Goal: Task Accomplishment & Management: Manage account settings

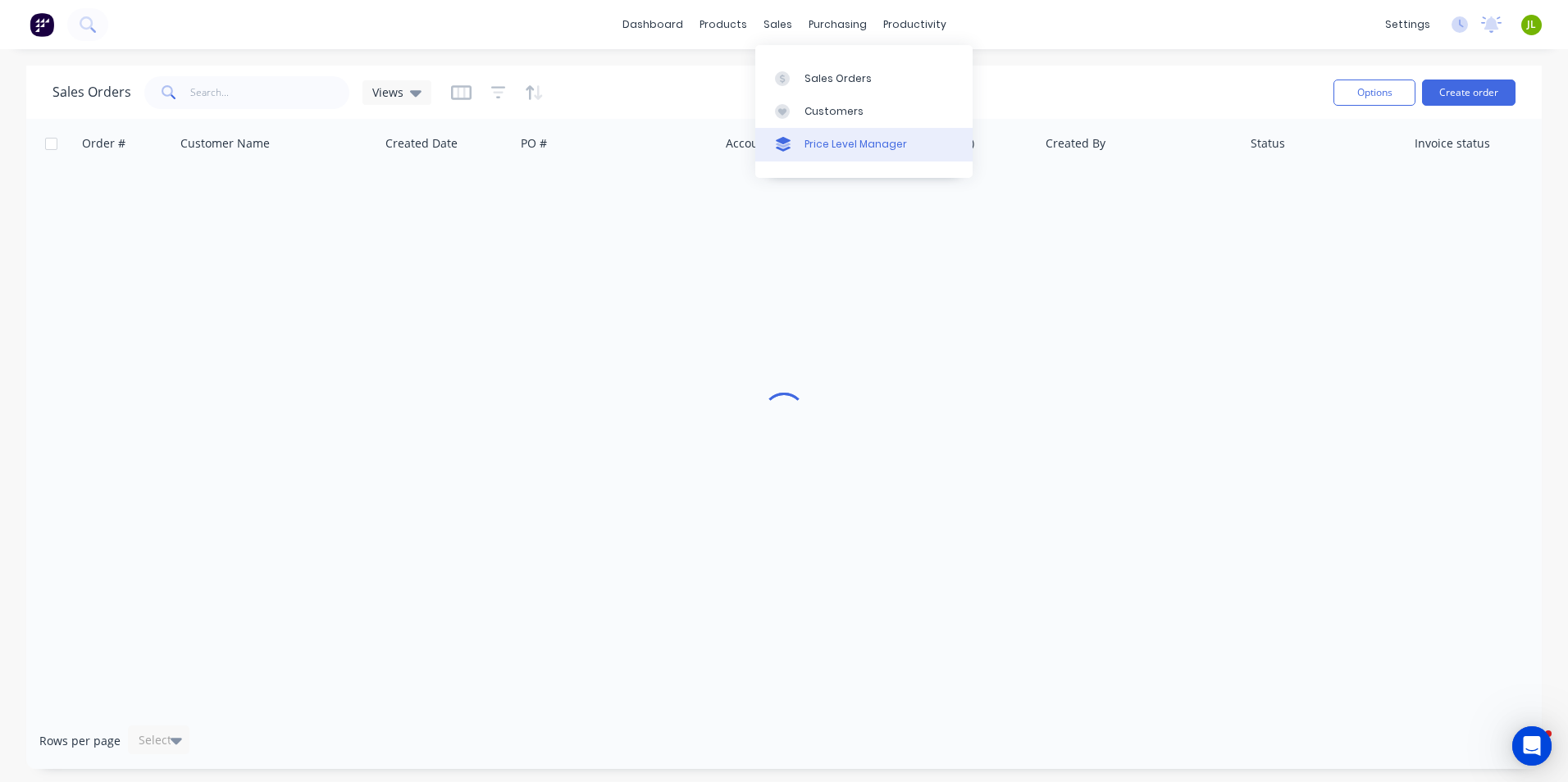
click at [801, 132] on link "Price Level Manager" at bounding box center [864, 144] width 218 height 33
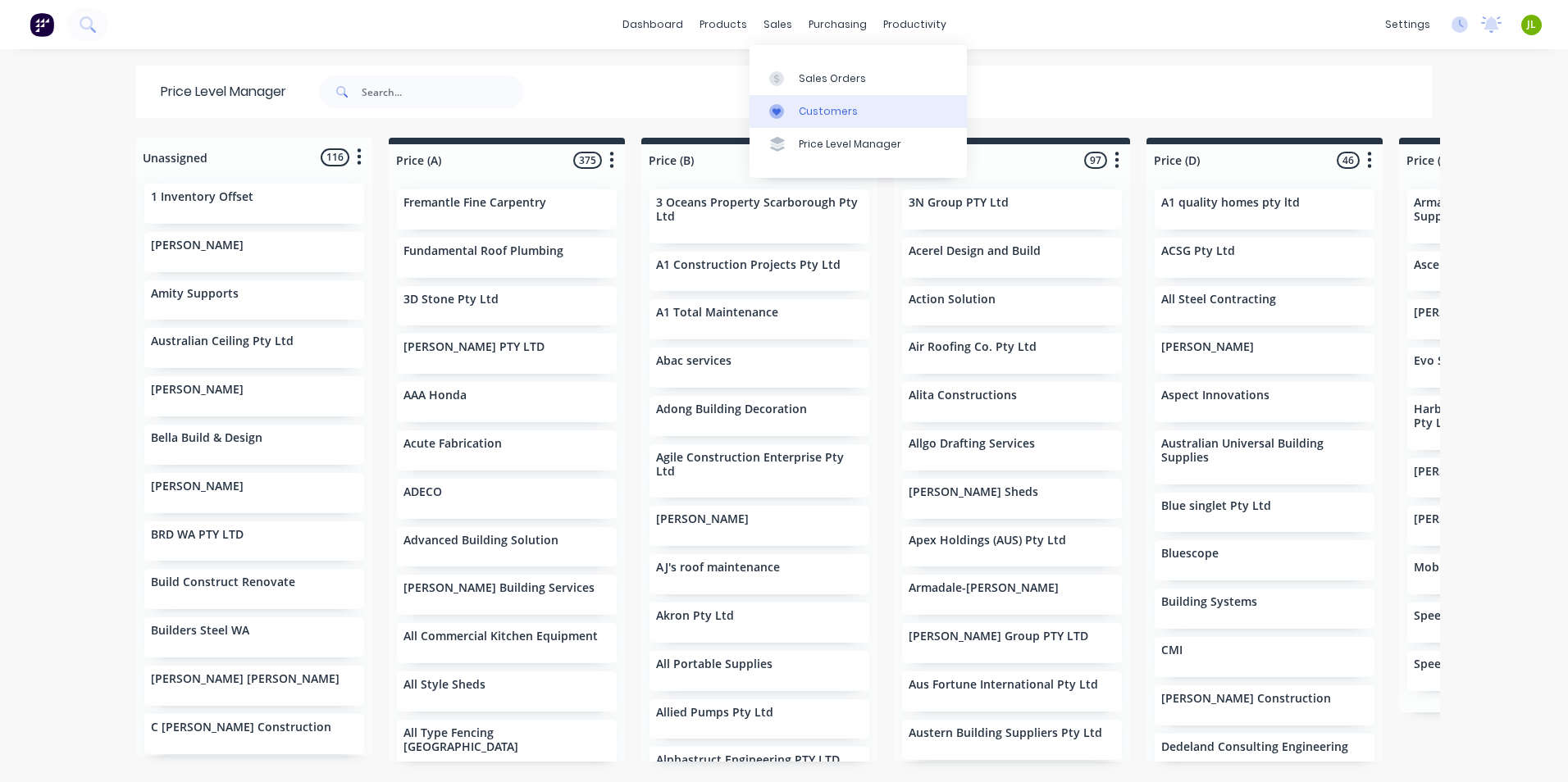
click at [781, 104] on icon at bounding box center [777, 111] width 15 height 15
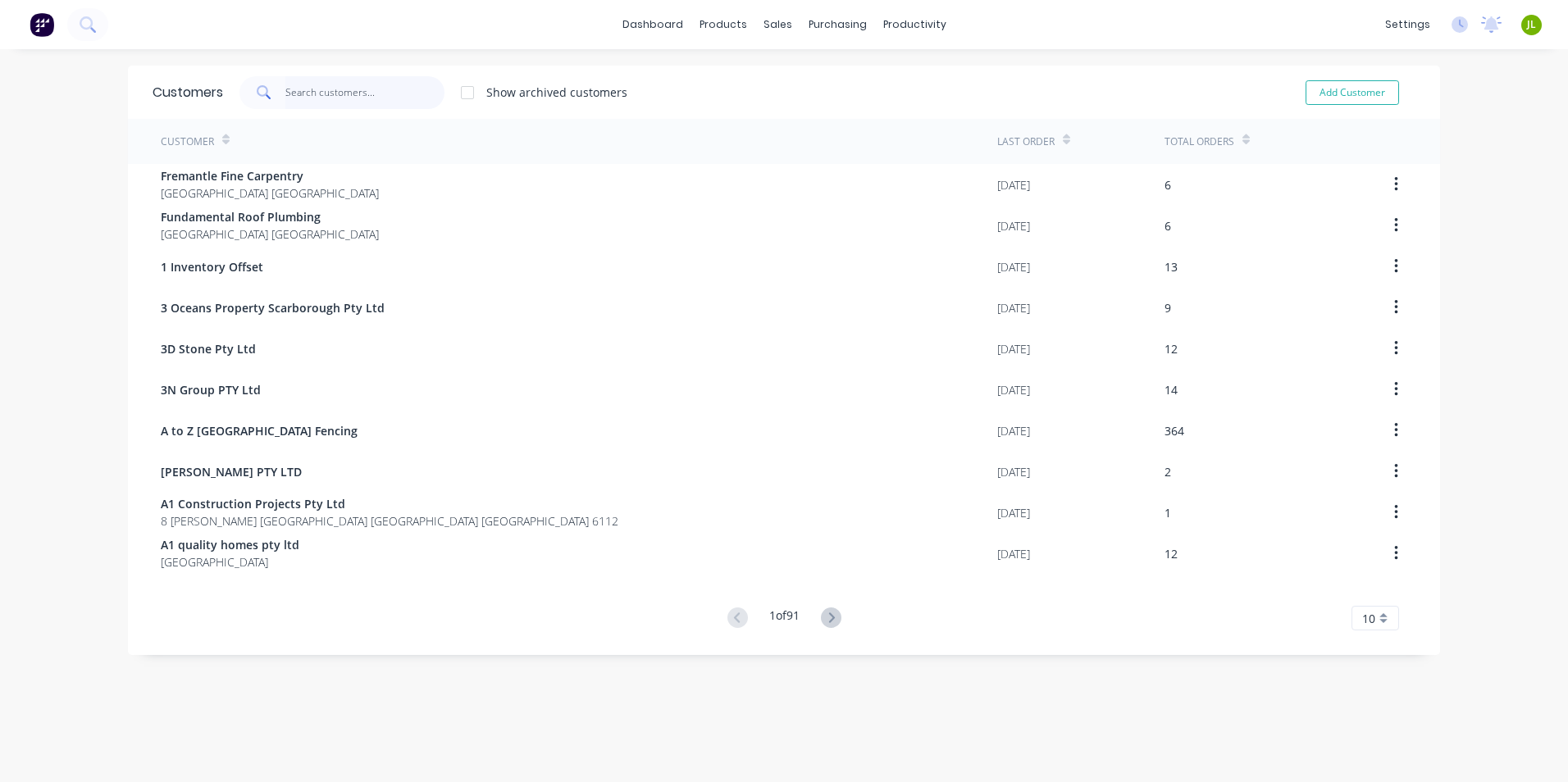
drag, startPoint x: 325, startPoint y: 79, endPoint x: 369, endPoint y: 82, distance: 44.1
click at [326, 96] on input "text" at bounding box center [365, 93] width 160 height 33
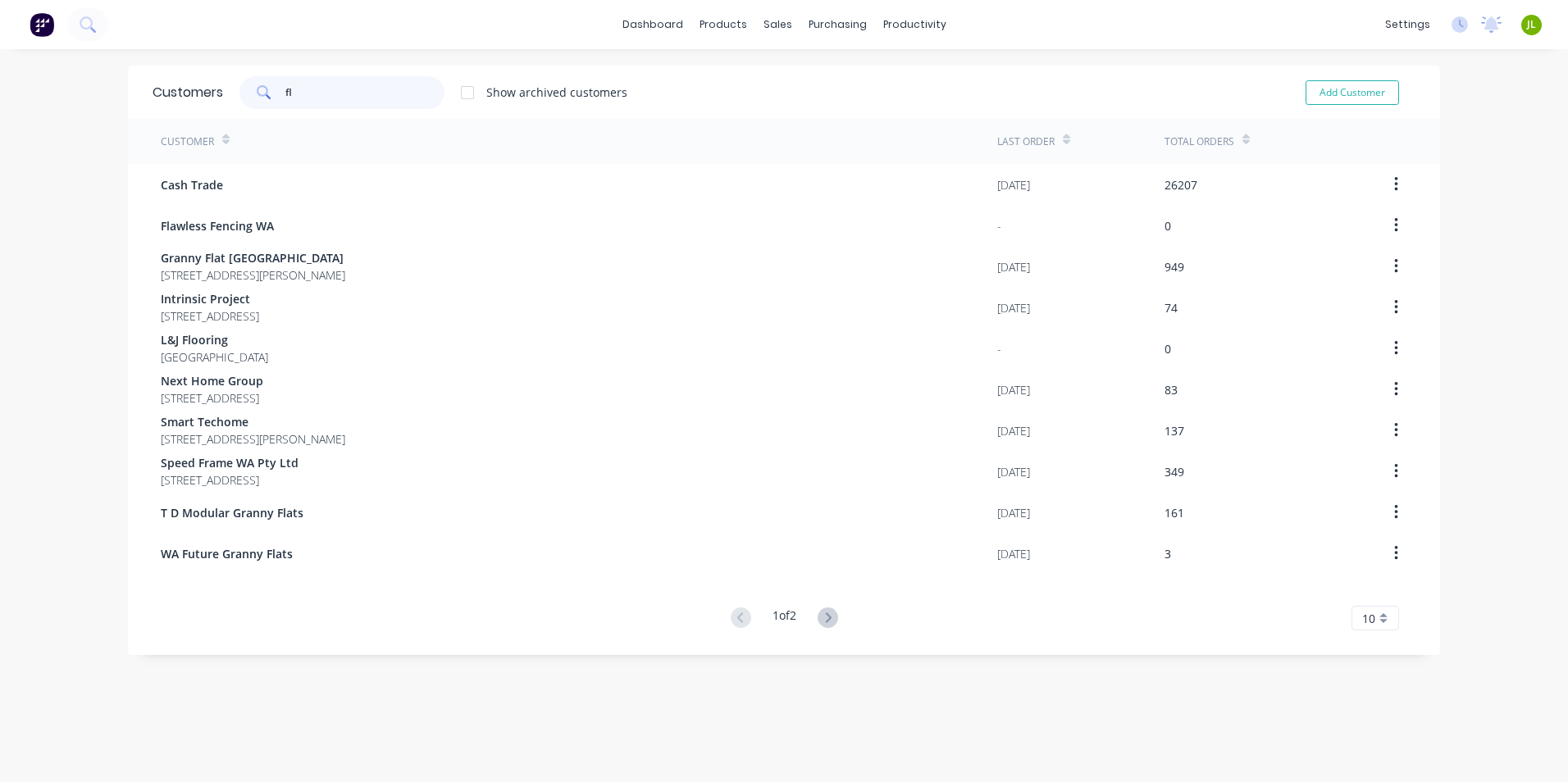
type input "f"
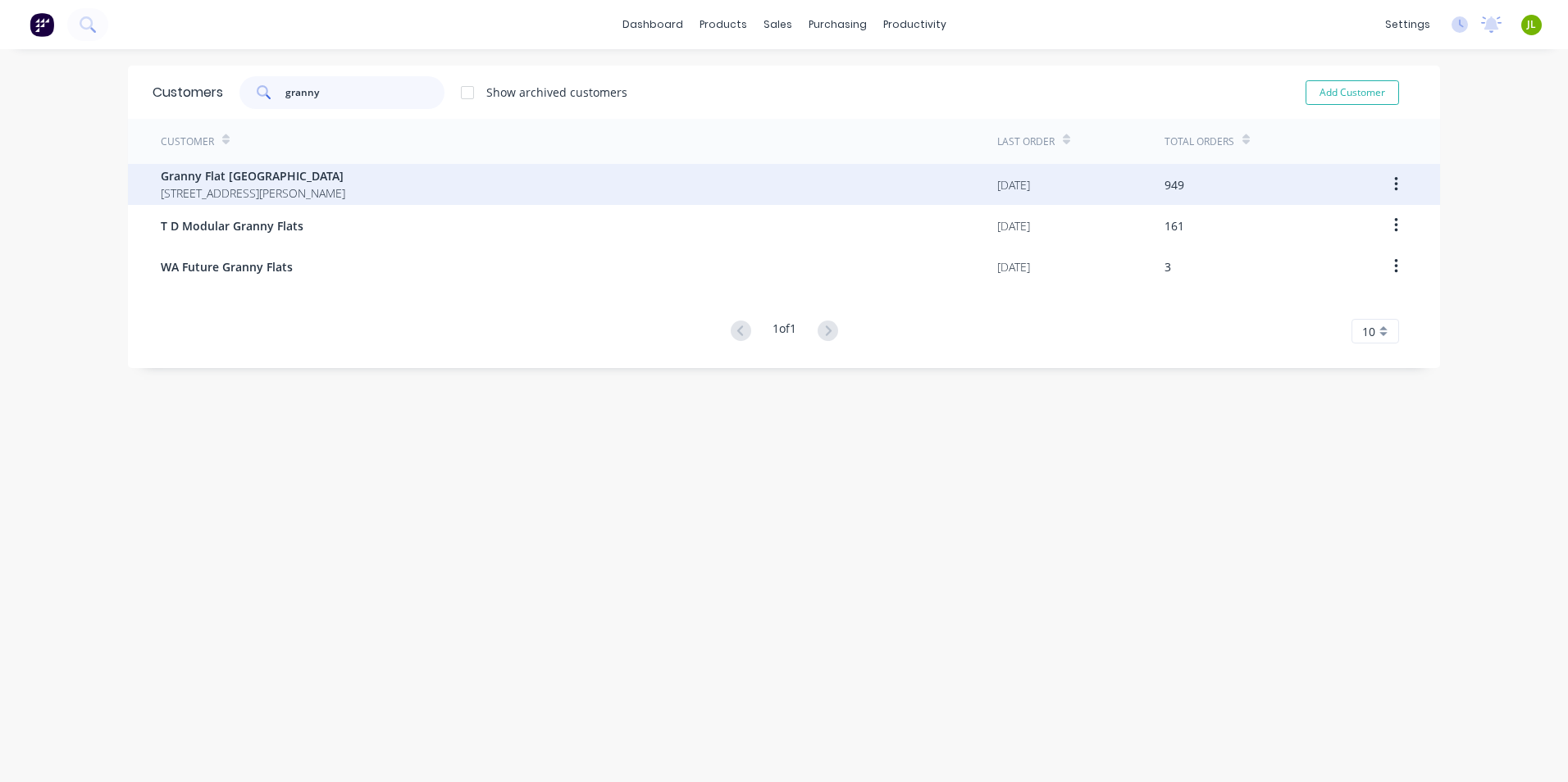
type input "granny"
click at [330, 174] on span "Granny Flat WA" at bounding box center [253, 175] width 184 height 17
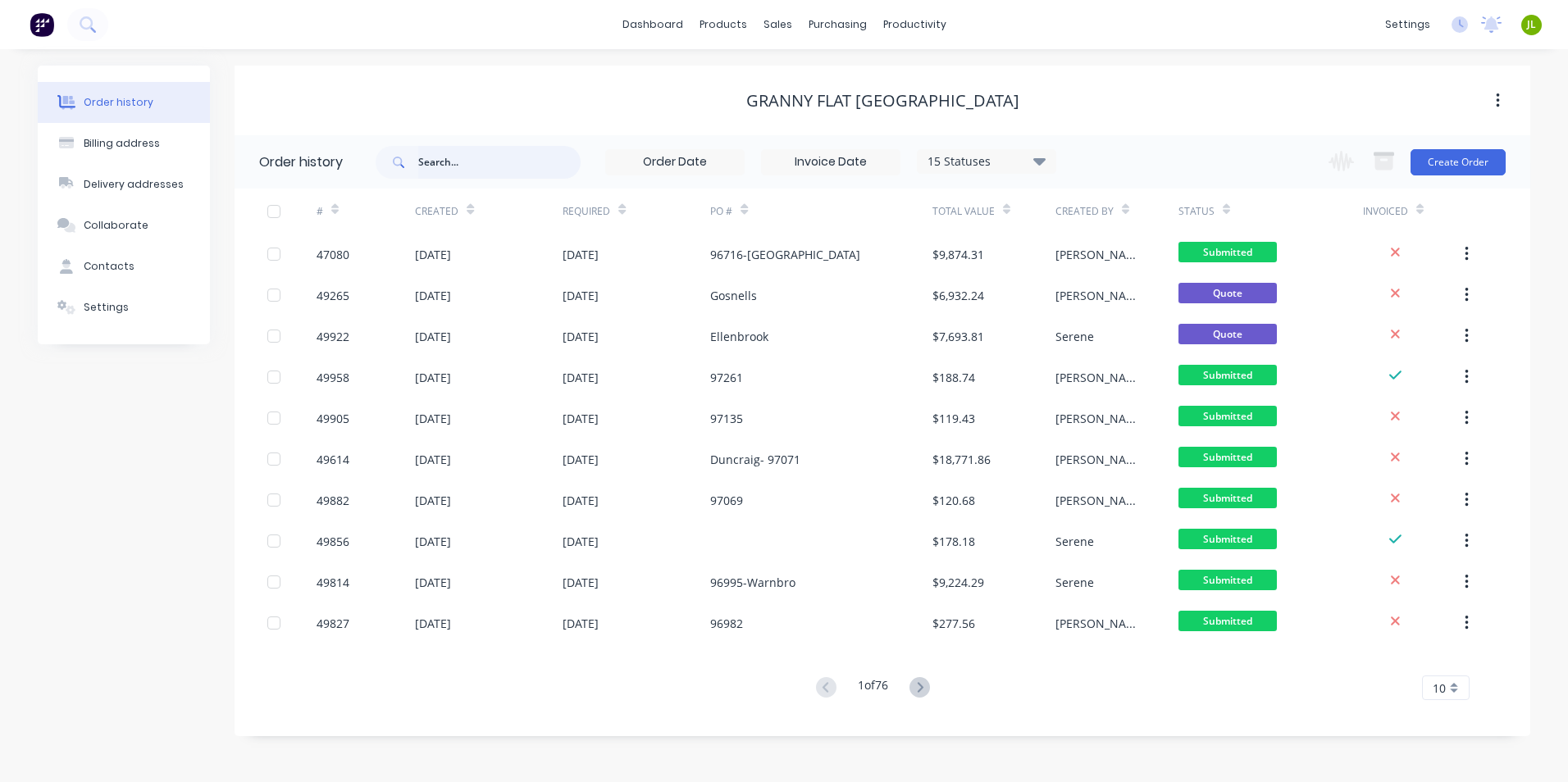
click at [462, 154] on input "text" at bounding box center [500, 163] width 163 height 33
type input "97982"
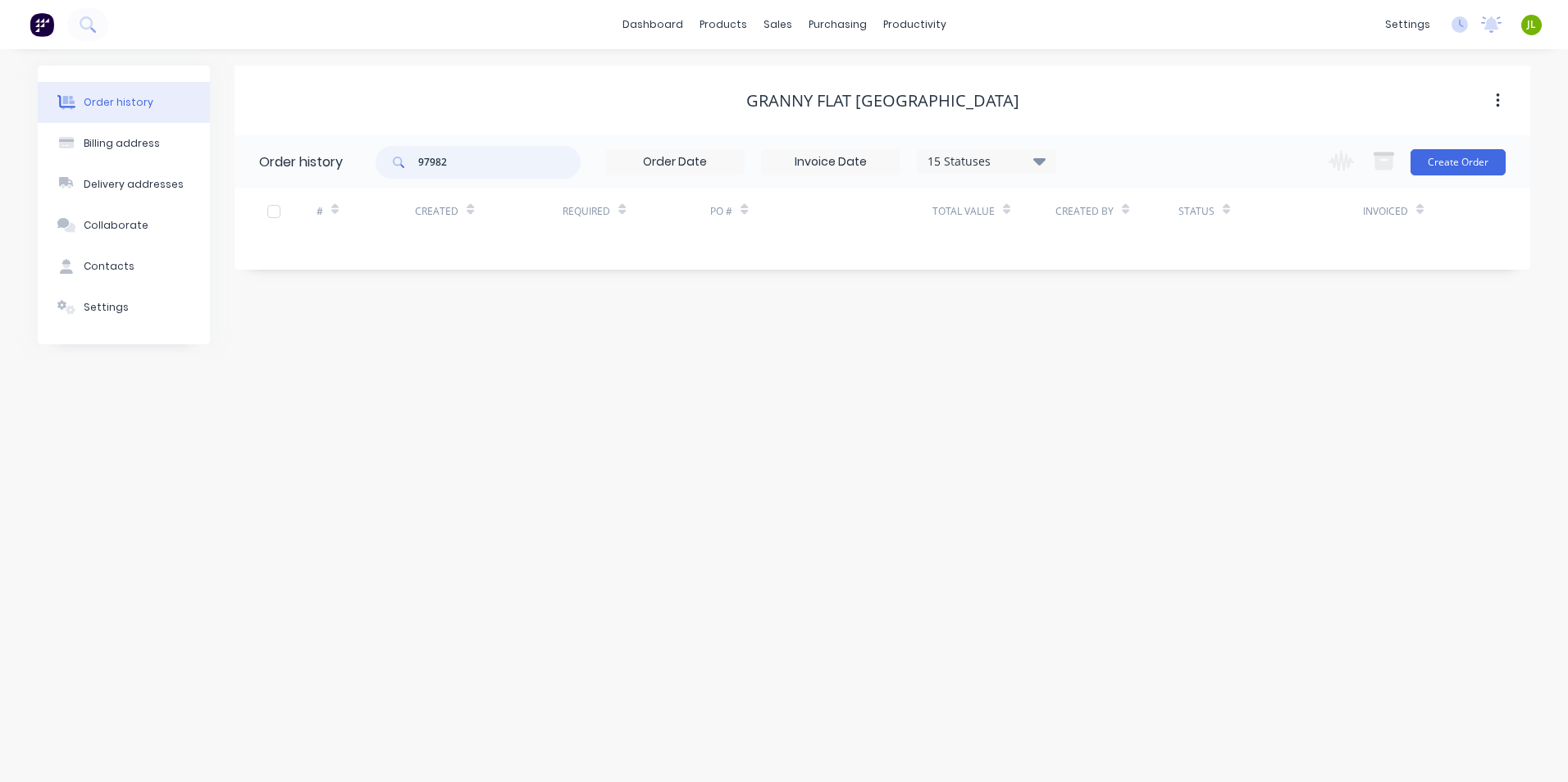
click at [430, 159] on input "97982" at bounding box center [500, 163] width 163 height 33
type input "96982"
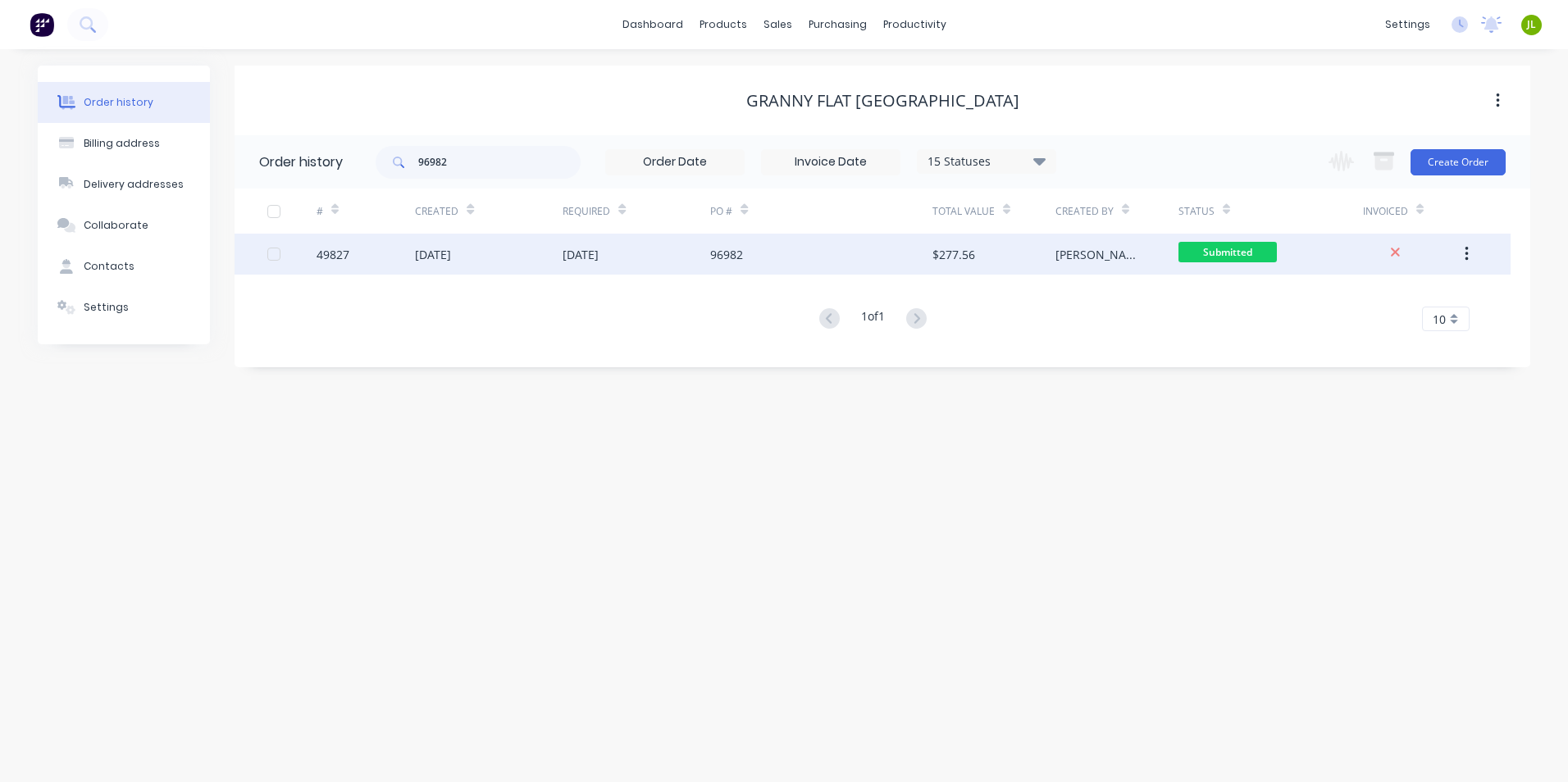
click at [612, 266] on div "[DATE]" at bounding box center [636, 253] width 148 height 41
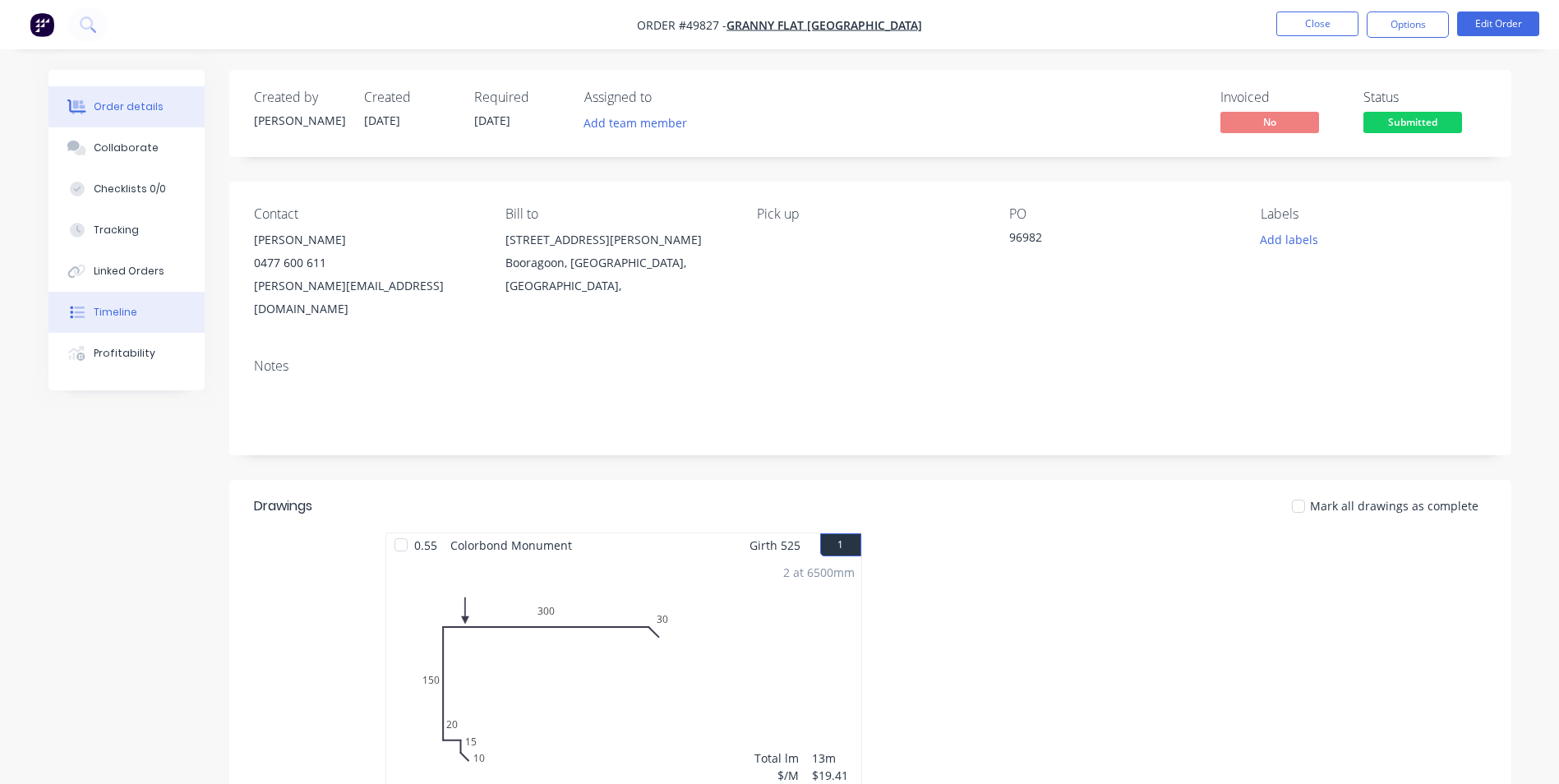
click at [112, 300] on button "Timeline" at bounding box center [127, 312] width 156 height 41
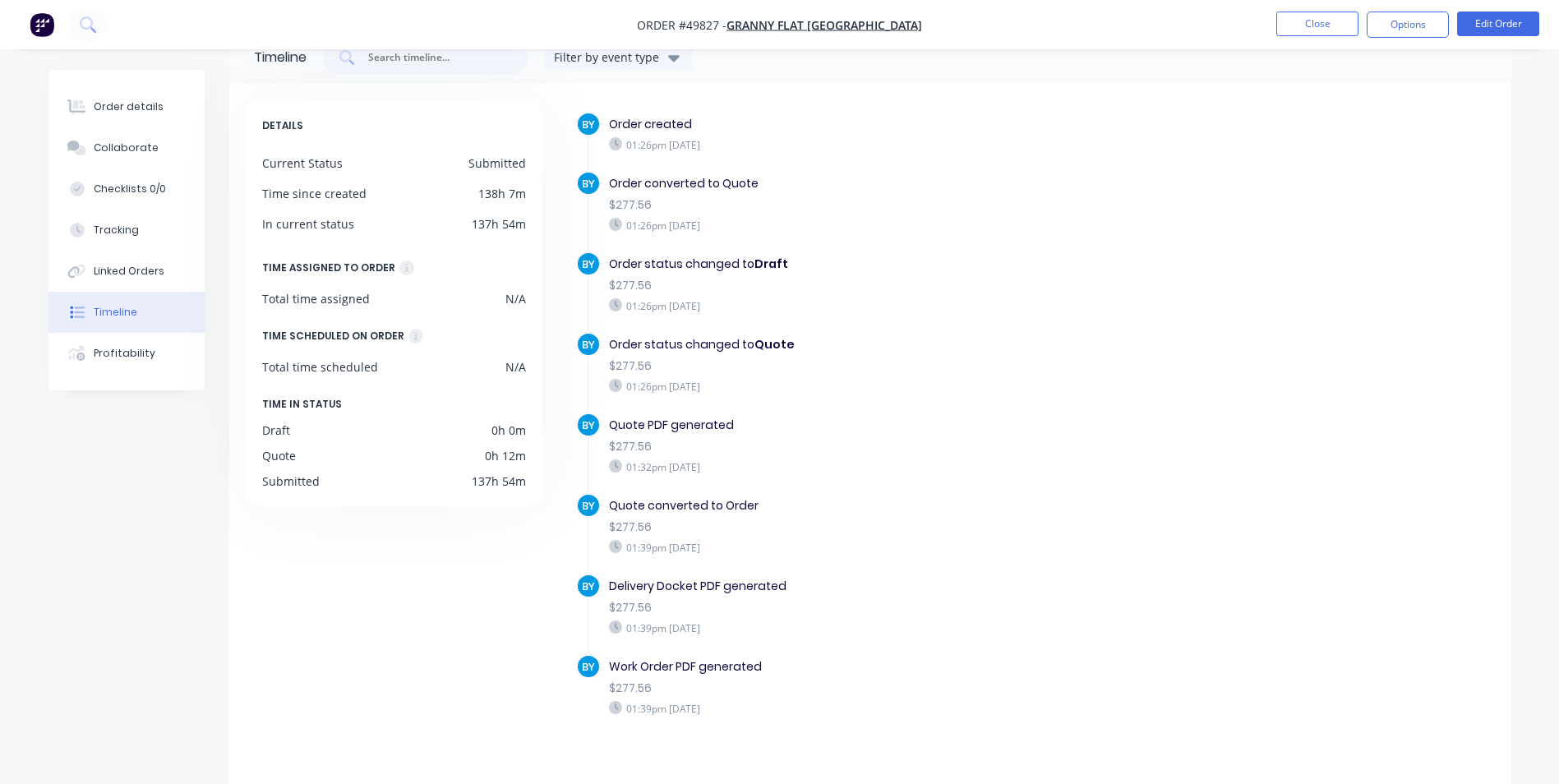
scroll to position [61, 0]
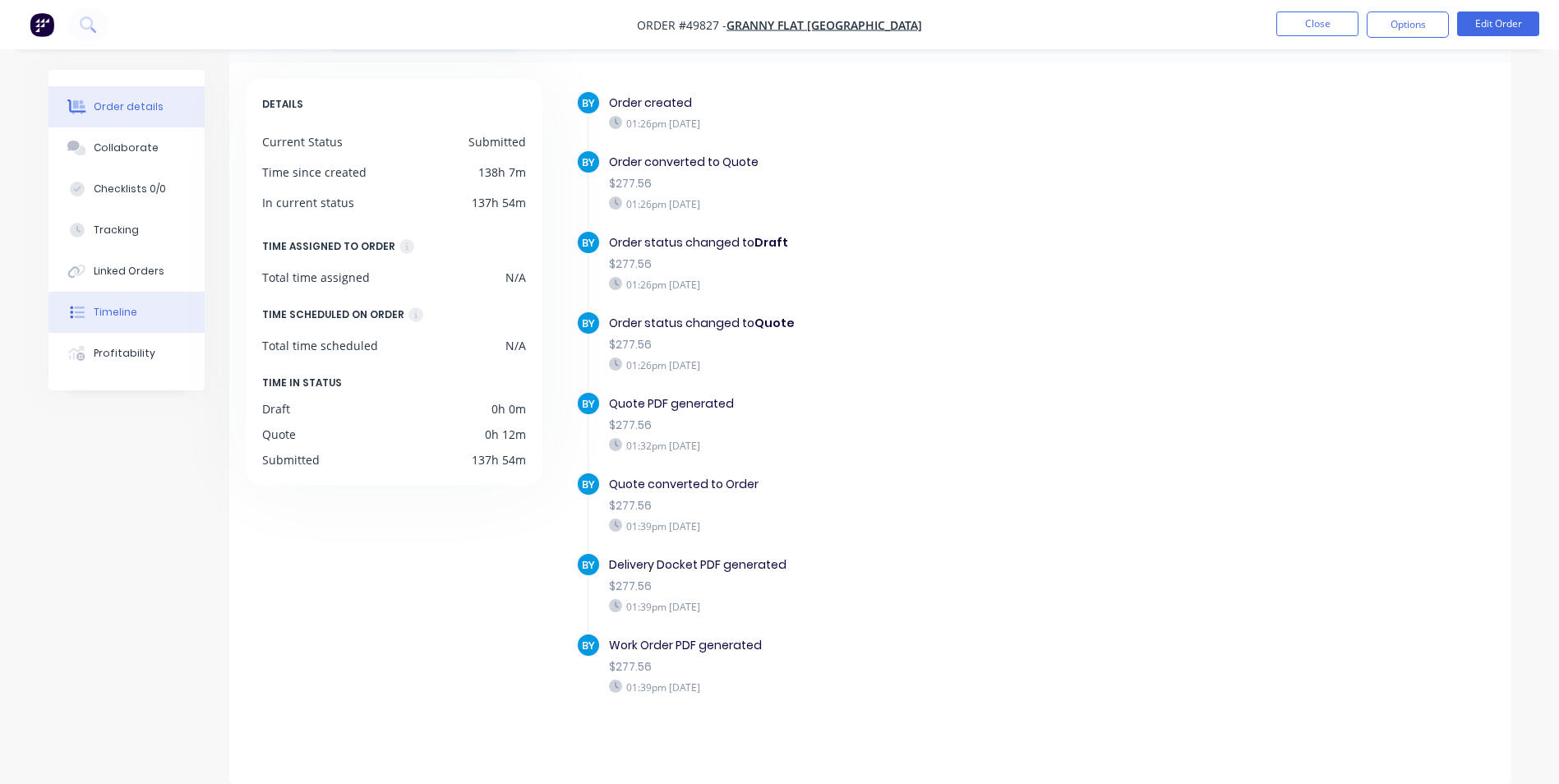
click at [130, 97] on button "Order details" at bounding box center [127, 107] width 156 height 41
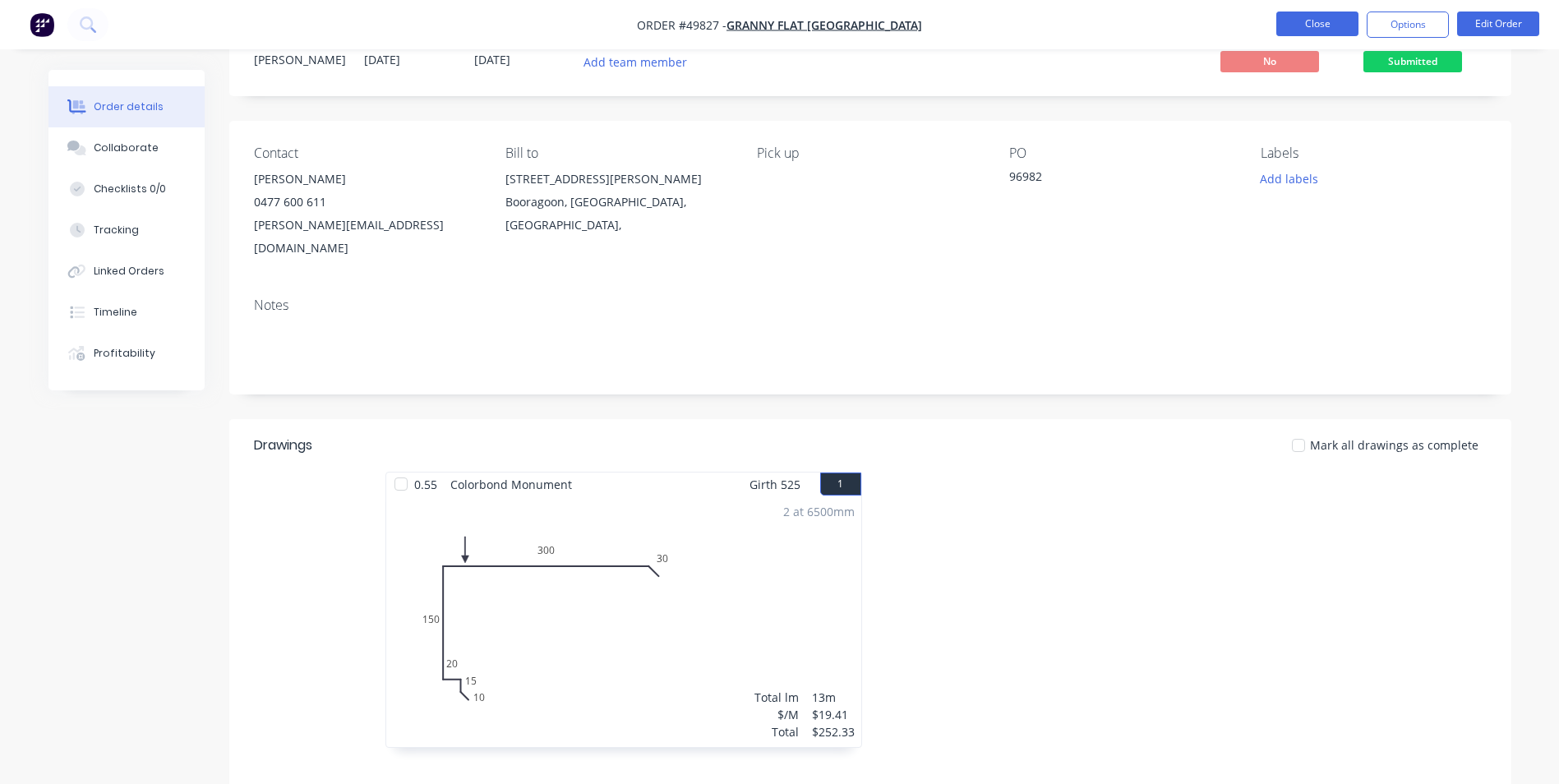
click at [1312, 27] on button "Close" at bounding box center [1318, 24] width 82 height 25
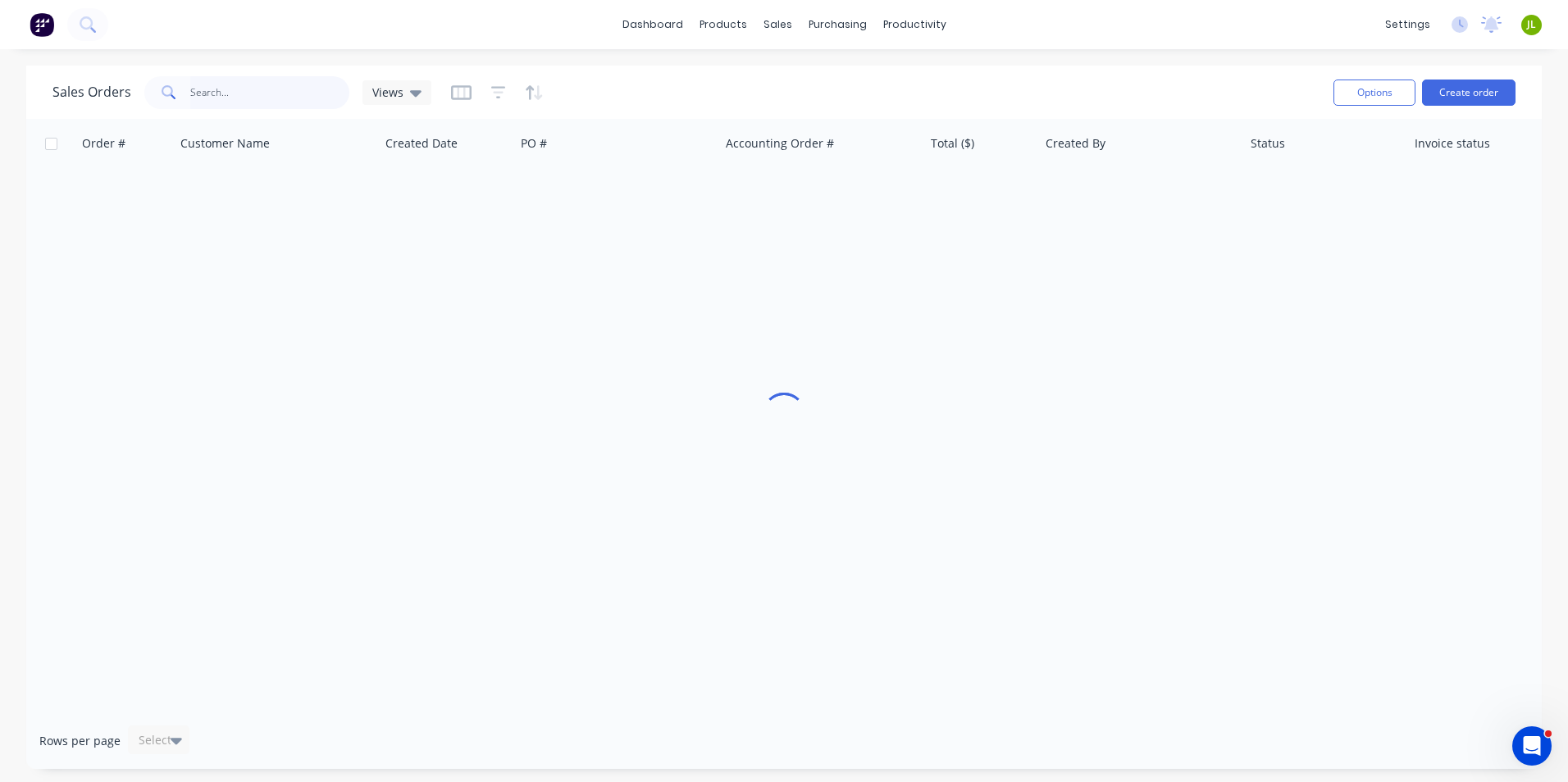
click at [293, 86] on input "text" at bounding box center [270, 93] width 160 height 33
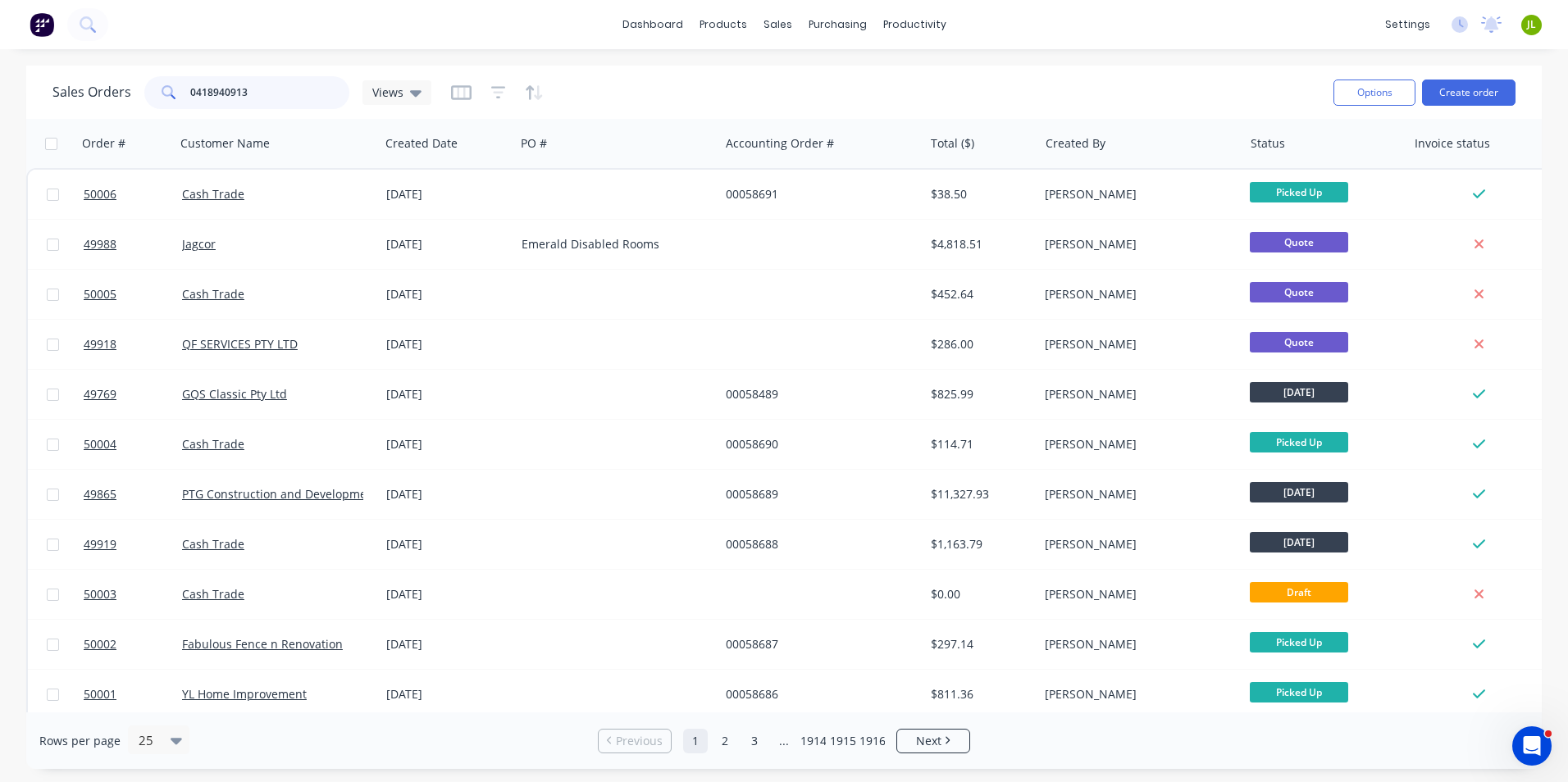
type input "0418940913"
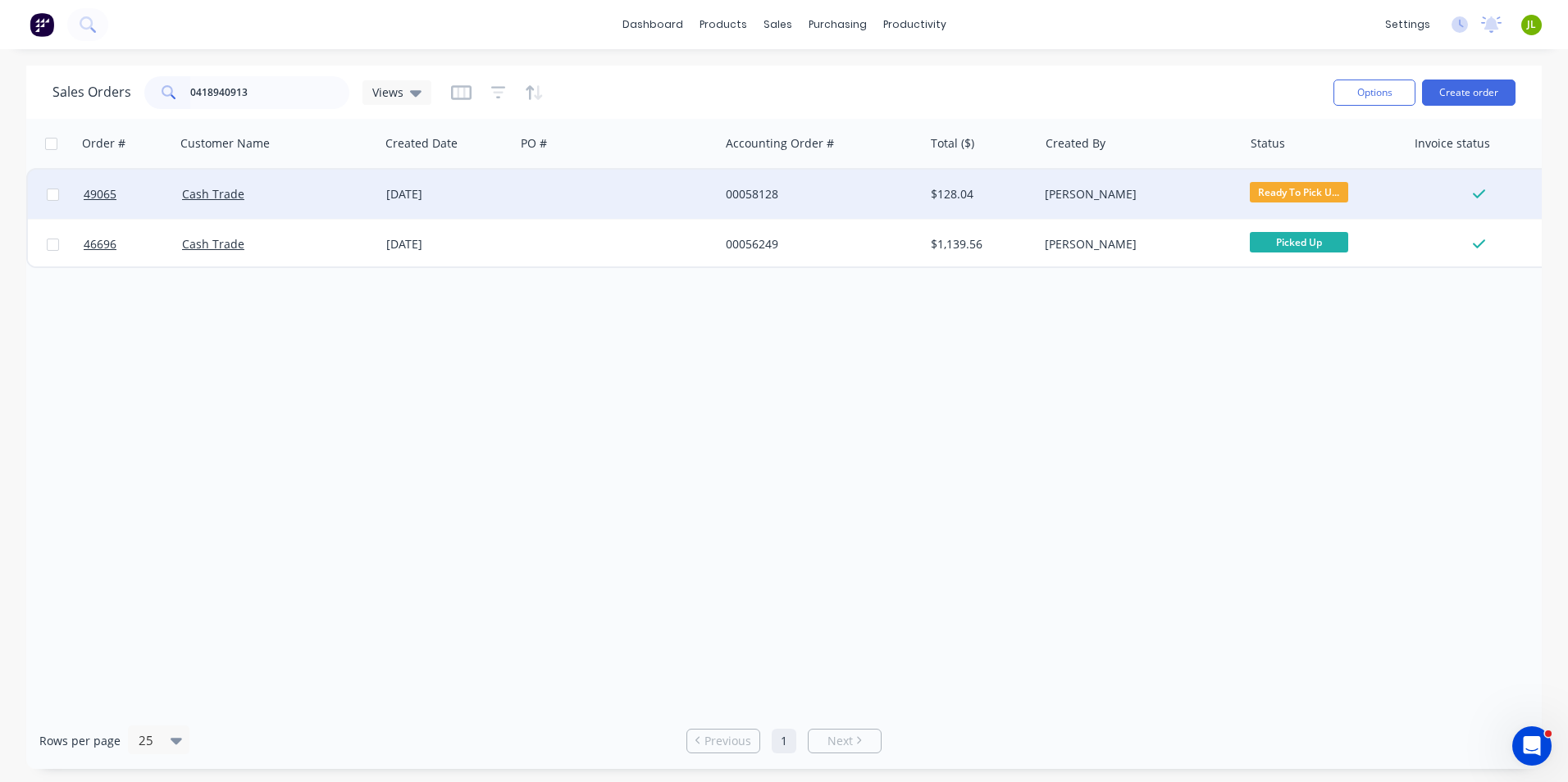
click at [569, 192] on div at bounding box center [617, 193] width 204 height 49
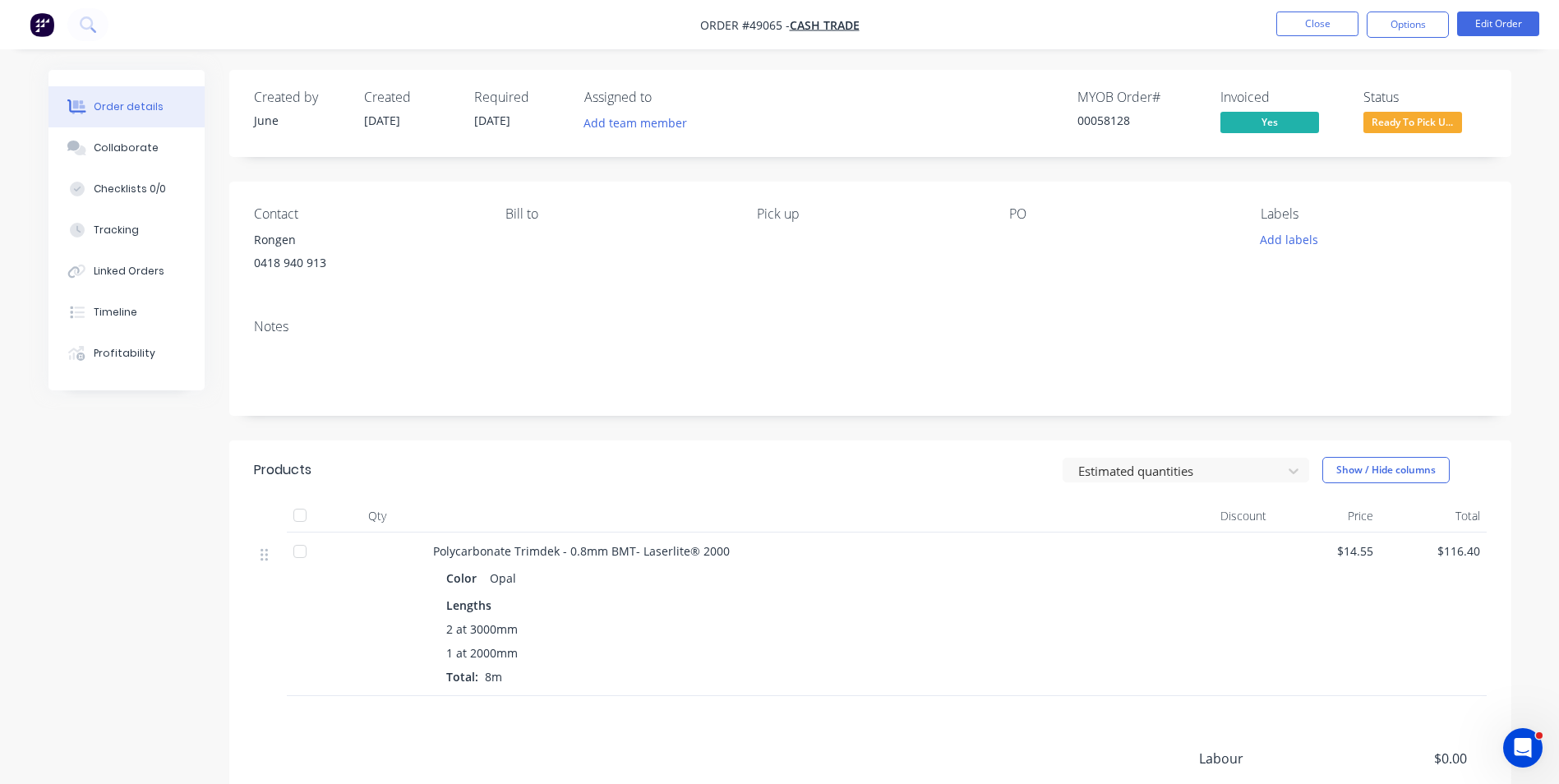
click at [1416, 122] on span "Ready To Pick U..." at bounding box center [1413, 122] width 99 height 21
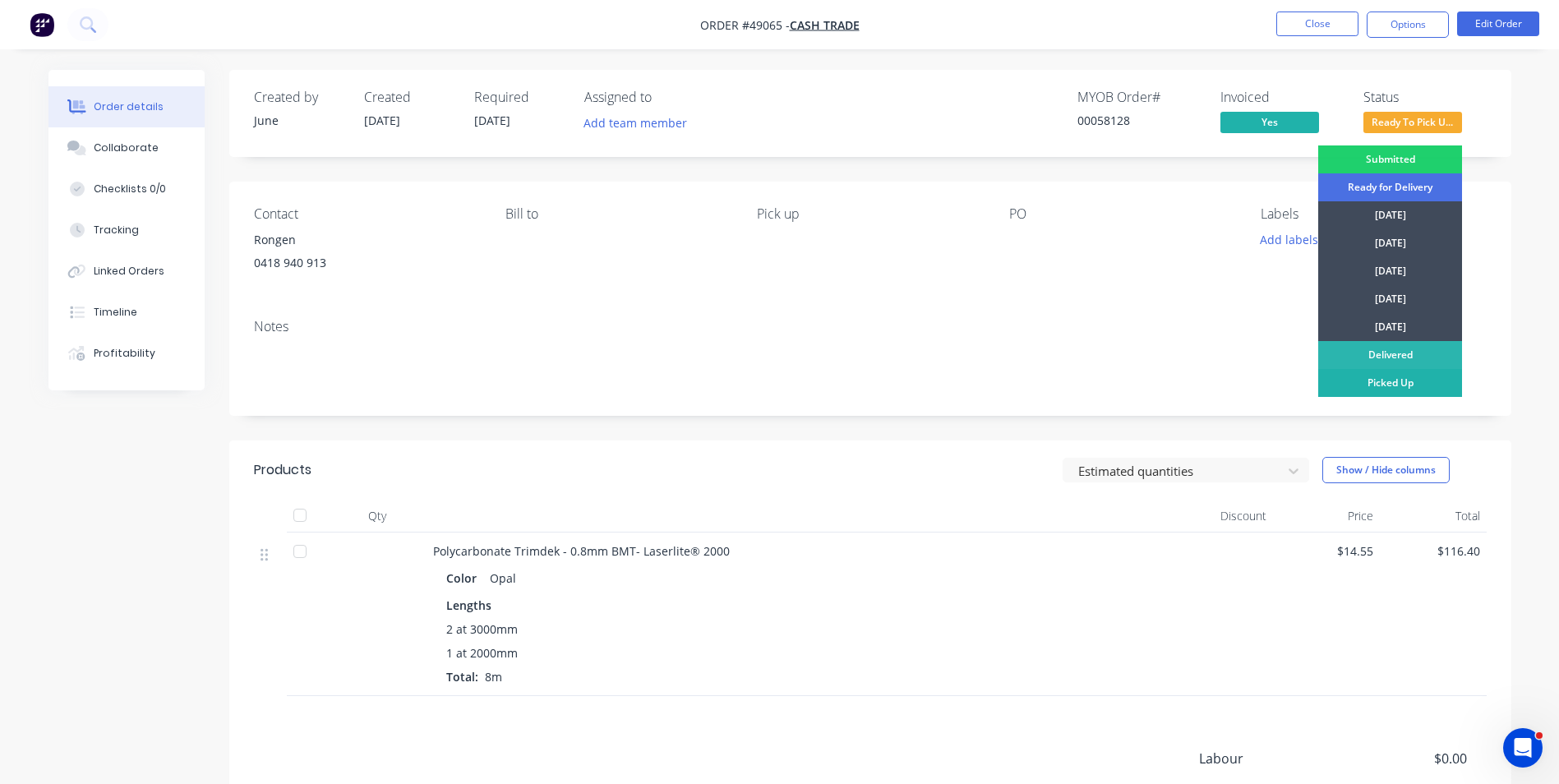
click at [1358, 379] on div "Picked Up" at bounding box center [1390, 383] width 144 height 28
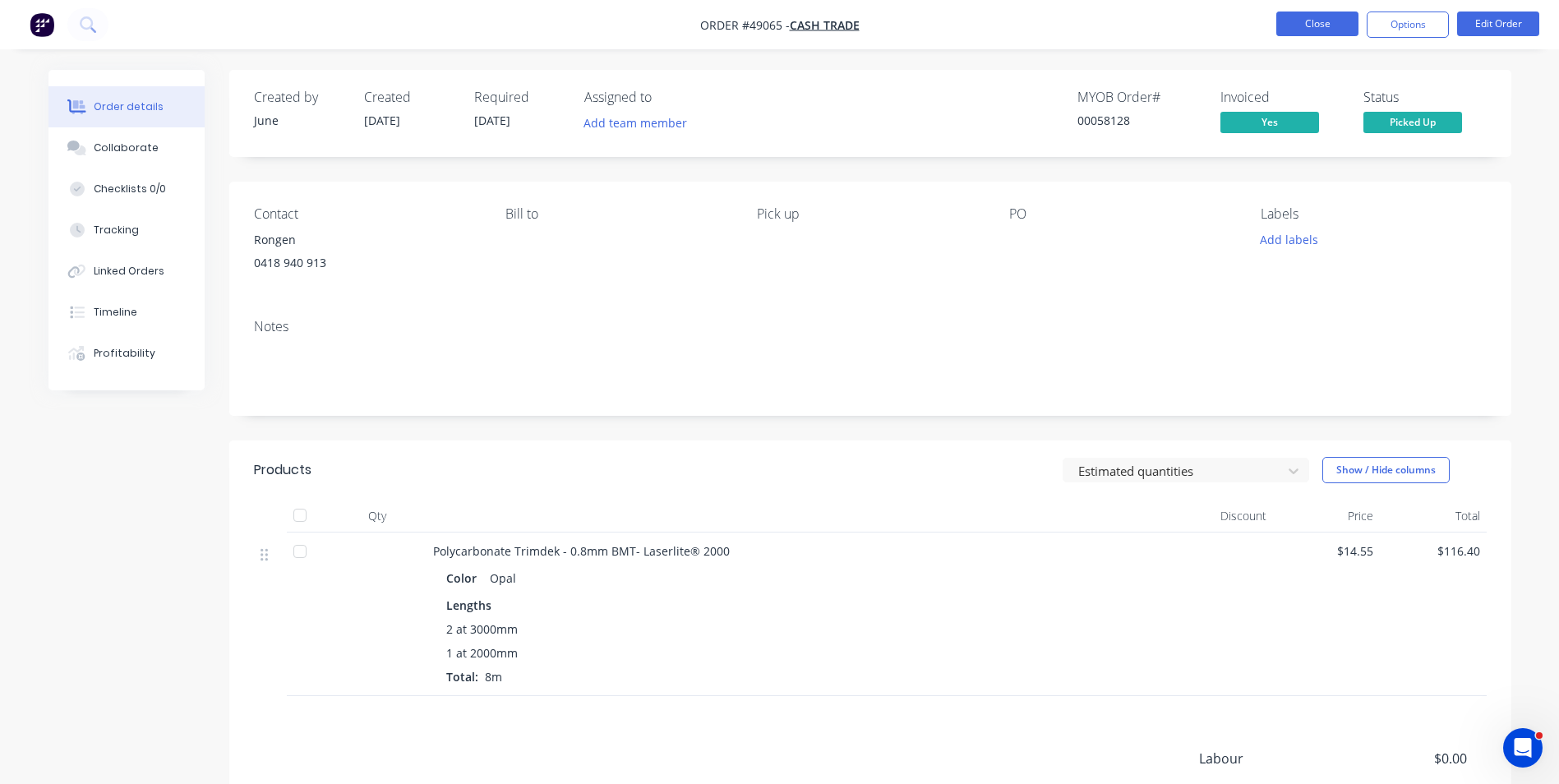
click at [1350, 26] on button "Close" at bounding box center [1318, 24] width 82 height 25
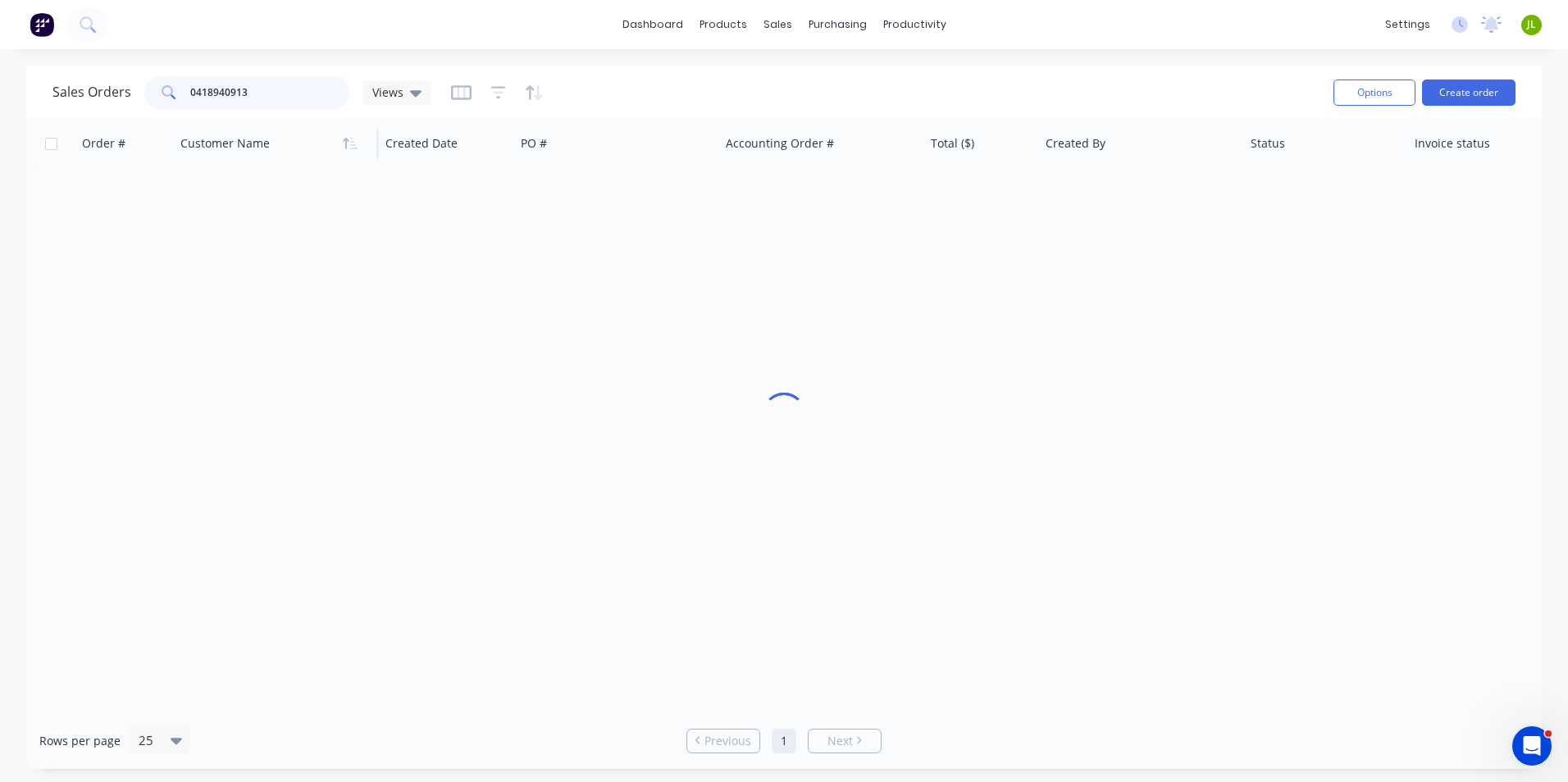
drag, startPoint x: 256, startPoint y: 89, endPoint x: 289, endPoint y: 142, distance: 62.4
click at [3, 103] on div "Sales Orders 0418940913 Views Options Create order Order # Customer Name Create…" at bounding box center [784, 417] width 1568 height 703
type input "48947"
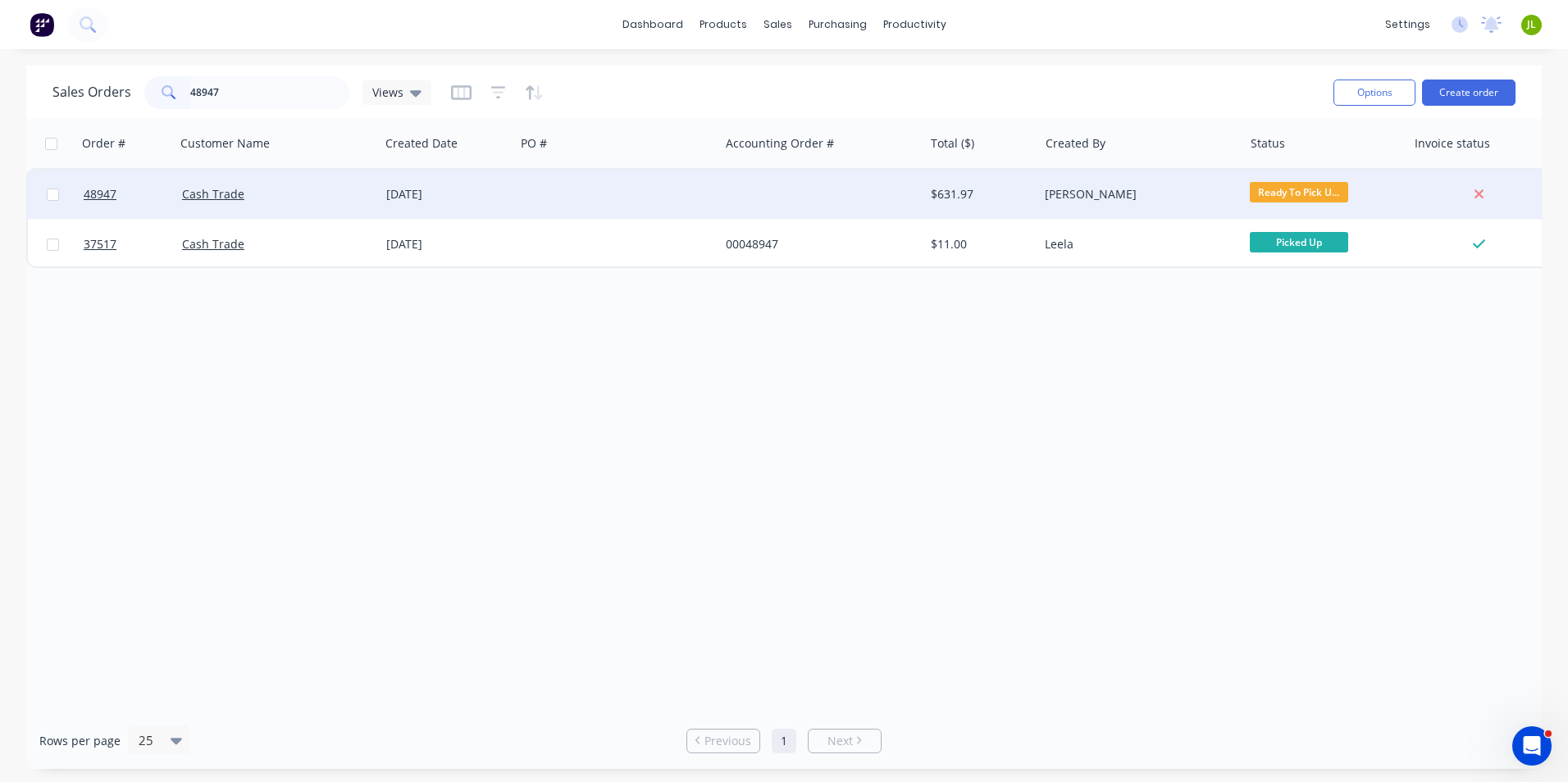
click at [374, 208] on div "Cash Trade" at bounding box center [277, 193] width 204 height 49
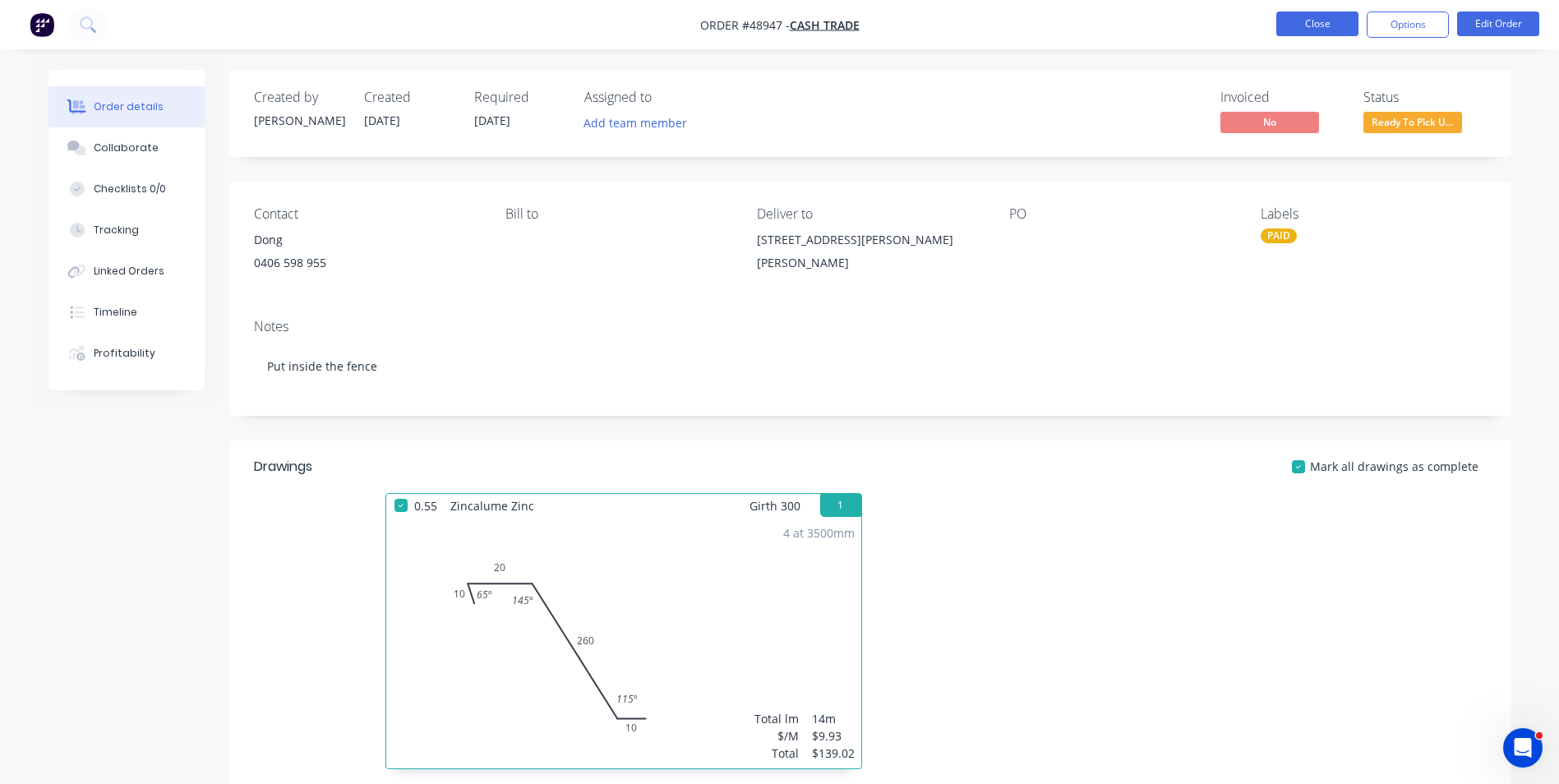
click at [1302, 23] on button "Close" at bounding box center [1318, 24] width 82 height 25
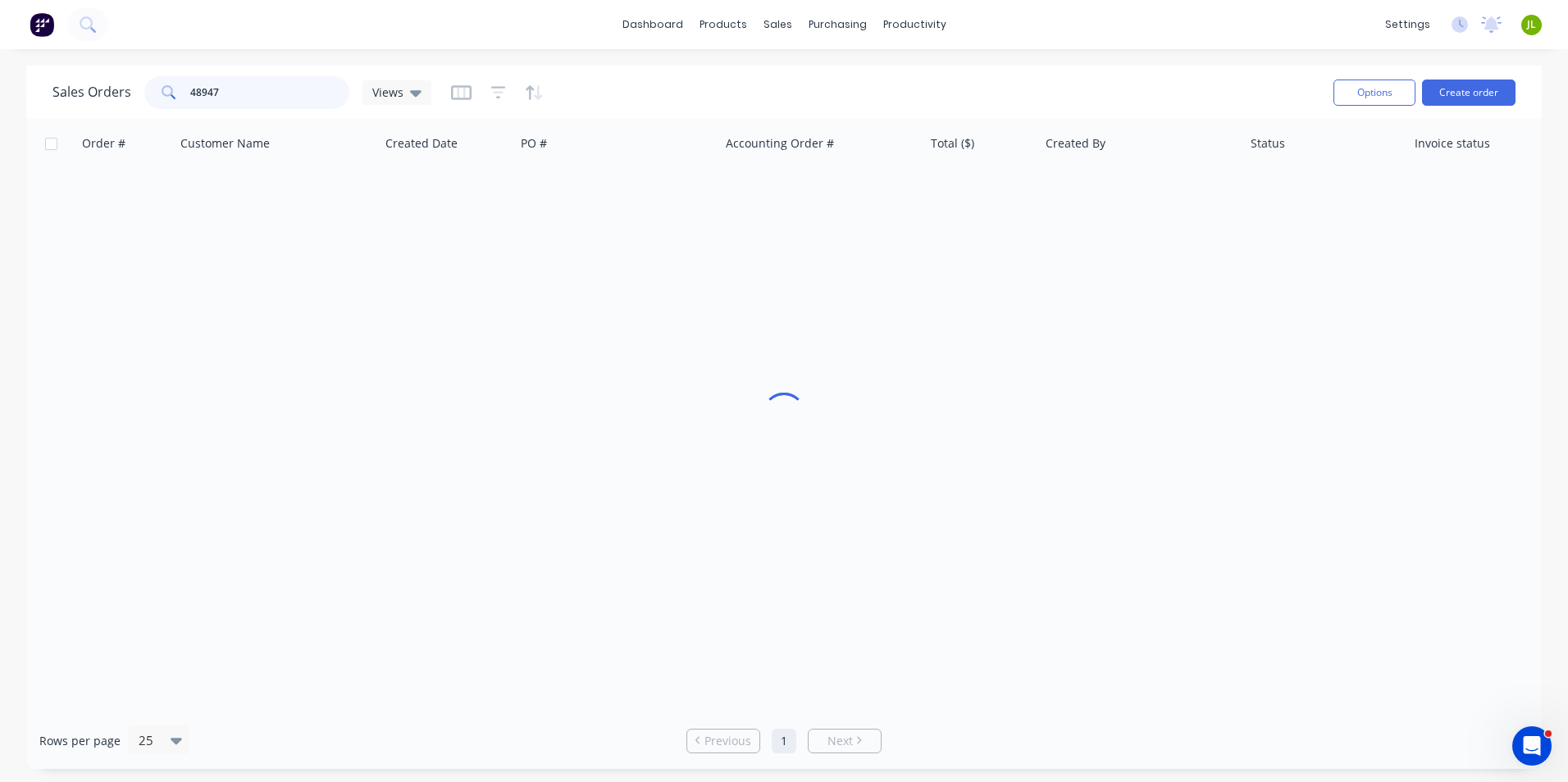
drag, startPoint x: 233, startPoint y: 95, endPoint x: 46, endPoint y: 76, distance: 188.0
click at [46, 76] on div "Sales Orders 48947 Views Options Create order" at bounding box center [784, 92] width 1516 height 53
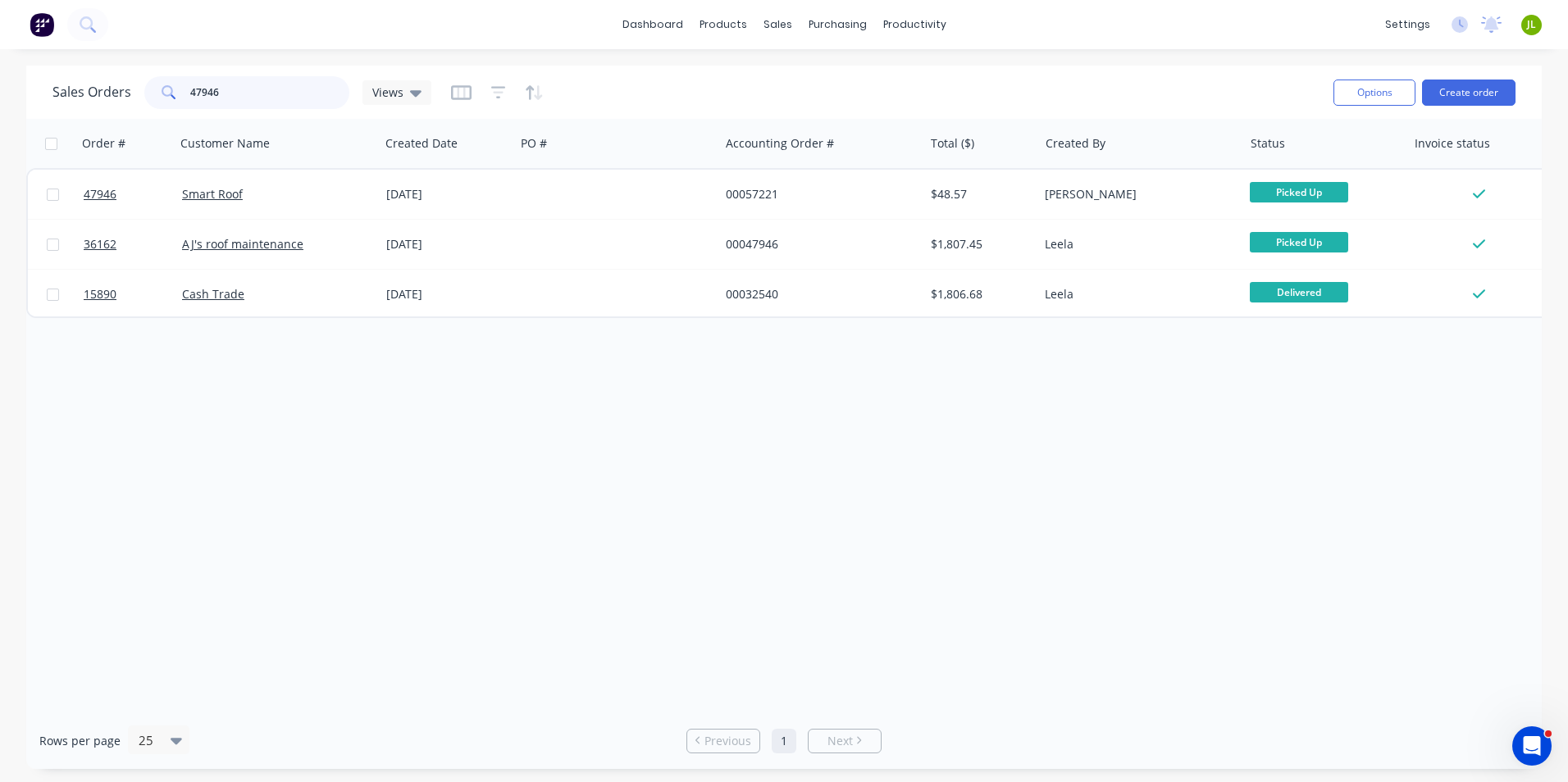
drag, startPoint x: 254, startPoint y: 92, endPoint x: 199, endPoint y: 93, distance: 55.0
click at [199, 93] on input "47946" at bounding box center [270, 93] width 160 height 33
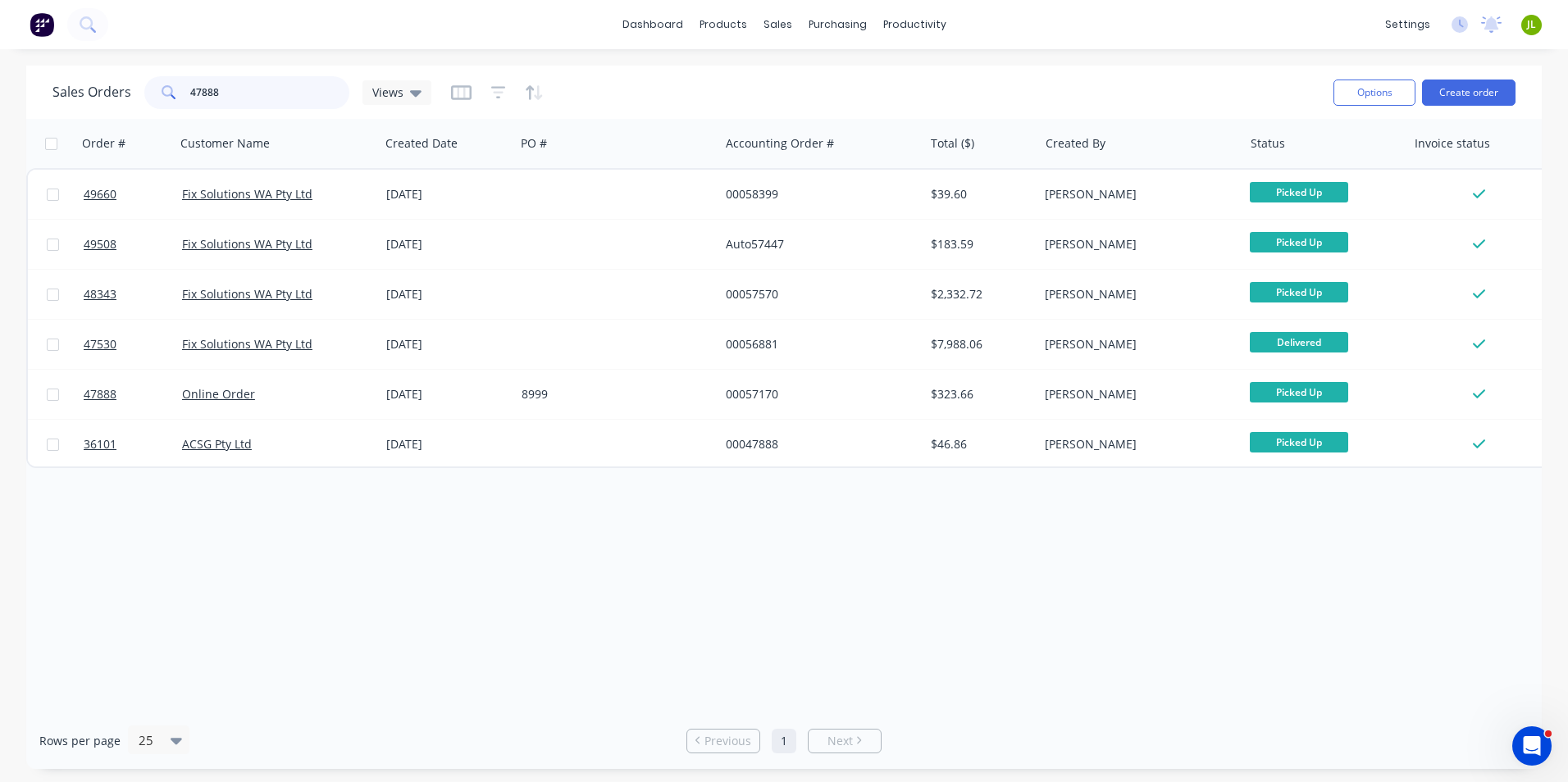
drag, startPoint x: 264, startPoint y: 91, endPoint x: 139, endPoint y: 90, distance: 125.0
click at [139, 90] on div "Sales Orders 47888 Views" at bounding box center [242, 93] width 379 height 33
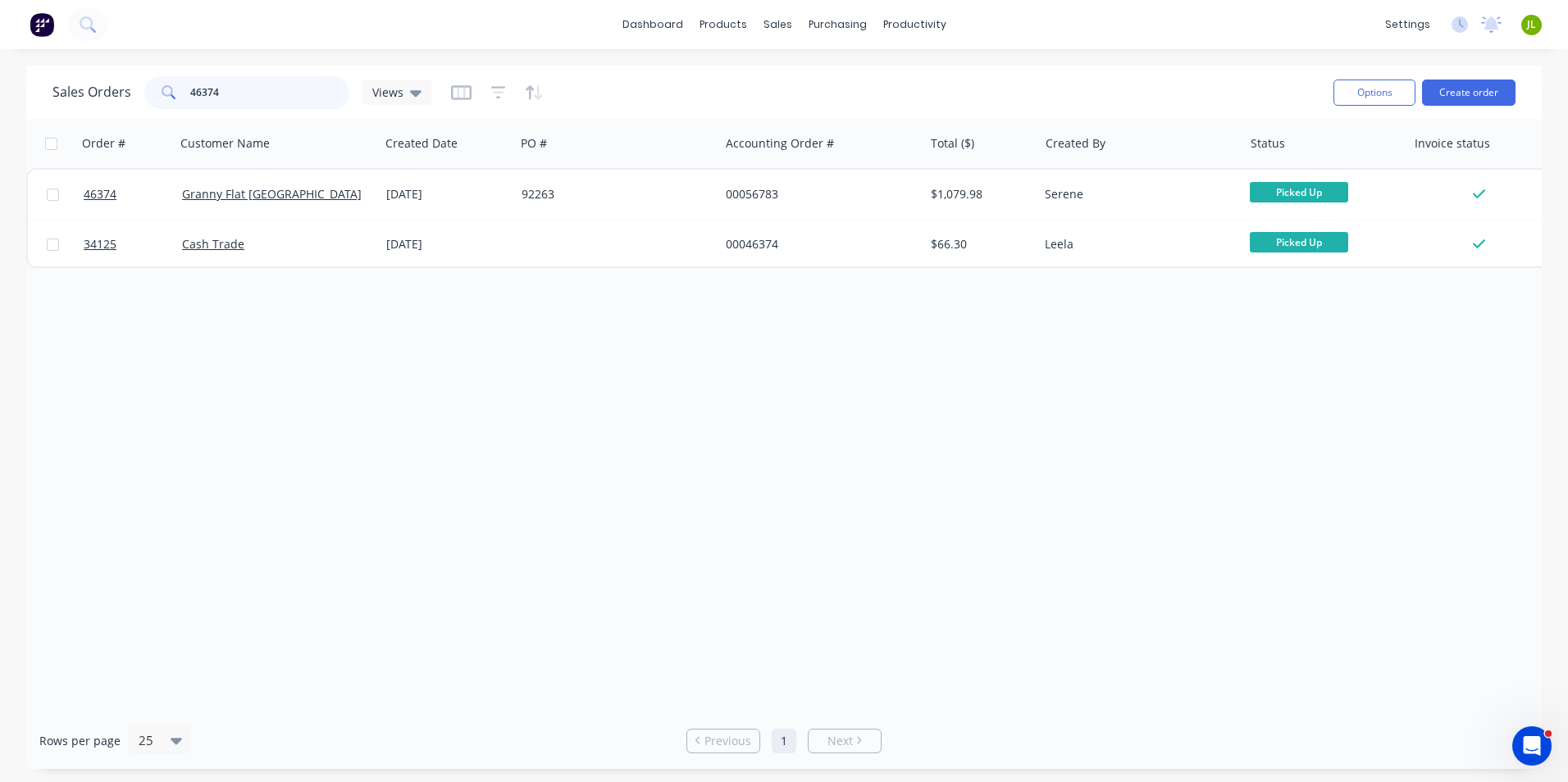
drag, startPoint x: 218, startPoint y: 93, endPoint x: 151, endPoint y: 99, distance: 67.3
click at [151, 113] on div "Sales Orders 46374 Views Options Create order" at bounding box center [784, 92] width 1516 height 53
type input "48993"
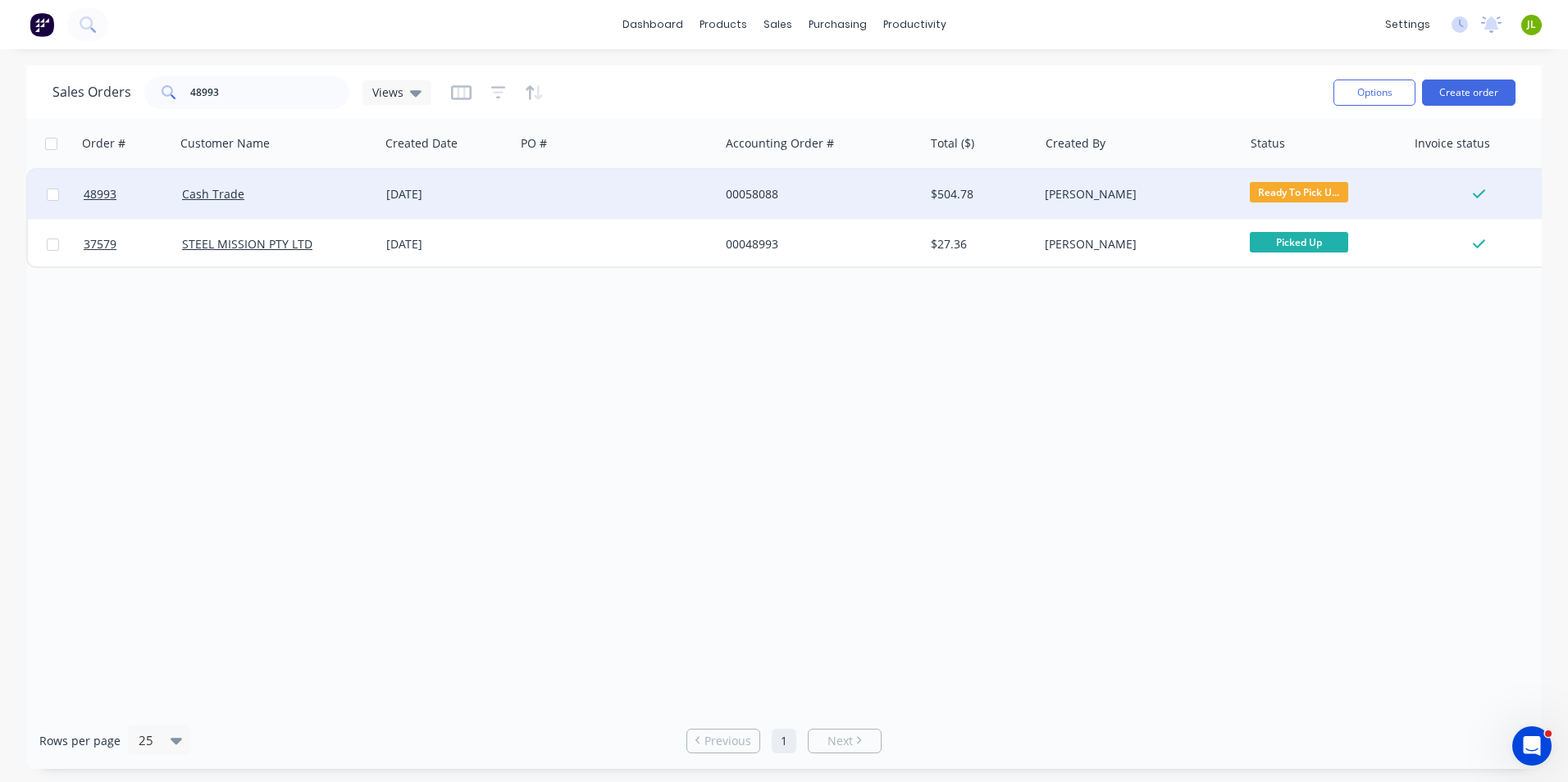
click at [301, 202] on div "Cash Trade" at bounding box center [272, 194] width 182 height 17
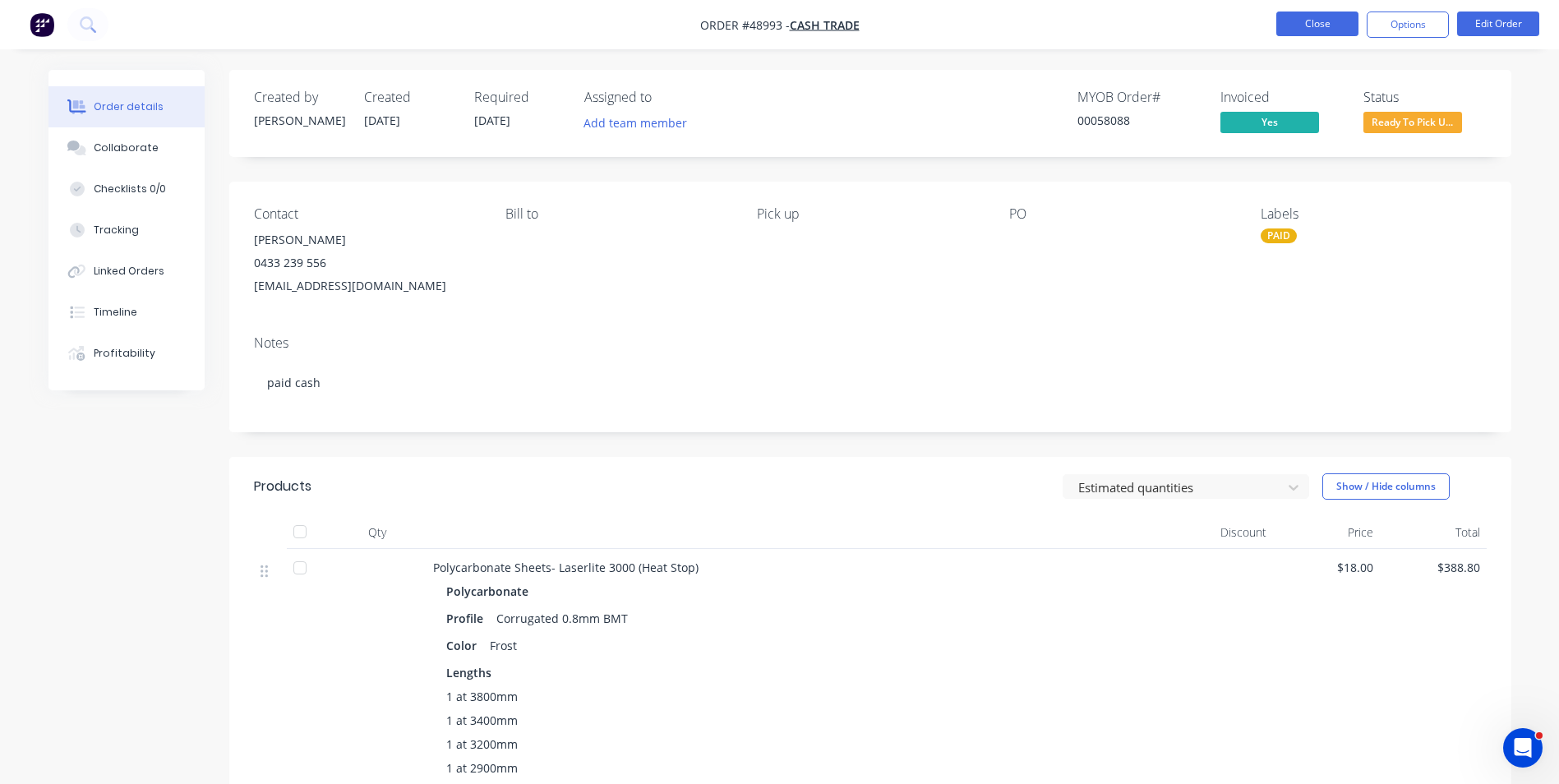
click at [1329, 22] on button "Close" at bounding box center [1318, 24] width 82 height 25
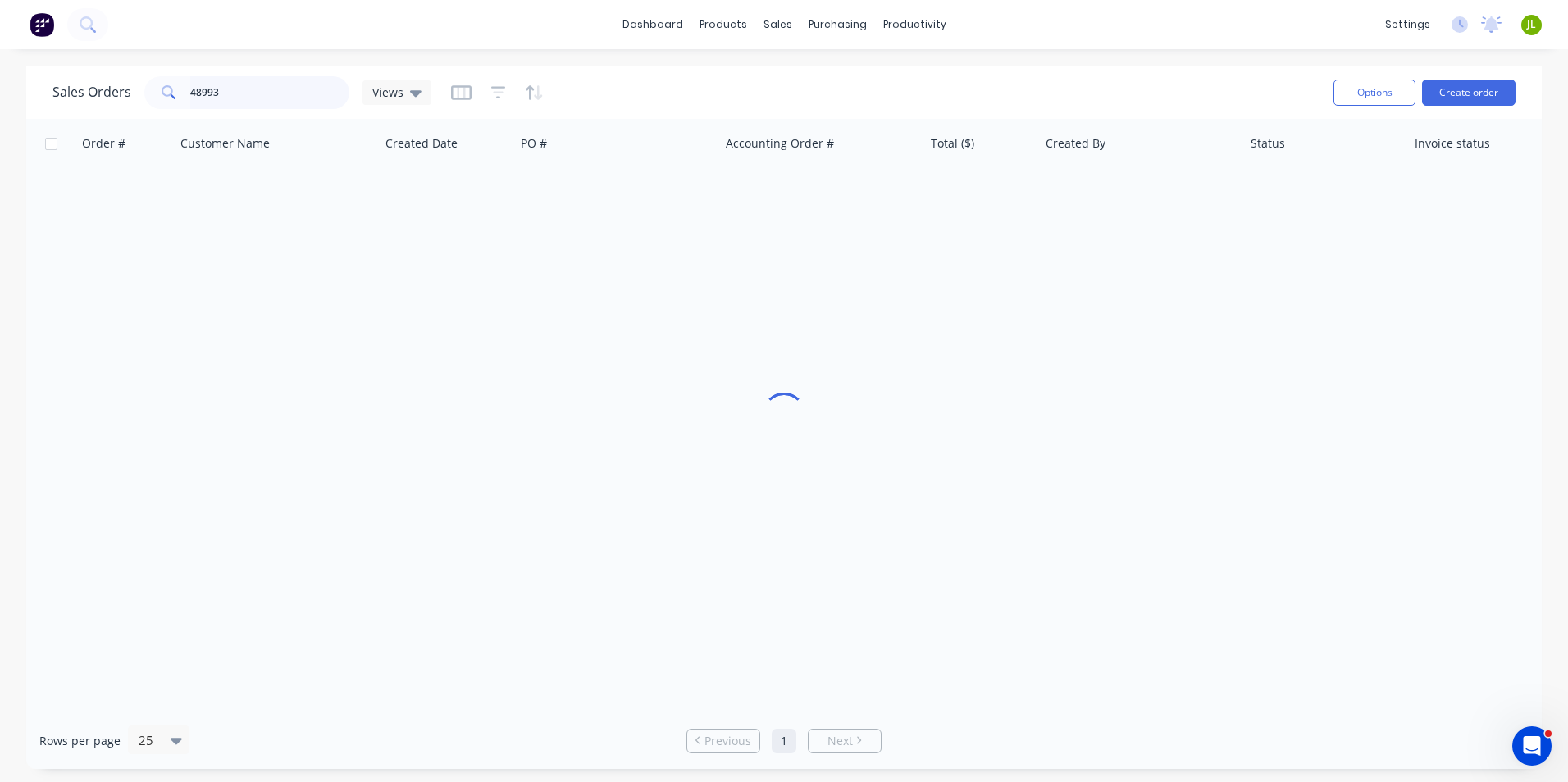
drag, startPoint x: 247, startPoint y: 93, endPoint x: 79, endPoint y: 93, distance: 168.0
click at [79, 93] on div "Sales Orders 48993 Views" at bounding box center [242, 93] width 379 height 33
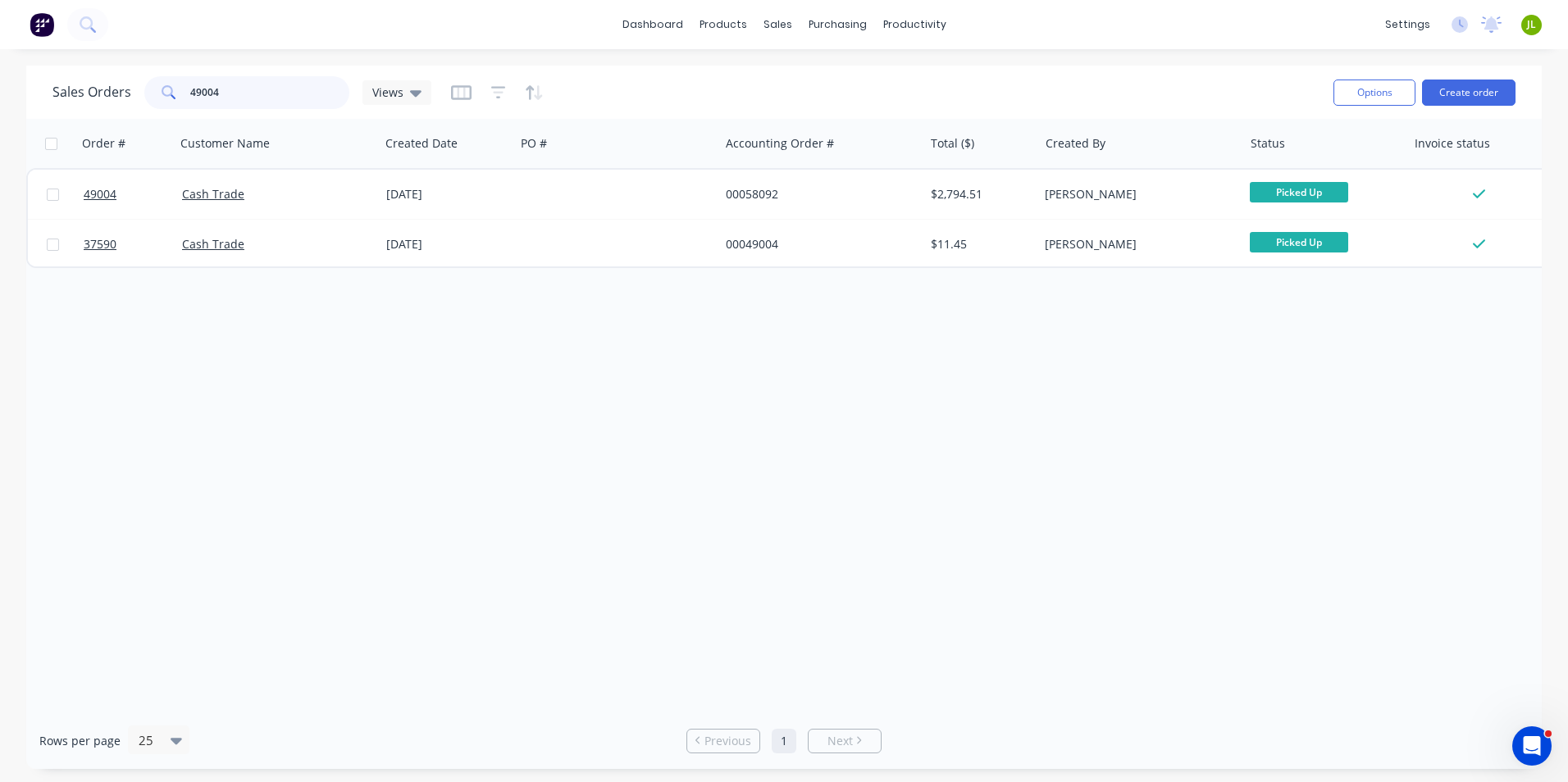
drag, startPoint x: 191, startPoint y: 95, endPoint x: 333, endPoint y: 91, distance: 142.1
click at [333, 91] on input "49004" at bounding box center [270, 93] width 160 height 33
drag, startPoint x: 218, startPoint y: 97, endPoint x: 175, endPoint y: 91, distance: 43.4
click at [151, 96] on div "48477" at bounding box center [247, 93] width 205 height 33
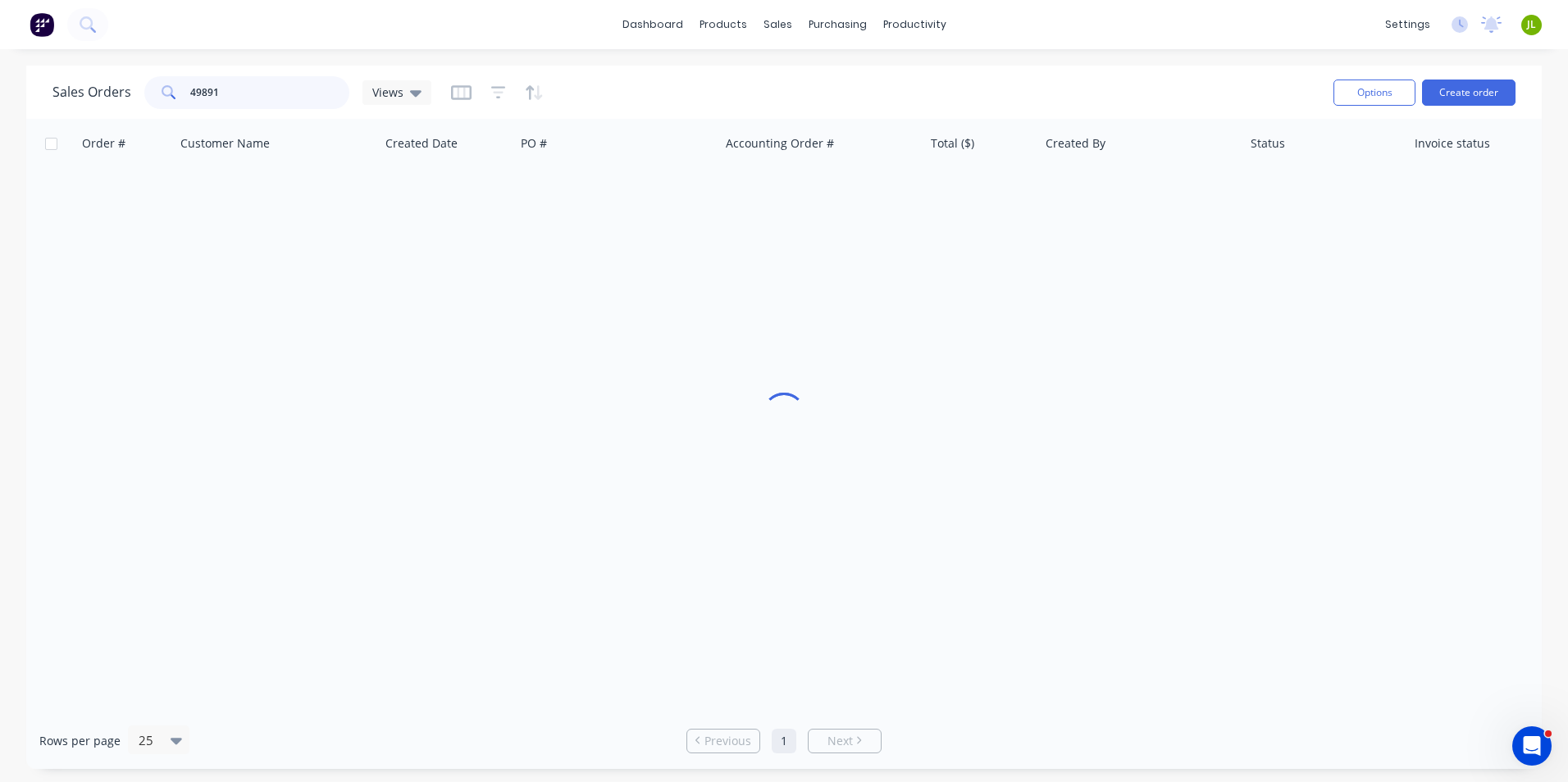
type input "49891"
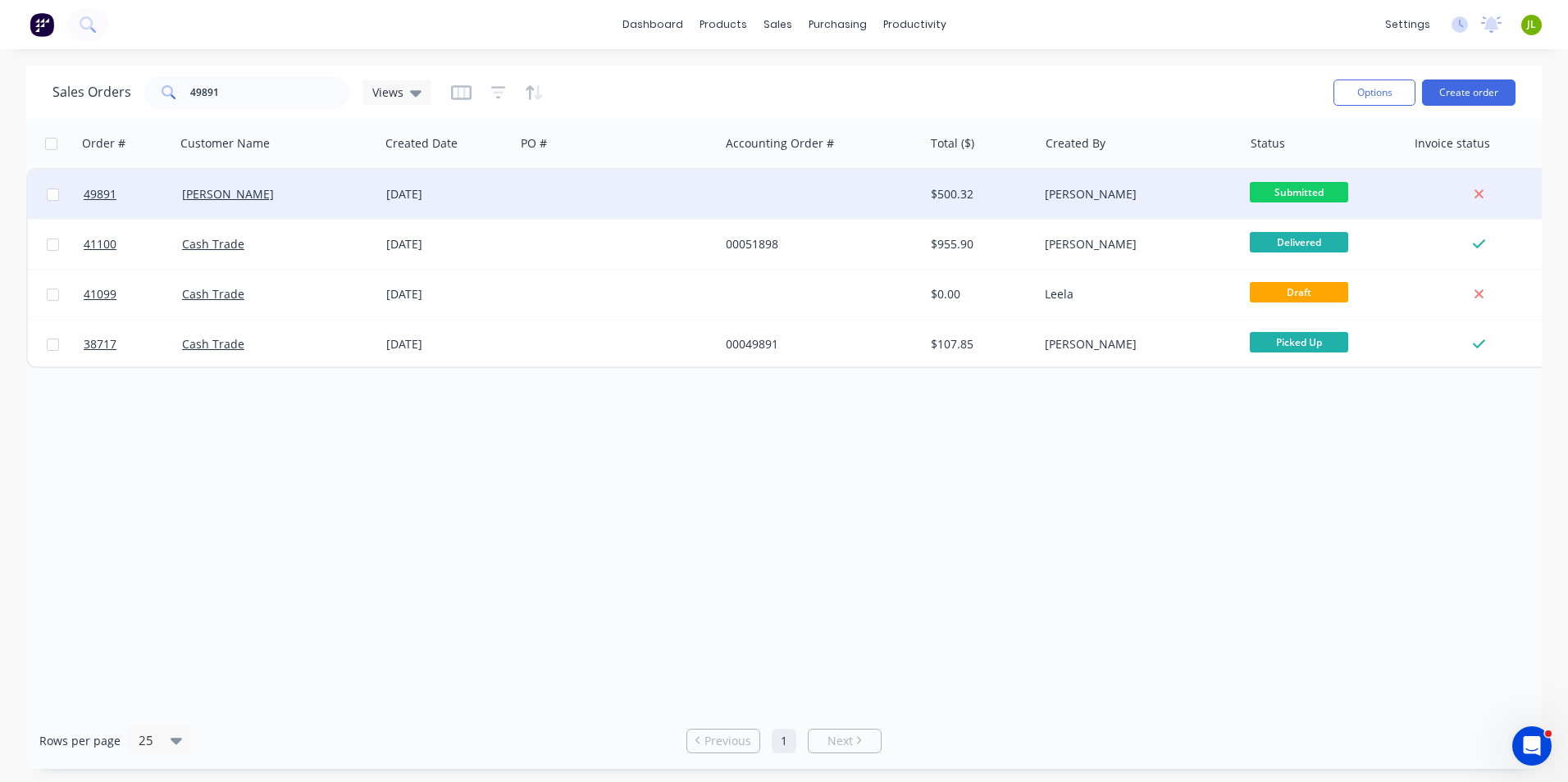
click at [855, 193] on div at bounding box center [821, 193] width 204 height 49
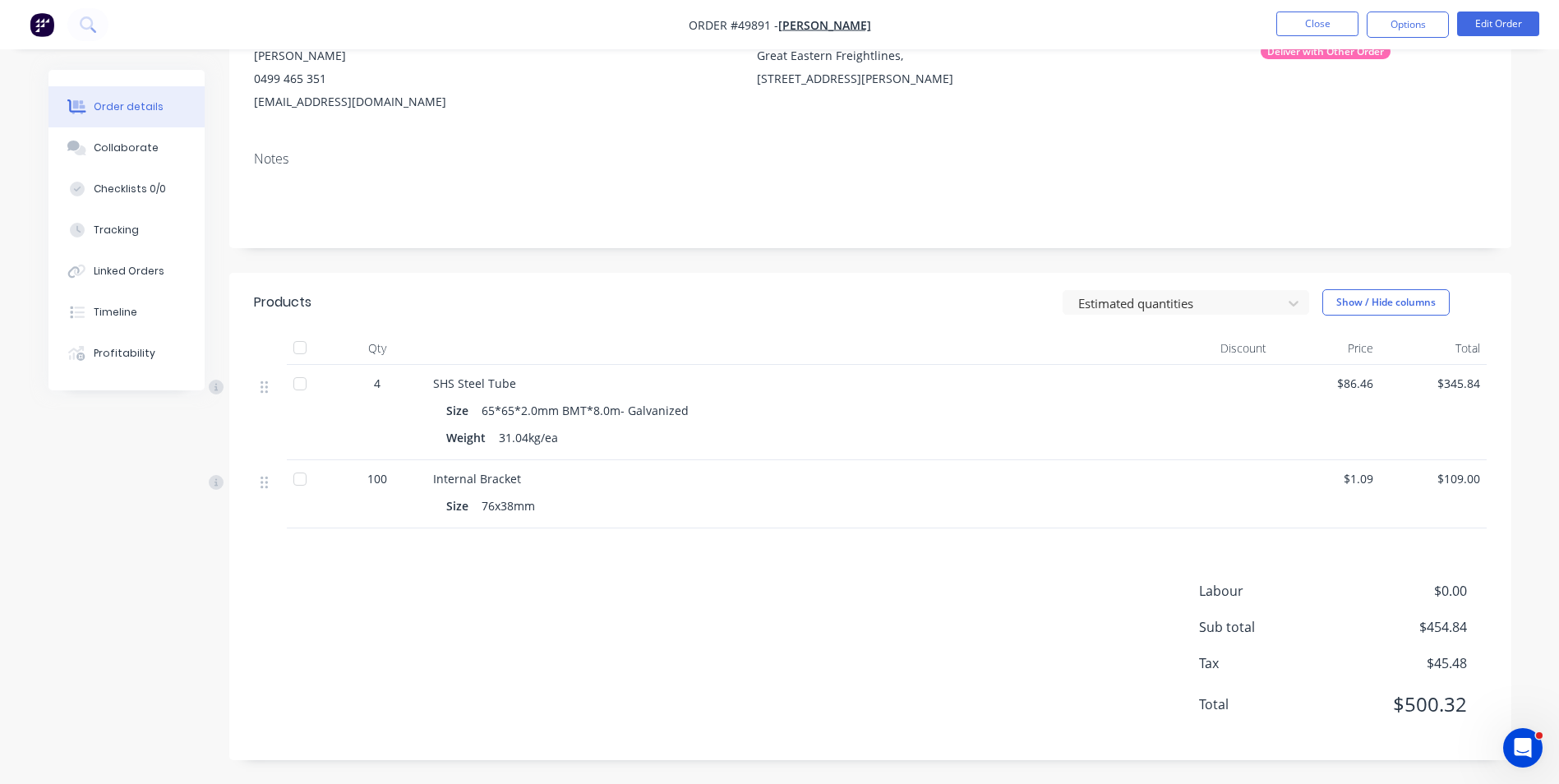
scroll to position [185, 0]
click at [897, 281] on header "Products Estimated quantities Show / Hide columns" at bounding box center [871, 301] width 1283 height 59
click at [946, 305] on div "Estimated quantities Show / Hide columns" at bounding box center [1000, 302] width 971 height 27
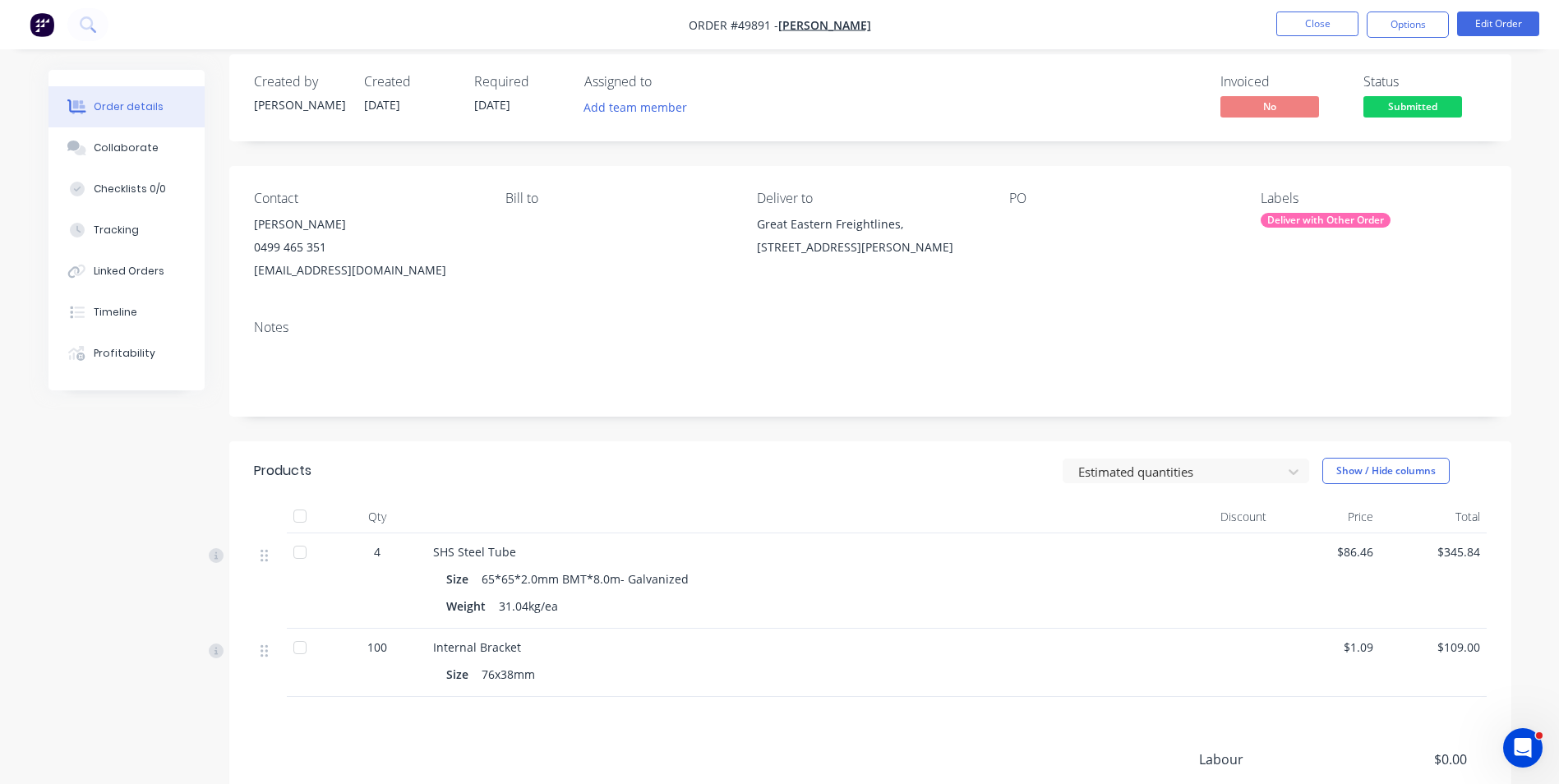
scroll to position [0, 0]
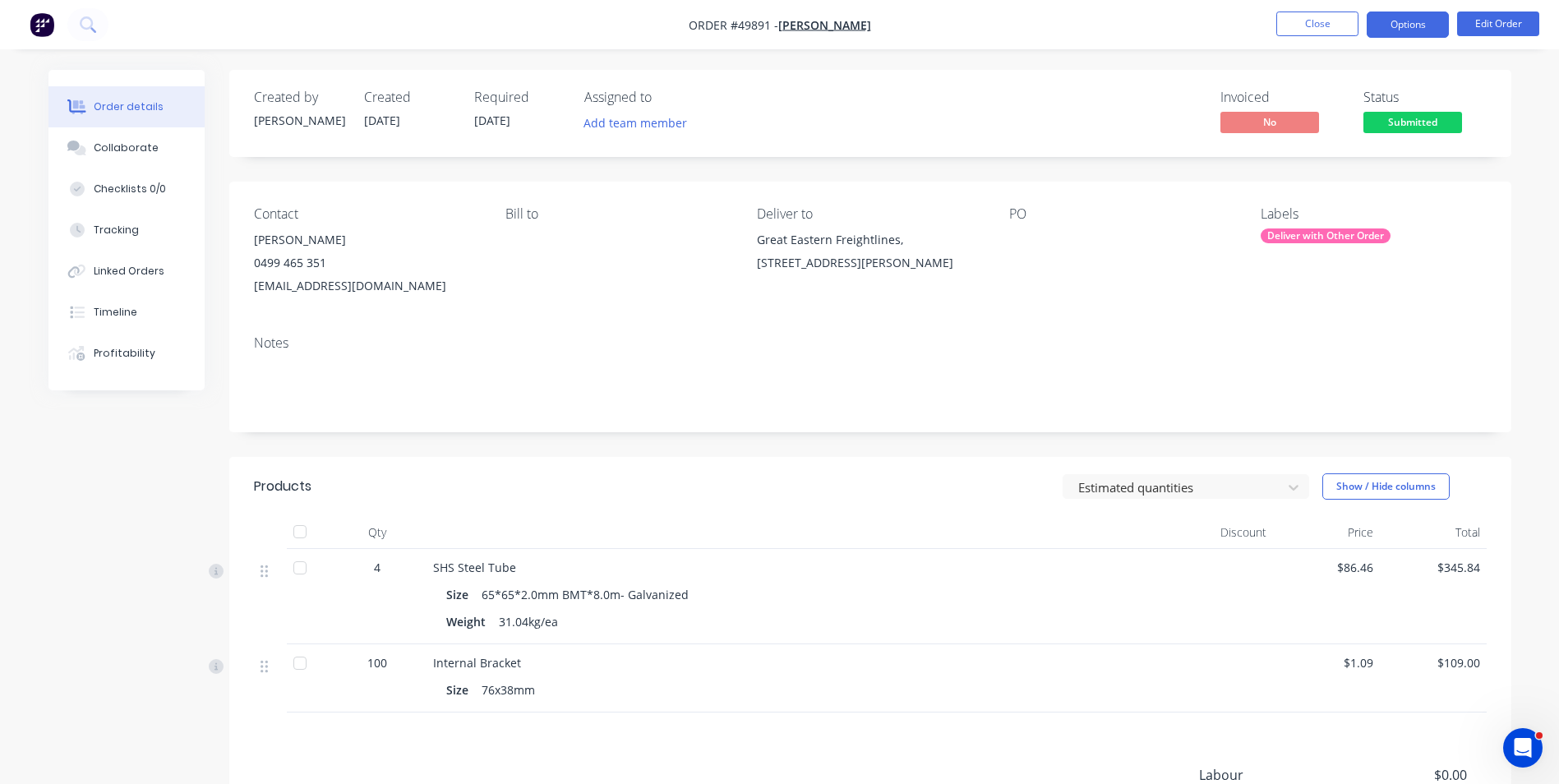
click at [1435, 29] on button "Options" at bounding box center [1408, 25] width 82 height 27
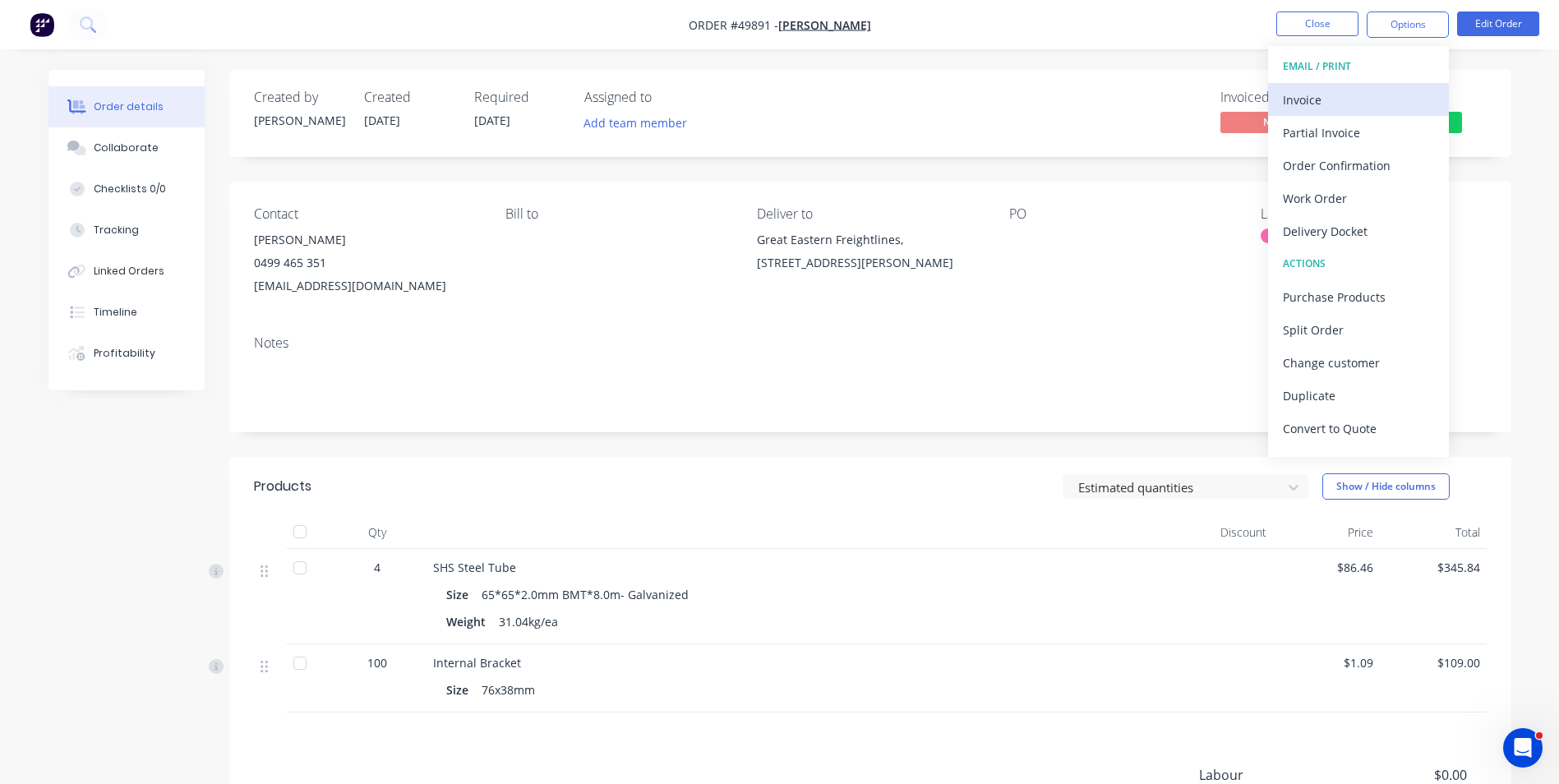
click at [1342, 92] on div "Invoice" at bounding box center [1358, 100] width 151 height 24
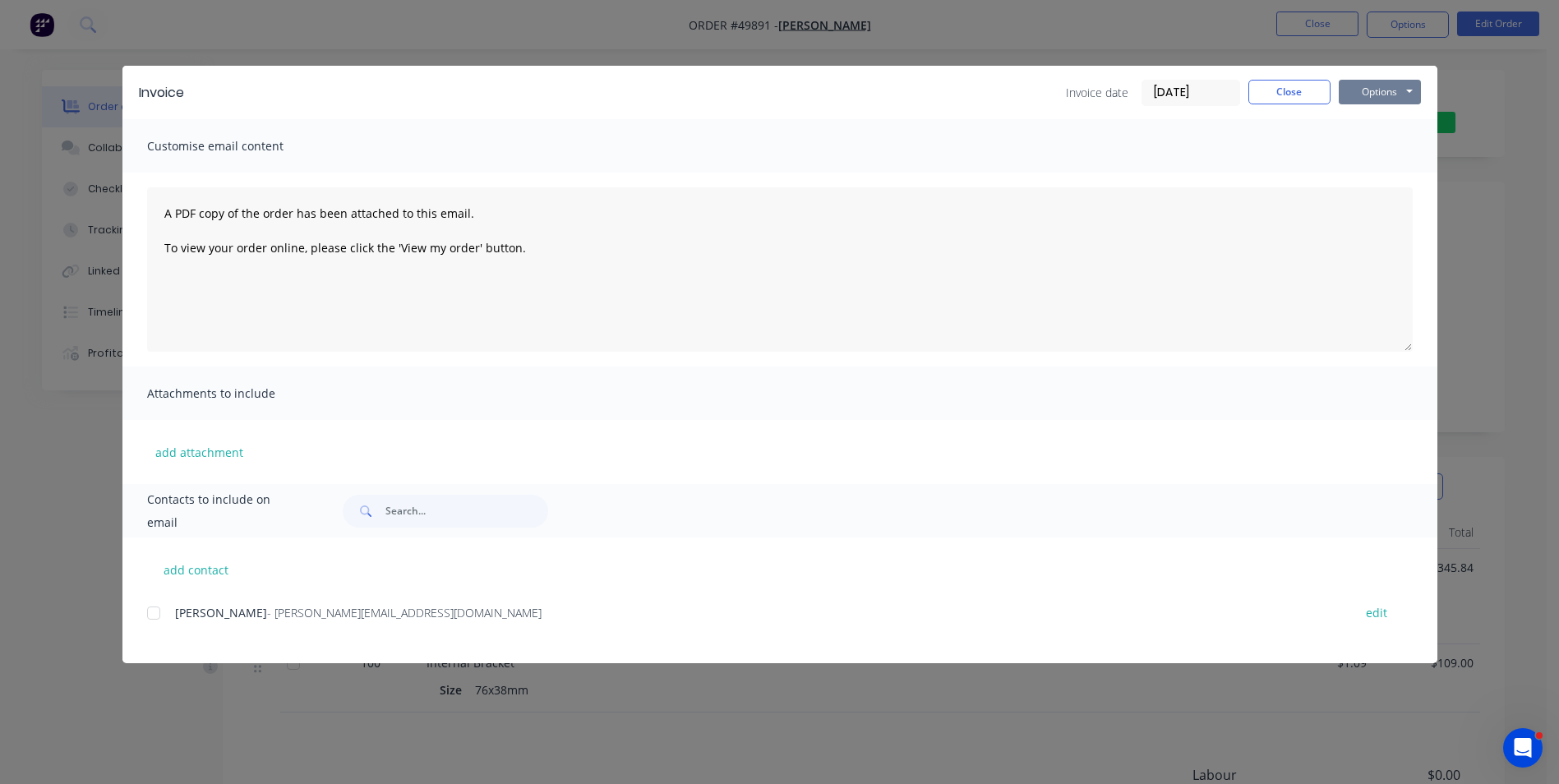
click at [1391, 93] on button "Options" at bounding box center [1380, 92] width 82 height 25
click at [167, 622] on div at bounding box center [154, 613] width 33 height 33
click at [1390, 98] on button "Options" at bounding box center [1380, 92] width 82 height 25
click at [1367, 171] on button "Email" at bounding box center [1392, 176] width 105 height 27
click at [1279, 97] on button "Close" at bounding box center [1289, 92] width 82 height 25
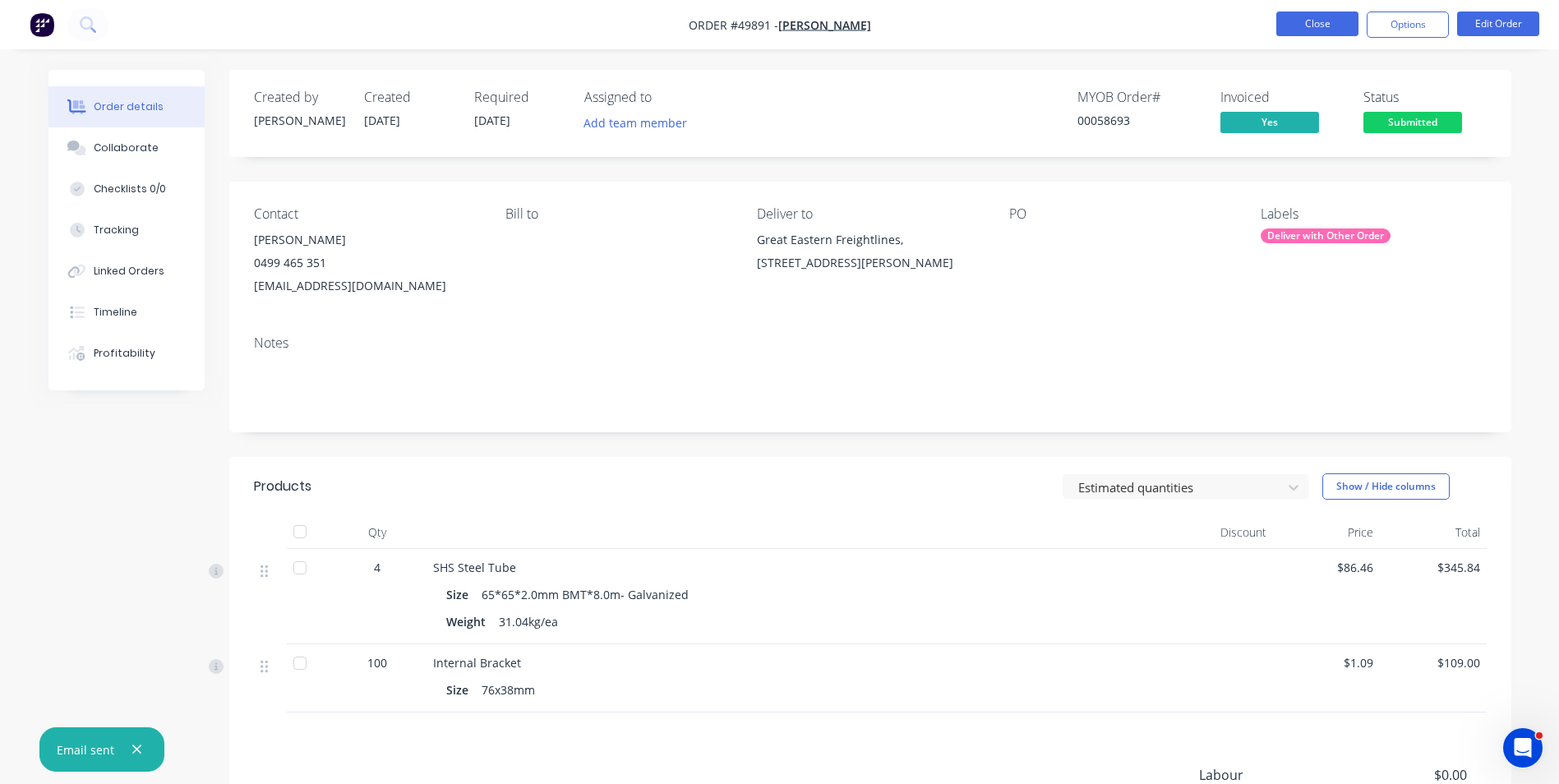
click at [1343, 31] on button "Close" at bounding box center [1318, 24] width 82 height 25
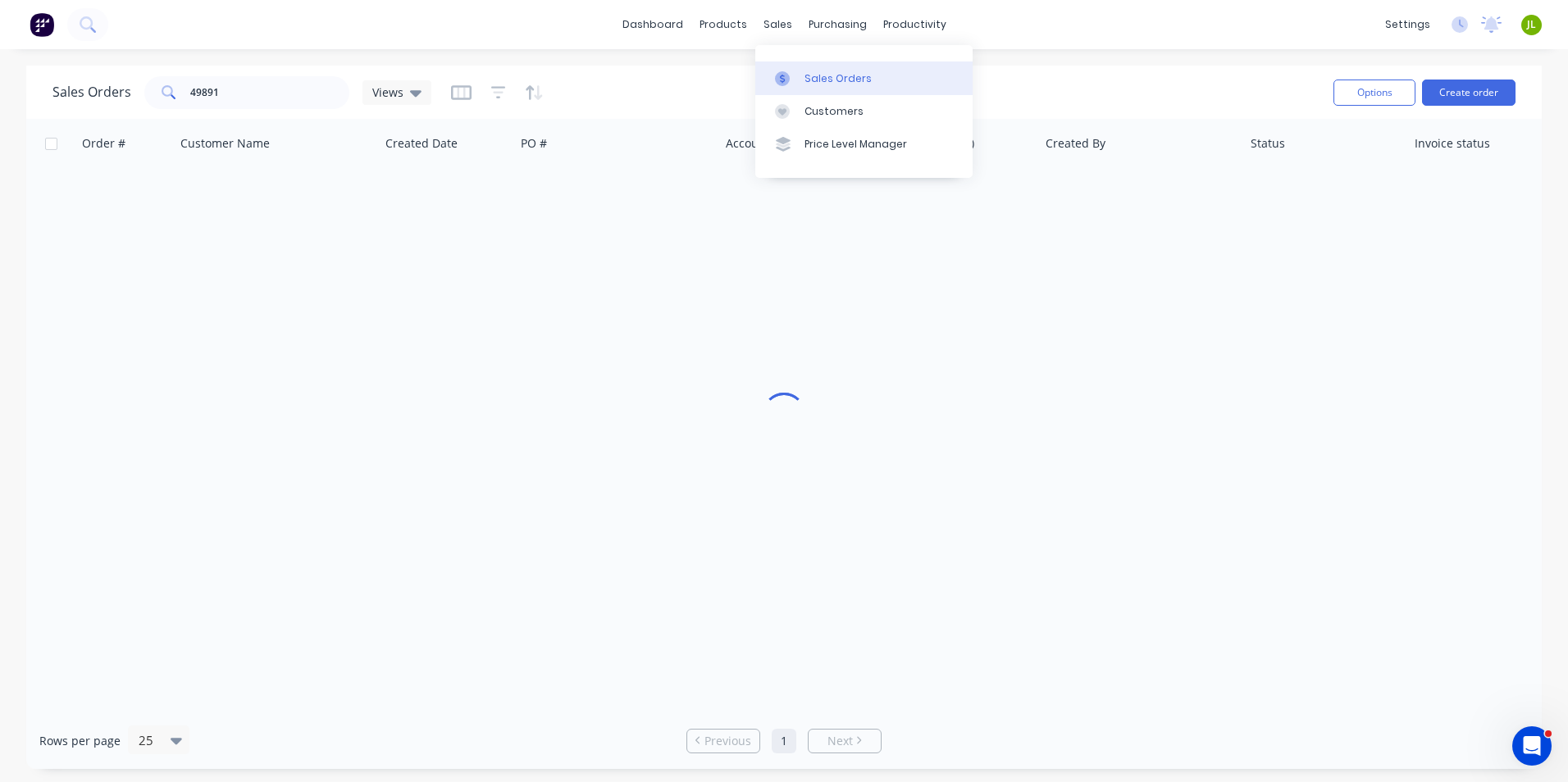
click at [808, 79] on div "Sales Orders" at bounding box center [838, 79] width 67 height 15
click at [766, 76] on div "Product Catalogue" at bounding box center [796, 79] width 101 height 15
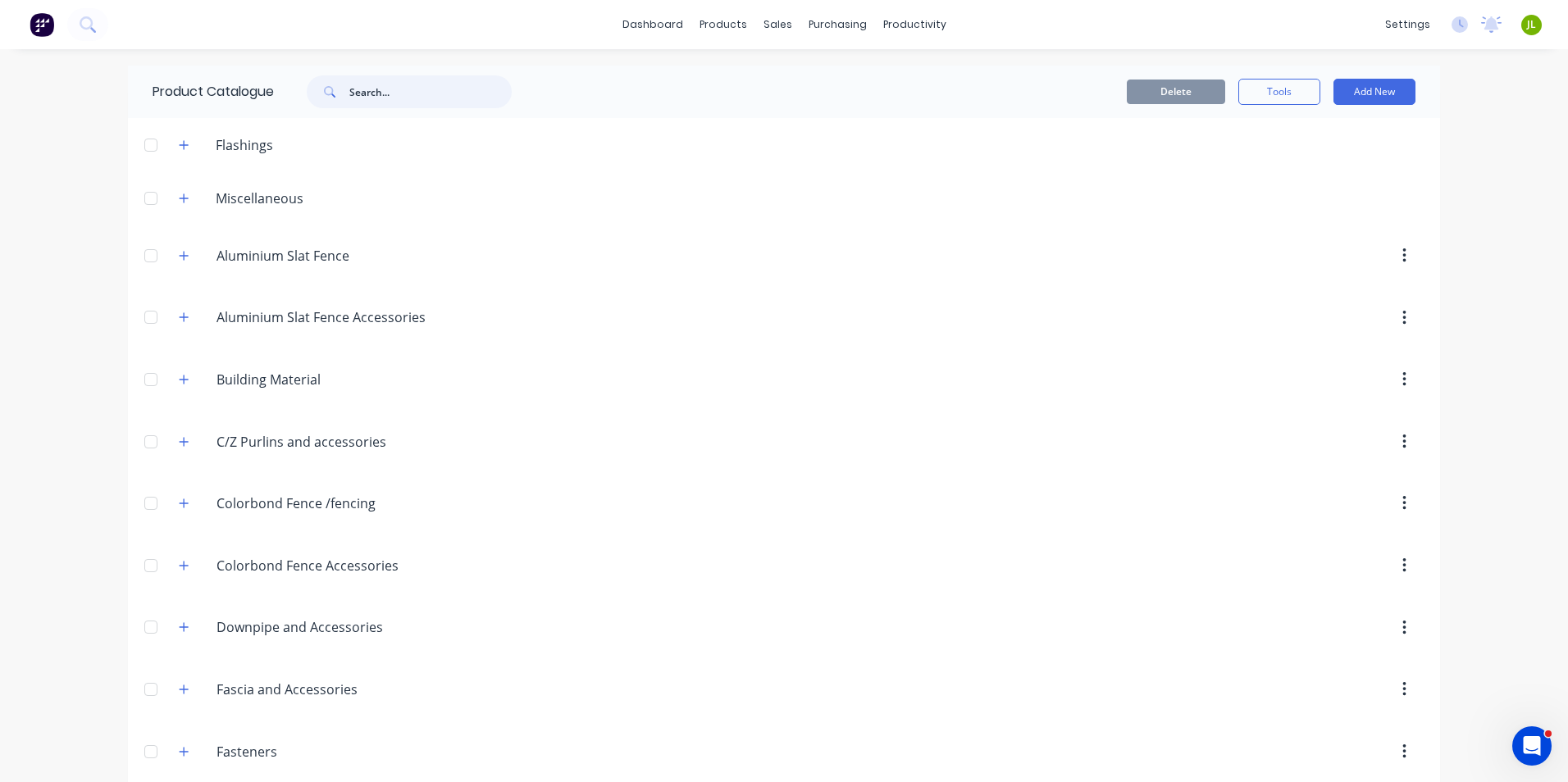
click at [381, 90] on input "text" at bounding box center [431, 92] width 163 height 33
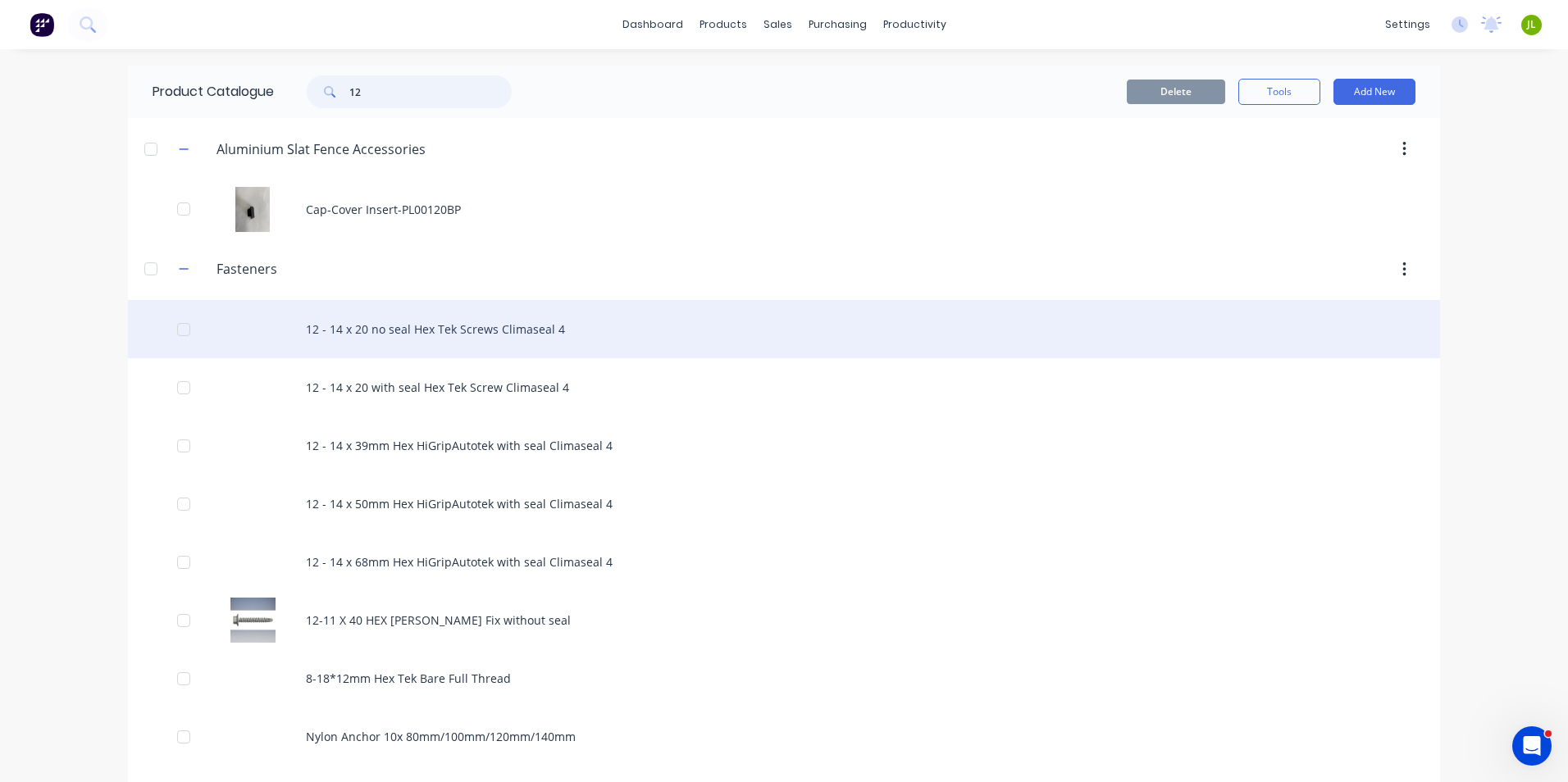
type input "12"
click at [448, 343] on div "12 - 14 x 20 no seal Hex Tek Screws Climaseal 4" at bounding box center [784, 329] width 1312 height 58
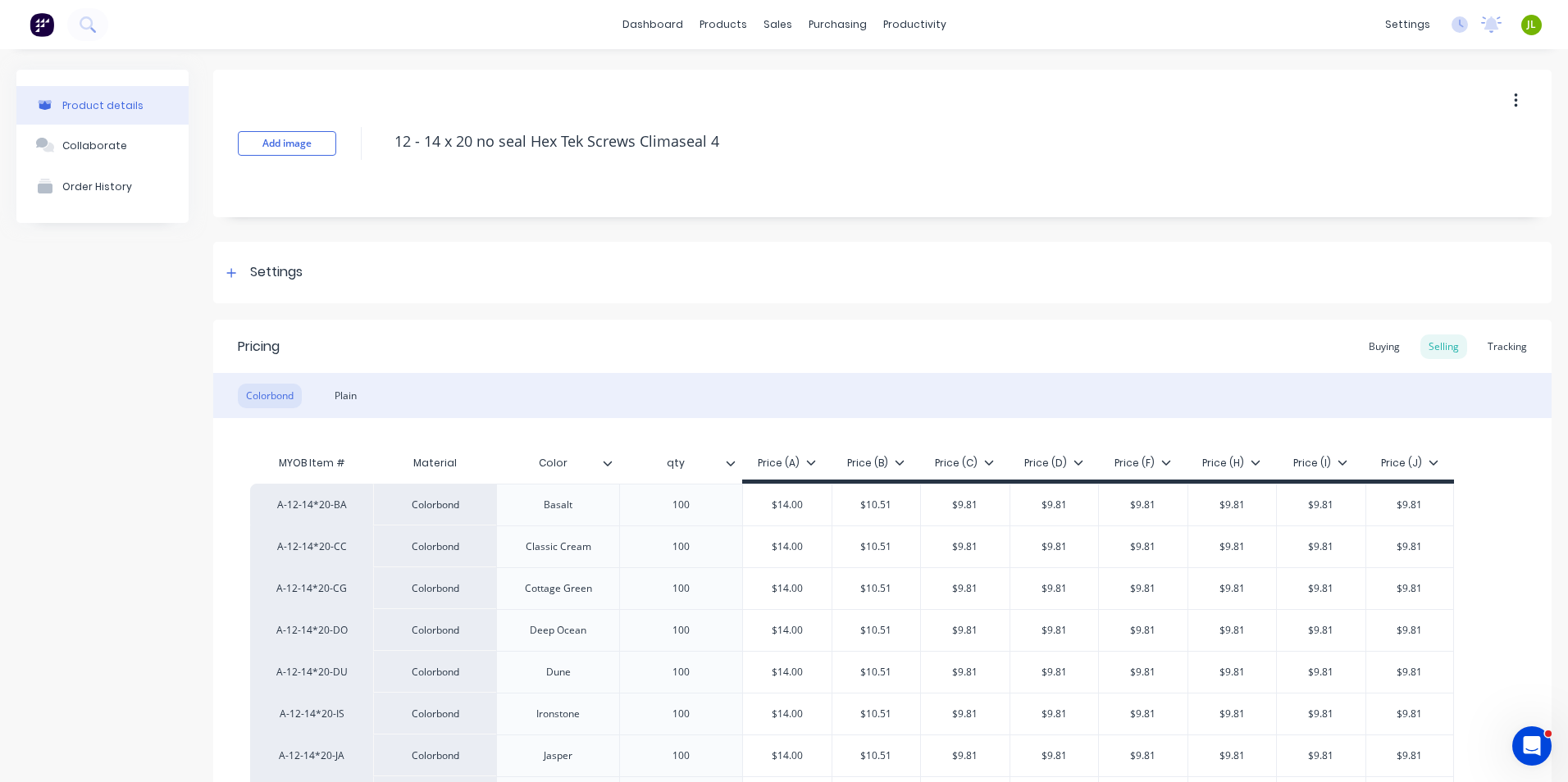
type textarea "x"
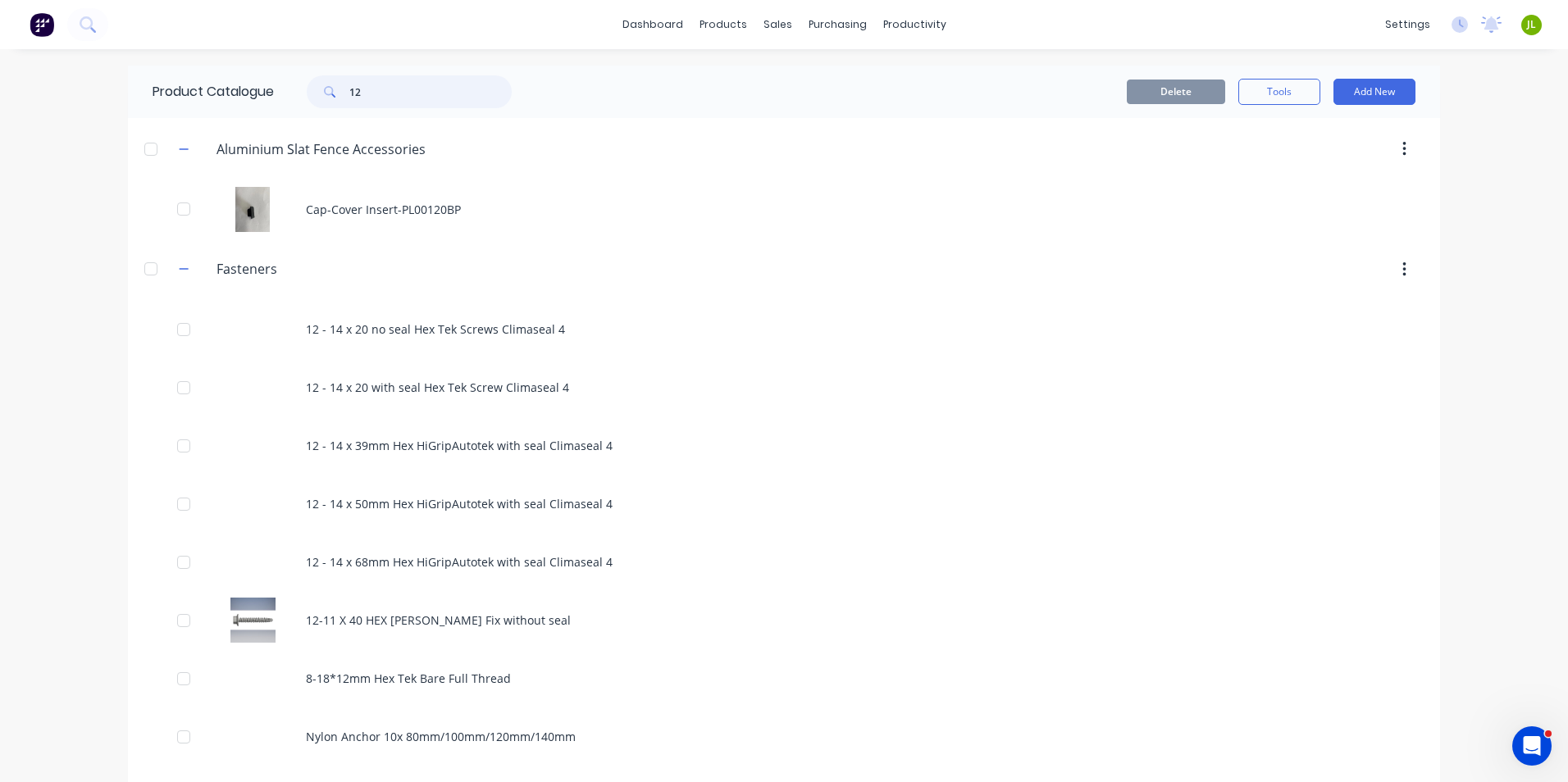
drag, startPoint x: 399, startPoint y: 100, endPoint x: 271, endPoint y: 91, distance: 128.3
click at [274, 91] on div "12" at bounding box center [405, 92] width 262 height 33
type input "slat"
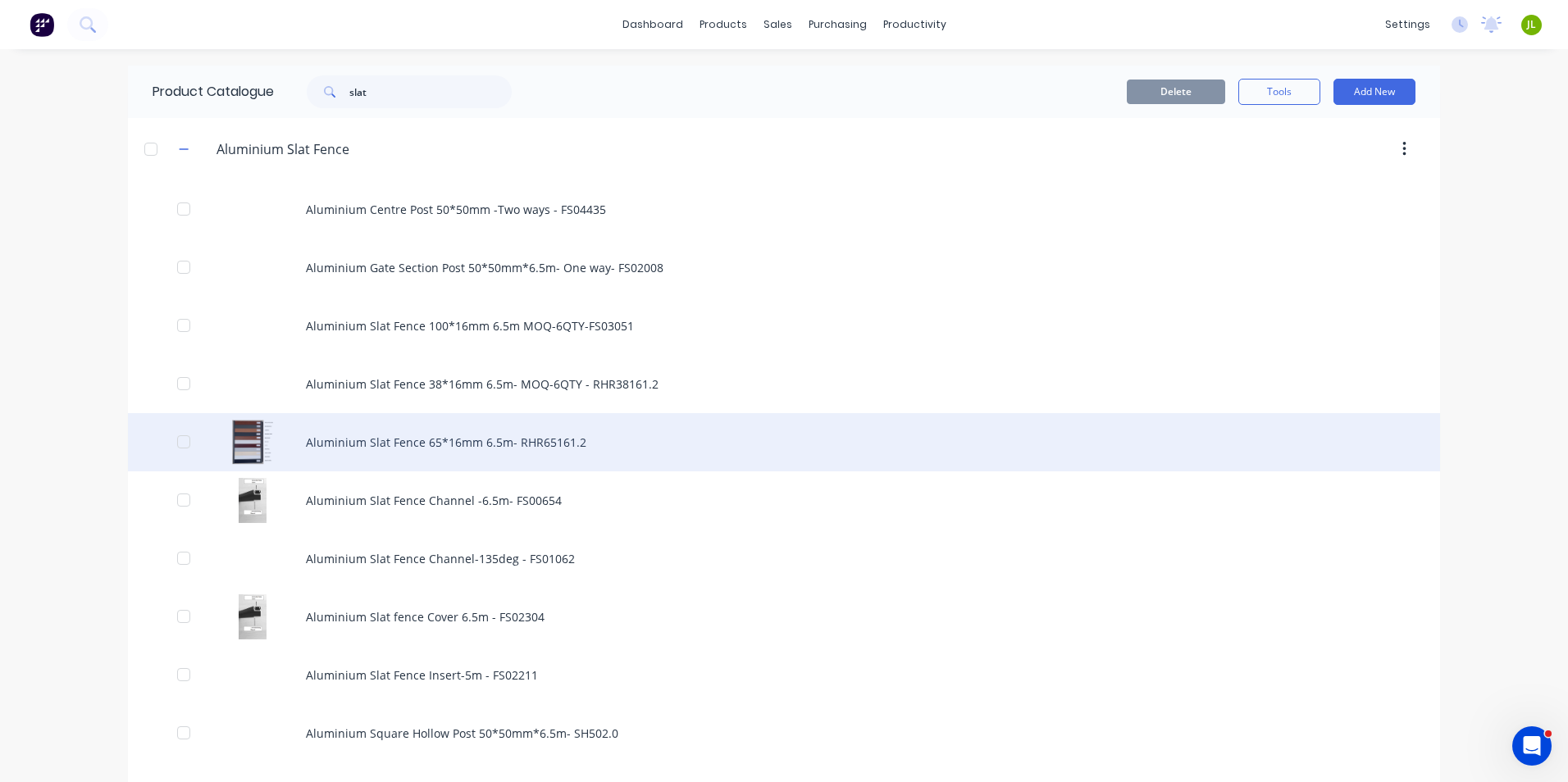
click at [453, 435] on div "Aluminium Slat Fence 65*16mm 6.5m- RHR65161.2" at bounding box center [784, 442] width 1312 height 58
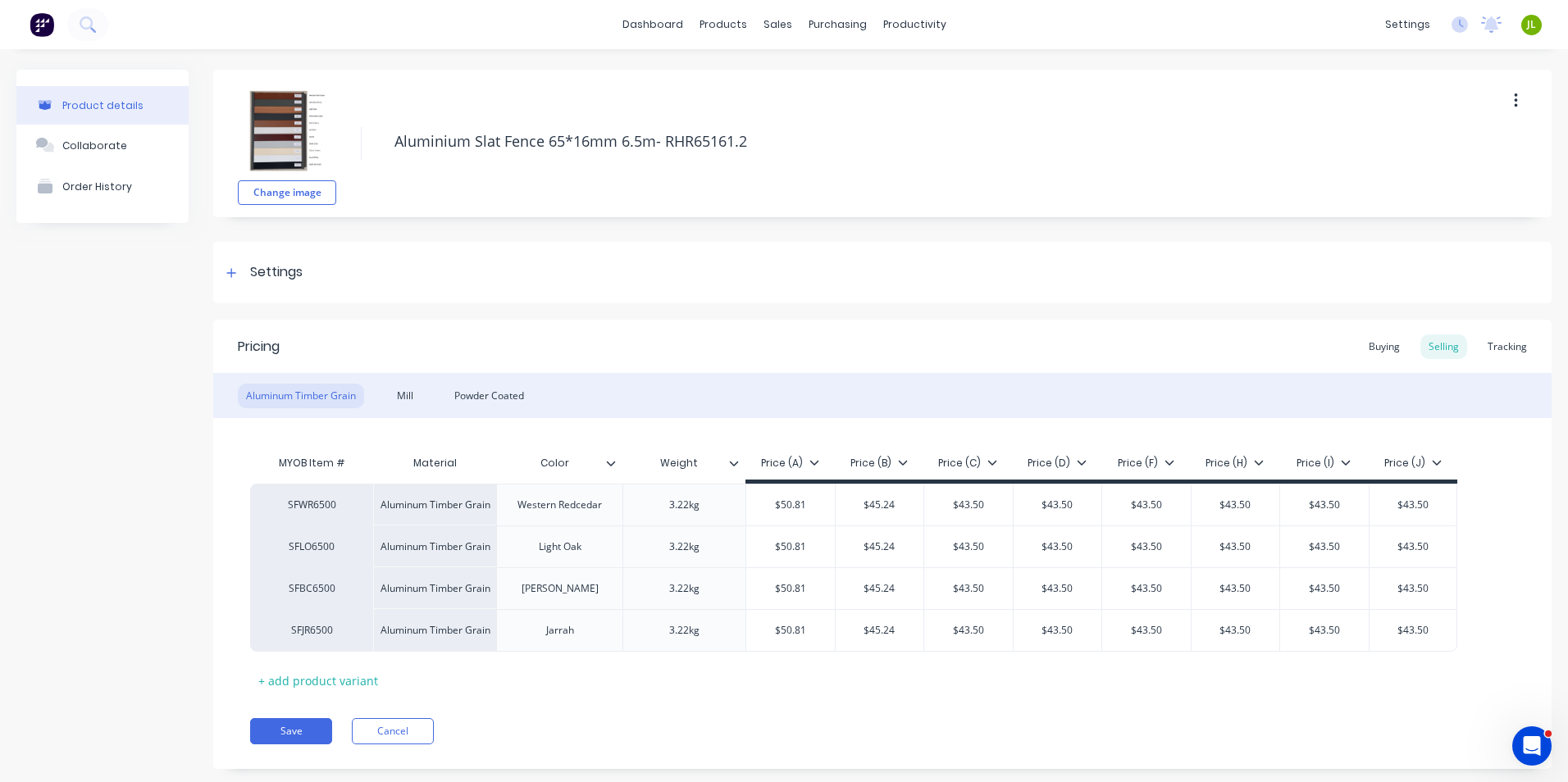
type textarea "x"
click at [516, 398] on div "Powder Coated" at bounding box center [489, 396] width 86 height 25
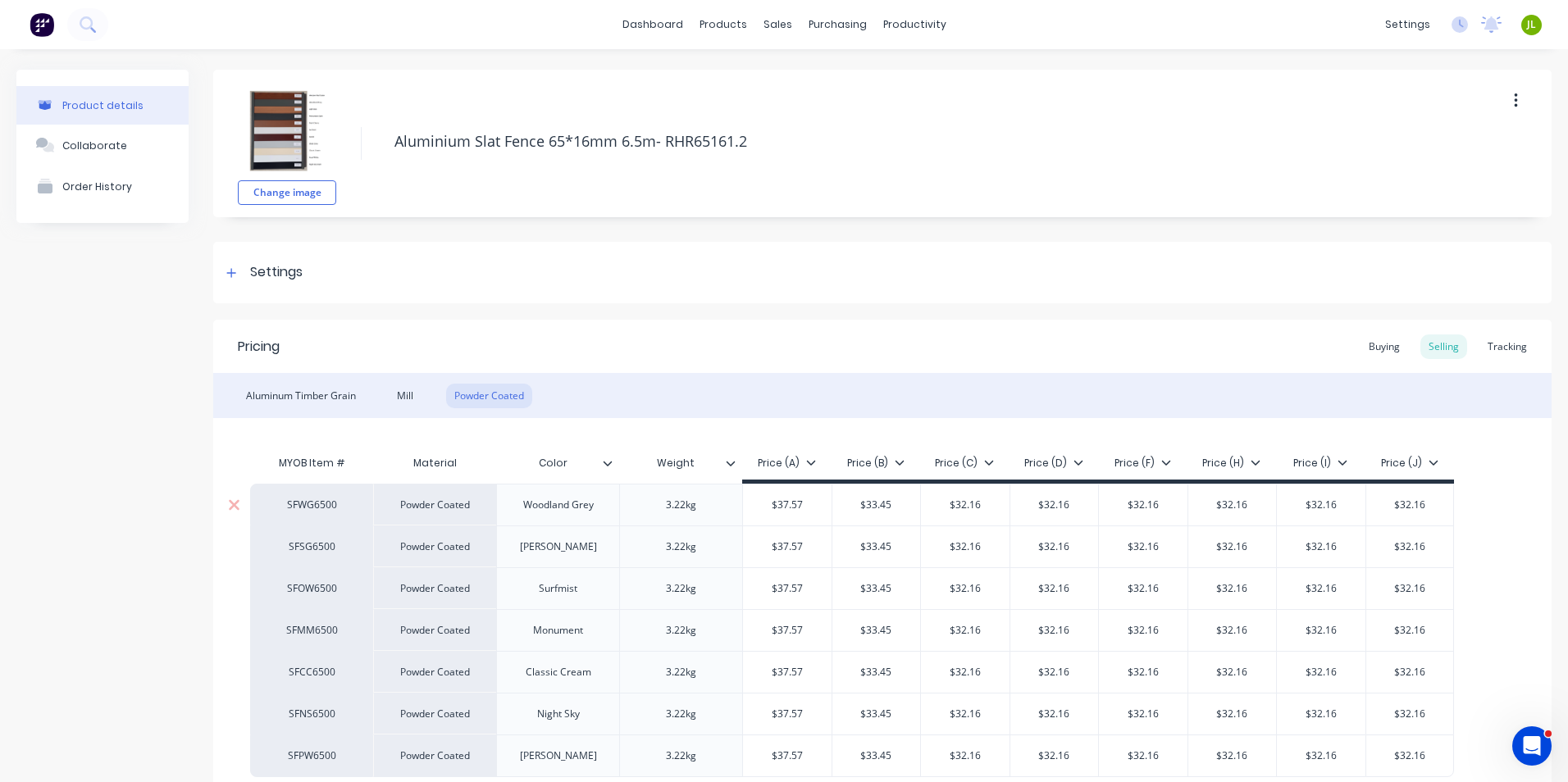
click at [844, 502] on input "text" at bounding box center [876, 505] width 89 height 15
click at [855, 503] on input "text" at bounding box center [876, 505] width 89 height 15
type input "$33.45"
click at [782, 69] on link "Sales Orders" at bounding box center [859, 78] width 218 height 33
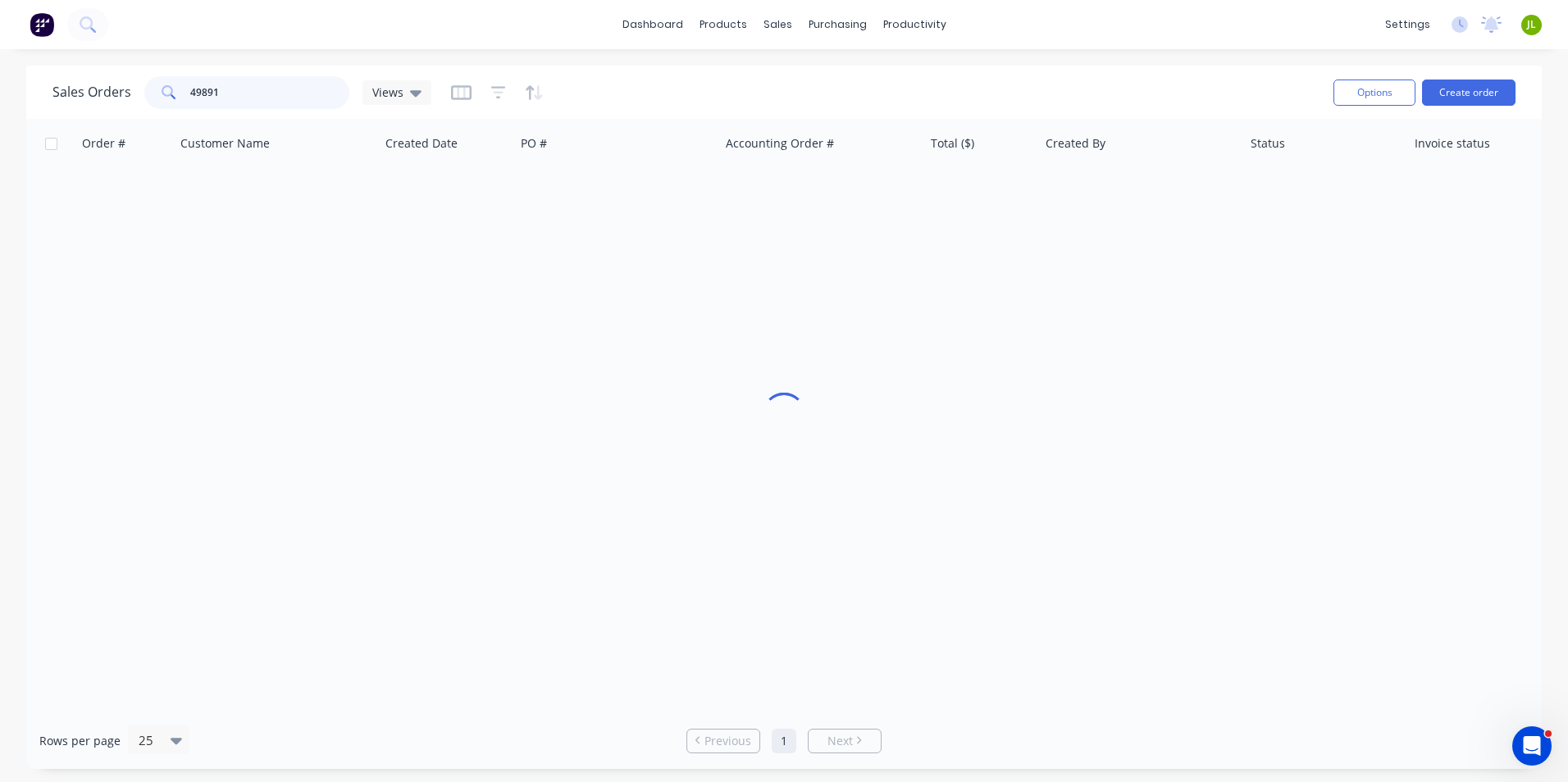
click at [142, 99] on div "Sales Orders 49891 Views" at bounding box center [242, 93] width 379 height 33
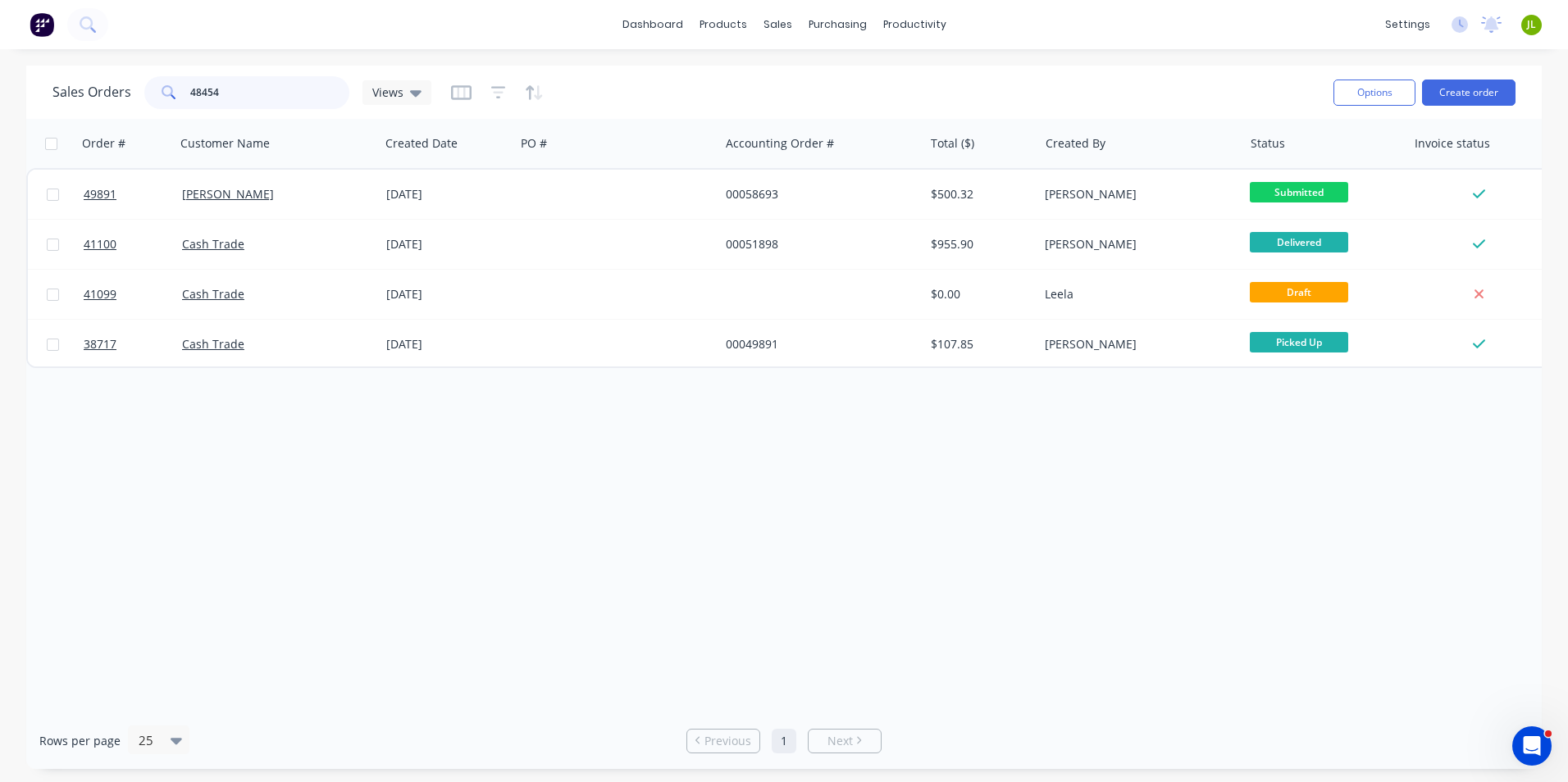
type input "48454"
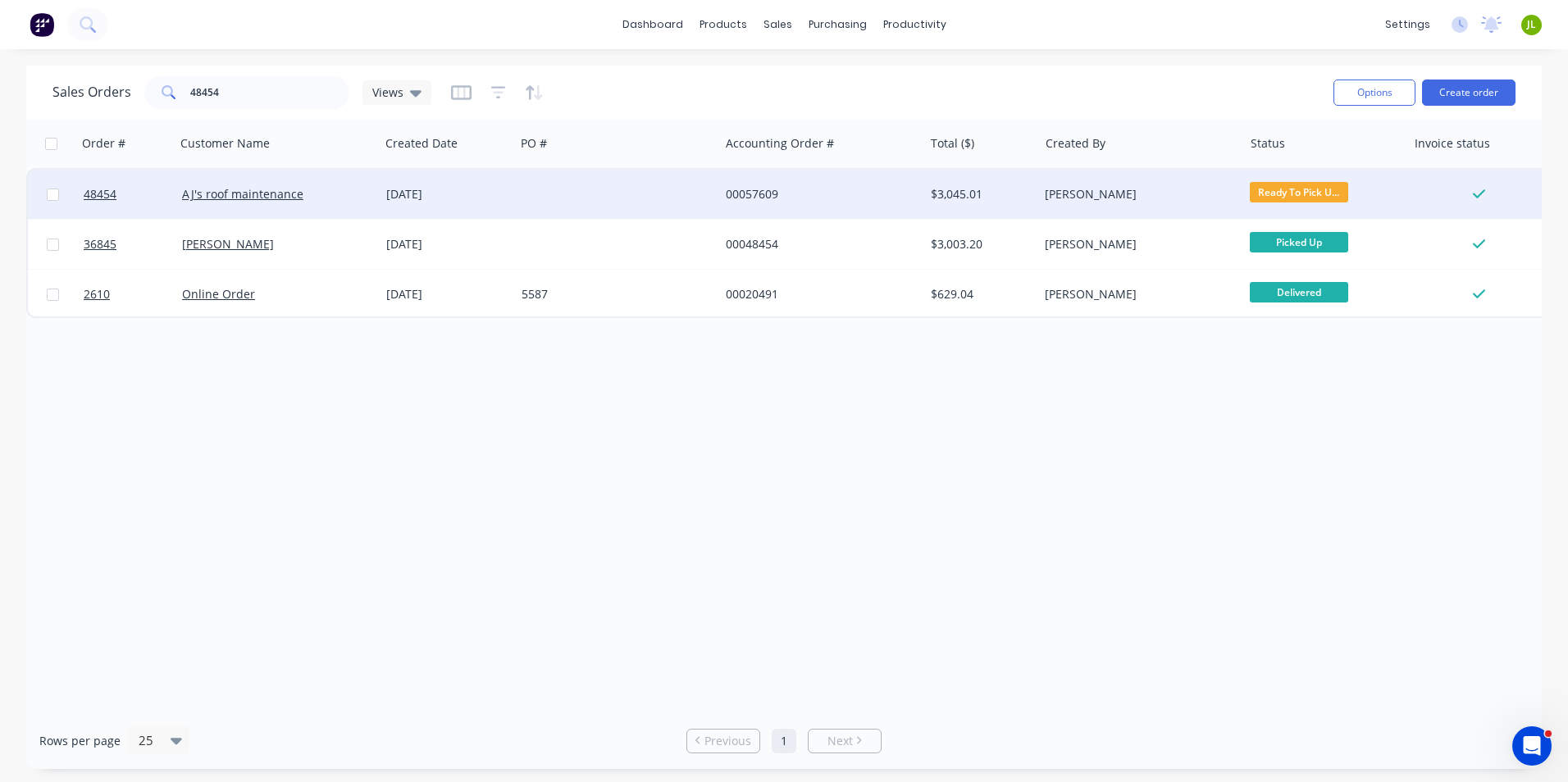
click at [547, 180] on div at bounding box center [617, 193] width 204 height 49
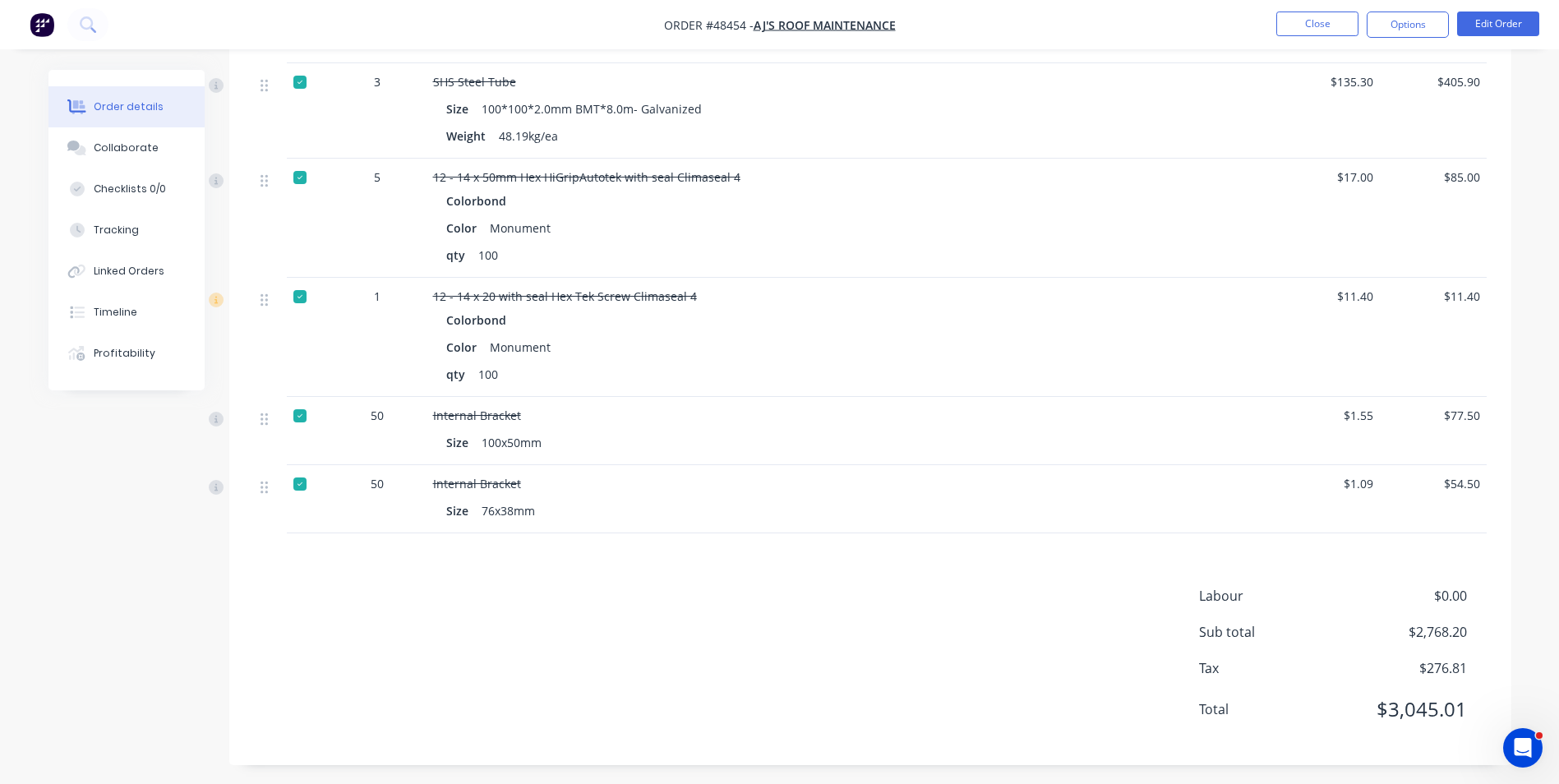
scroll to position [1463, 0]
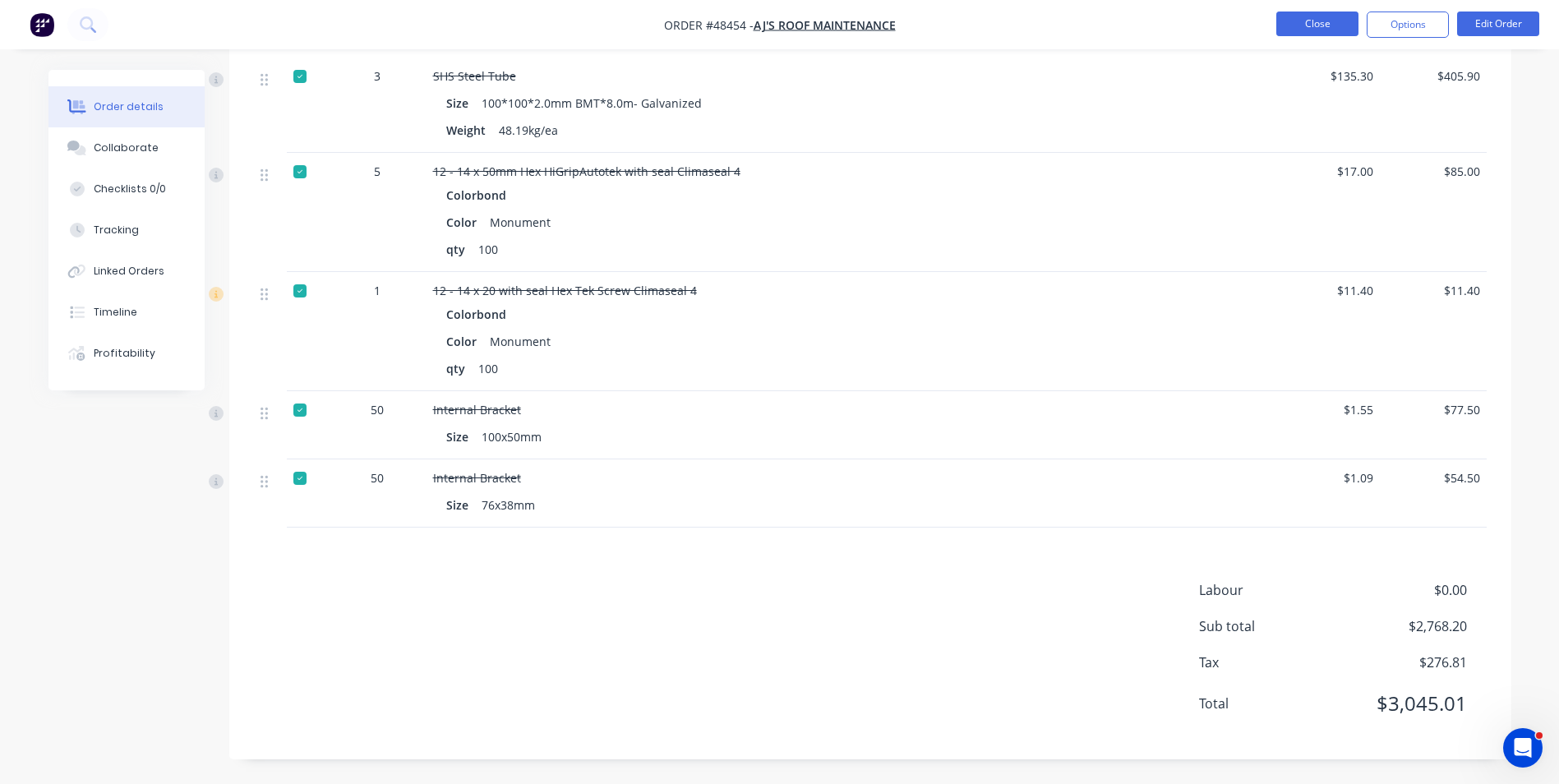
click at [1277, 25] on button "Close" at bounding box center [1318, 24] width 82 height 25
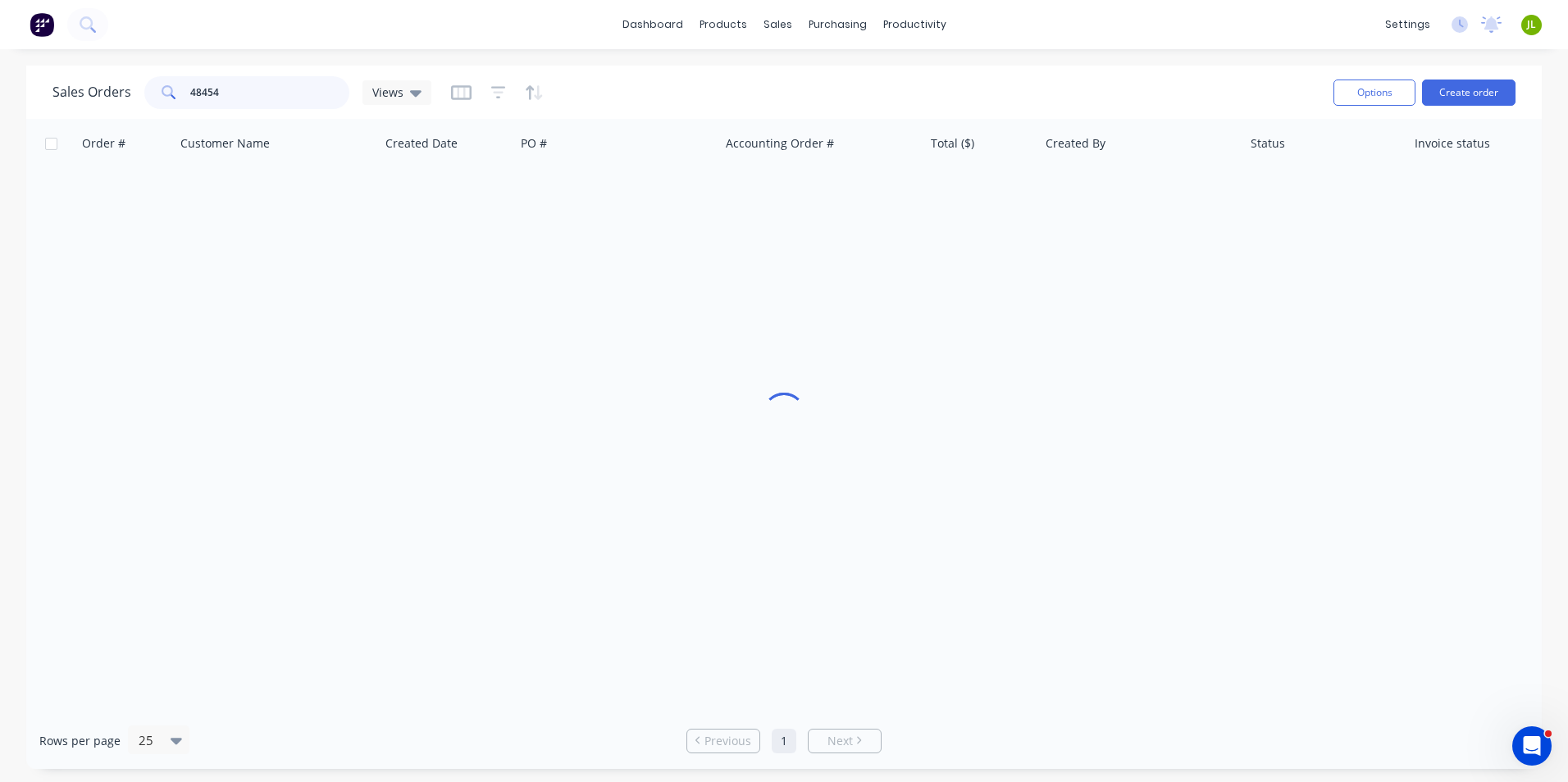
drag, startPoint x: 230, startPoint y: 92, endPoint x: 165, endPoint y: 94, distance: 65.0
click at [165, 94] on div "48454" at bounding box center [247, 93] width 205 height 33
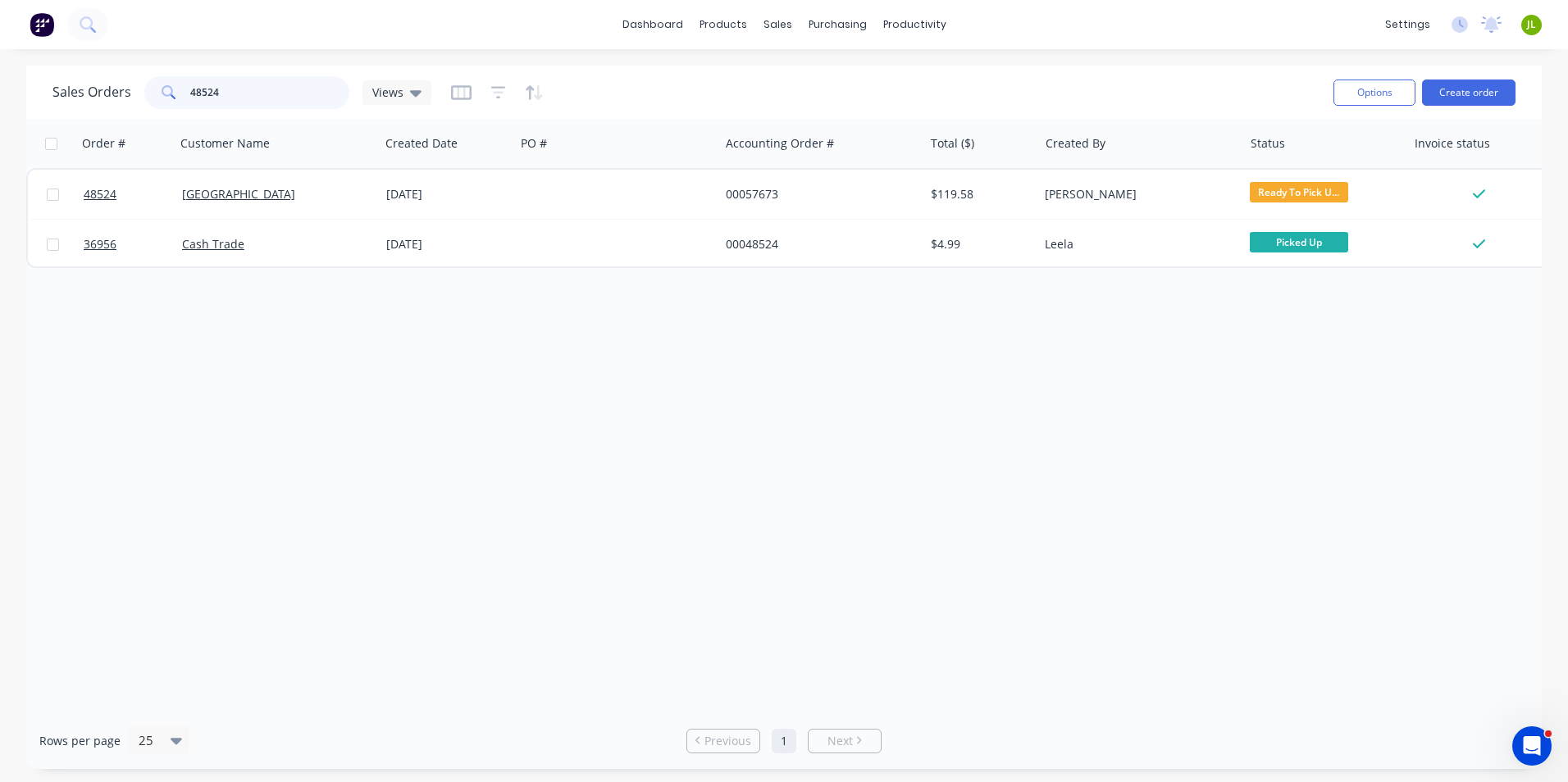
drag, startPoint x: 243, startPoint y: 83, endPoint x: 74, endPoint y: 106, distance: 170.6
click at [74, 106] on div "Sales Orders 48524 Views" at bounding box center [242, 93] width 379 height 33
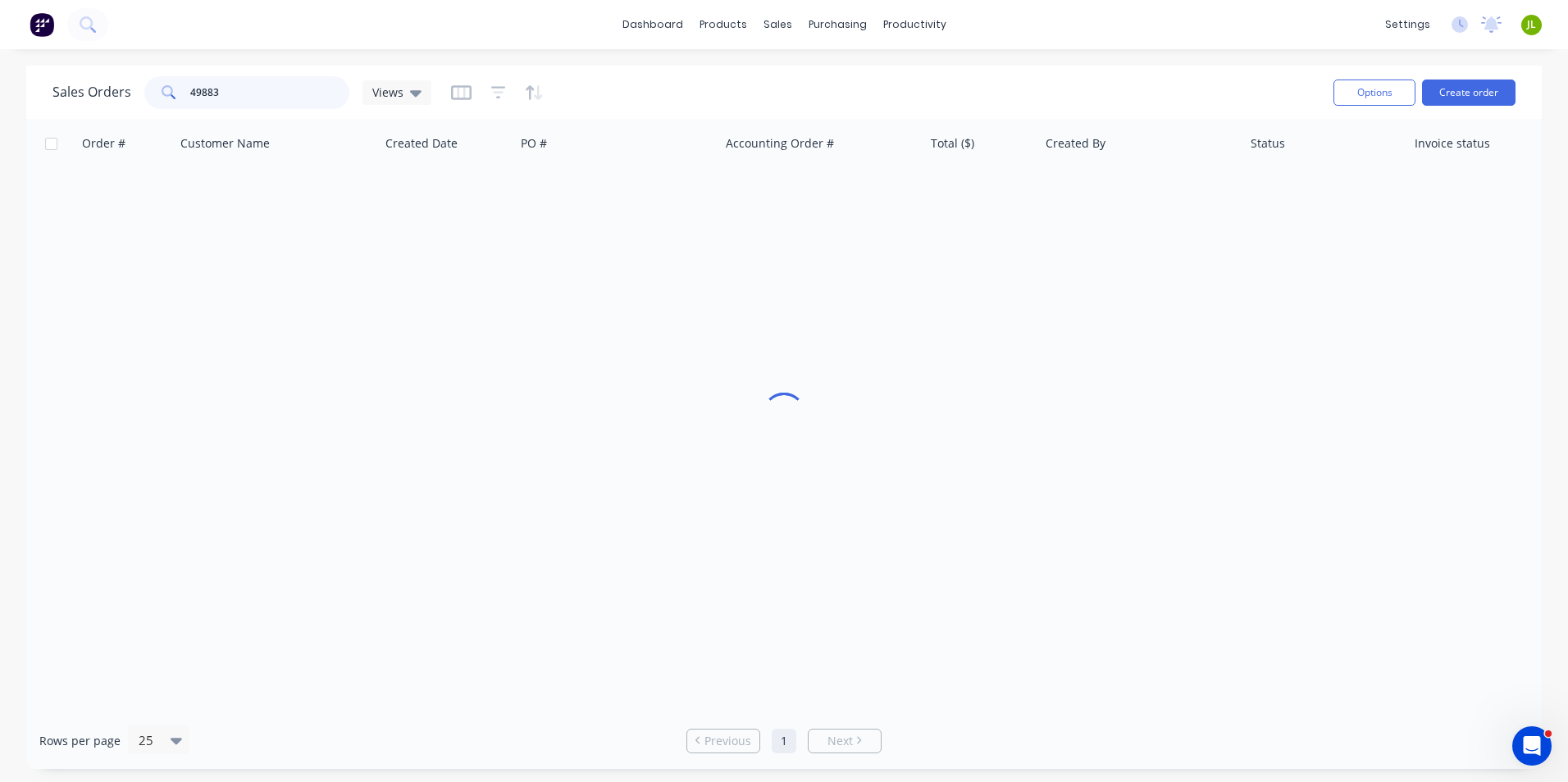
type input "49883"
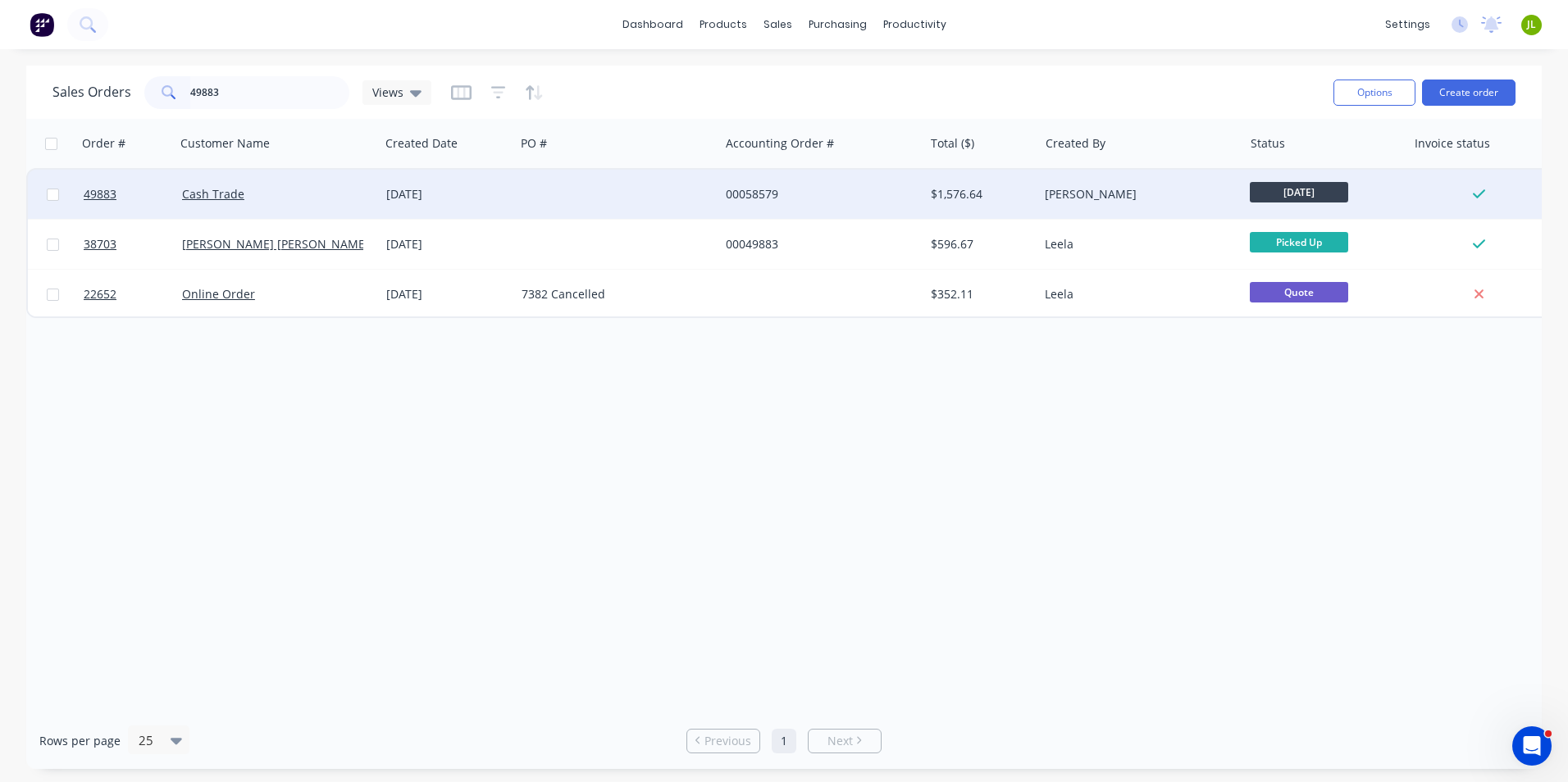
click at [526, 189] on div at bounding box center [617, 193] width 204 height 49
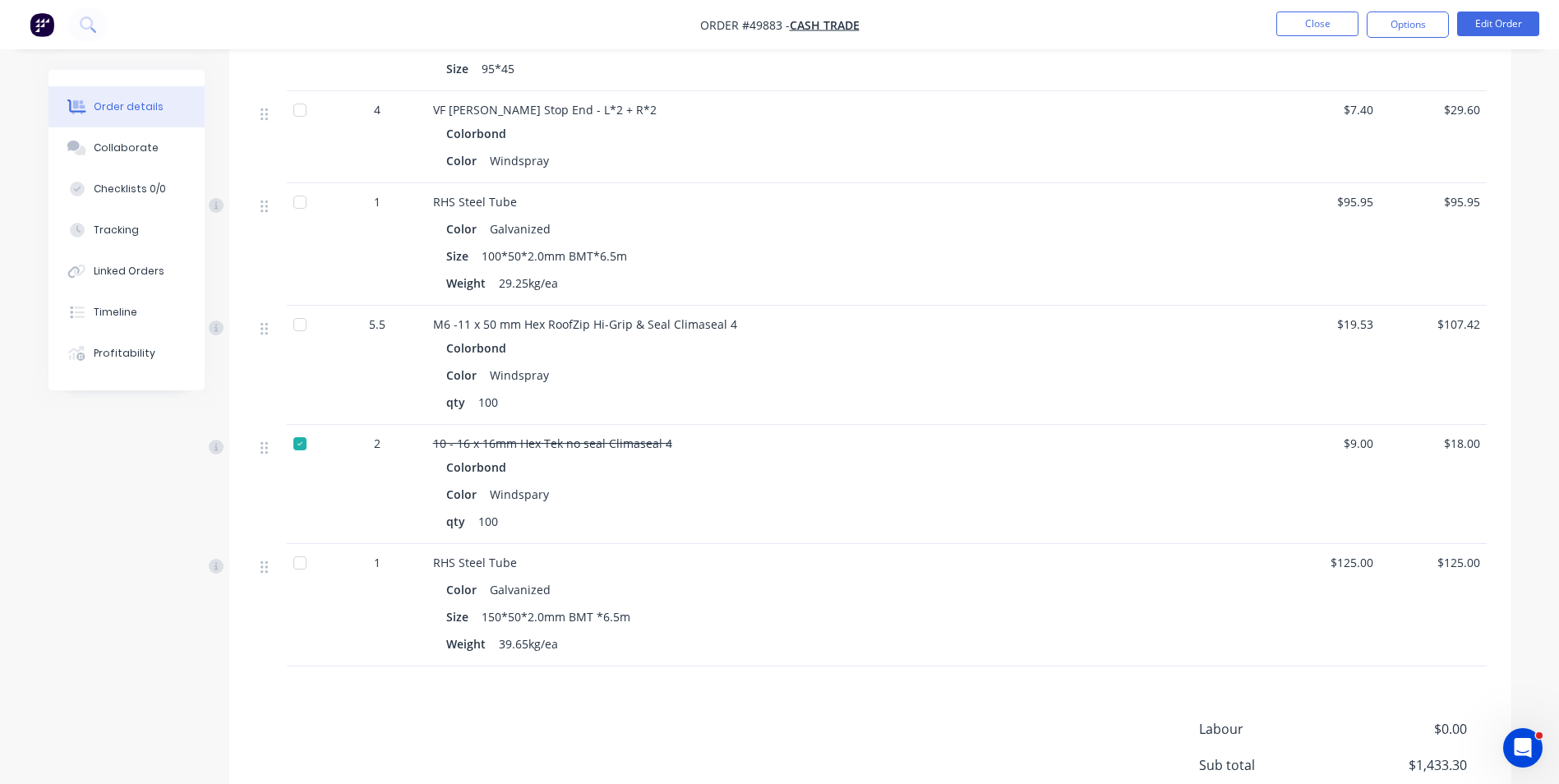
scroll to position [1315, 0]
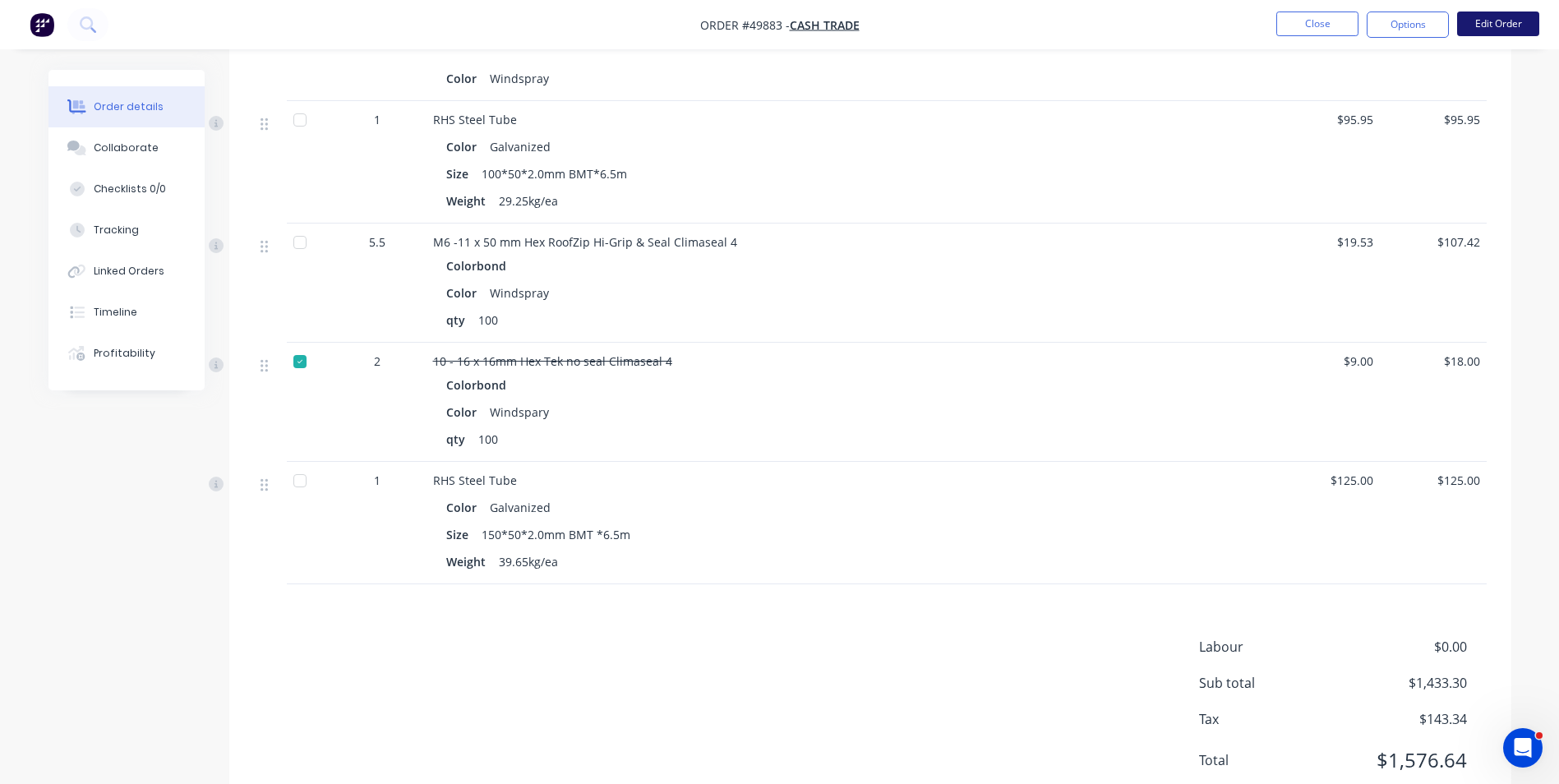
click at [1518, 26] on button "Edit Order" at bounding box center [1498, 24] width 82 height 25
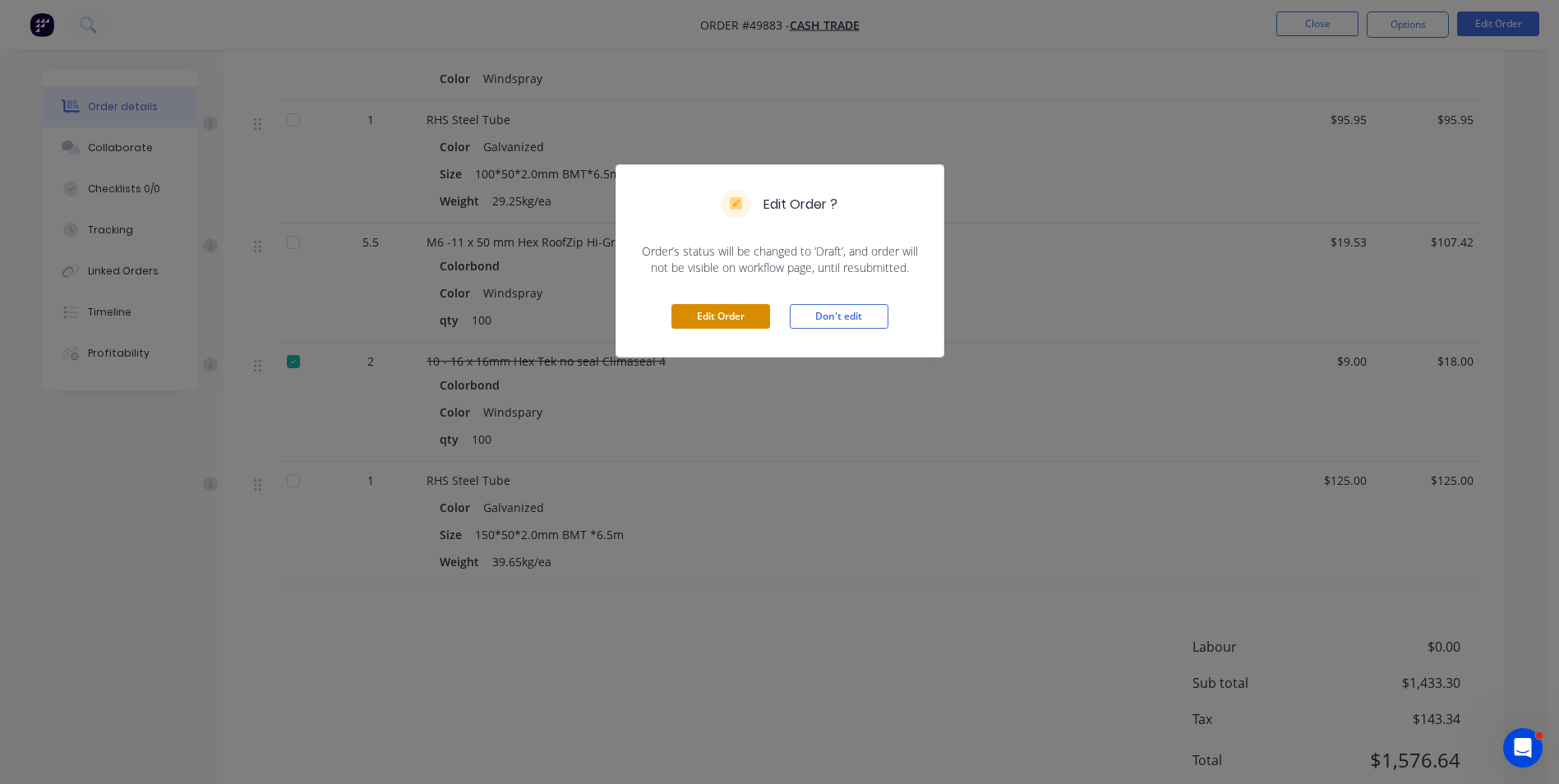
click at [737, 311] on button "Edit Order" at bounding box center [721, 316] width 99 height 25
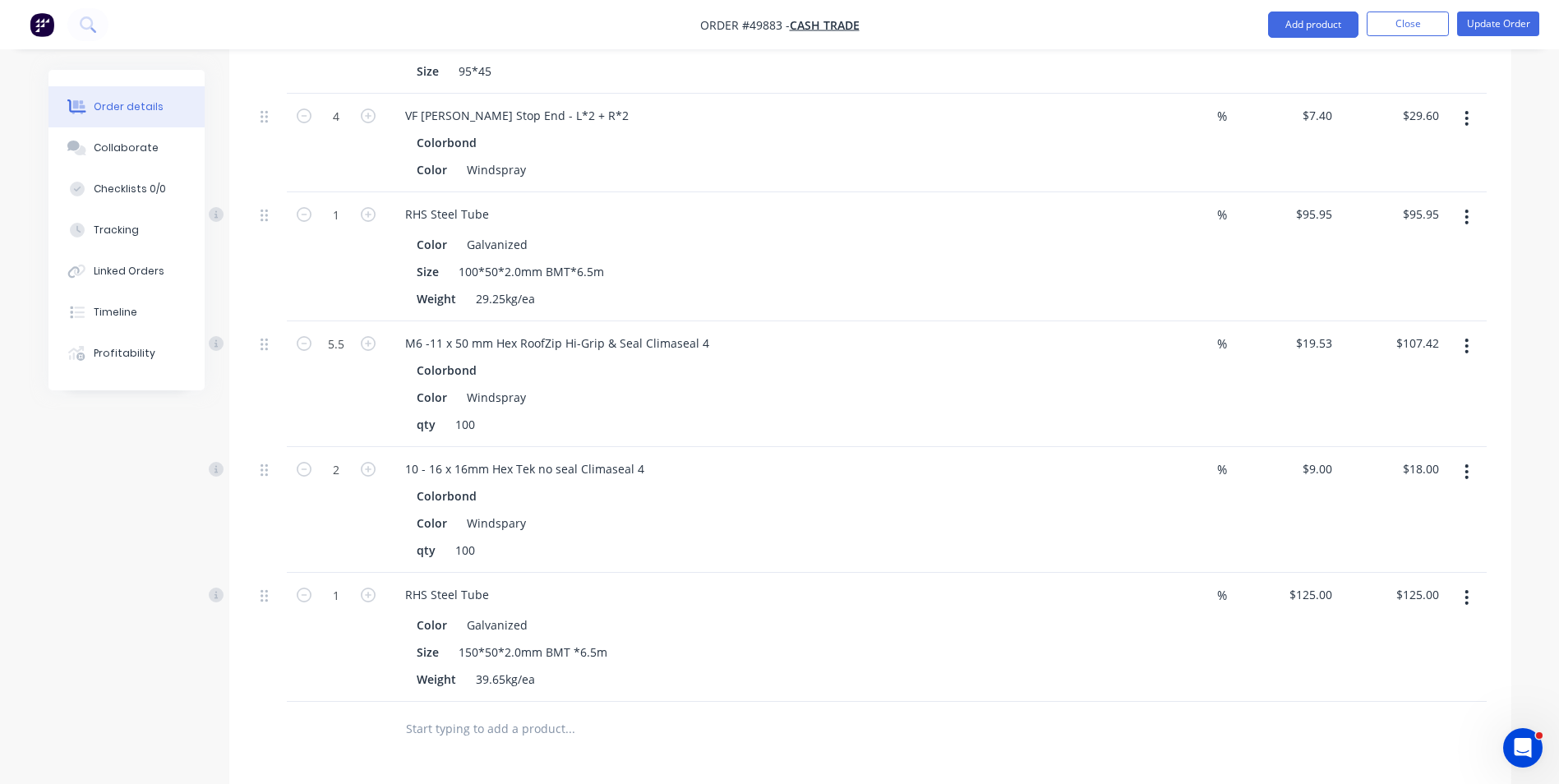
scroll to position [1561, 0]
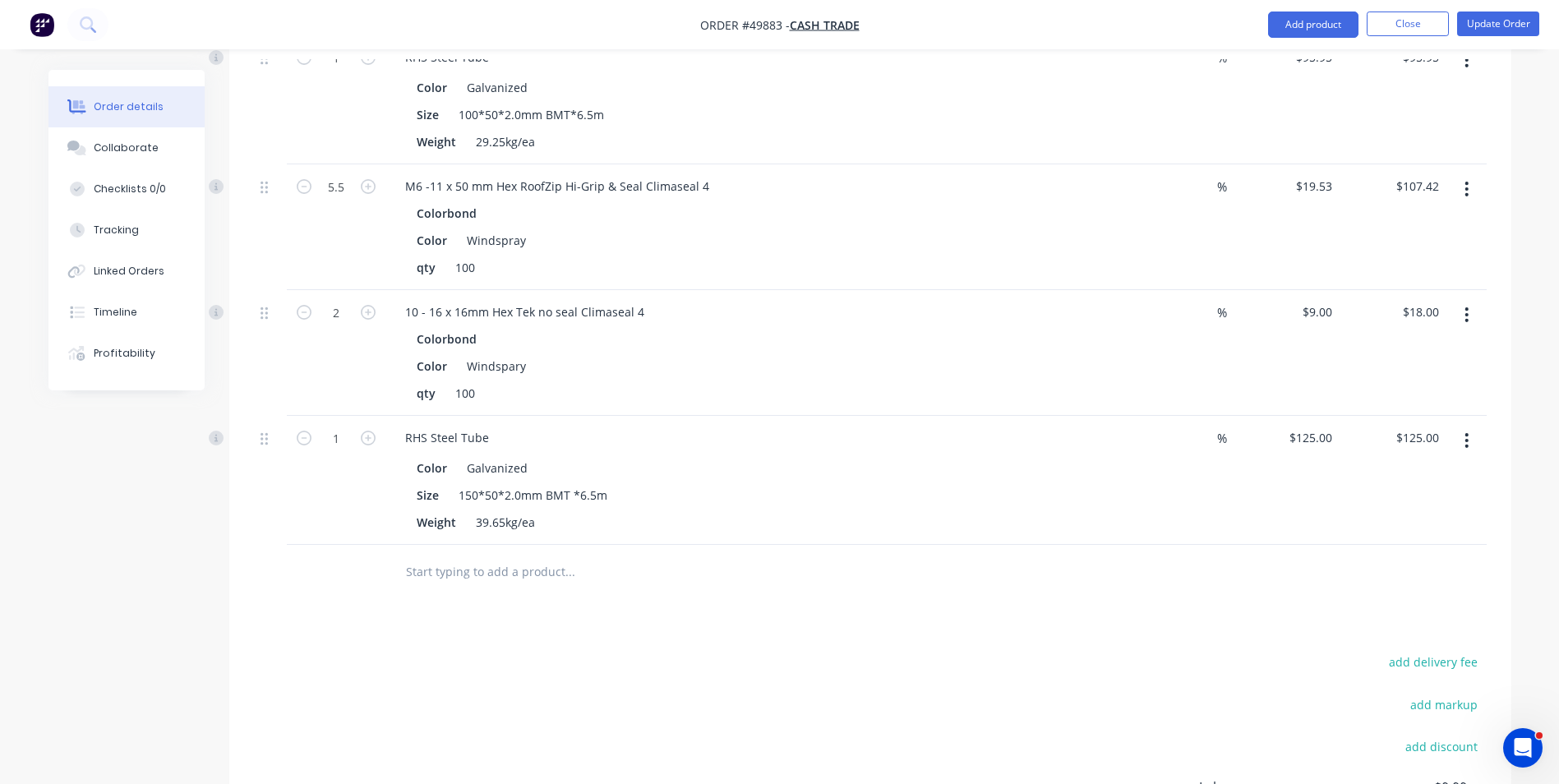
click at [1459, 426] on button "button" at bounding box center [1467, 441] width 38 height 30
click at [1374, 570] on div "Delete" at bounding box center [1409, 582] width 127 height 24
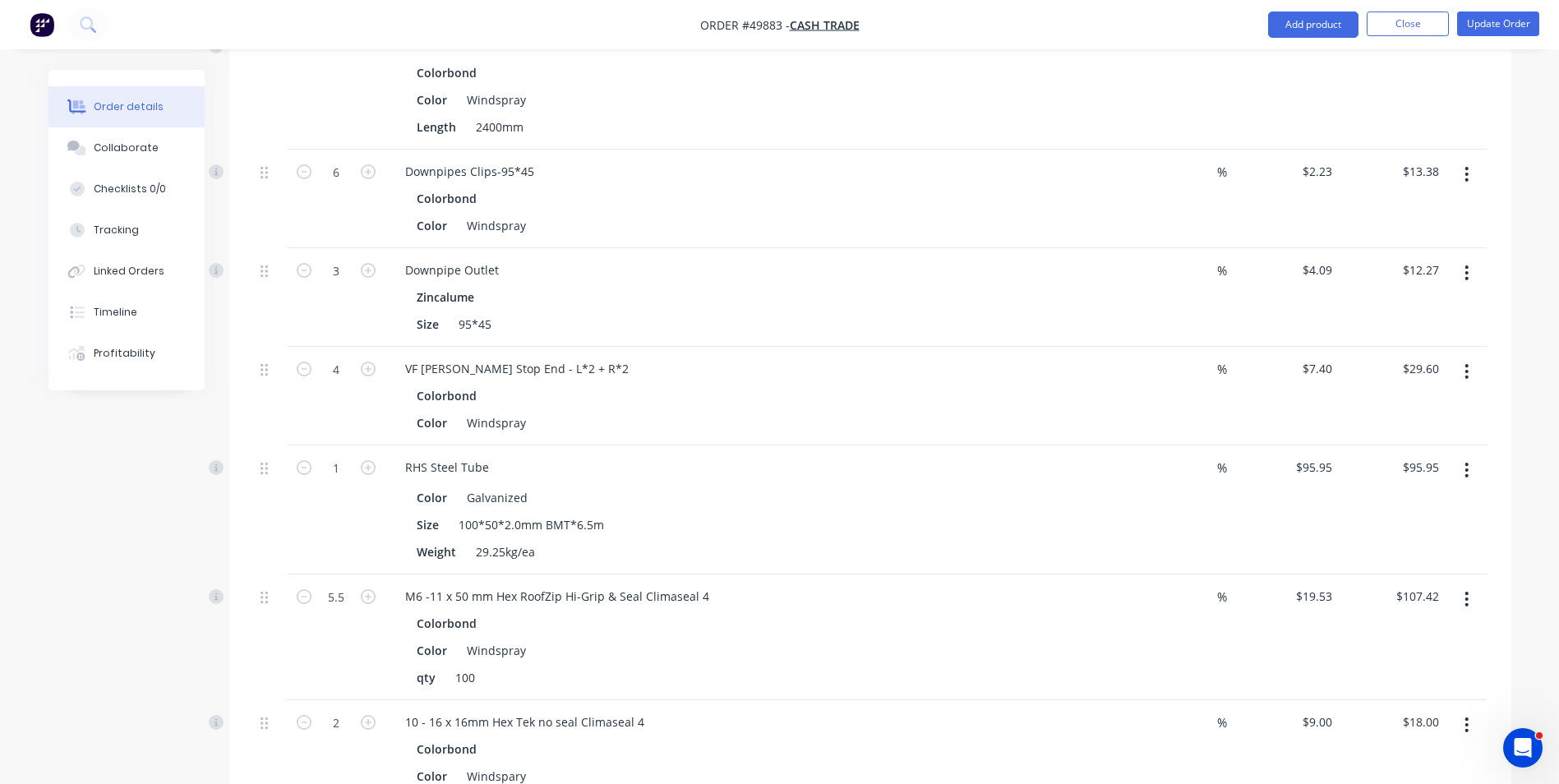
scroll to position [1151, 0]
click at [1465, 462] on icon "button" at bounding box center [1467, 471] width 4 height 18
click at [1417, 601] on div "Delete" at bounding box center [1409, 613] width 127 height 24
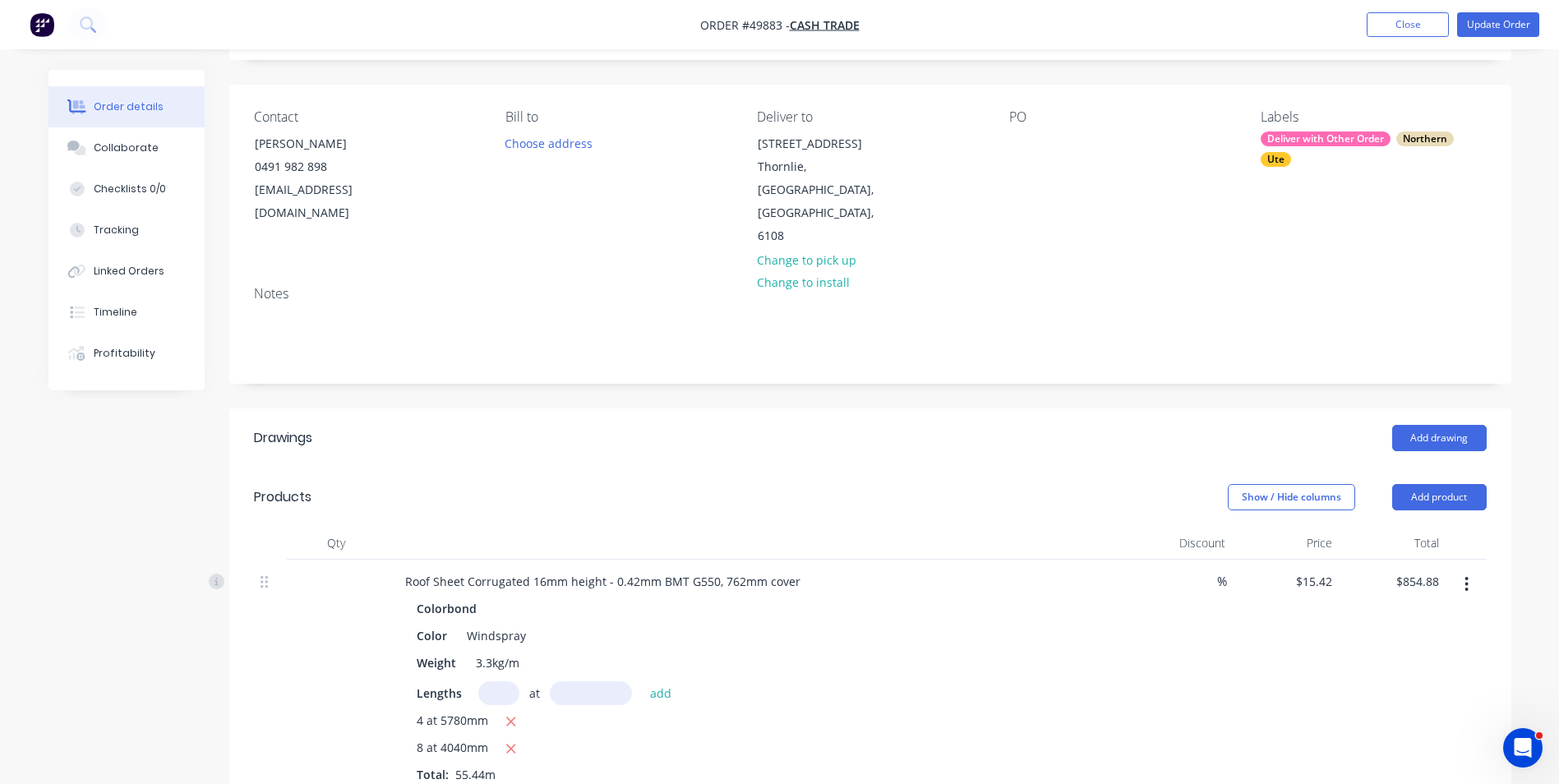
scroll to position [0, 0]
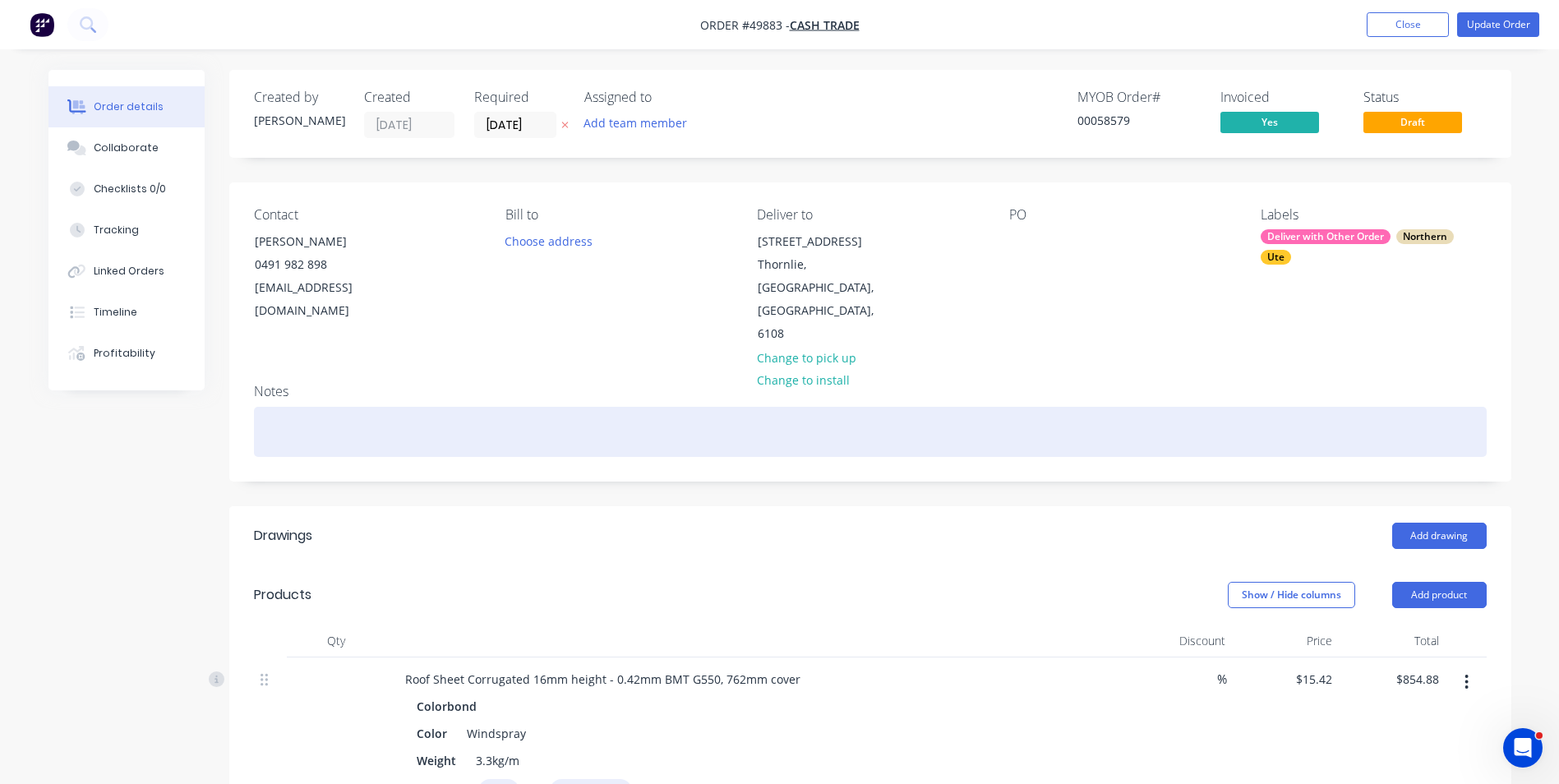
click at [271, 407] on div at bounding box center [870, 432] width 1233 height 50
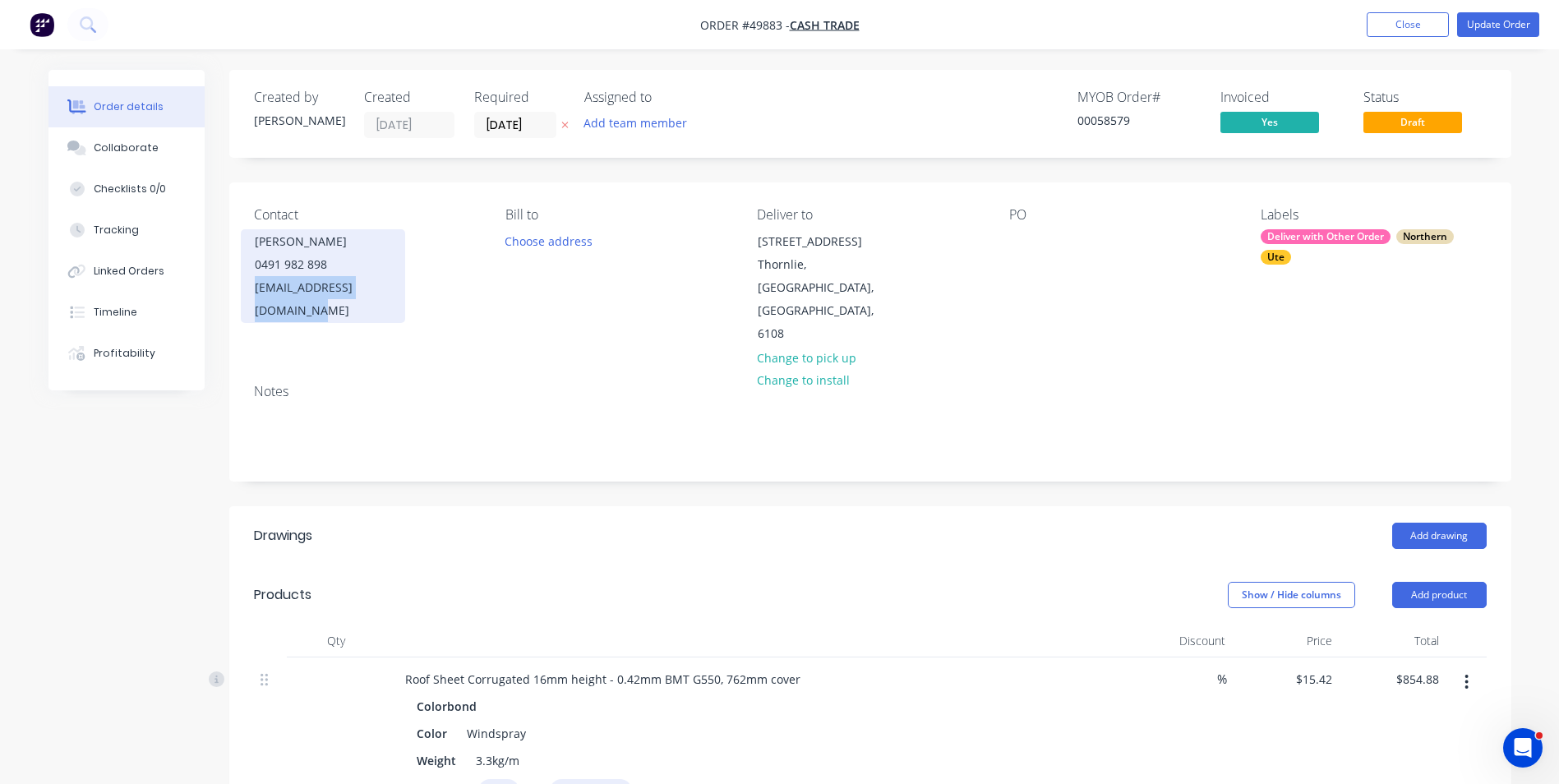
drag, startPoint x: 403, startPoint y: 286, endPoint x: 241, endPoint y: 287, distance: 162.0
click at [241, 287] on div "Alex Yao 0491 982 898 focausbuildings@gmail.com" at bounding box center [323, 276] width 165 height 94
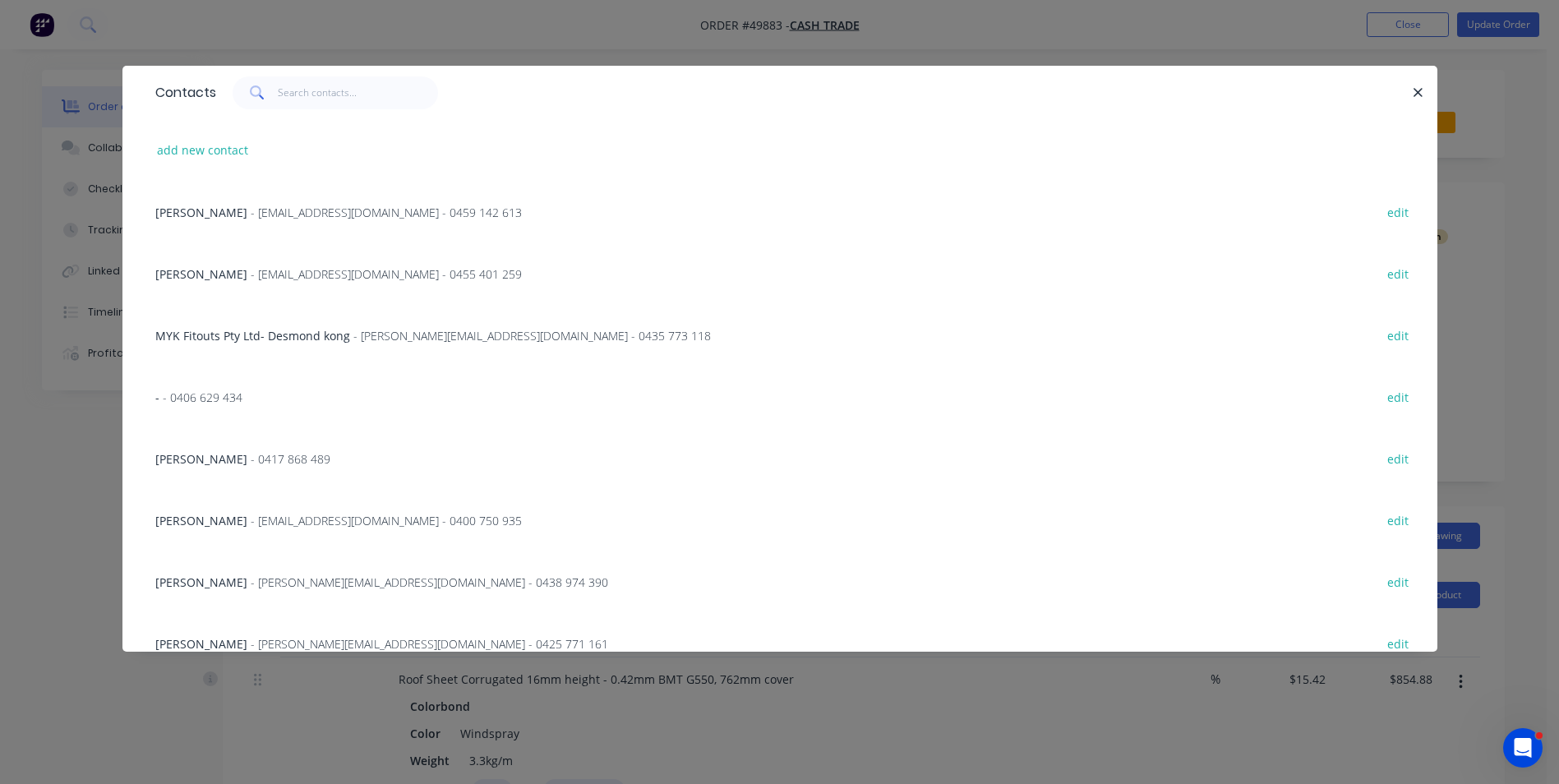
copy div "focausbuildings@gmail.com"
click at [1427, 89] on button "button" at bounding box center [1419, 92] width 21 height 21
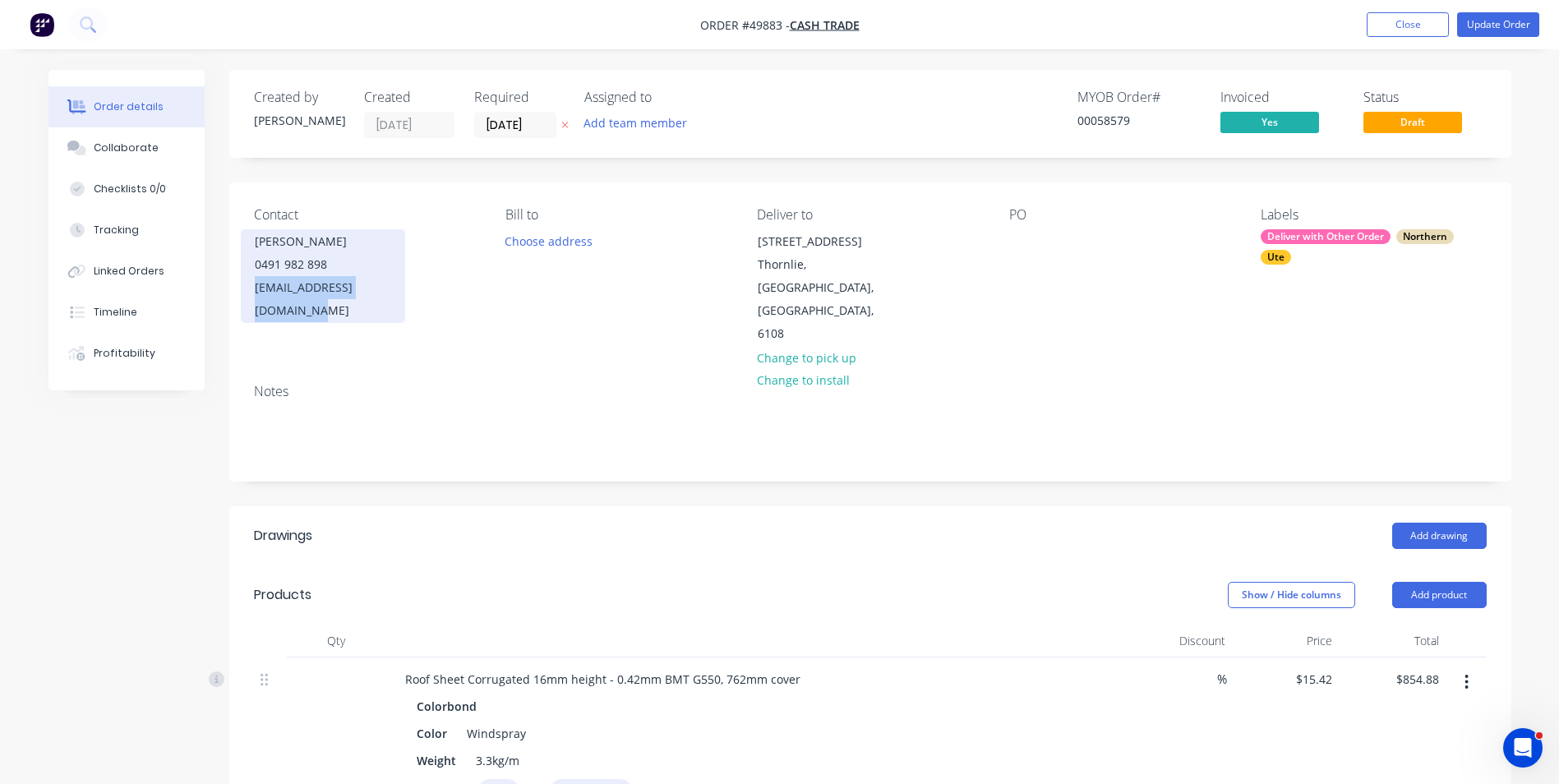
copy div "focausbuildings@gmail.com"
click at [1494, 32] on button "Update Order" at bounding box center [1498, 25] width 82 height 25
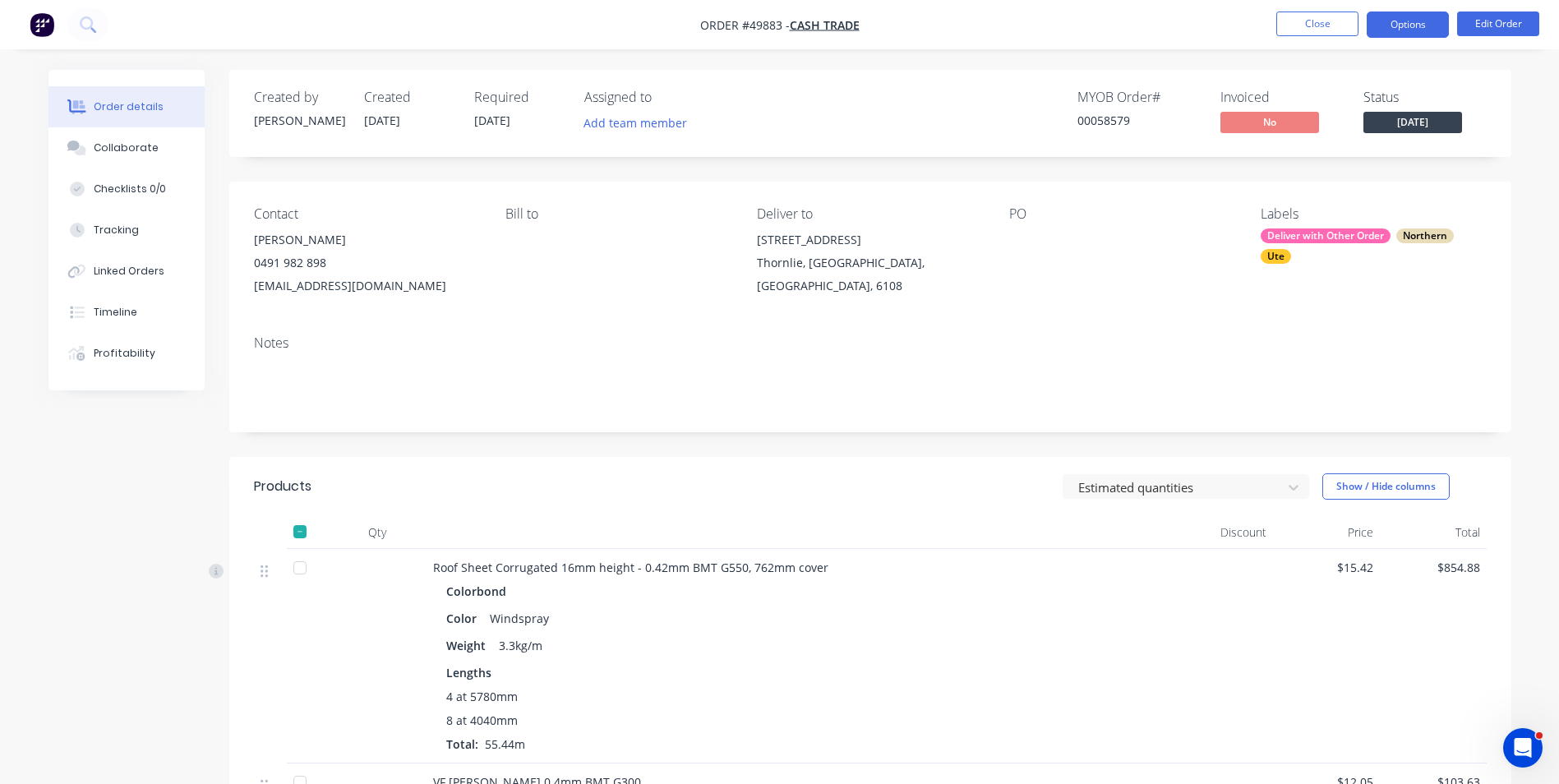
click at [1417, 28] on button "Options" at bounding box center [1408, 25] width 82 height 27
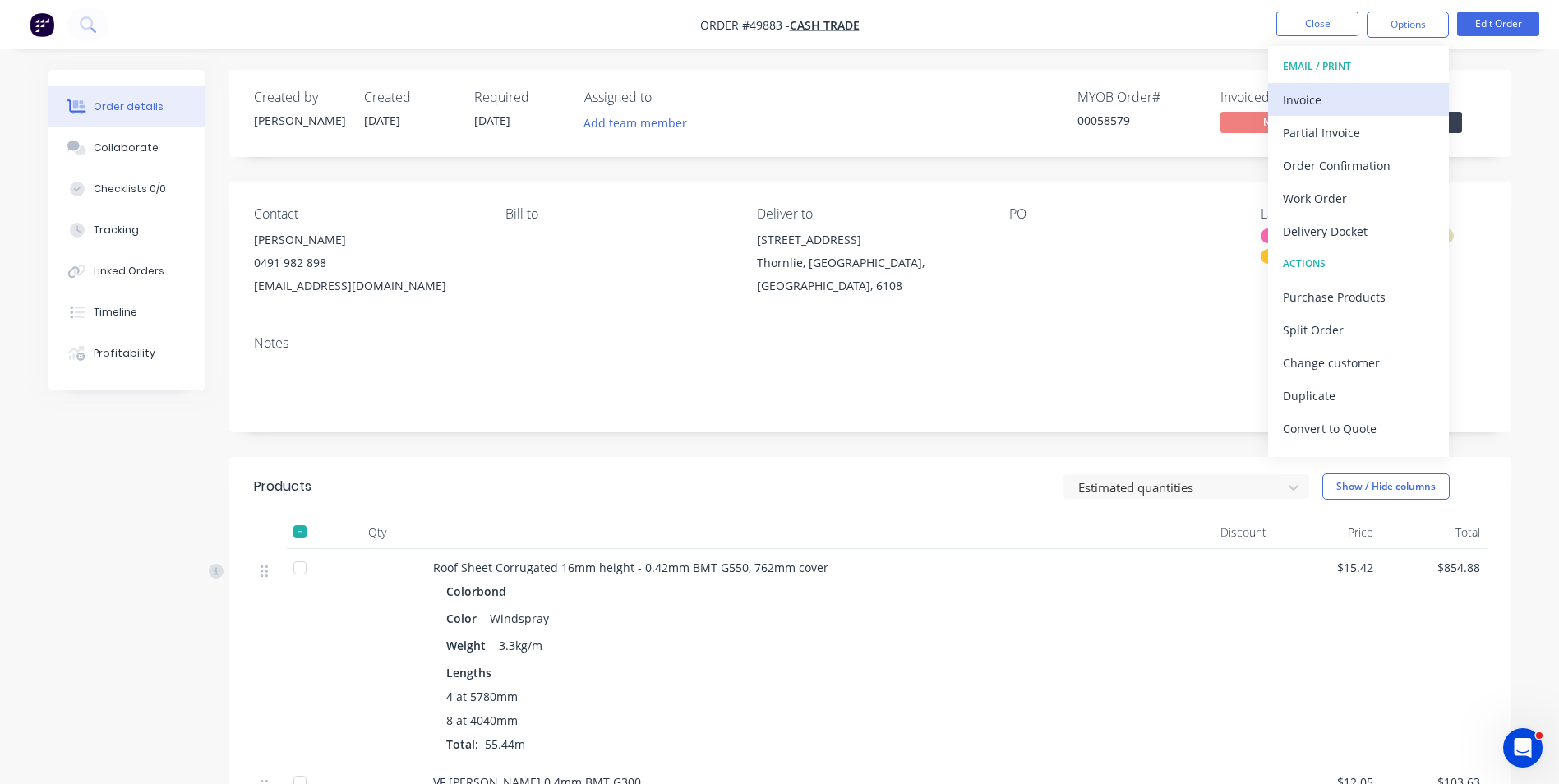
click at [1374, 99] on div "Invoice" at bounding box center [1358, 100] width 151 height 24
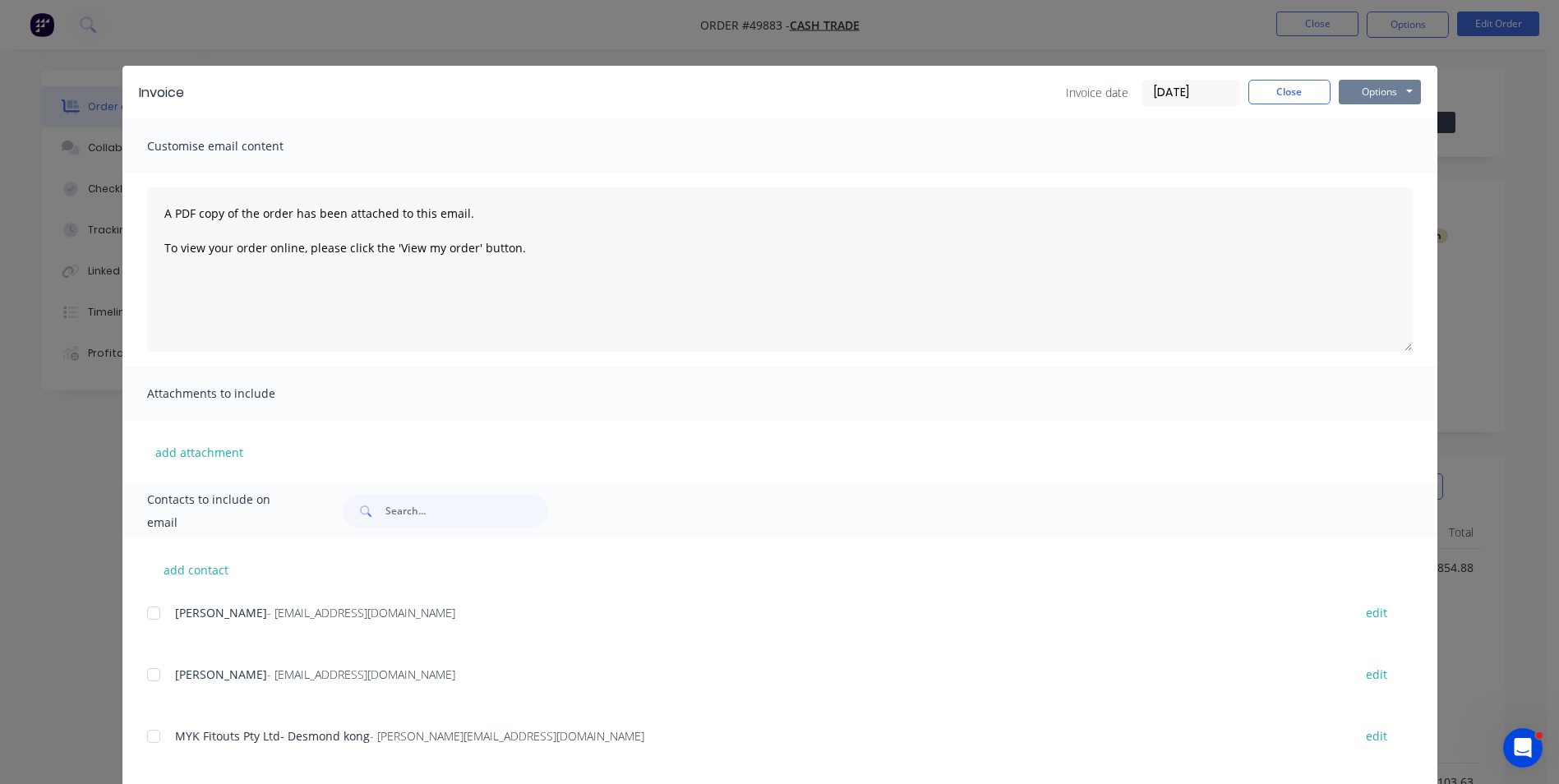
click at [1375, 89] on button "Options" at bounding box center [1380, 92] width 82 height 25
click at [1359, 150] on button "Print" at bounding box center [1392, 148] width 105 height 27
click at [1285, 95] on button "Close" at bounding box center [1289, 92] width 82 height 25
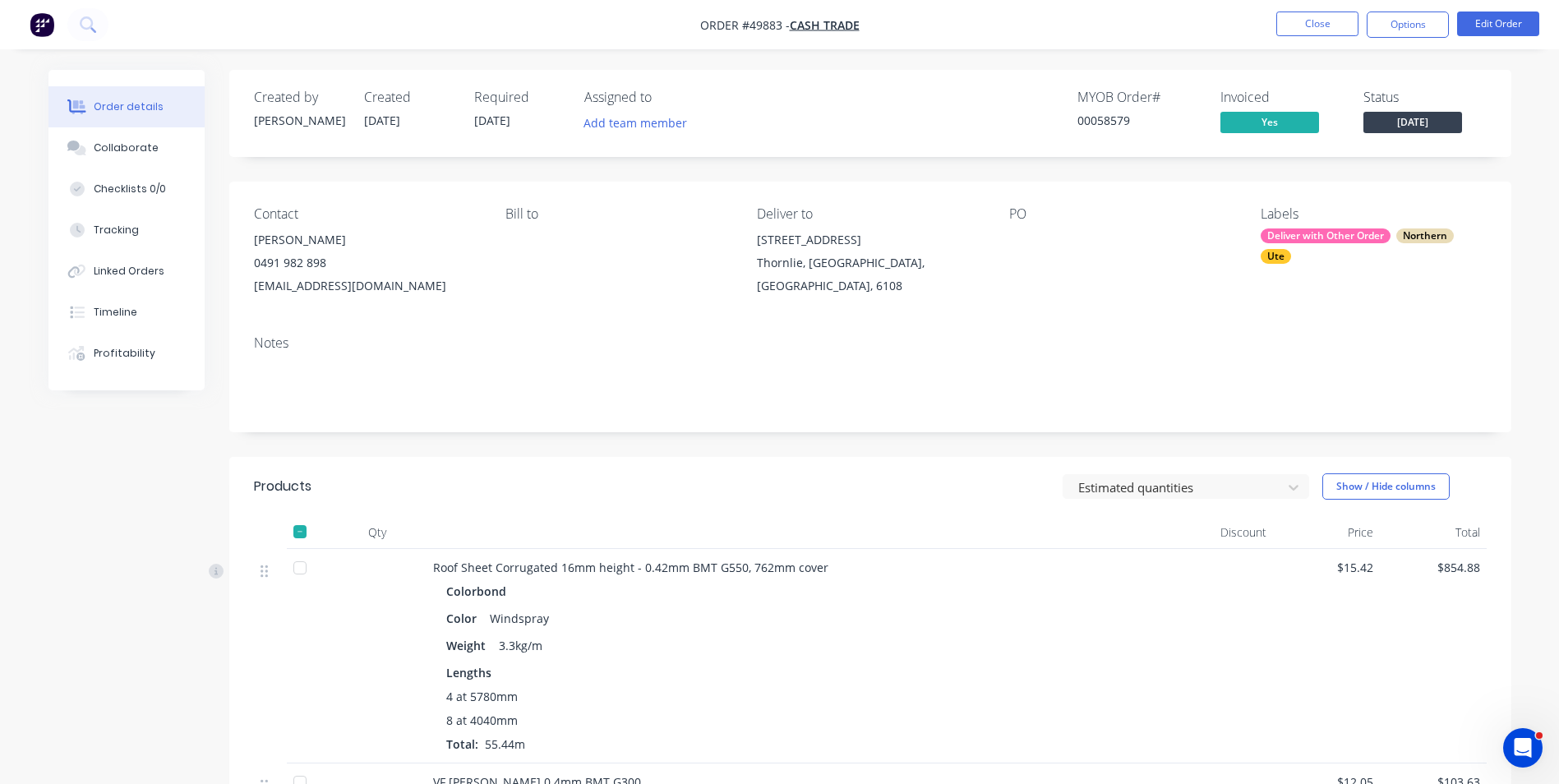
click at [528, 333] on div "Notes" at bounding box center [871, 377] width 1283 height 110
click at [132, 151] on div "Collaborate" at bounding box center [127, 148] width 65 height 15
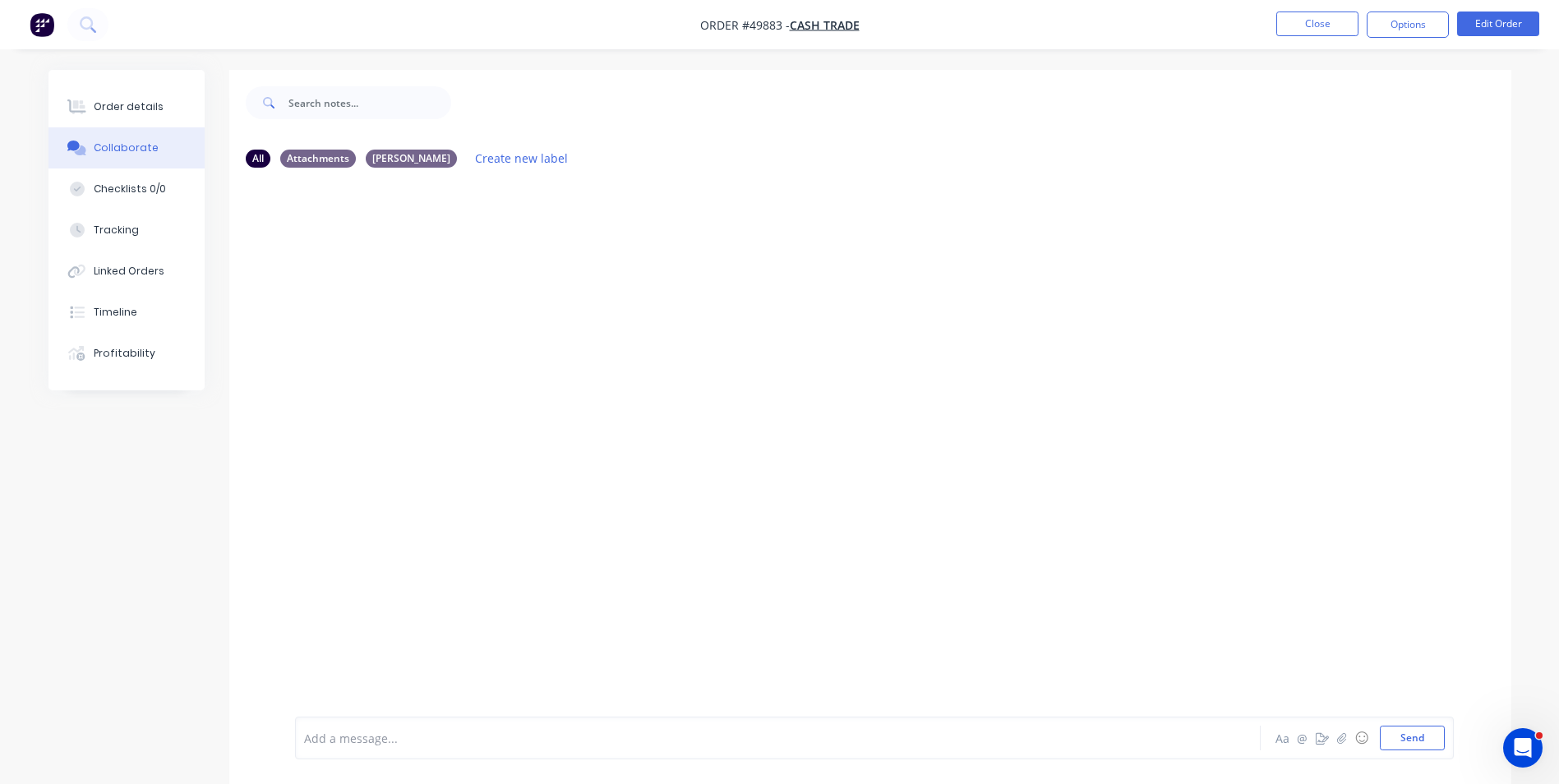
click at [394, 724] on div "Add a message... Aa @ ☺ Send" at bounding box center [875, 737] width 1159 height 42
click at [394, 737] on div at bounding box center [732, 738] width 855 height 17
click at [1388, 729] on button "Send" at bounding box center [1413, 738] width 65 height 25
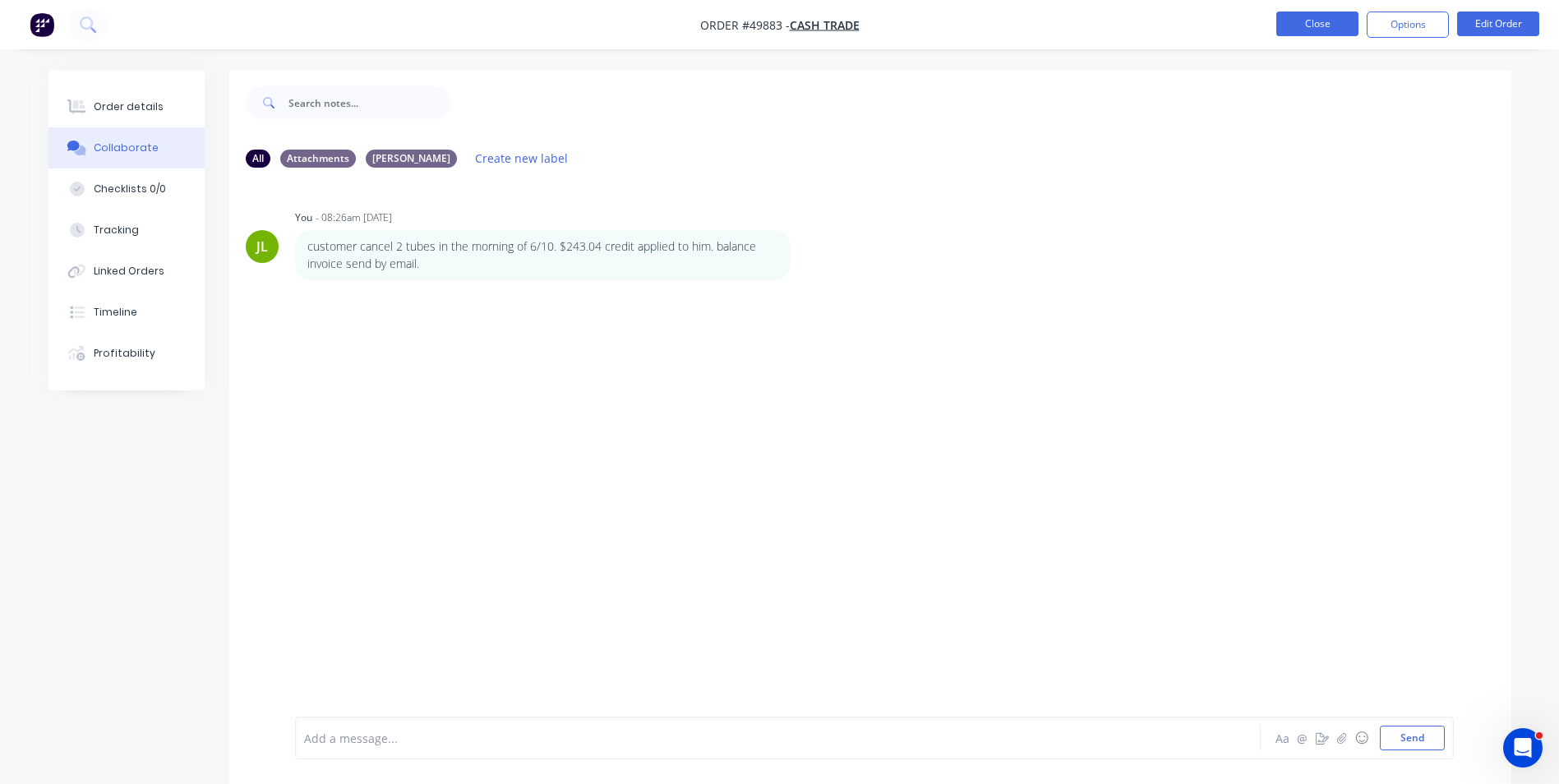
click at [1313, 22] on button "Close" at bounding box center [1318, 24] width 82 height 25
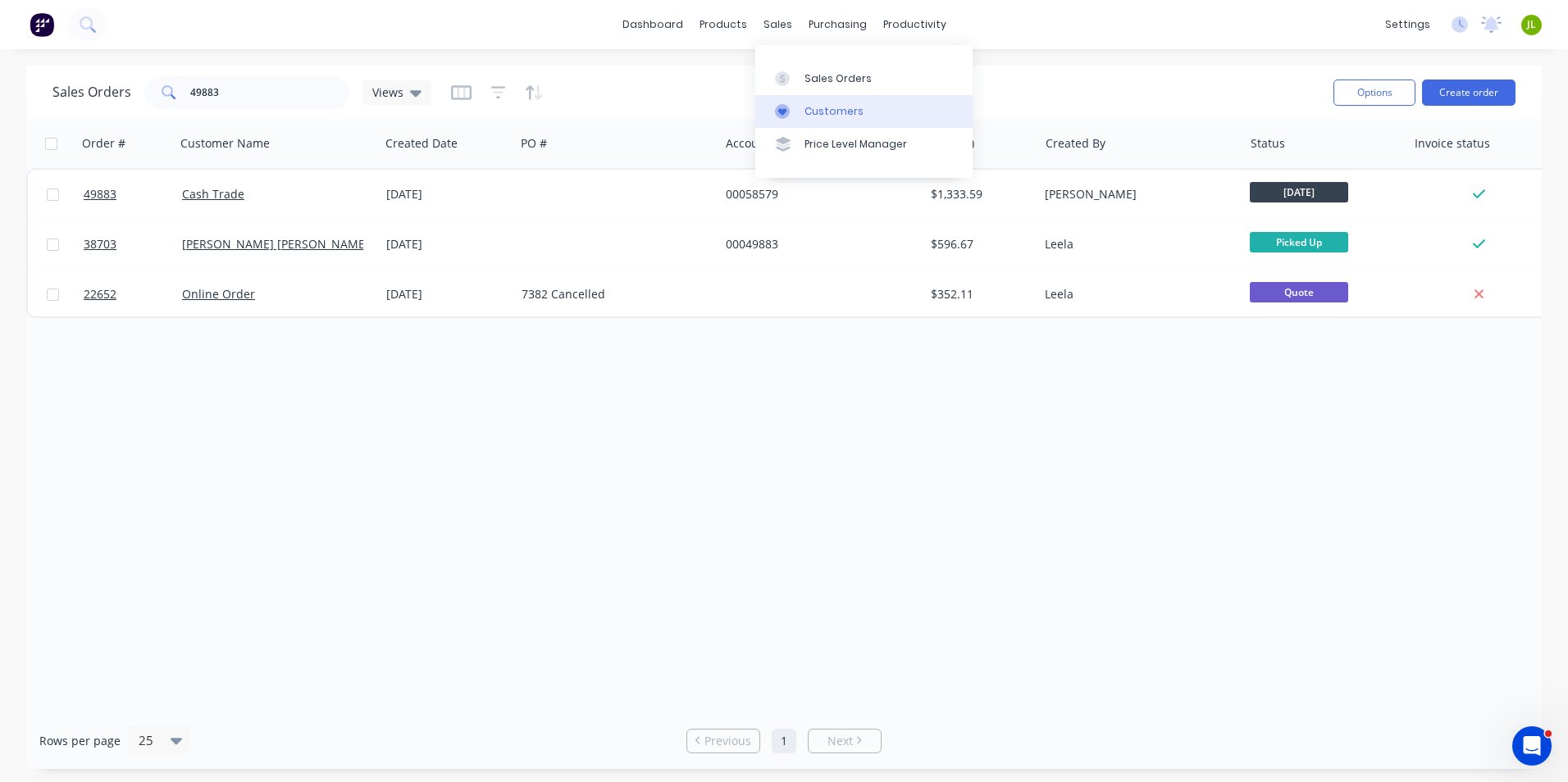
click at [816, 108] on div "Customers" at bounding box center [834, 111] width 59 height 15
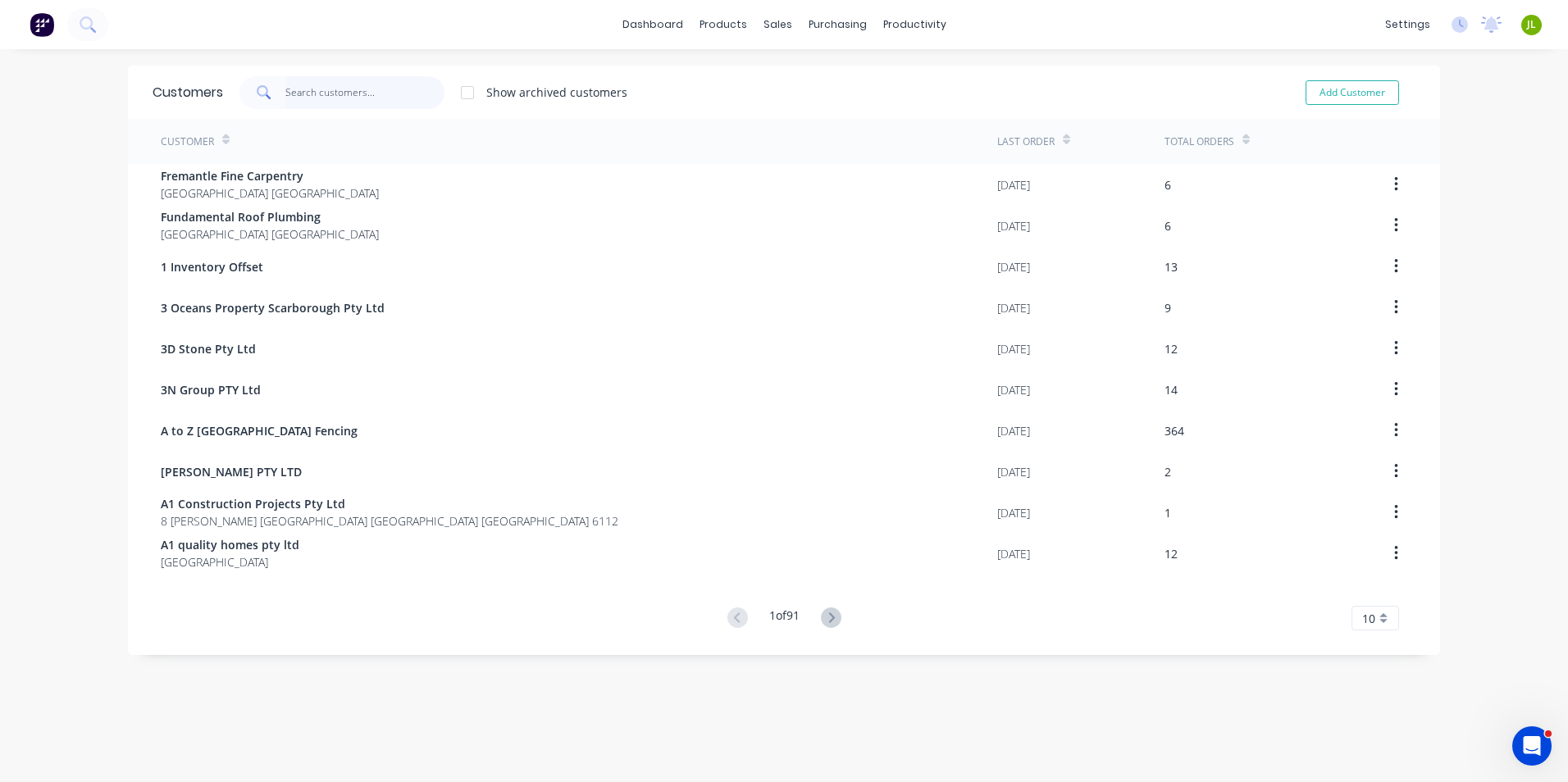
click at [301, 90] on input "text" at bounding box center [365, 93] width 160 height 33
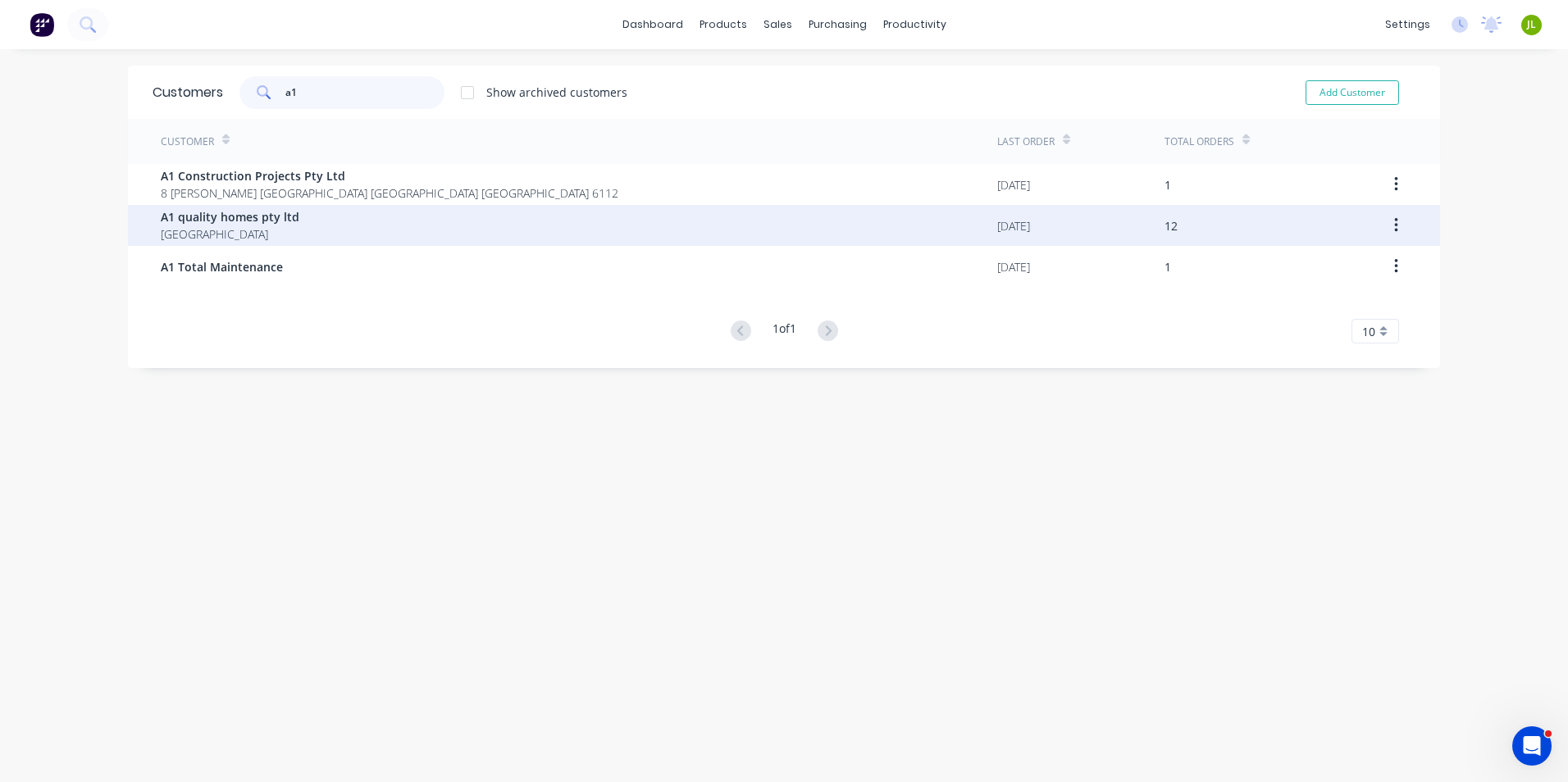
type input "a1"
click at [314, 242] on div "A1 quality homes pty ltd Australia" at bounding box center [579, 225] width 836 height 41
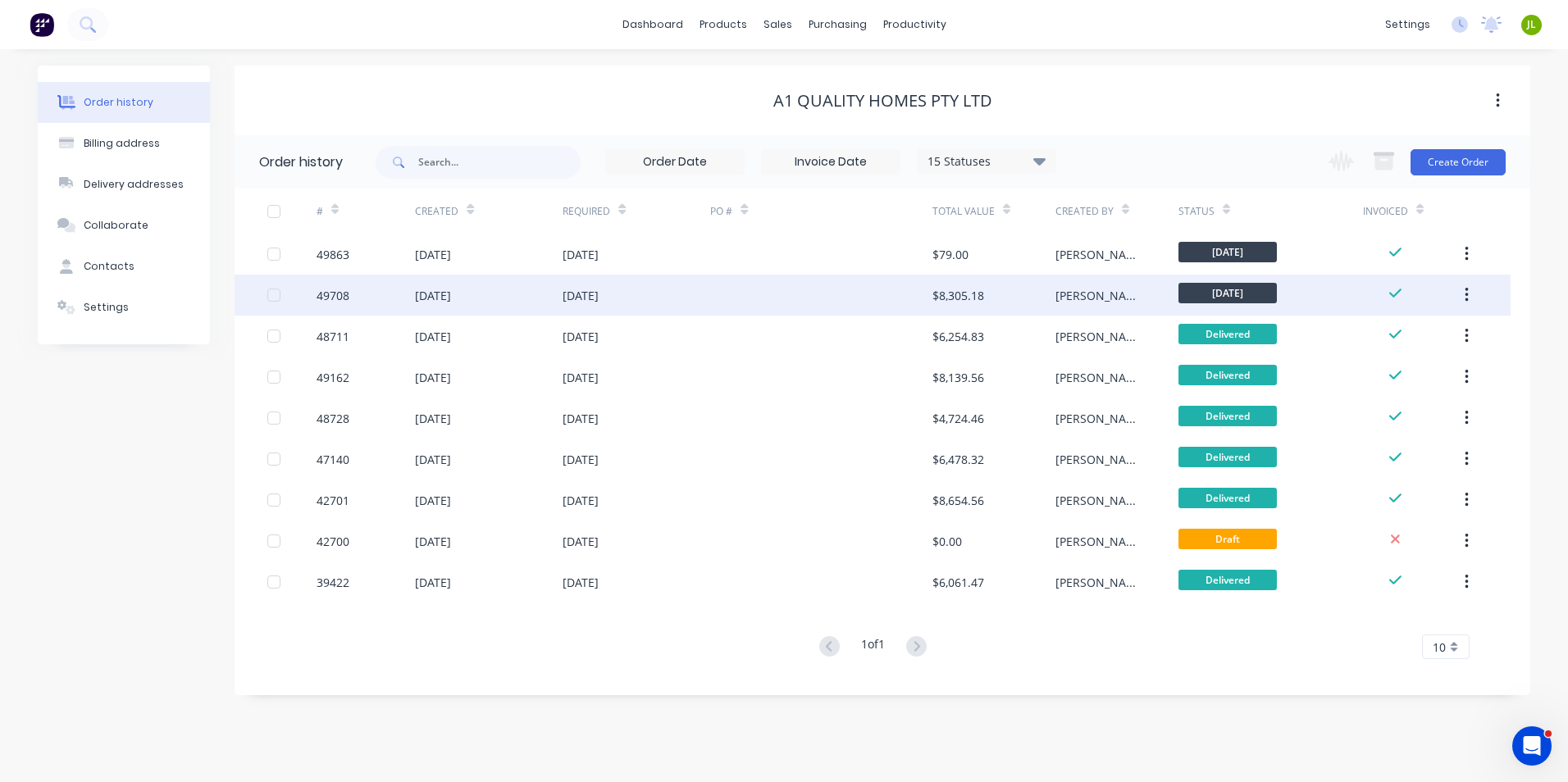
click at [515, 292] on div "[DATE]" at bounding box center [489, 295] width 148 height 41
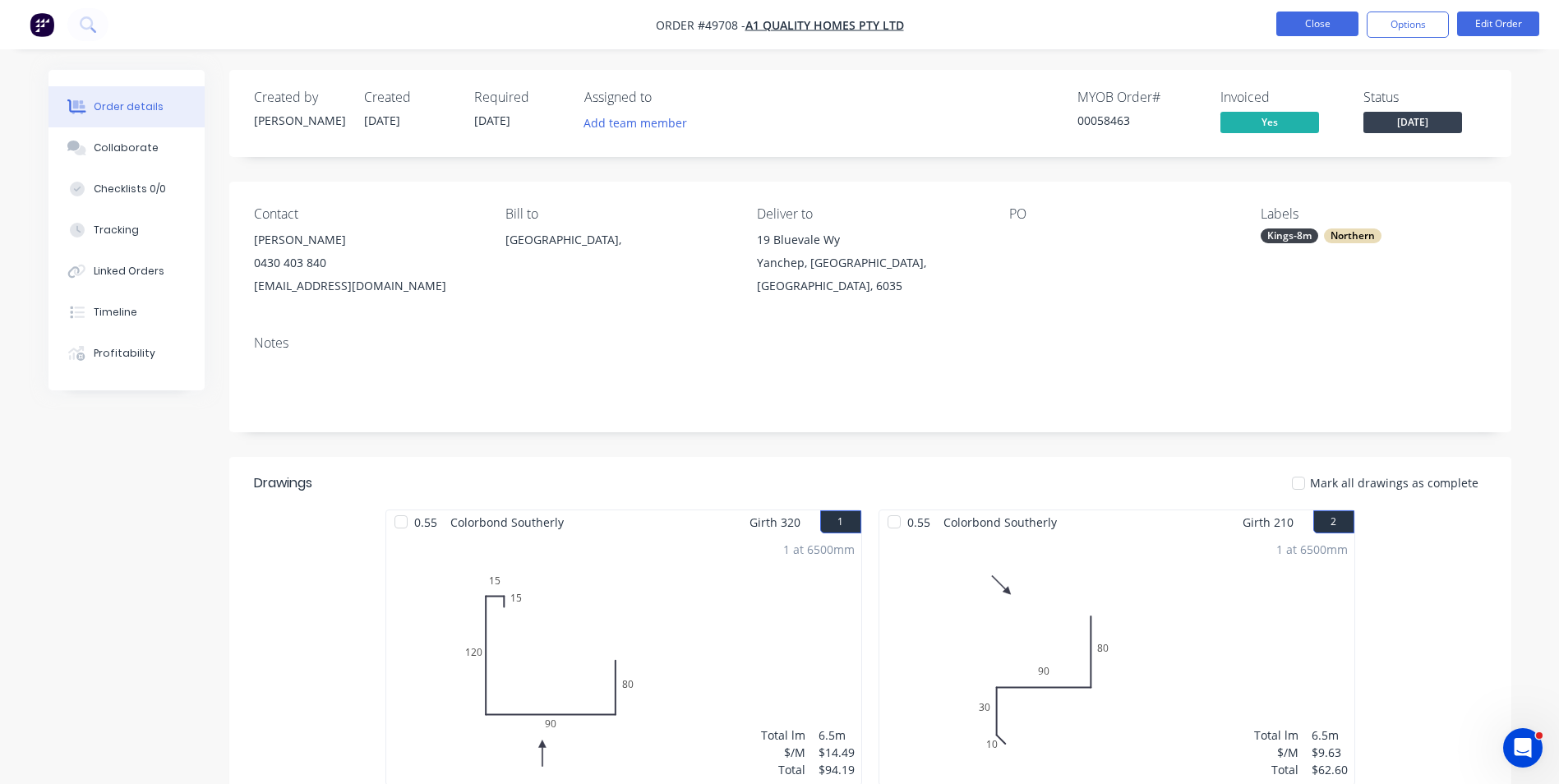
click at [1296, 19] on button "Close" at bounding box center [1318, 24] width 82 height 25
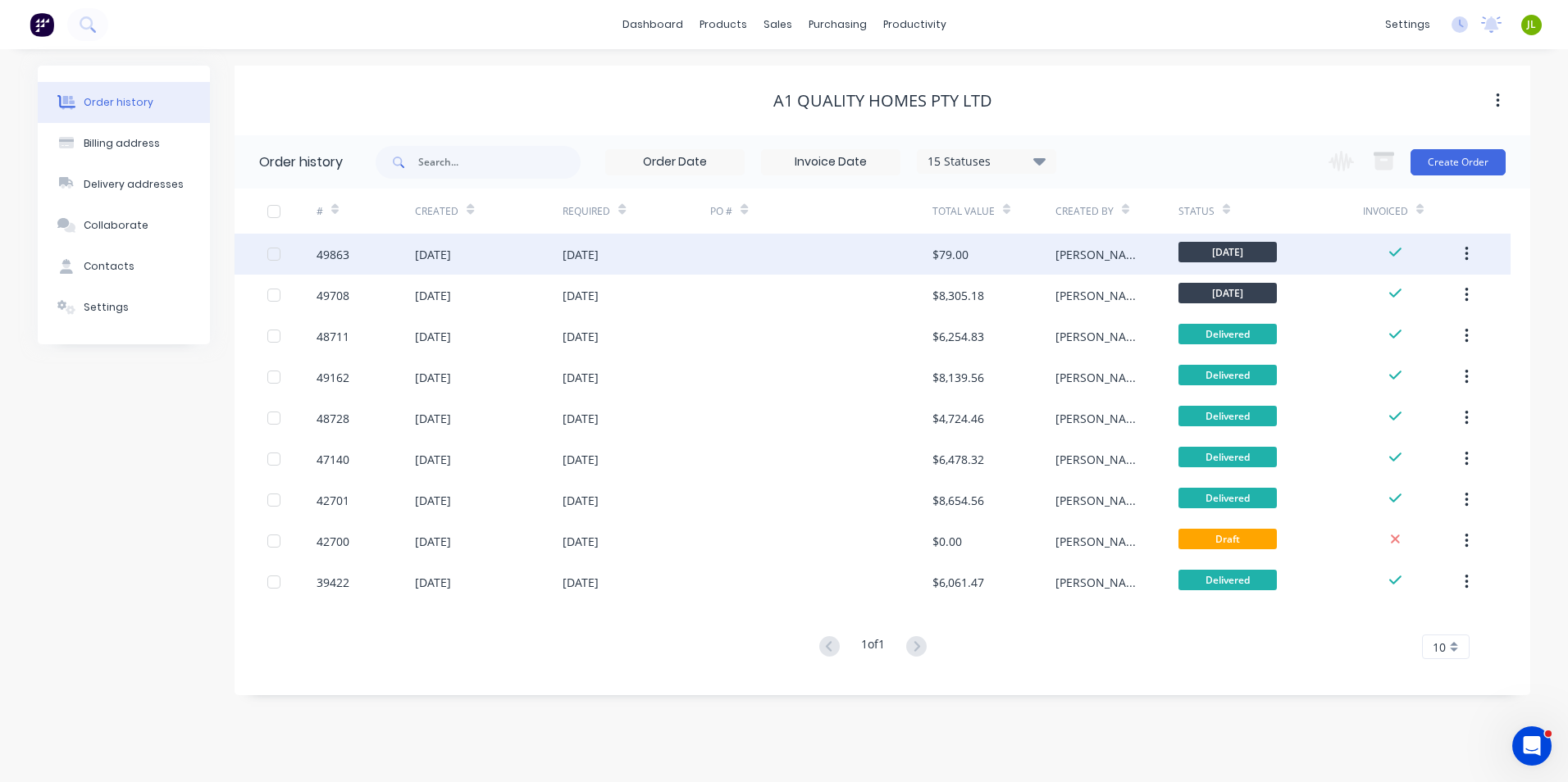
click at [730, 256] on div at bounding box center [821, 253] width 222 height 41
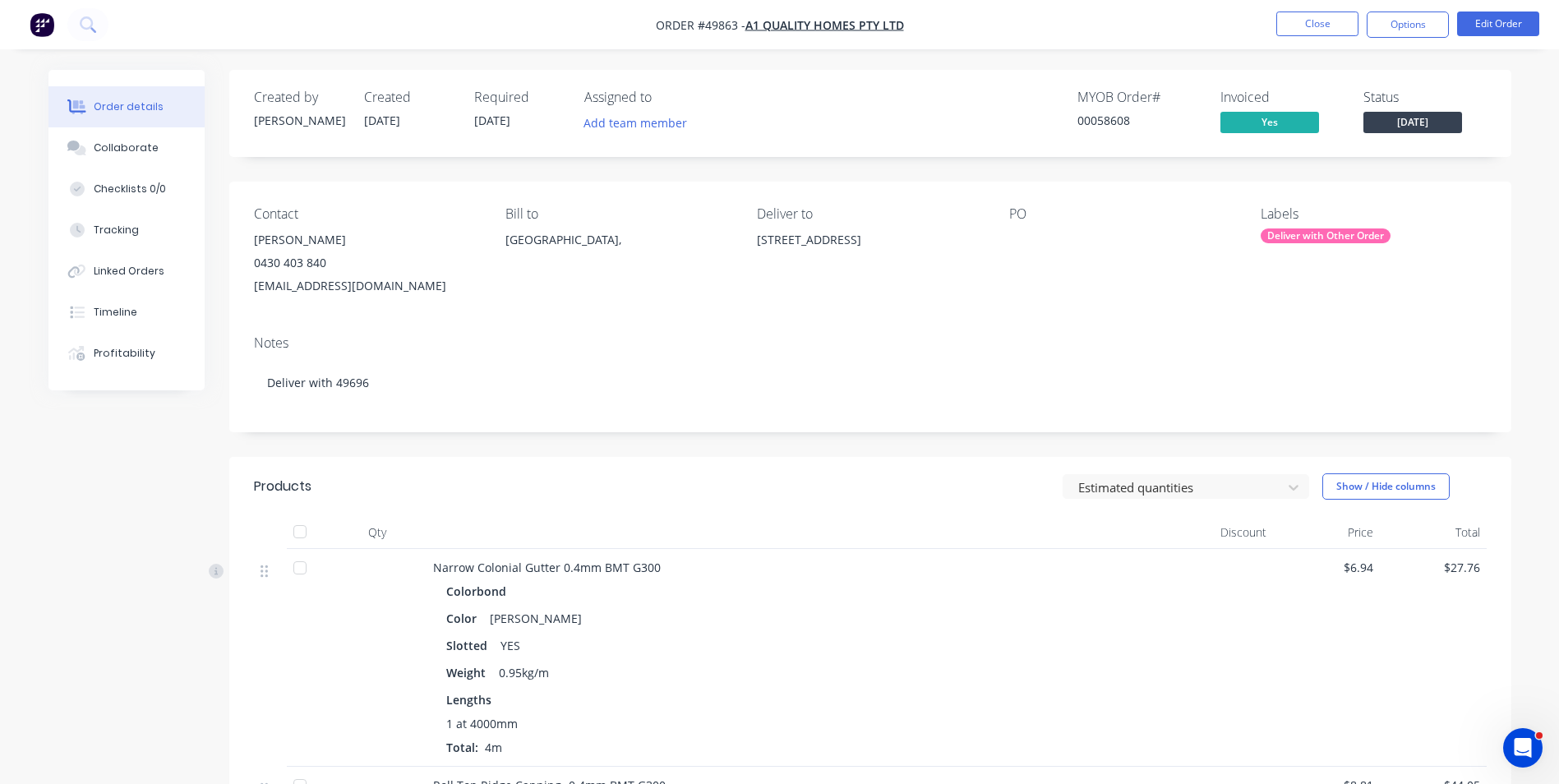
drag, startPoint x: 896, startPoint y: 266, endPoint x: 745, endPoint y: 250, distance: 151.8
click at [745, 250] on div "Contact Garry Singh 0430 403 840 a1qualityhomes786@gmail.com Bill to Australia,…" at bounding box center [871, 251] width 1283 height 141
click at [1308, 23] on button "Close" at bounding box center [1318, 24] width 82 height 25
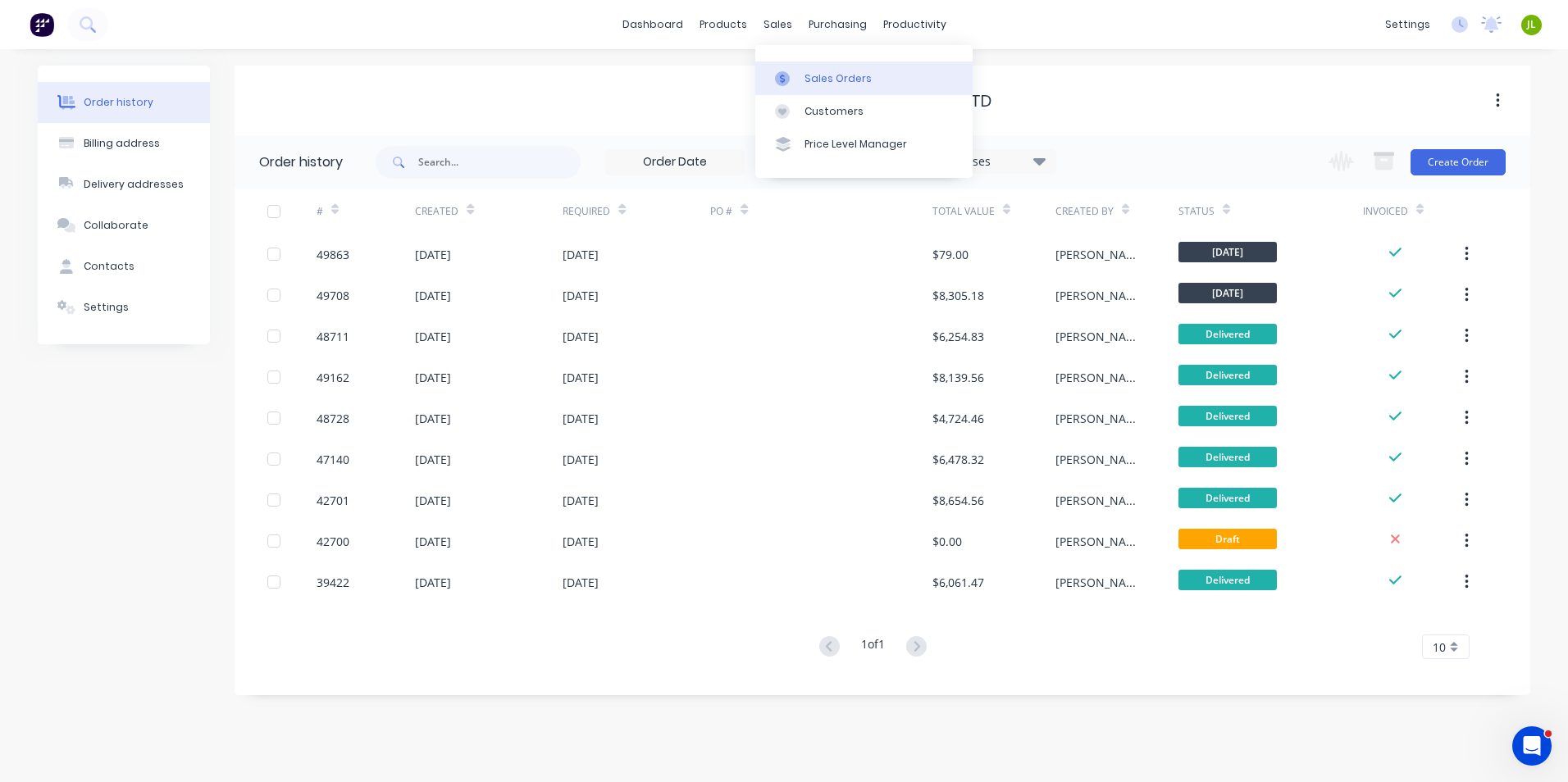
click at [795, 69] on link "Sales Orders" at bounding box center [864, 78] width 218 height 33
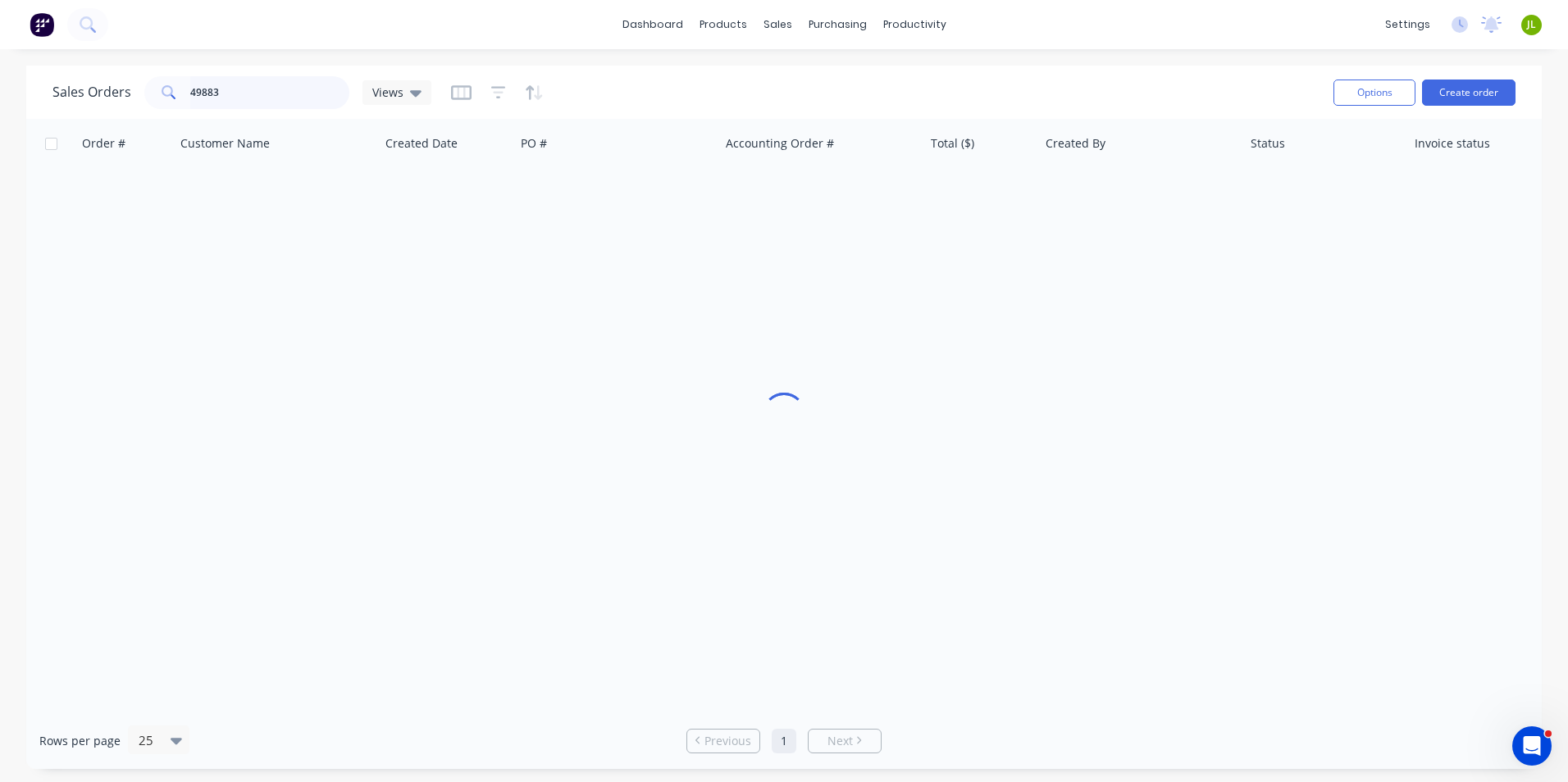
drag, startPoint x: 194, startPoint y: 100, endPoint x: 17, endPoint y: 95, distance: 177.1
click at [14, 99] on div "Sales Orders 49883 Views Options Create order Order # Customer Name Created Dat…" at bounding box center [784, 417] width 1568 height 703
type input "0419781761"
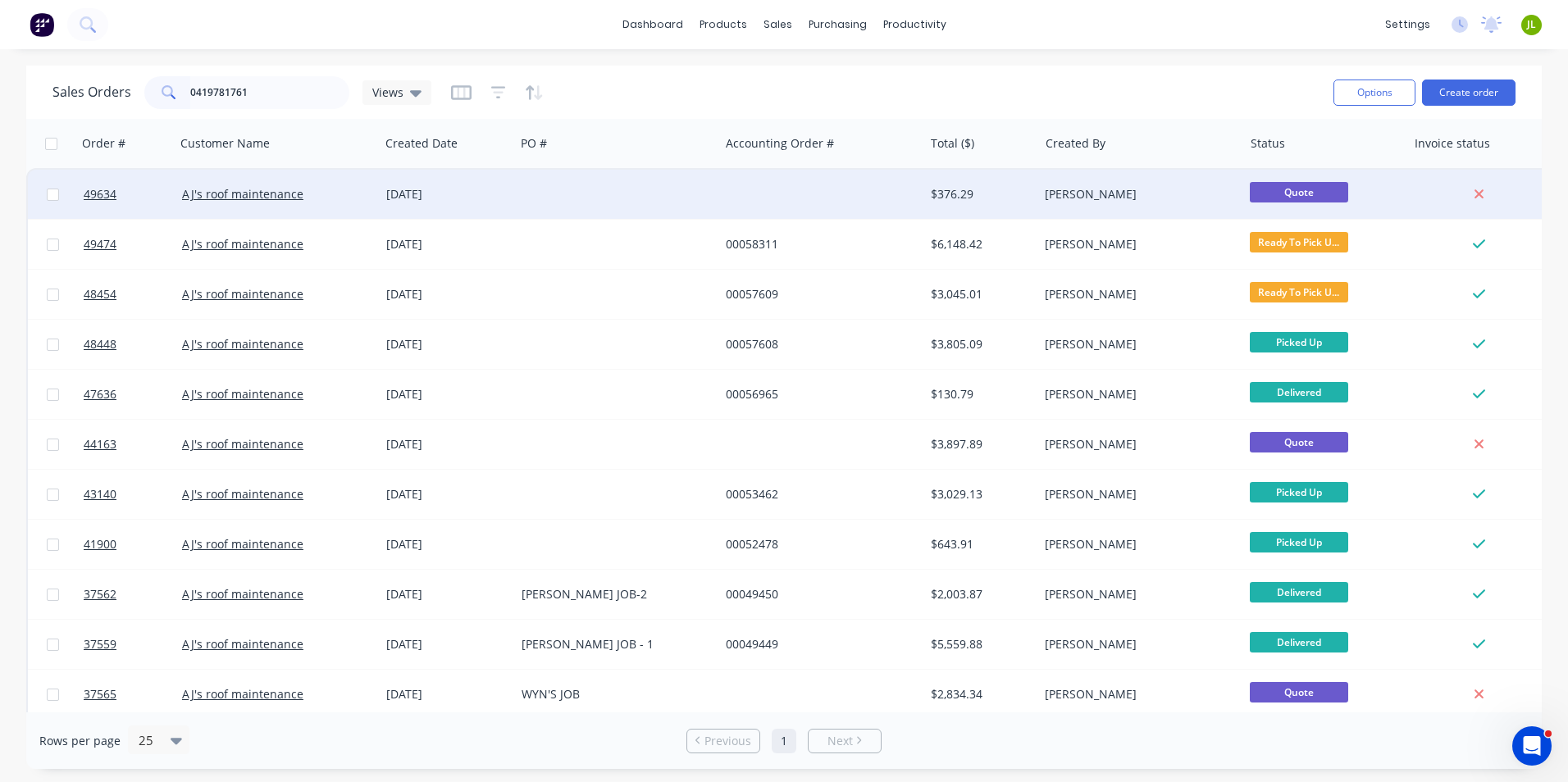
click at [623, 189] on div at bounding box center [617, 193] width 204 height 49
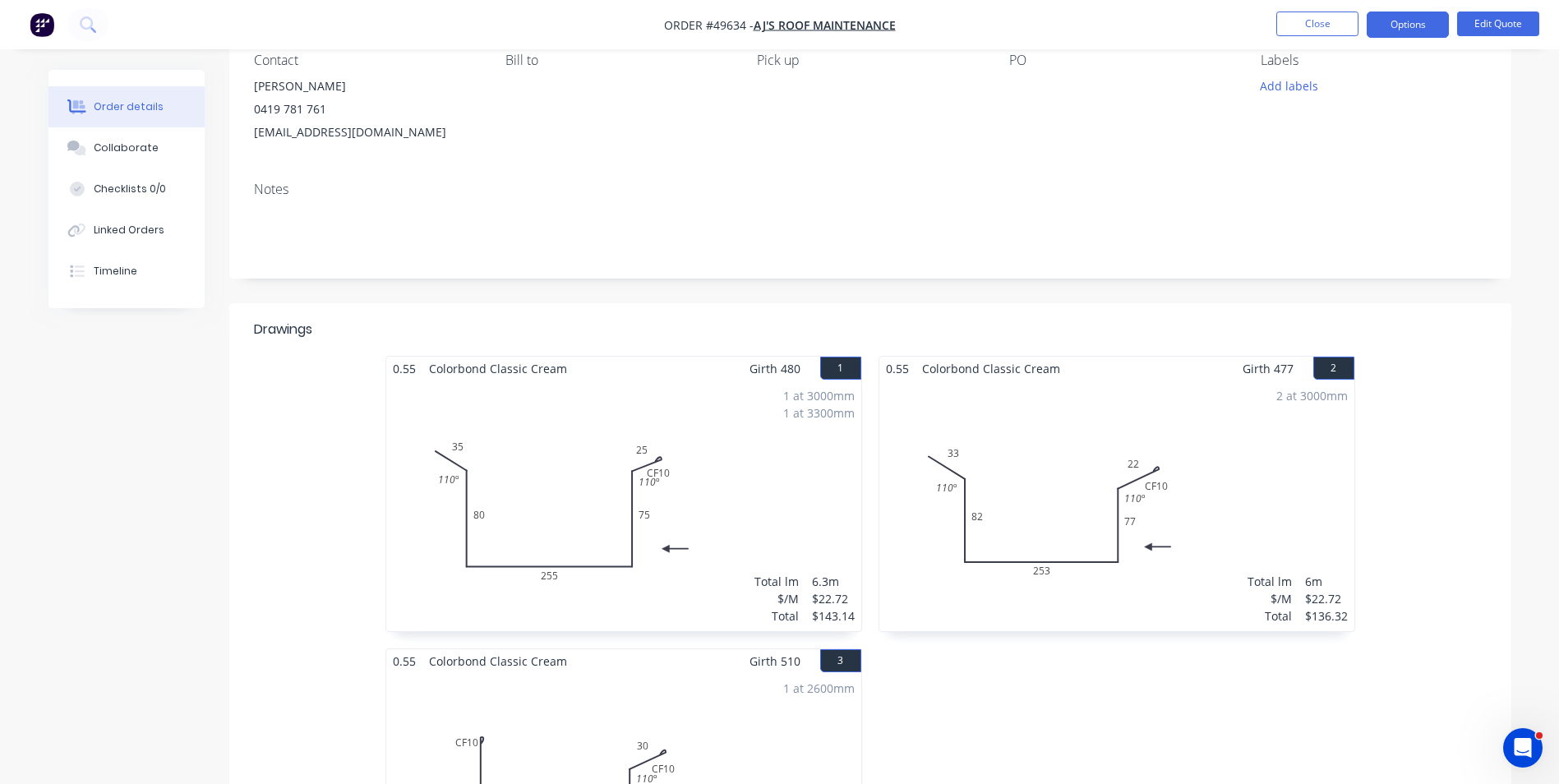
scroll to position [74, 0]
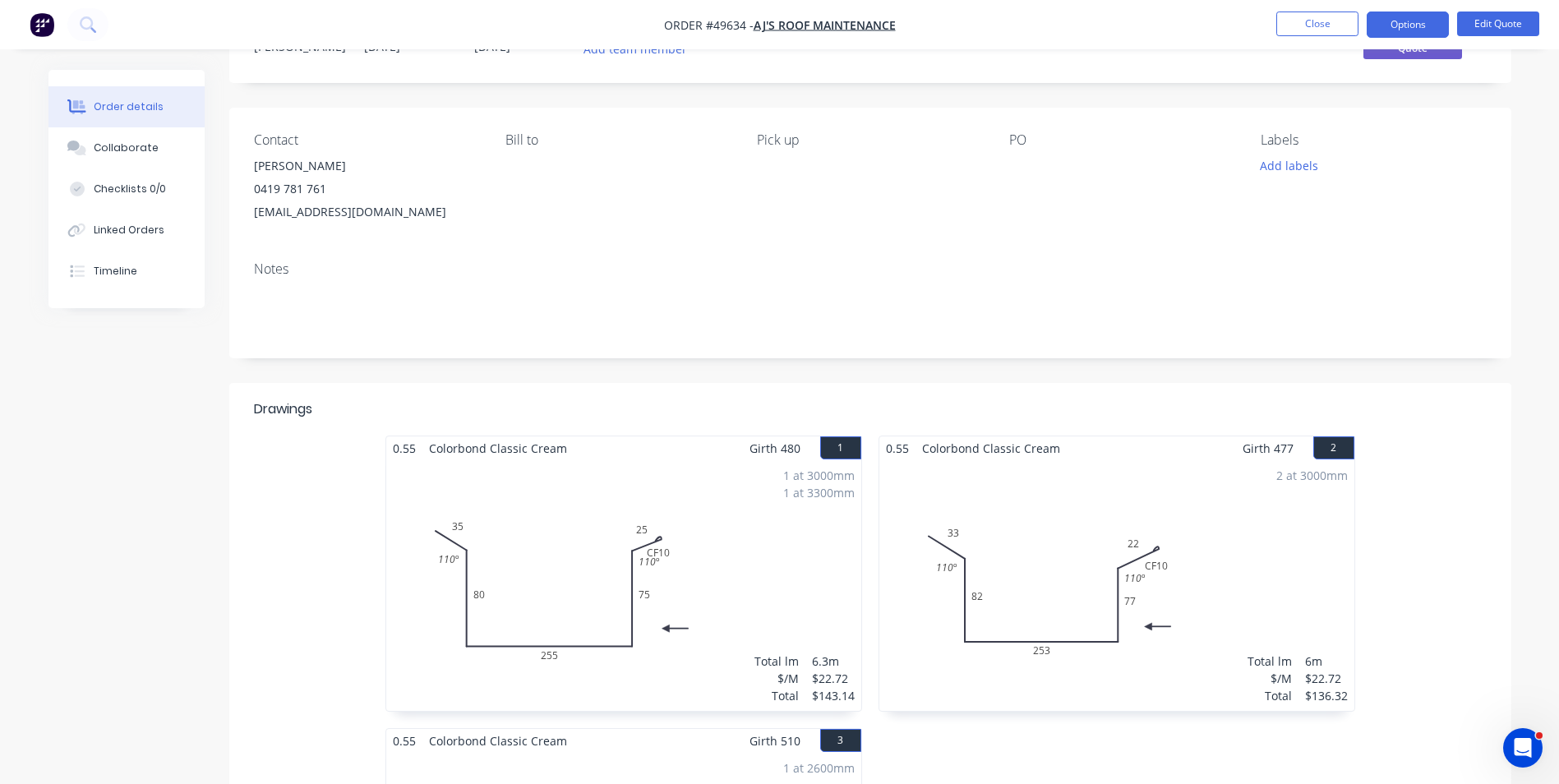
click at [1308, 41] on nav "Order #49634 - AJ's roof maintenance Close Options Edit Quote" at bounding box center [779, 24] width 1559 height 49
click at [1311, 26] on button "Close" at bounding box center [1318, 24] width 82 height 25
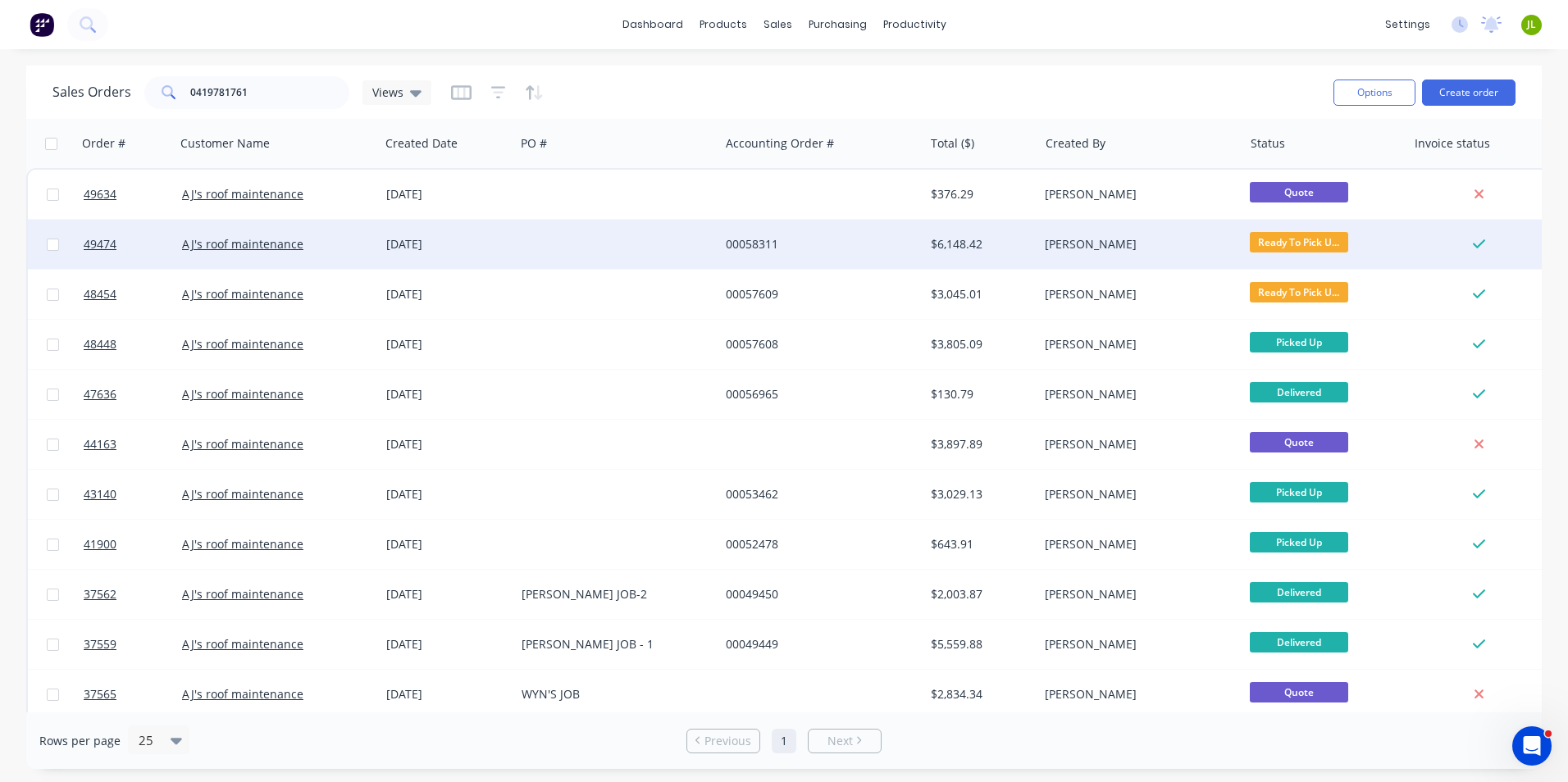
click at [497, 241] on div "[DATE]" at bounding box center [447, 244] width 122 height 17
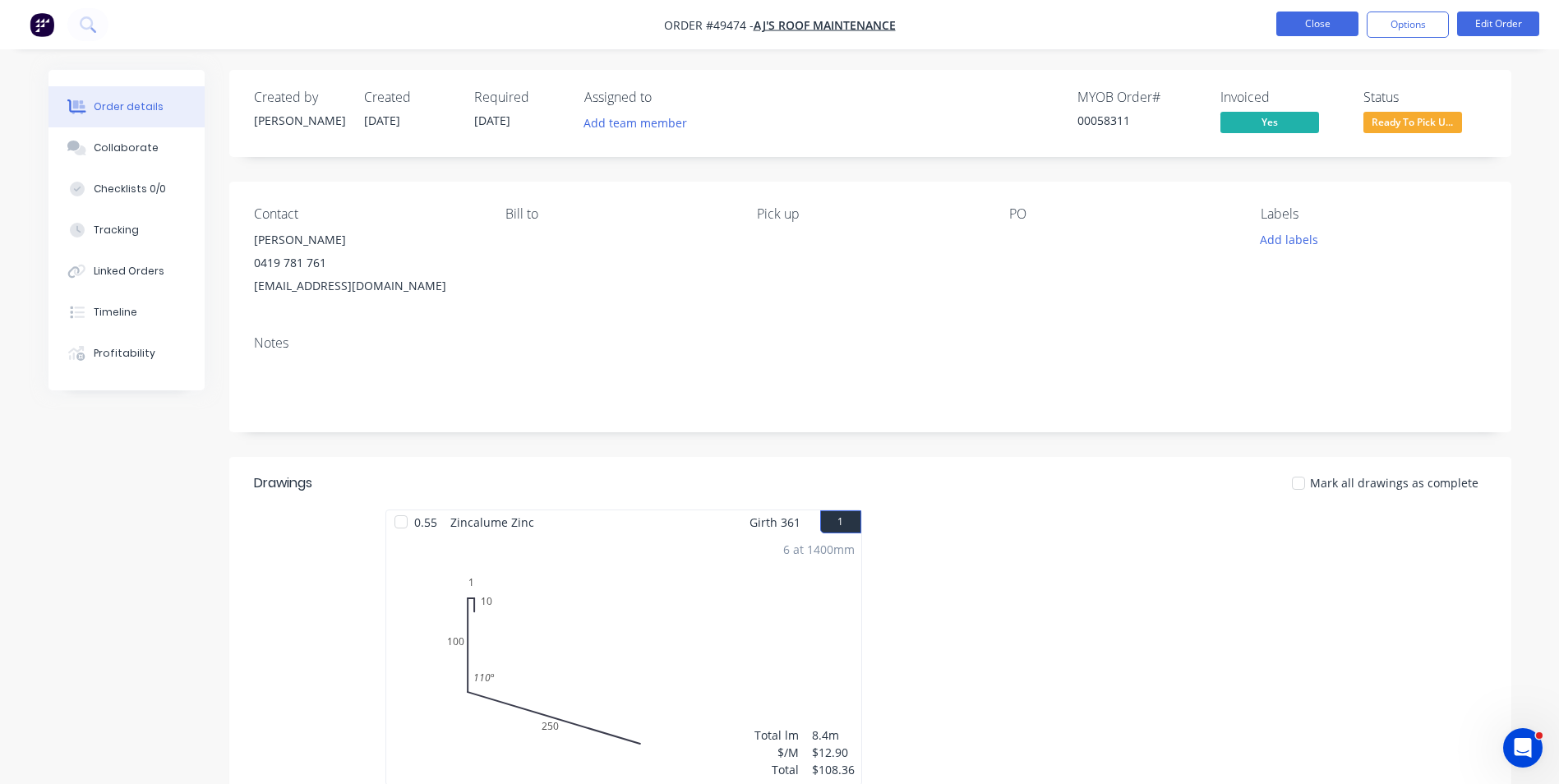
click at [1316, 21] on button "Close" at bounding box center [1318, 24] width 82 height 25
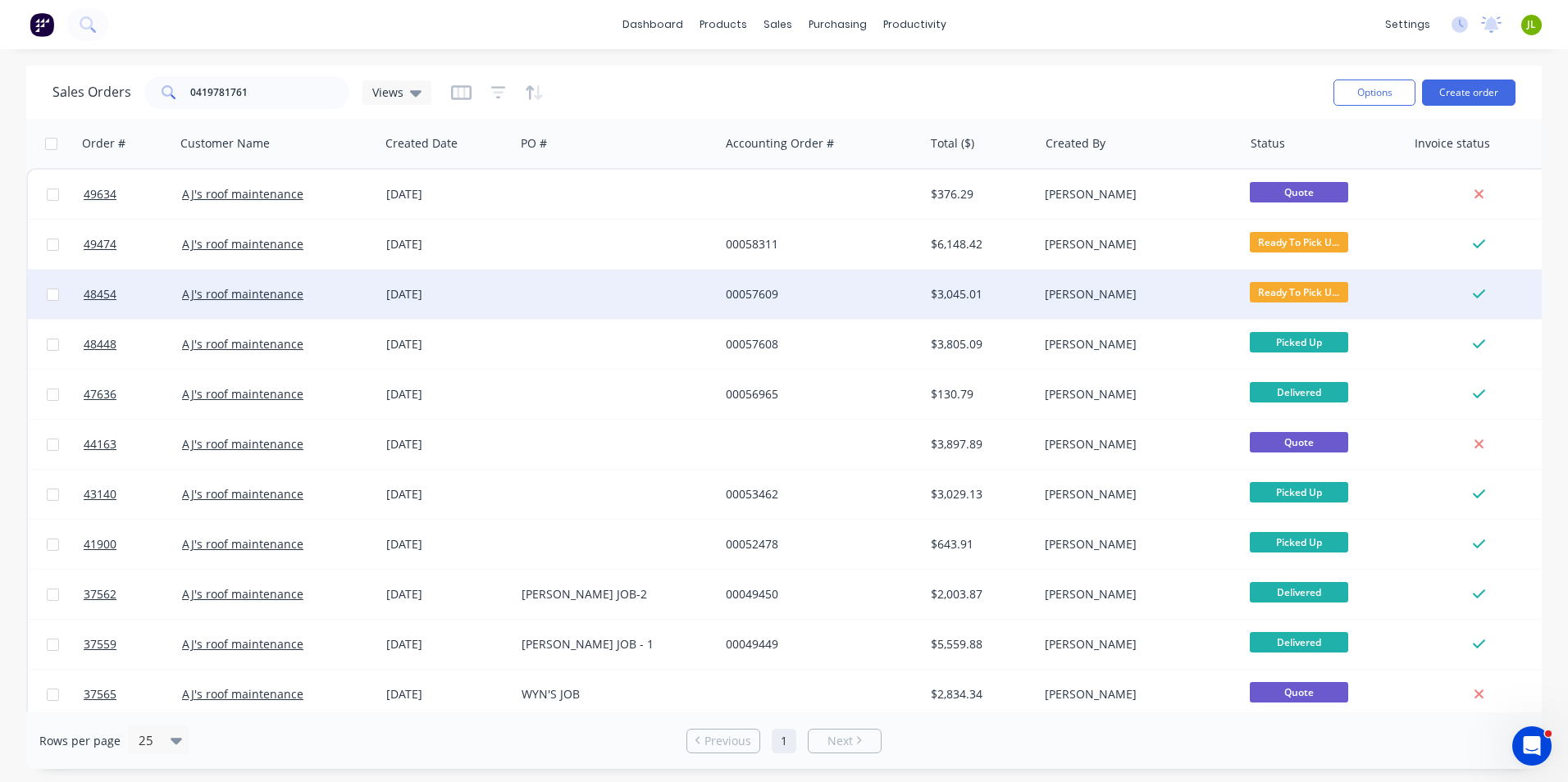
click at [846, 278] on div "00057609" at bounding box center [821, 294] width 204 height 49
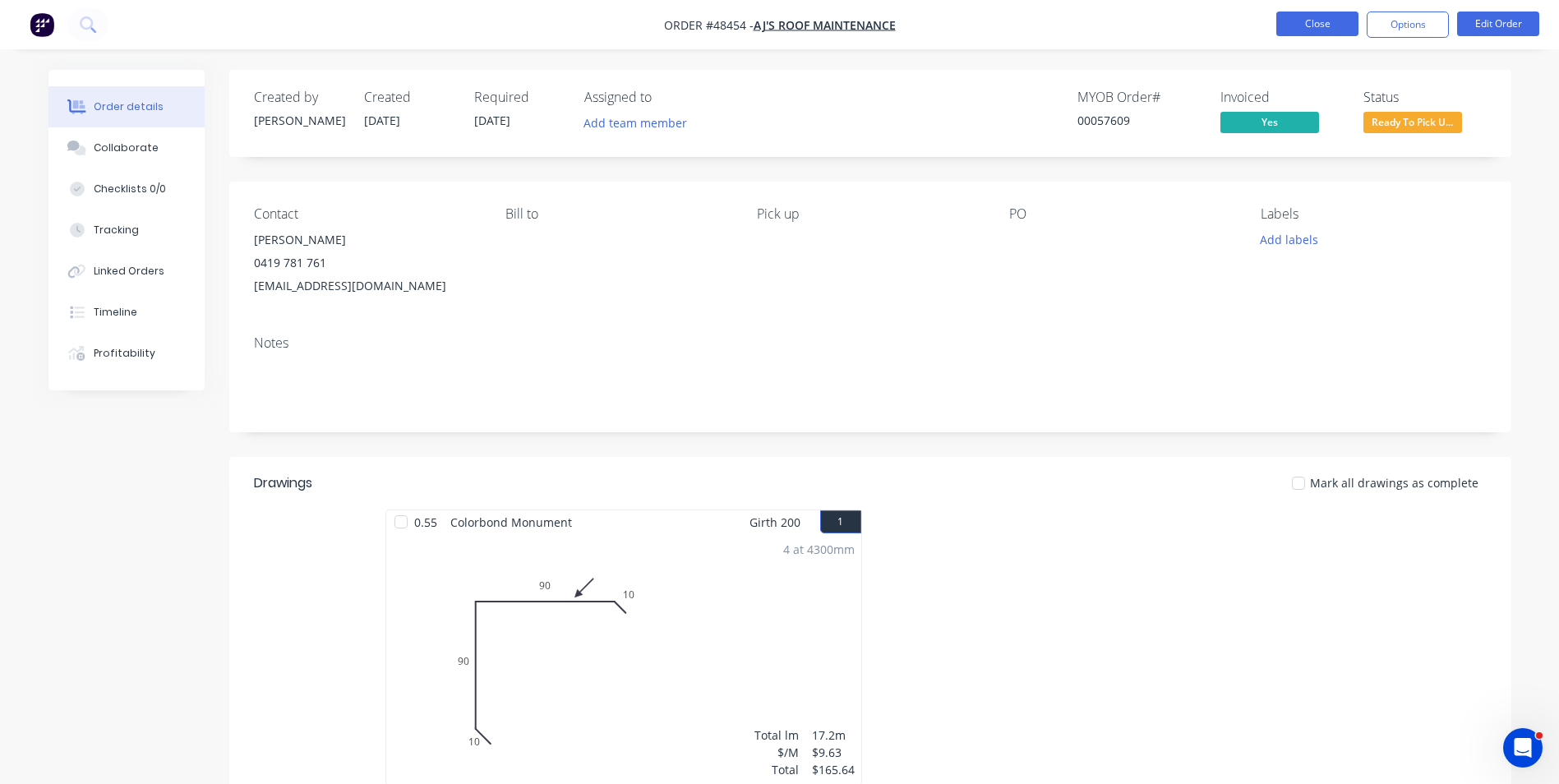
click at [1307, 28] on button "Close" at bounding box center [1318, 24] width 82 height 25
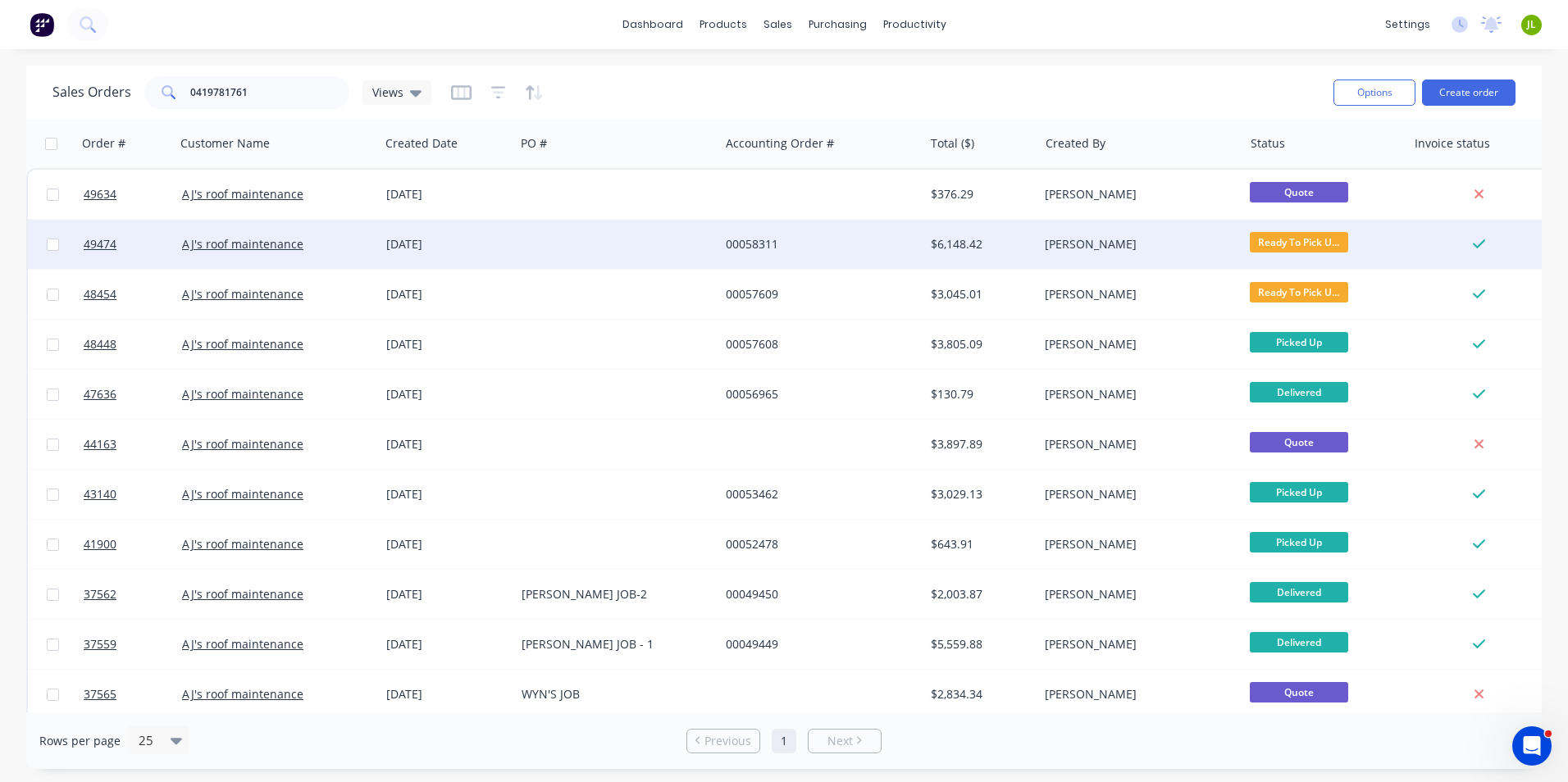
click at [639, 244] on div at bounding box center [617, 244] width 204 height 49
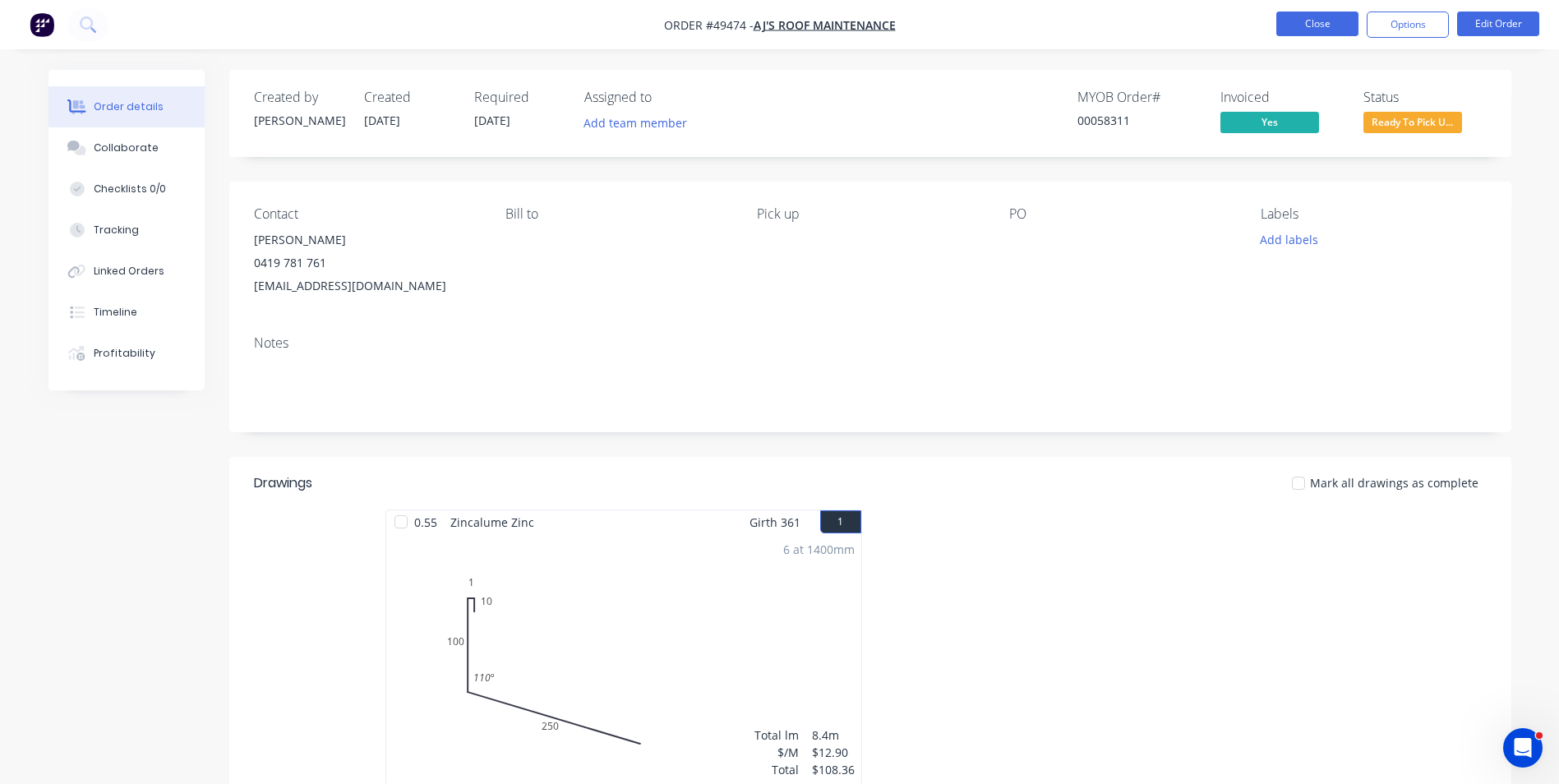
click at [1338, 33] on button "Close" at bounding box center [1318, 24] width 82 height 25
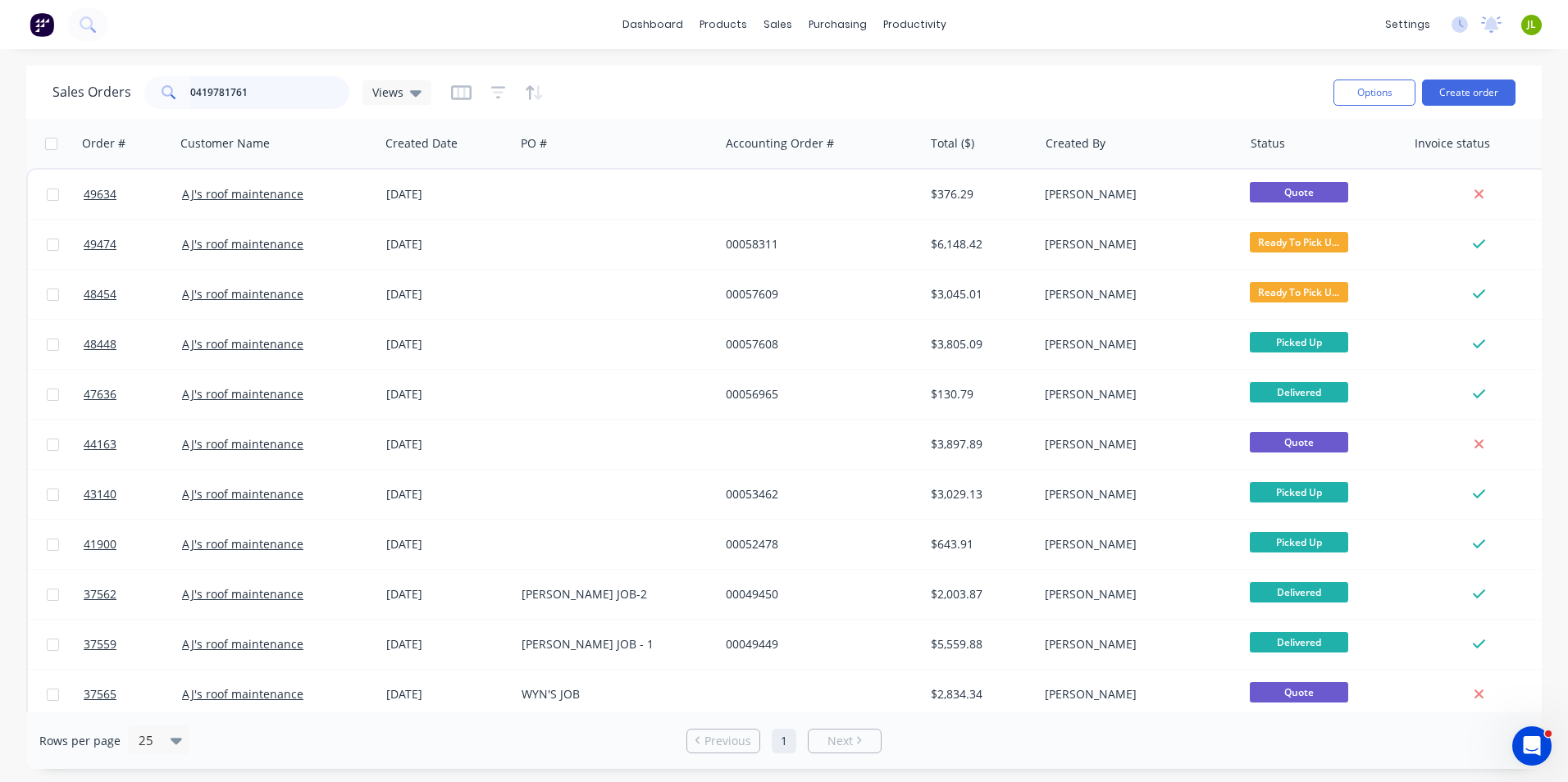
drag, startPoint x: 285, startPoint y: 84, endPoint x: 0, endPoint y: 94, distance: 285.2
click at [0, 97] on html "dashboard products sales purchasing productivity dashboard products Product Cat…" at bounding box center [784, 391] width 1568 height 782
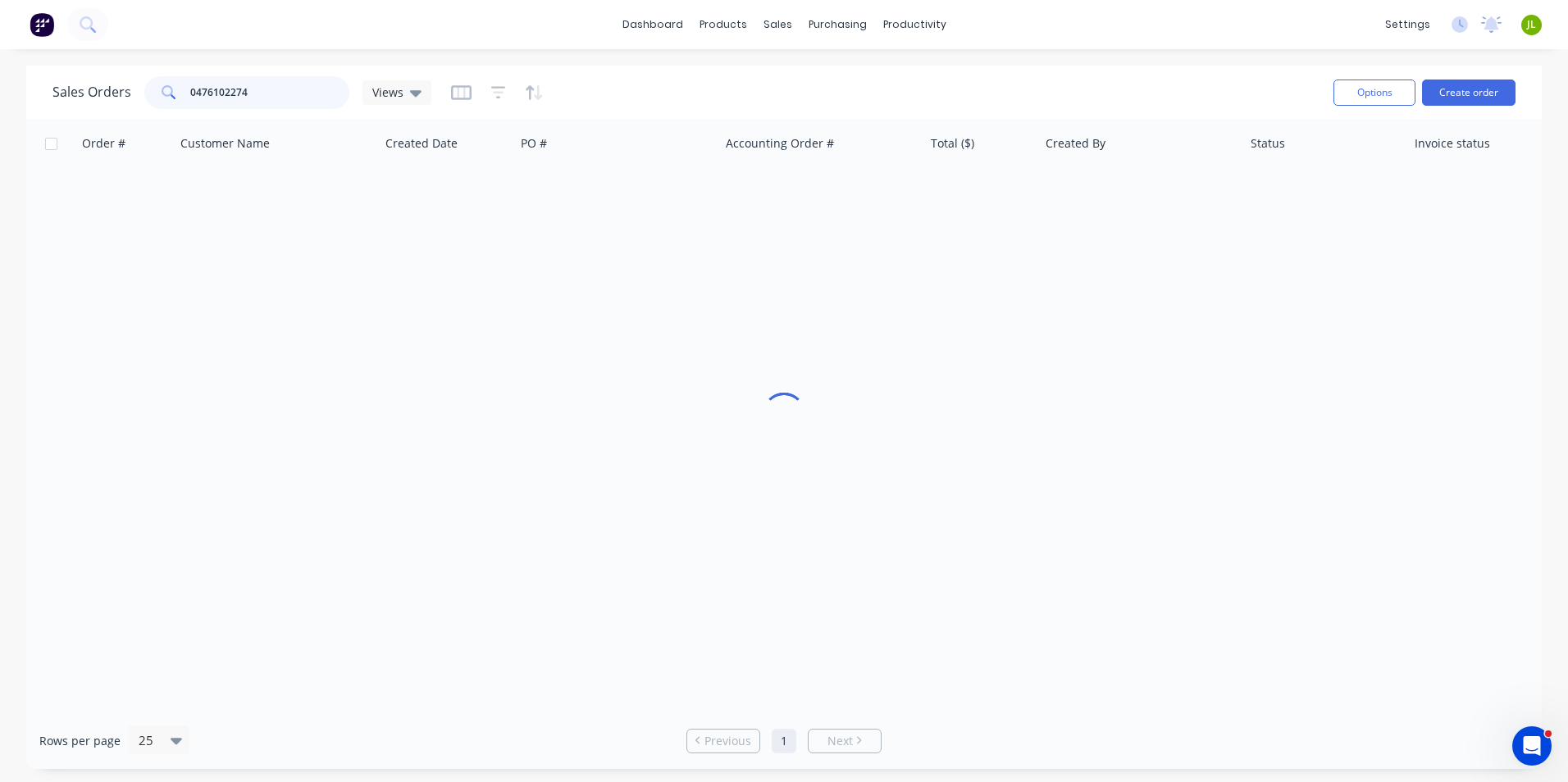
type input "0476102274"
drag, startPoint x: 264, startPoint y: 95, endPoint x: 117, endPoint y: 109, distance: 147.7
click at [117, 109] on div "Sales Orders 0476102274 Views" at bounding box center [686, 92] width 1268 height 40
click at [1458, 100] on button "Create order" at bounding box center [1468, 93] width 94 height 27
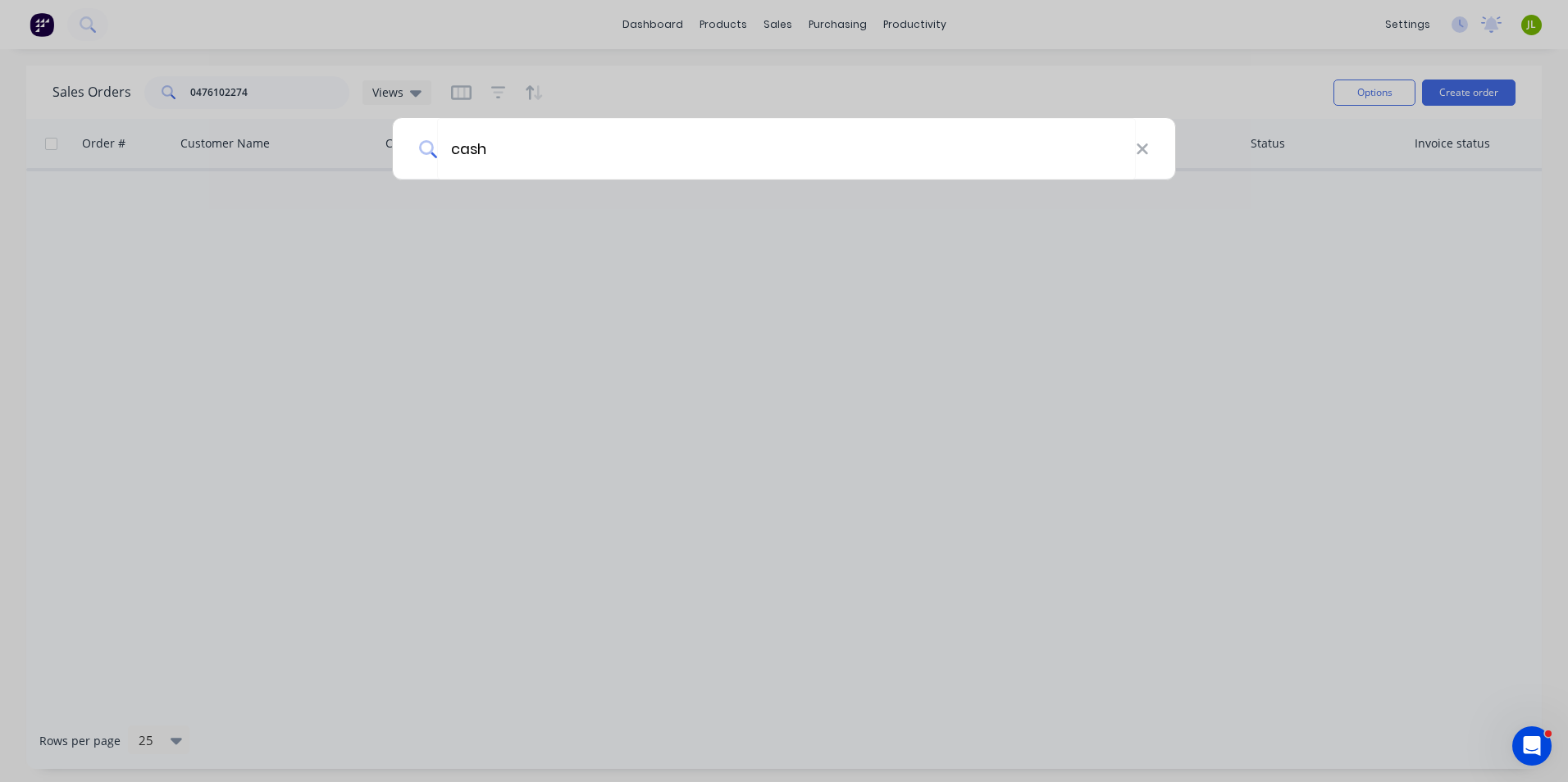
type input "cash"
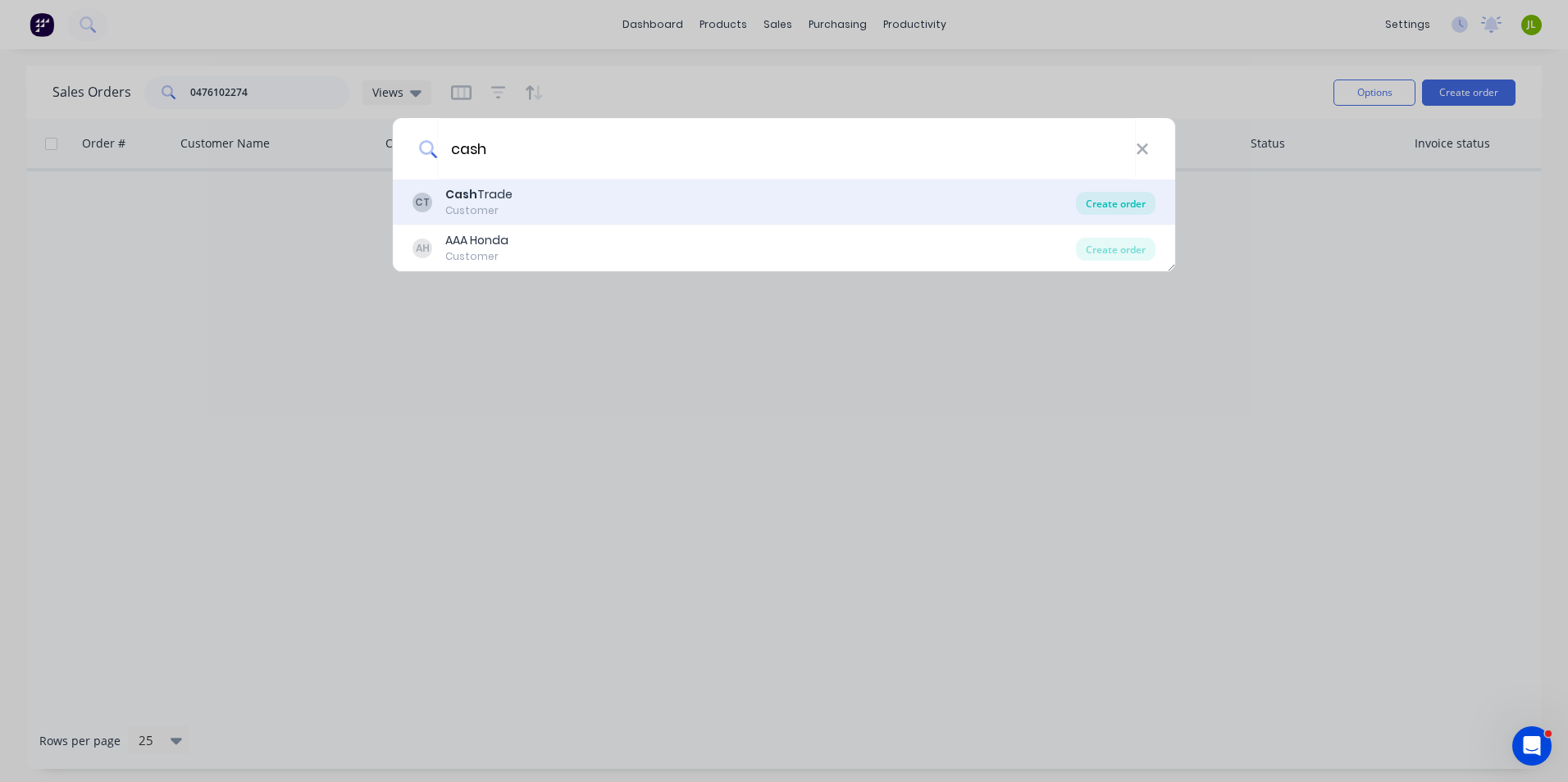
click at [1097, 204] on div "Create order" at bounding box center [1116, 203] width 80 height 23
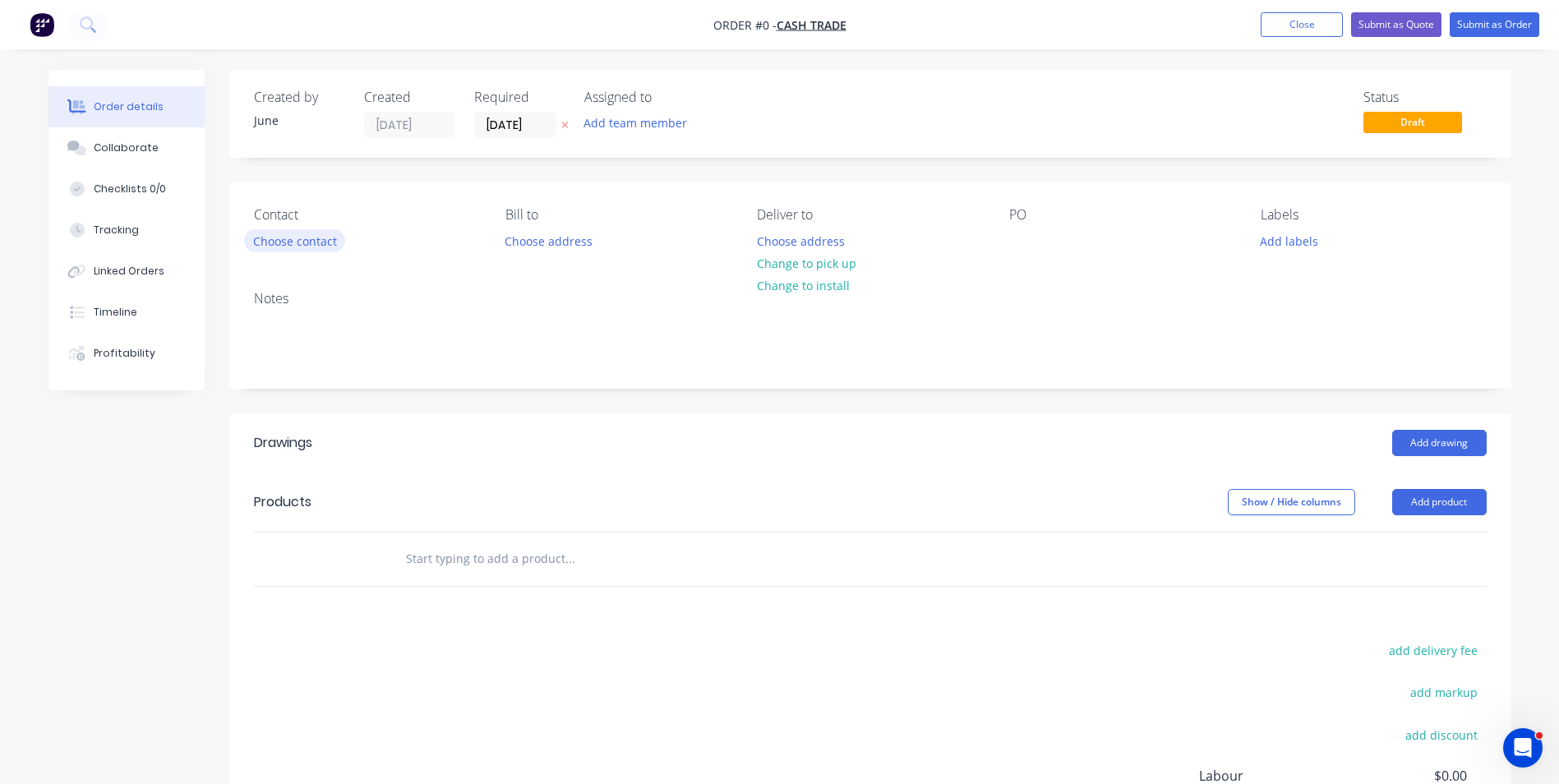
click at [311, 241] on button "Choose contact" at bounding box center [294, 241] width 101 height 22
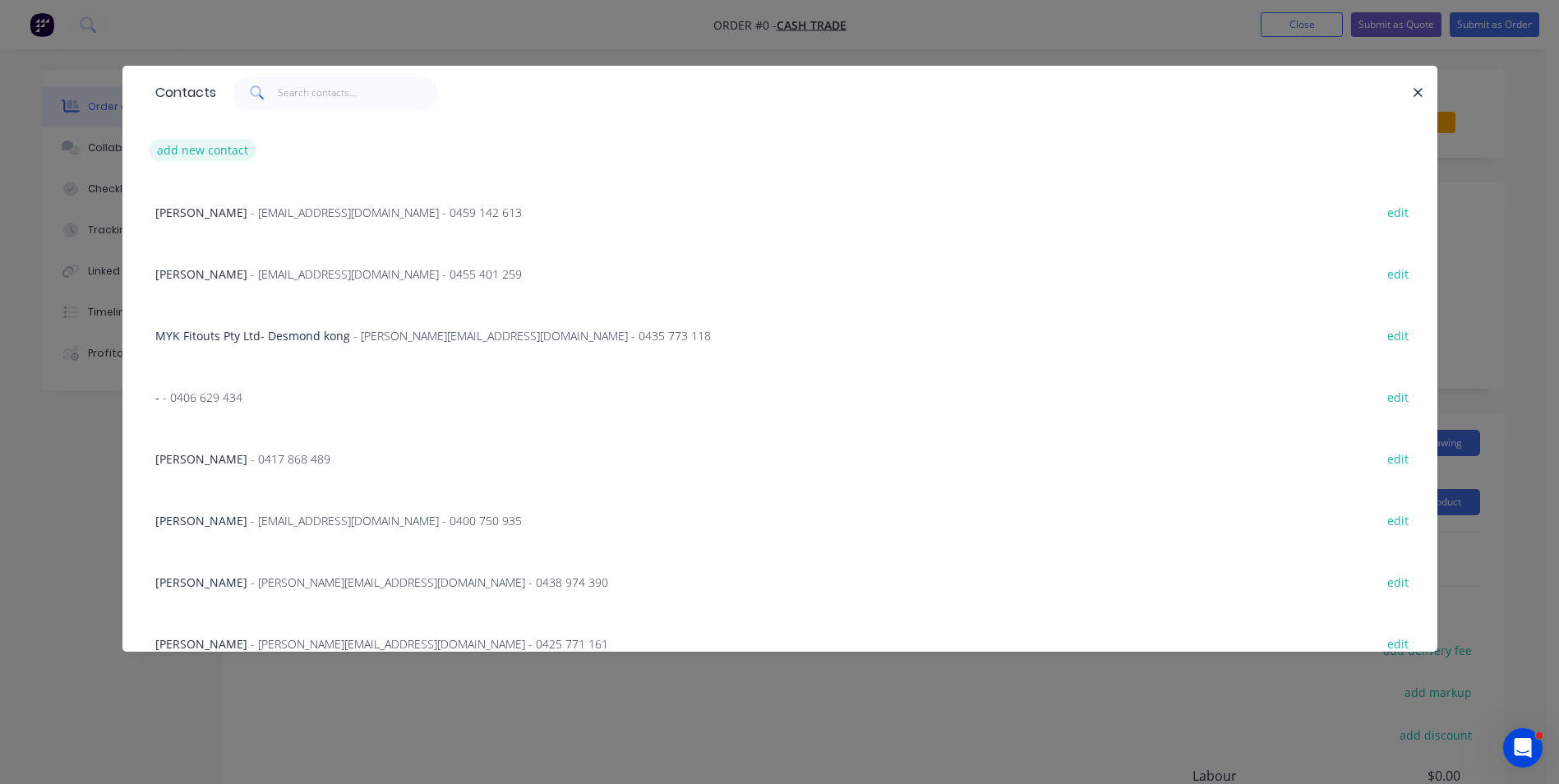
click at [227, 157] on button "add new contact" at bounding box center [203, 150] width 108 height 22
select select "AU"
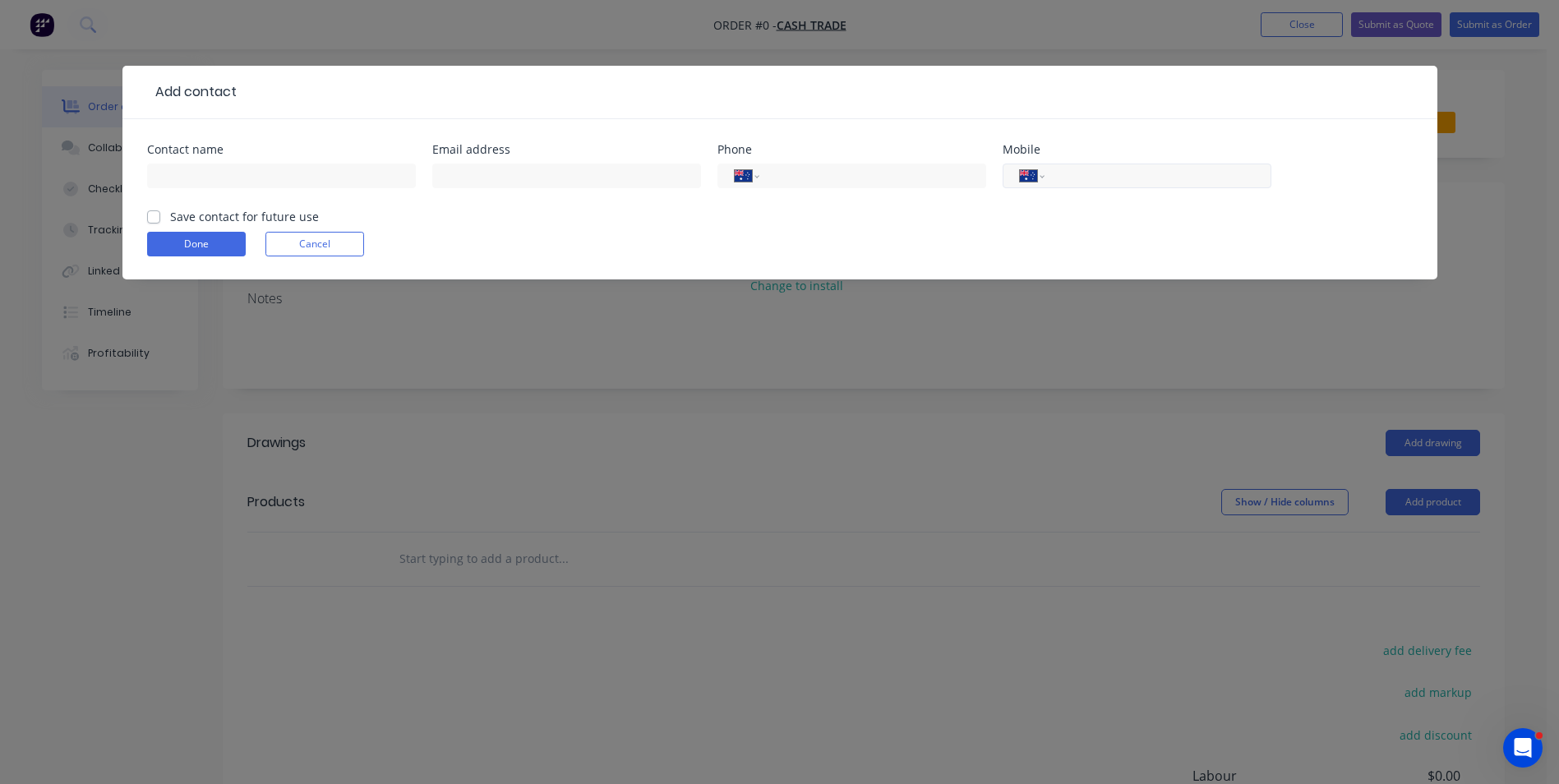
click at [1088, 171] on input "tel" at bounding box center [1154, 176] width 197 height 19
paste input "0476 102 274"
type input "0476 102 274"
click at [293, 171] on input "text" at bounding box center [281, 176] width 269 height 25
type input "Mts fencing"
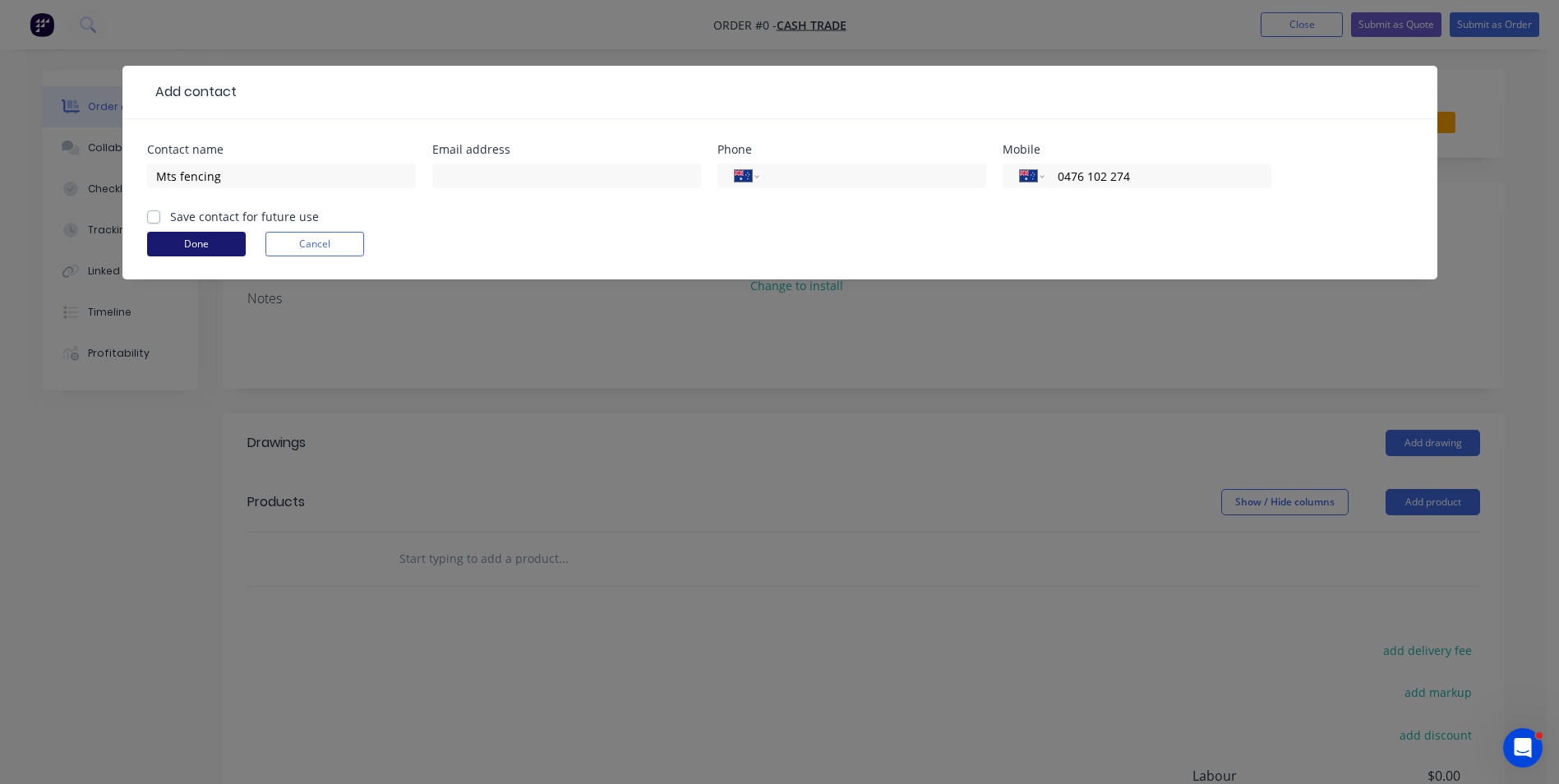
click at [201, 238] on button "Done" at bounding box center [196, 244] width 99 height 25
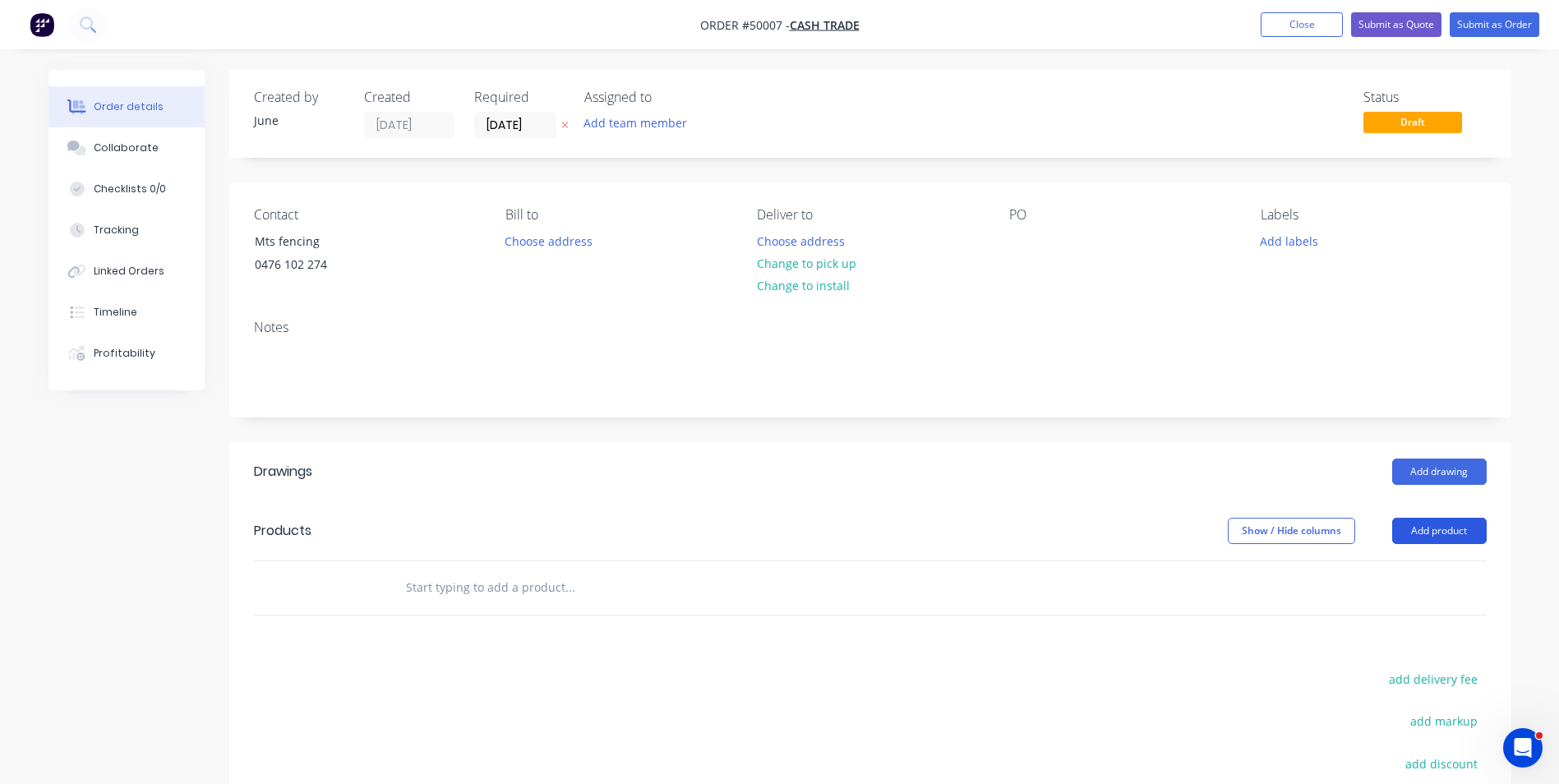
click at [1424, 529] on button "Add product" at bounding box center [1440, 531] width 95 height 27
click at [1415, 577] on div "Product catalogue" at bounding box center [1409, 572] width 127 height 24
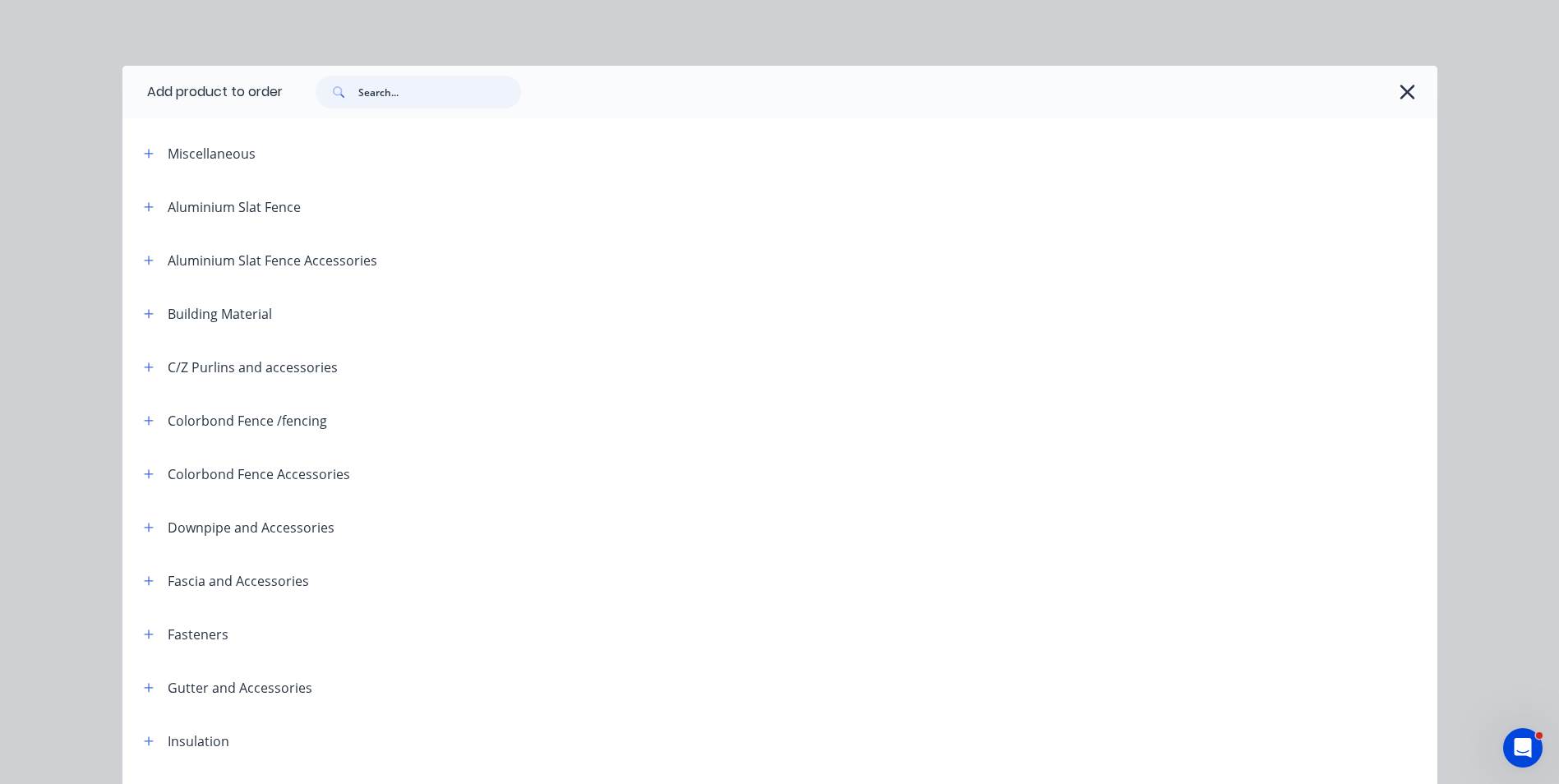
click at [399, 102] on input "text" at bounding box center [440, 92] width 163 height 33
type input "d"
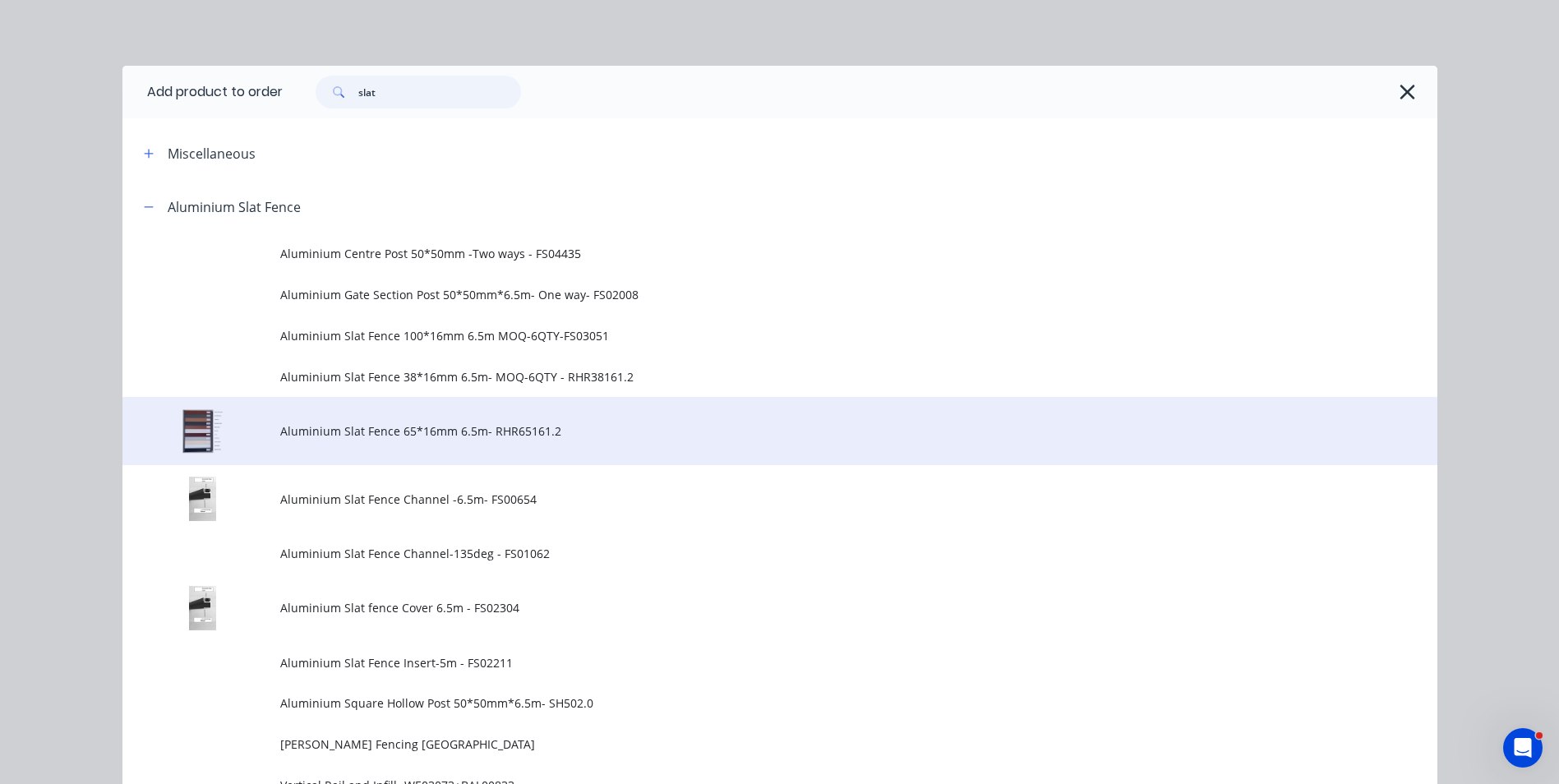
type input "slat"
click at [348, 452] on td "Aluminium Slat Fence 65*16mm 6.5m- RHR65161.2" at bounding box center [859, 431] width 1157 height 68
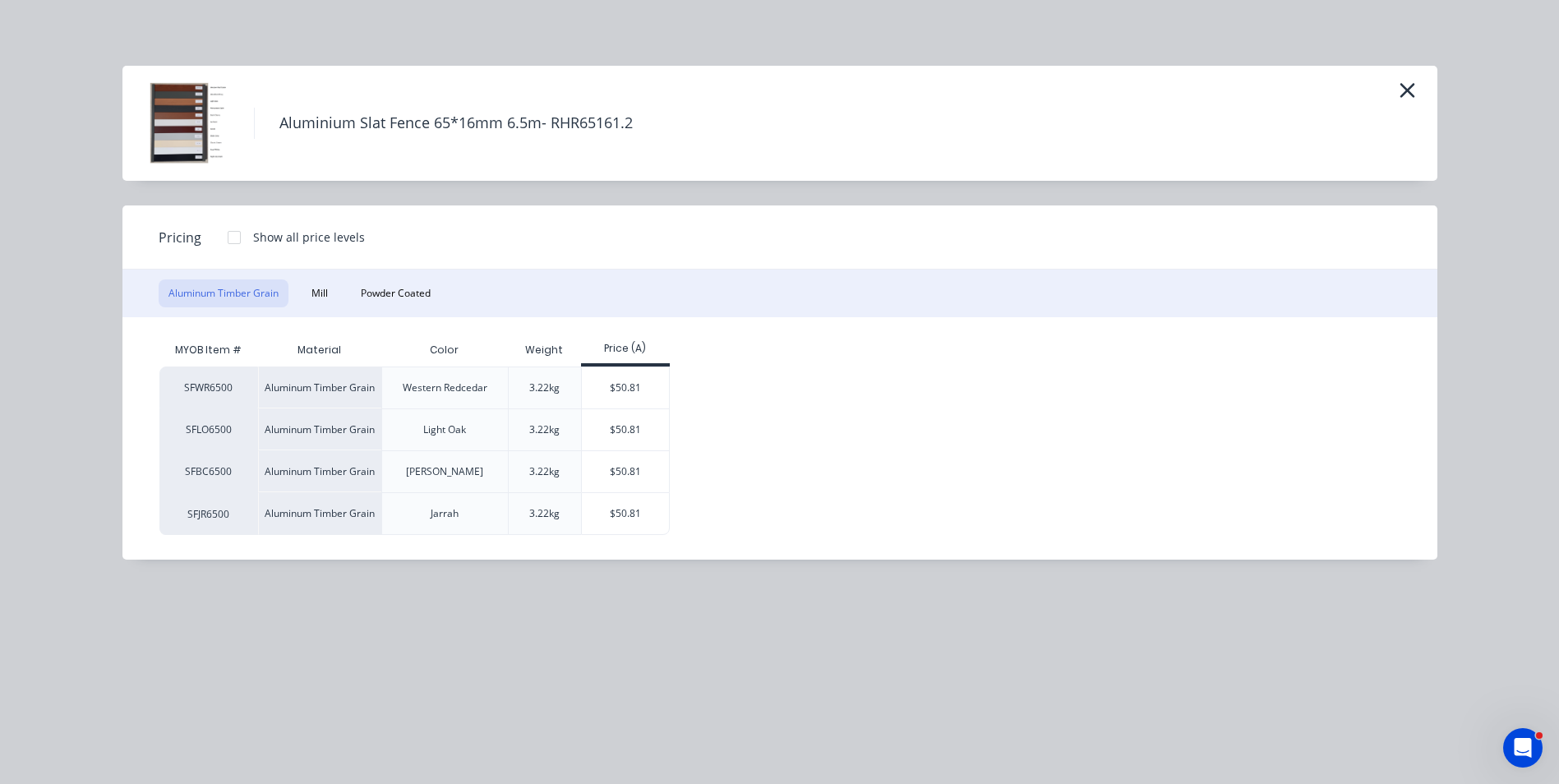
click at [409, 265] on div "Pricing Show all price levels" at bounding box center [780, 237] width 1315 height 64
click at [402, 280] on button "Powder Coated" at bounding box center [396, 294] width 90 height 28
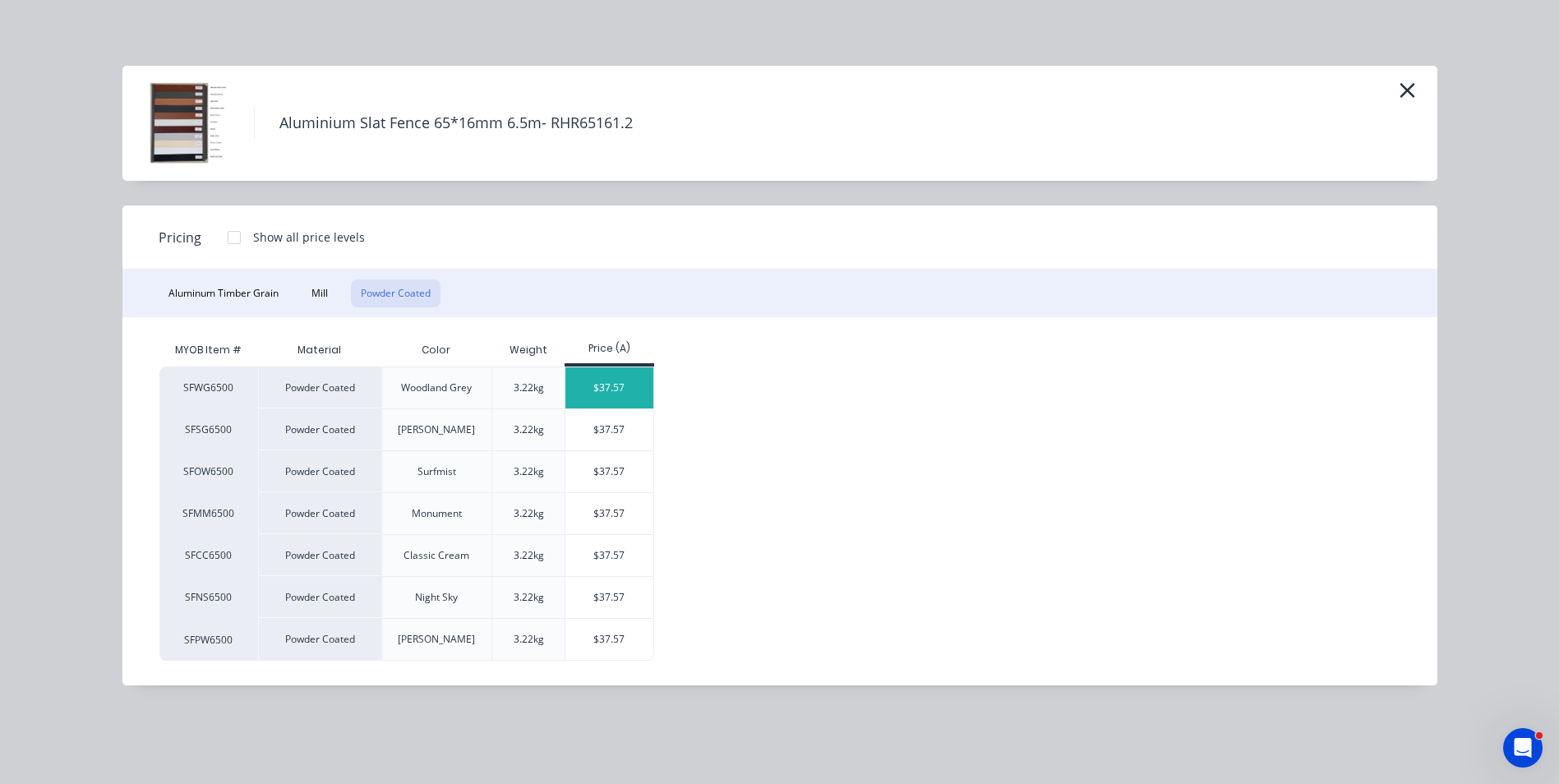
click at [604, 385] on div "$37.57" at bounding box center [609, 387] width 88 height 41
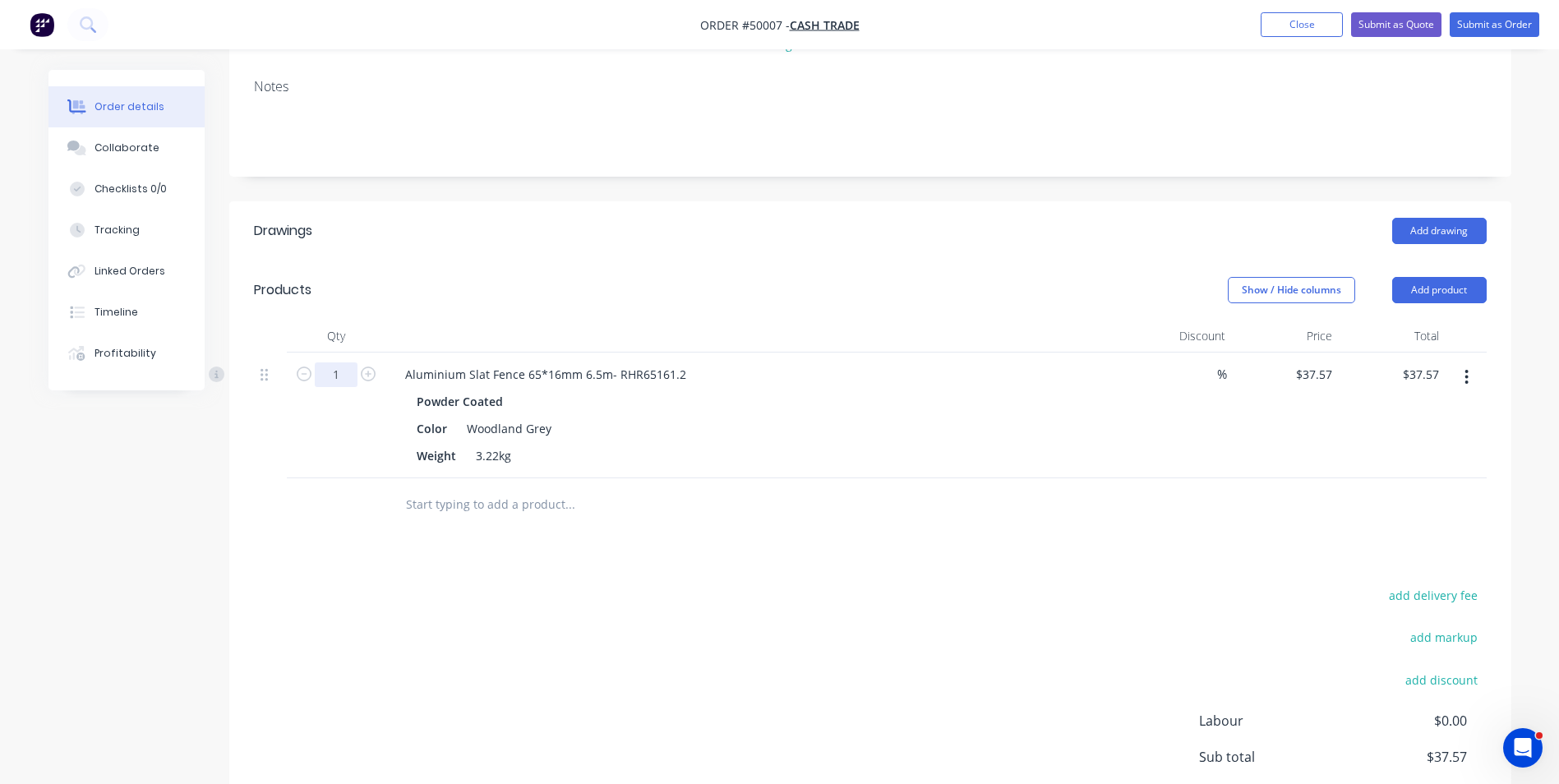
scroll to position [246, 0]
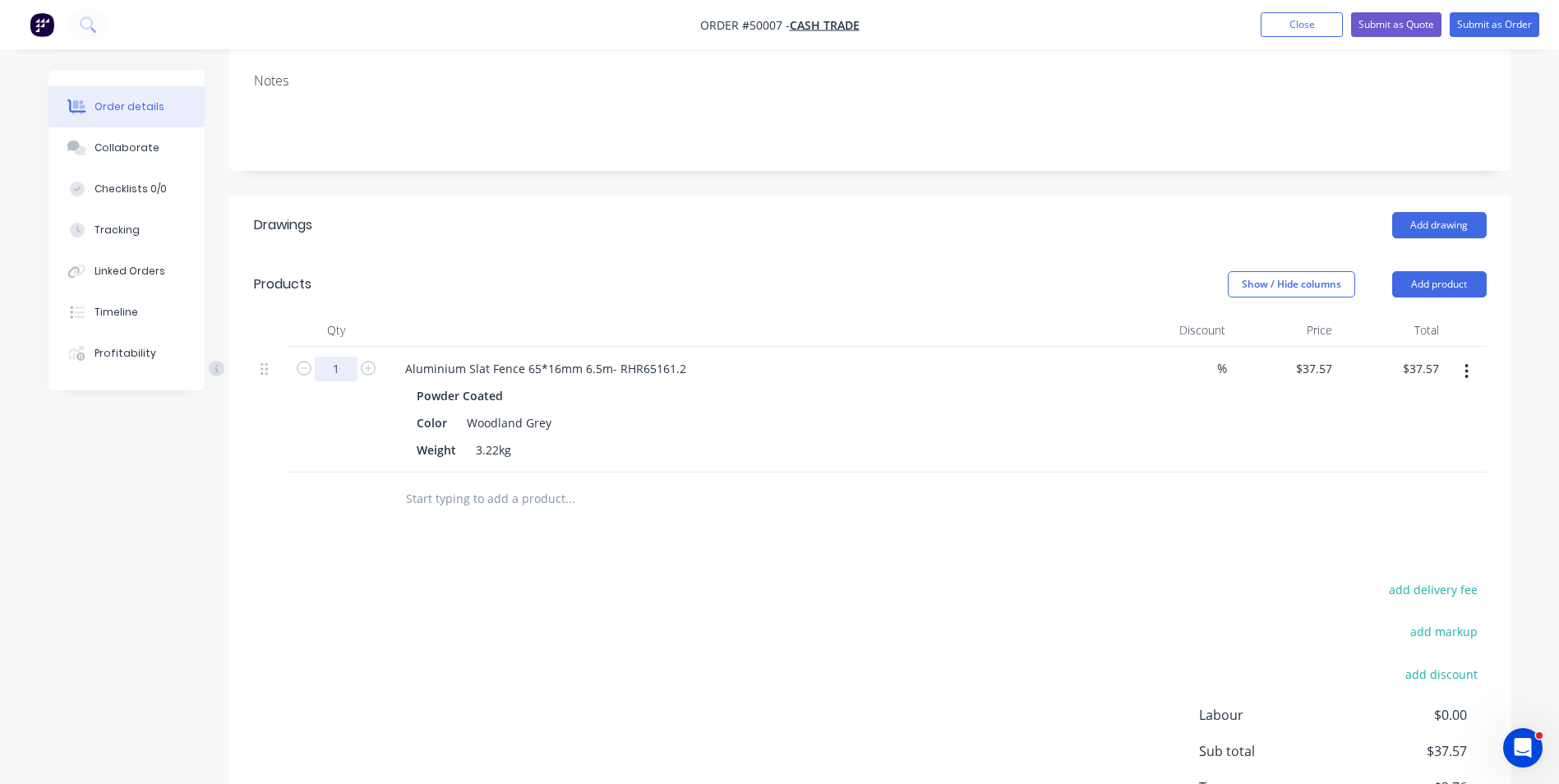
click at [340, 372] on input "1" at bounding box center [335, 370] width 42 height 25
type input "4"
type input "$150.28"
click at [789, 438] on div "Weight 3.22kg" at bounding box center [752, 449] width 684 height 24
click at [340, 362] on input "4" at bounding box center [335, 370] width 42 height 25
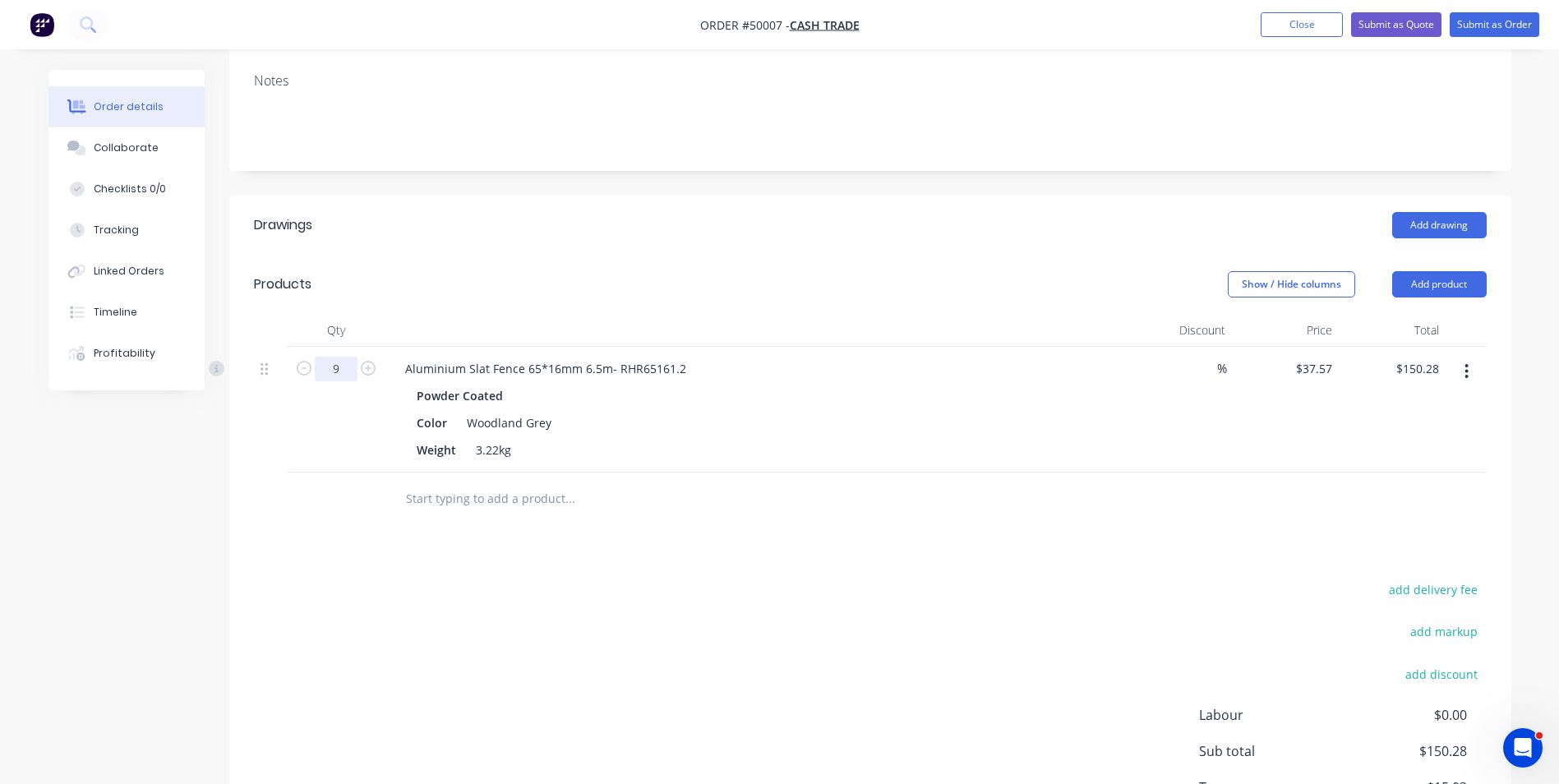
type input "9"
type input "$338.13"
click at [919, 476] on div at bounding box center [681, 499] width 592 height 53
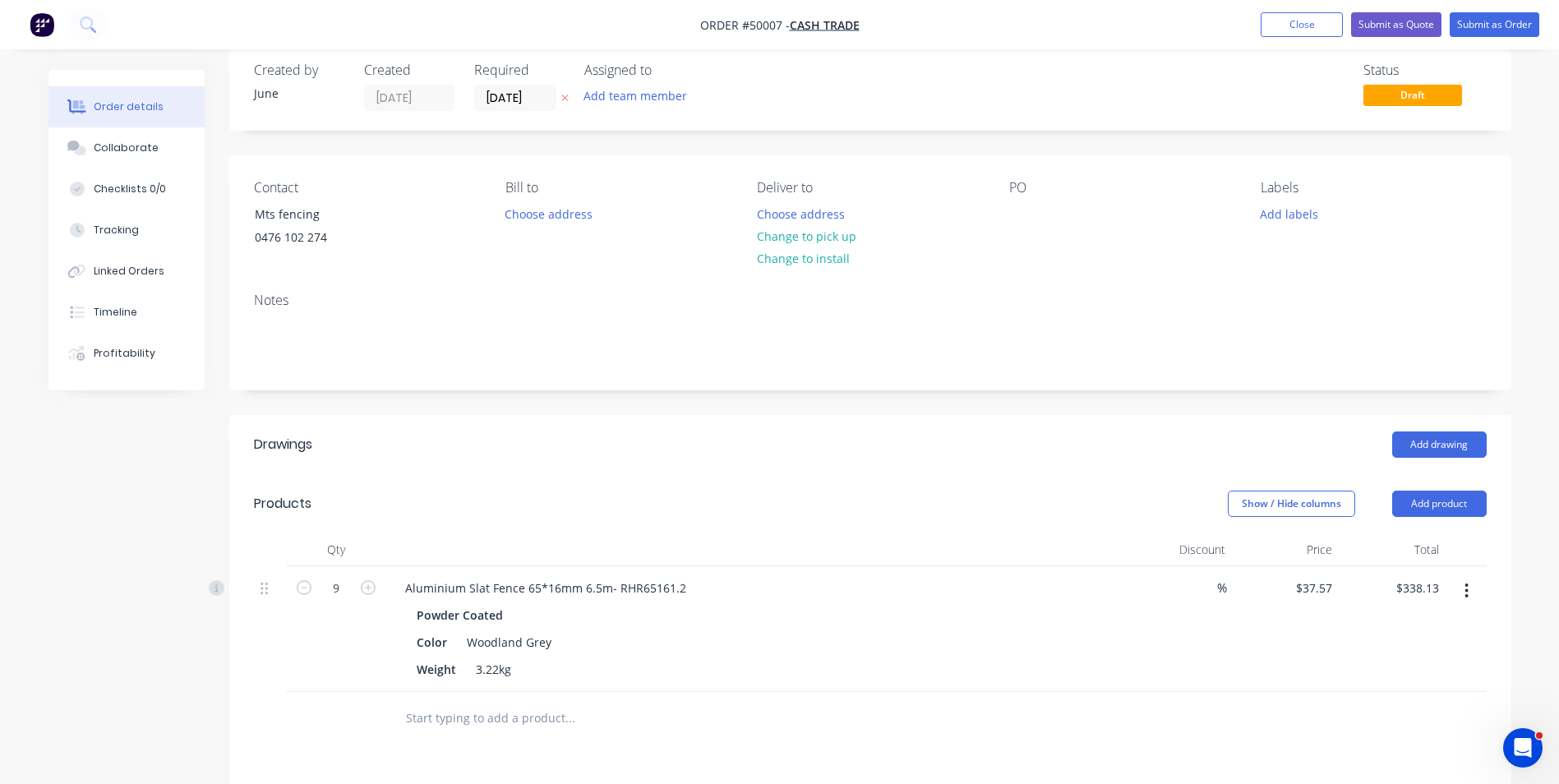
scroll to position [0, 0]
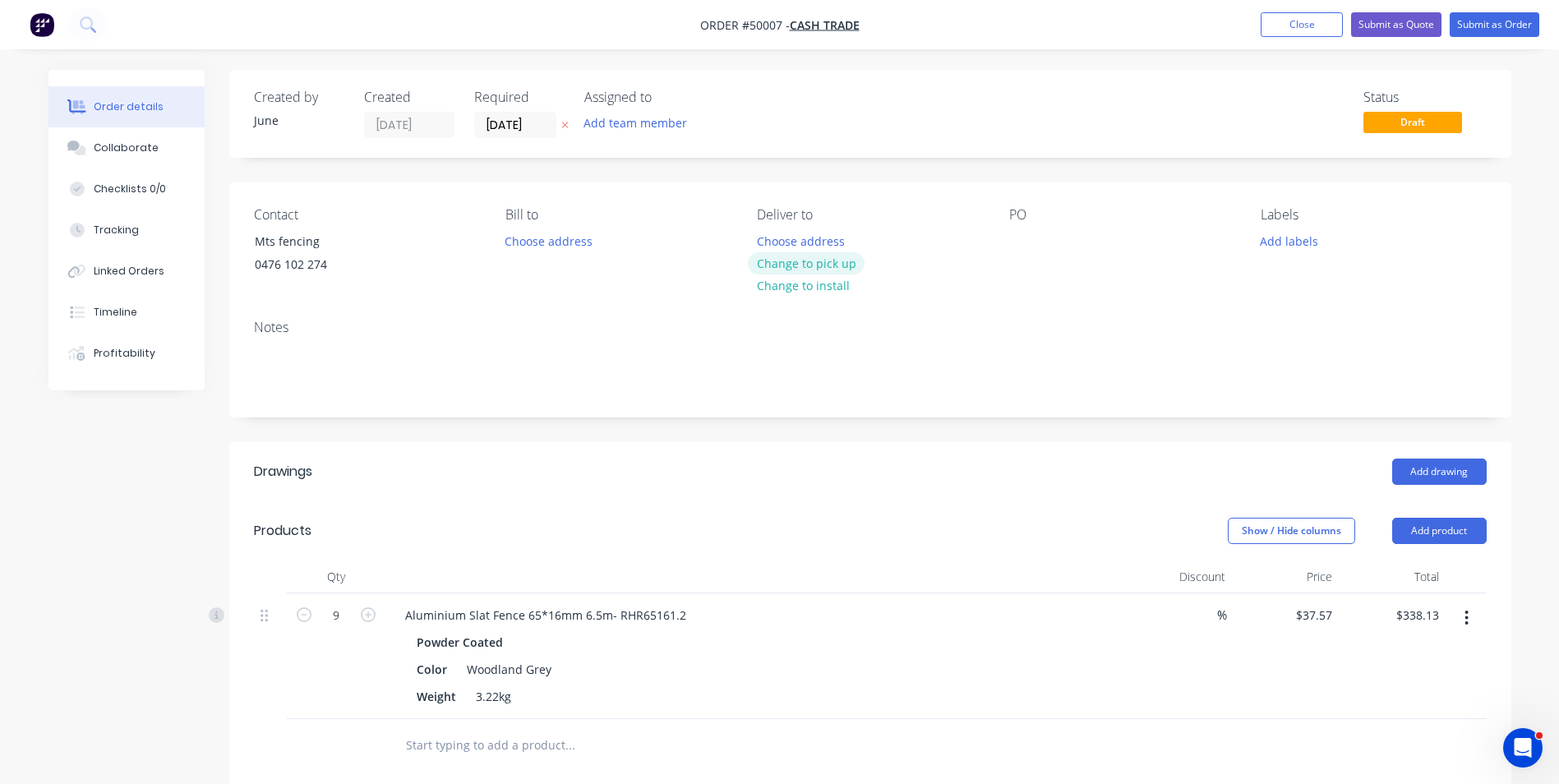
click at [762, 255] on button "Change to pick up" at bounding box center [807, 263] width 117 height 22
click at [1487, 30] on button "Submit as Order" at bounding box center [1495, 25] width 90 height 25
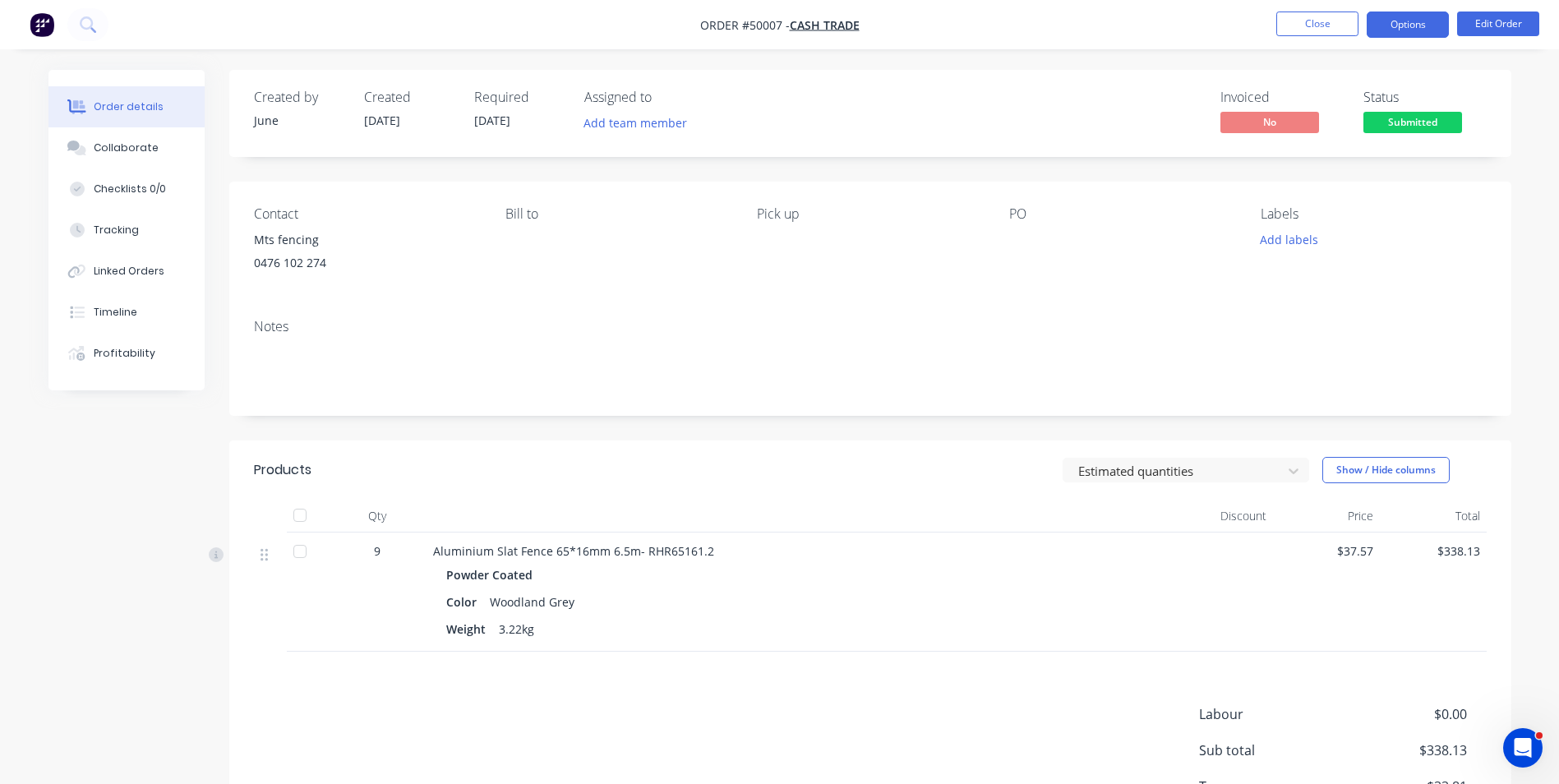
click at [1428, 20] on button "Options" at bounding box center [1408, 25] width 82 height 27
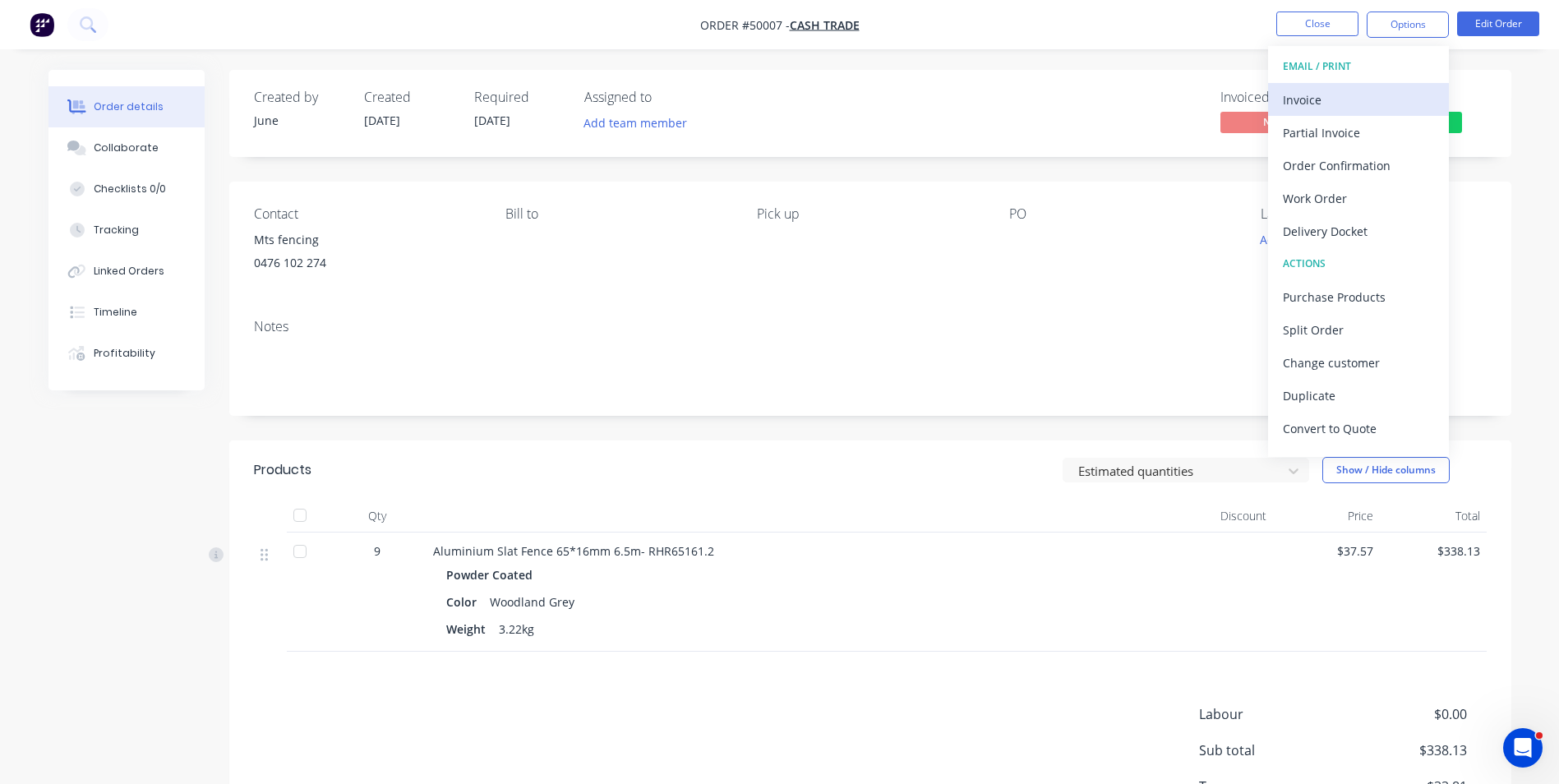
click at [1373, 94] on div "Invoice" at bounding box center [1358, 100] width 151 height 24
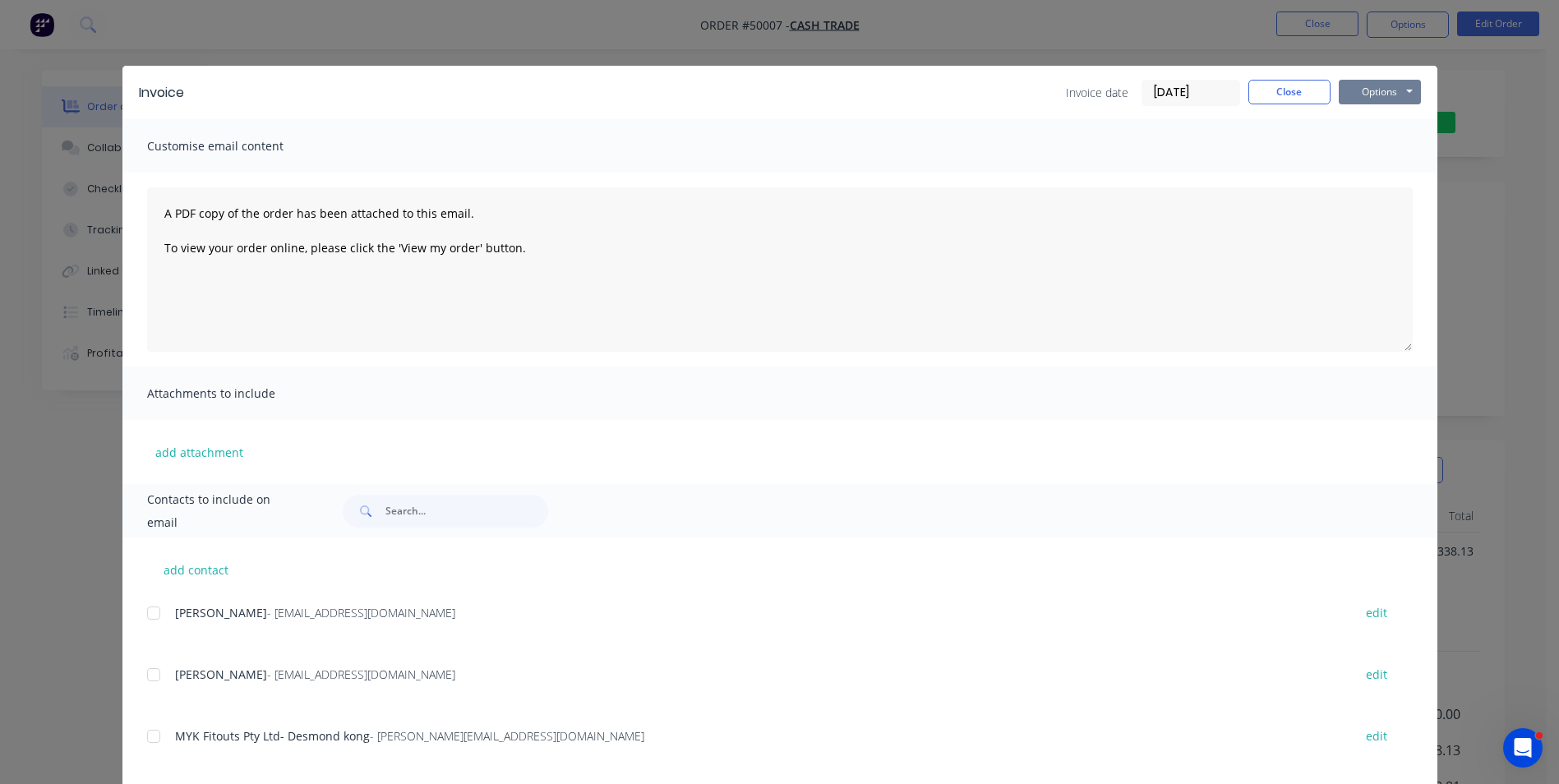
click at [1378, 86] on button "Options" at bounding box center [1380, 92] width 82 height 25
click at [1356, 147] on button "Print" at bounding box center [1392, 148] width 105 height 27
click at [1296, 87] on button "Close" at bounding box center [1289, 92] width 82 height 25
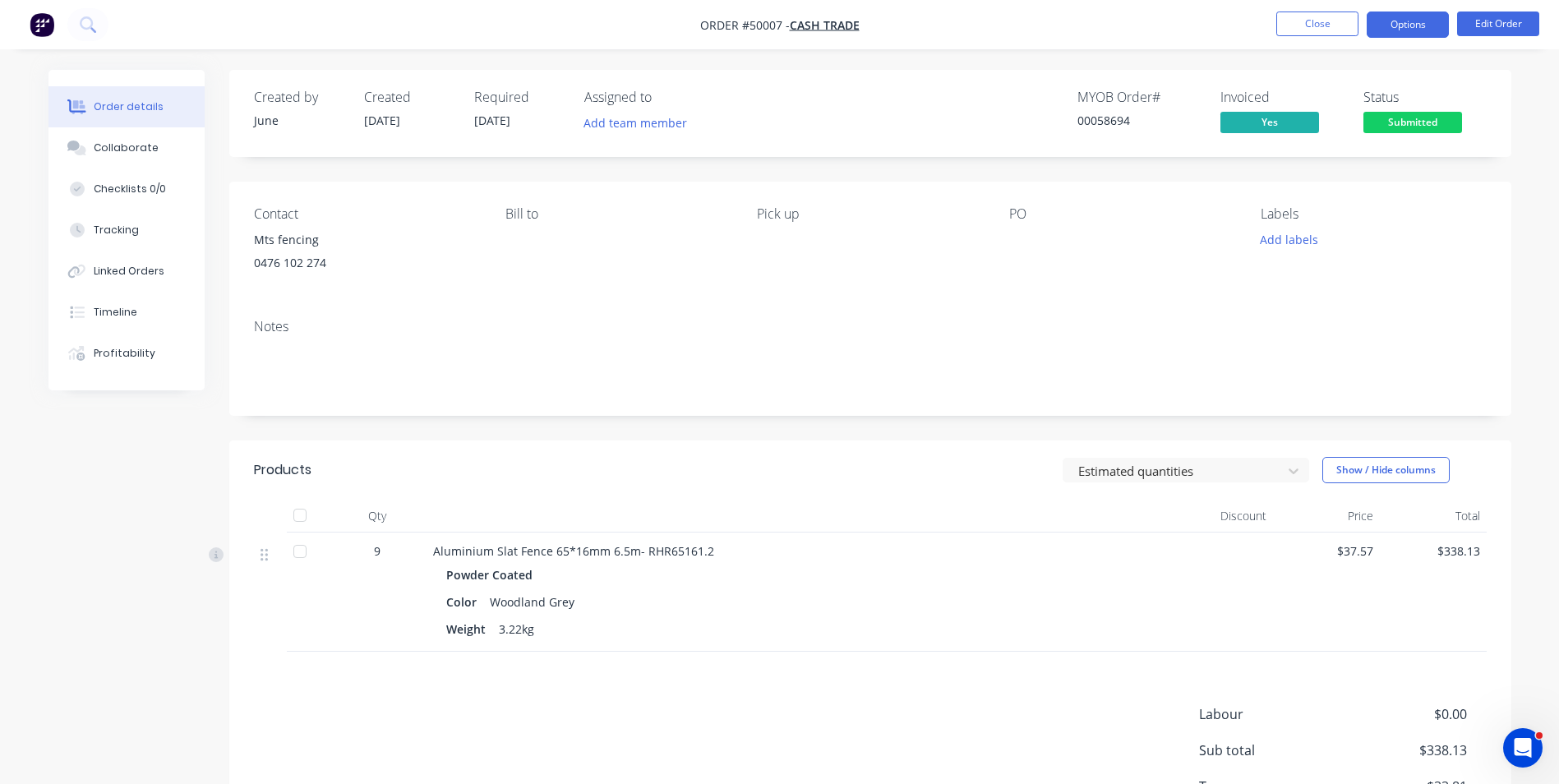
click at [1410, 30] on button "Options" at bounding box center [1408, 25] width 82 height 27
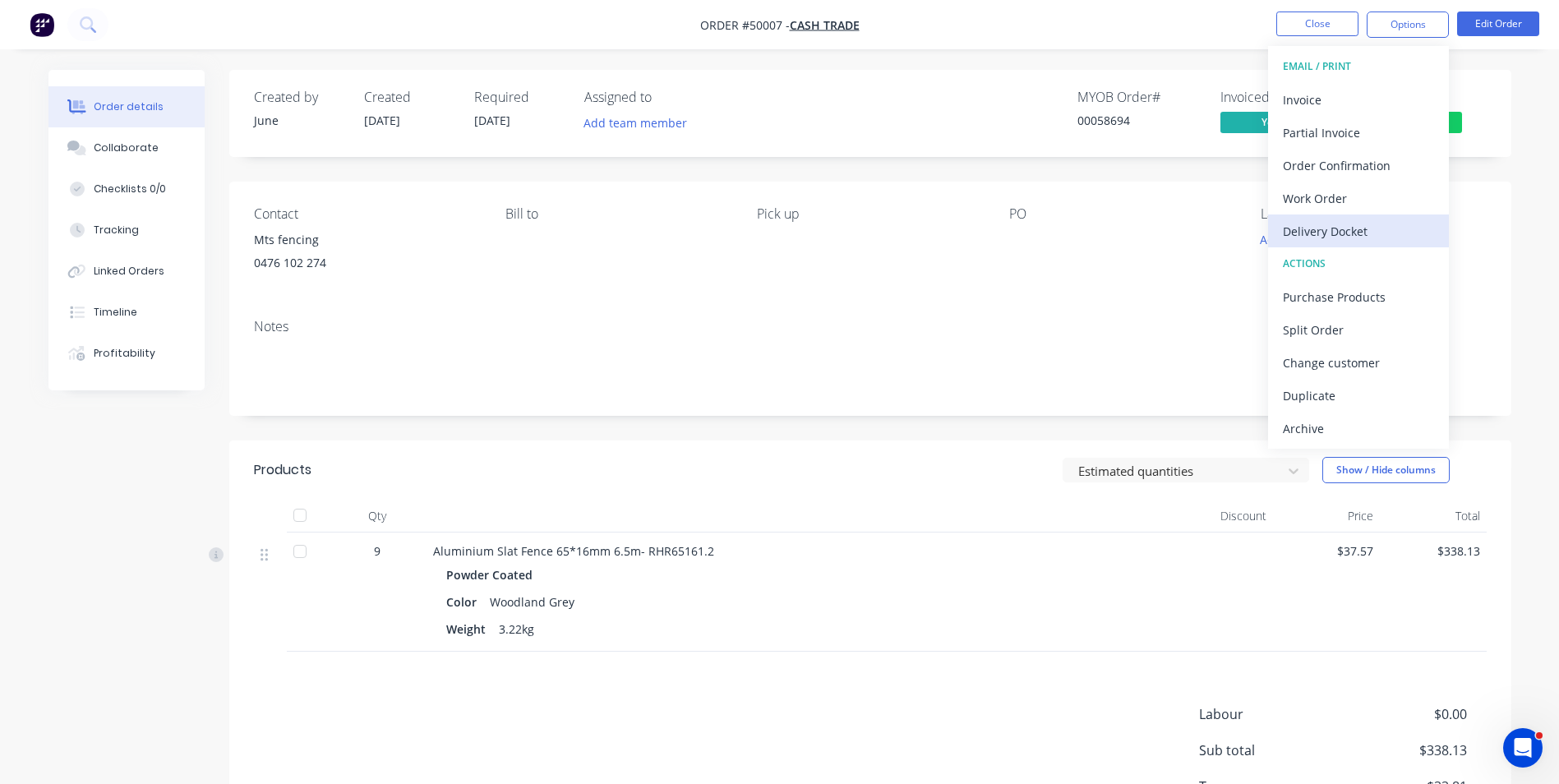
click at [1329, 229] on div "Delivery Docket" at bounding box center [1358, 231] width 151 height 24
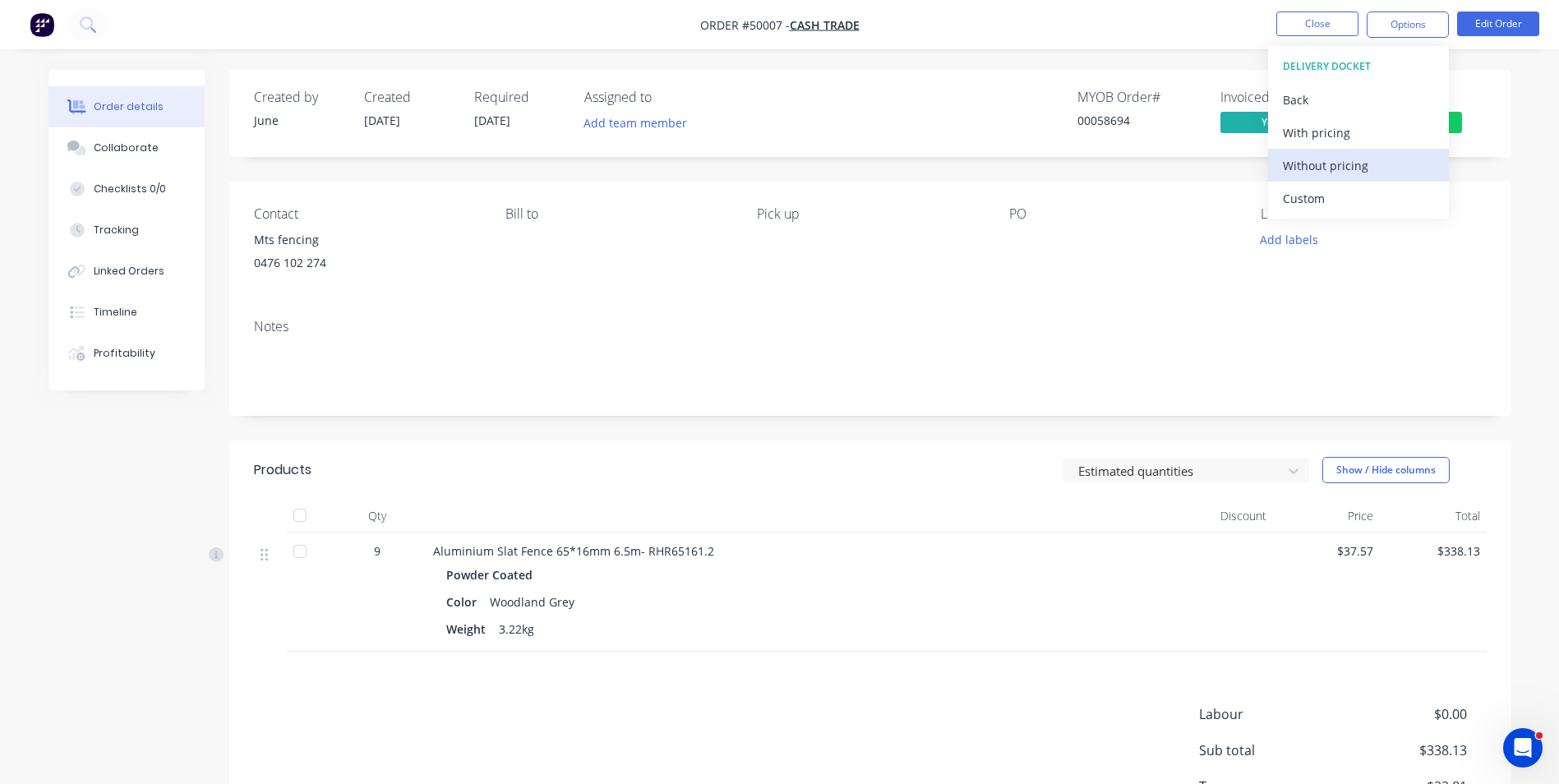
click at [1353, 165] on div "Without pricing" at bounding box center [1358, 166] width 151 height 24
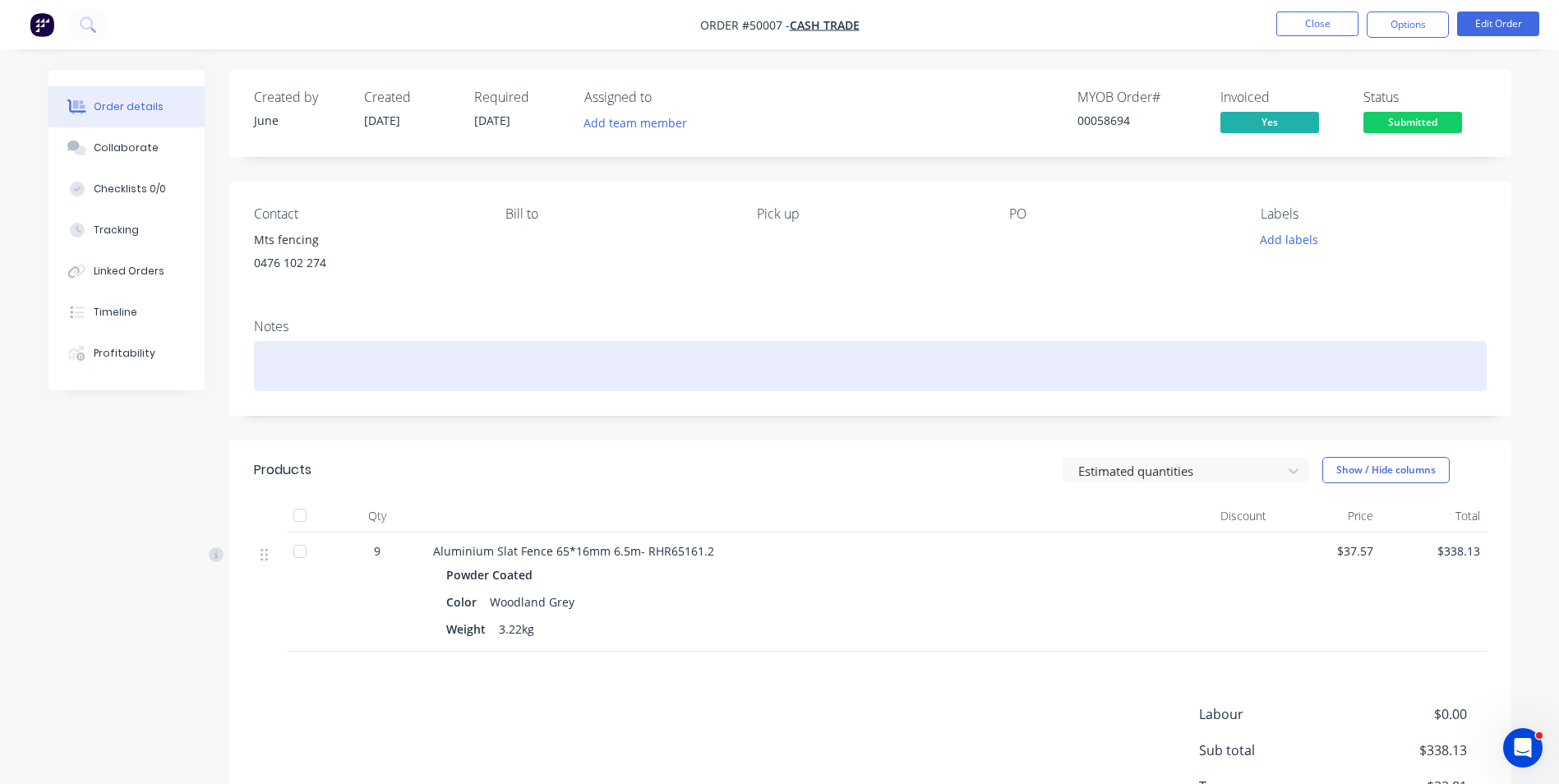
drag, startPoint x: 976, startPoint y: 367, endPoint x: 981, endPoint y: 341, distance: 26.5
click at [977, 369] on div at bounding box center [870, 366] width 1233 height 50
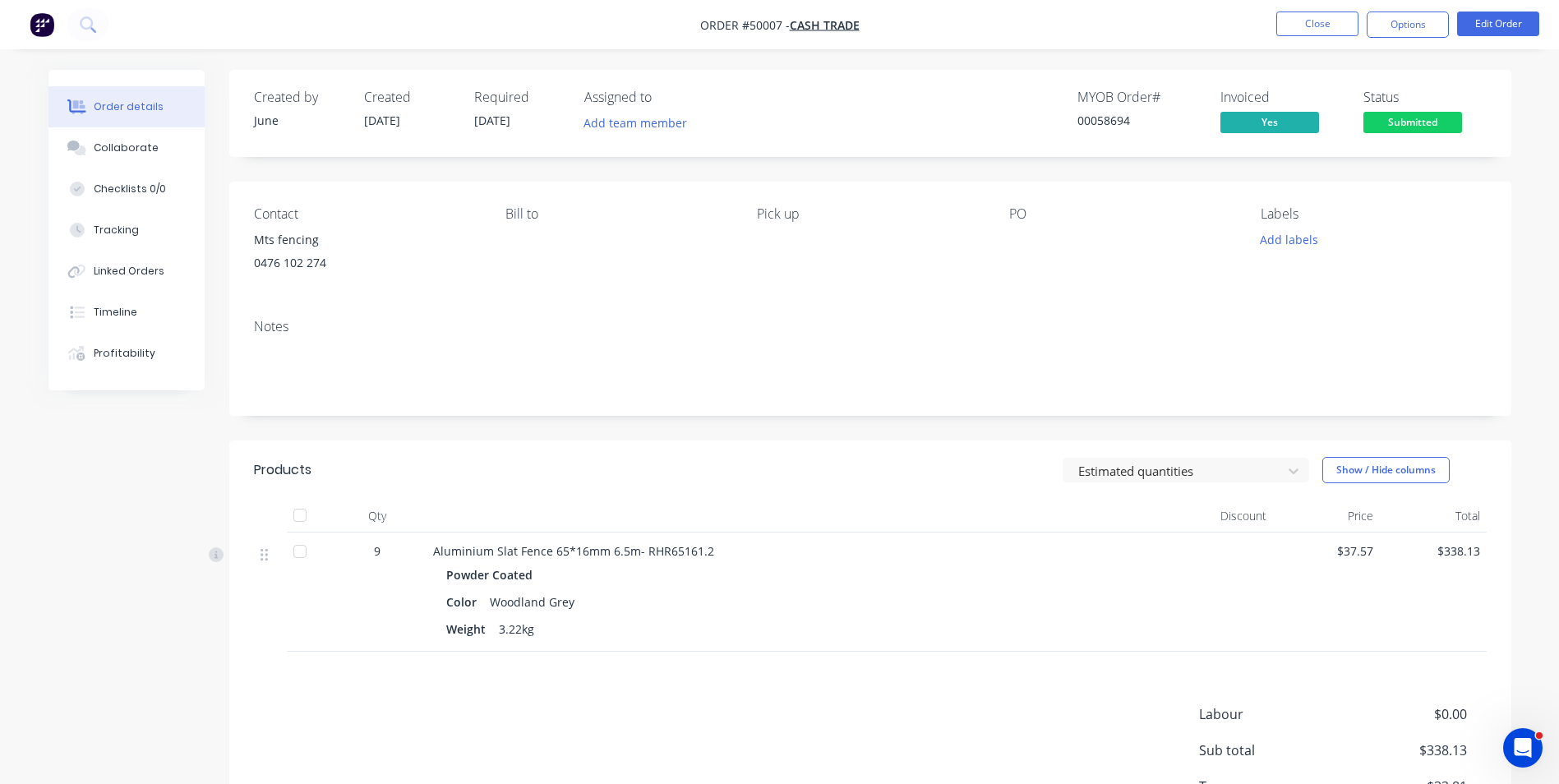
click at [1435, 123] on span "Submitted" at bounding box center [1413, 122] width 99 height 21
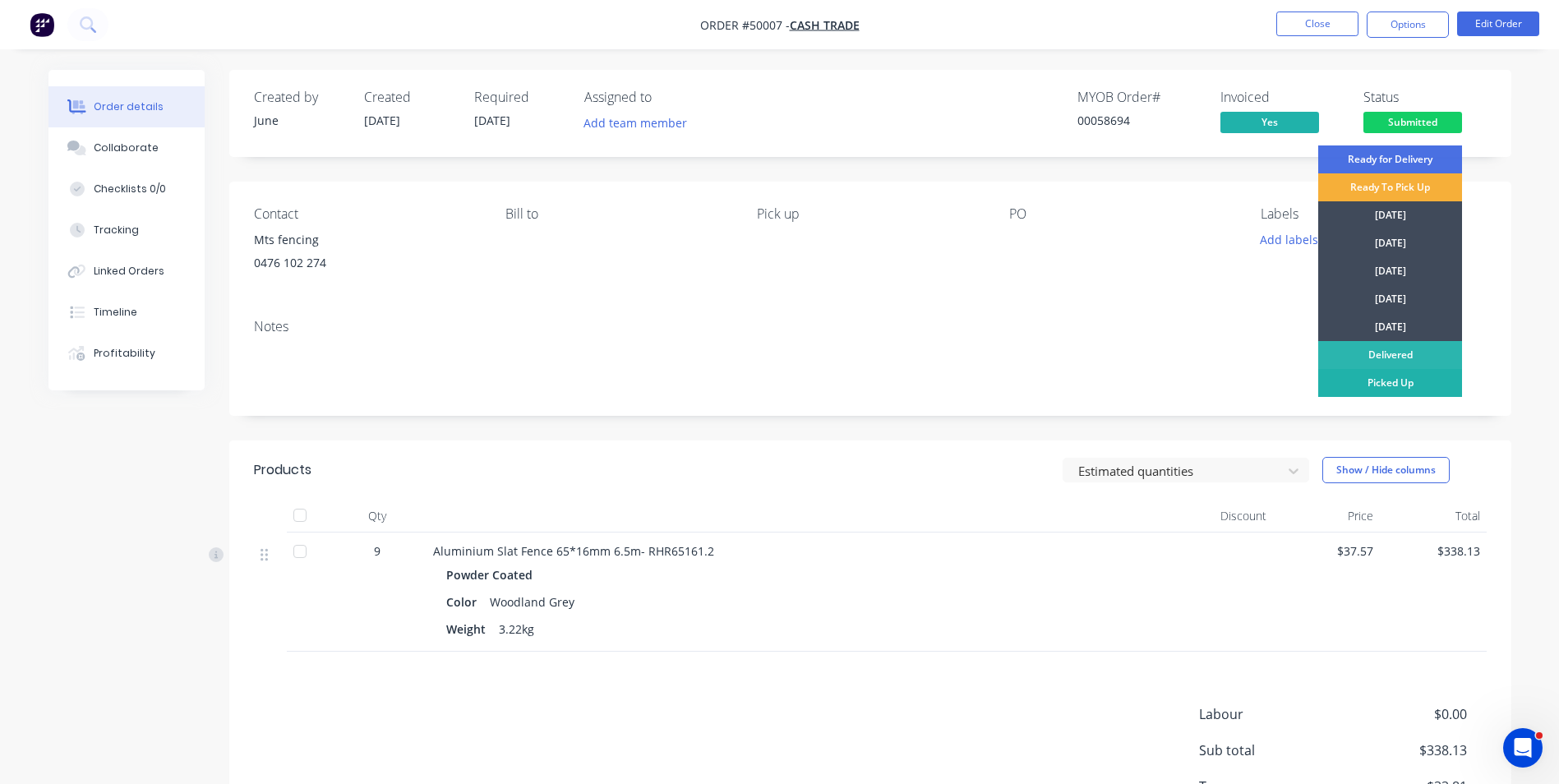
click at [1385, 382] on div "Picked Up" at bounding box center [1390, 383] width 144 height 28
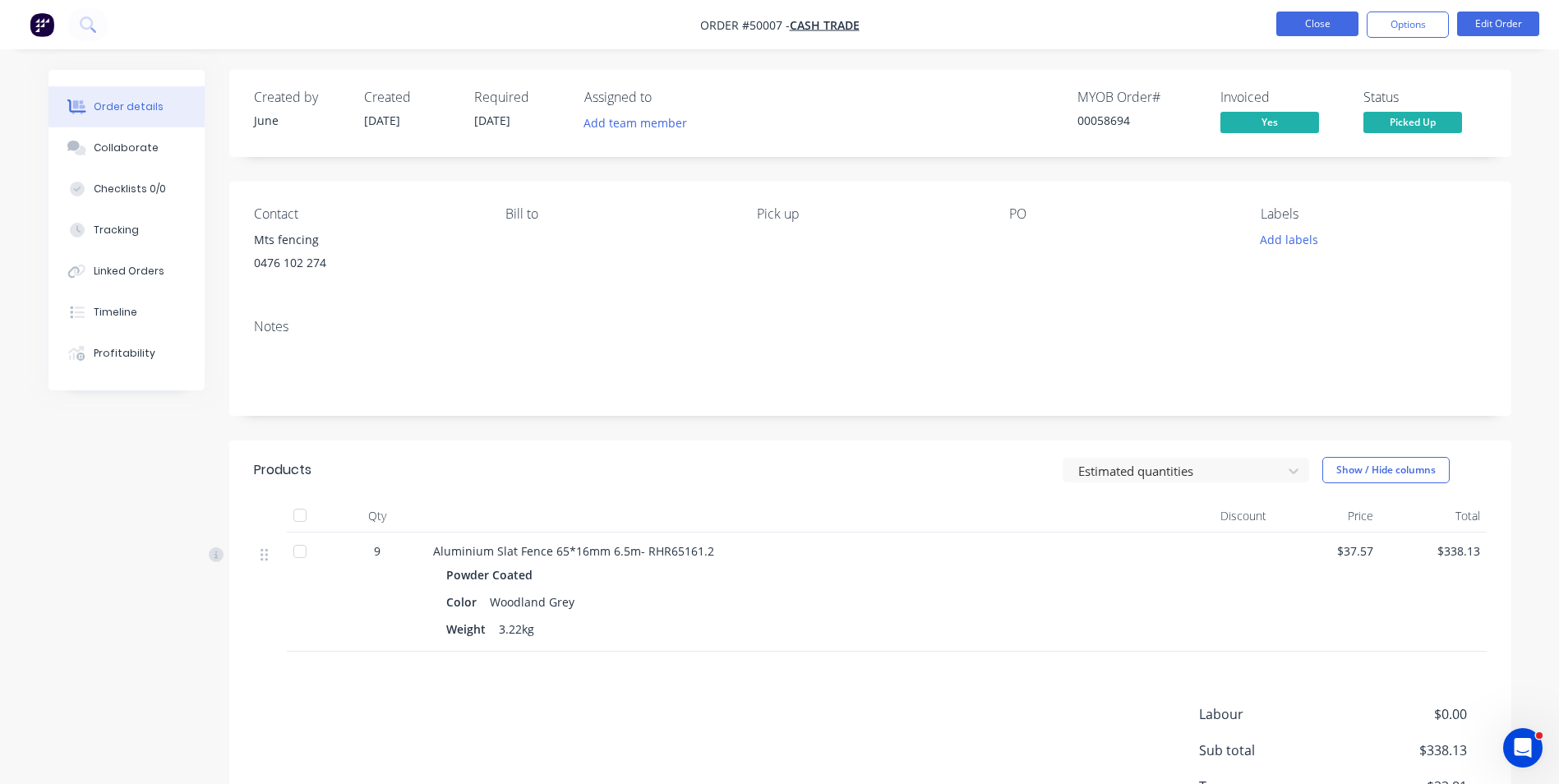
click at [1321, 30] on button "Close" at bounding box center [1318, 24] width 82 height 25
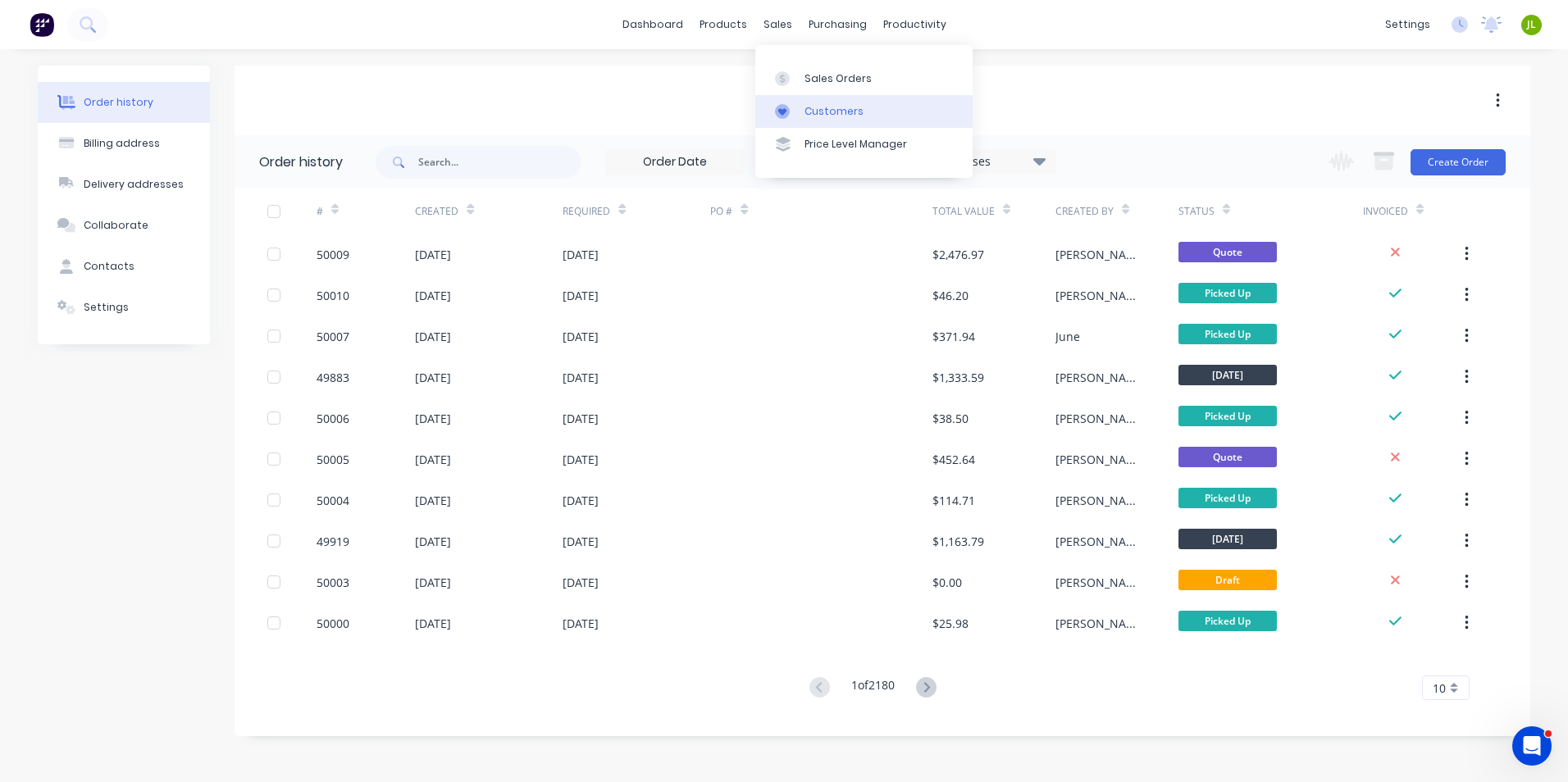
click at [802, 108] on link "Customers" at bounding box center [864, 112] width 218 height 33
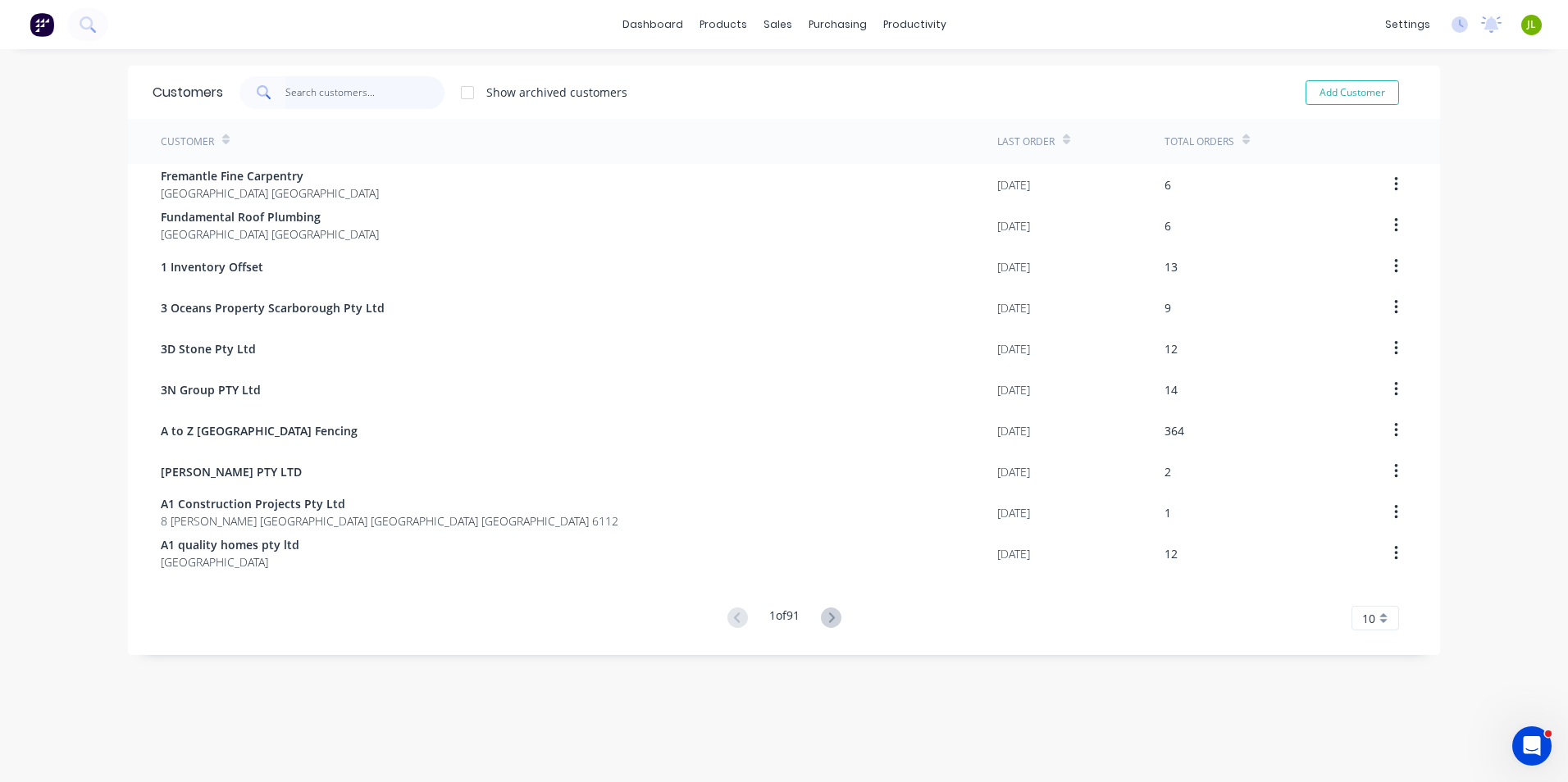
click at [286, 99] on input "text" at bounding box center [365, 93] width 160 height 33
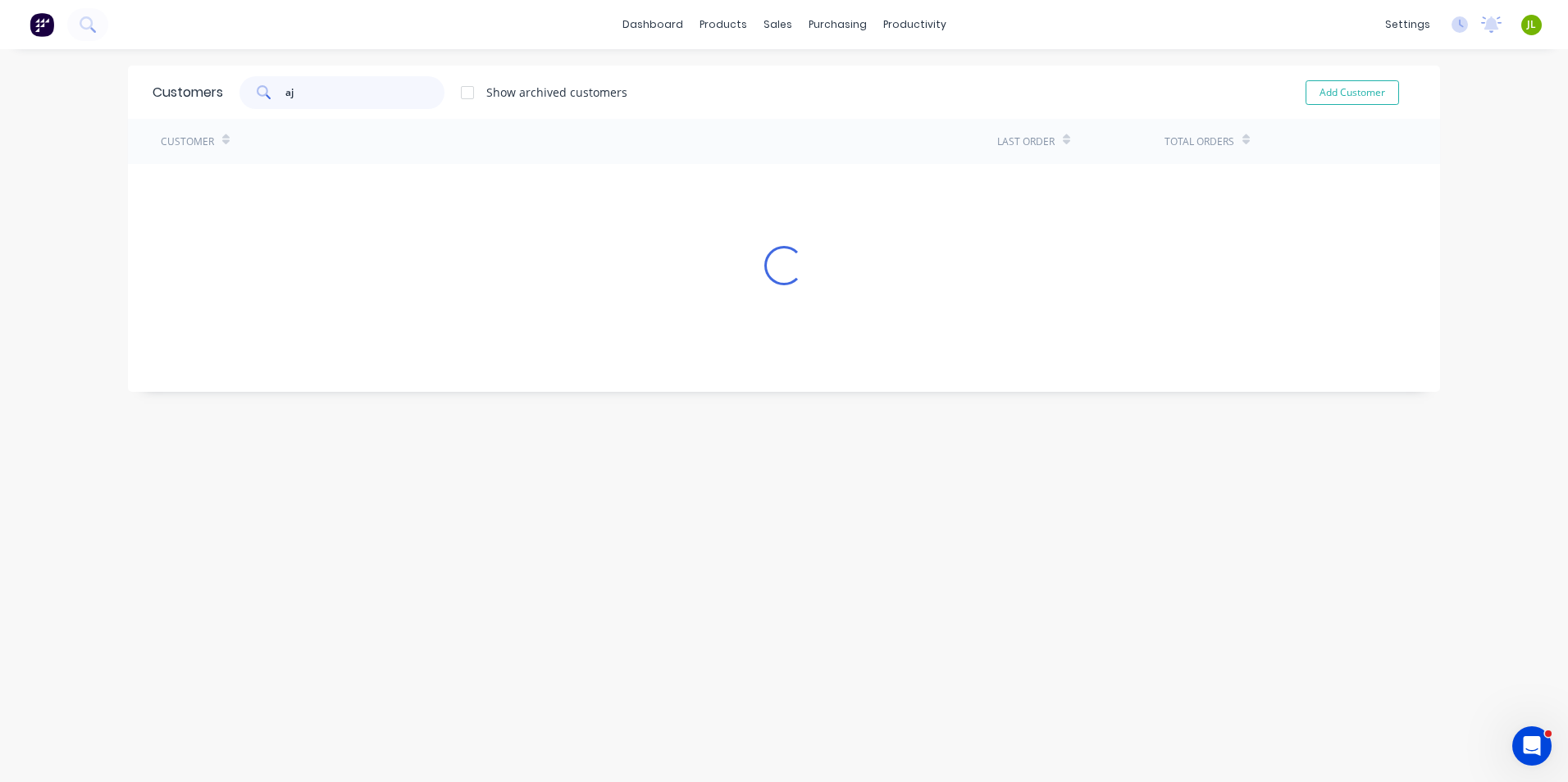
type input "aj"
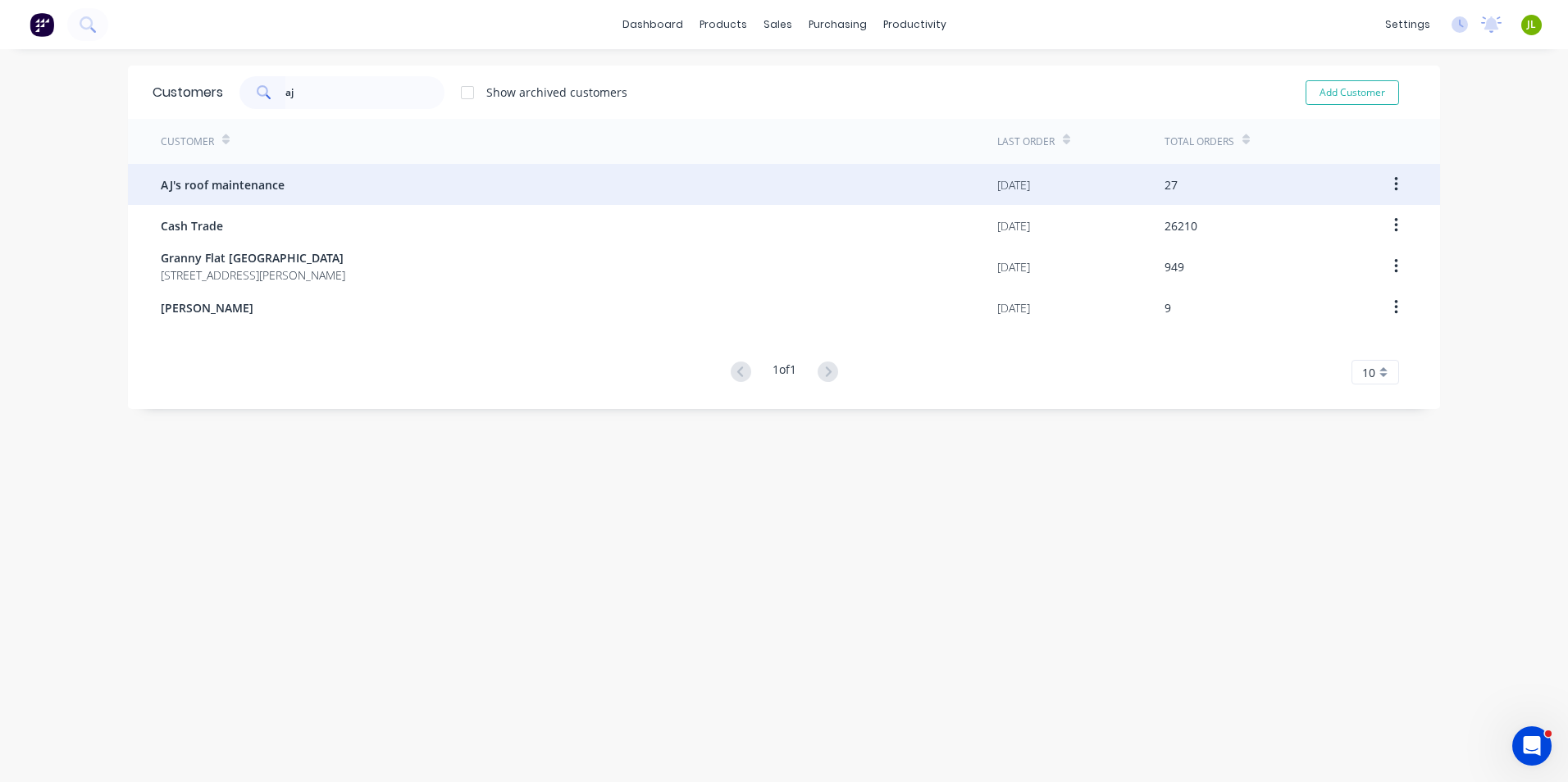
click at [312, 193] on div "AJ's roof maintenance" at bounding box center [579, 184] width 836 height 41
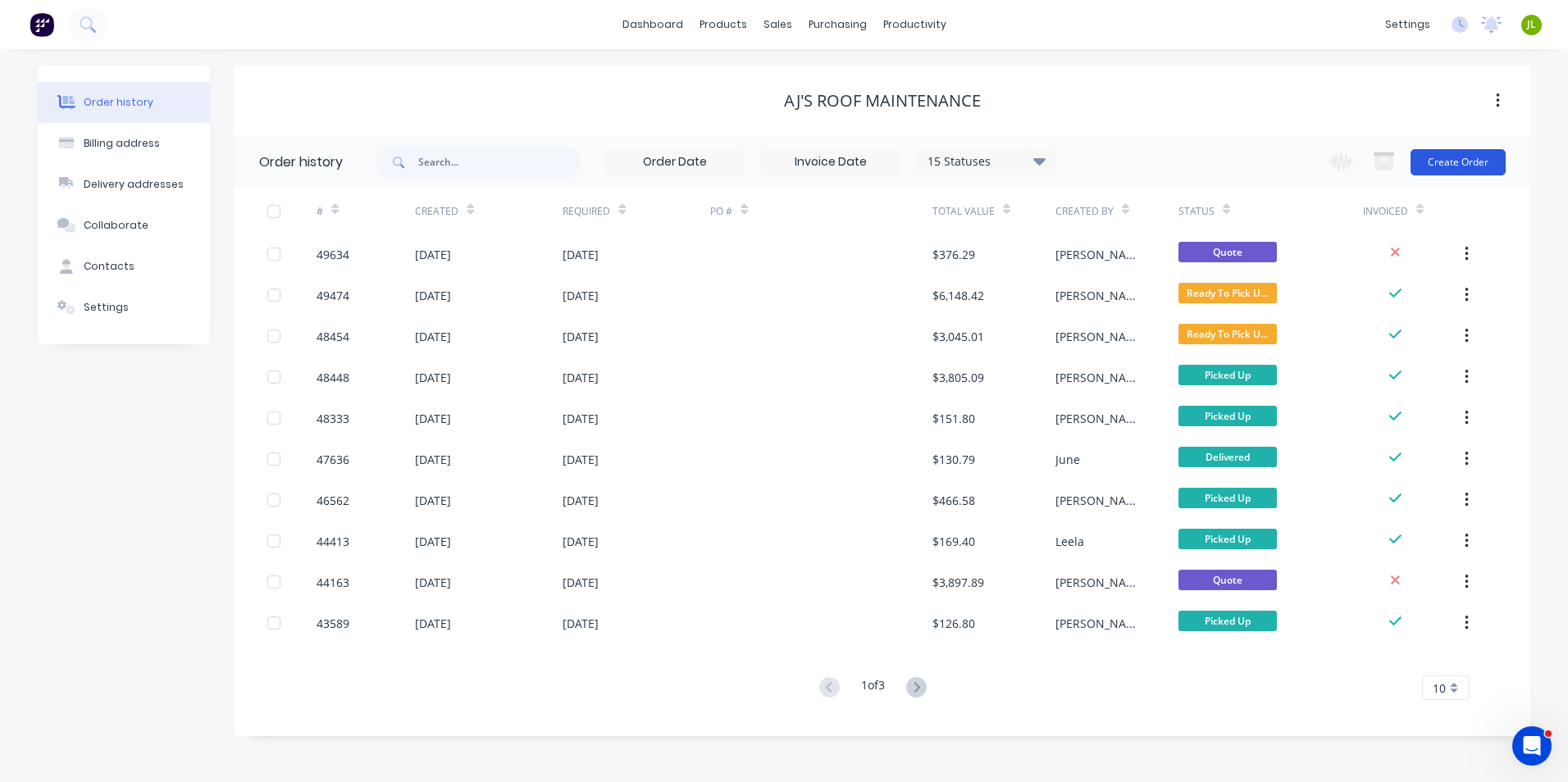
click at [1463, 169] on button "Create Order" at bounding box center [1458, 163] width 96 height 27
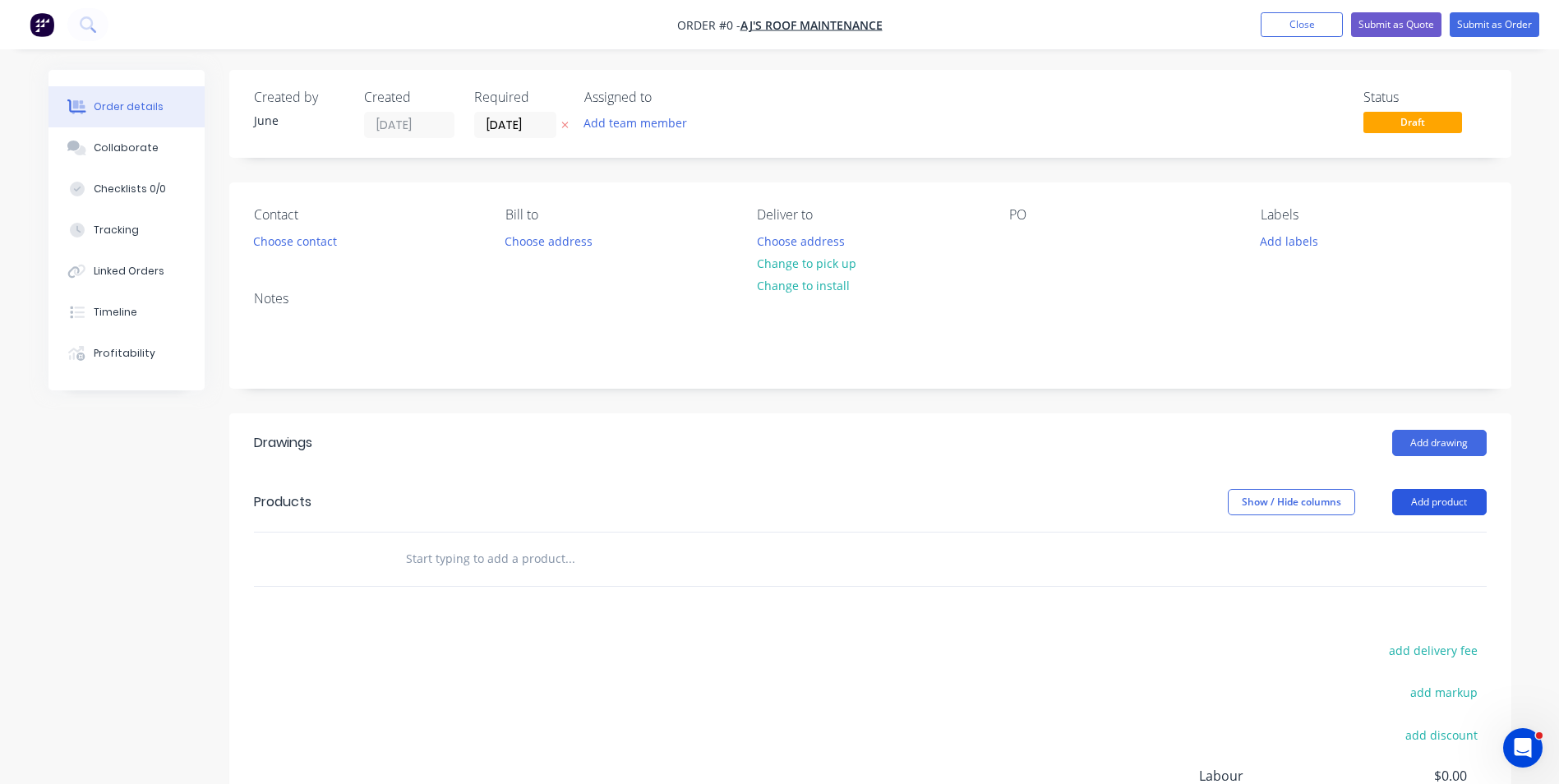
click at [1405, 498] on button "Add product" at bounding box center [1440, 503] width 95 height 27
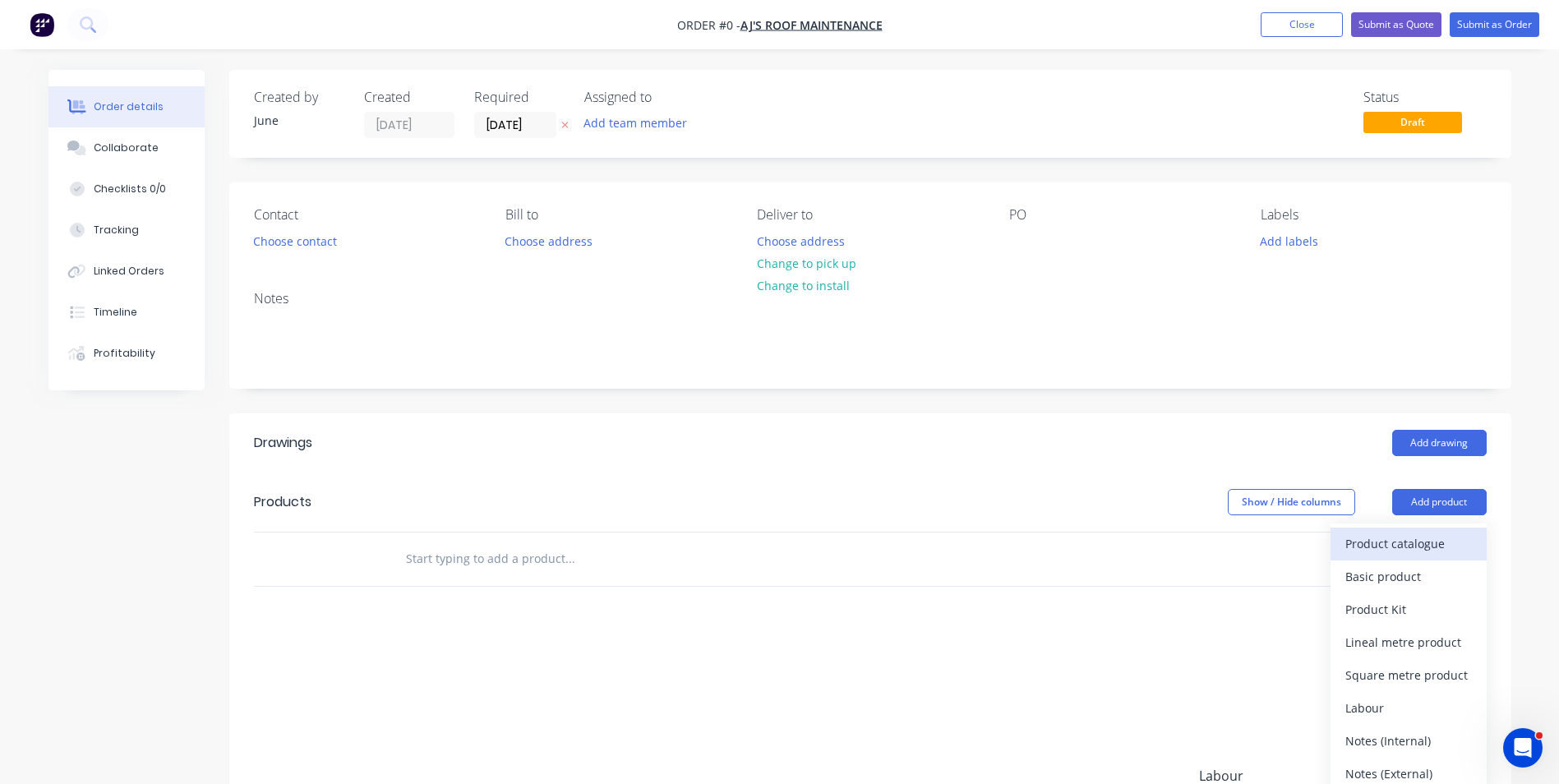
click at [1359, 538] on div "Product catalogue" at bounding box center [1409, 543] width 127 height 24
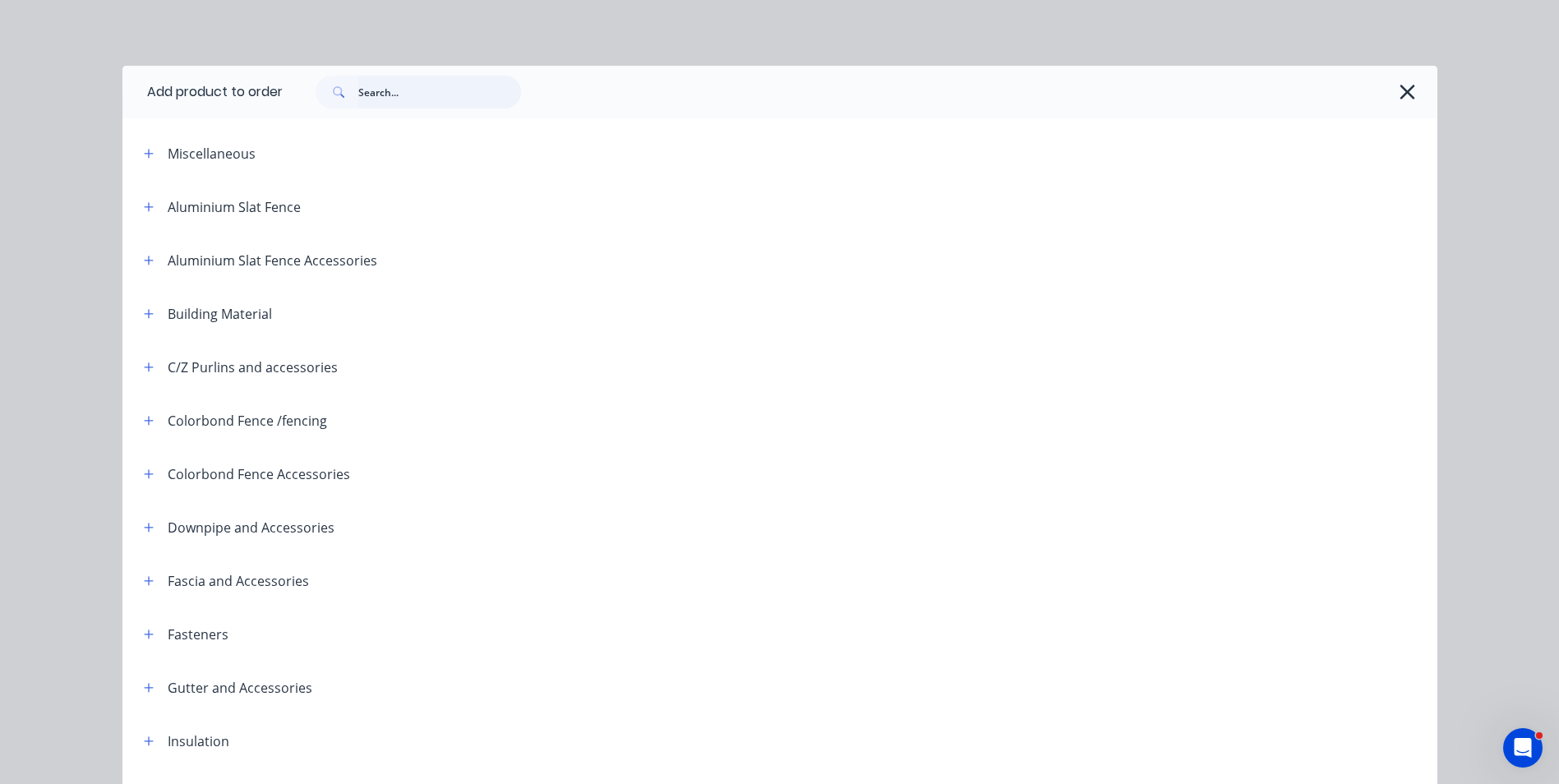
click at [421, 97] on input "text" at bounding box center [440, 92] width 163 height 33
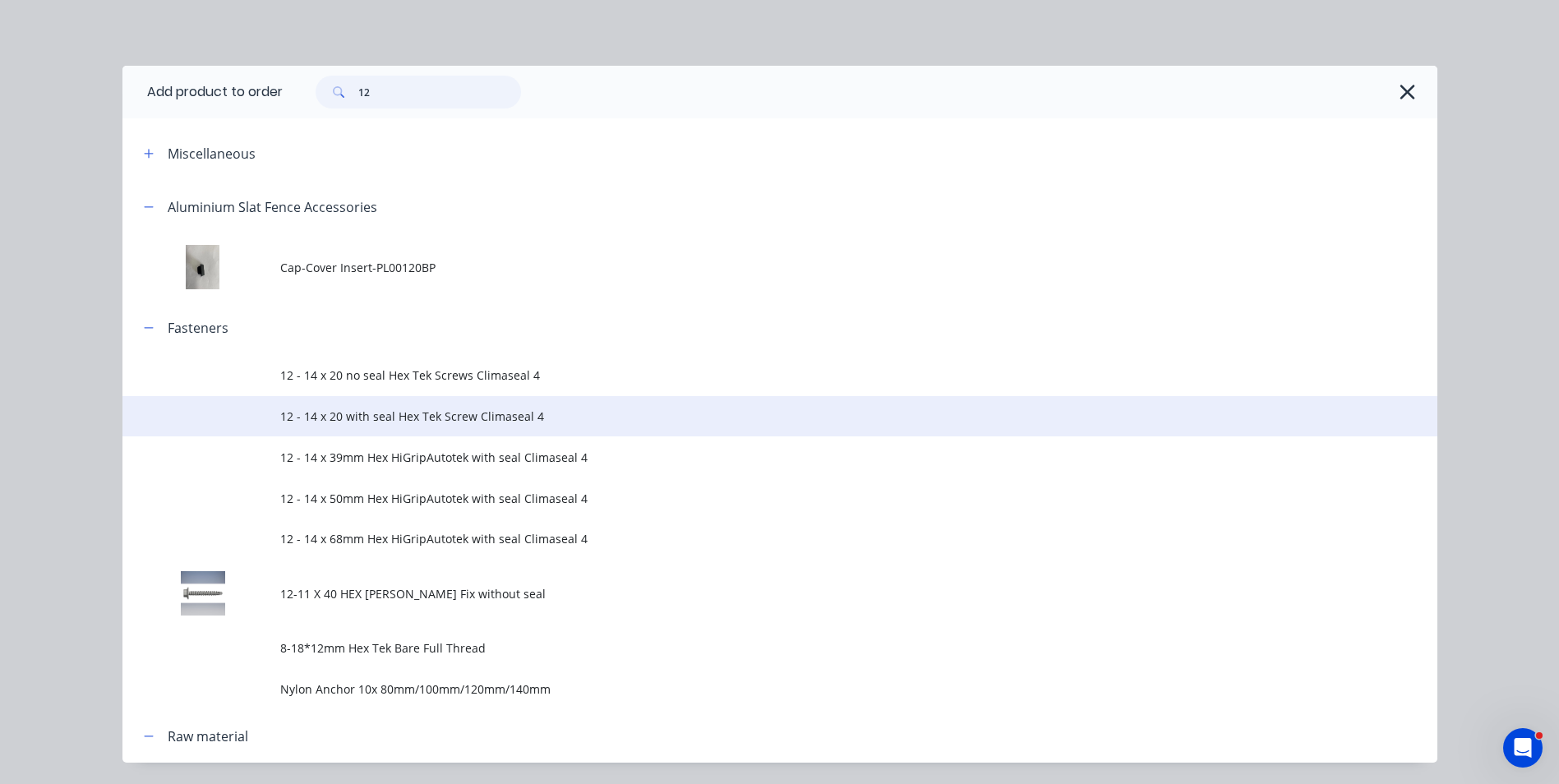
type input "12"
click at [455, 408] on span "12 - 14 x 20 with seal Hex Tek Screw Climaseal 4" at bounding box center [743, 416] width 926 height 17
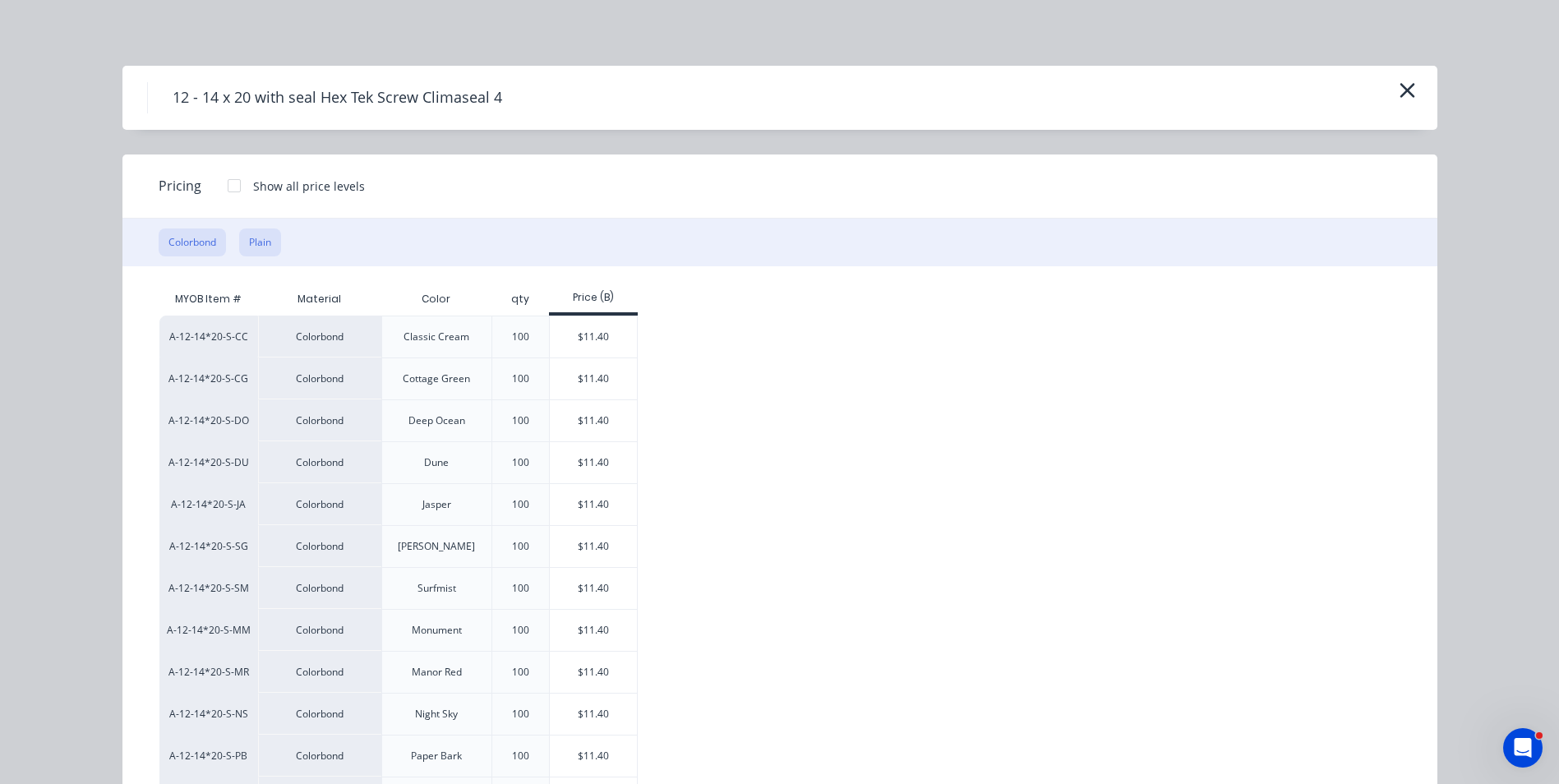
click at [252, 232] on button "Plain" at bounding box center [260, 243] width 42 height 28
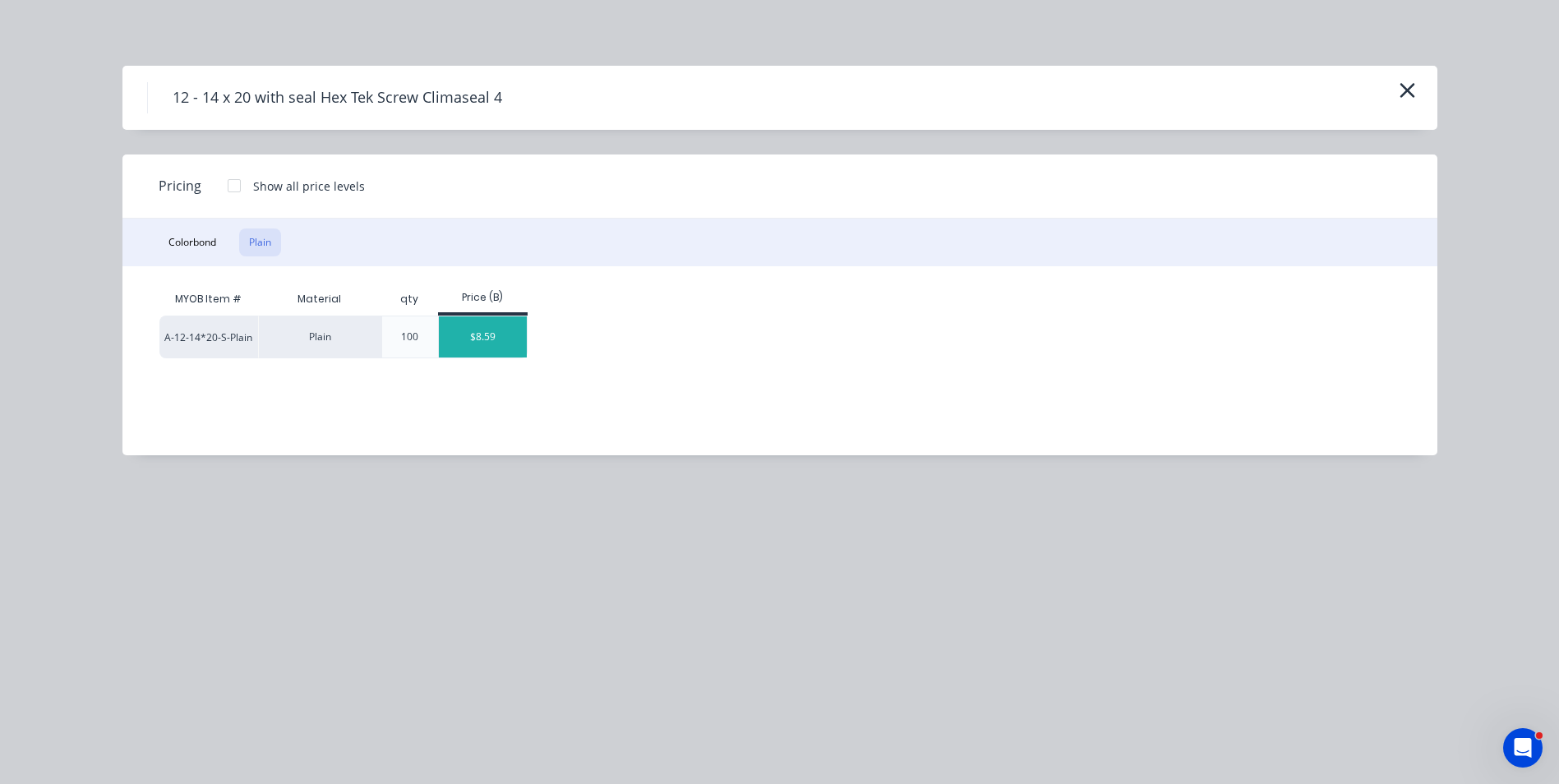
click at [487, 336] on div "$8.59" at bounding box center [483, 336] width 88 height 41
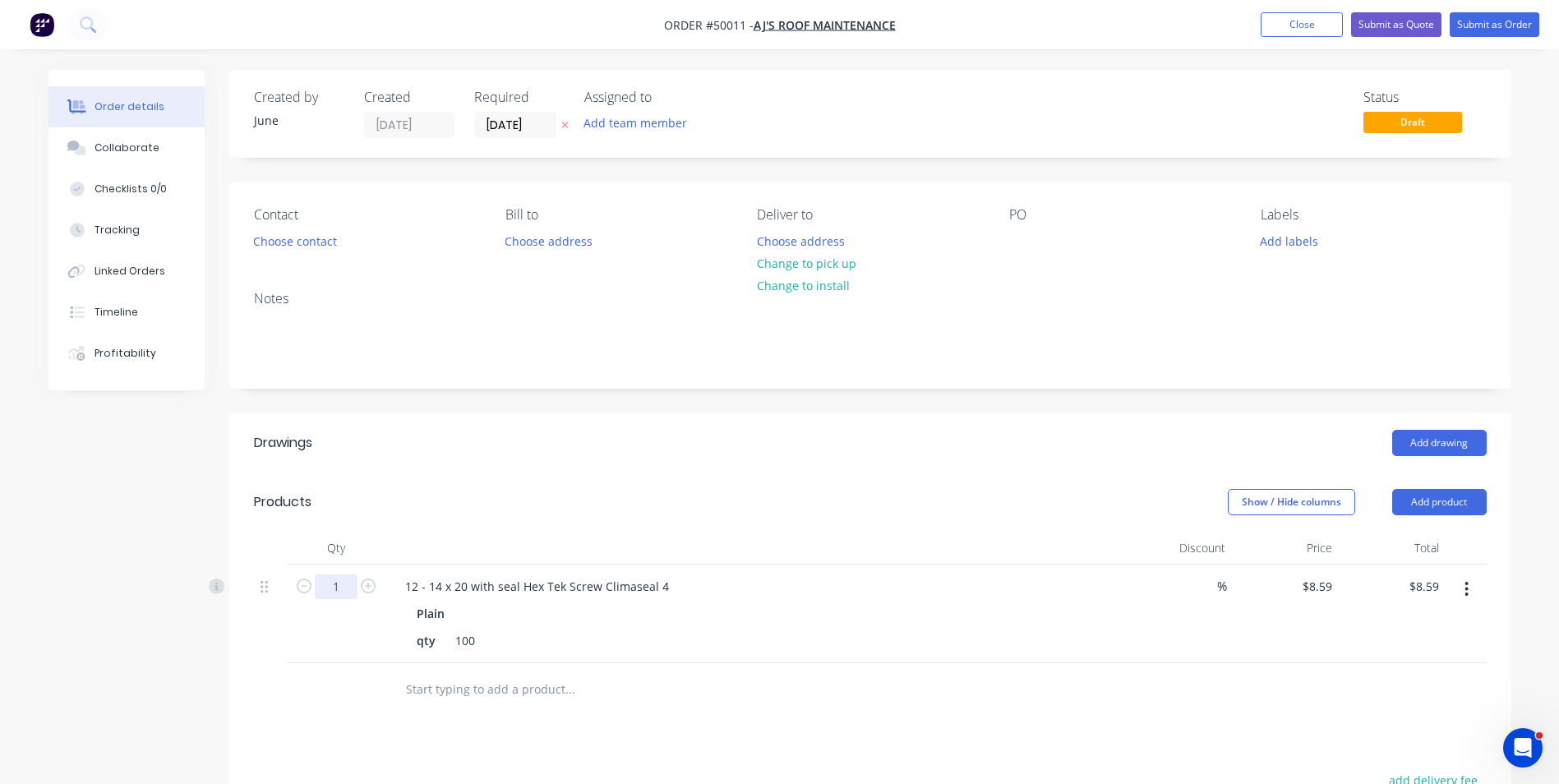
click at [334, 580] on input "1" at bounding box center [335, 587] width 42 height 25
type input "5"
type input "$42.95"
click at [832, 454] on div "Add drawing" at bounding box center [1000, 443] width 971 height 27
click at [1460, 507] on button "Add product" at bounding box center [1440, 503] width 95 height 27
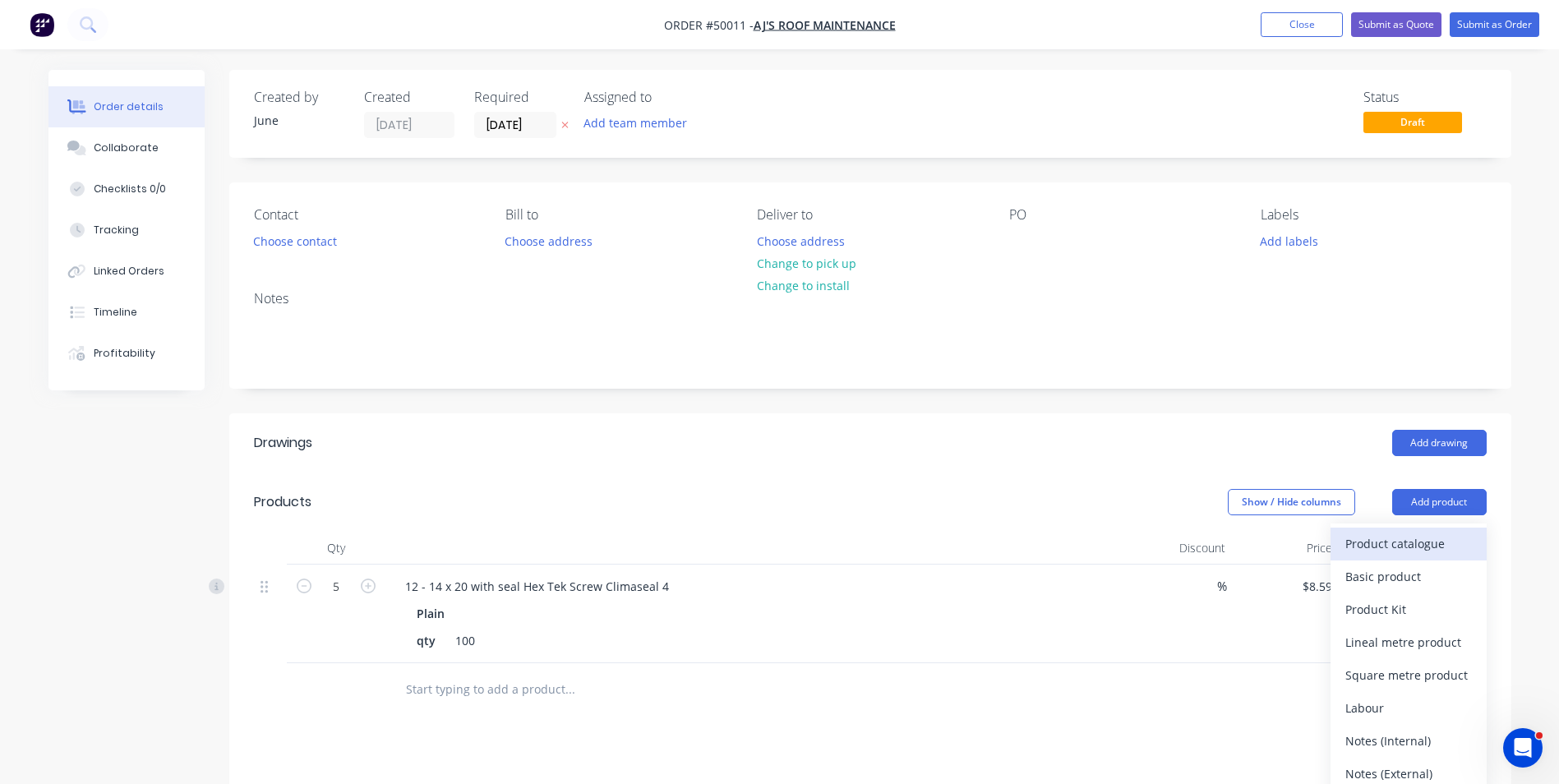
click at [1422, 538] on div "Product catalogue" at bounding box center [1409, 543] width 127 height 24
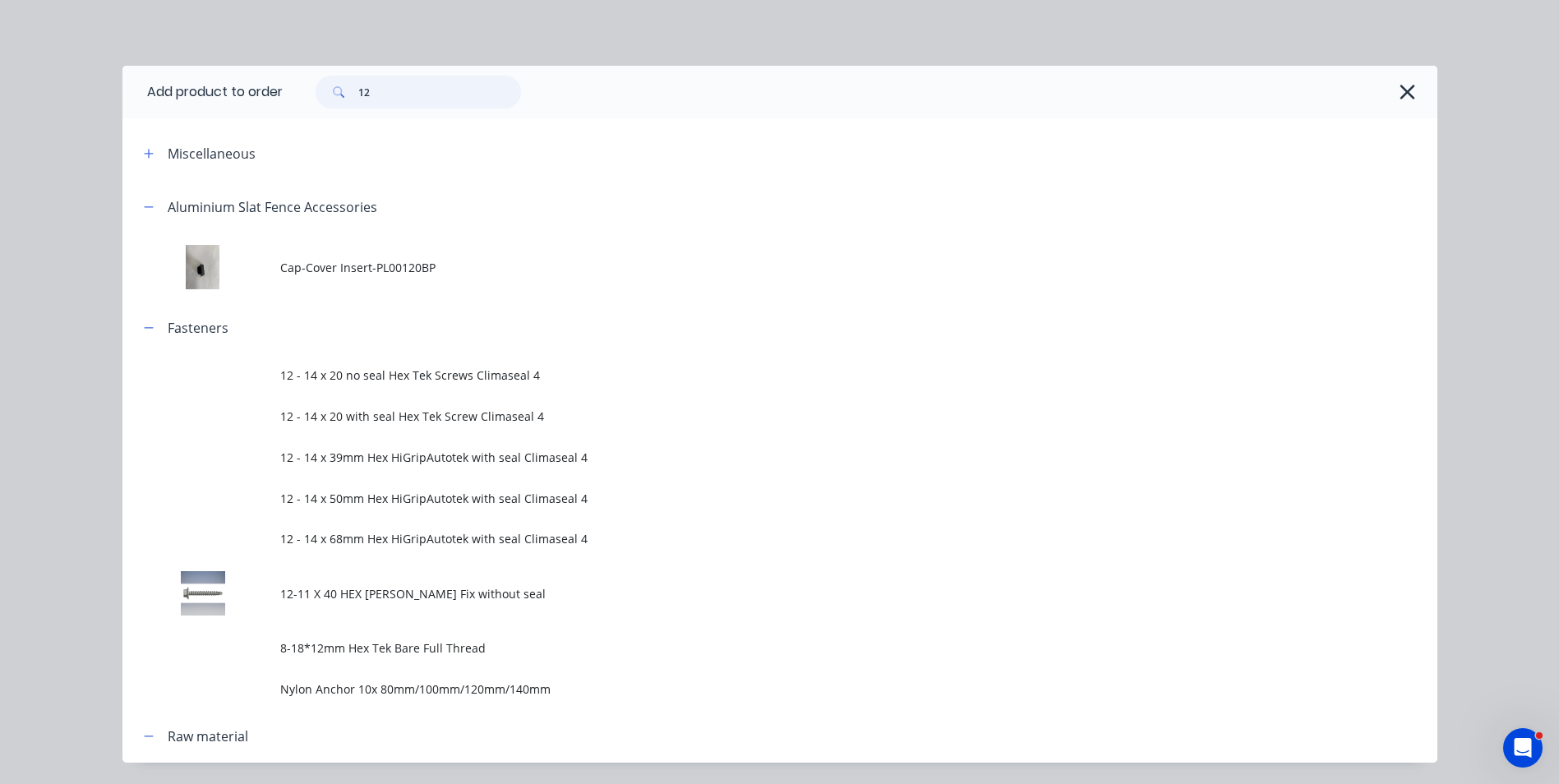
drag, startPoint x: 337, startPoint y: 97, endPoint x: 266, endPoint y: 113, distance: 72.8
click at [267, 112] on header "Add product to order 12" at bounding box center [780, 92] width 1315 height 52
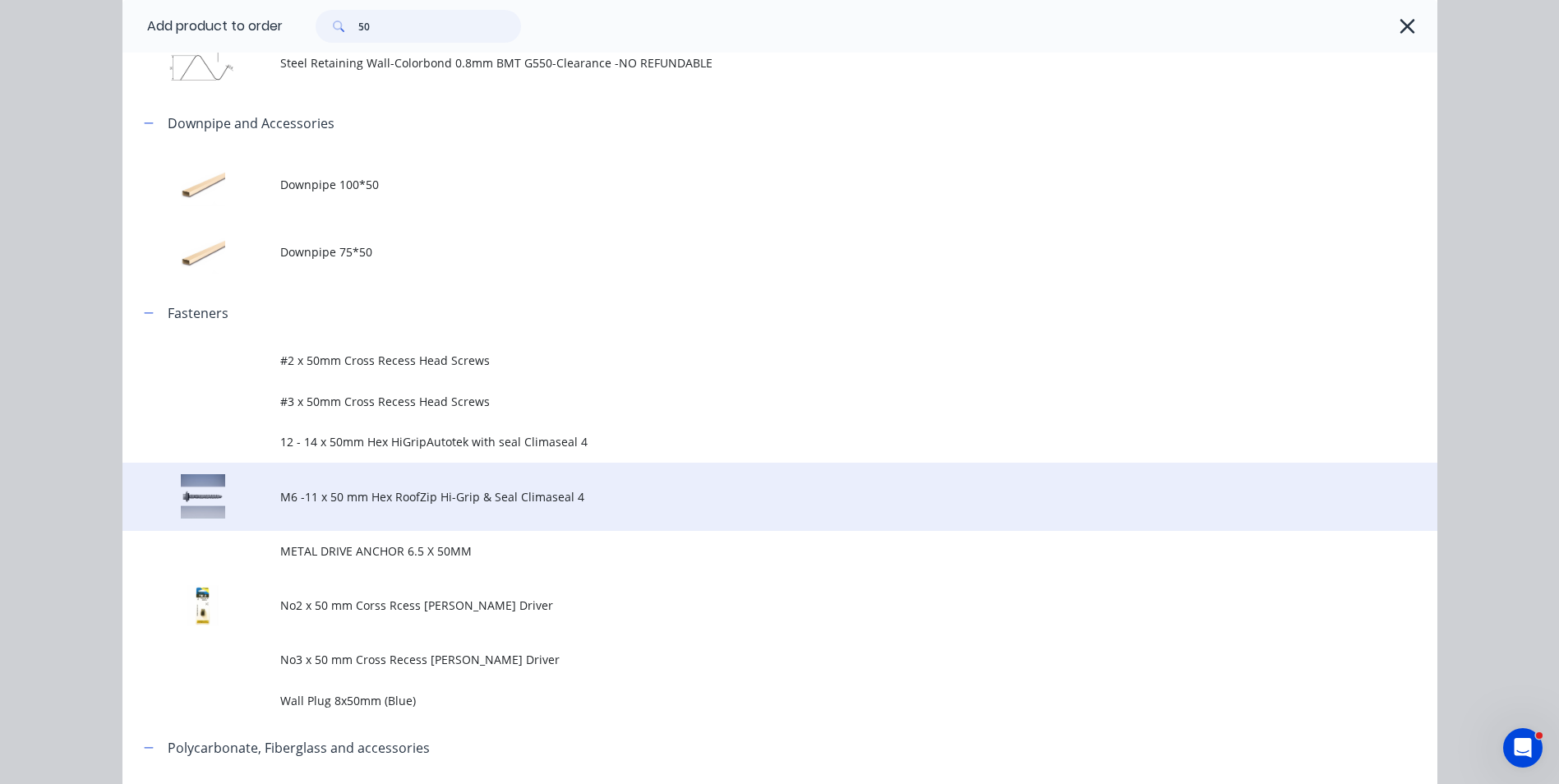
scroll to position [740, 0]
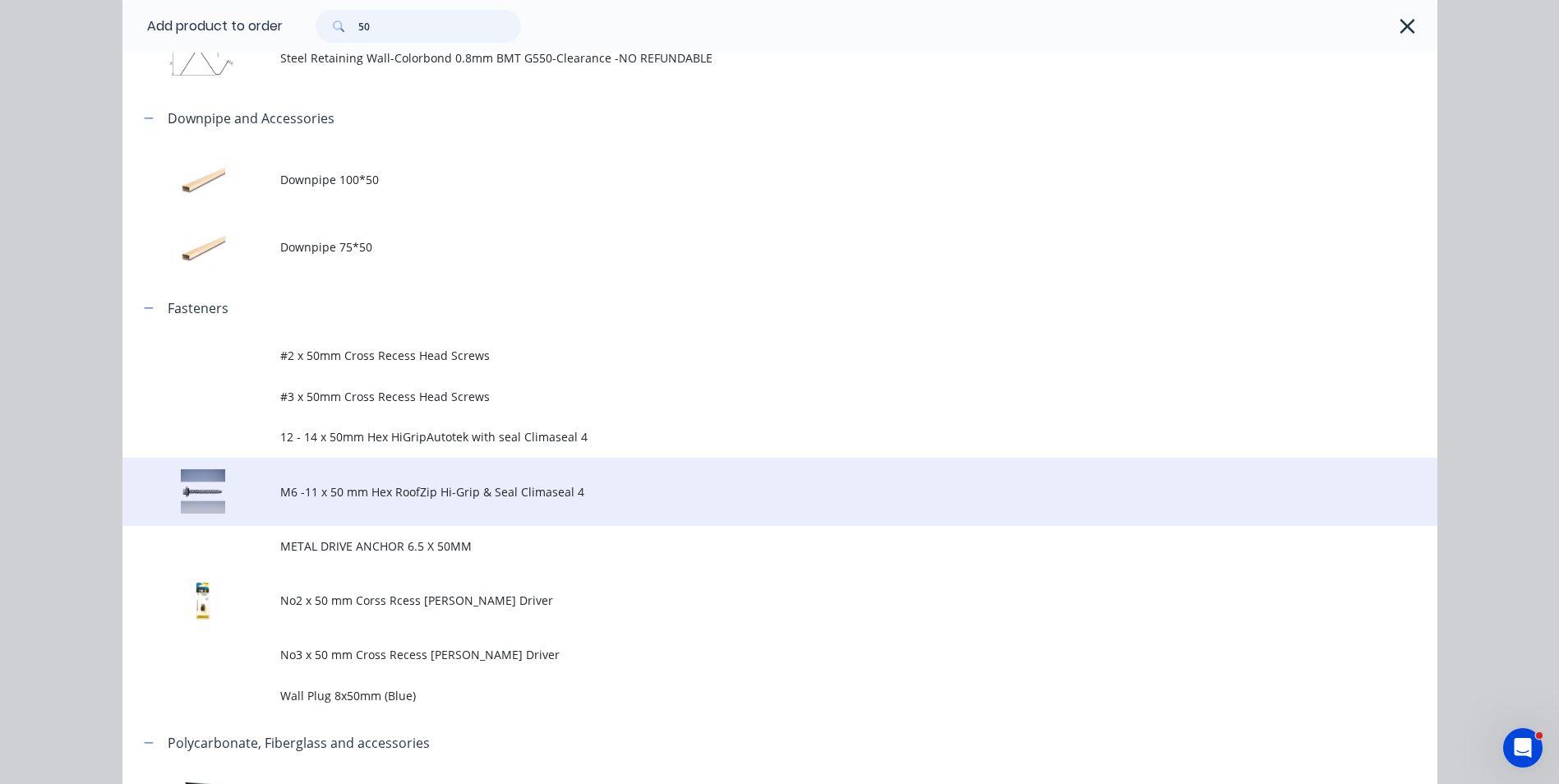
type input "50"
click at [447, 486] on span "M6 -11 x 50 mm Hex RoofZip Hi-Grip & Seal Climaseal 4" at bounding box center [743, 492] width 926 height 17
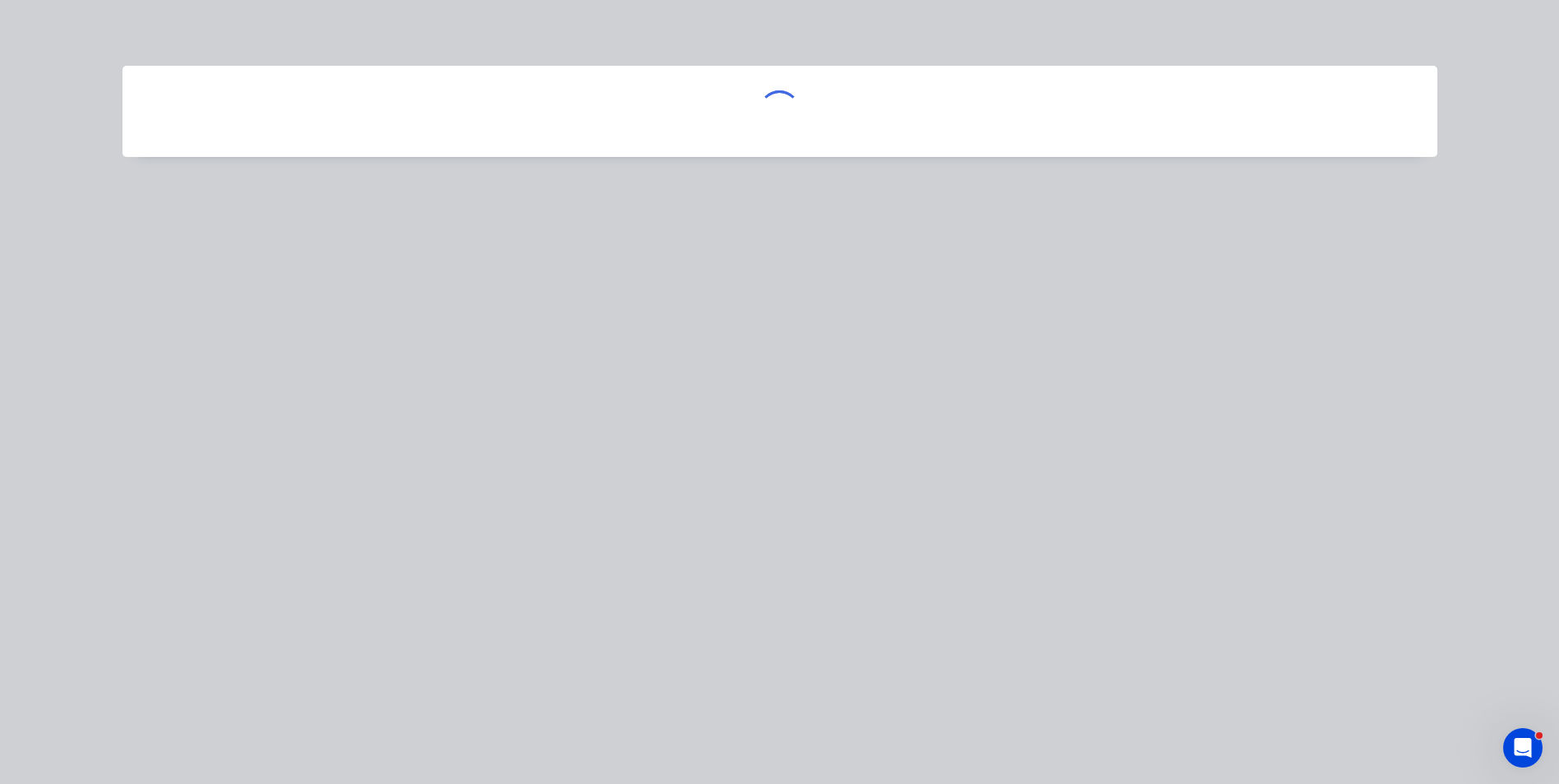
scroll to position [0, 0]
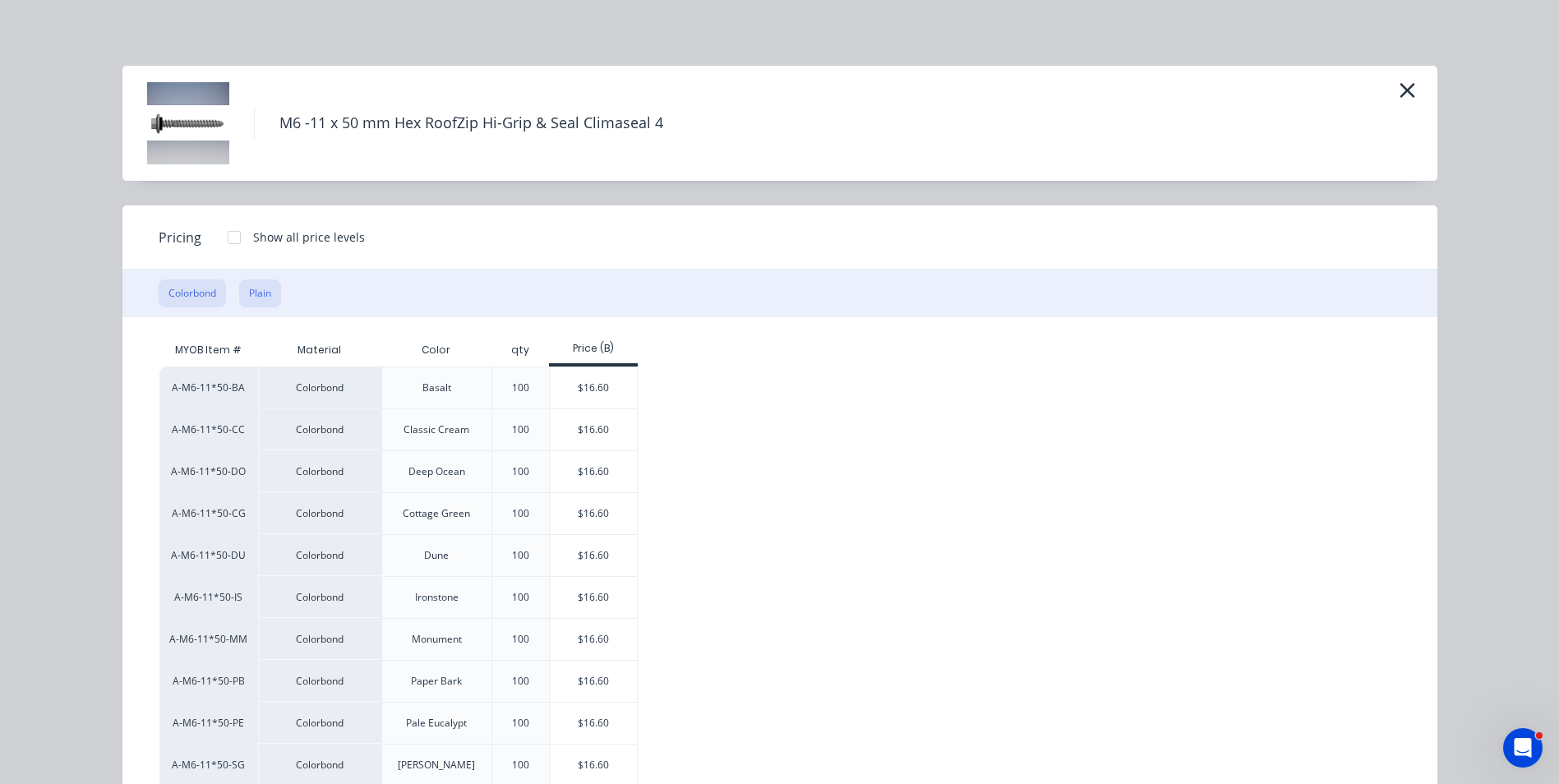
click at [258, 282] on button "Plain" at bounding box center [260, 294] width 42 height 28
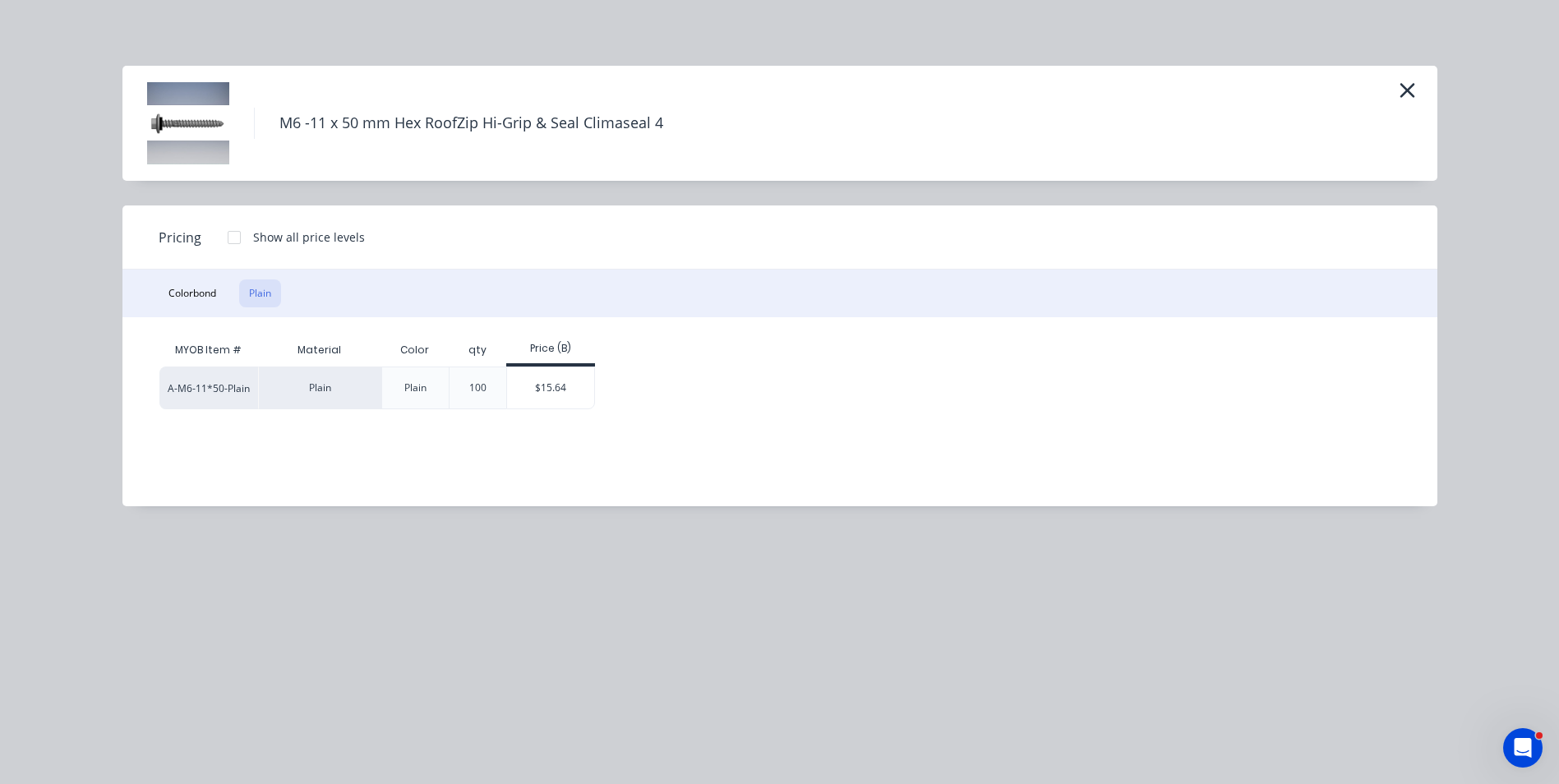
click at [598, 374] on div "A-M6-11*50-Plain Plain Plain 100 $15.64" at bounding box center [768, 387] width 1217 height 42
click at [570, 380] on div "$15.64" at bounding box center [551, 387] width 88 height 41
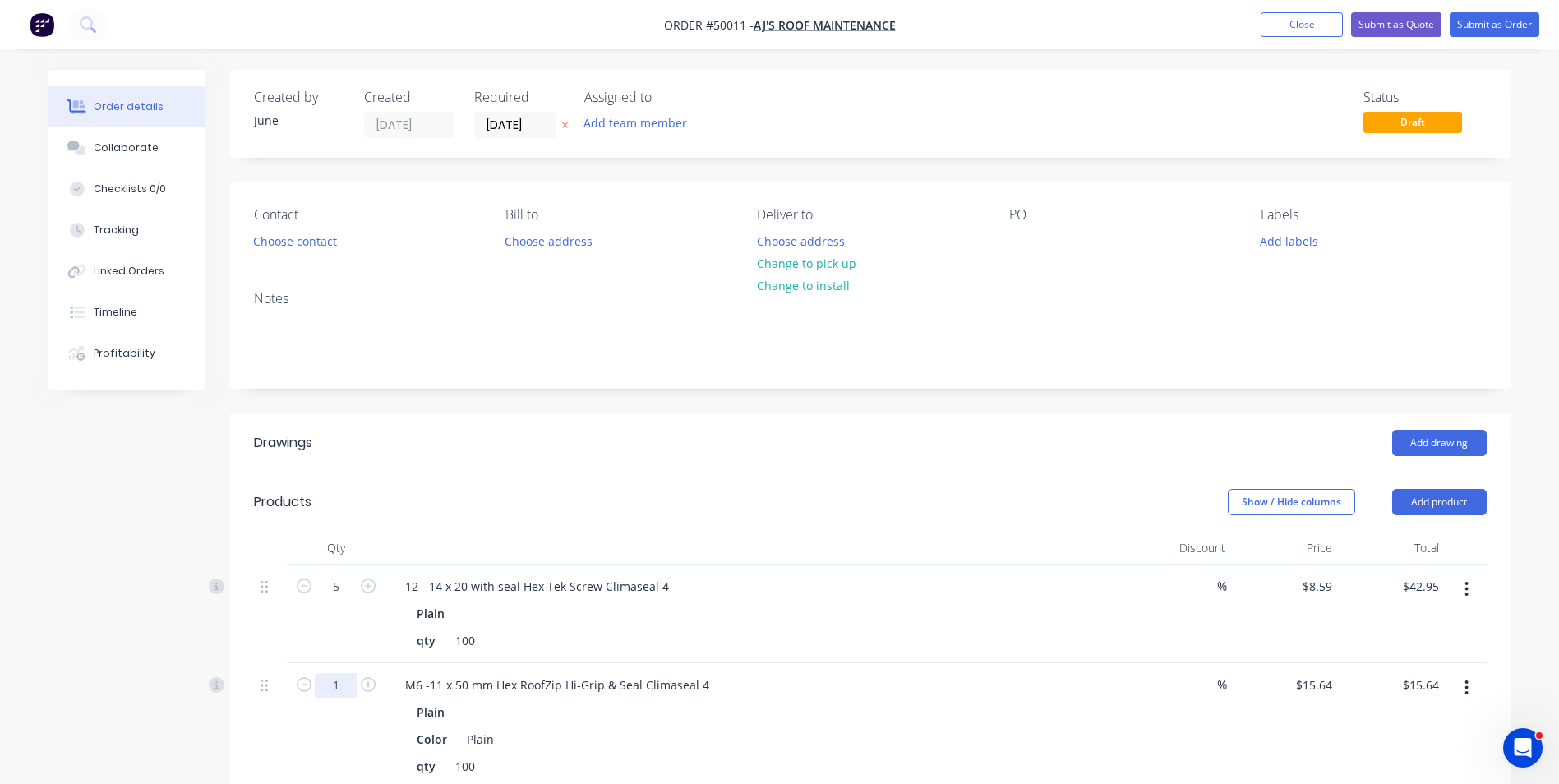
click at [327, 685] on input "1" at bounding box center [335, 686] width 42 height 25
type input "10"
type input "$156.40"
click at [948, 595] on div "12 - 14 x 20 with seal Hex Tek Screw Climaseal 4" at bounding box center [755, 586] width 727 height 24
click at [1473, 511] on button "Add product" at bounding box center [1440, 503] width 95 height 27
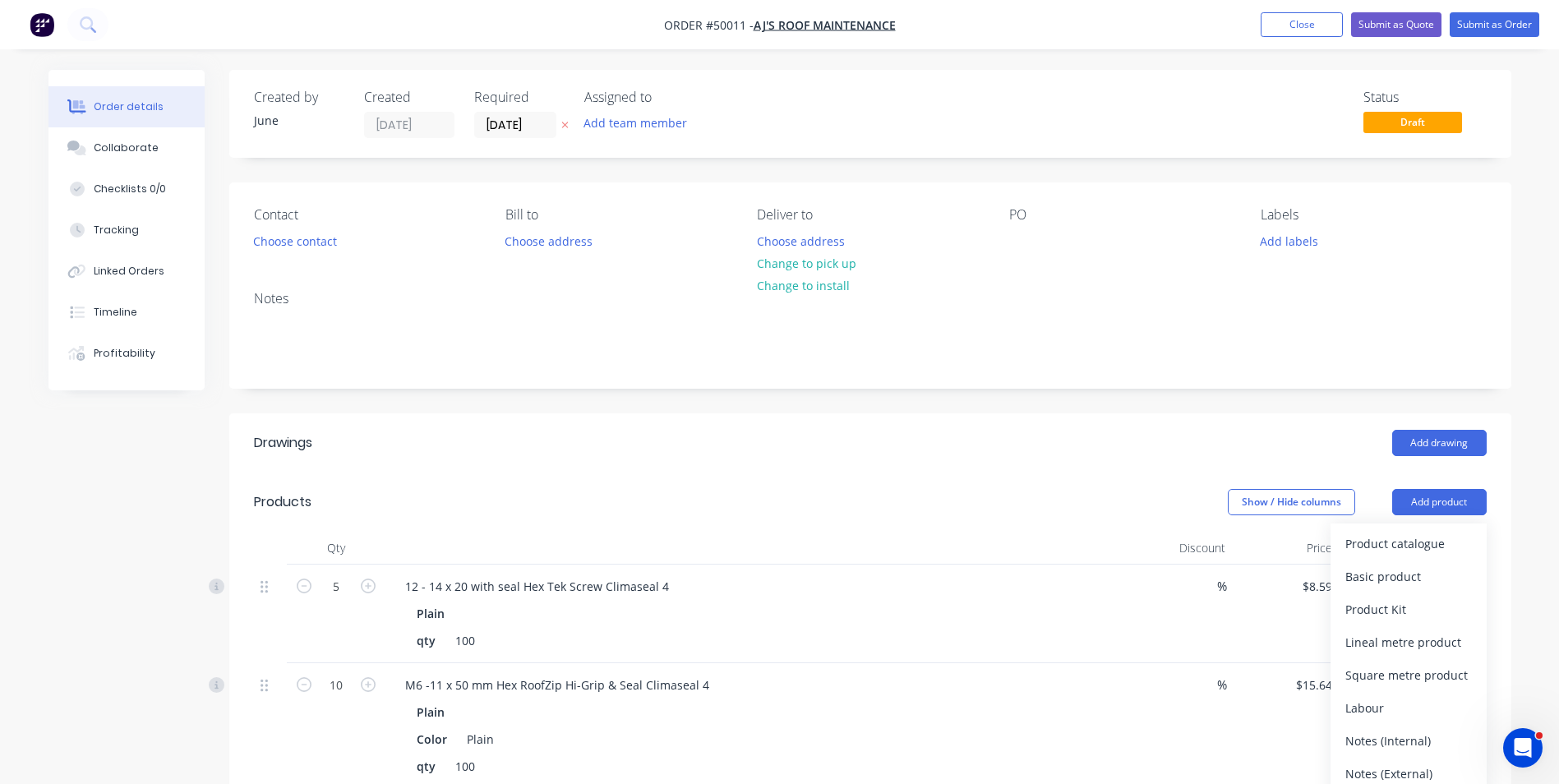
click at [1464, 534] on div "Product catalogue" at bounding box center [1409, 543] width 127 height 24
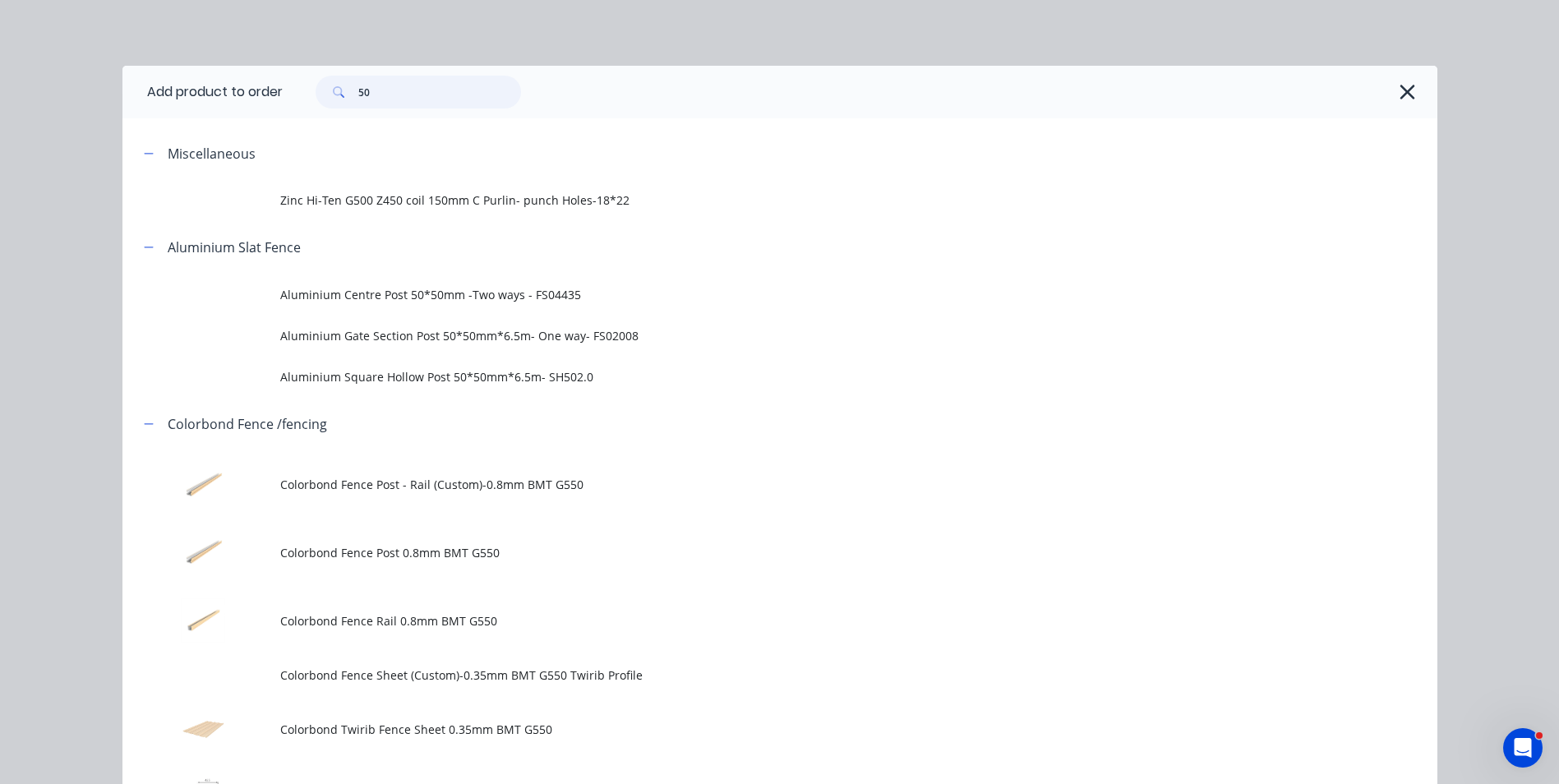
click at [348, 110] on div "50" at bounding box center [860, 92] width 1154 height 52
type input "25"
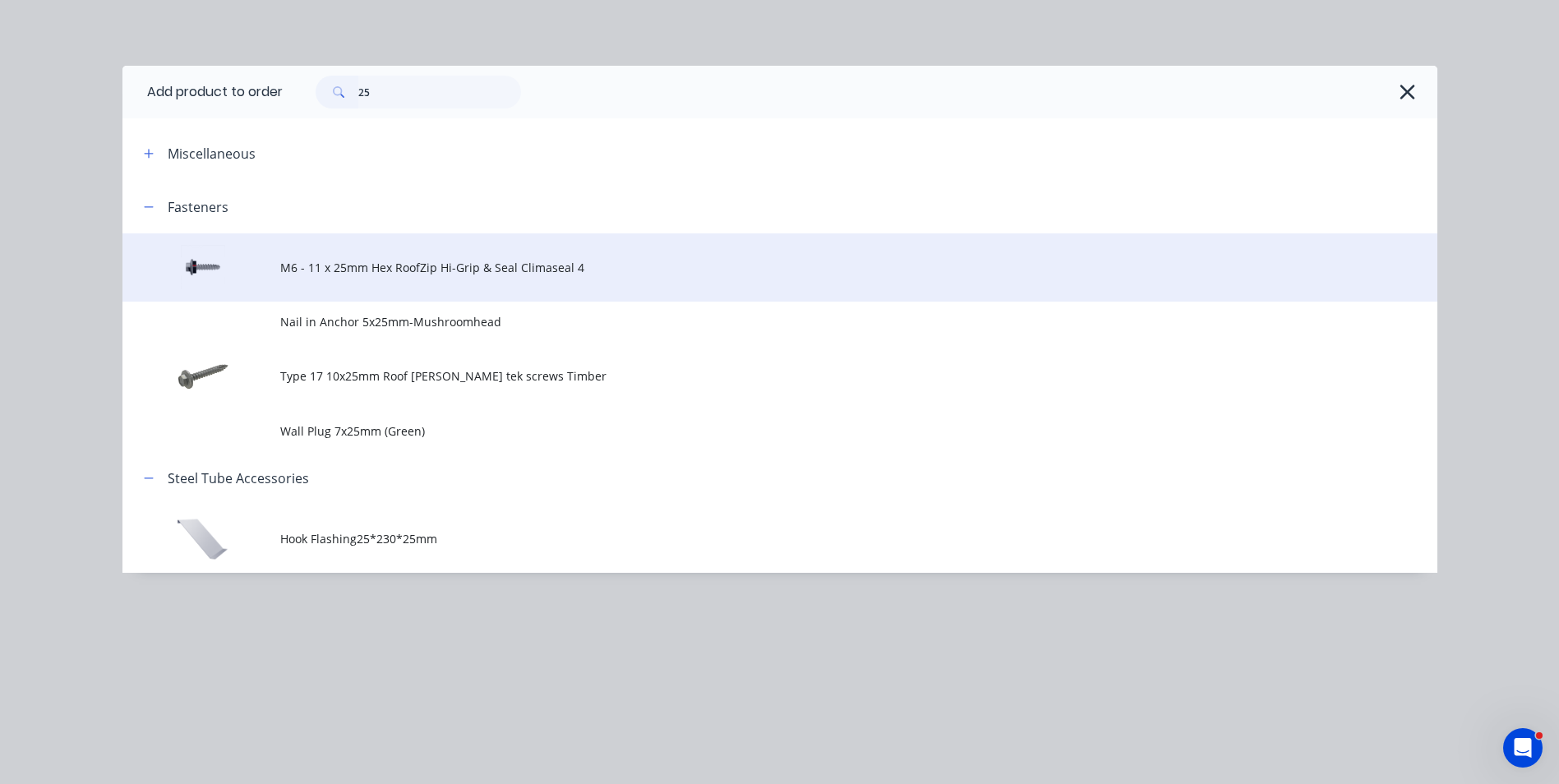
click at [443, 259] on span "M6 - 11 x 25mm Hex RoofZip Hi-Grip & Seal Climaseal 4" at bounding box center [743, 267] width 926 height 17
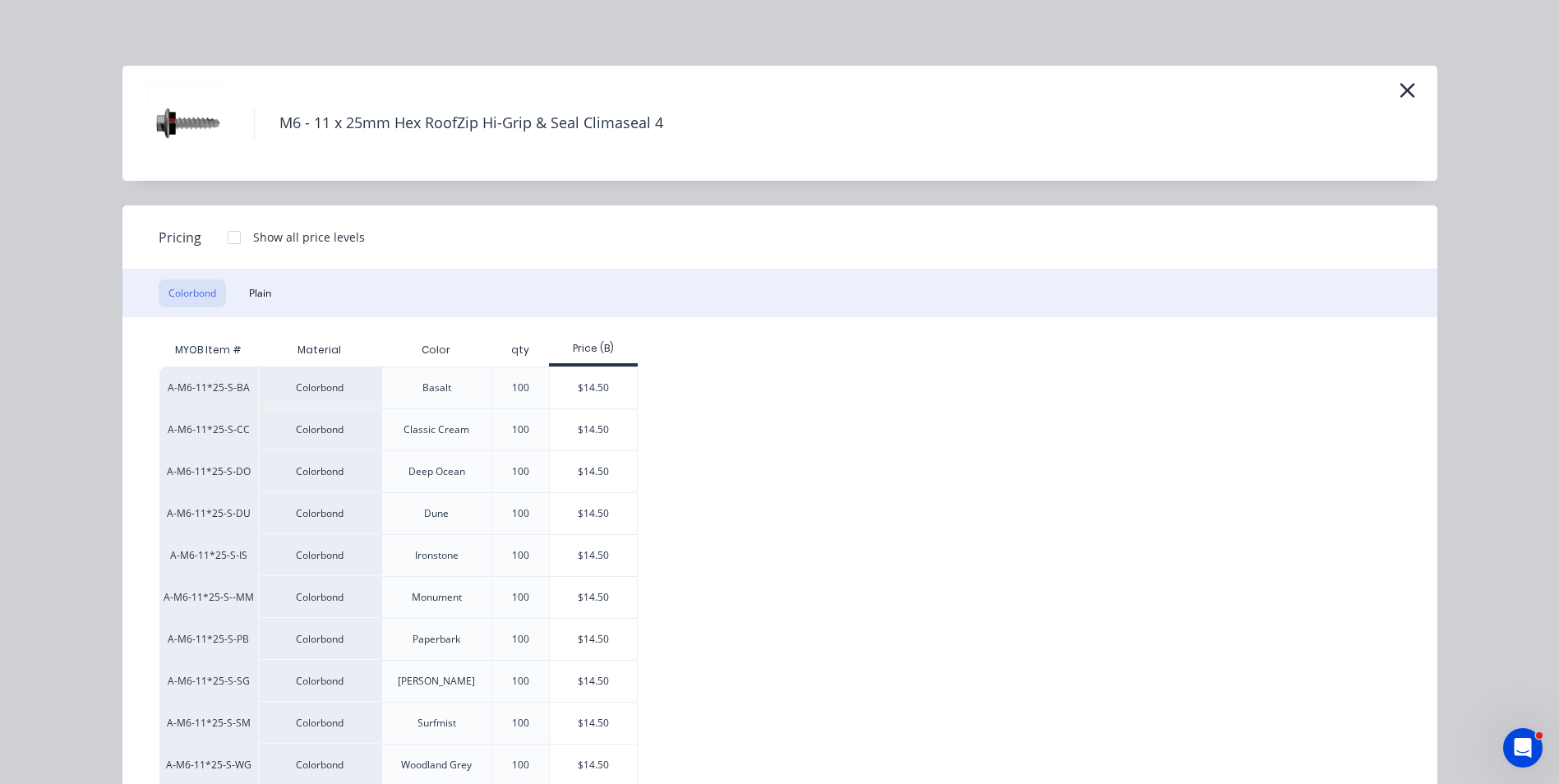
click at [247, 275] on div "Colorbond Plain" at bounding box center [780, 293] width 1315 height 47
click at [246, 277] on div "Colorbond Plain" at bounding box center [780, 293] width 1315 height 47
click at [246, 297] on button "Plain" at bounding box center [260, 294] width 42 height 28
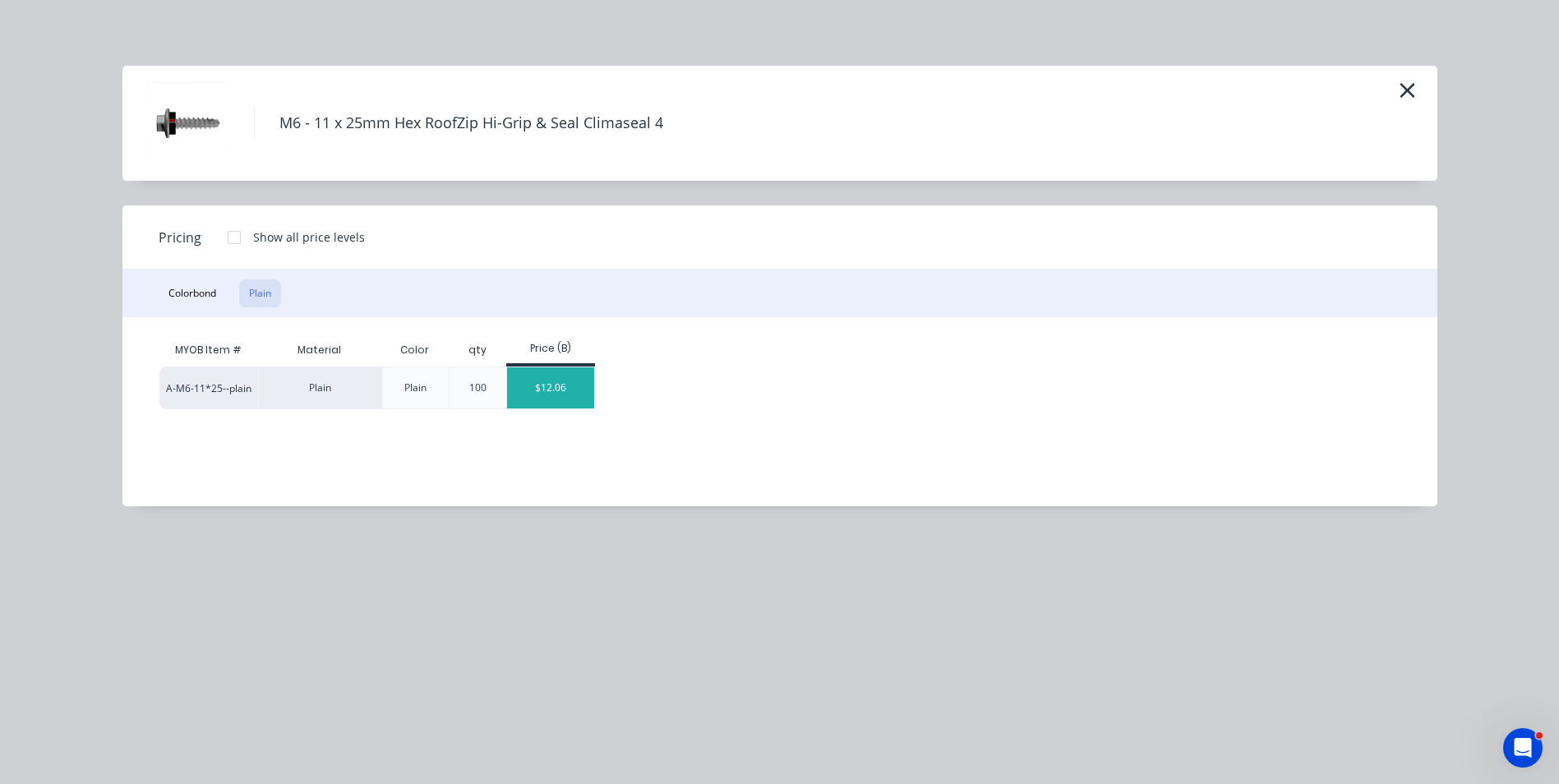
click at [542, 384] on div "$12.06" at bounding box center [551, 387] width 88 height 41
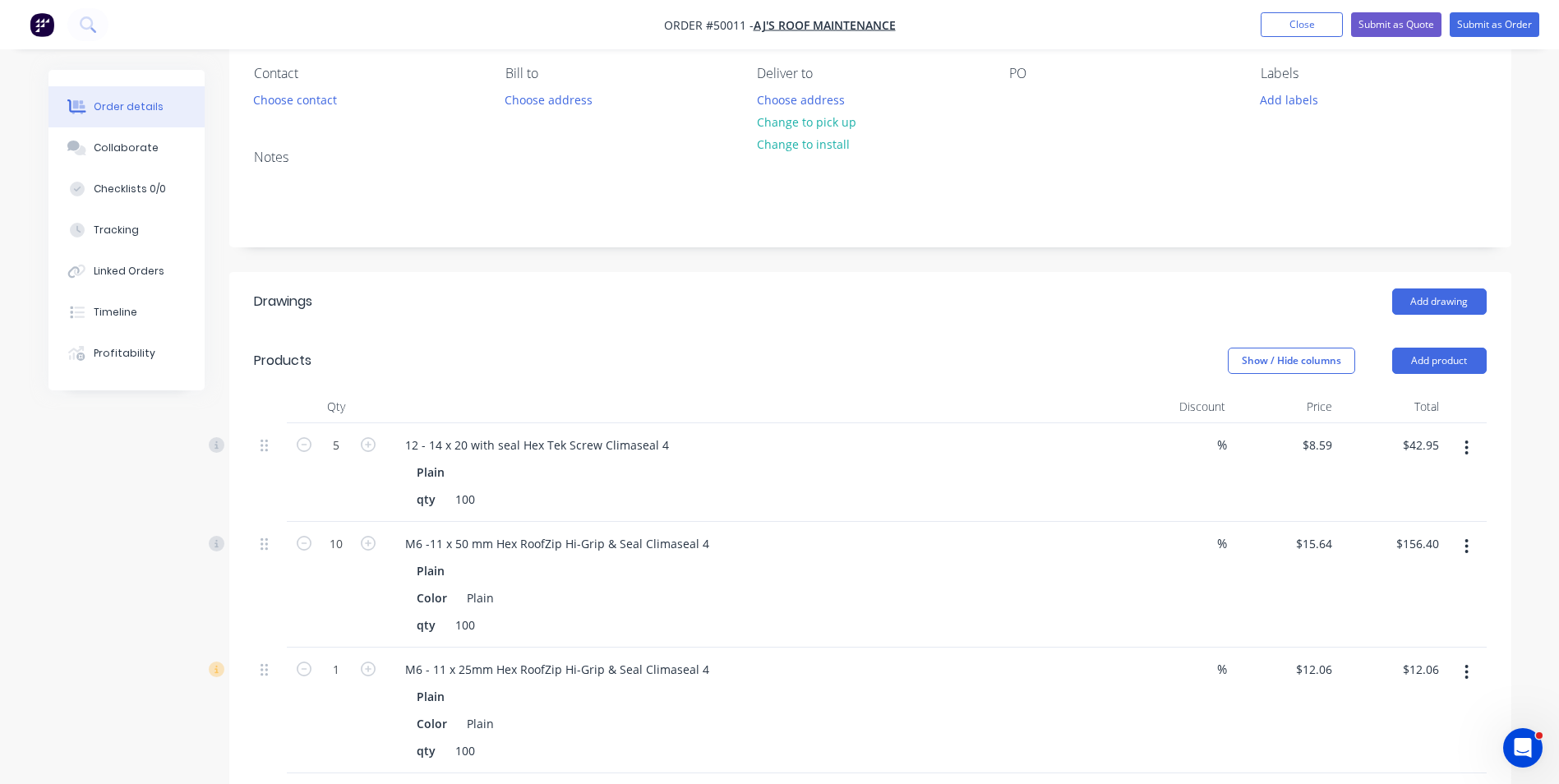
scroll to position [246, 0]
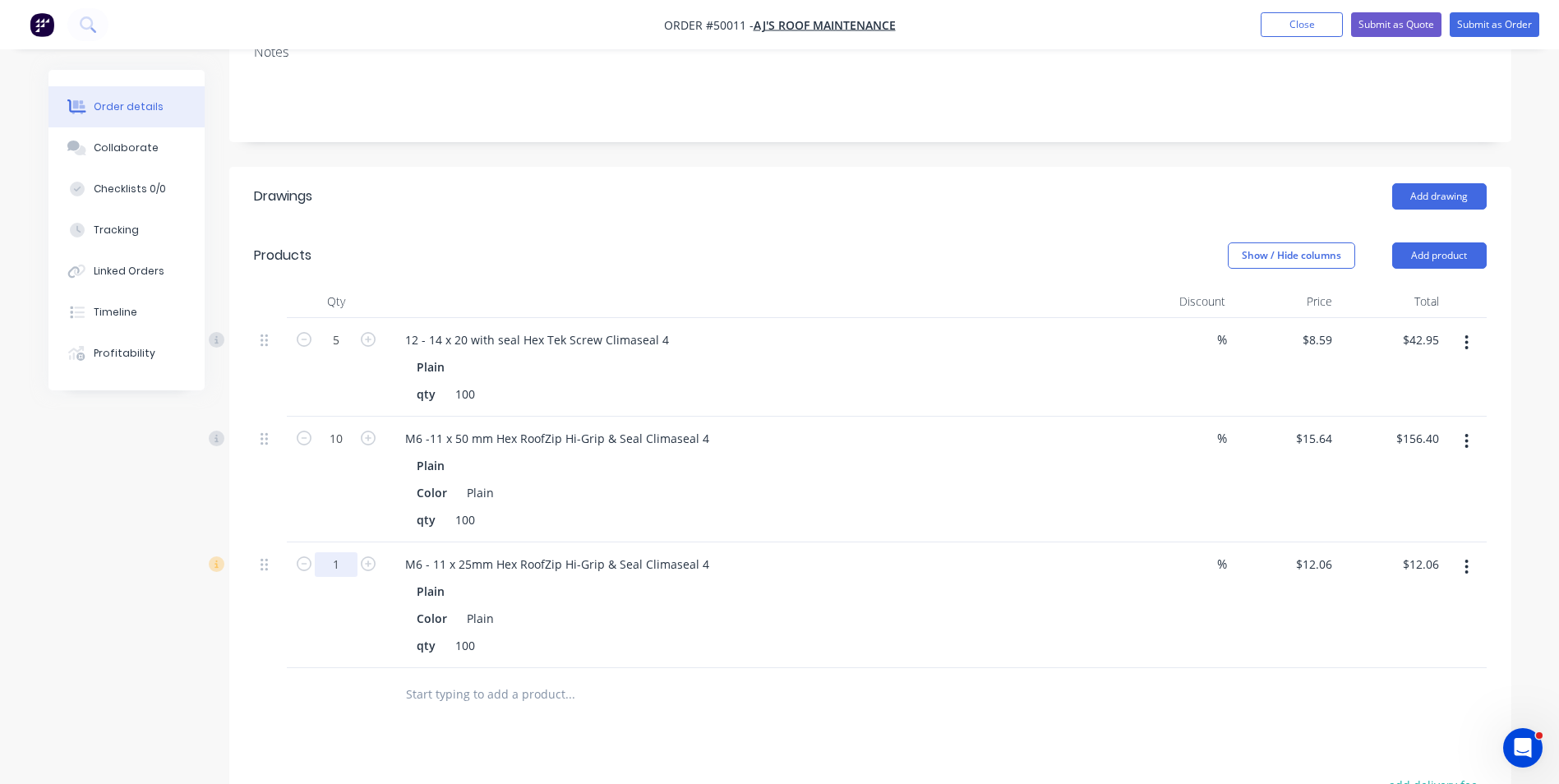
click at [346, 563] on input "1" at bounding box center [335, 565] width 42 height 25
type input "5"
type input "$60.30"
click at [977, 495] on div "Color Plain" at bounding box center [752, 493] width 684 height 24
click at [1476, 259] on button "Add product" at bounding box center [1440, 256] width 95 height 27
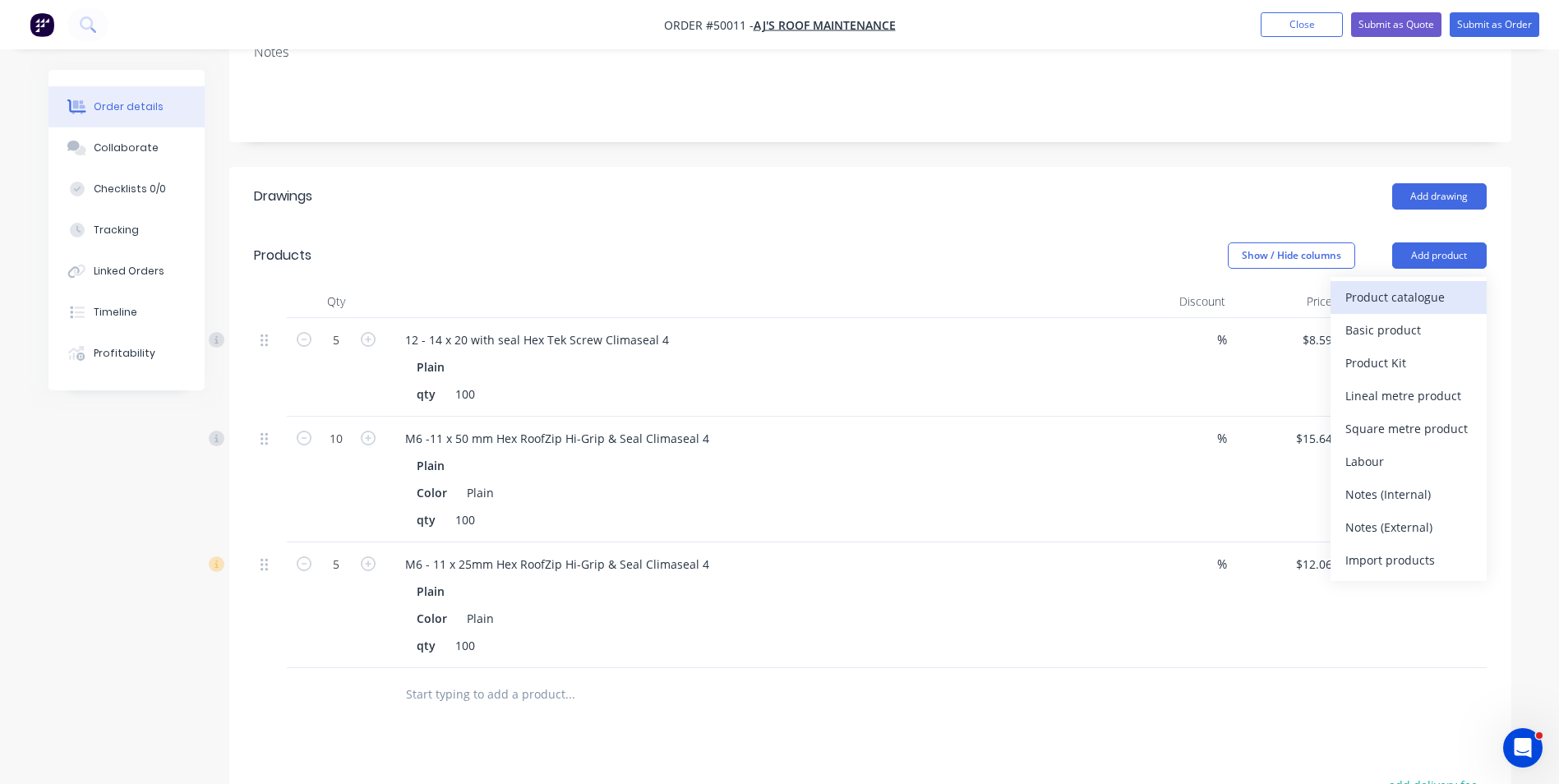
click at [1455, 297] on div "Product catalogue" at bounding box center [1409, 297] width 127 height 24
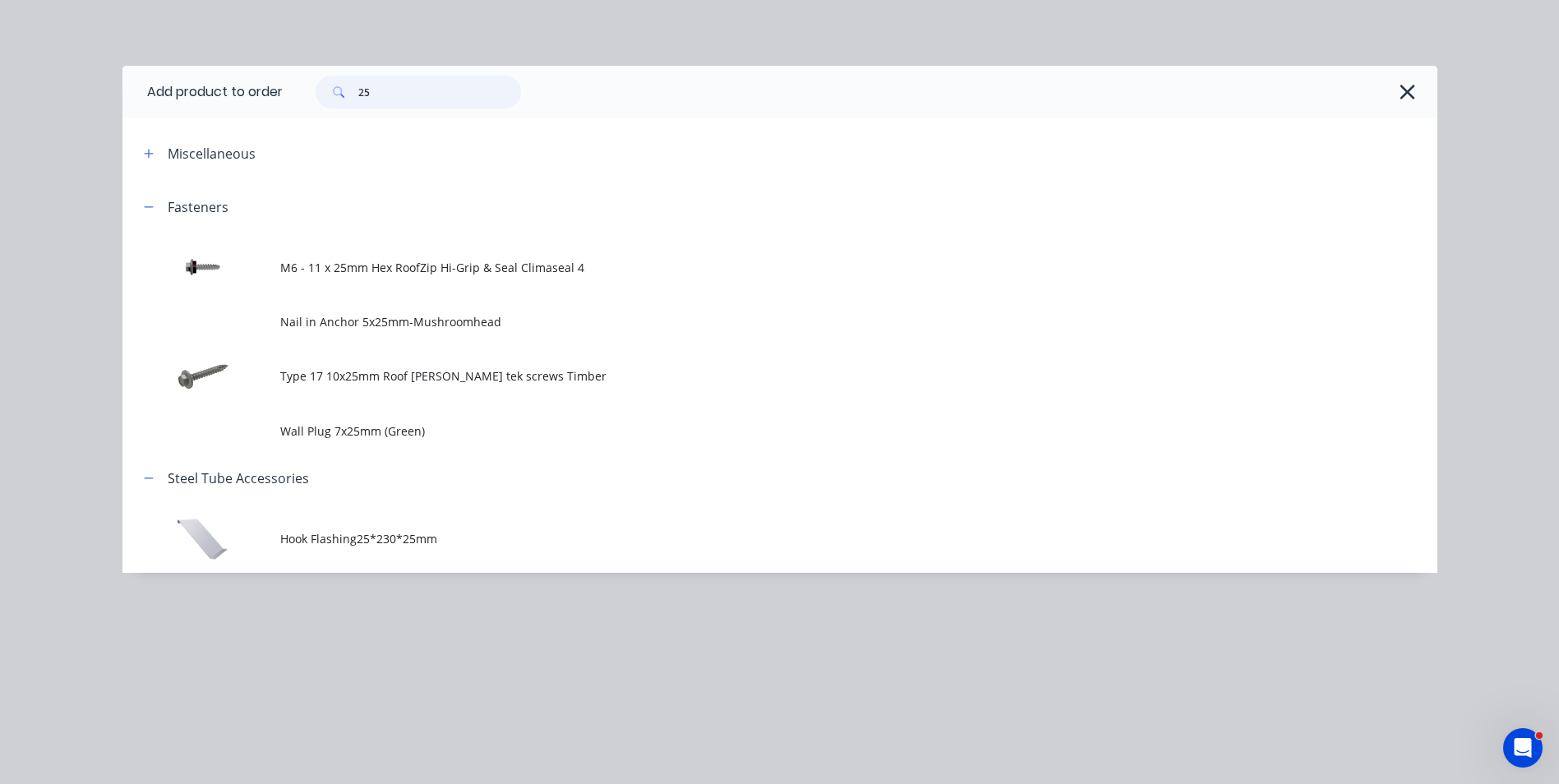
drag, startPoint x: 423, startPoint y: 89, endPoint x: 186, endPoint y: 90, distance: 237.0
click at [186, 90] on header "Add product to order 25" at bounding box center [780, 92] width 1315 height 52
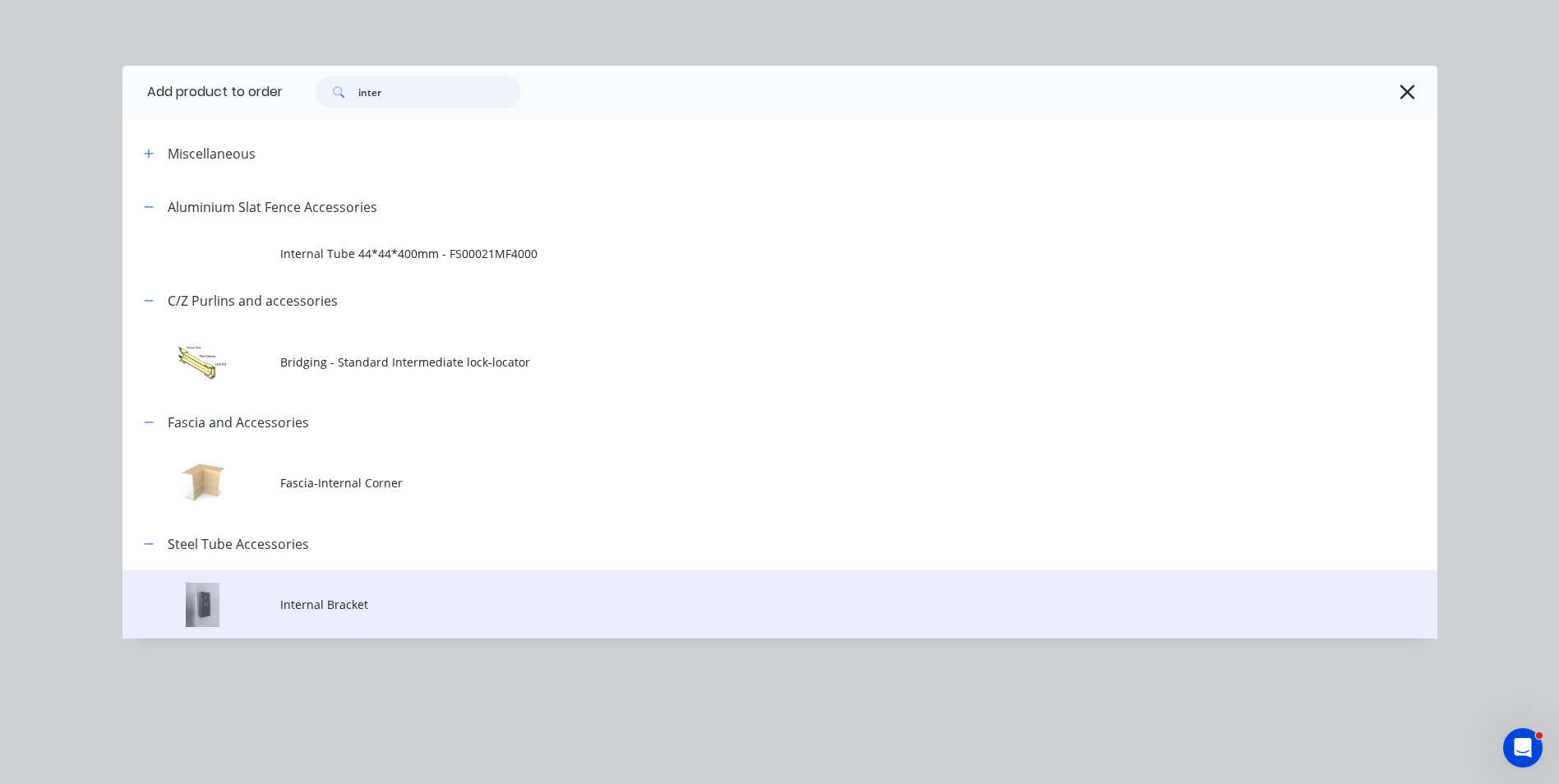
type input "inter"
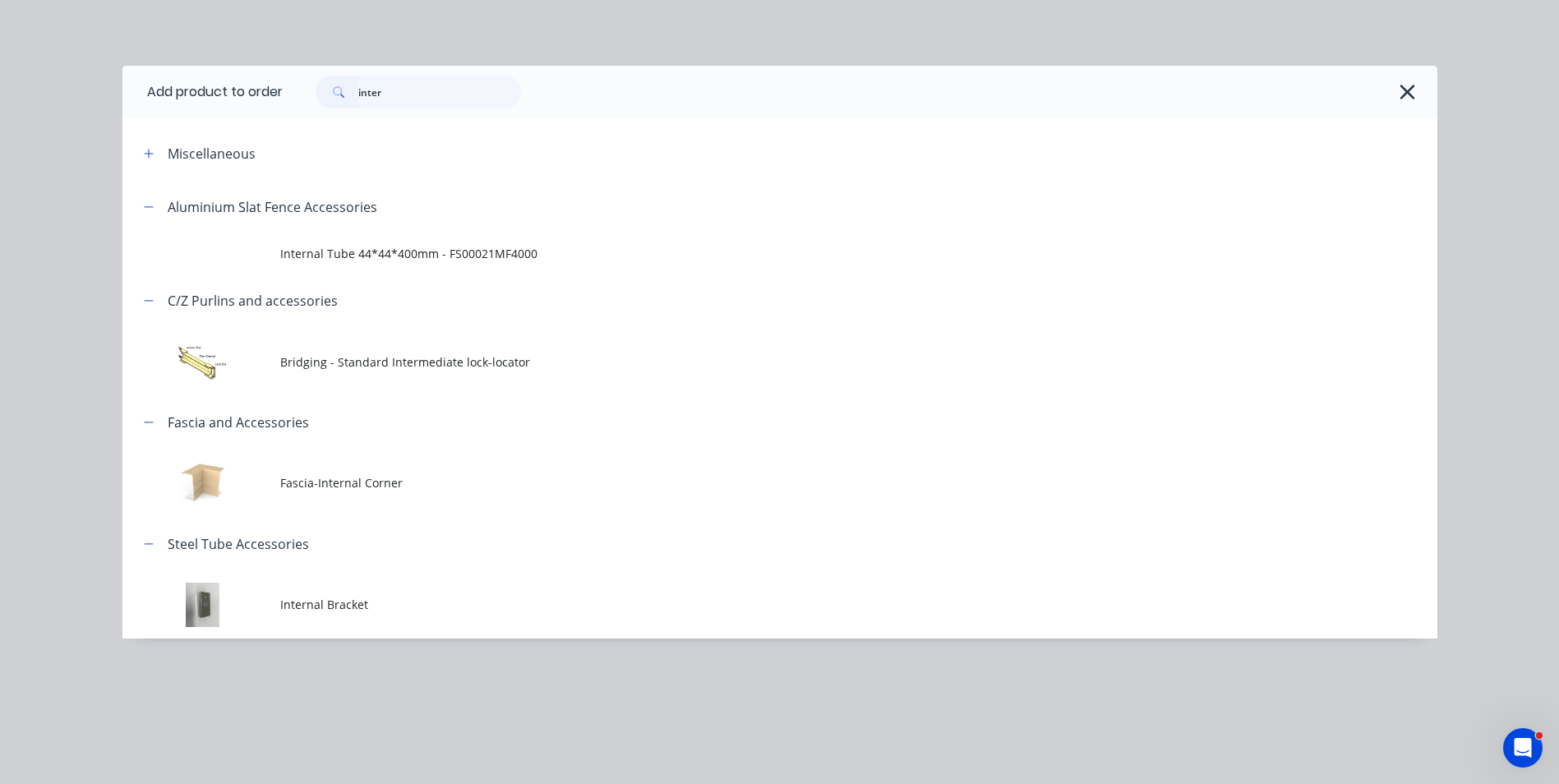
click at [333, 577] on td "Internal Bracket" at bounding box center [859, 604] width 1157 height 68
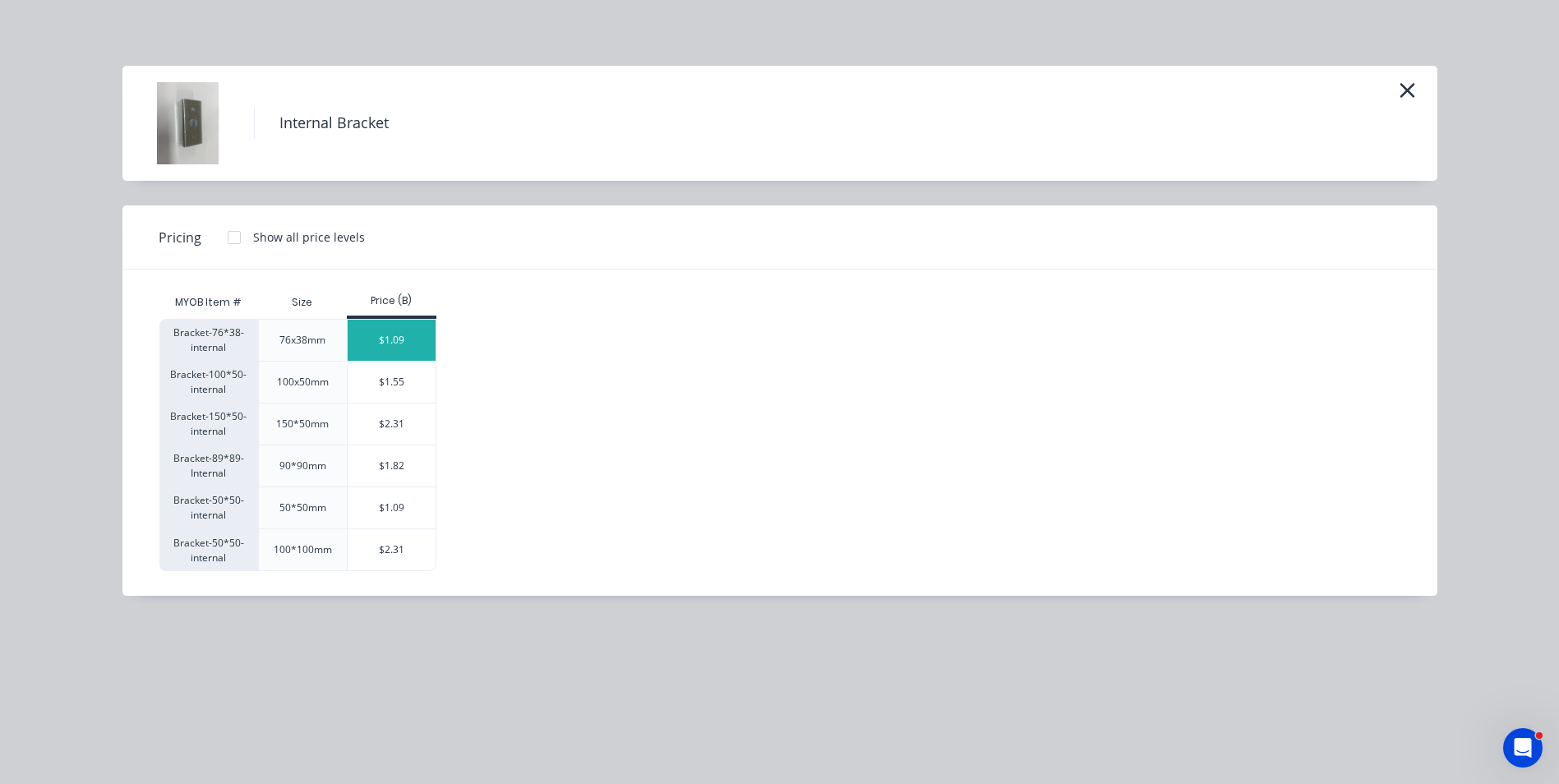
click at [418, 325] on div "$1.09" at bounding box center [392, 340] width 88 height 41
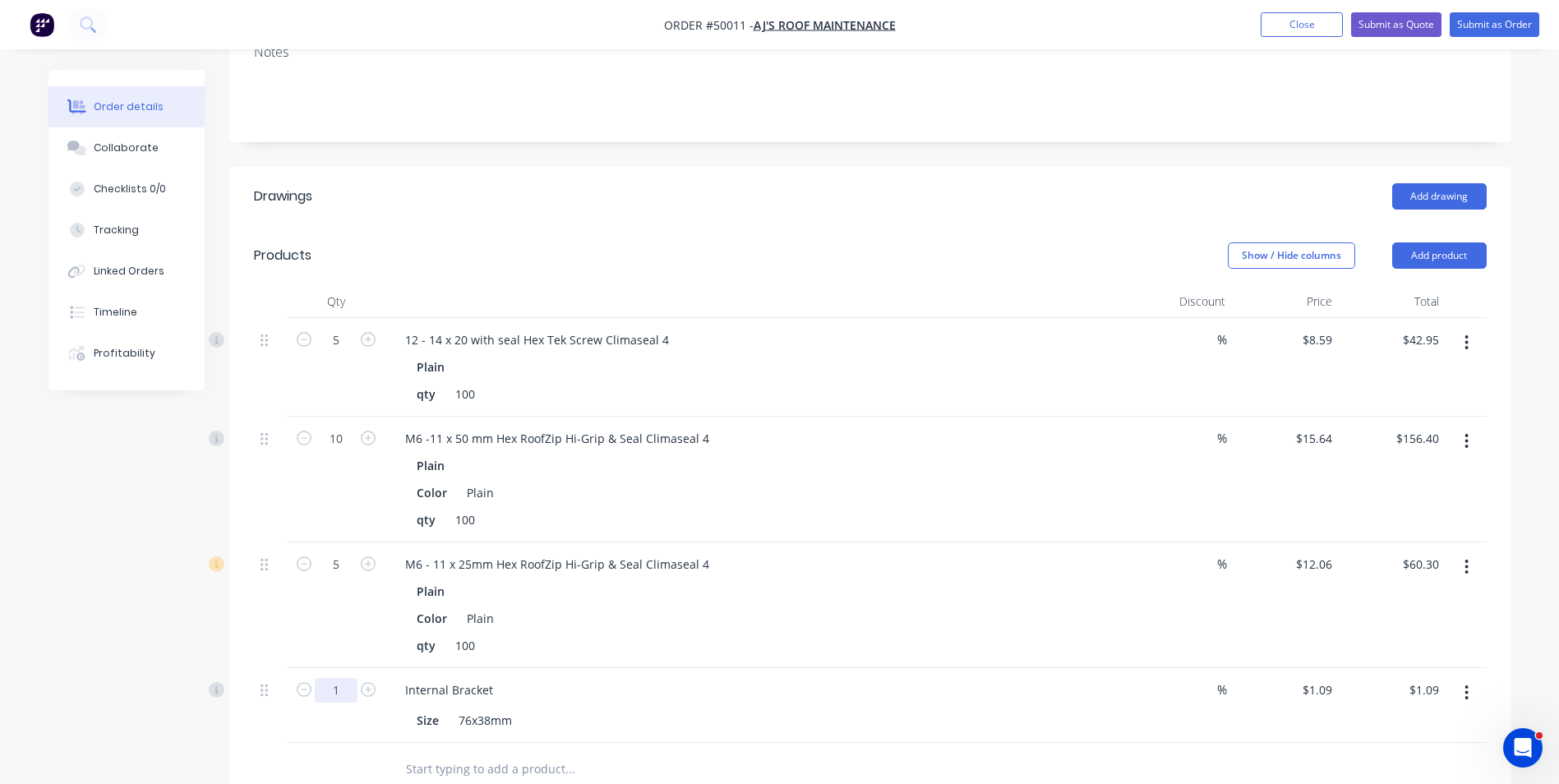
click at [338, 698] on input "1" at bounding box center [335, 691] width 42 height 25
type input "30"
type input "$32.70"
click at [805, 669] on div "Internal Bracket Size 76x38mm" at bounding box center [755, 706] width 740 height 75
click at [1467, 256] on button "Add product" at bounding box center [1440, 256] width 95 height 27
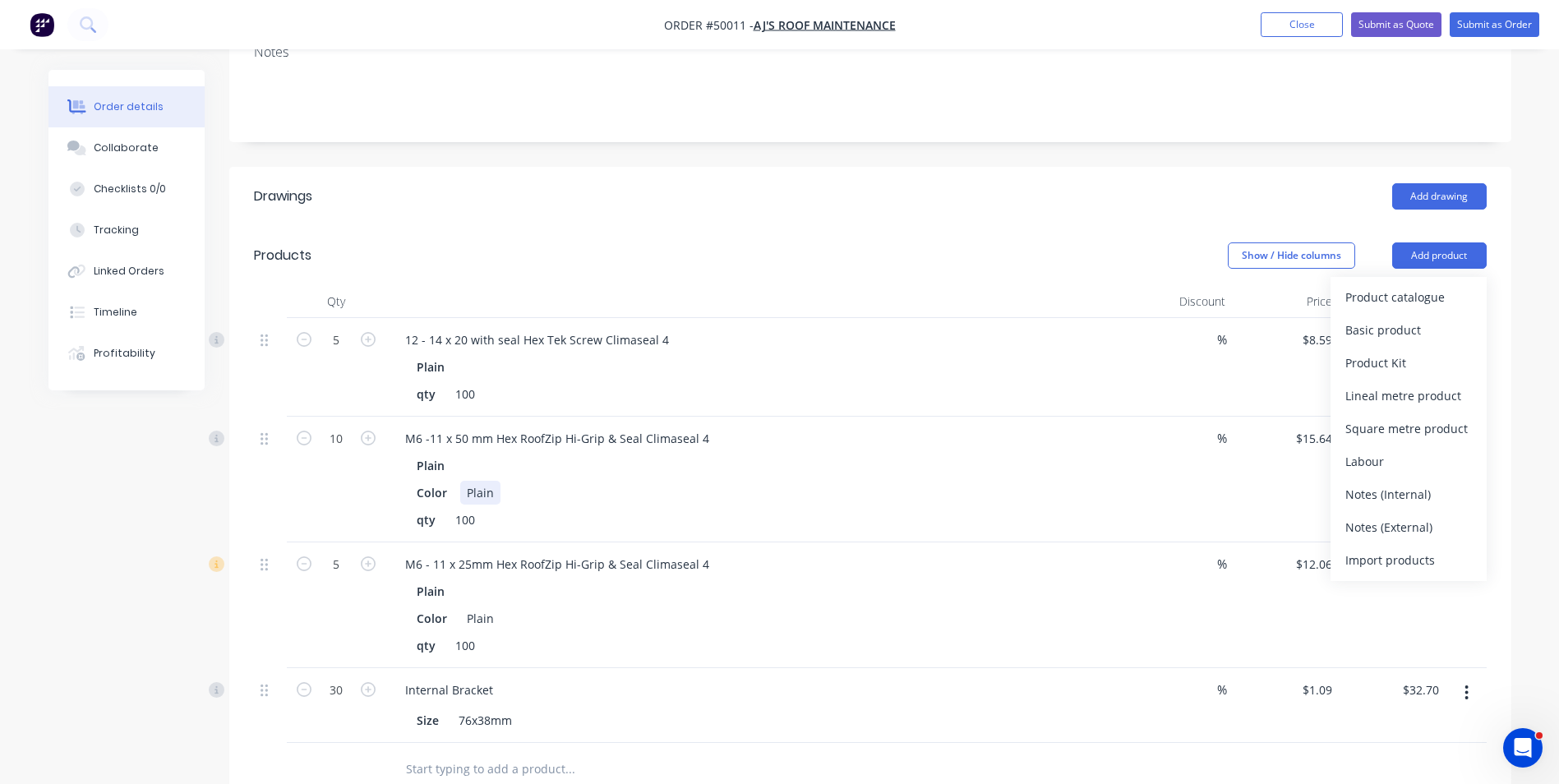
click at [1104, 493] on div "Plain Color Plain qty 100" at bounding box center [755, 493] width 727 height 78
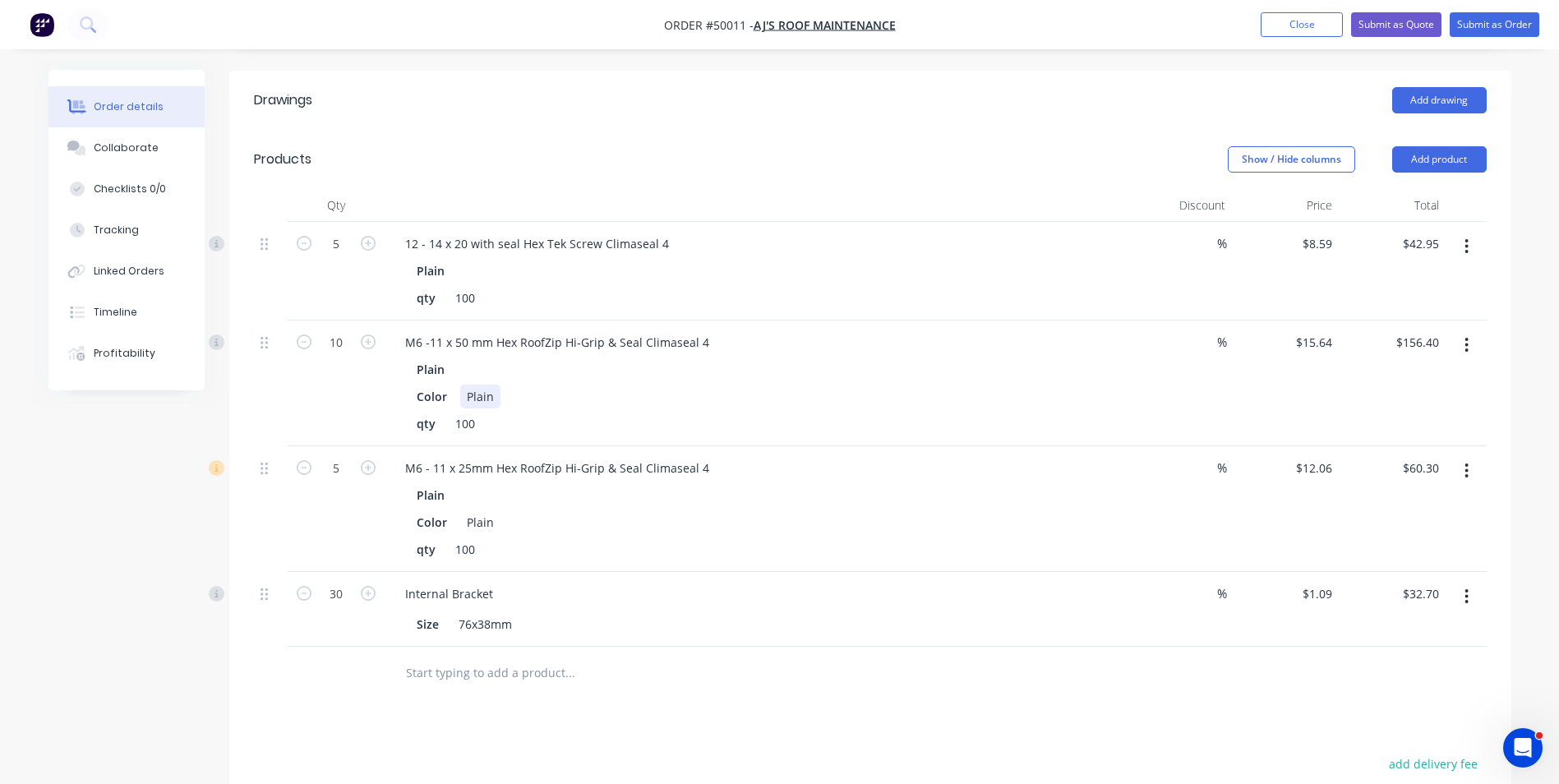
scroll to position [0, 0]
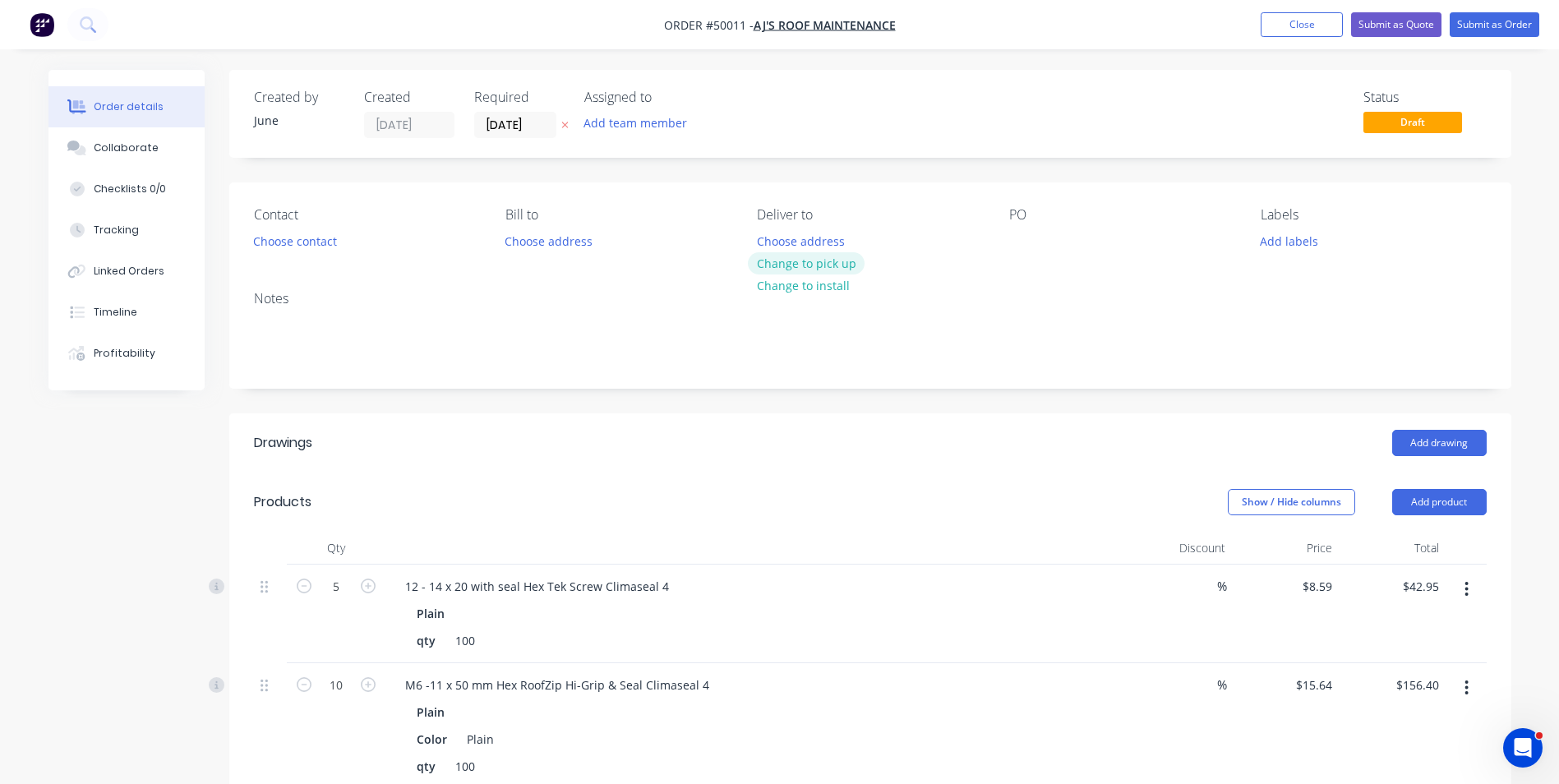
click at [815, 268] on button "Change to pick up" at bounding box center [807, 263] width 117 height 22
click at [276, 244] on button "Choose contact" at bounding box center [294, 241] width 101 height 22
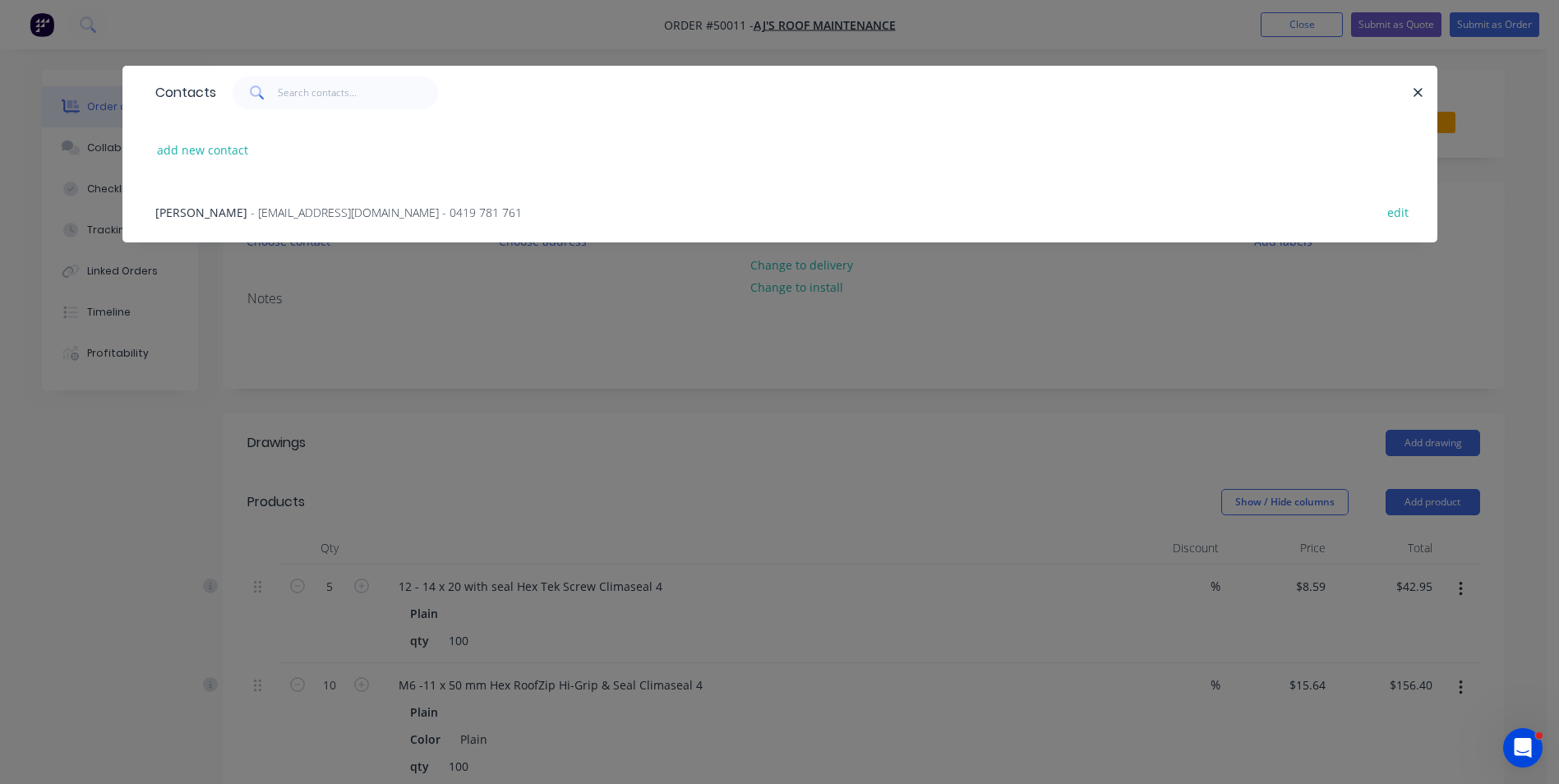
click at [303, 221] on div "Adam - adamjames05@outlook.com - 0419 781 761 edit" at bounding box center [780, 211] width 1266 height 62
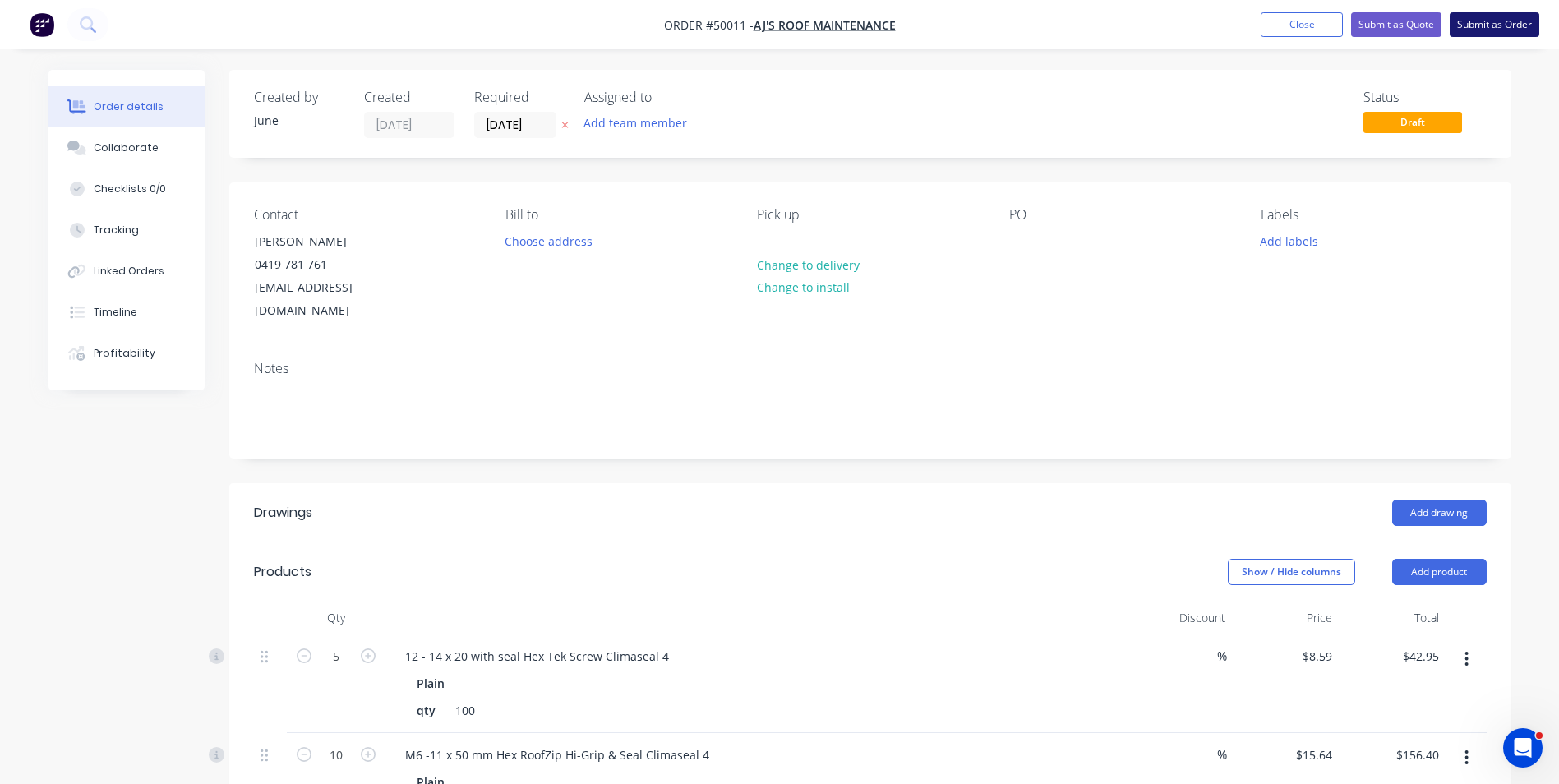
click at [1512, 28] on button "Submit as Order" at bounding box center [1495, 25] width 90 height 25
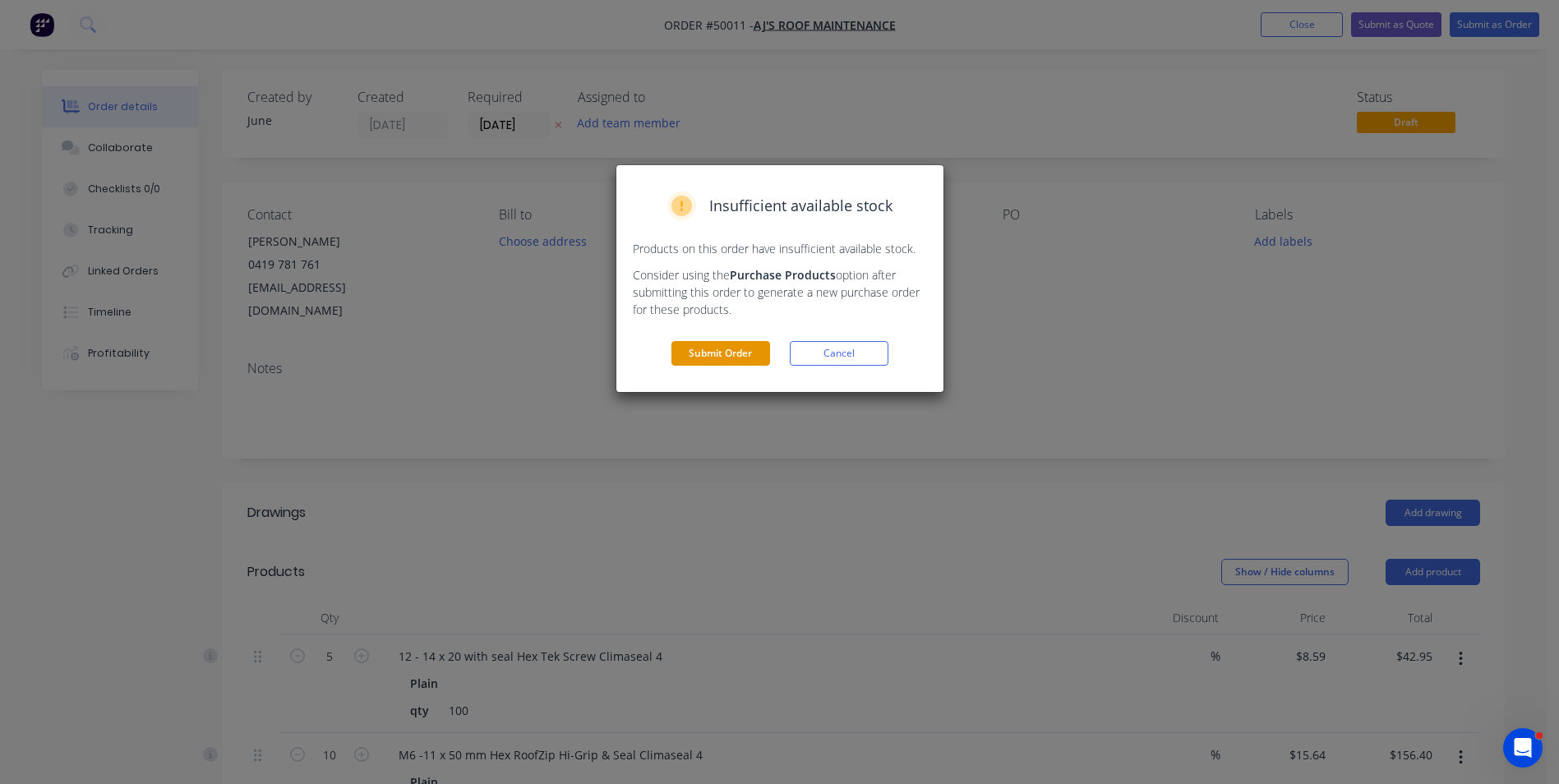
click at [759, 347] on button "Submit Order" at bounding box center [721, 354] width 99 height 25
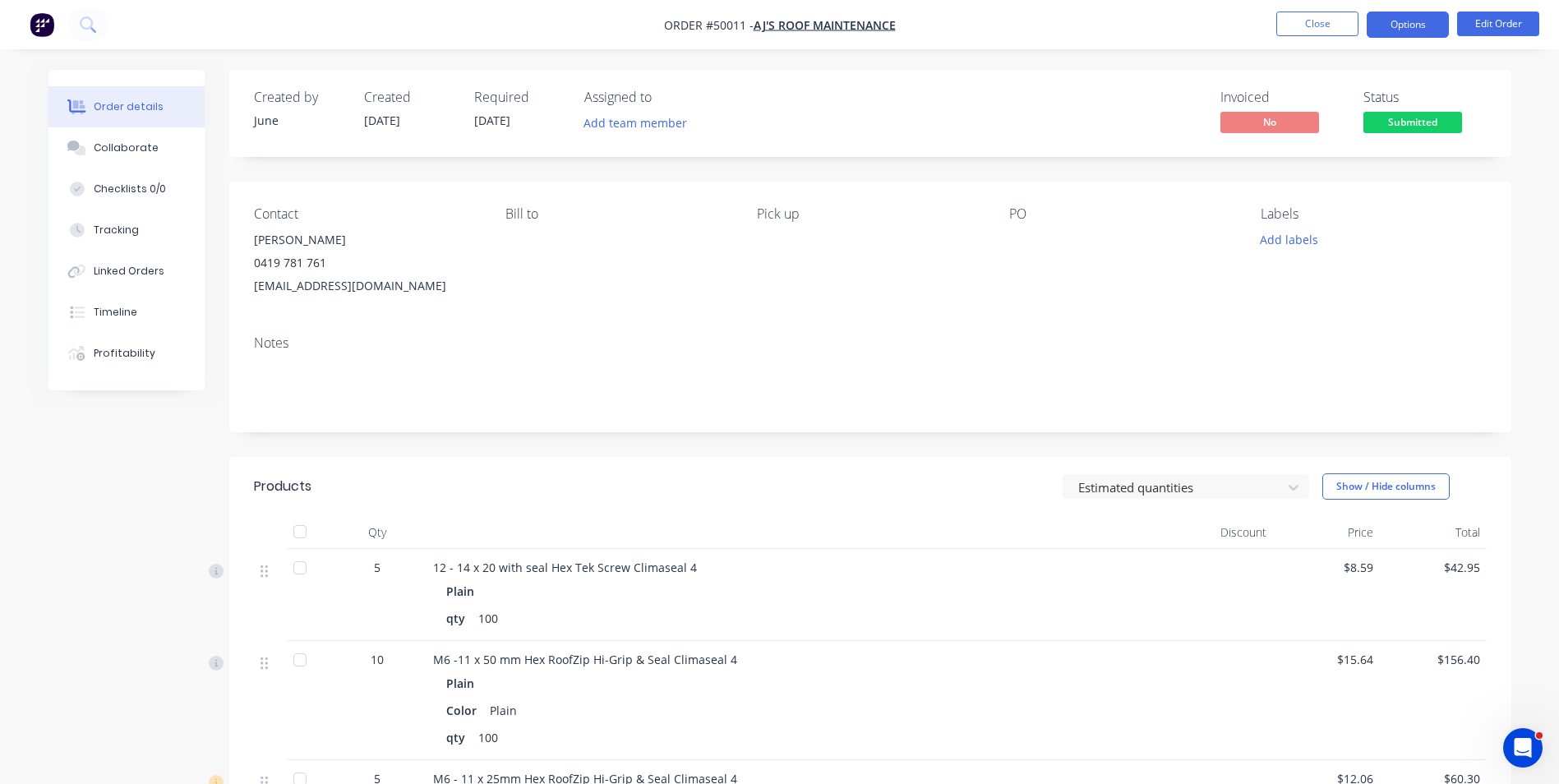
click at [1408, 16] on button "Options" at bounding box center [1408, 25] width 82 height 27
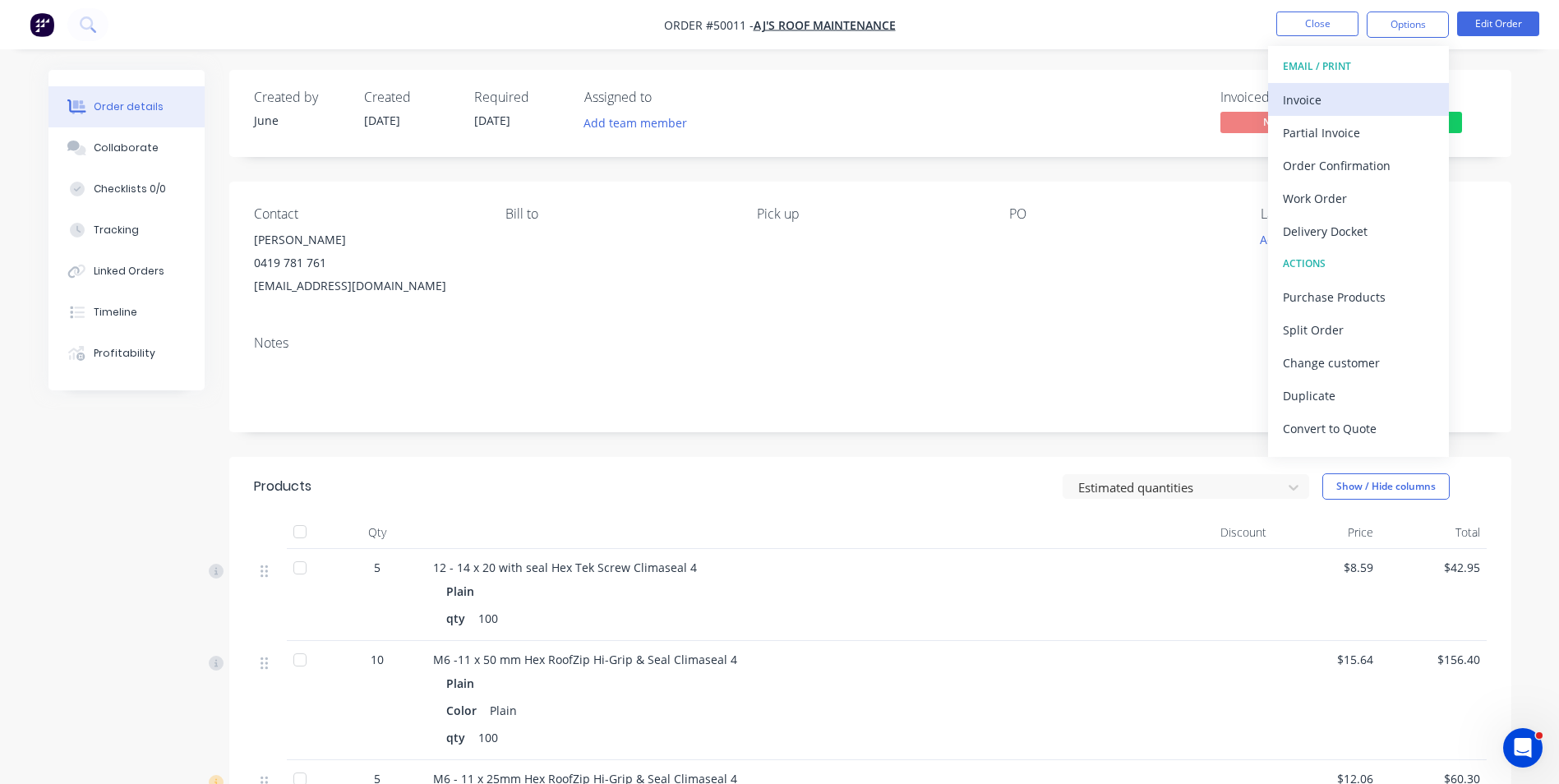
click at [1344, 96] on div "Invoice" at bounding box center [1358, 100] width 151 height 24
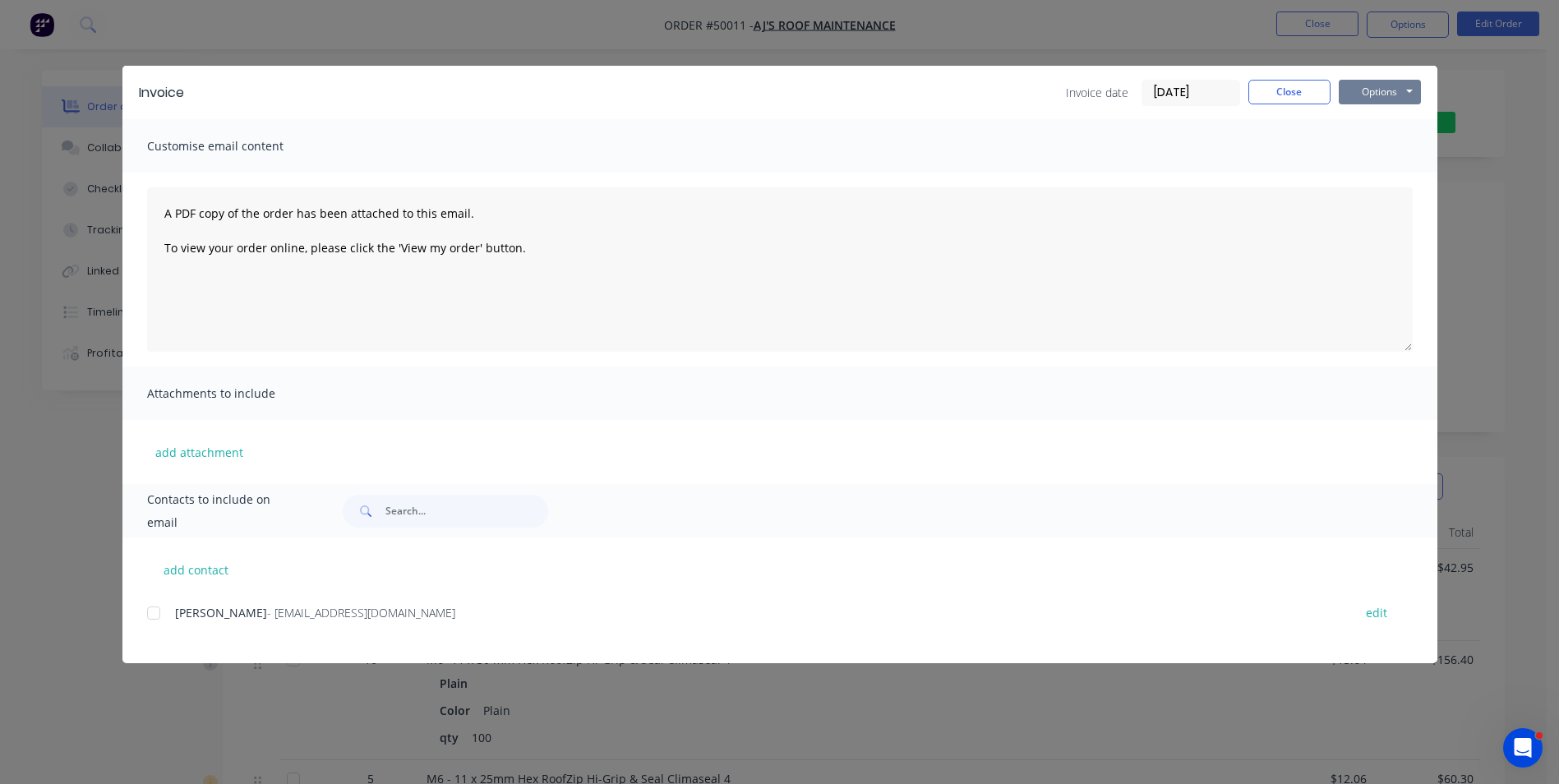
click at [1365, 96] on button "Options" at bounding box center [1380, 92] width 82 height 25
click at [1384, 148] on button "Print" at bounding box center [1392, 148] width 105 height 27
click at [1275, 92] on button "Close" at bounding box center [1289, 92] width 82 height 25
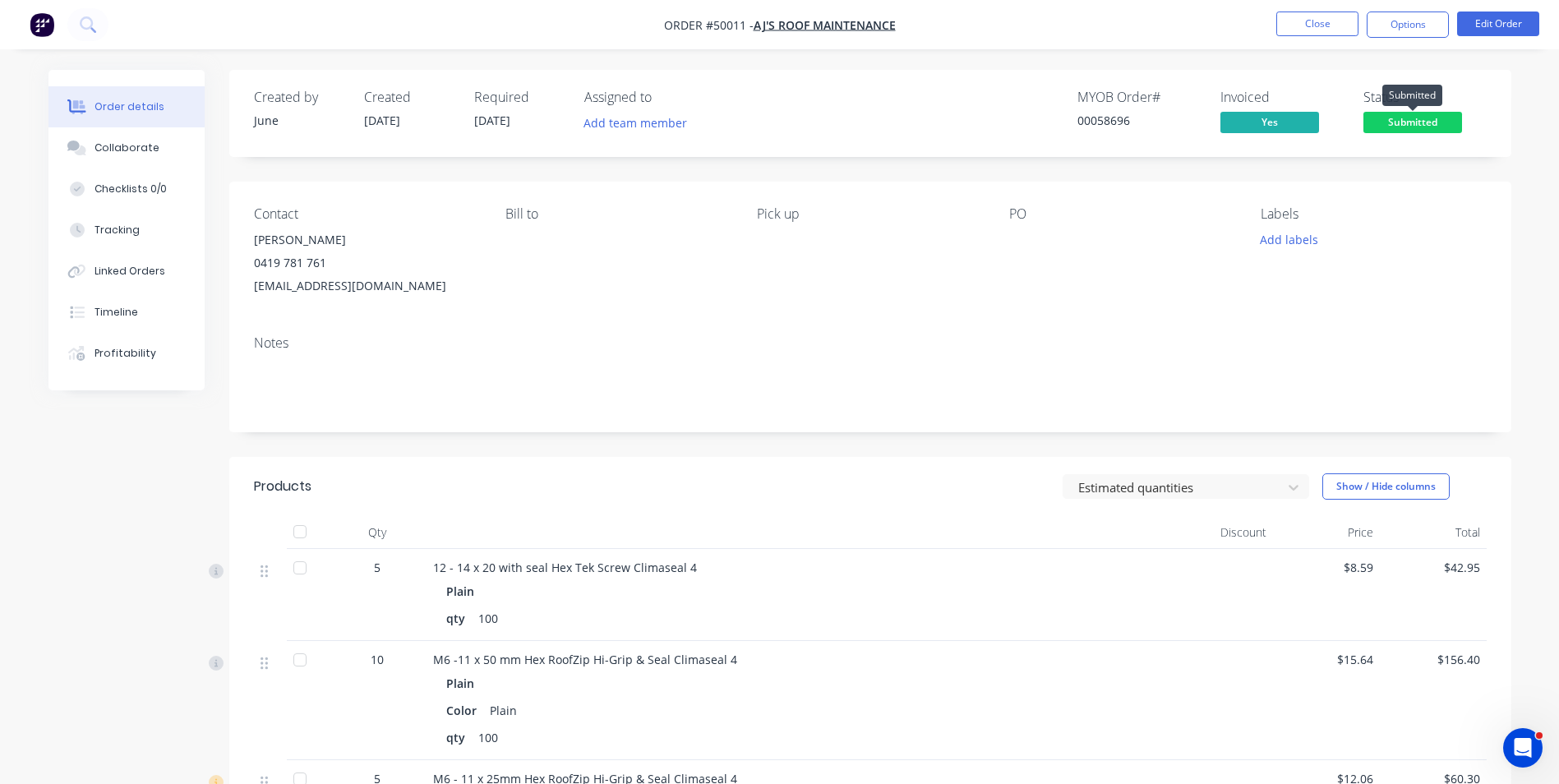
click at [1398, 120] on span "Submitted" at bounding box center [1413, 122] width 99 height 21
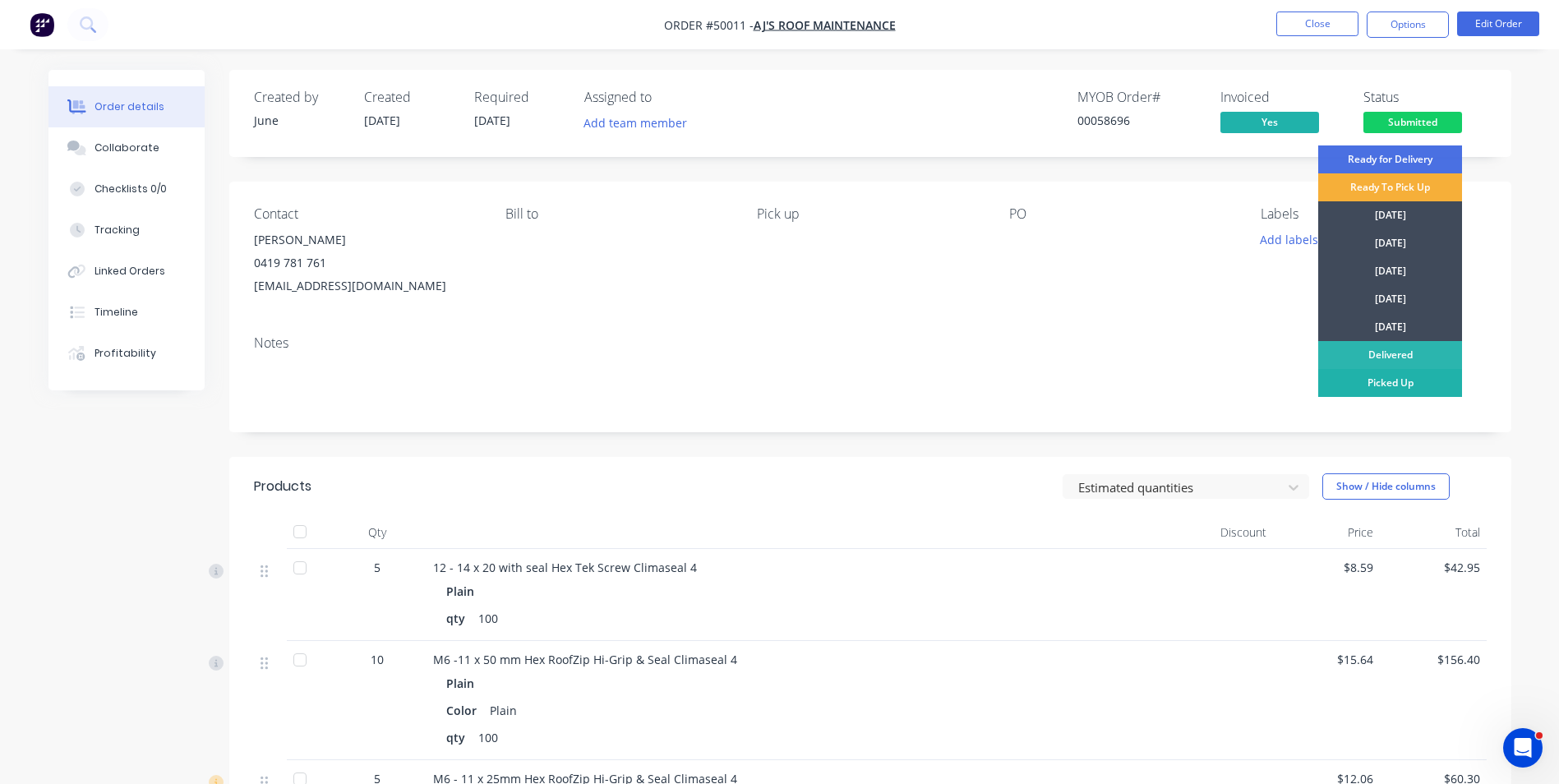
click at [1410, 376] on div "Picked Up" at bounding box center [1390, 383] width 144 height 28
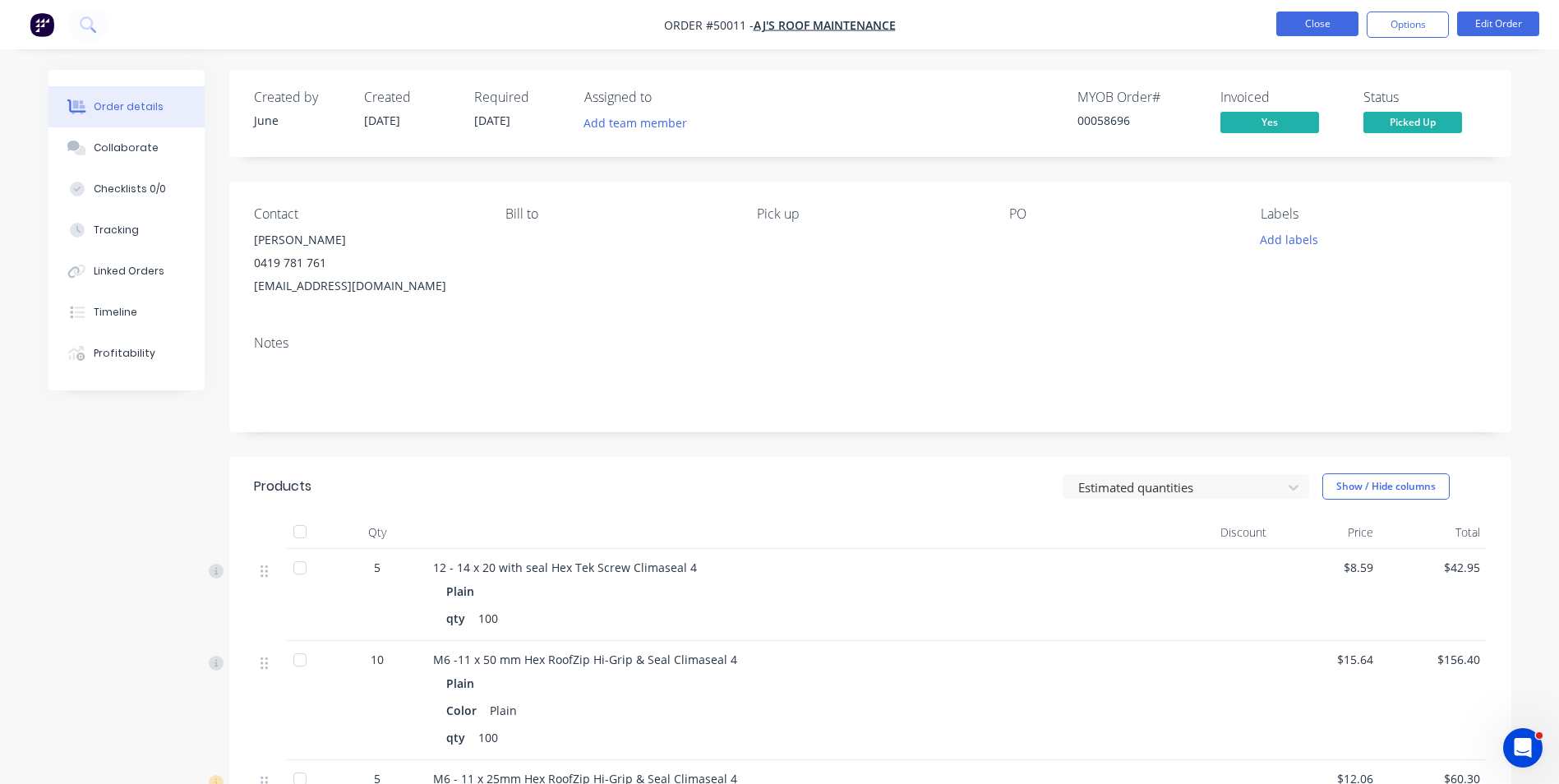
click at [1296, 25] on button "Close" at bounding box center [1318, 24] width 82 height 25
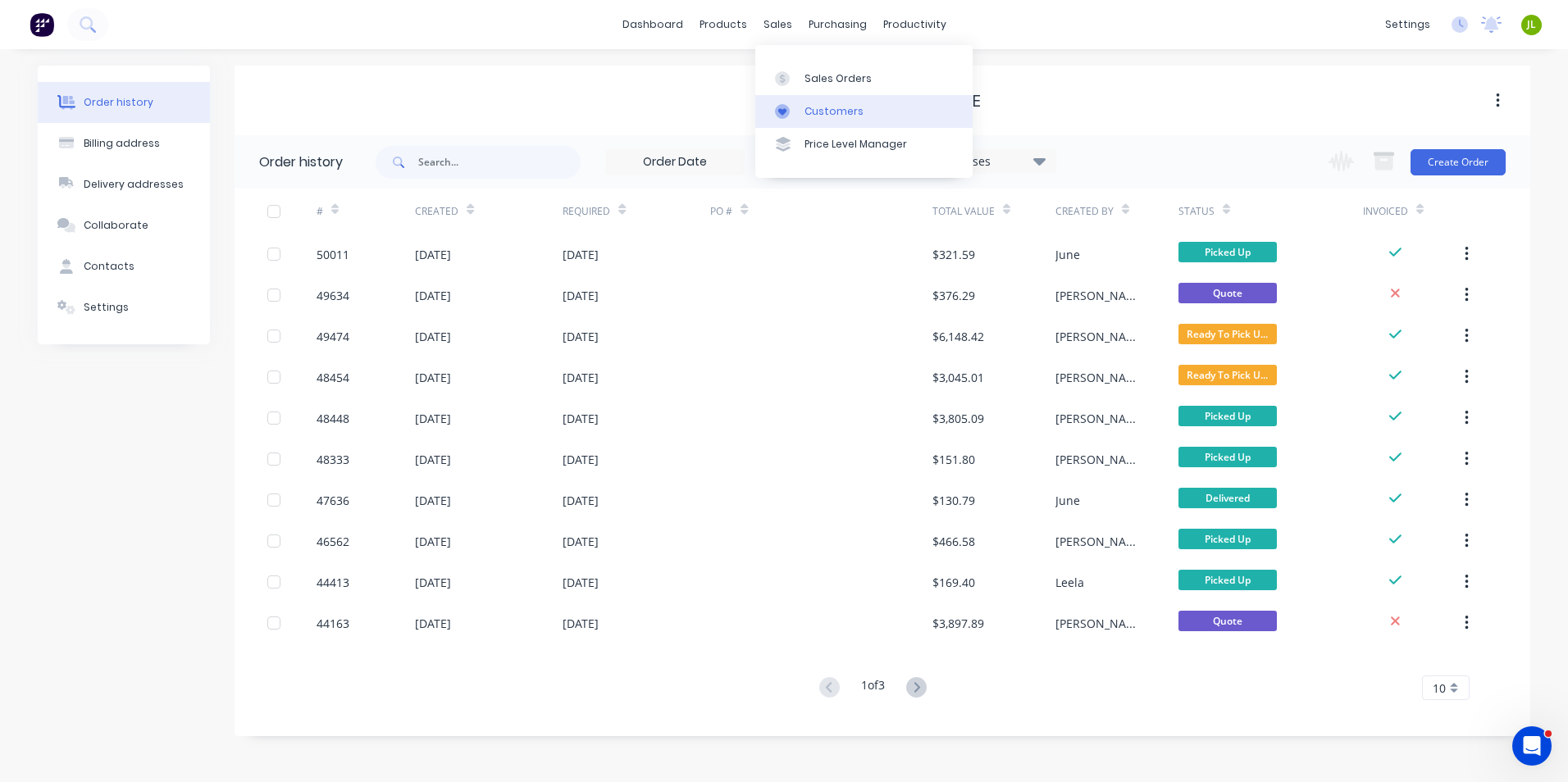
click at [824, 120] on link "Customers" at bounding box center [864, 112] width 218 height 33
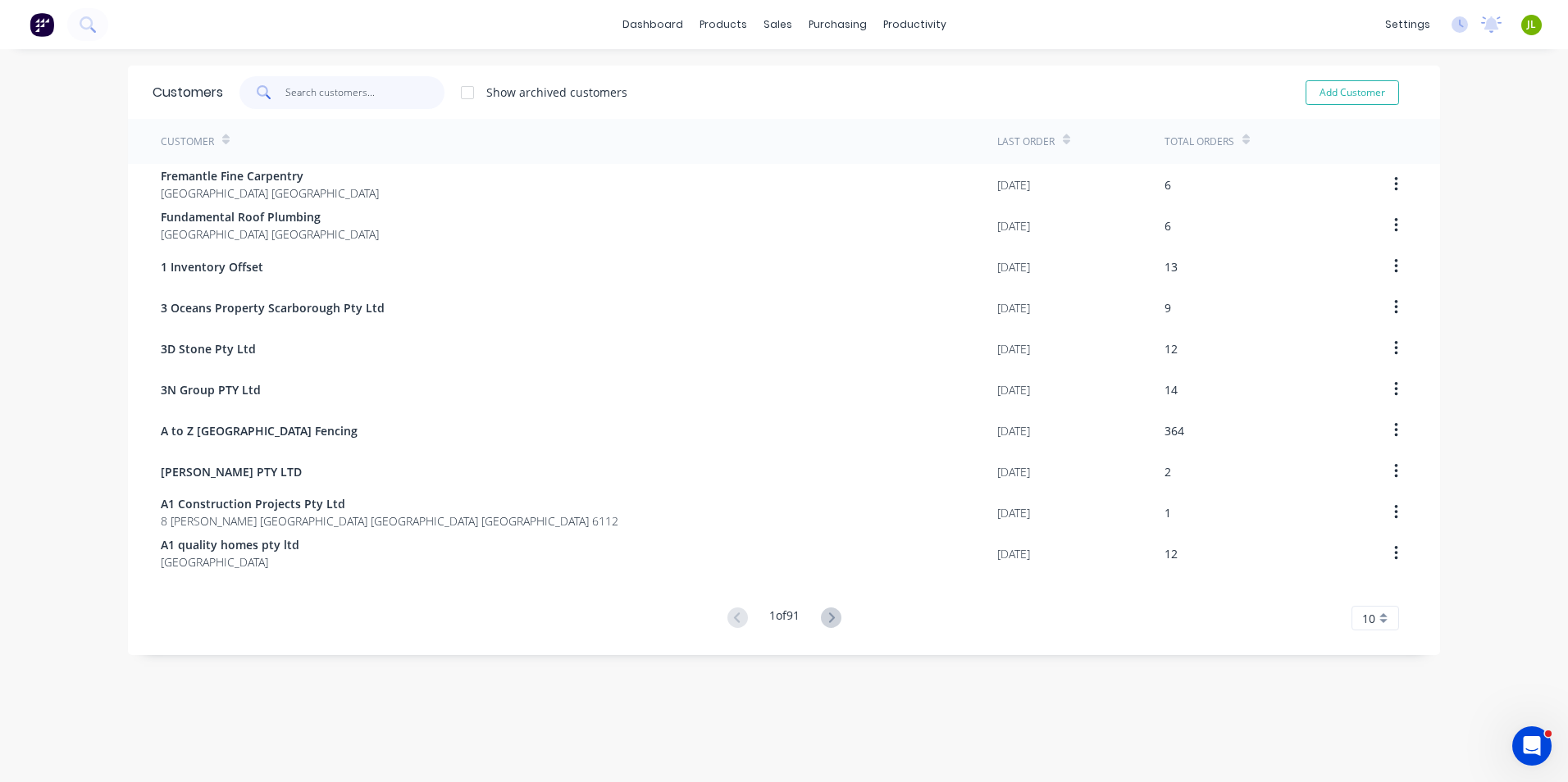
click at [321, 102] on input "text" at bounding box center [365, 93] width 160 height 33
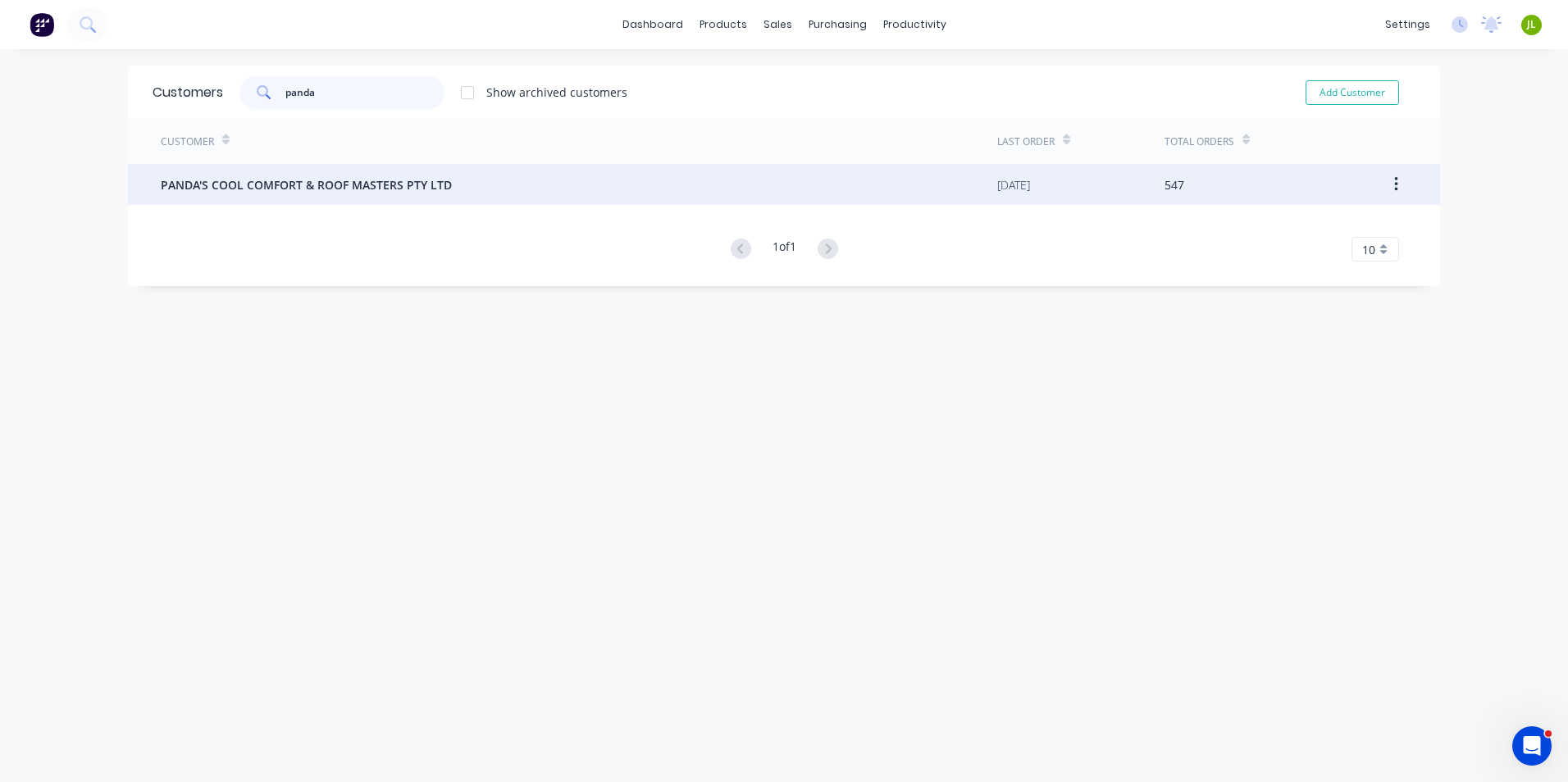
type input "panda"
click at [309, 190] on span "PANDA'S COOL COMFORT & ROOF MASTERS PTY LTD" at bounding box center [306, 184] width 292 height 17
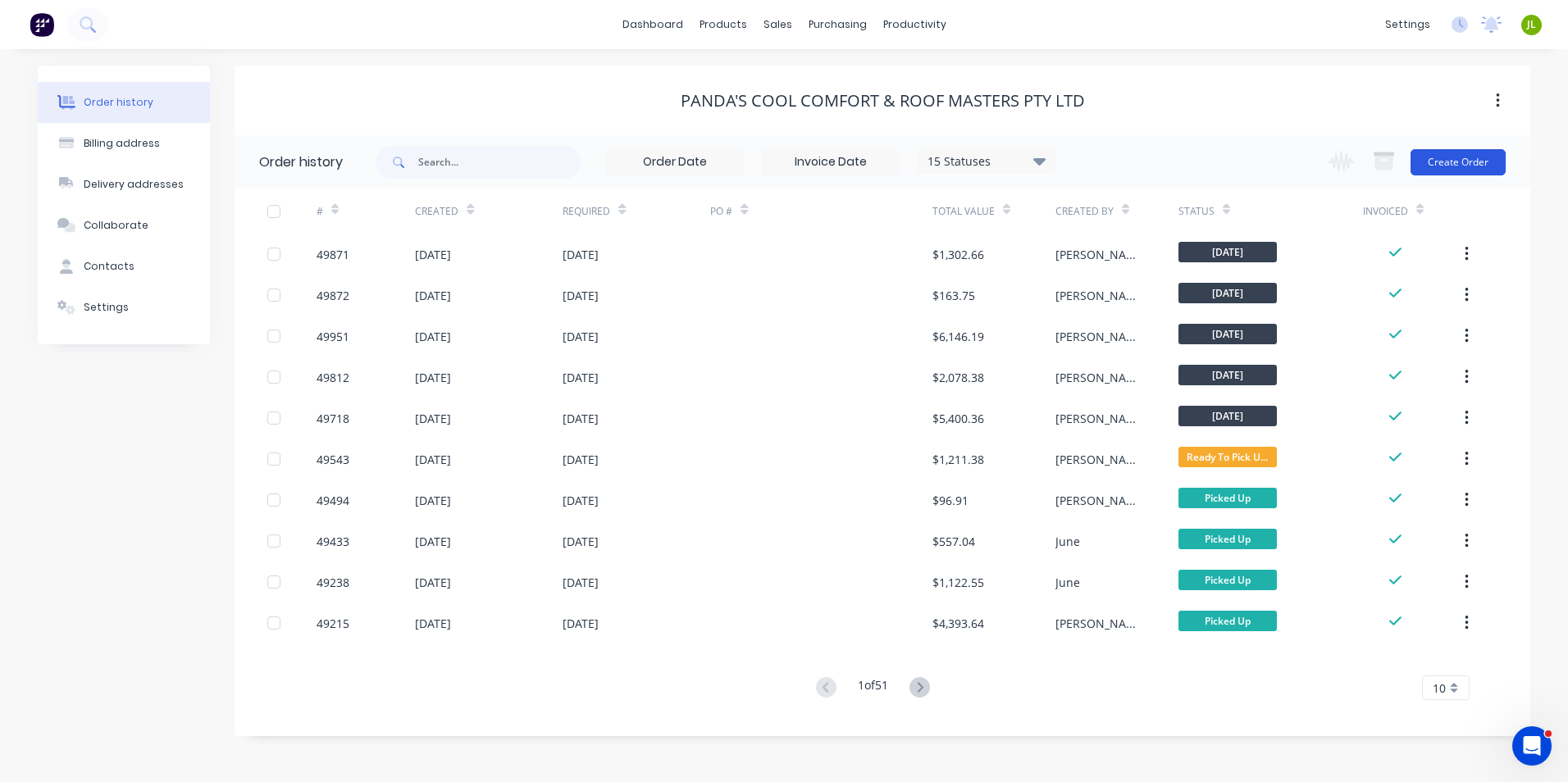
click at [1475, 160] on button "Create Order" at bounding box center [1458, 163] width 96 height 27
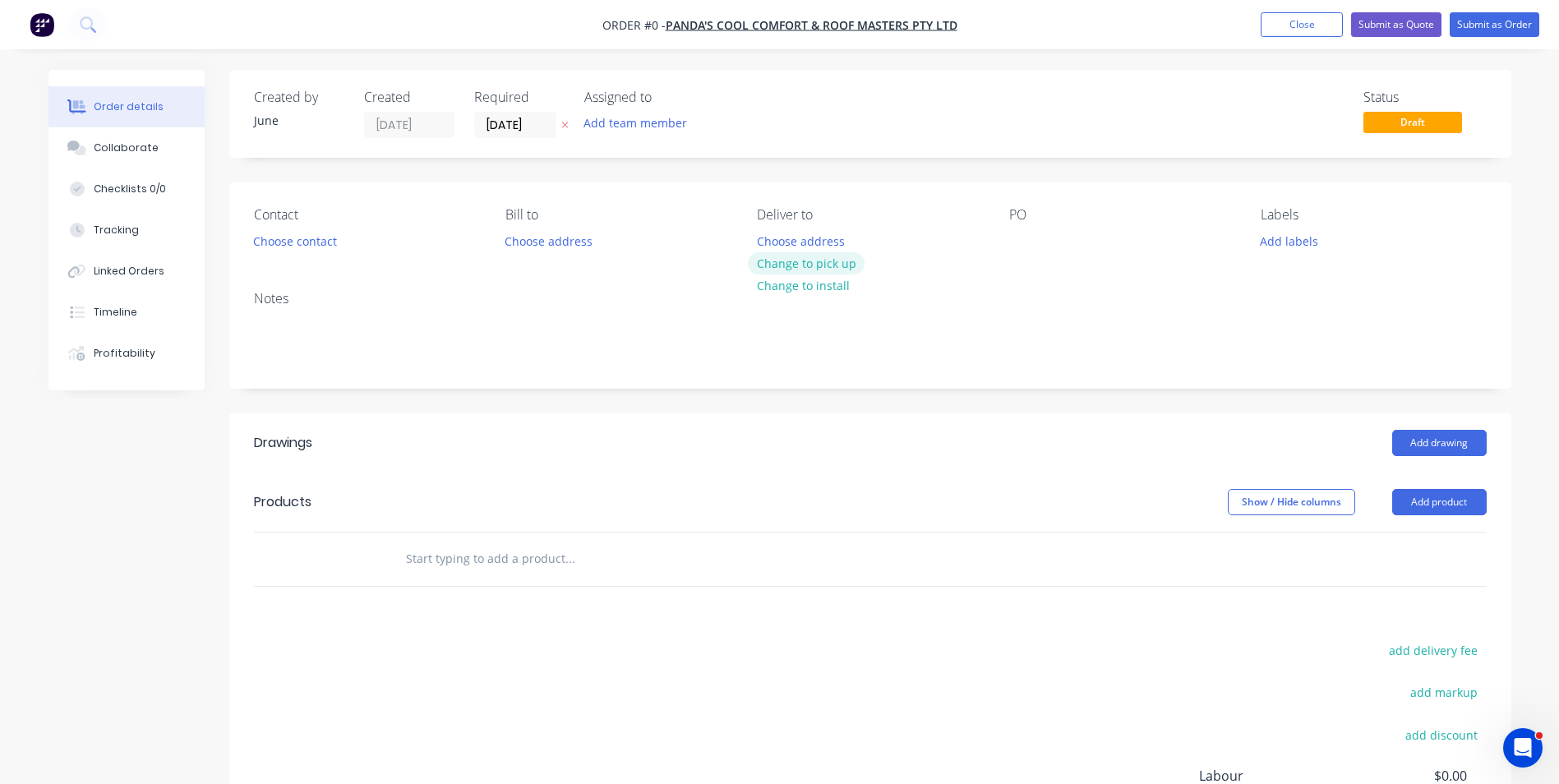
click at [791, 257] on button "Change to pick up" at bounding box center [807, 263] width 117 height 22
click at [300, 236] on button "Choose contact" at bounding box center [294, 241] width 101 height 22
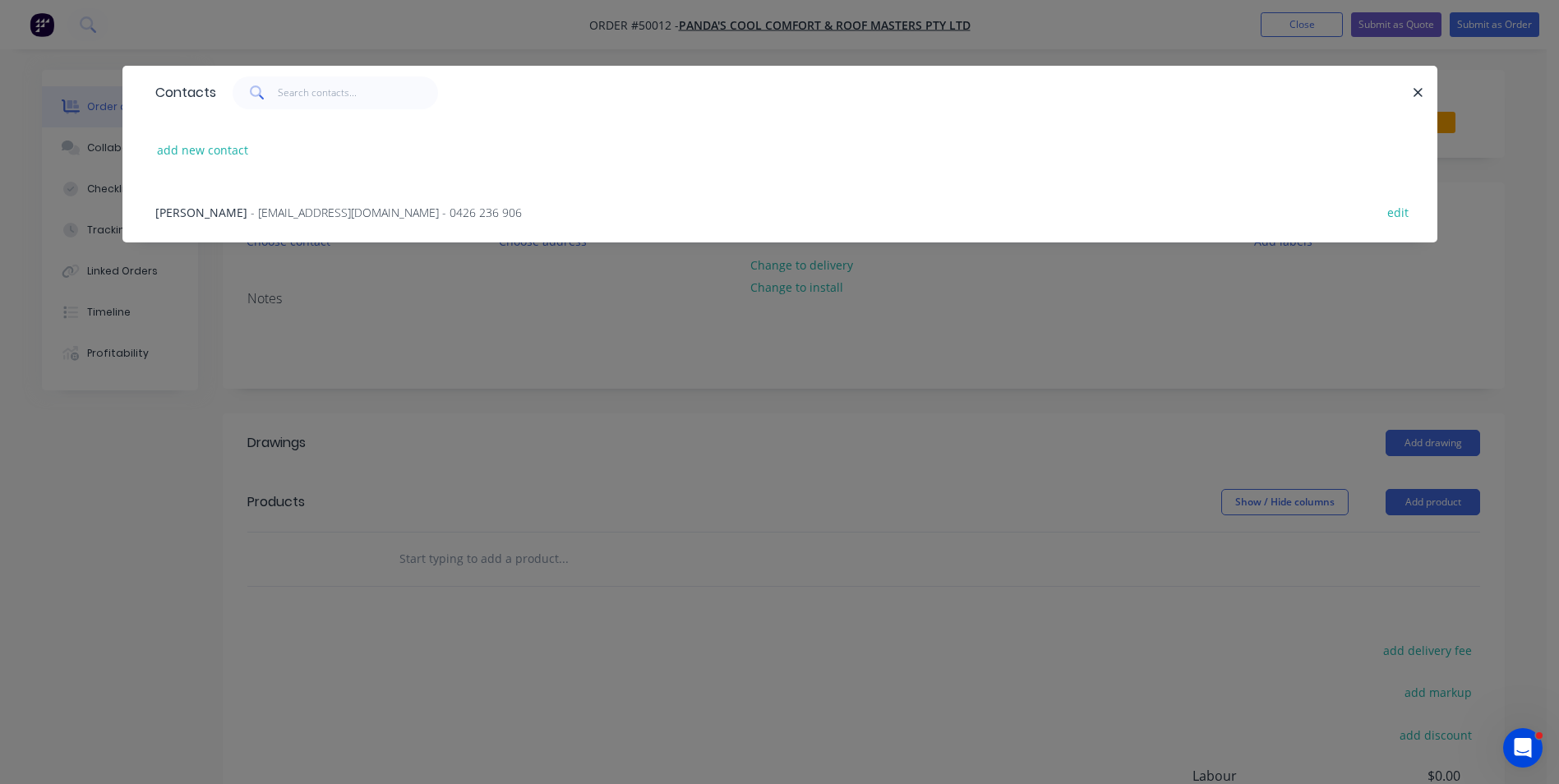
click at [313, 198] on div "Xiong - pandascoolroof@gmail.com - 0426 236 906 edit" at bounding box center [780, 211] width 1266 height 62
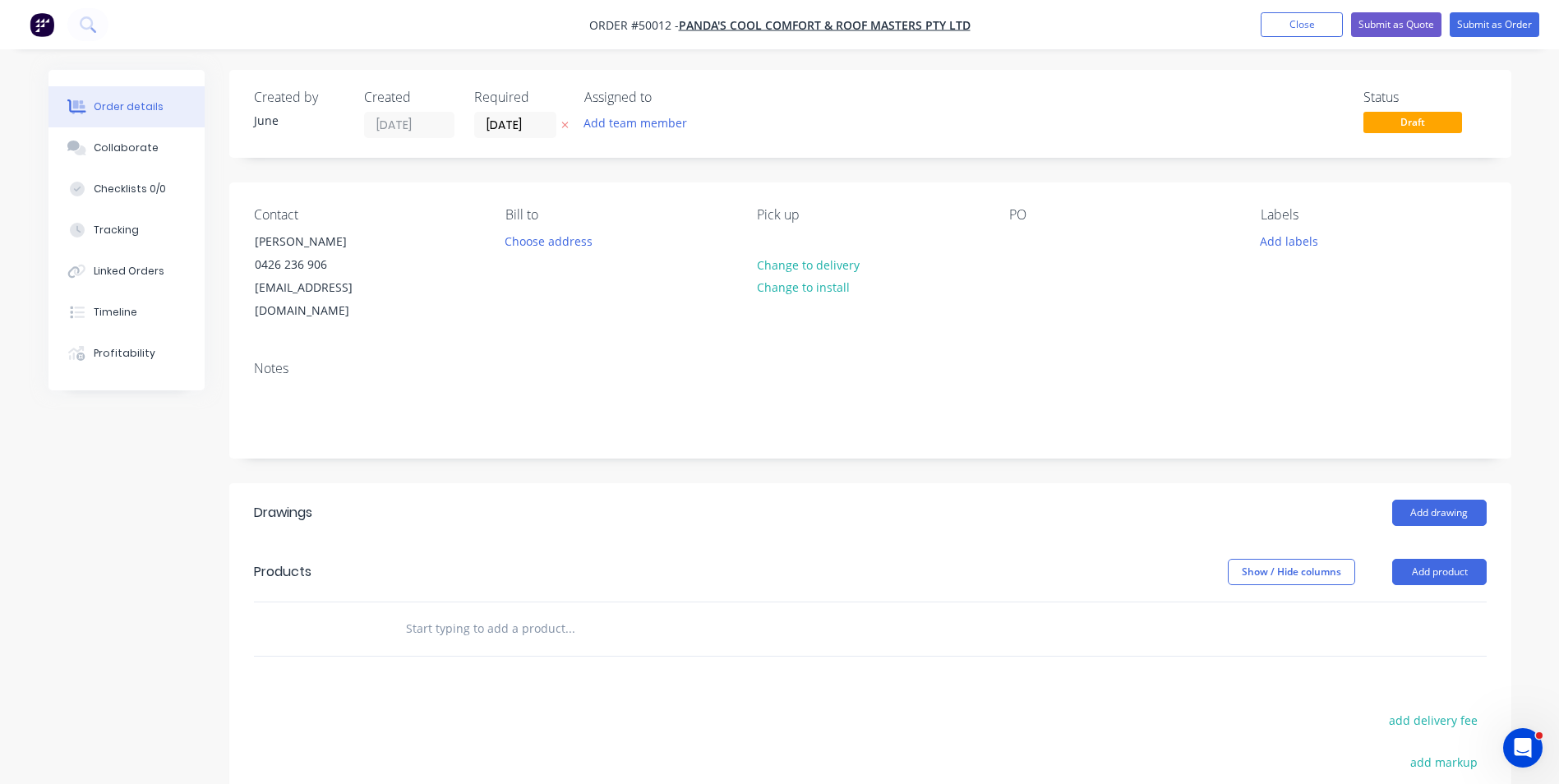
click at [400, 348] on div "Notes" at bounding box center [871, 403] width 1283 height 110
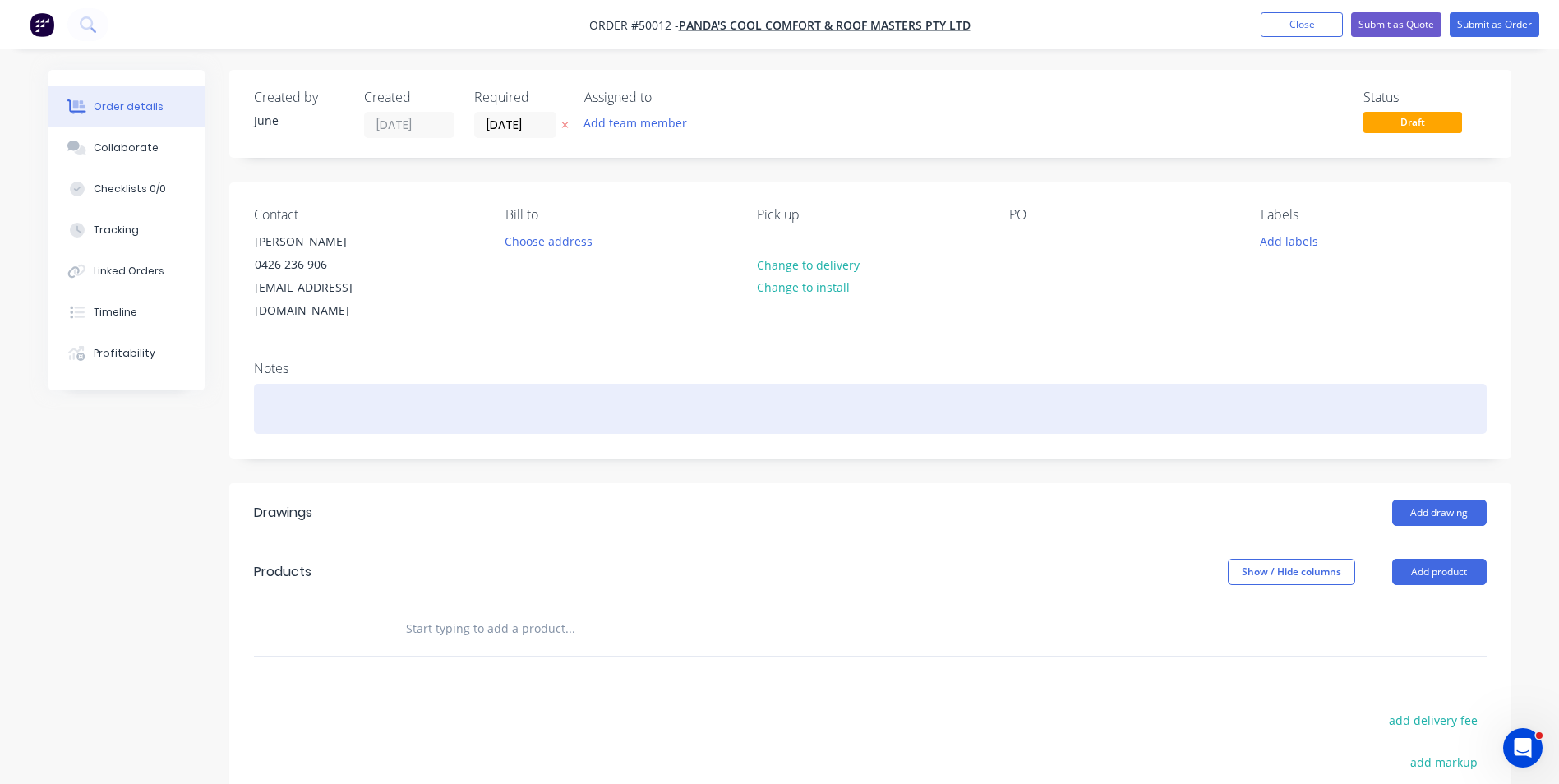
click at [1264, 384] on div at bounding box center [870, 409] width 1233 height 50
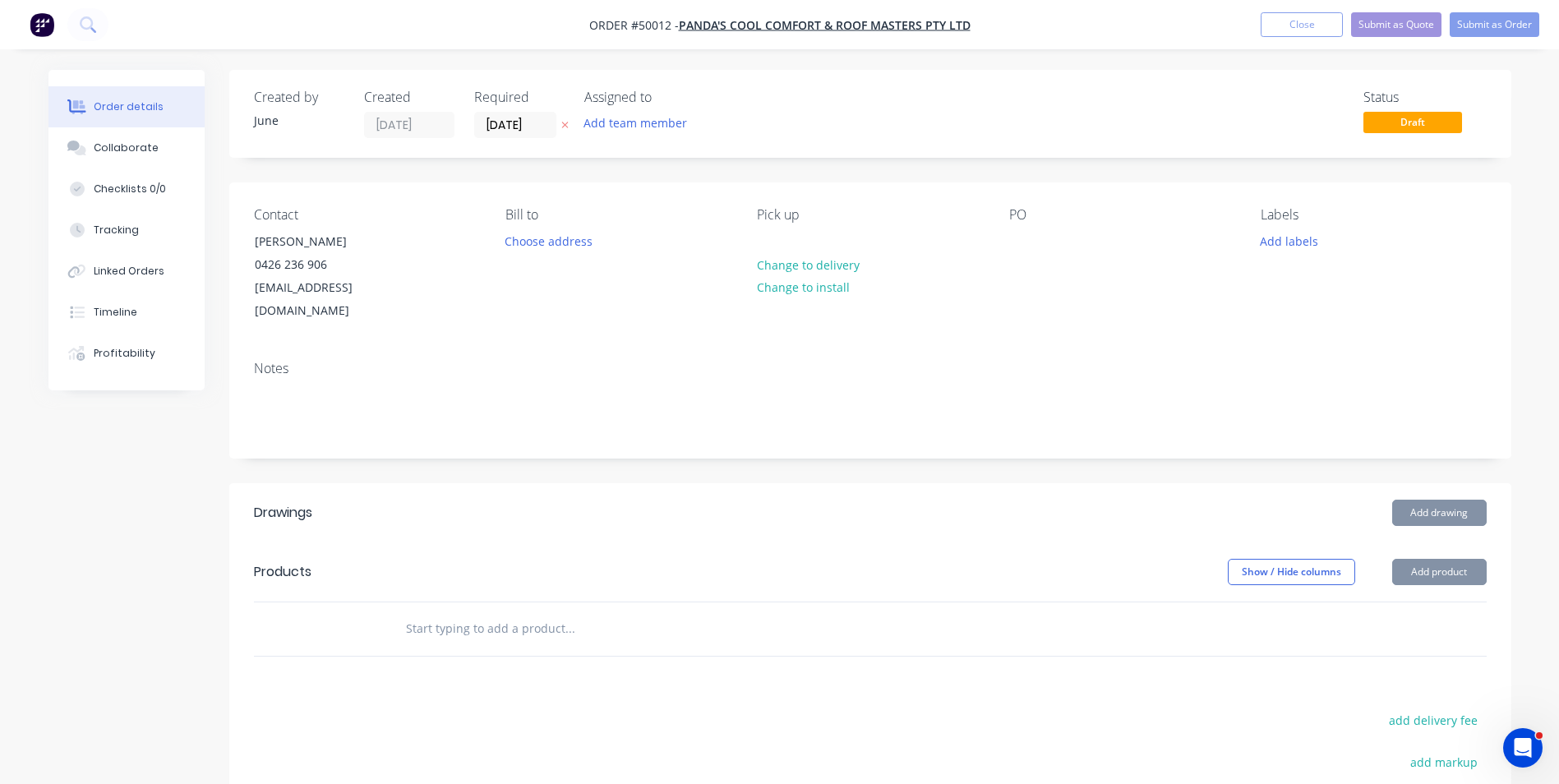
click at [972, 499] on div "Add drawing" at bounding box center [1000, 513] width 971 height 27
click at [879, 499] on div "Add drawing" at bounding box center [1000, 513] width 971 height 27
click at [952, 424] on div "Notes" at bounding box center [871, 403] width 1283 height 110
click at [469, 313] on div "Contact Xiong 0426 236 906 pandascoolroof@gmail.com Bill to Choose address Pick…" at bounding box center [871, 265] width 1283 height 165
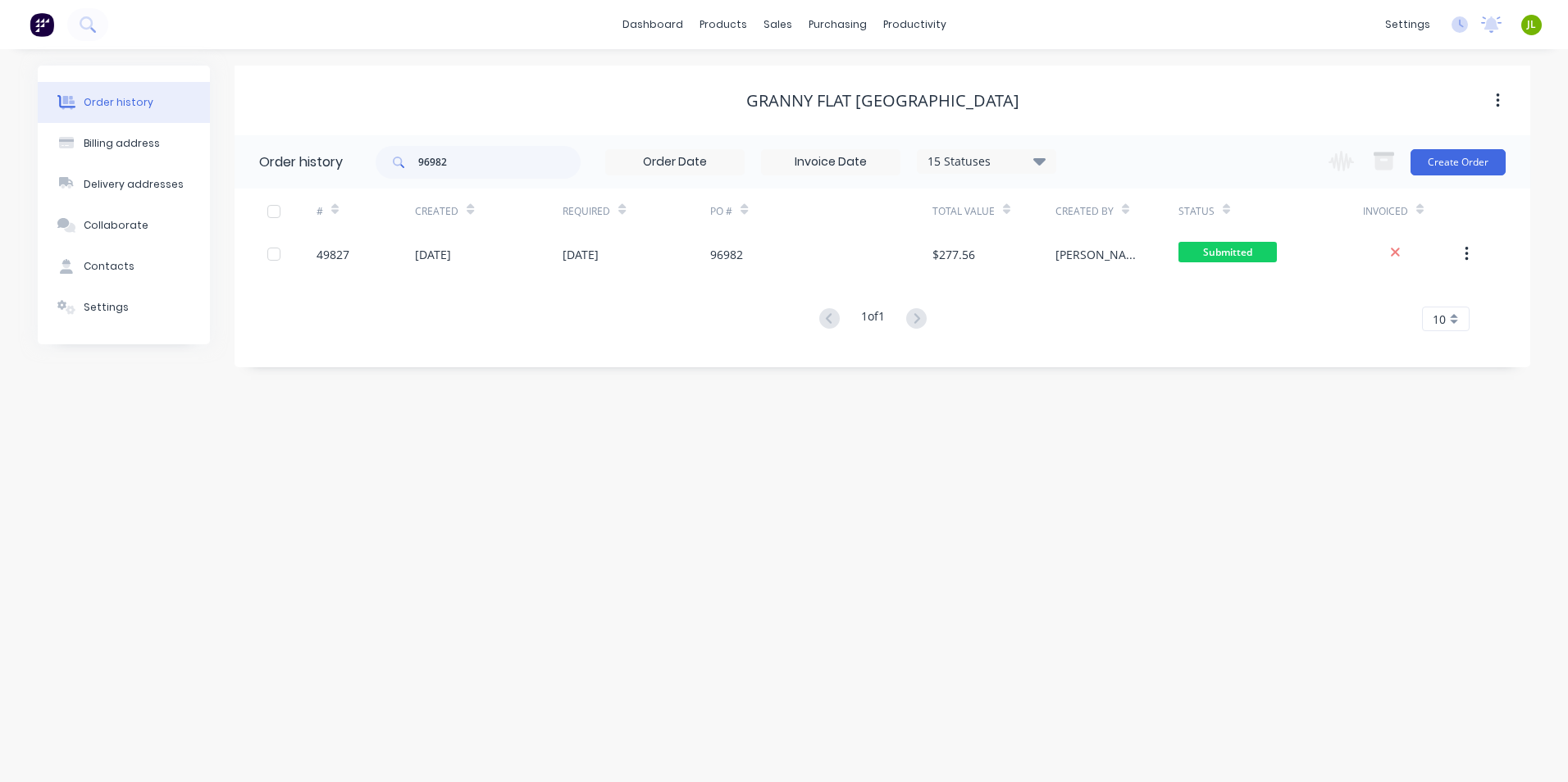
click at [929, 573] on div "Order history Billing address Delivery addresses Collaborate Contacts Settings …" at bounding box center [784, 415] width 1568 height 733
click at [875, 107] on div "Suppliers" at bounding box center [871, 111] width 49 height 15
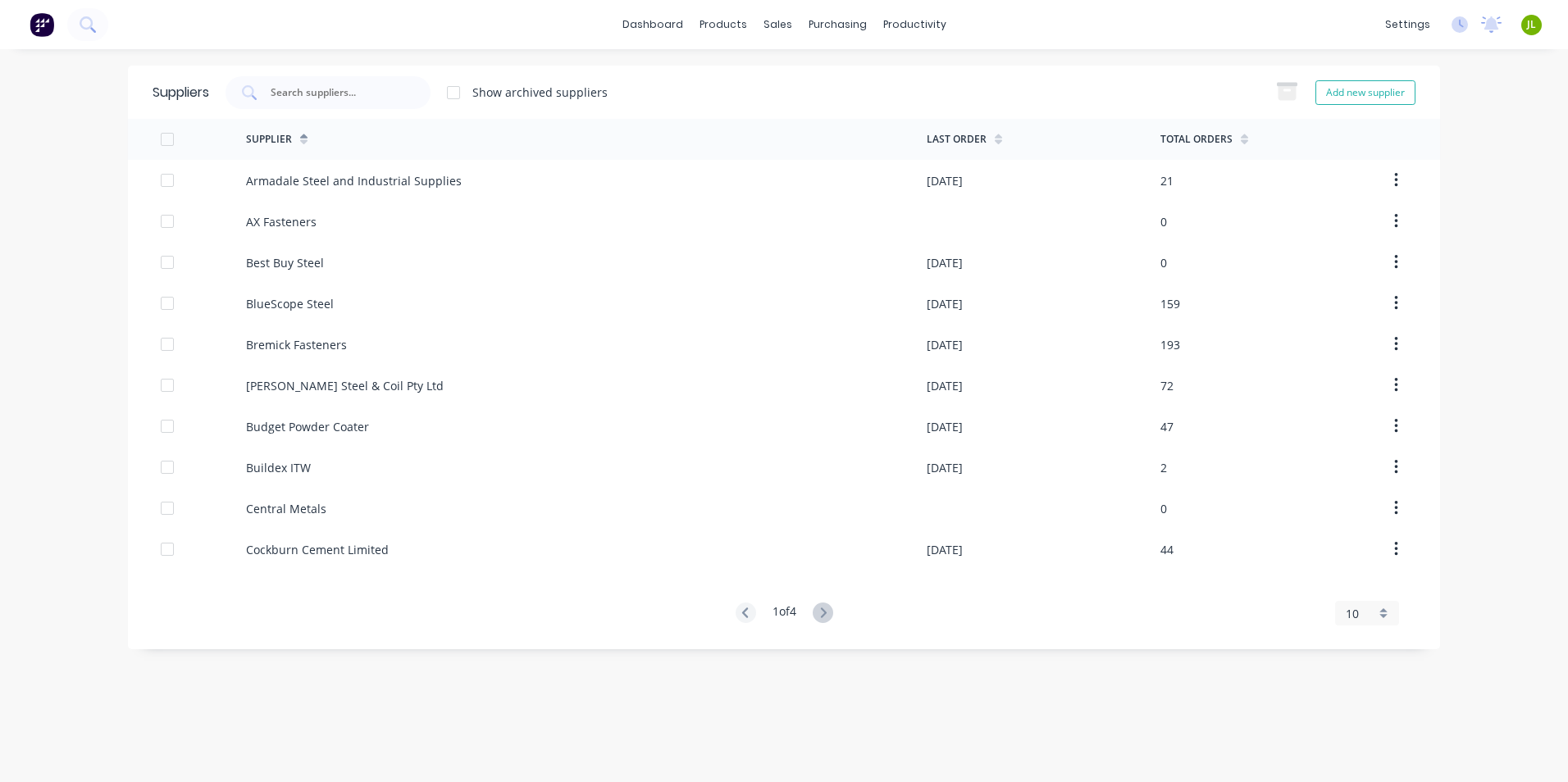
click at [366, 71] on div "Suppliers Show archived suppliers Add new supplier" at bounding box center [784, 92] width 1312 height 53
click at [363, 81] on div at bounding box center [328, 93] width 205 height 33
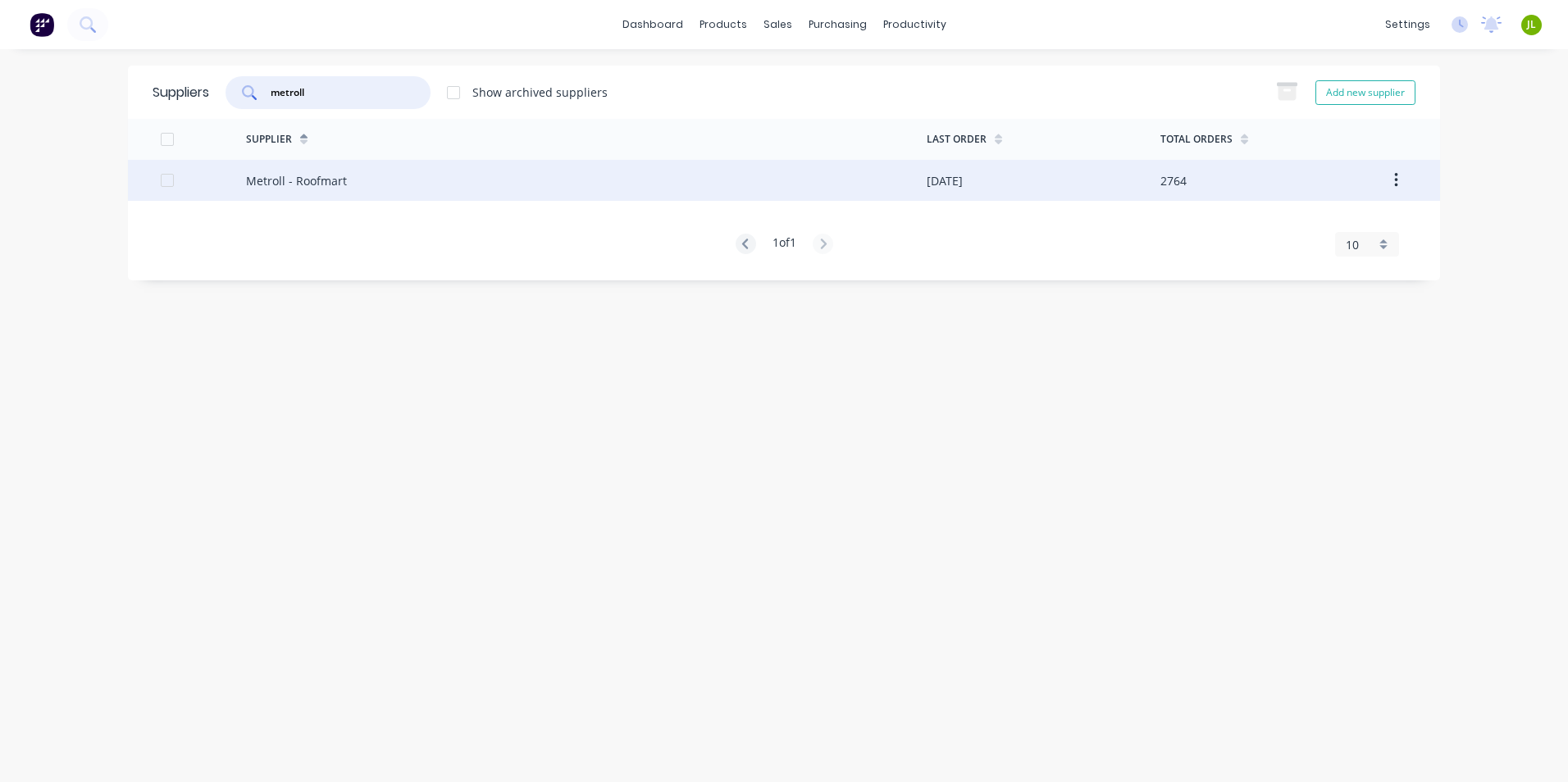
type input "metroll"
click at [413, 194] on div "Metroll - Roofmart" at bounding box center [586, 180] width 681 height 41
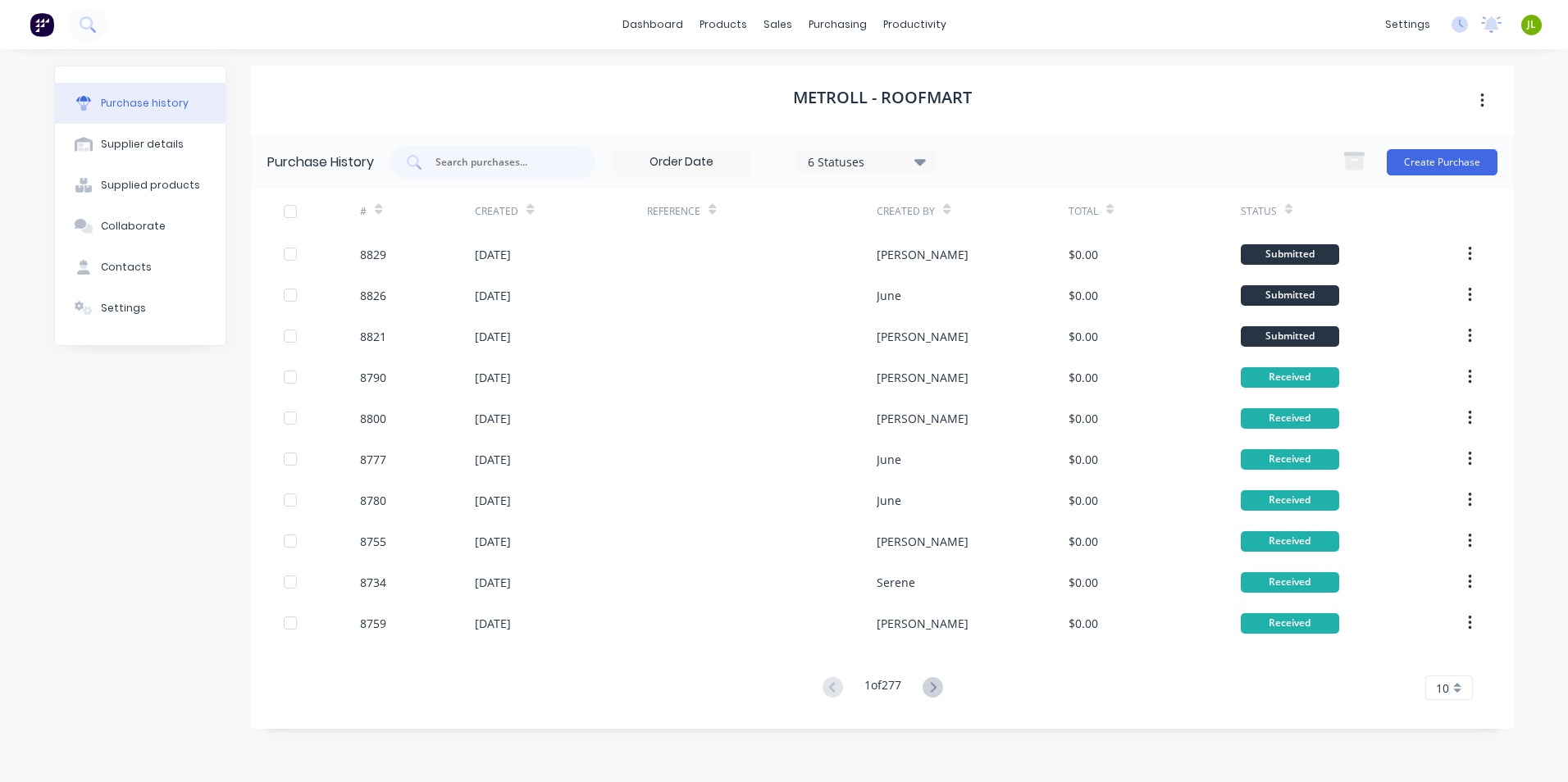
click at [51, 576] on div "Purchase history Supplier details Supplied products Collaborate Contacts Settin…" at bounding box center [783, 407] width 1492 height 716
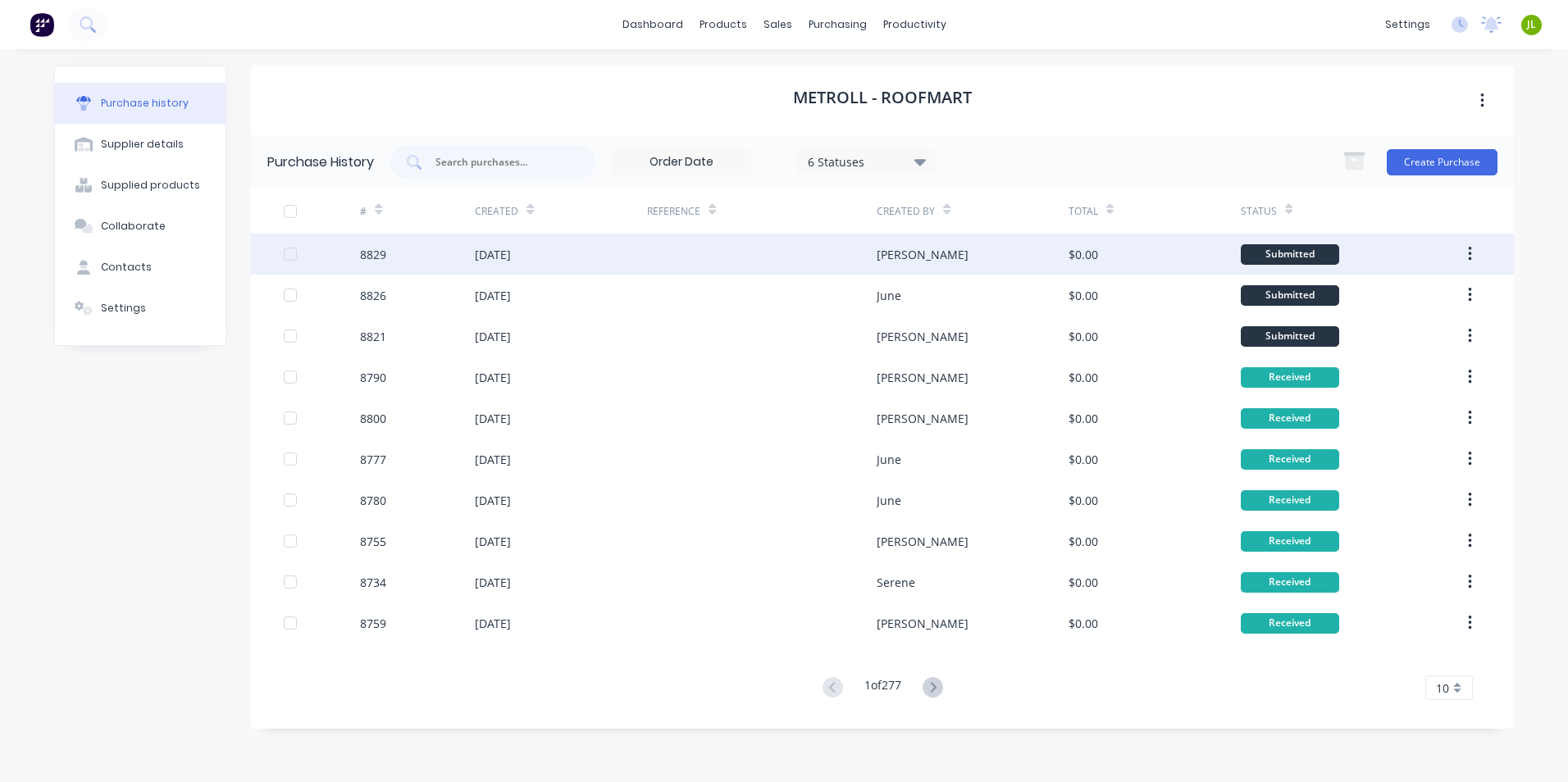
click at [406, 243] on div "8829" at bounding box center [418, 253] width 115 height 41
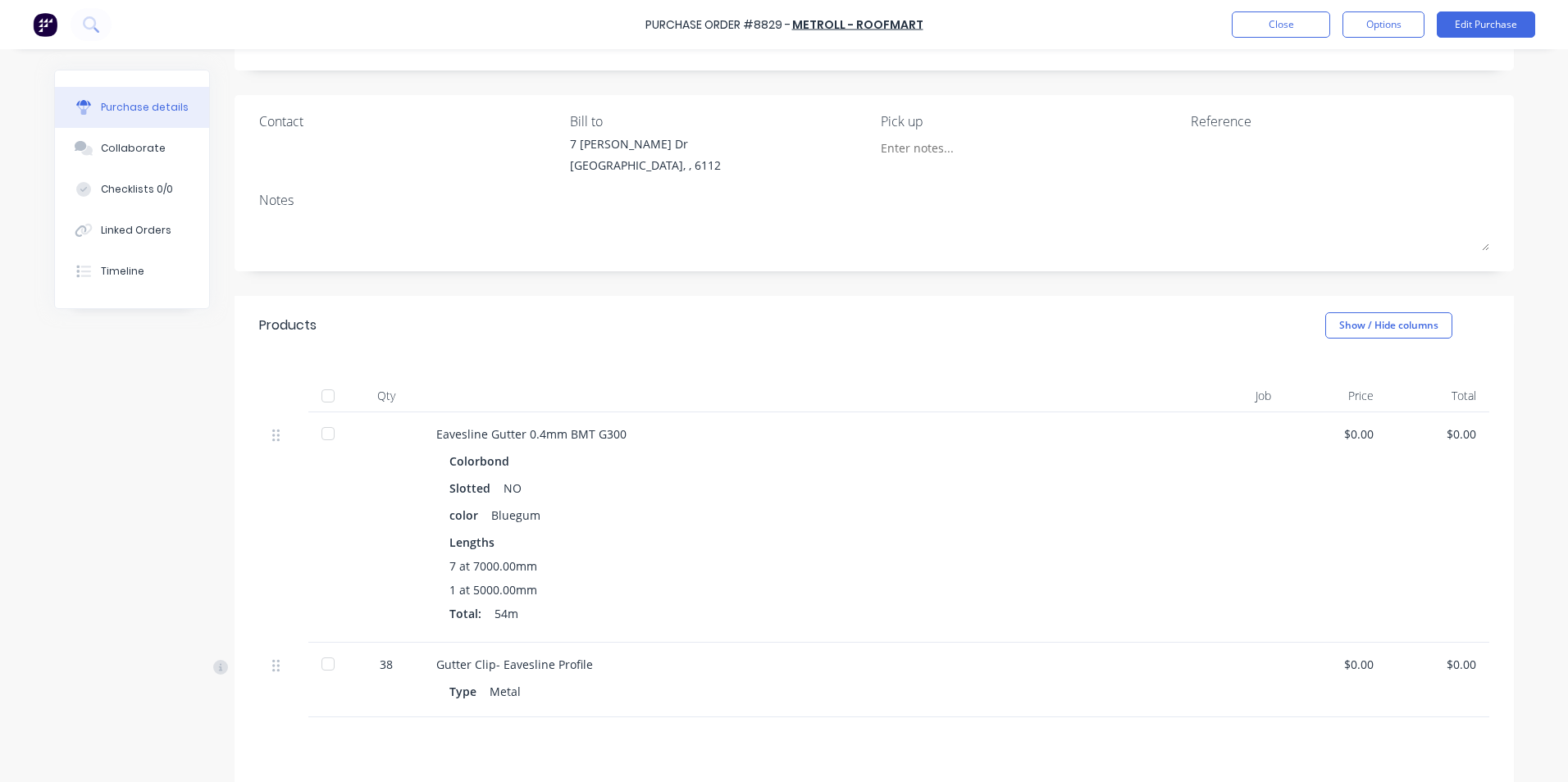
scroll to position [164, 0]
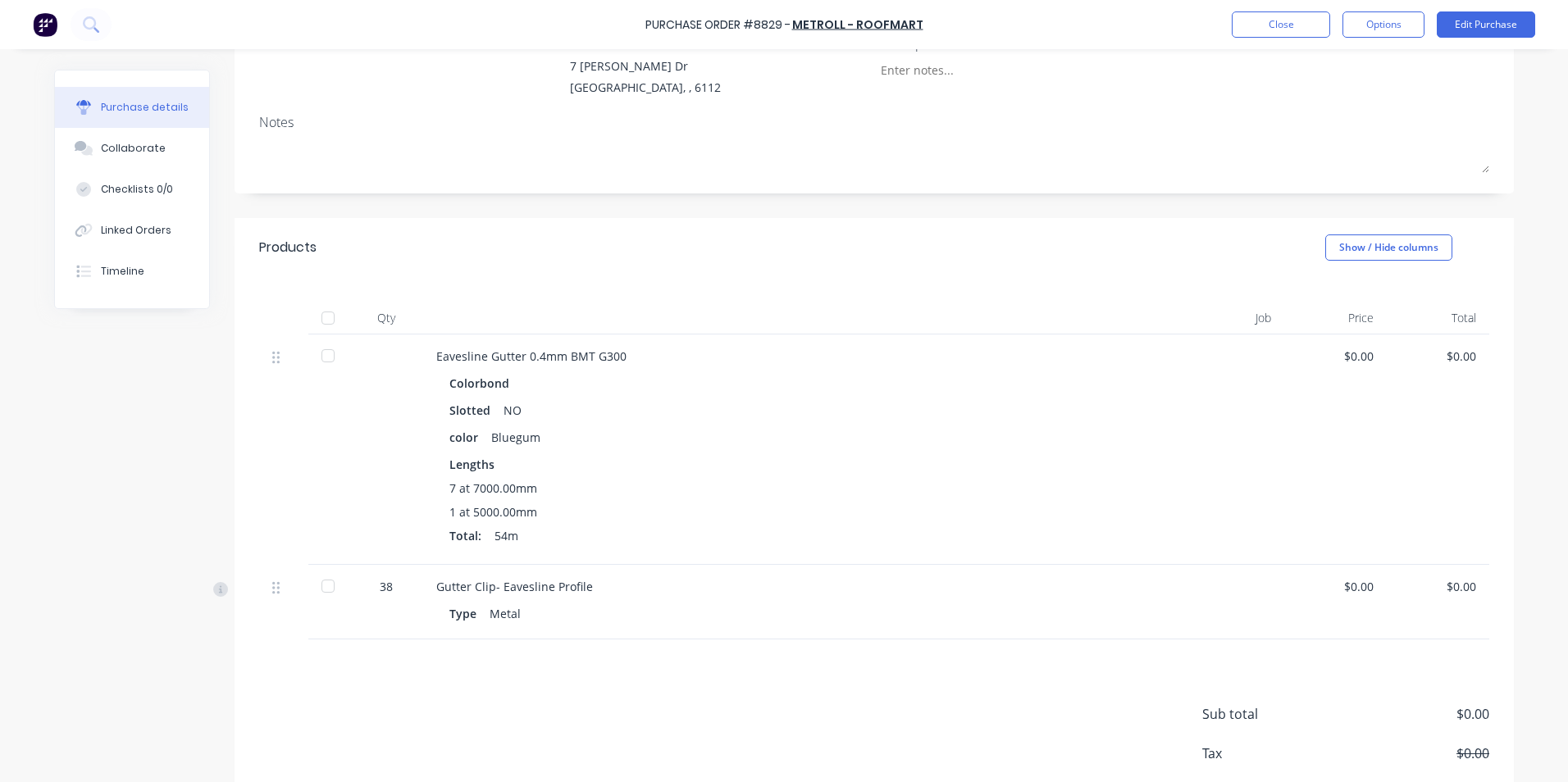
drag, startPoint x: 421, startPoint y: 740, endPoint x: 458, endPoint y: 715, distance: 44.7
click at [421, 740] on div "Sub total $0.00 Tax $0.00 Total $0.00" at bounding box center [874, 748] width 1280 height 217
click at [1278, 34] on button "Close" at bounding box center [1281, 25] width 99 height 27
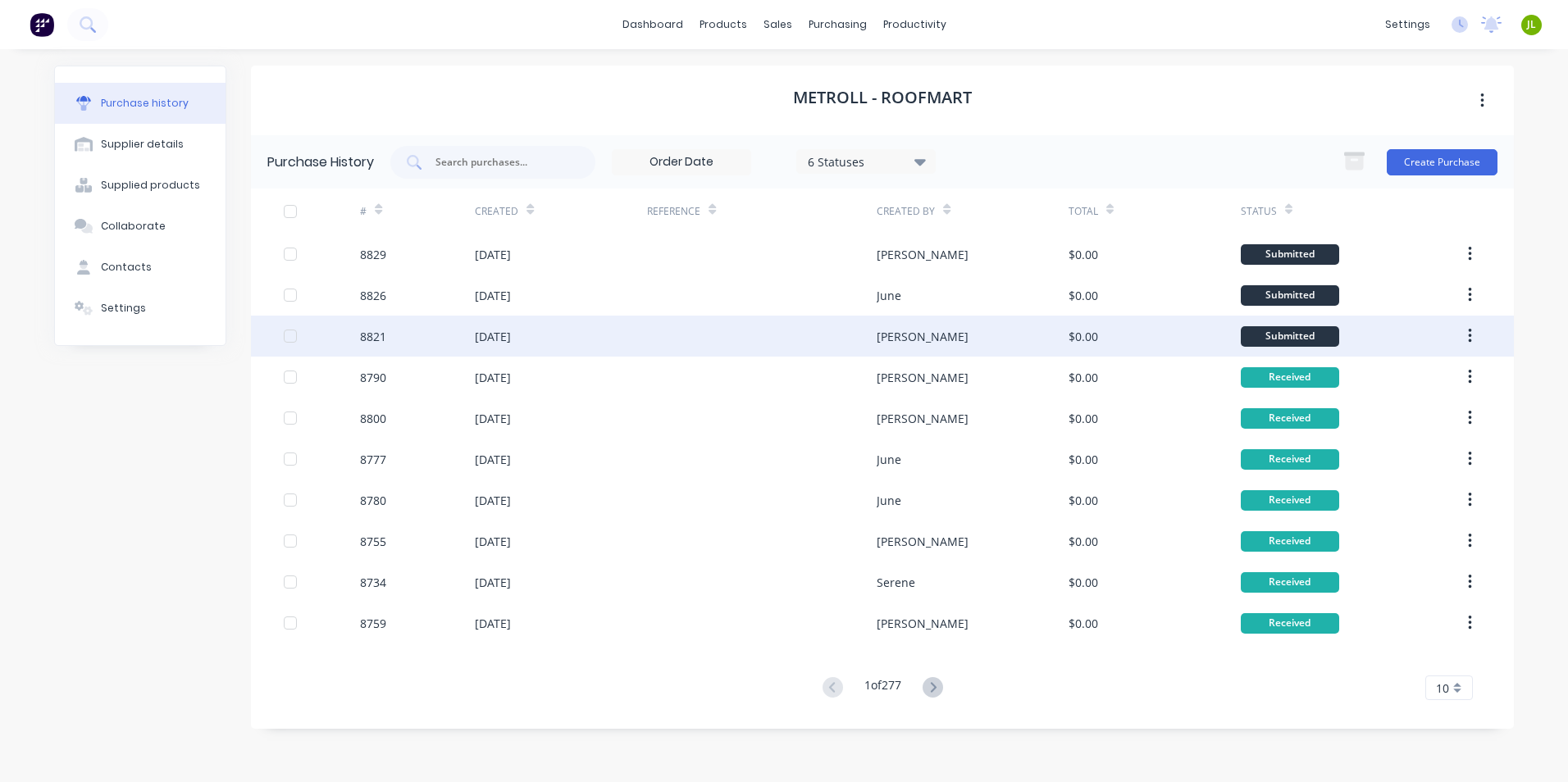
click at [586, 330] on div "[DATE]" at bounding box center [561, 335] width 172 height 41
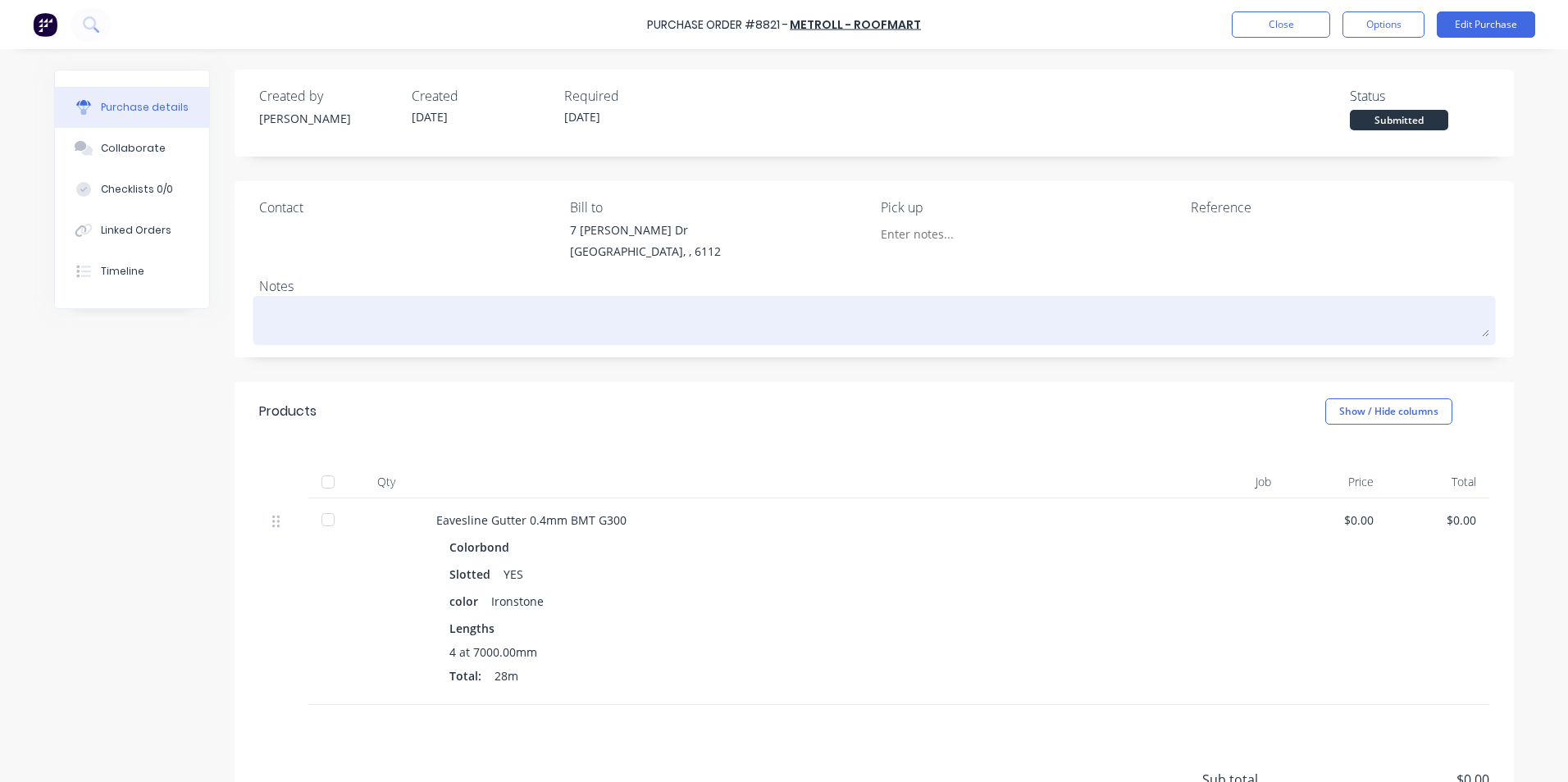
click at [649, 306] on textarea at bounding box center [874, 318] width 1230 height 37
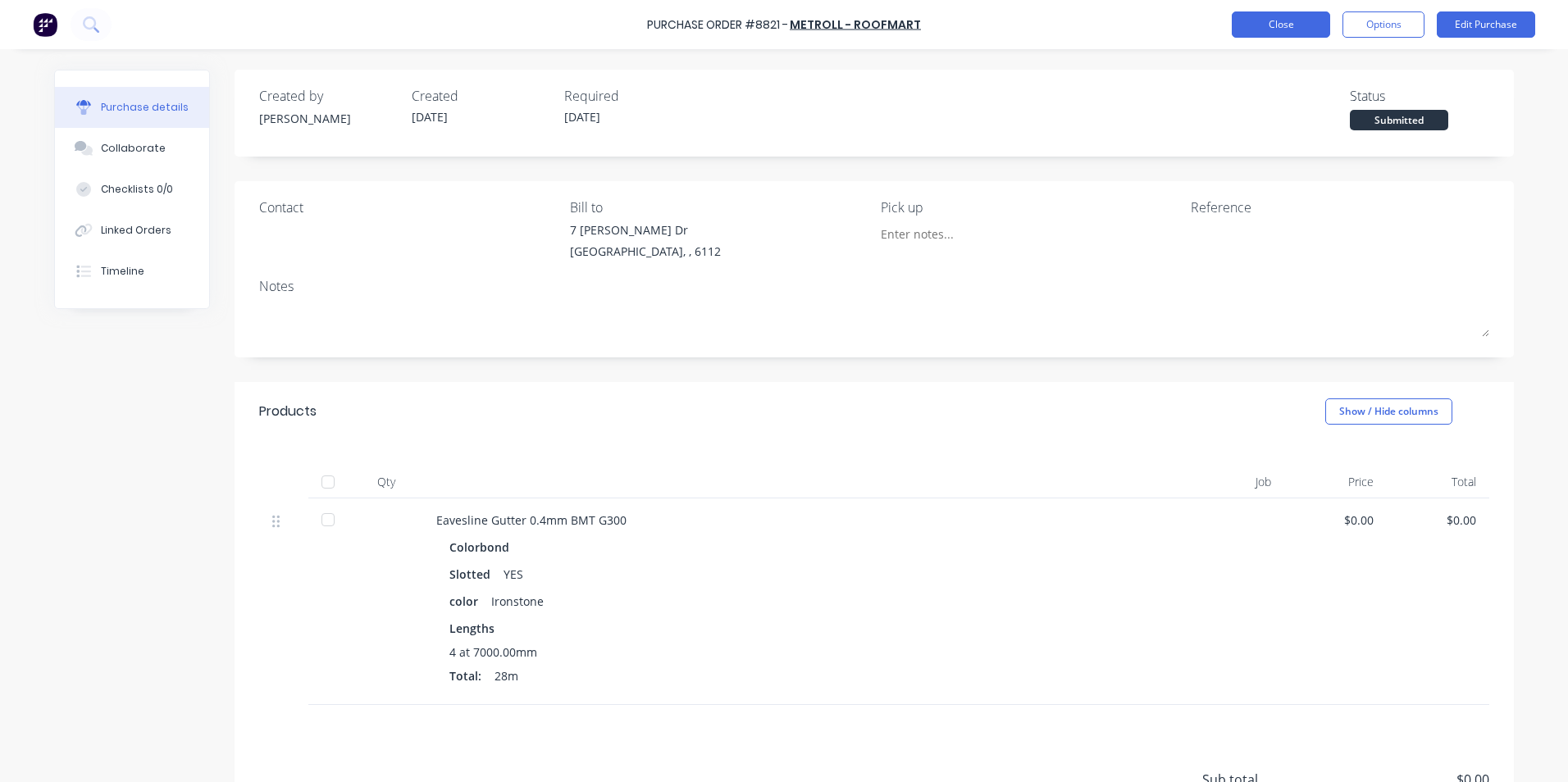
click at [1266, 27] on button "Close" at bounding box center [1281, 25] width 99 height 27
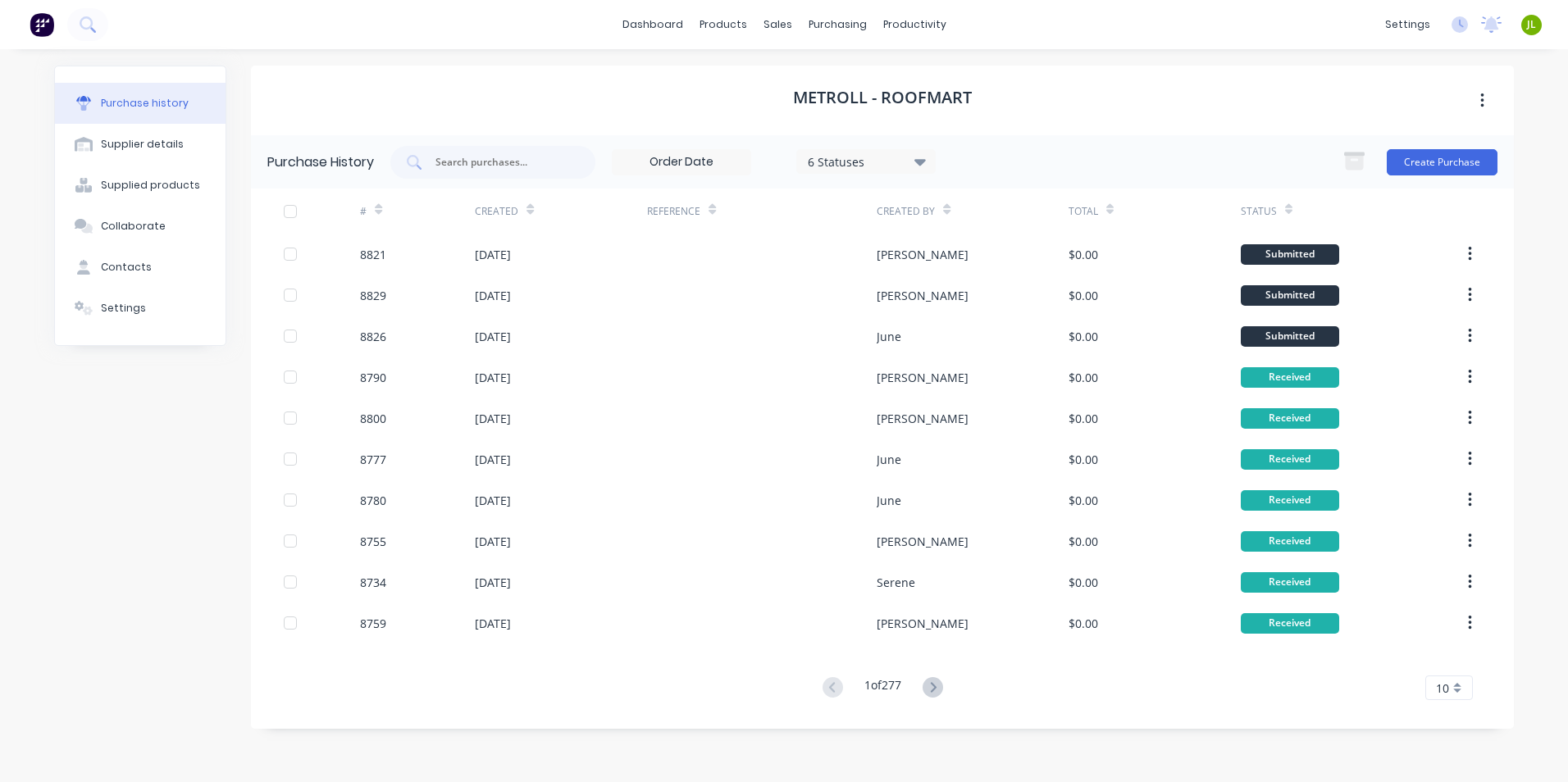
click at [1155, 105] on div "Metroll - Roofmart" at bounding box center [882, 100] width 1263 height 70
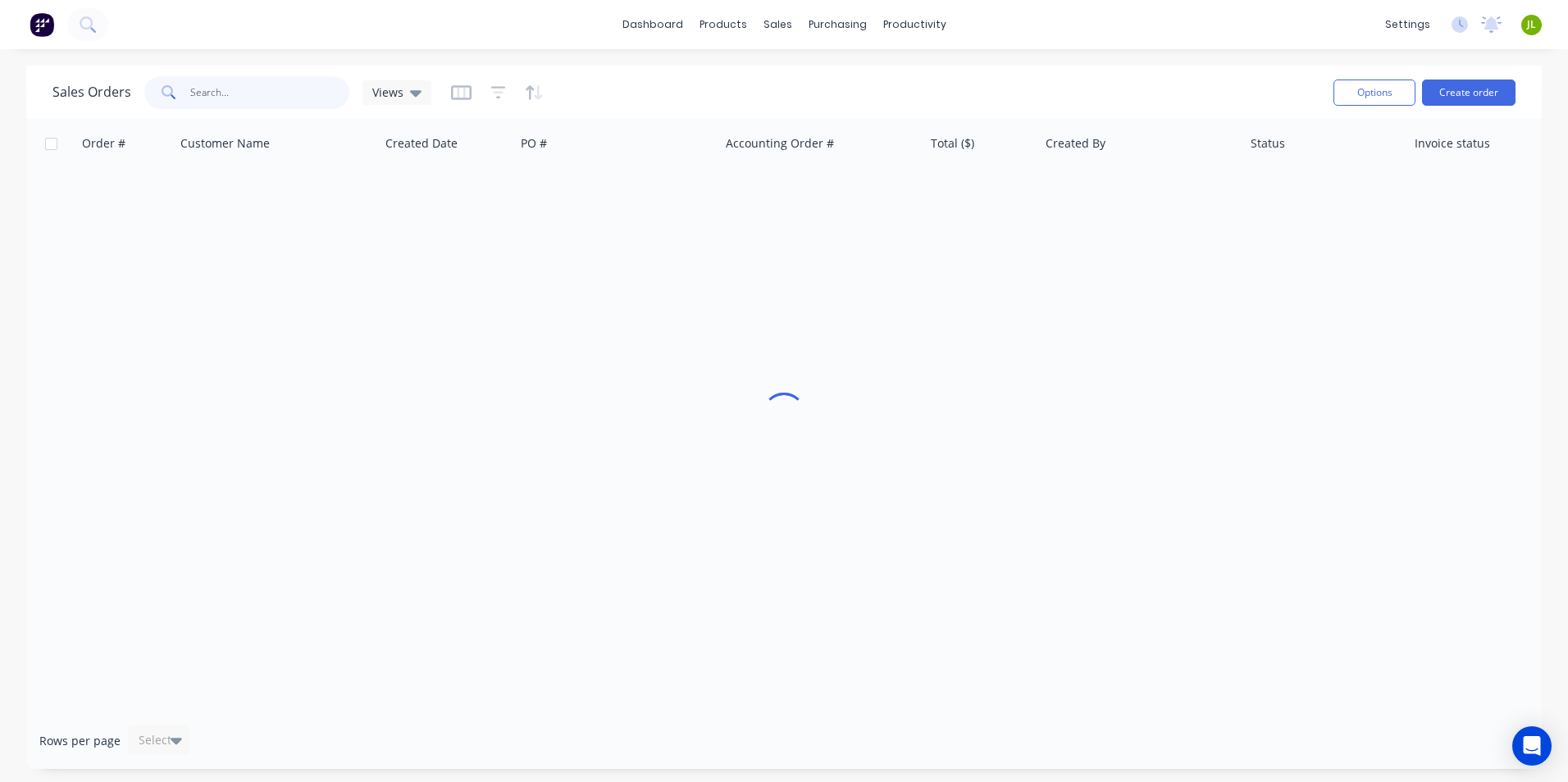
click at [264, 94] on input "text" at bounding box center [270, 93] width 160 height 33
type input "49930"
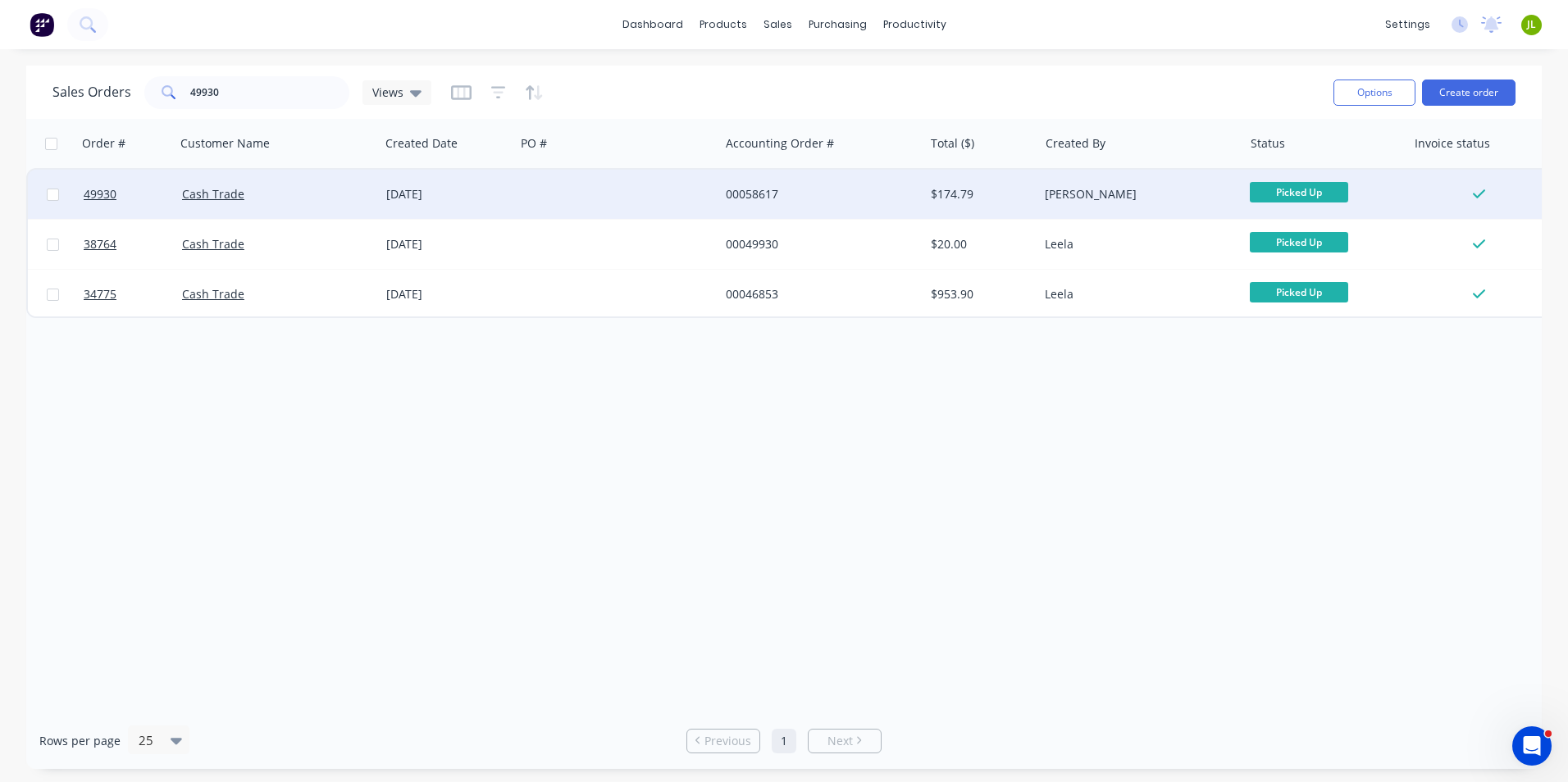
click at [537, 191] on div at bounding box center [617, 193] width 204 height 49
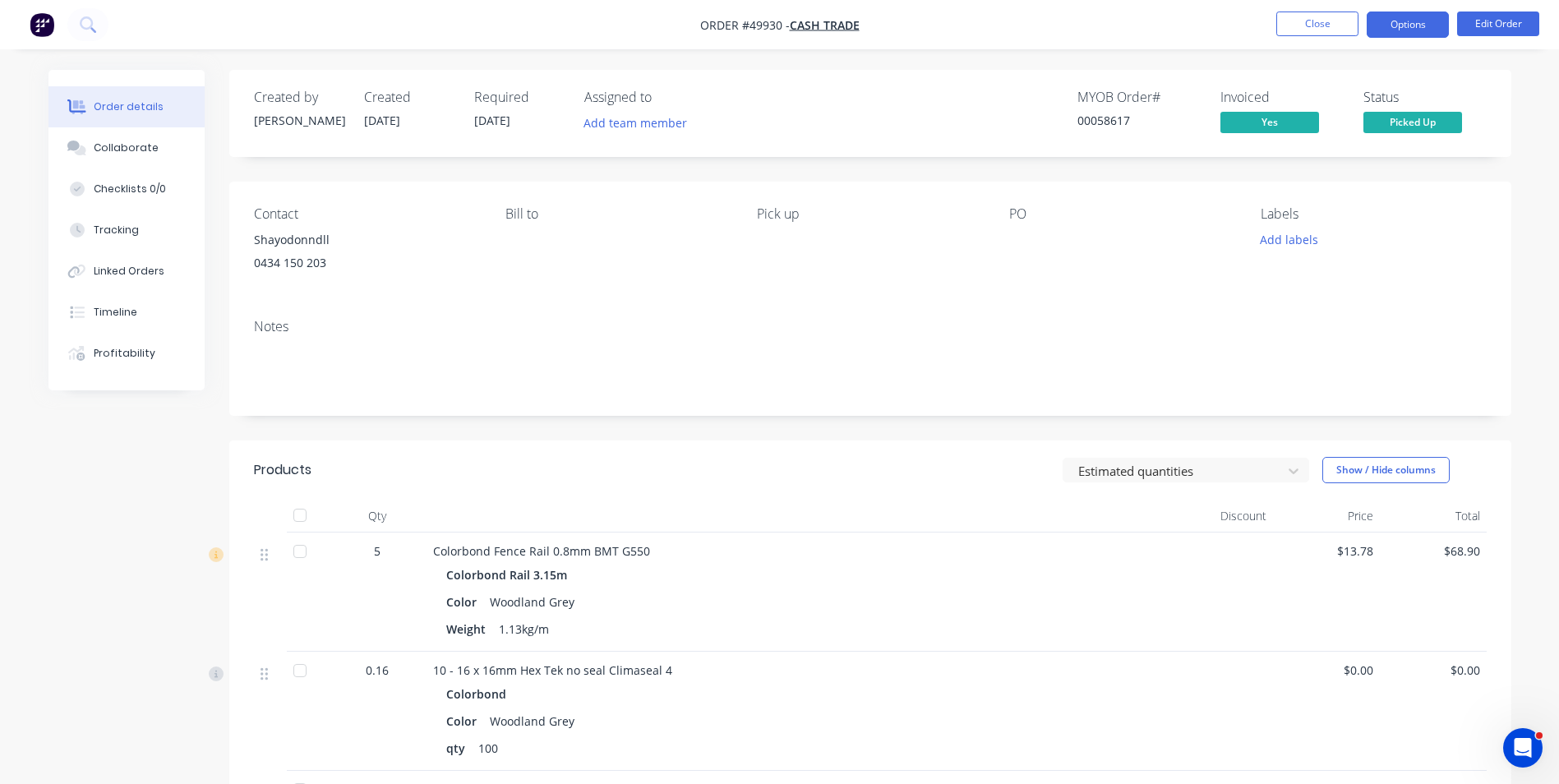
click at [1417, 32] on button "Options" at bounding box center [1408, 25] width 82 height 27
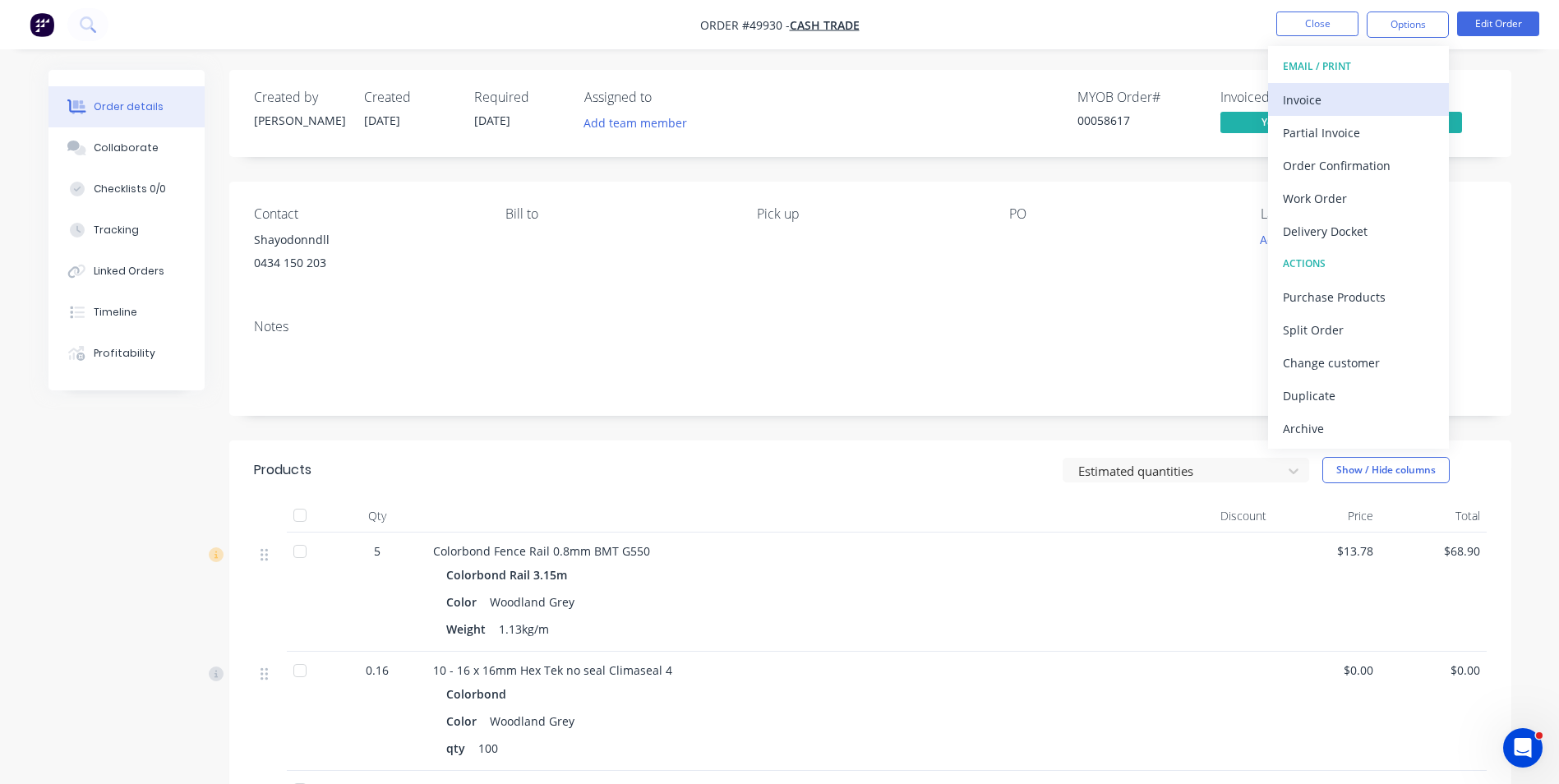
click at [1381, 107] on div "Invoice" at bounding box center [1358, 100] width 151 height 24
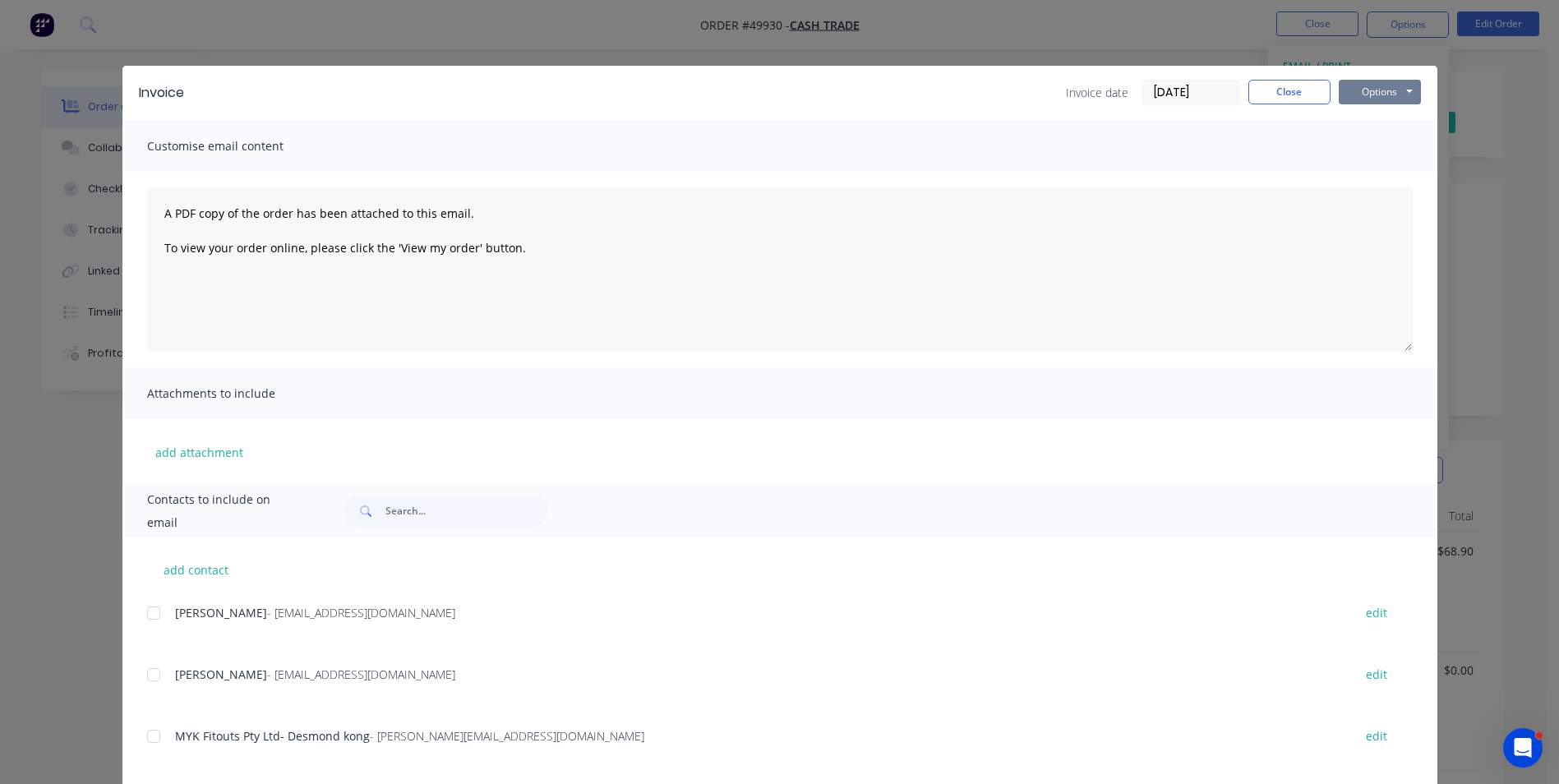
click at [1373, 92] on button "Options" at bounding box center [1380, 92] width 82 height 25
click at [1296, 91] on button "Close" at bounding box center [1289, 92] width 82 height 25
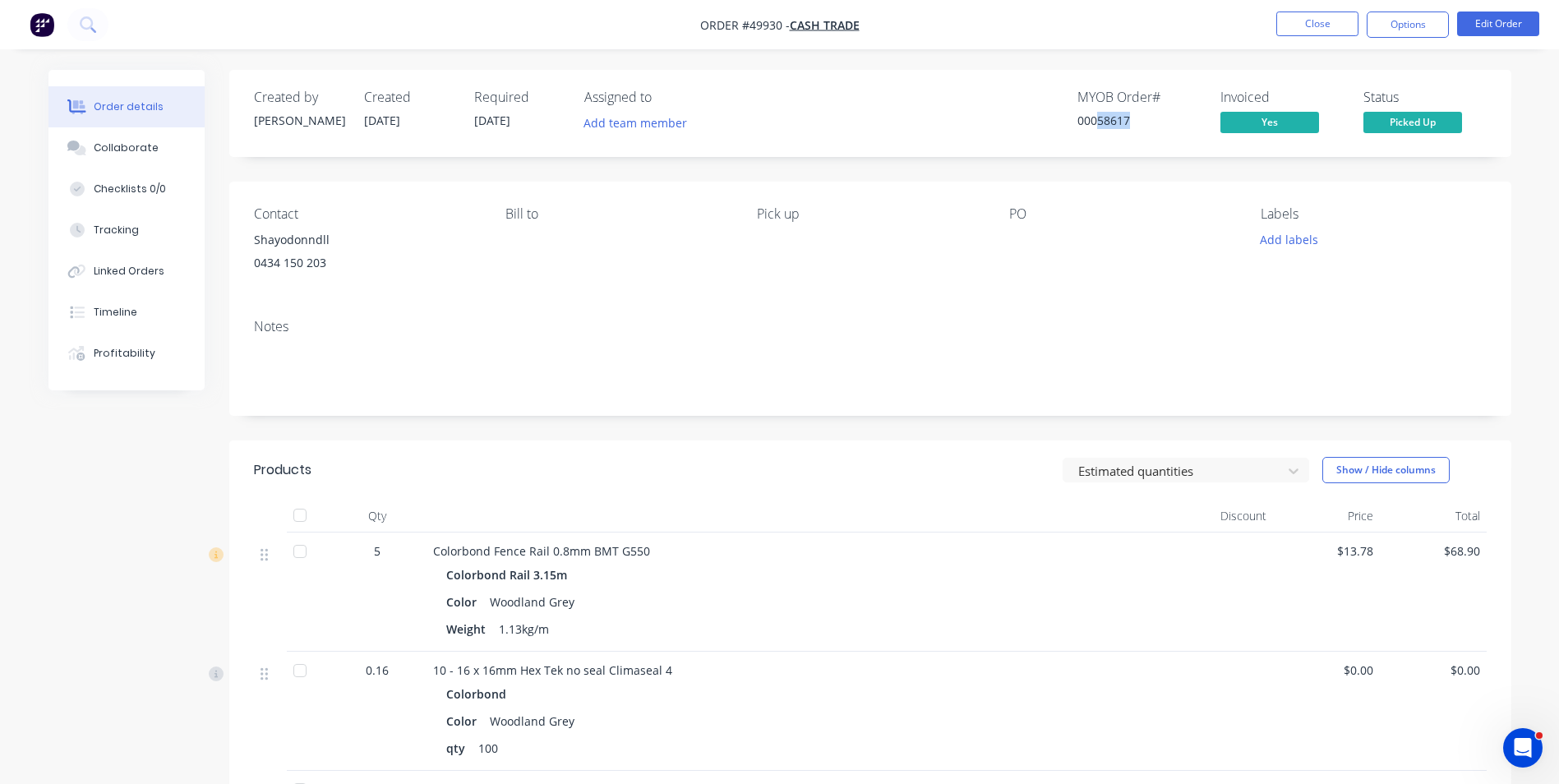
drag, startPoint x: 1096, startPoint y: 117, endPoint x: 1151, endPoint y: 124, distance: 55.4
click at [1151, 124] on div "00058617" at bounding box center [1139, 120] width 123 height 17
click at [1283, 24] on button "Close" at bounding box center [1318, 24] width 82 height 25
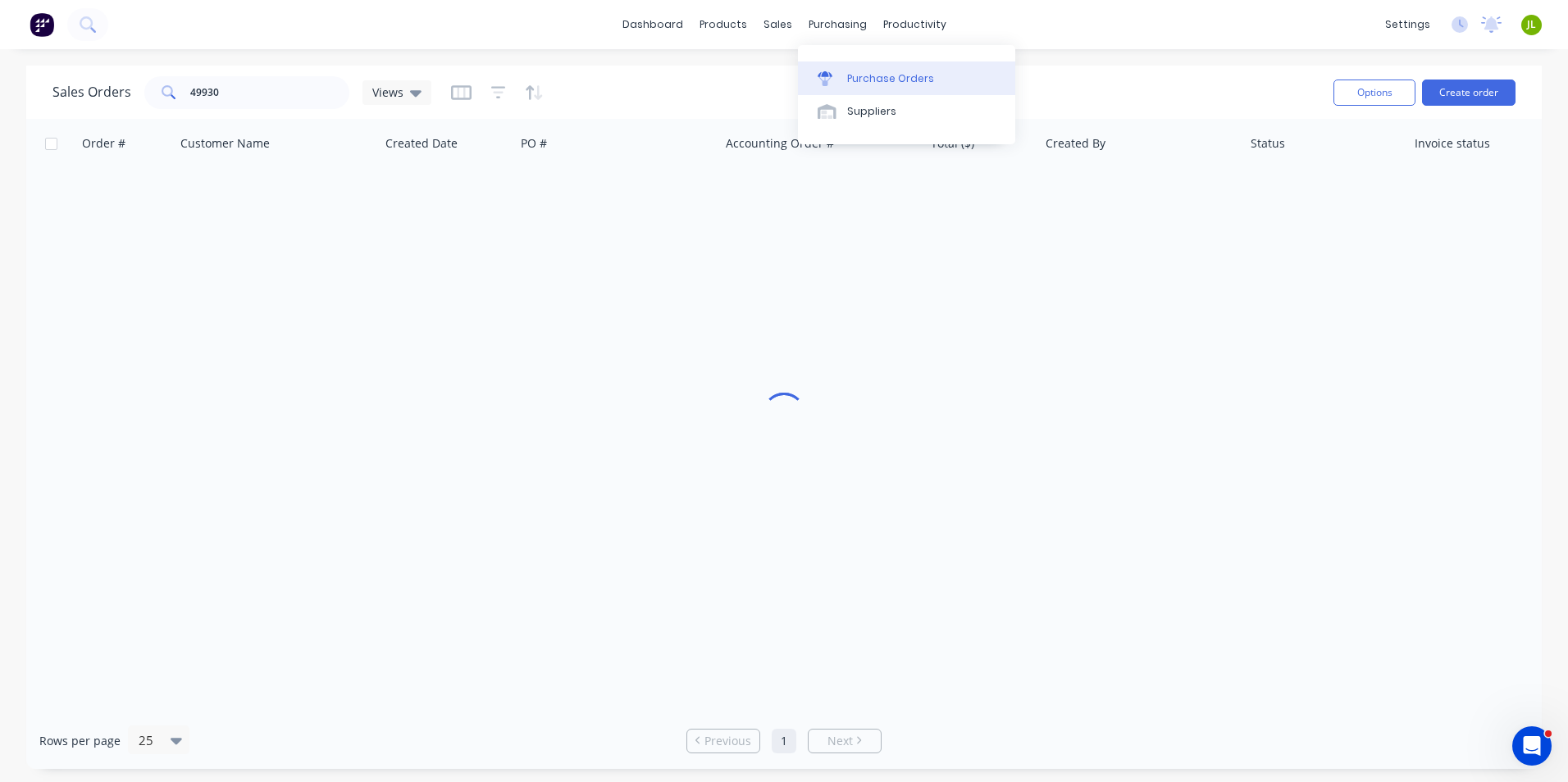
click at [865, 80] on div "Purchase Orders" at bounding box center [890, 79] width 87 height 15
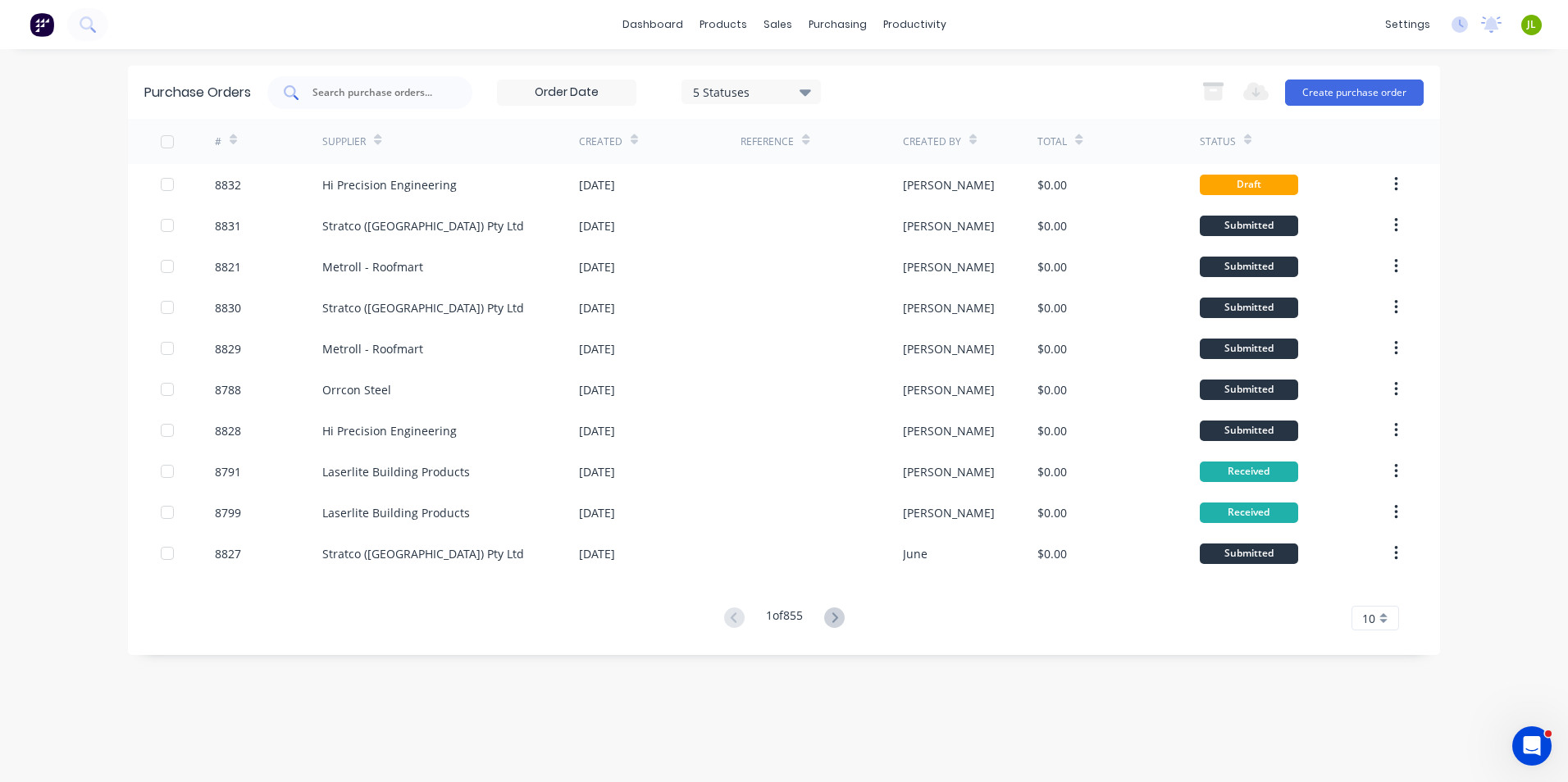
click at [321, 89] on input "text" at bounding box center [379, 93] width 136 height 17
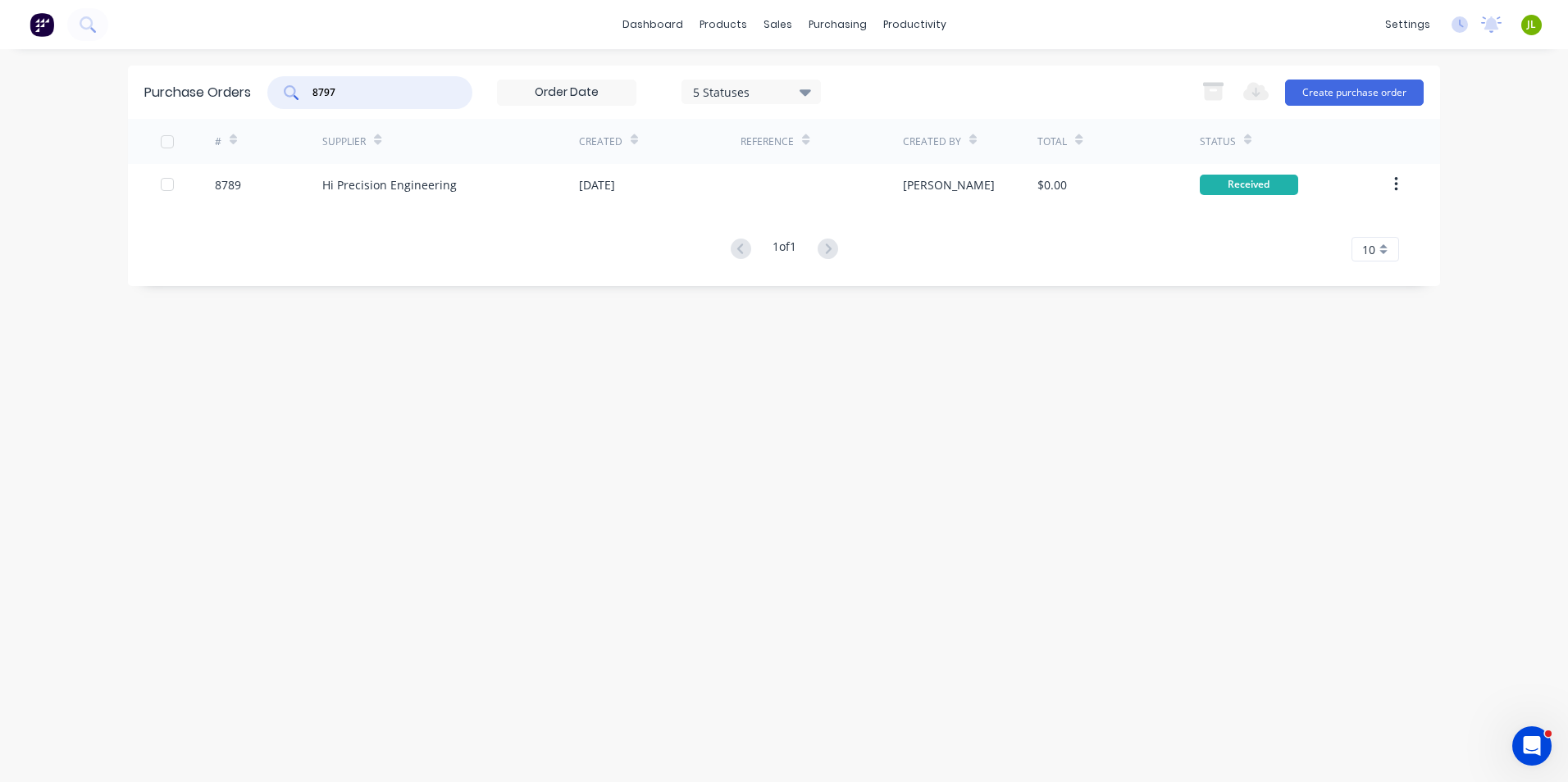
type input "8797"
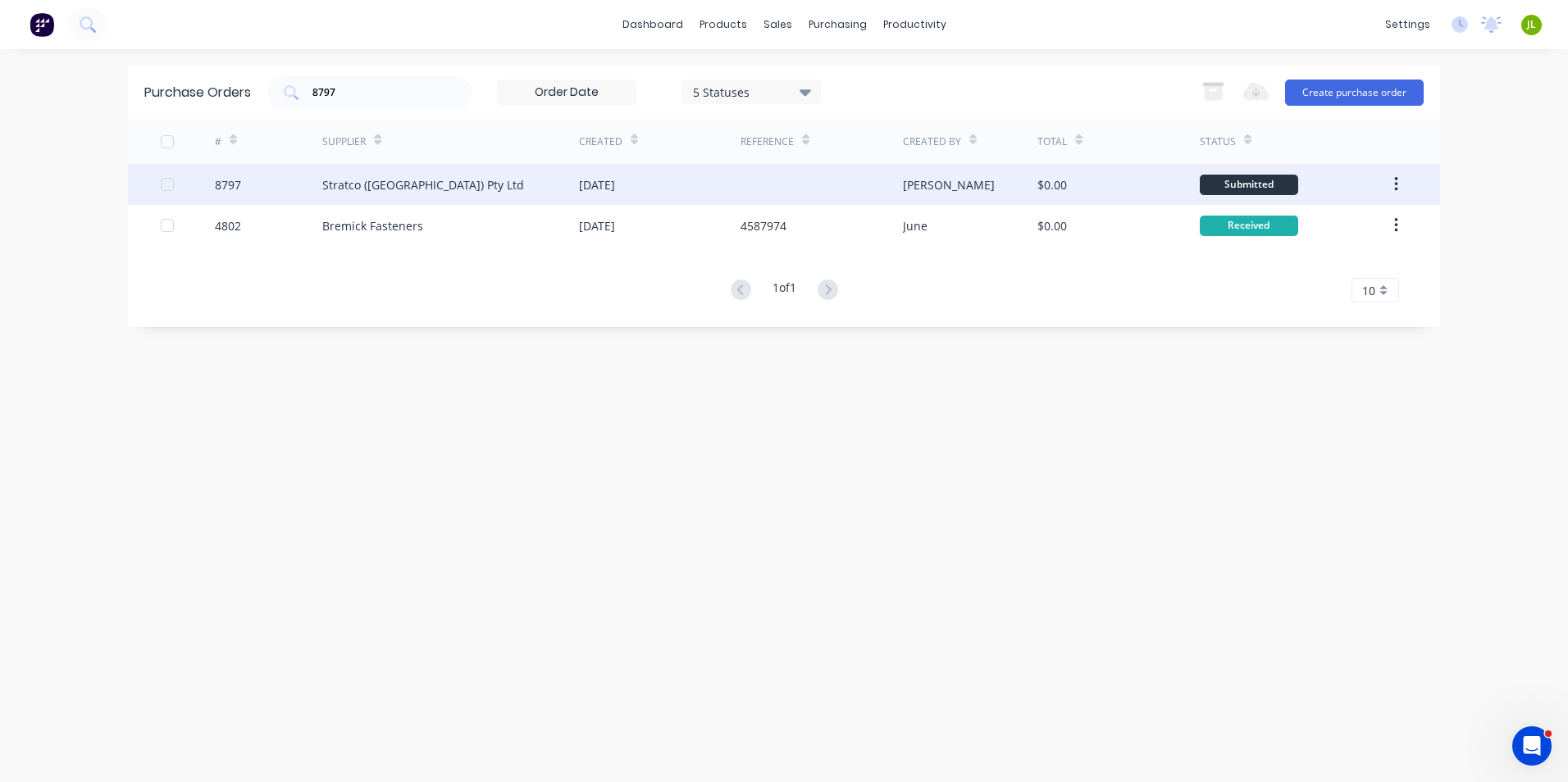
click at [752, 201] on div at bounding box center [821, 184] width 162 height 41
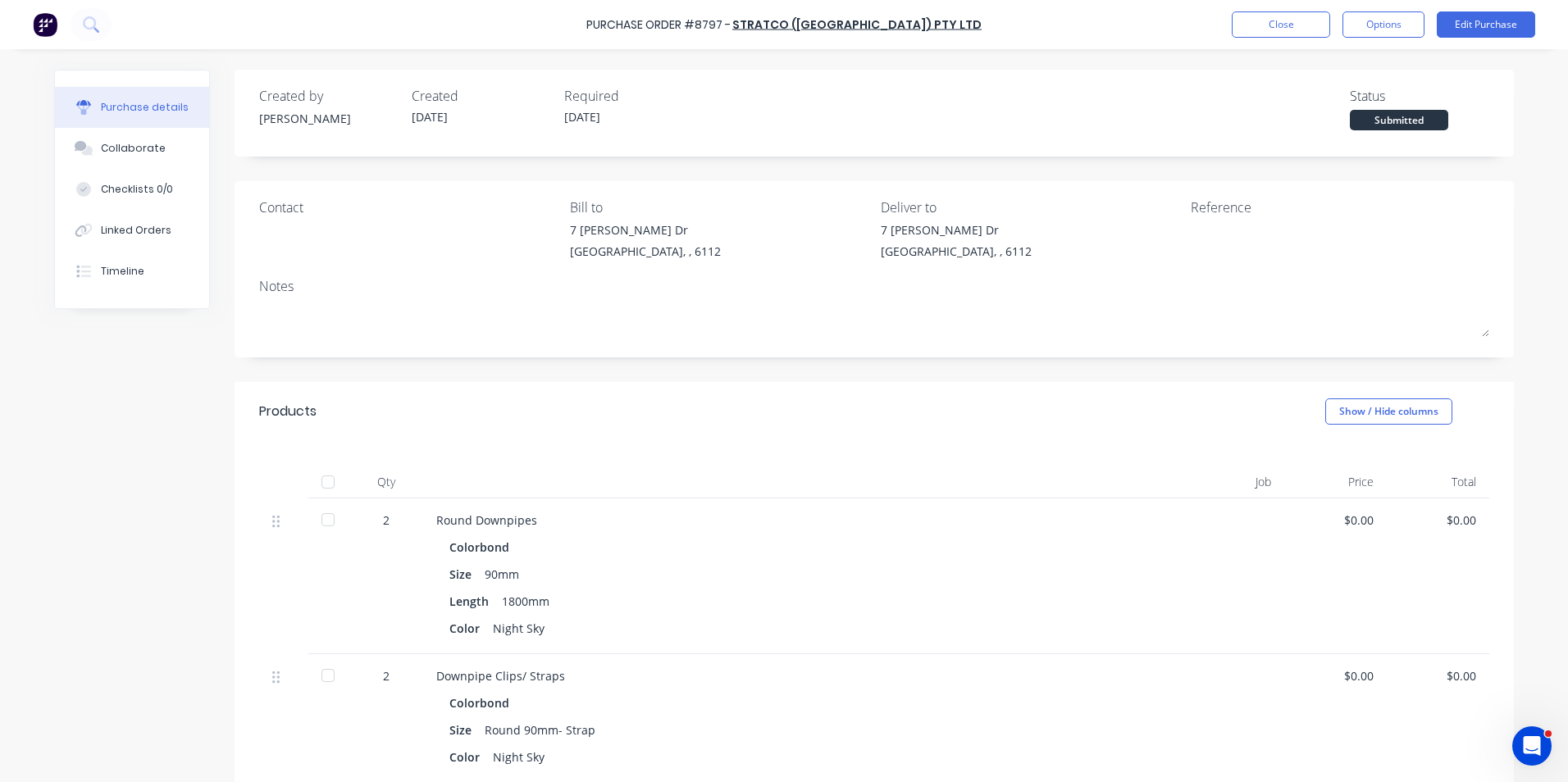
click at [320, 481] on div at bounding box center [328, 482] width 33 height 33
click at [149, 235] on div "Linked Orders" at bounding box center [135, 231] width 71 height 15
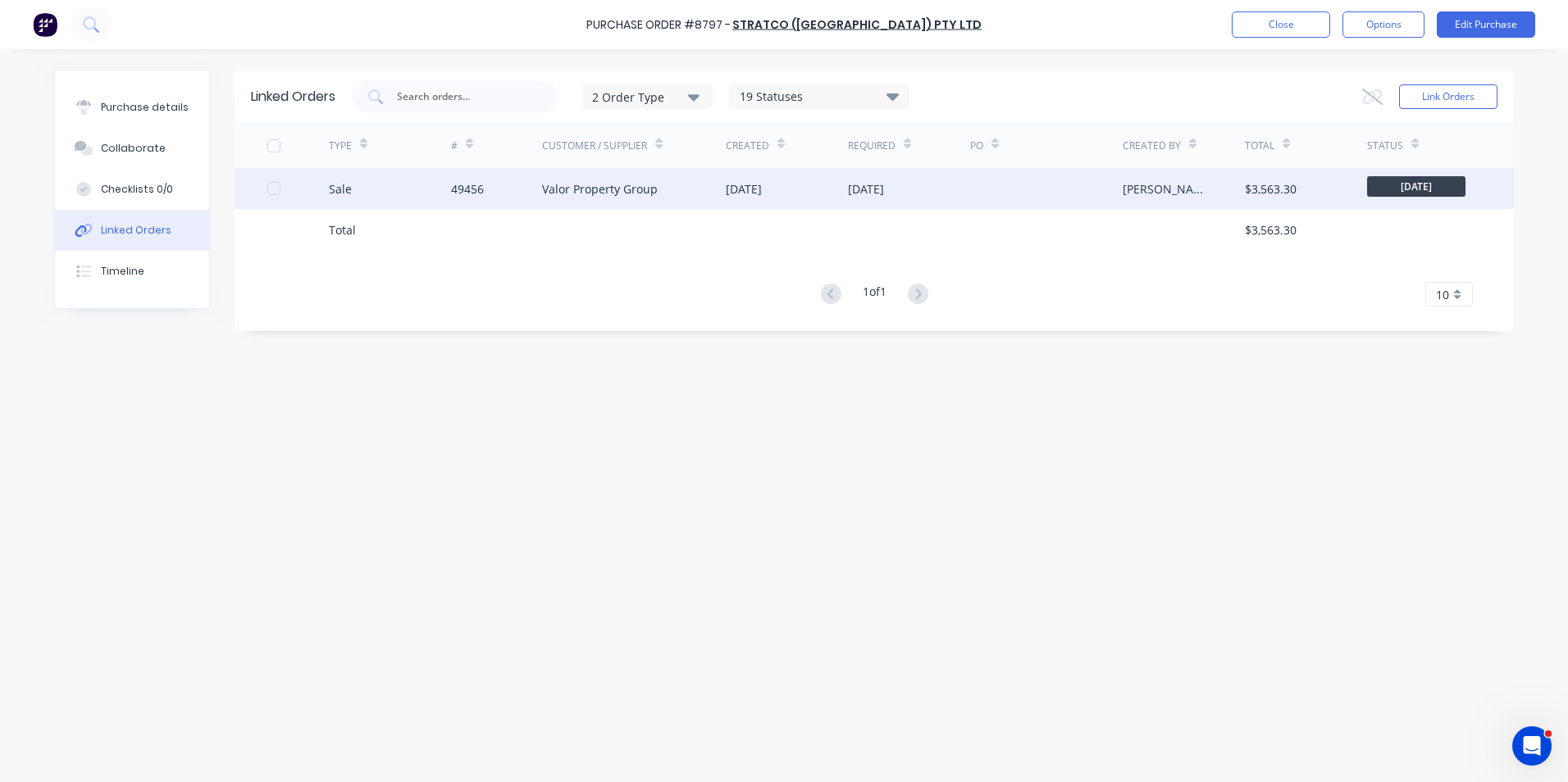
click at [497, 201] on div "49456" at bounding box center [497, 188] width 92 height 41
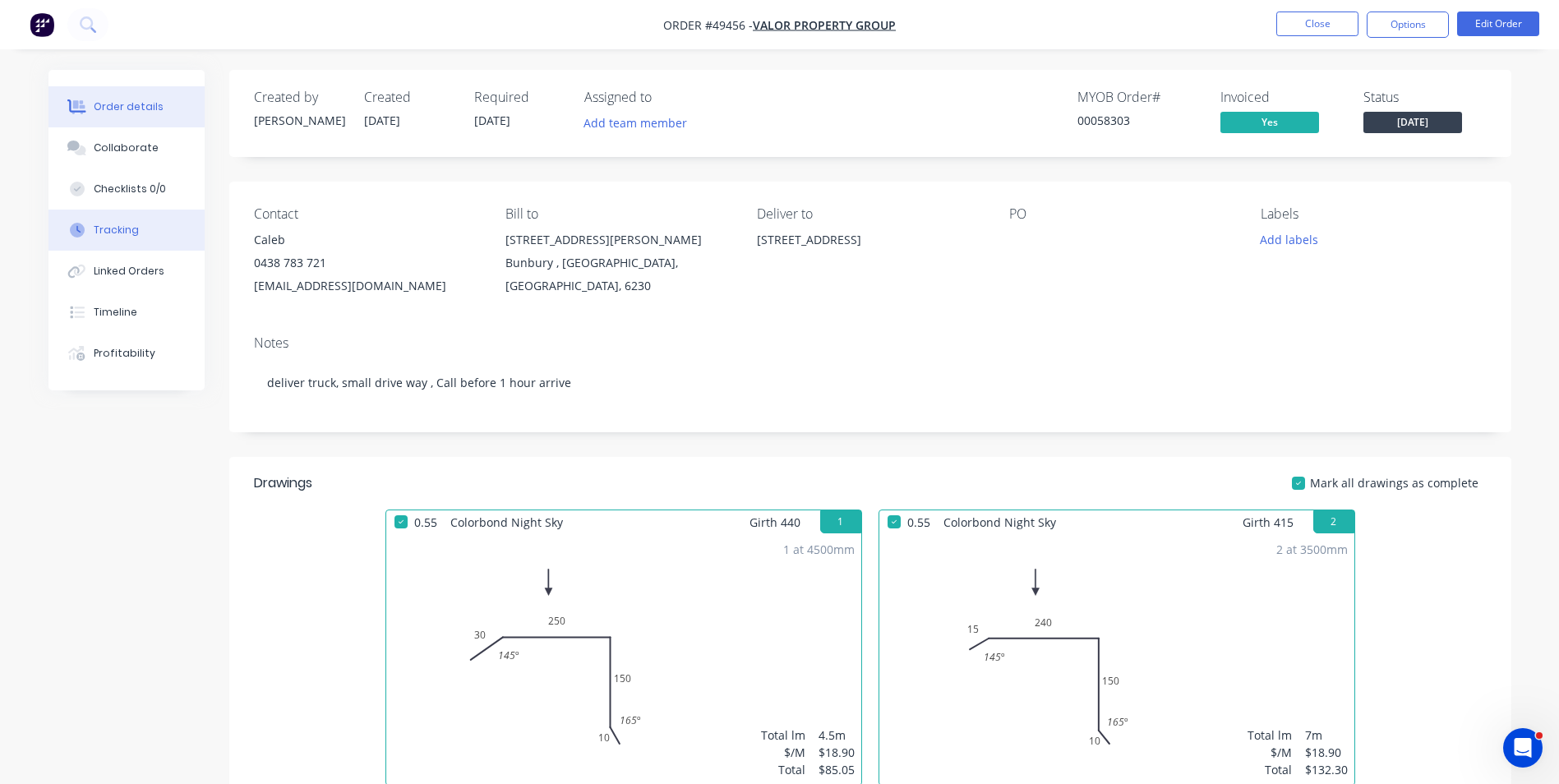
click at [139, 241] on button "Tracking" at bounding box center [127, 230] width 156 height 41
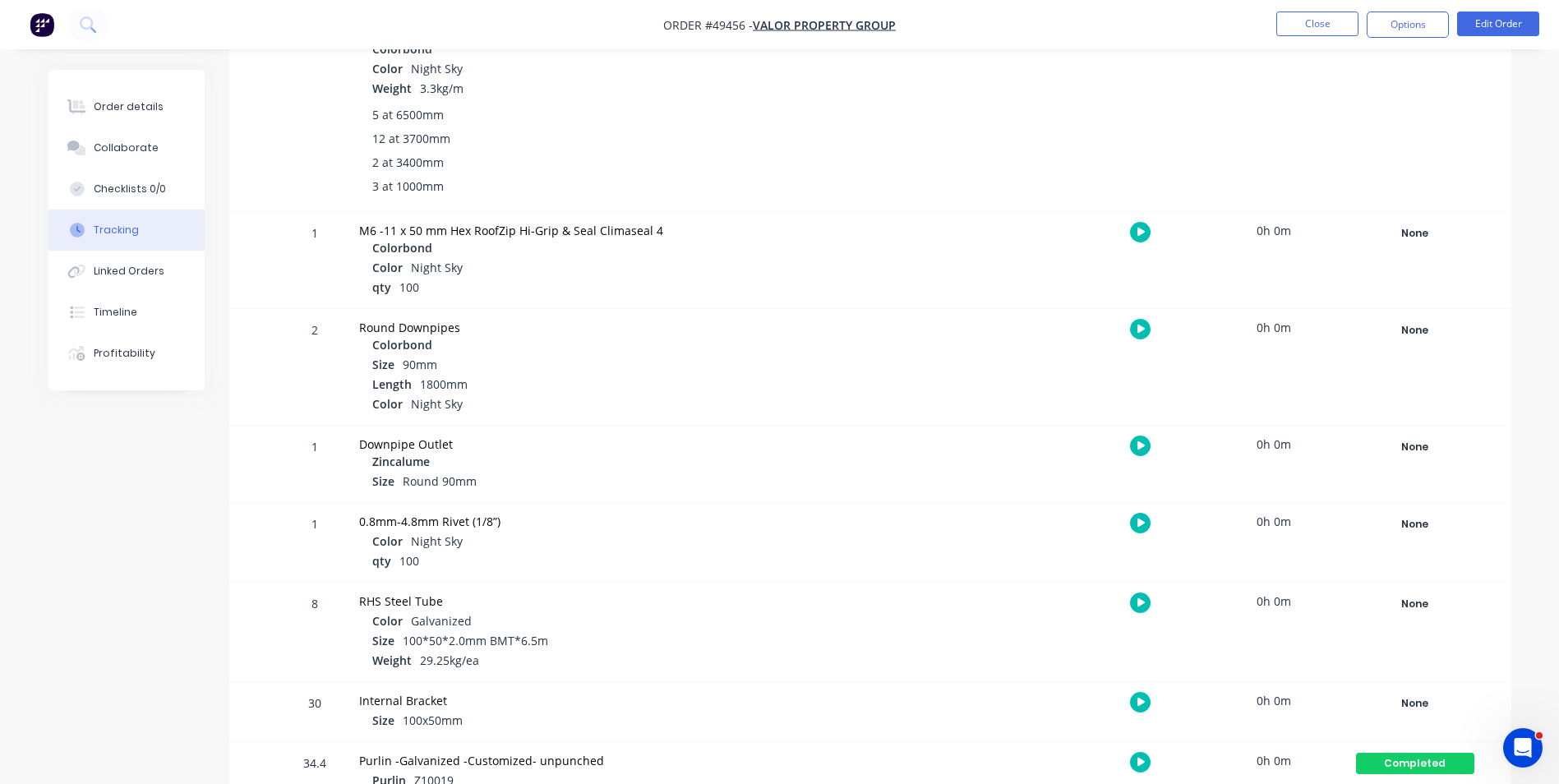
scroll to position [657, 0]
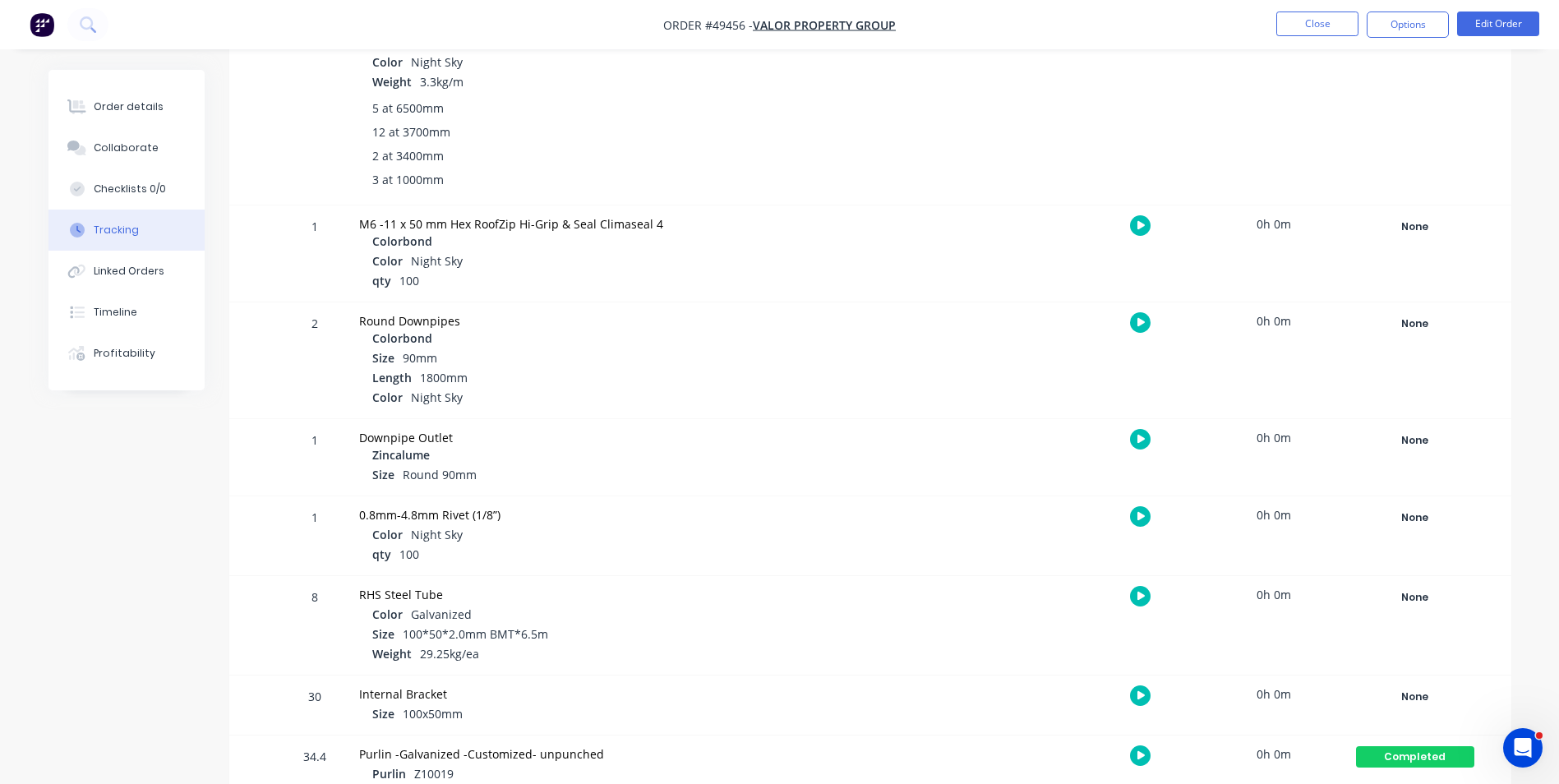
click at [1409, 300] on div "None Create status None edit Complete Completed edit Friday Monday Ready for De…" at bounding box center [1416, 254] width 140 height 97
click at [1403, 313] on div "None" at bounding box center [1415, 324] width 118 height 22
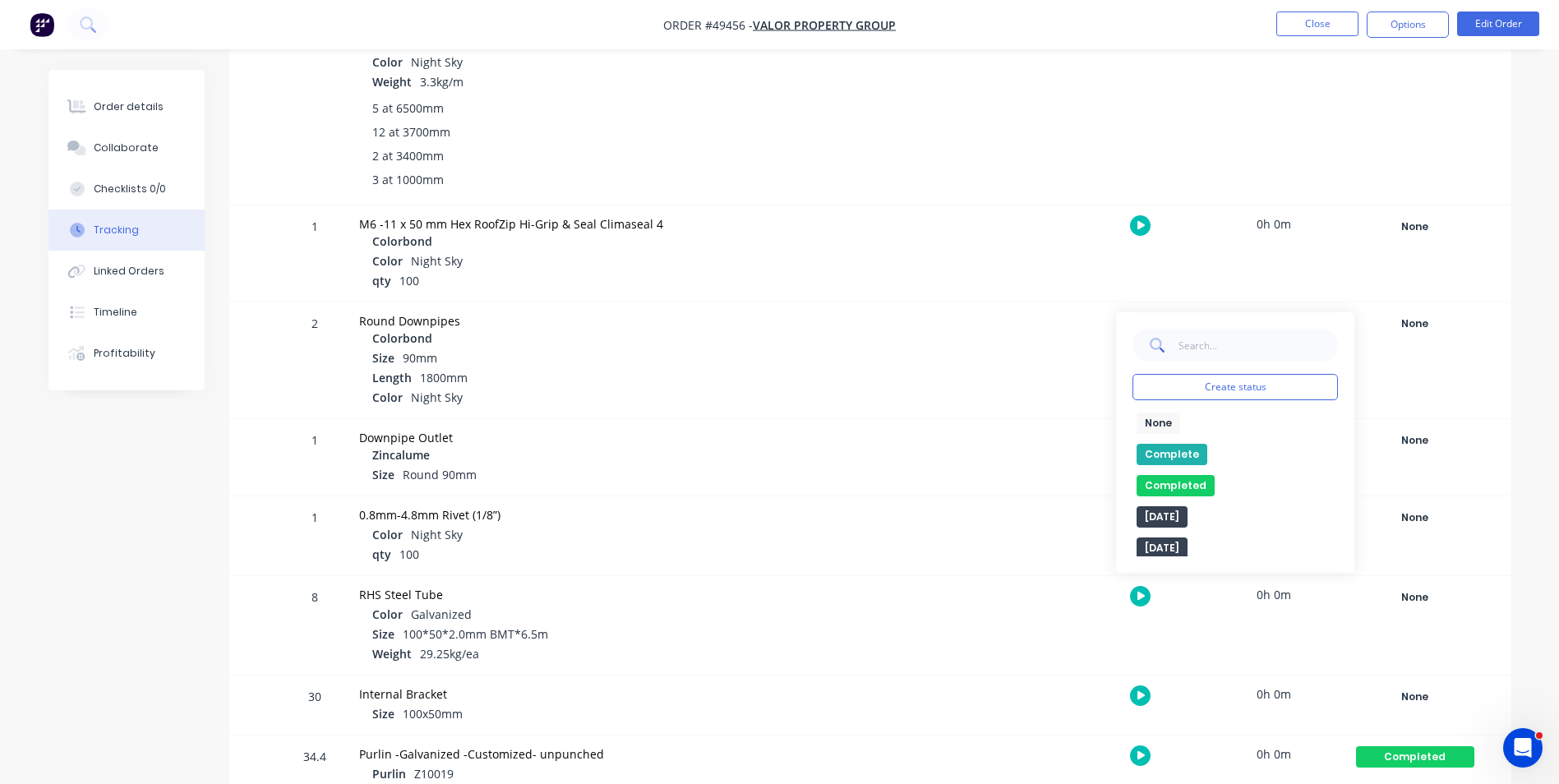
click at [1171, 448] on button "Complete" at bounding box center [1172, 454] width 71 height 22
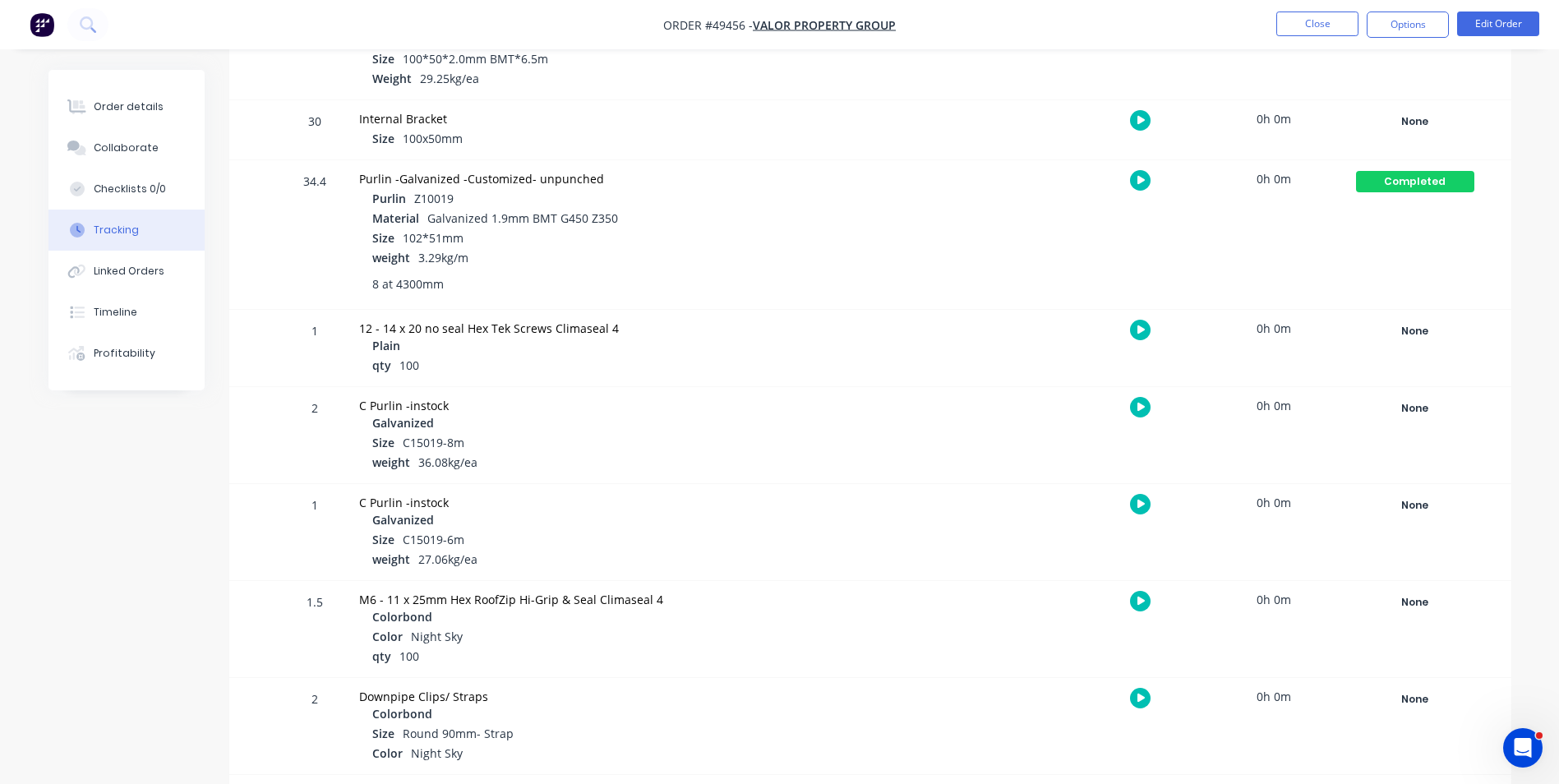
scroll to position [1240, 0]
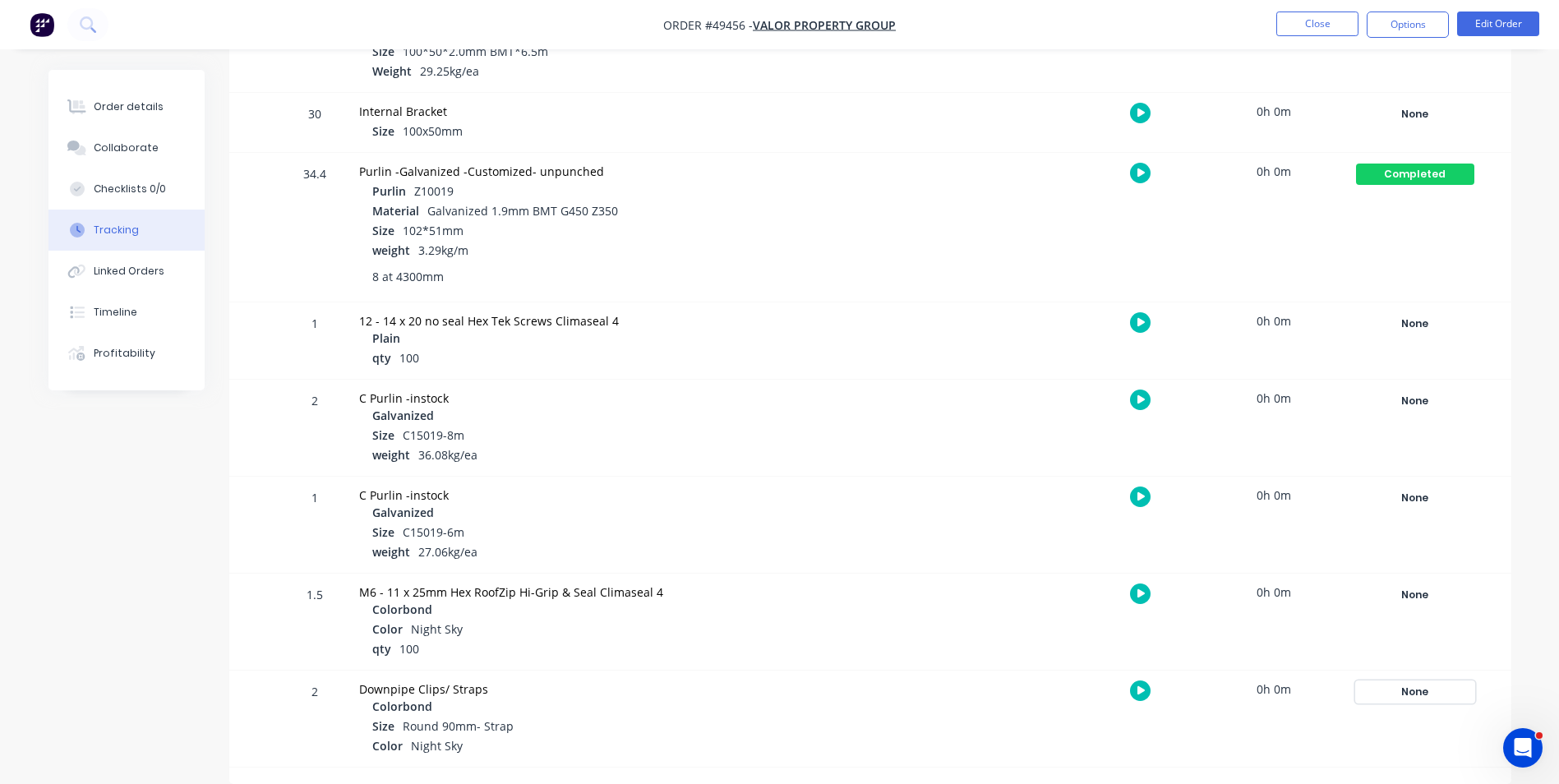
click at [1409, 687] on div "None" at bounding box center [1415, 692] width 118 height 22
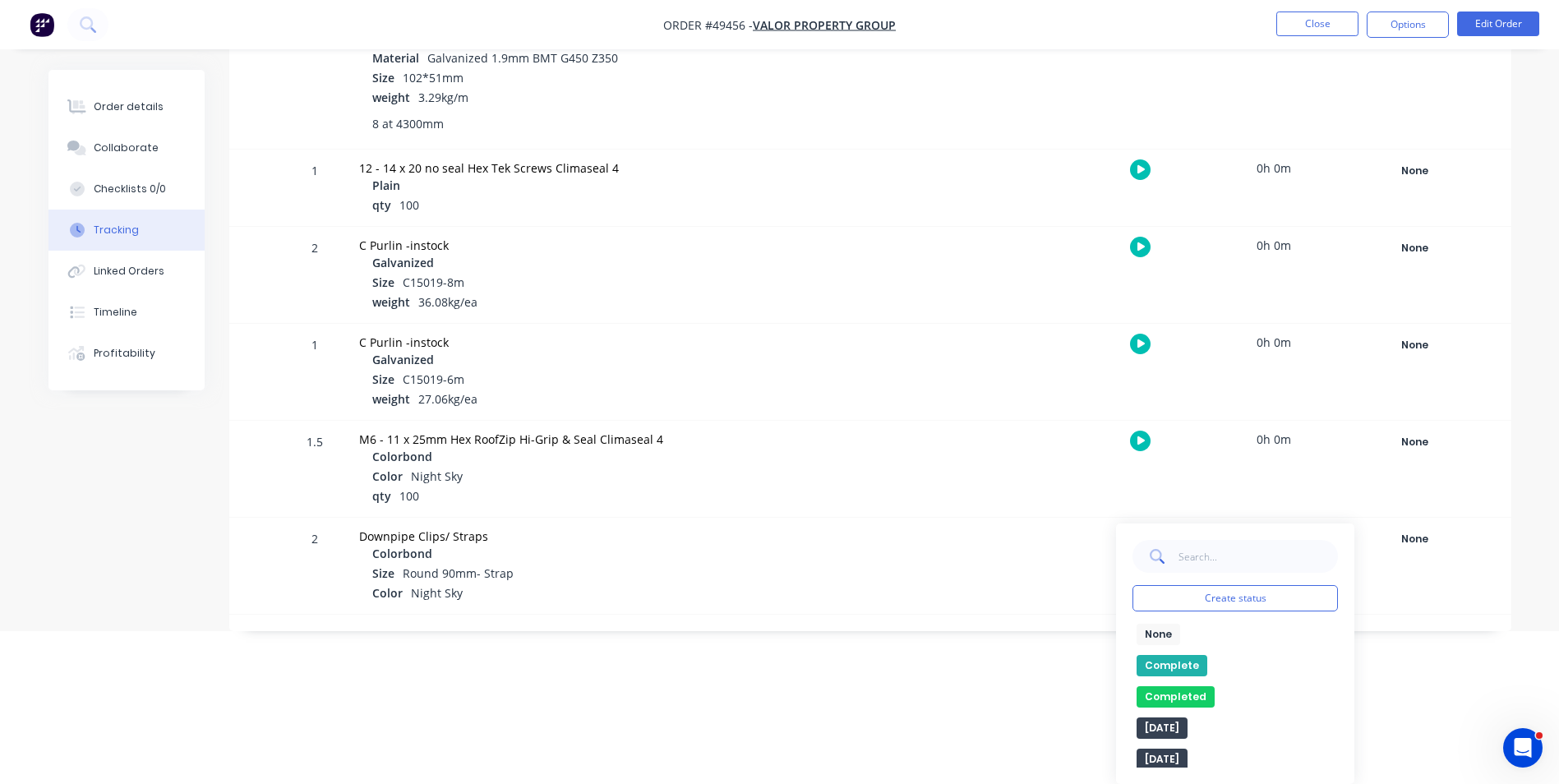
click at [1183, 657] on button "Complete" at bounding box center [1172, 666] width 71 height 22
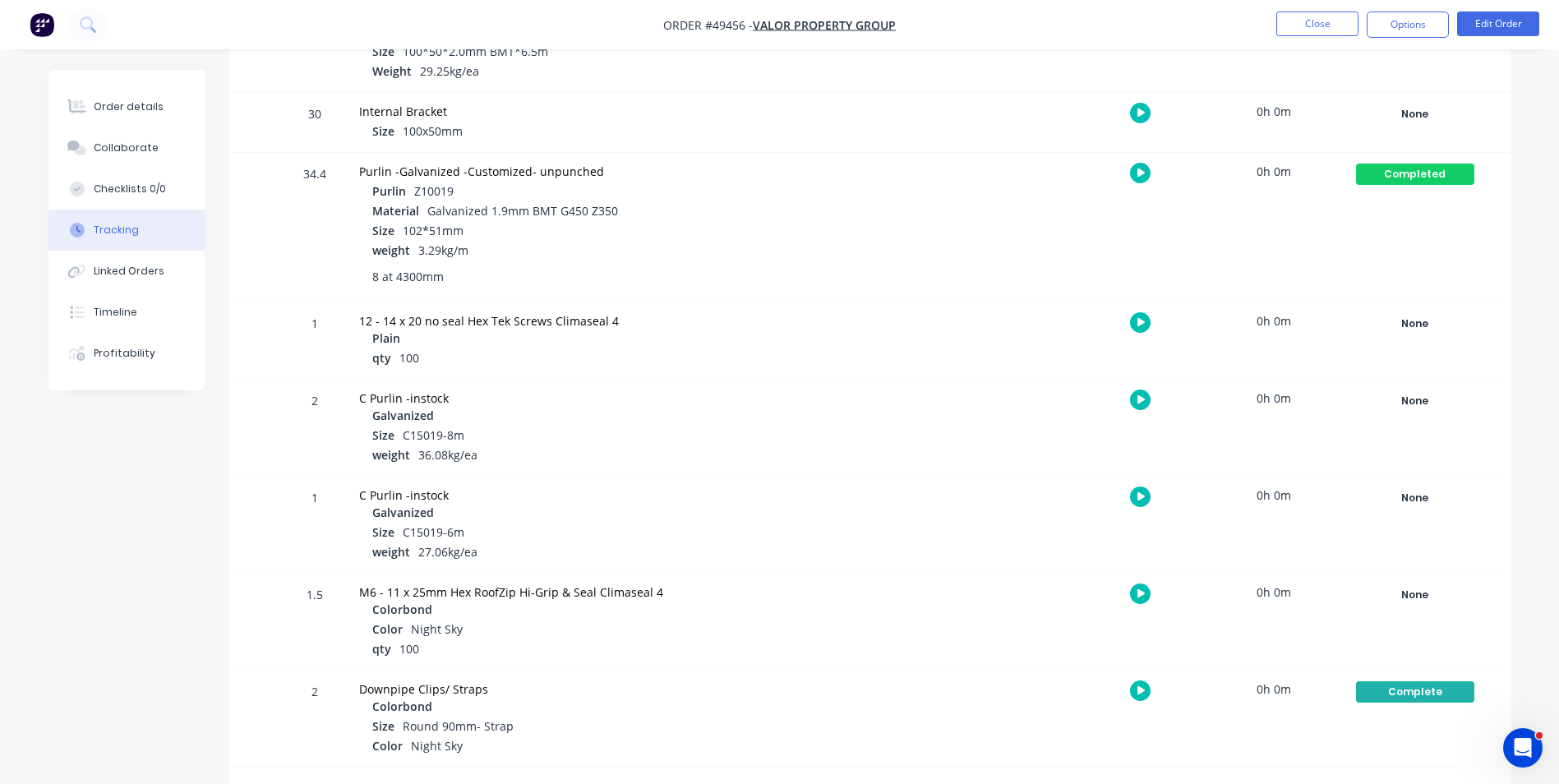
click at [966, 112] on div at bounding box center [1008, 122] width 123 height 59
click at [1037, 39] on nav "Order #49456 - Valor Property Group Close Options Edit Order" at bounding box center [779, 24] width 1559 height 49
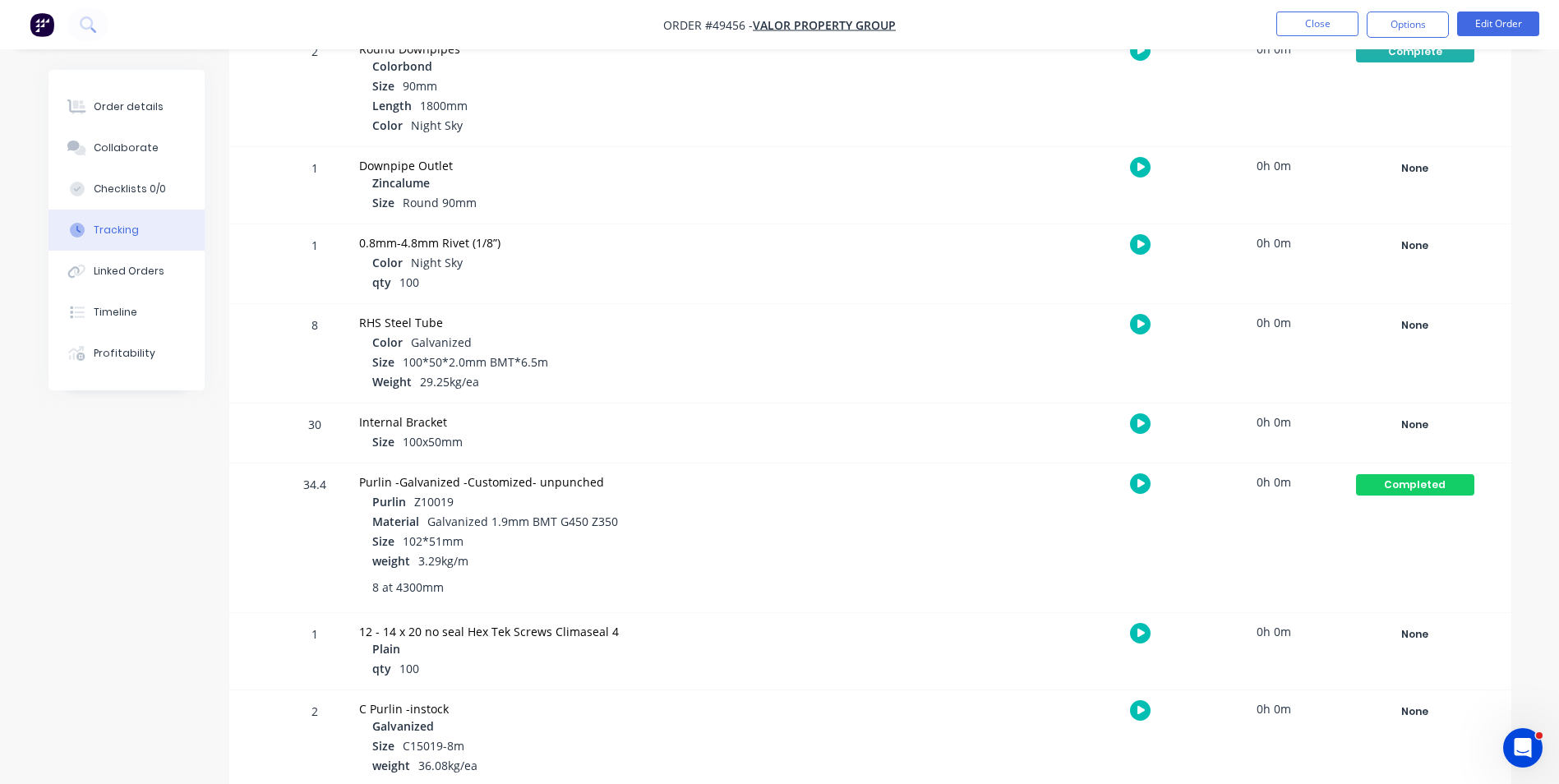
scroll to position [911, 0]
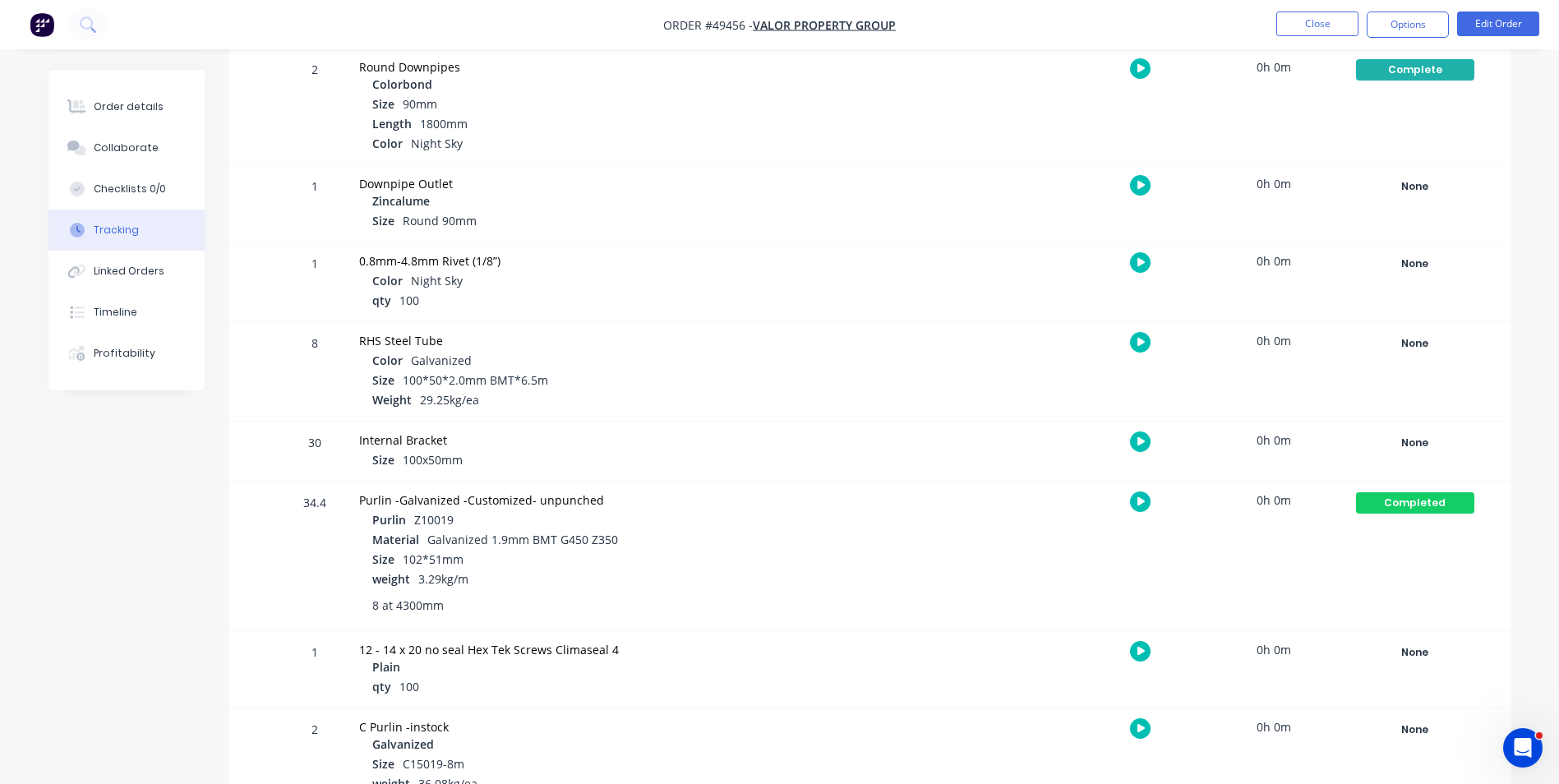
click at [1332, 37] on nav "Order #49456 - Valor Property Group Close Options Edit Order" at bounding box center [779, 24] width 1559 height 49
click at [1318, 29] on button "Close" at bounding box center [1318, 24] width 82 height 25
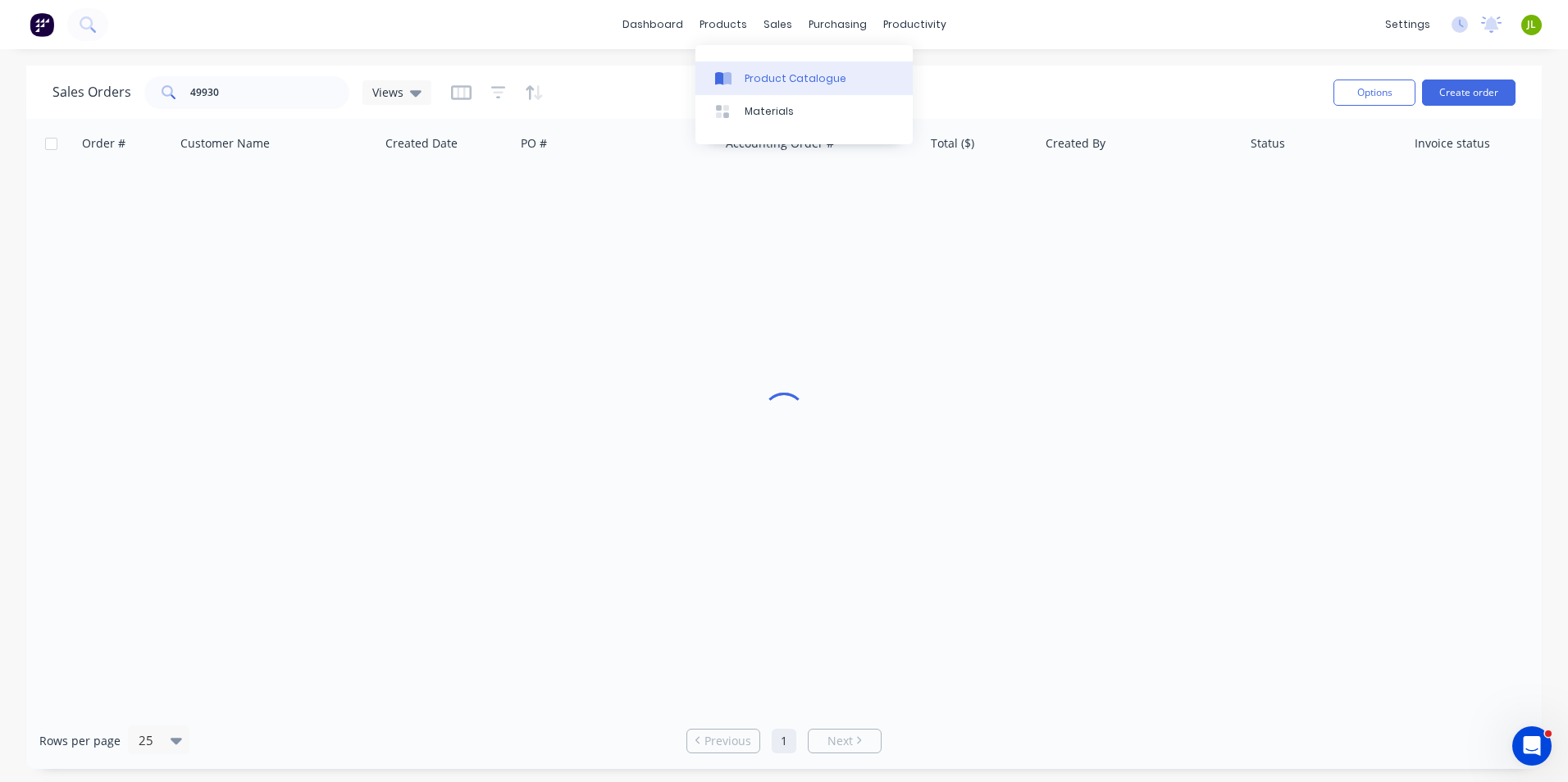
click at [755, 68] on link "Product Catalogue" at bounding box center [804, 78] width 218 height 33
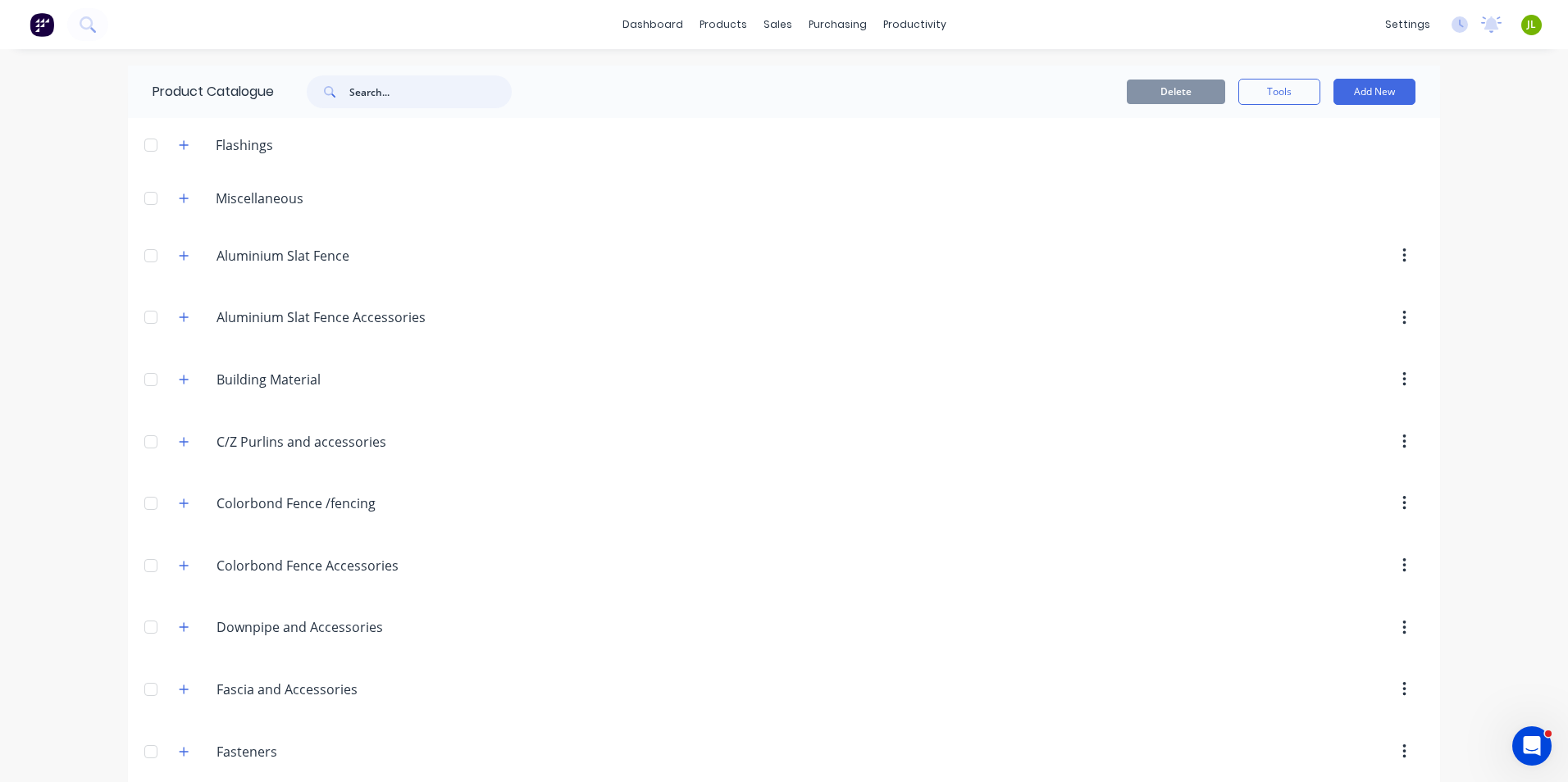
click at [439, 94] on input "text" at bounding box center [431, 92] width 163 height 33
type input "pgi"
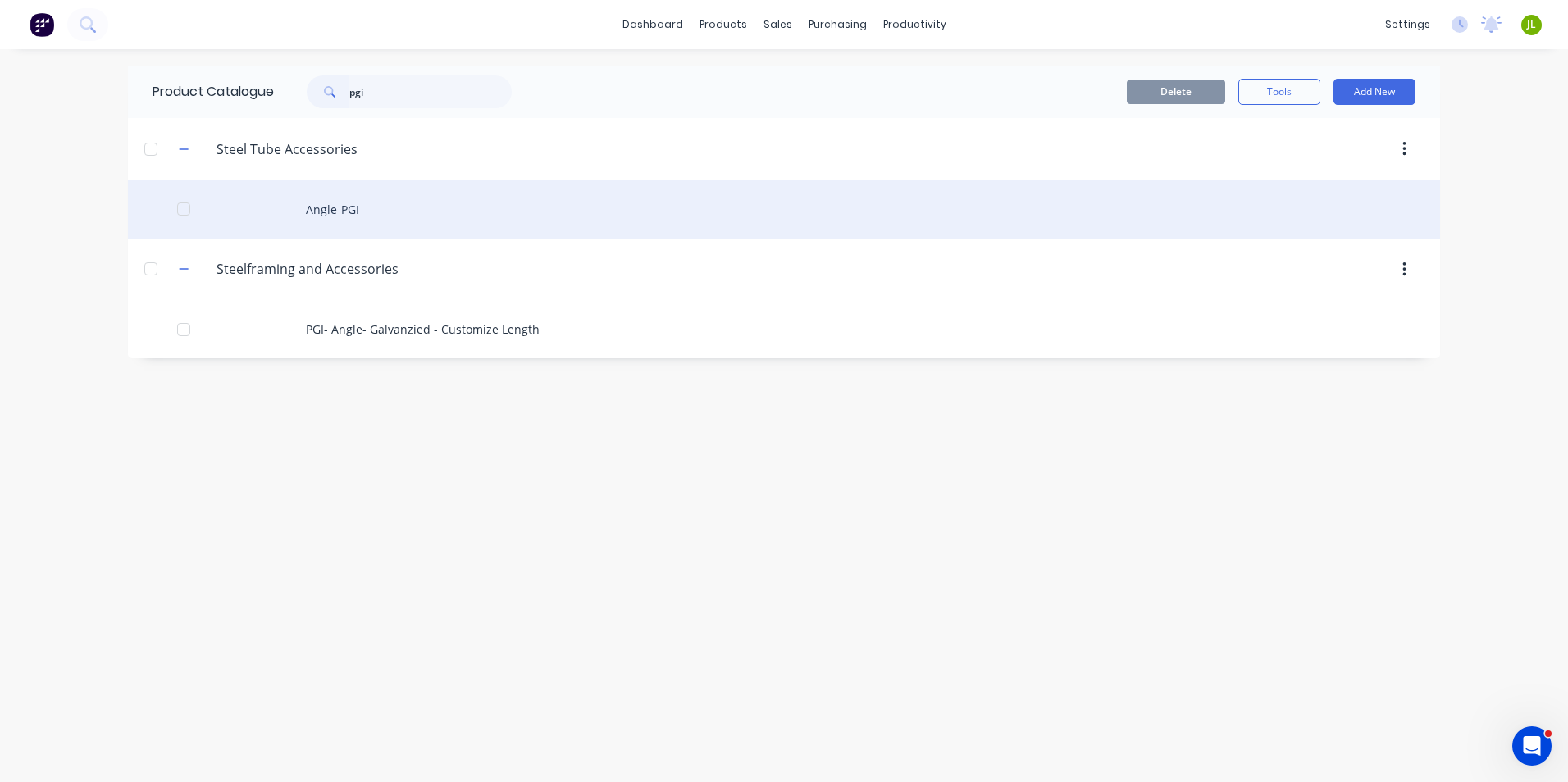
click at [401, 209] on div "Angle-PGI" at bounding box center [784, 209] width 1312 height 58
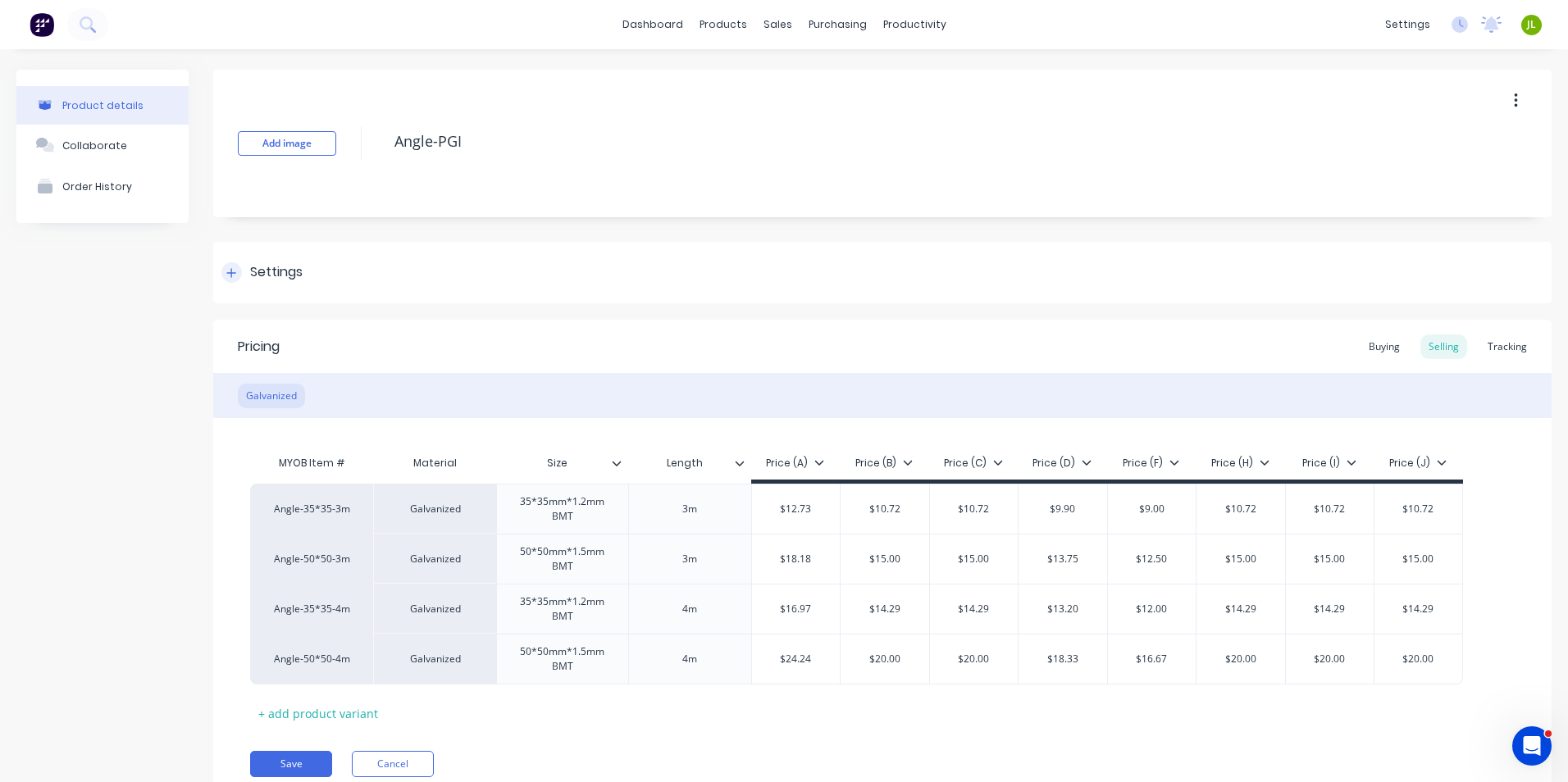
type textarea "x"
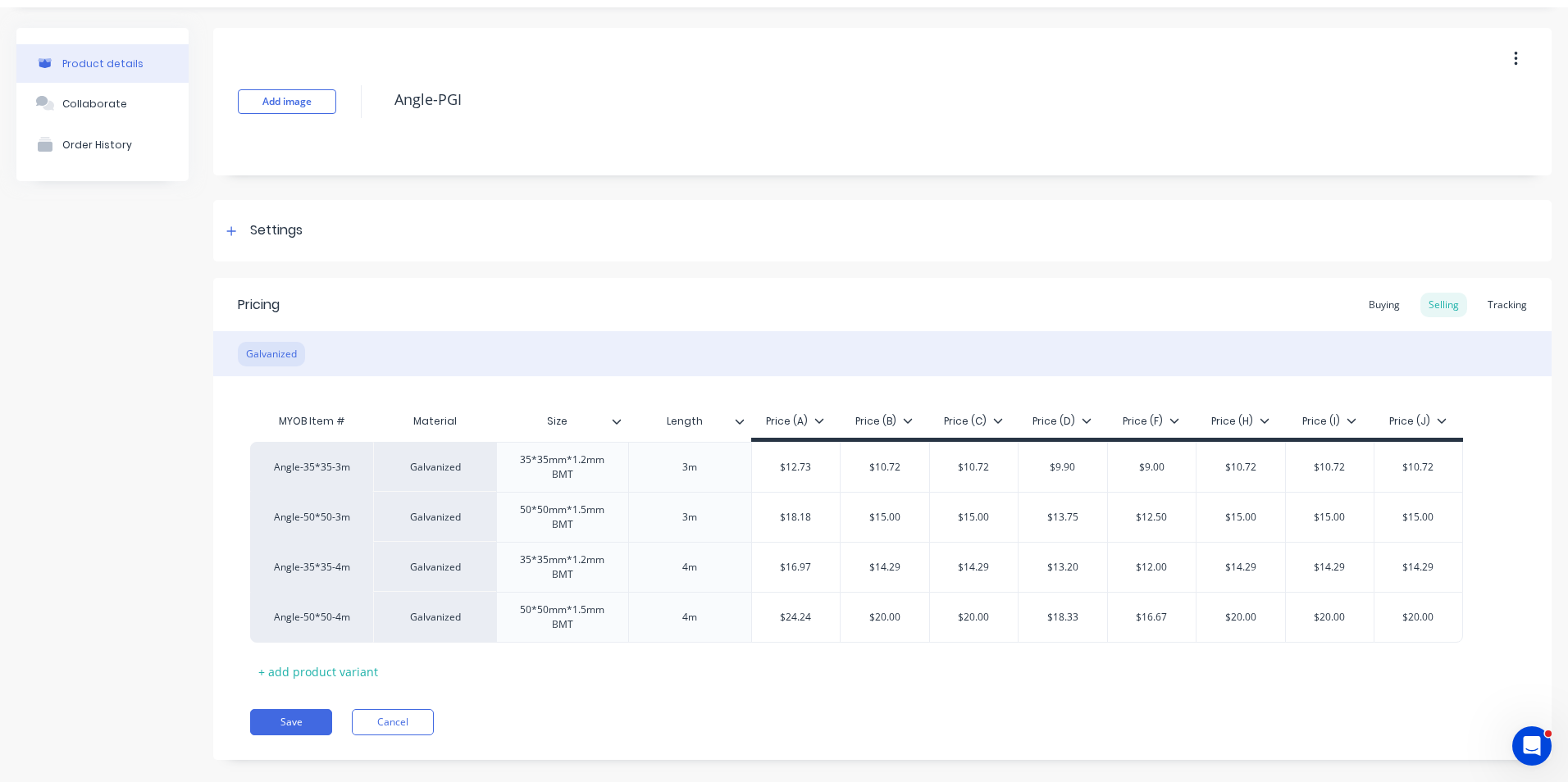
scroll to position [65, 0]
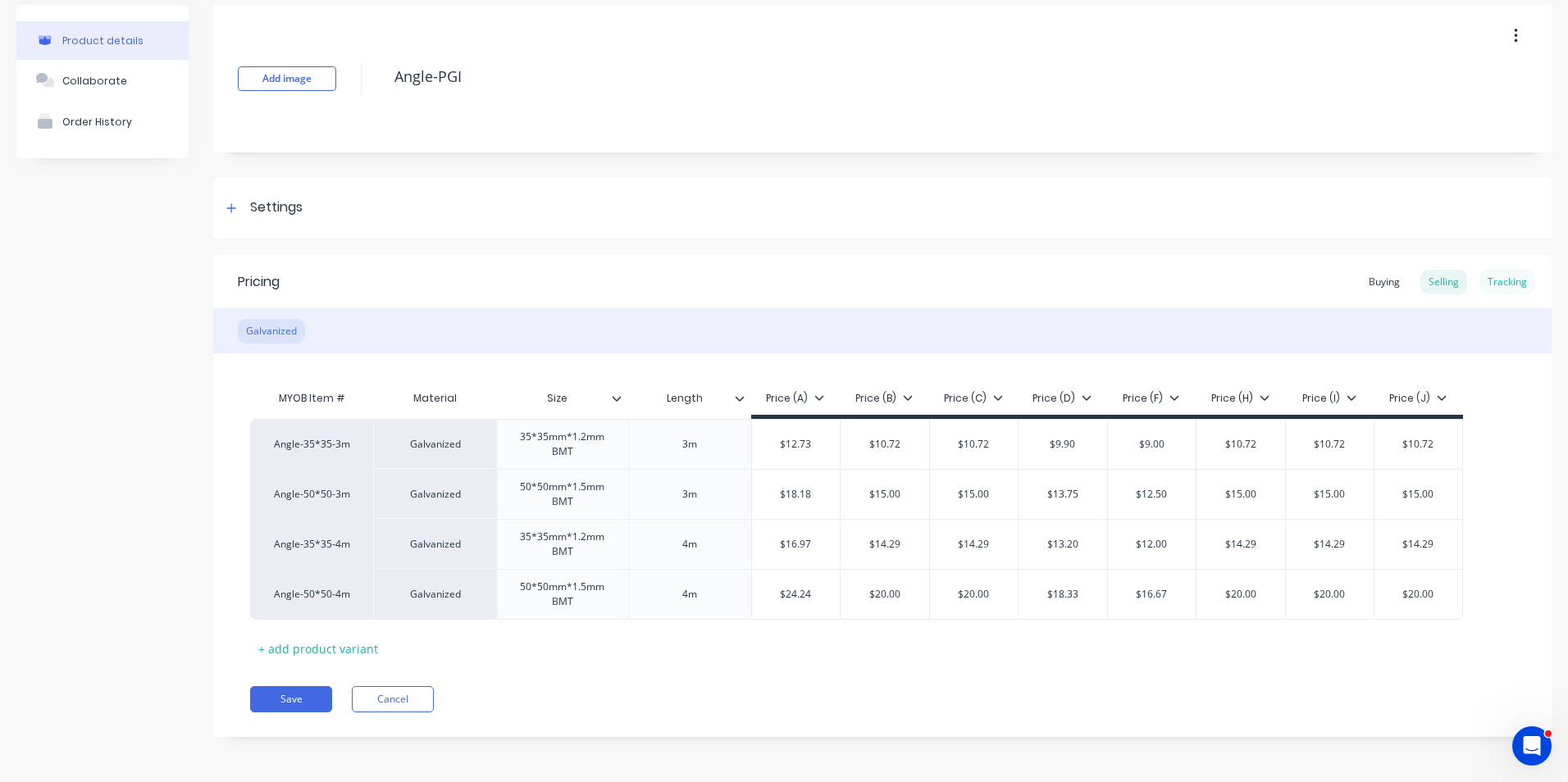
click at [1507, 291] on div "Tracking" at bounding box center [1507, 282] width 56 height 25
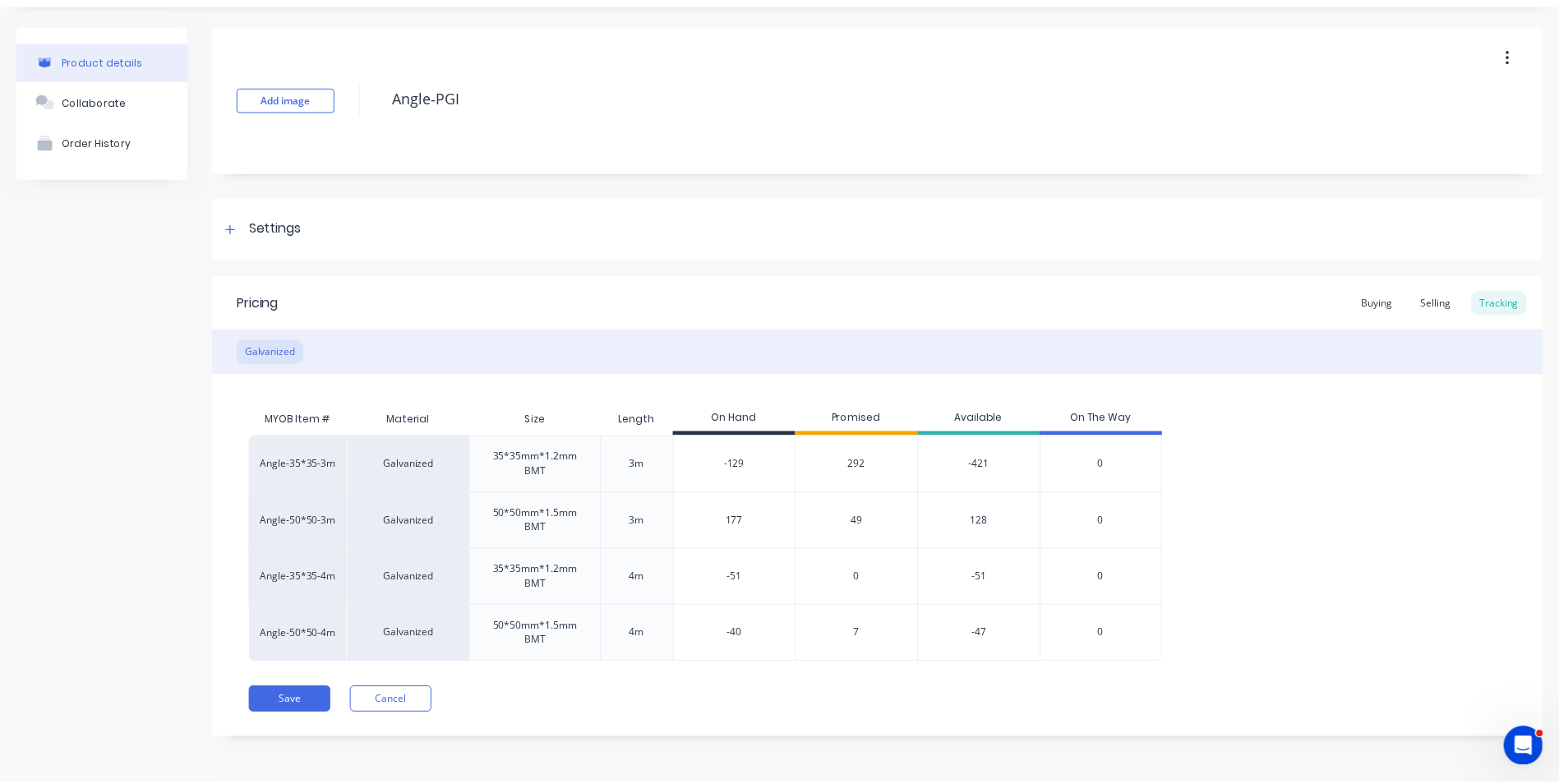
scroll to position [0, 0]
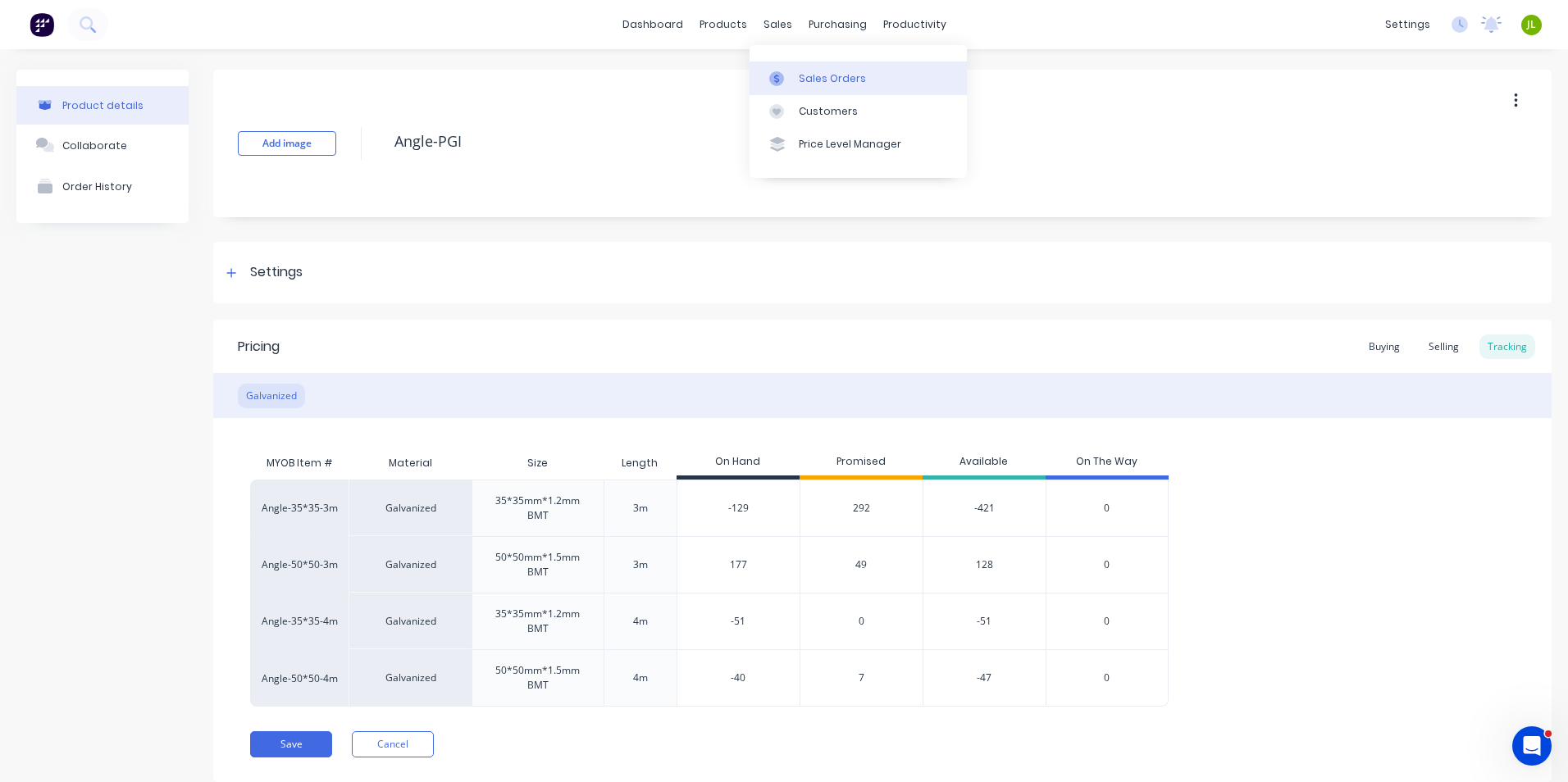
click at [790, 65] on link "Sales Orders" at bounding box center [859, 78] width 218 height 33
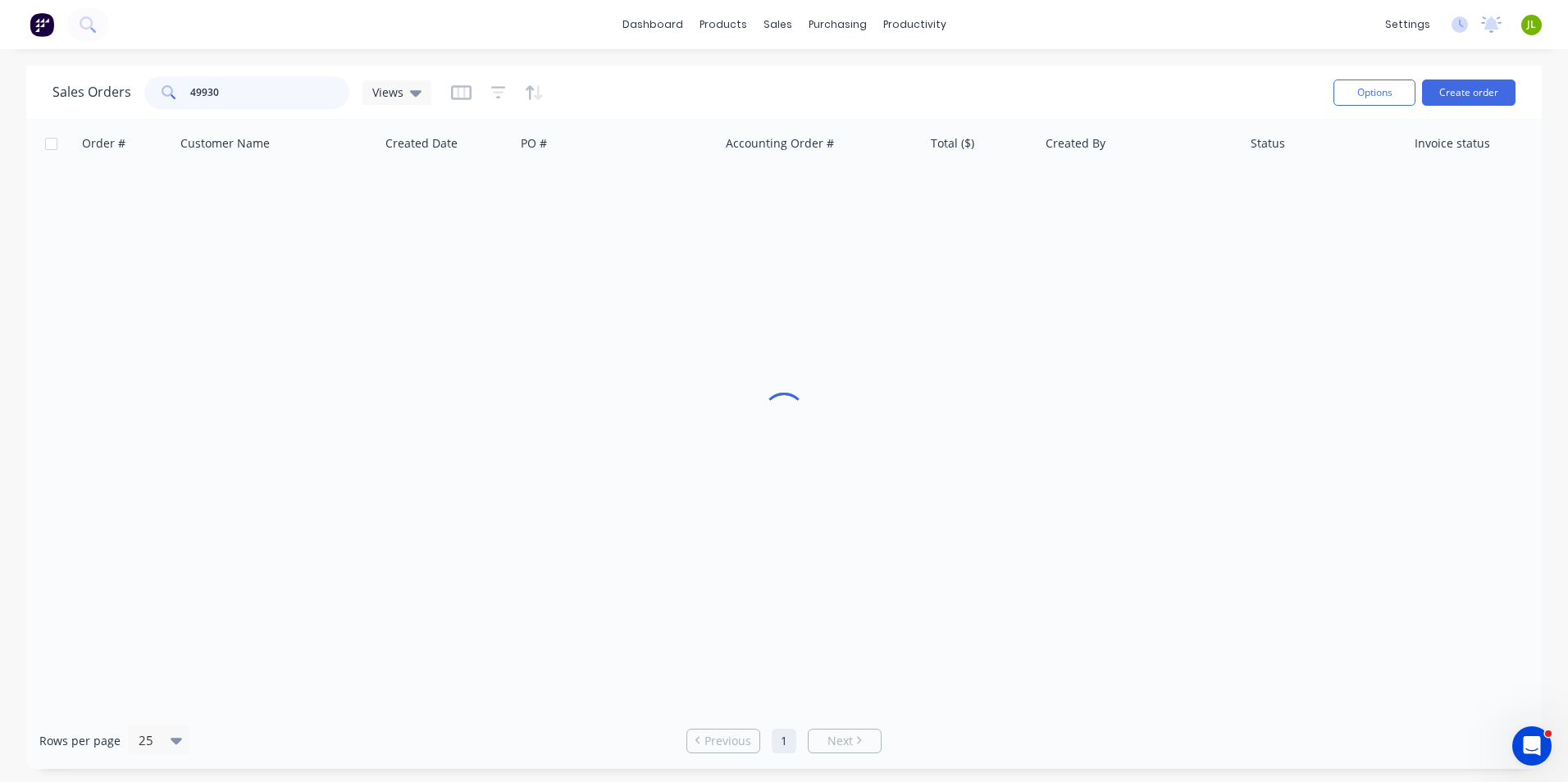
drag, startPoint x: 252, startPoint y: 95, endPoint x: 169, endPoint y: 93, distance: 83.0
click at [169, 93] on div "49930" at bounding box center [247, 93] width 205 height 33
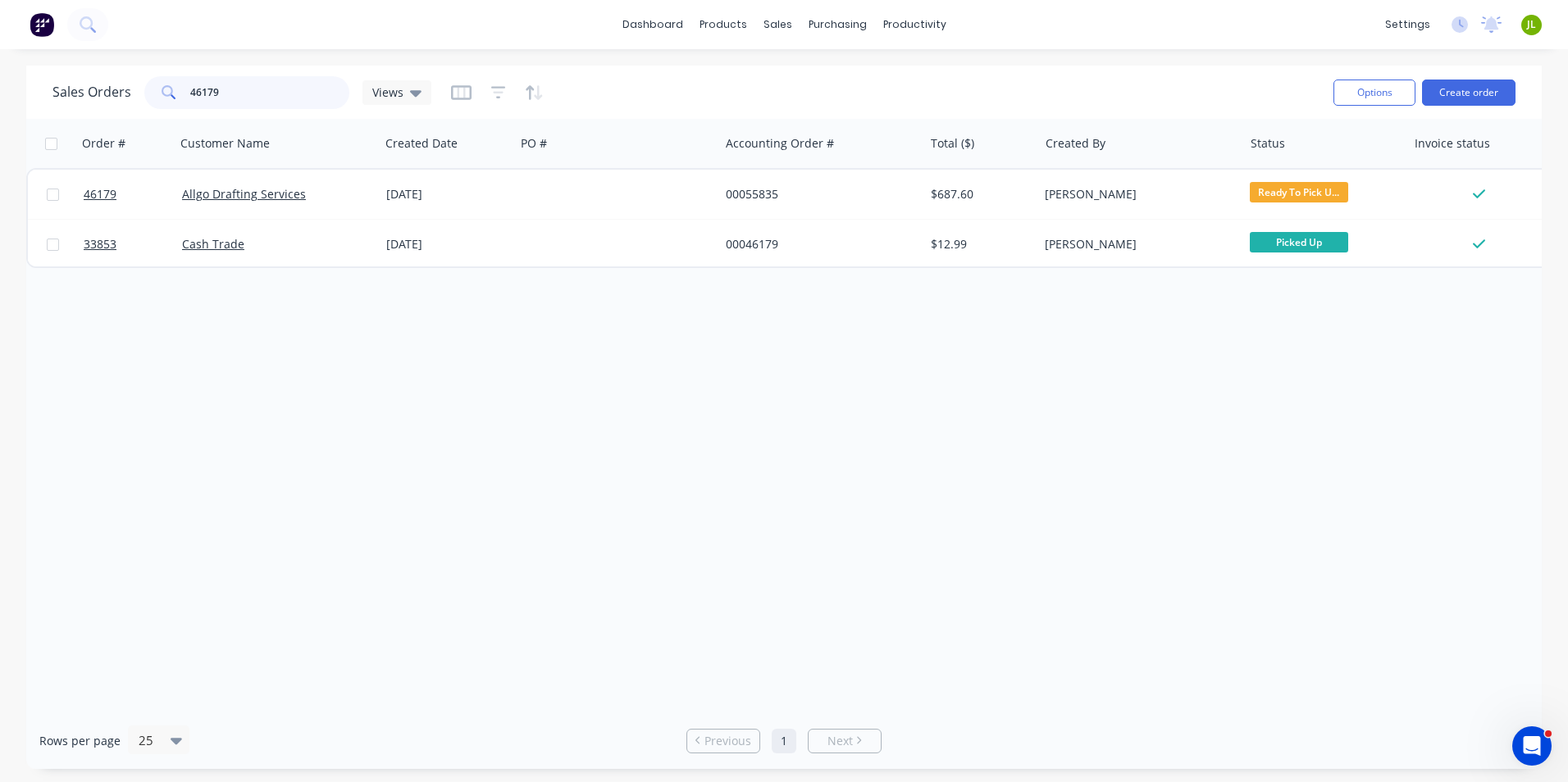
drag, startPoint x: 193, startPoint y: 86, endPoint x: 253, endPoint y: 95, distance: 60.7
click at [253, 95] on input "46179" at bounding box center [270, 93] width 160 height 33
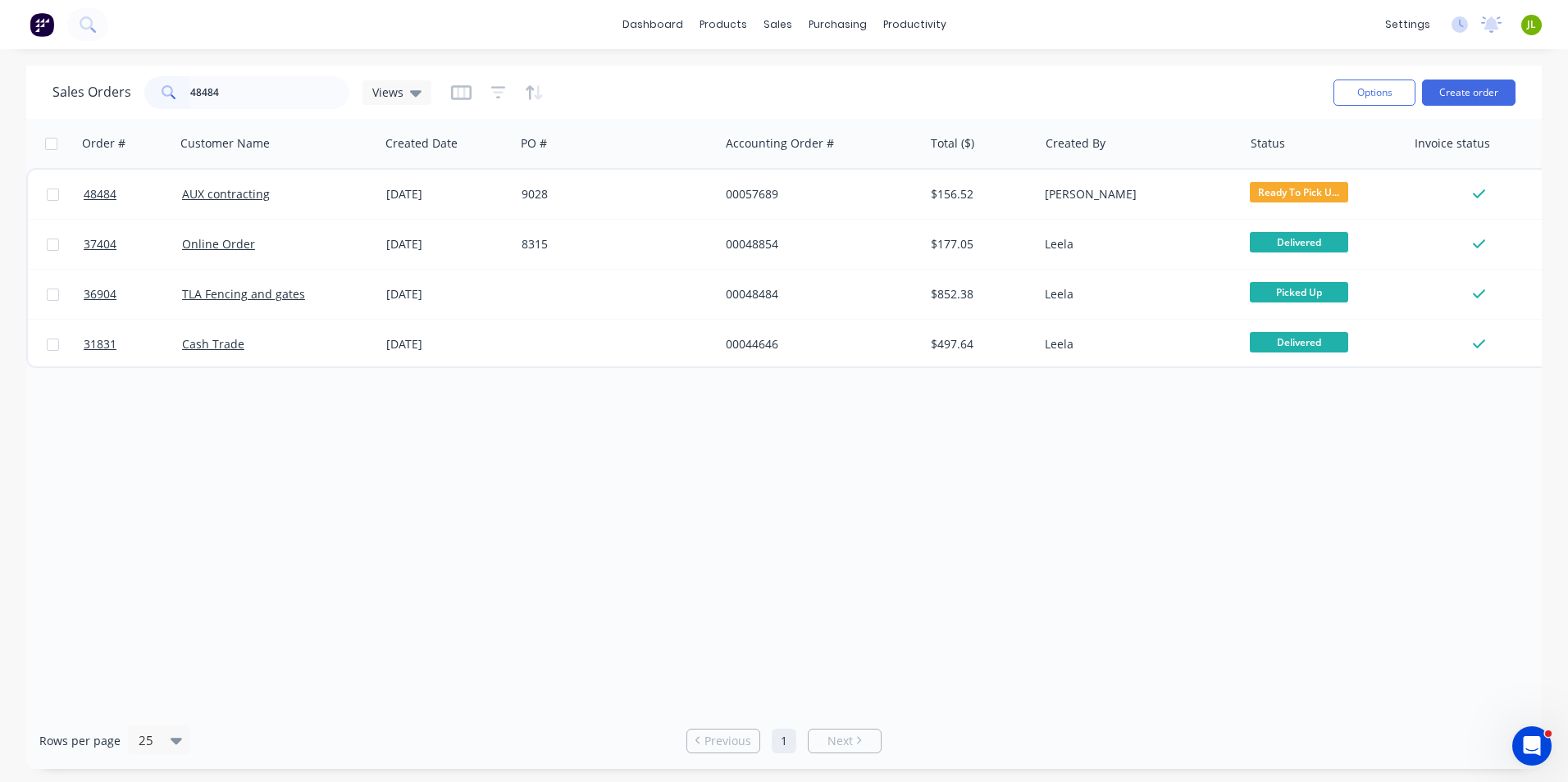
click at [500, 612] on div "Order # Customer Name Created Date PO # Accounting Order # Total ($) Created By…" at bounding box center [784, 415] width 1516 height 594
drag, startPoint x: 296, startPoint y: 96, endPoint x: 179, endPoint y: 94, distance: 117.0
click at [179, 94] on div "48484" at bounding box center [247, 93] width 205 height 33
click at [855, 434] on div "Order # Customer Name Created Date PO # Accounting Order # Total ($) Created By…" at bounding box center [784, 415] width 1516 height 594
drag, startPoint x: 241, startPoint y: 88, endPoint x: 157, endPoint y: 99, distance: 84.7
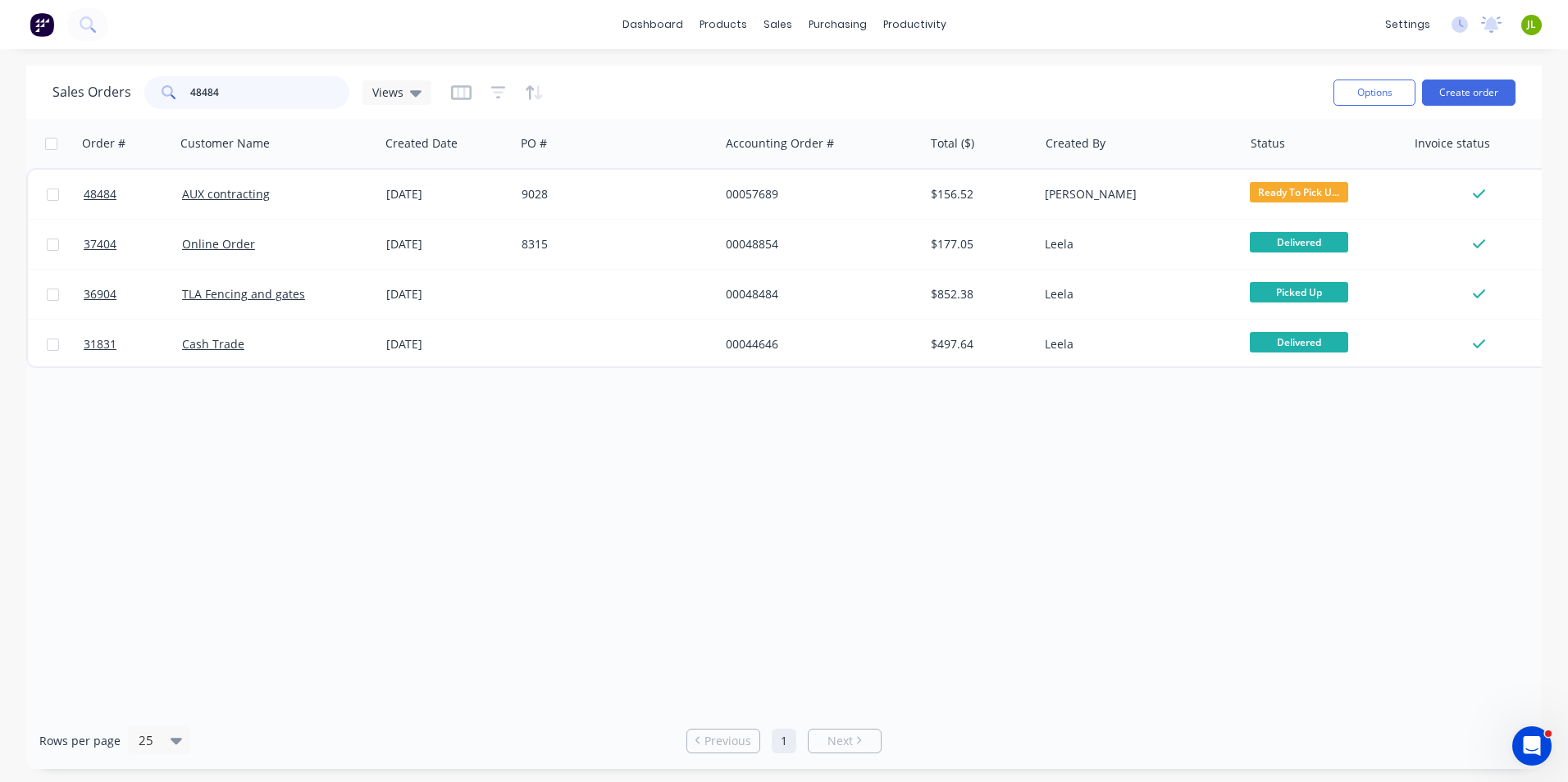
click at [157, 99] on div "48484" at bounding box center [247, 93] width 205 height 33
type input "49679"
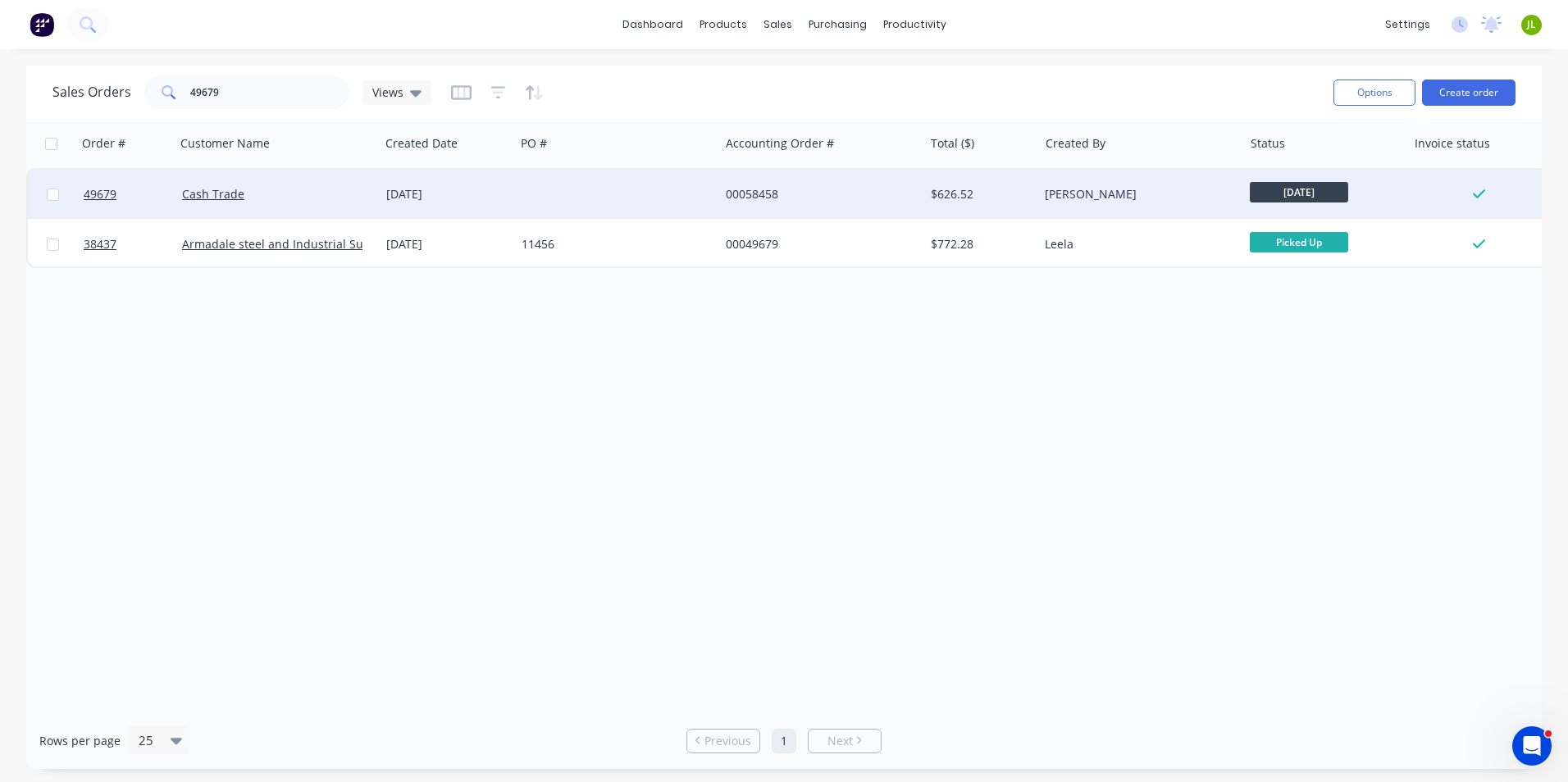
click at [576, 208] on div at bounding box center [617, 193] width 204 height 49
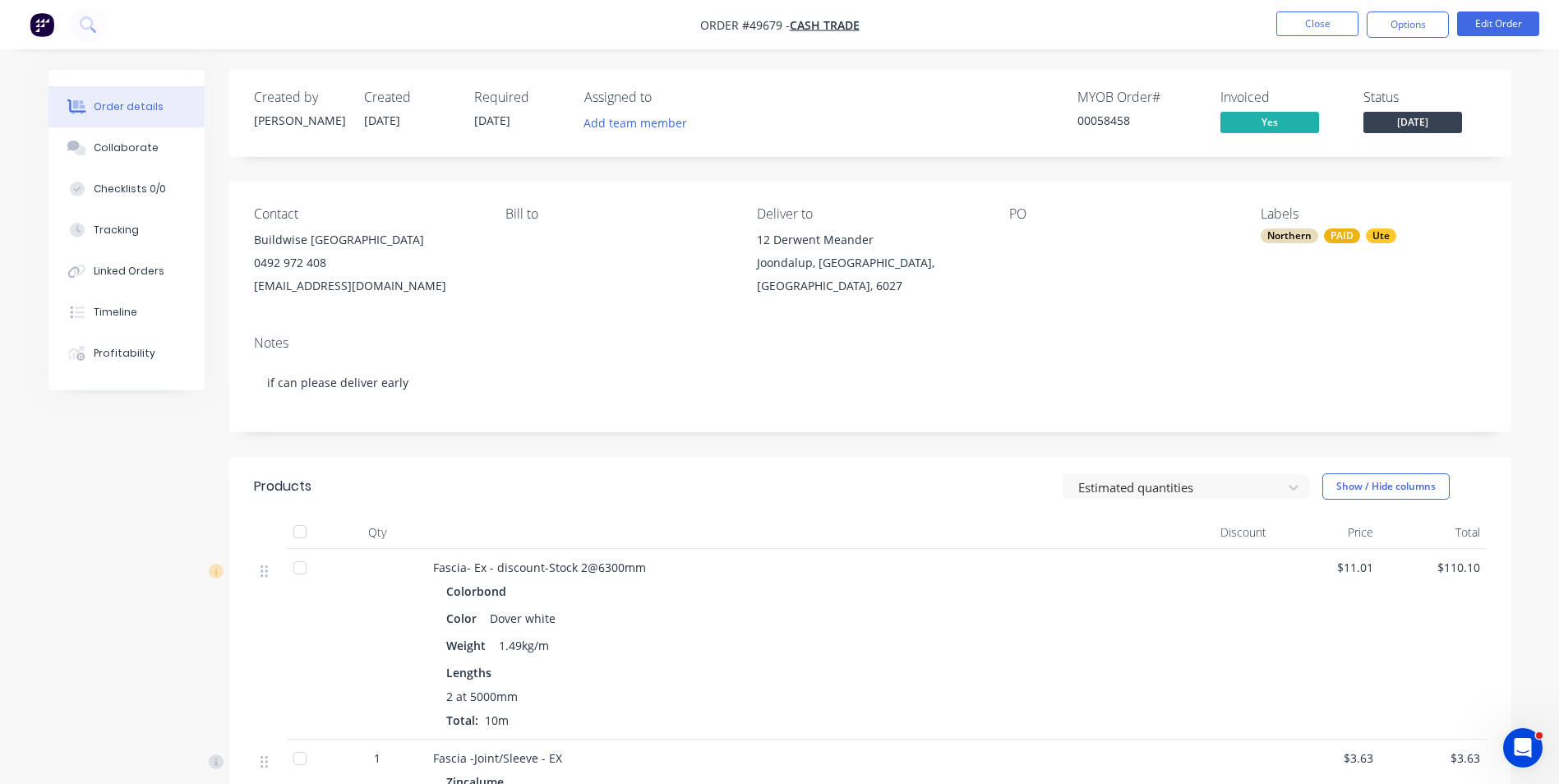
drag, startPoint x: 166, startPoint y: 416, endPoint x: 246, endPoint y: 414, distance: 80.0
click at [1339, 17] on button "Close" at bounding box center [1318, 24] width 82 height 25
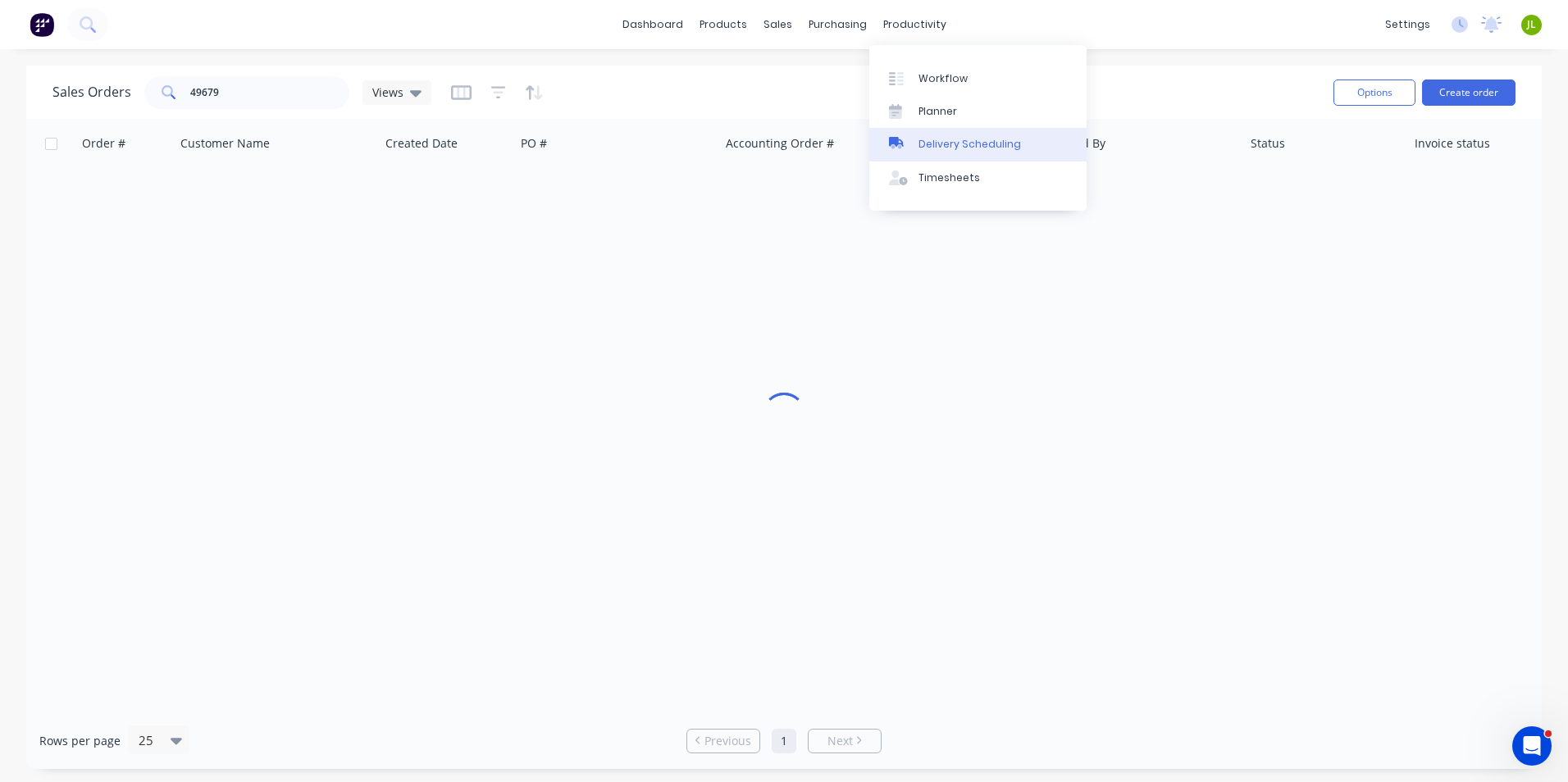
click at [948, 143] on div "Delivery Scheduling" at bounding box center [969, 144] width 102 height 15
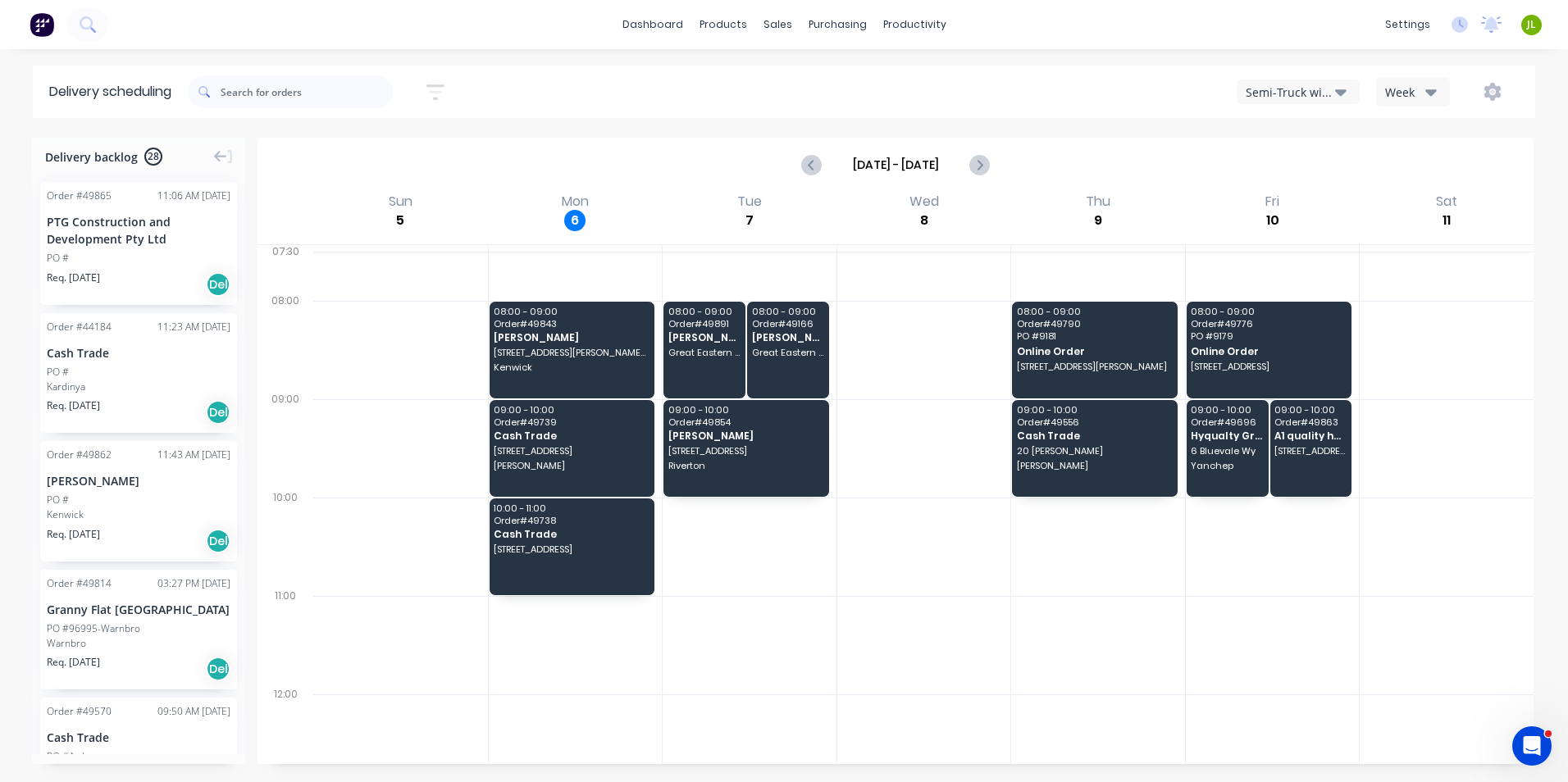
click at [1270, 86] on div "Semi-Truck with Hiab" at bounding box center [1291, 92] width 90 height 17
click at [1267, 186] on div "Utes Delivery" at bounding box center [1319, 199] width 163 height 33
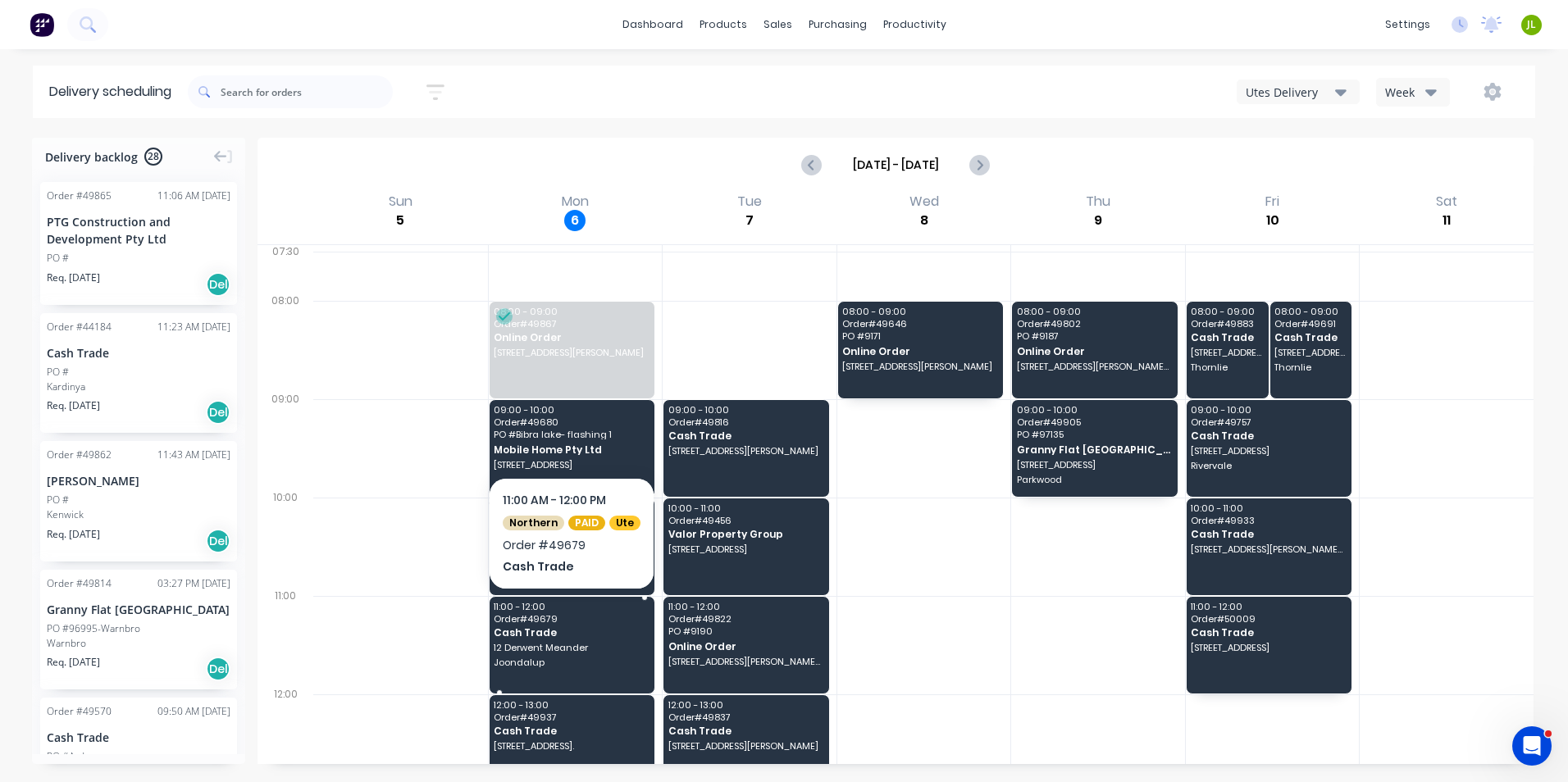
click at [566, 647] on span "12 Derwent Meander" at bounding box center [571, 648] width 154 height 10
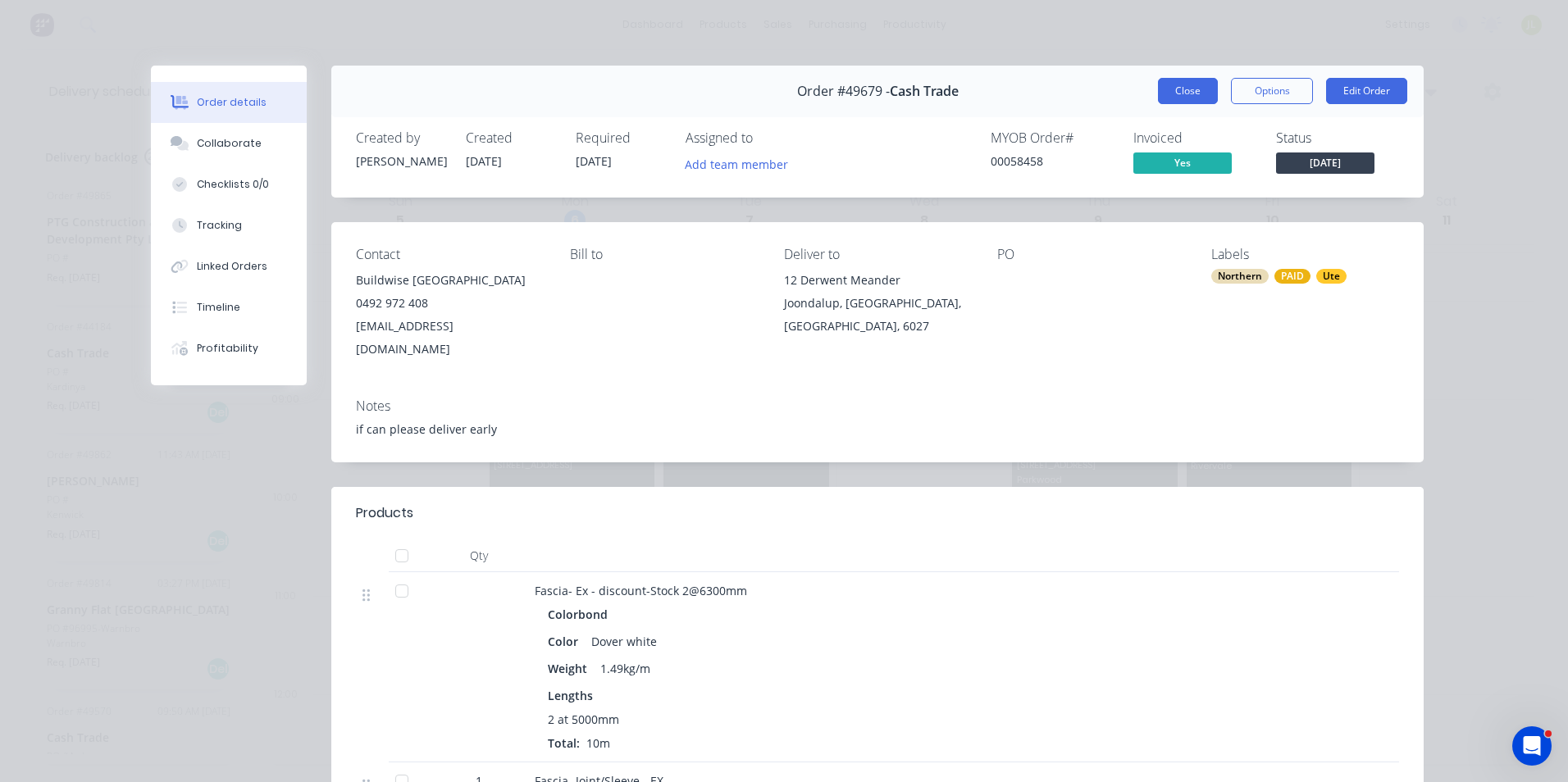
click at [1183, 81] on button "Close" at bounding box center [1188, 91] width 60 height 27
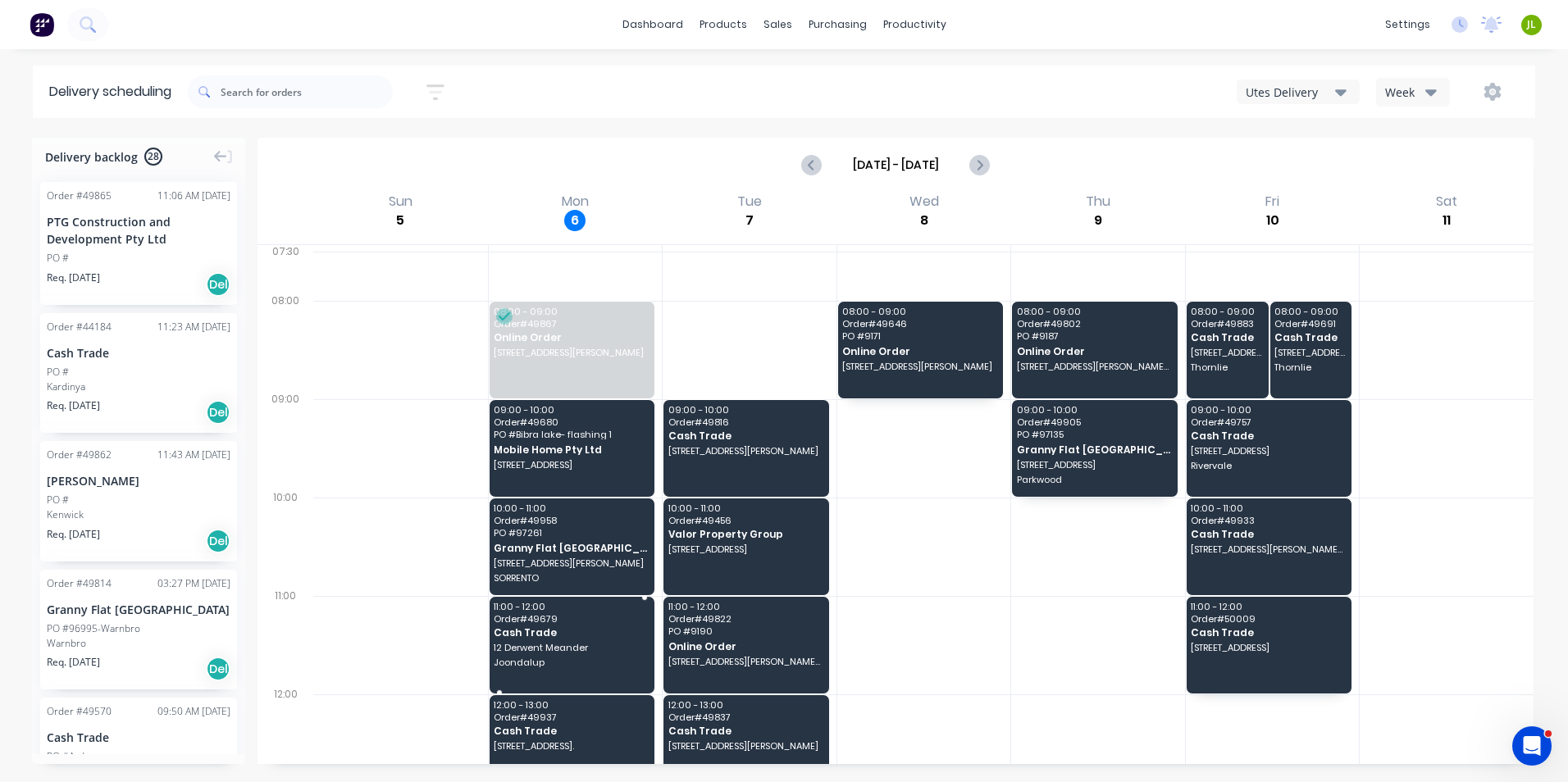
drag, startPoint x: 537, startPoint y: 596, endPoint x: 541, endPoint y: 611, distance: 15.5
click at [537, 596] on div "11:00 - 12:00 Order # 49679 Cash Trade 12 Derwent Meander Joondalup" at bounding box center [572, 645] width 167 height 99
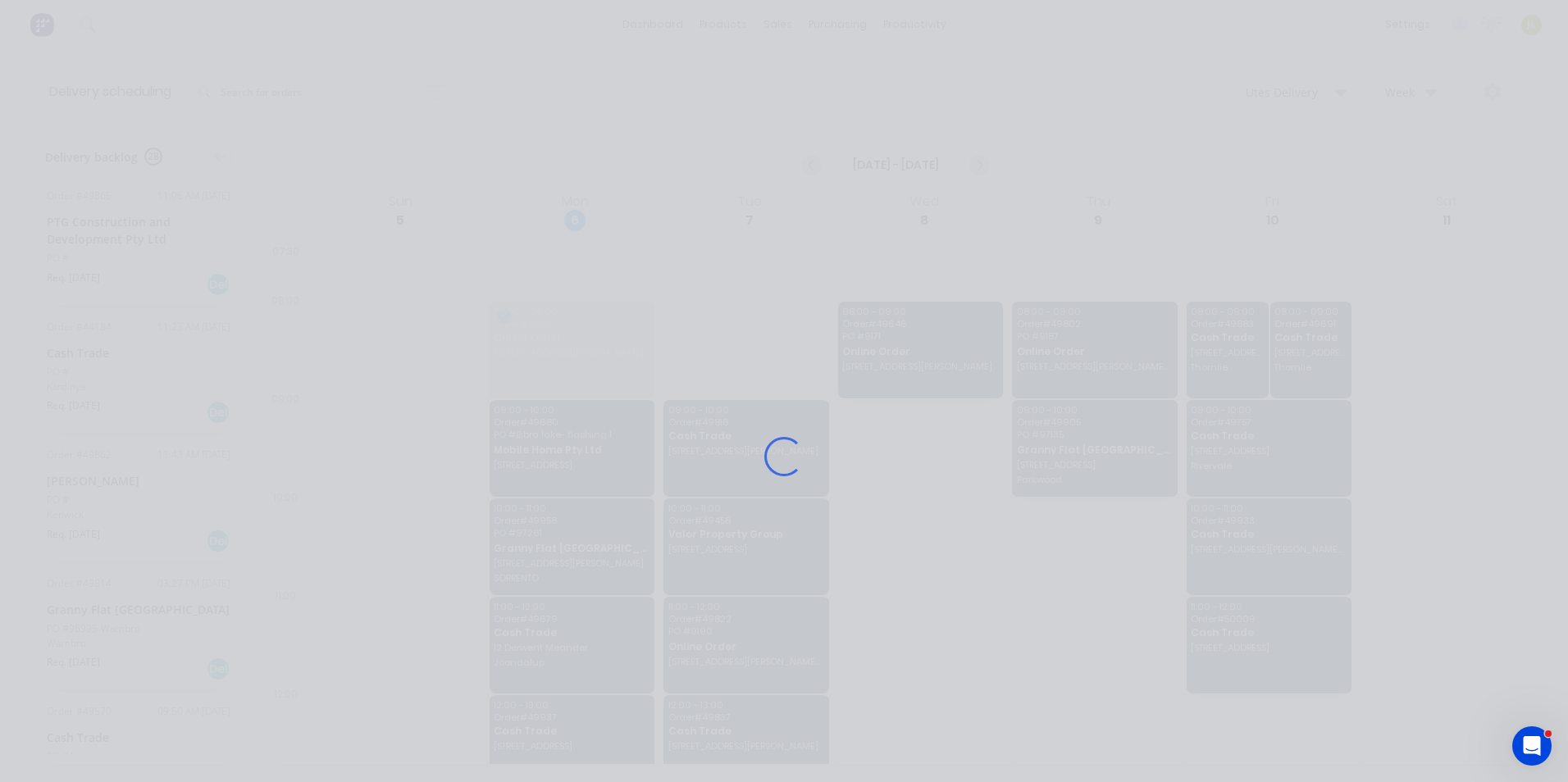
click at [541, 611] on div "Loading..." at bounding box center [784, 457] width 1312 height 782
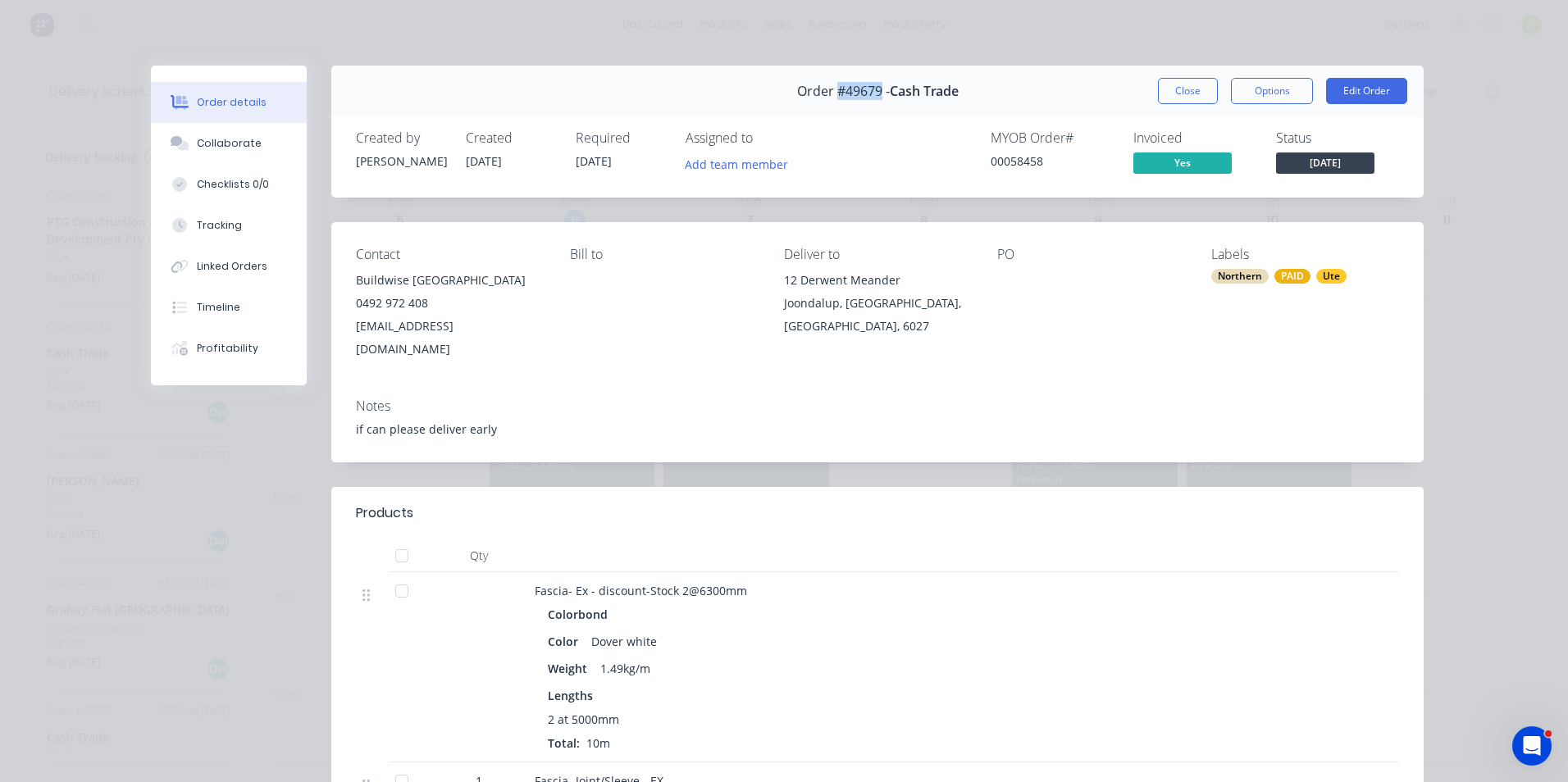
drag, startPoint x: 875, startPoint y: 90, endPoint x: 830, endPoint y: 92, distance: 45.0
click at [830, 92] on span "Order #49679 -" at bounding box center [844, 91] width 93 height 16
copy span "#49679"
click at [411, 339] on div "Contact Buildwise WA 0492 972 408 INFO@buildwisewa.com.au Bill to Deliver to 12…" at bounding box center [877, 304] width 1092 height 164
drag, startPoint x: 424, startPoint y: 302, endPoint x: 345, endPoint y: 286, distance: 80.6
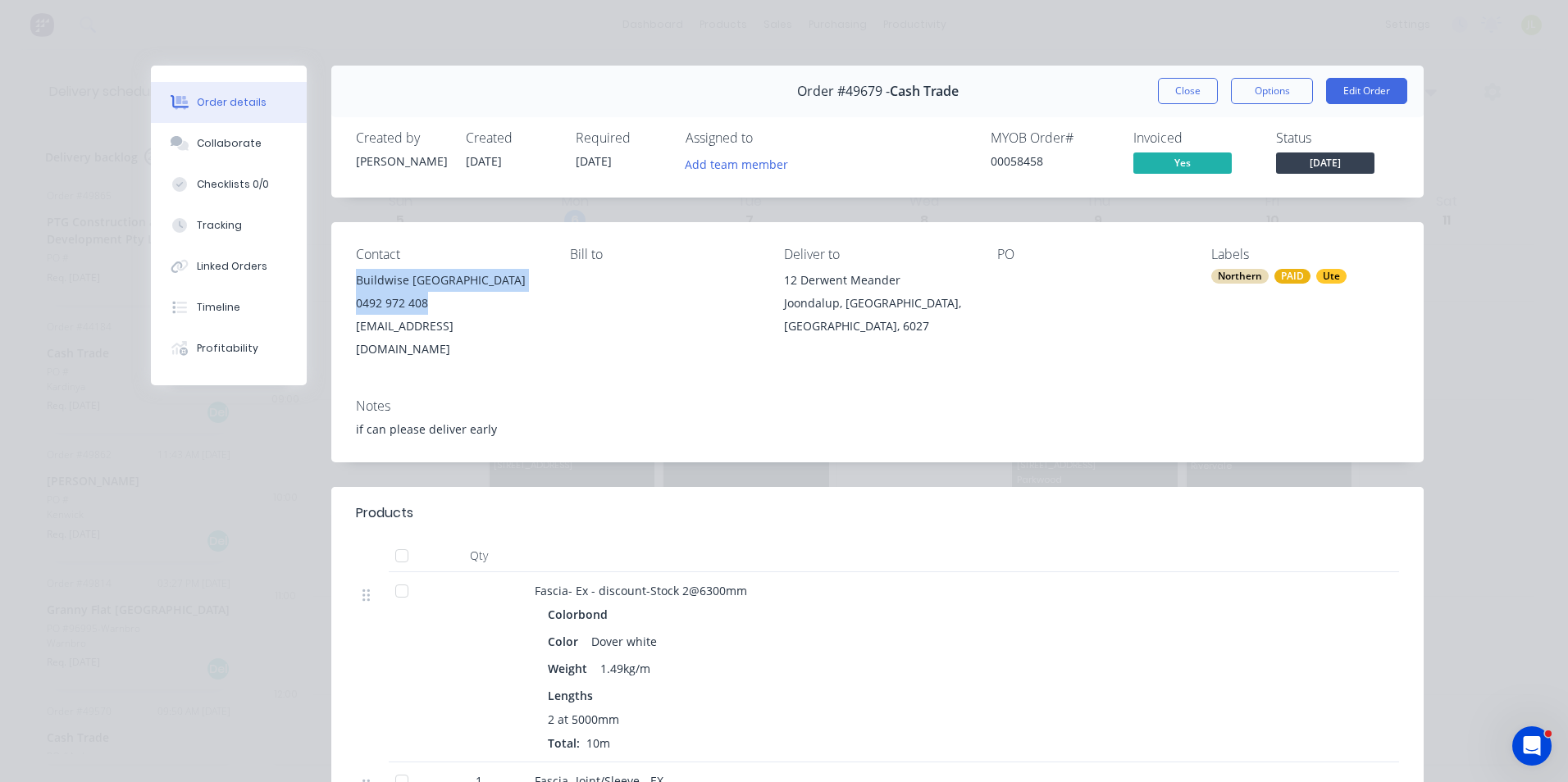
click at [345, 286] on div "Contact Buildwise WA 0492 972 408 INFO@buildwisewa.com.au Bill to Deliver to 12…" at bounding box center [877, 304] width 1092 height 164
copy div "Buildwise WA 0492 972 408"
click at [518, 359] on div "Contact Buildwise WA 0492 972 408 INFO@buildwisewa.com.au Bill to Deliver to 12…" at bounding box center [877, 304] width 1092 height 164
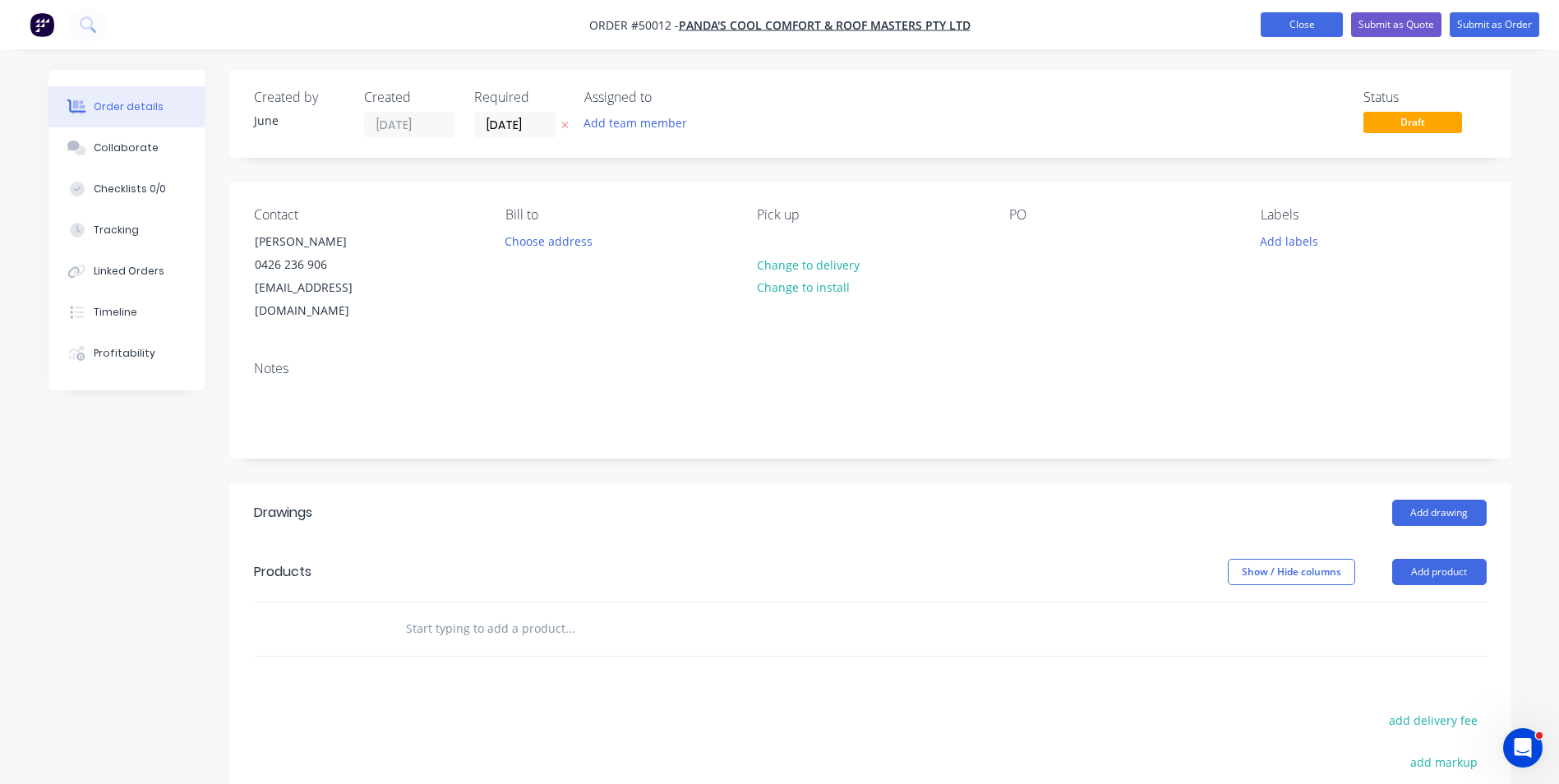
click at [1309, 24] on button "Close" at bounding box center [1302, 25] width 82 height 25
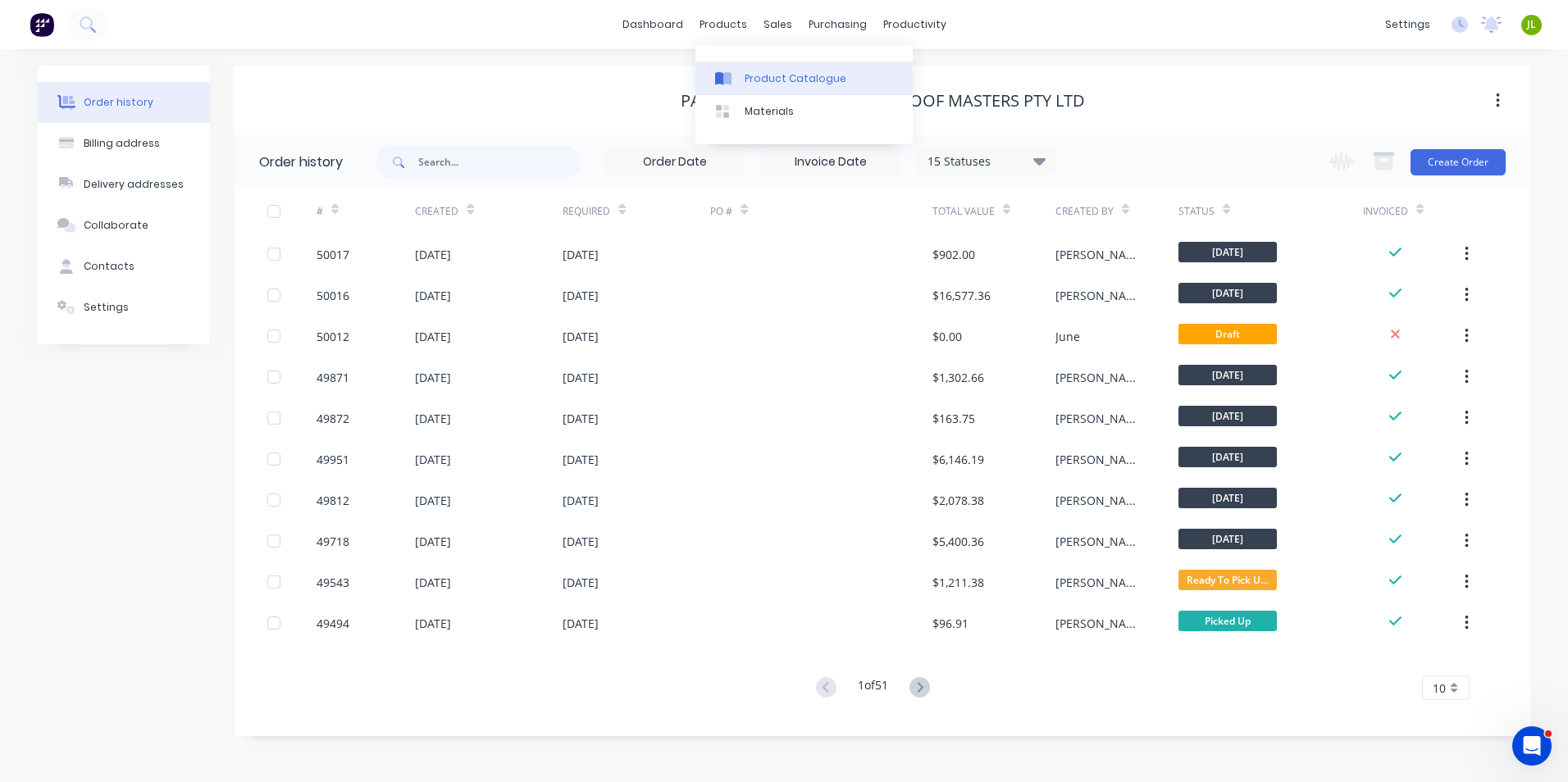
click at [764, 66] on link "Product Catalogue" at bounding box center [804, 78] width 218 height 33
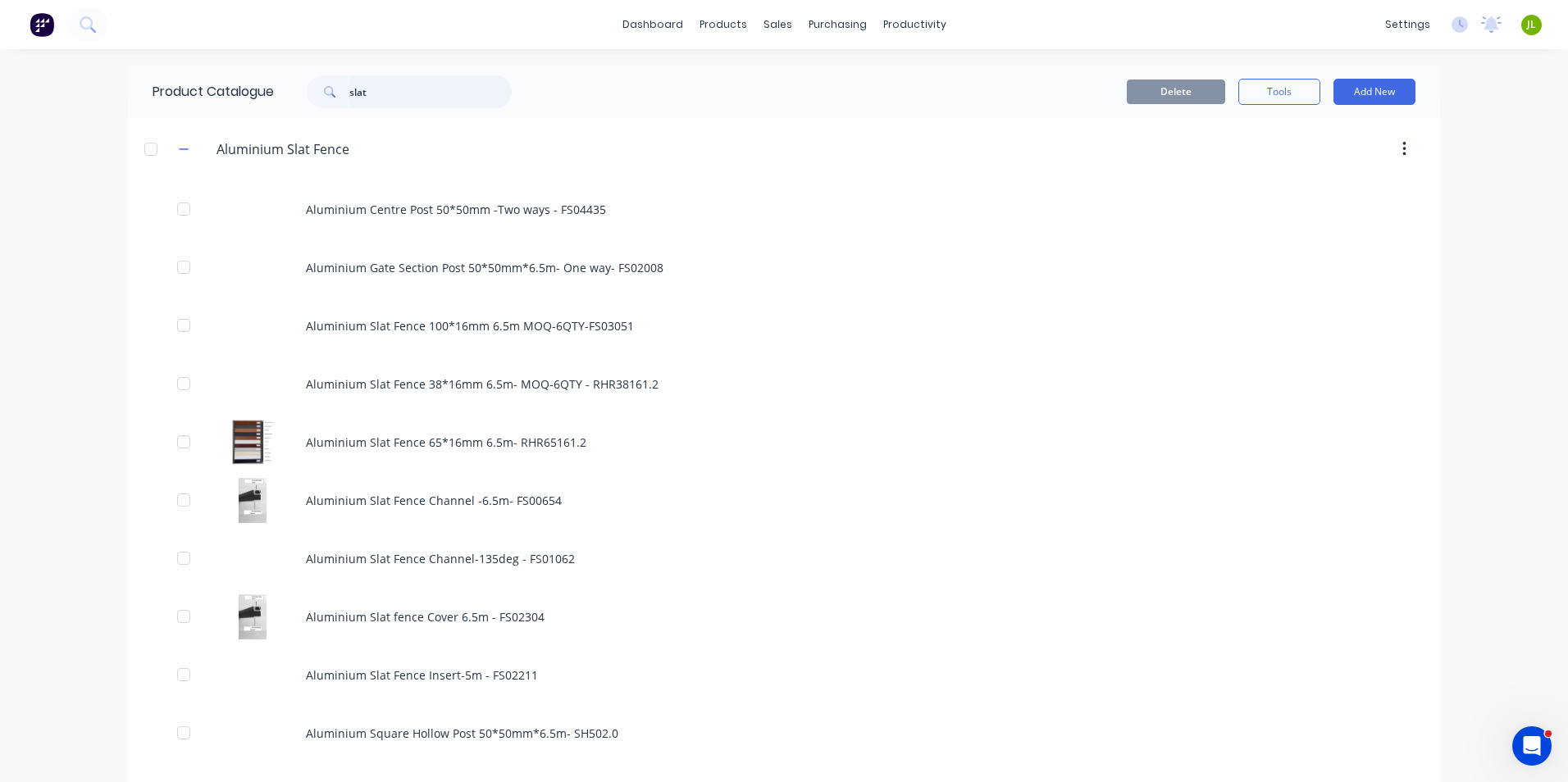
drag, startPoint x: 434, startPoint y: 88, endPoint x: 299, endPoint y: 95, distance: 135.2
click at [299, 95] on div "slat" at bounding box center [401, 92] width 222 height 33
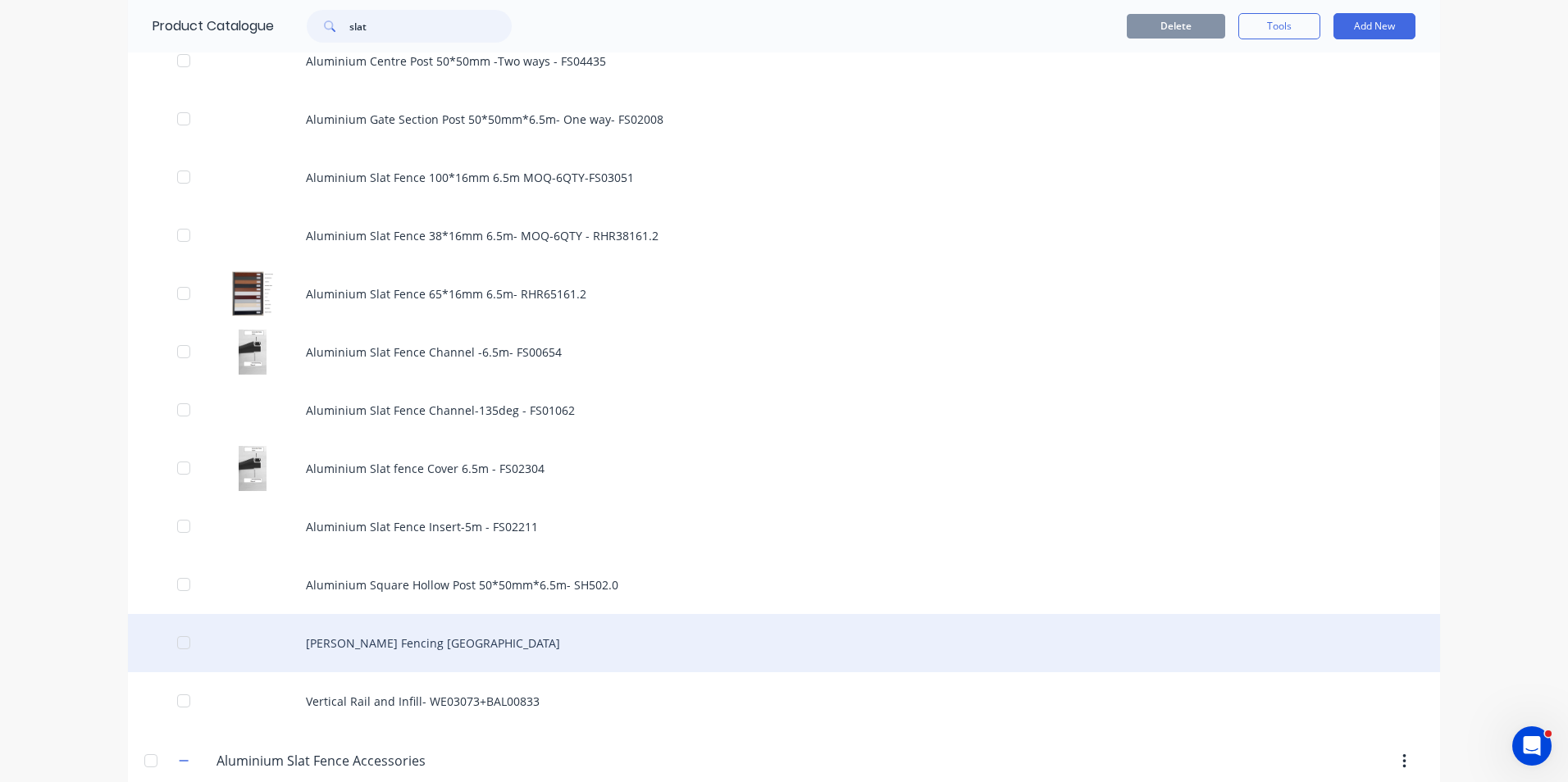
scroll to position [164, 0]
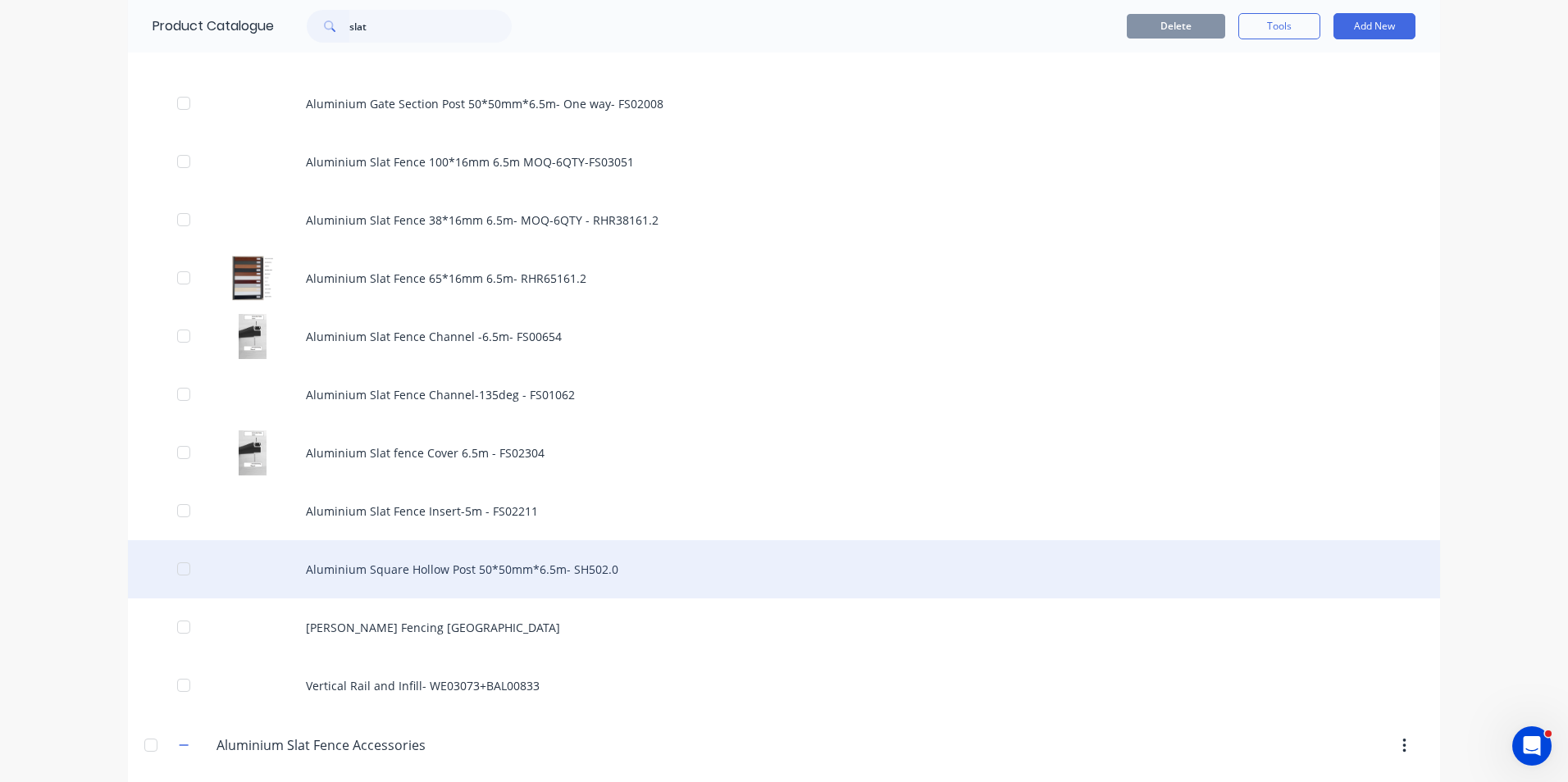
click at [456, 577] on div "Aluminium Square Hollow Post 50*50mm*6.5m- SH502.0" at bounding box center [784, 569] width 1312 height 58
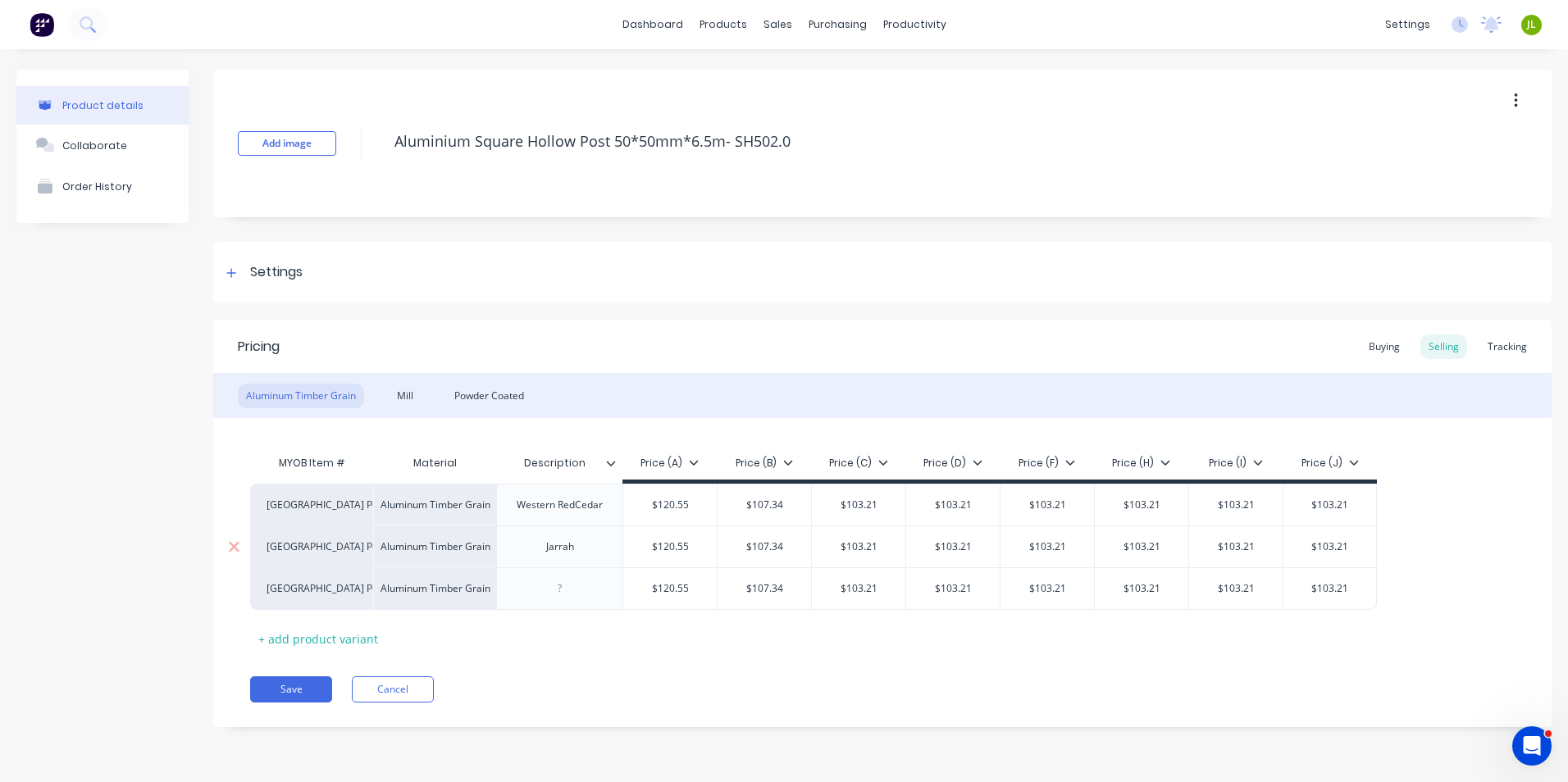
type textarea "x"
click at [503, 384] on div "Powder Coated" at bounding box center [489, 396] width 86 height 25
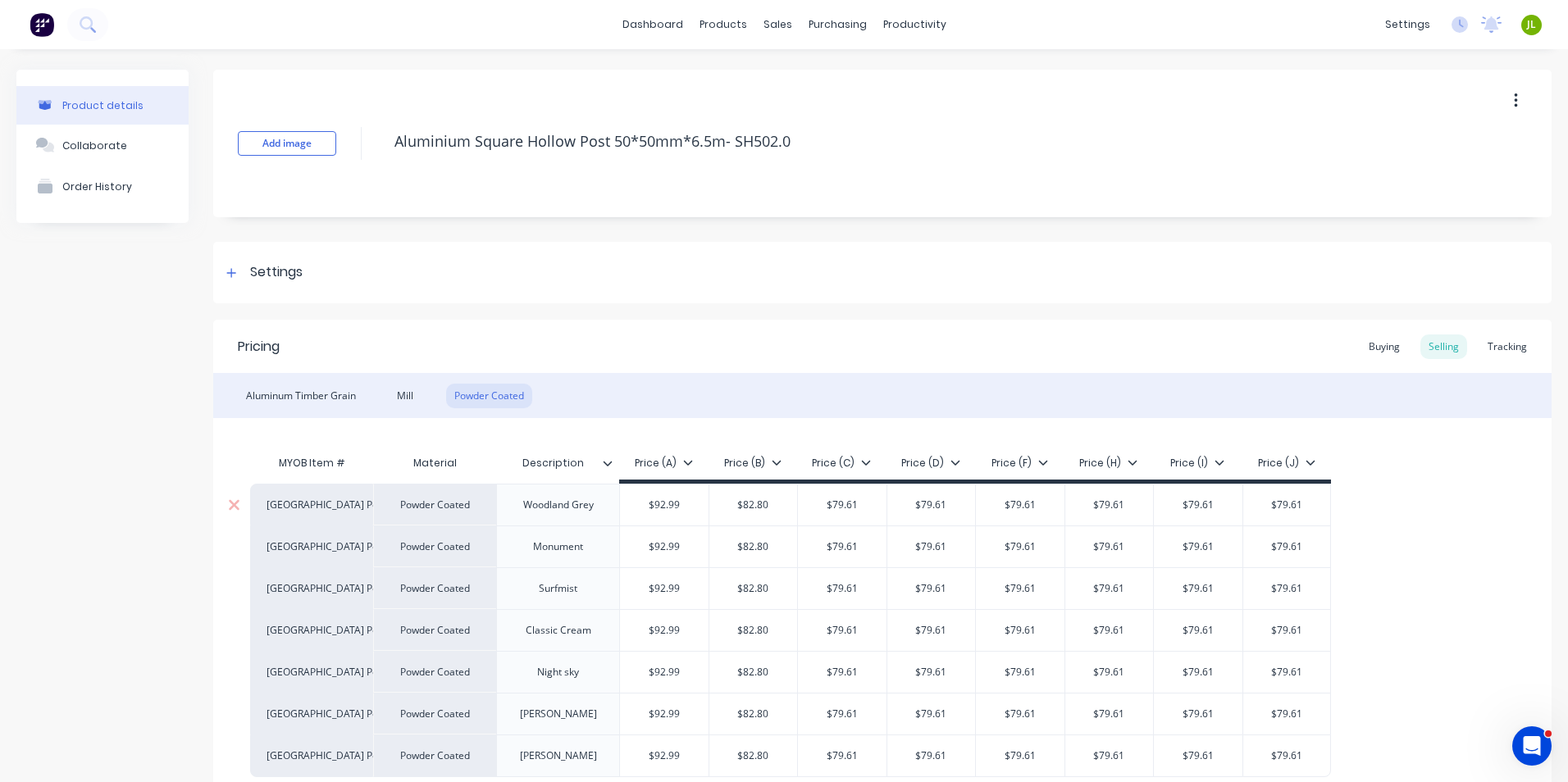
type input "$92.99"
drag, startPoint x: 680, startPoint y: 508, endPoint x: 642, endPoint y: 508, distance: 38.0
click at [642, 508] on input "$92.99" at bounding box center [664, 505] width 89 height 15
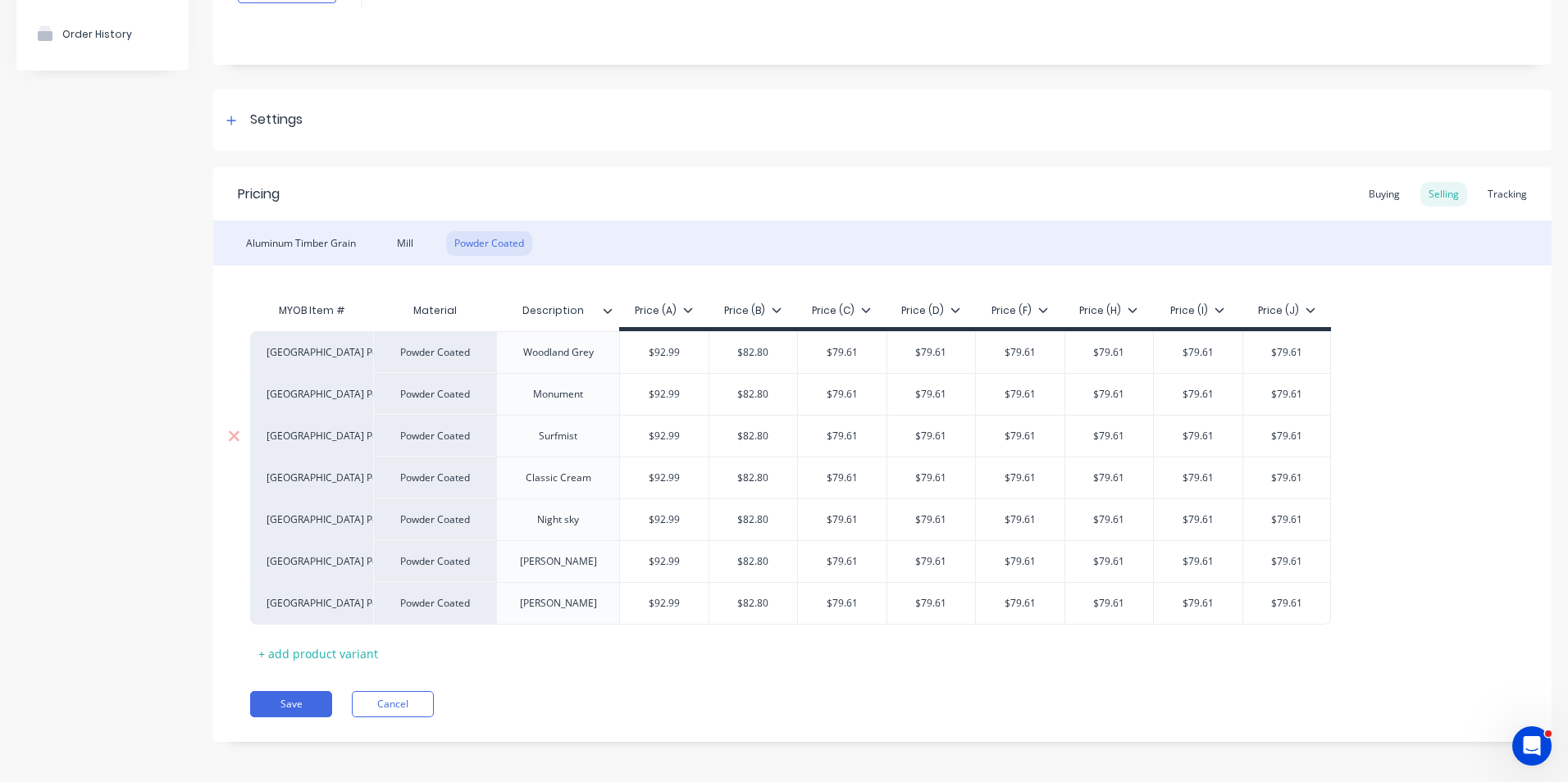
scroll to position [158, 0]
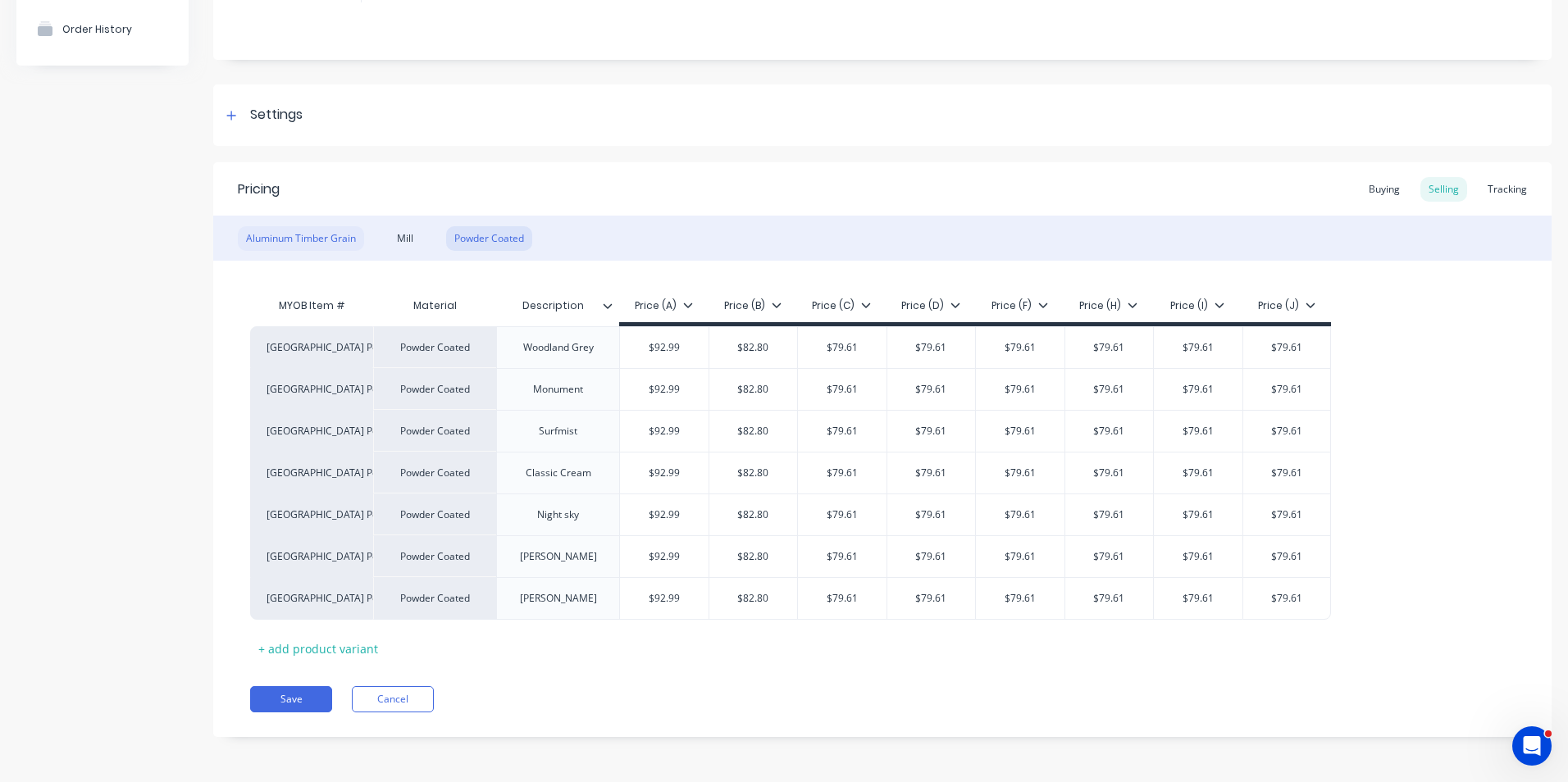
click at [317, 227] on div "Aluminum Timber Grain" at bounding box center [301, 239] width 126 height 25
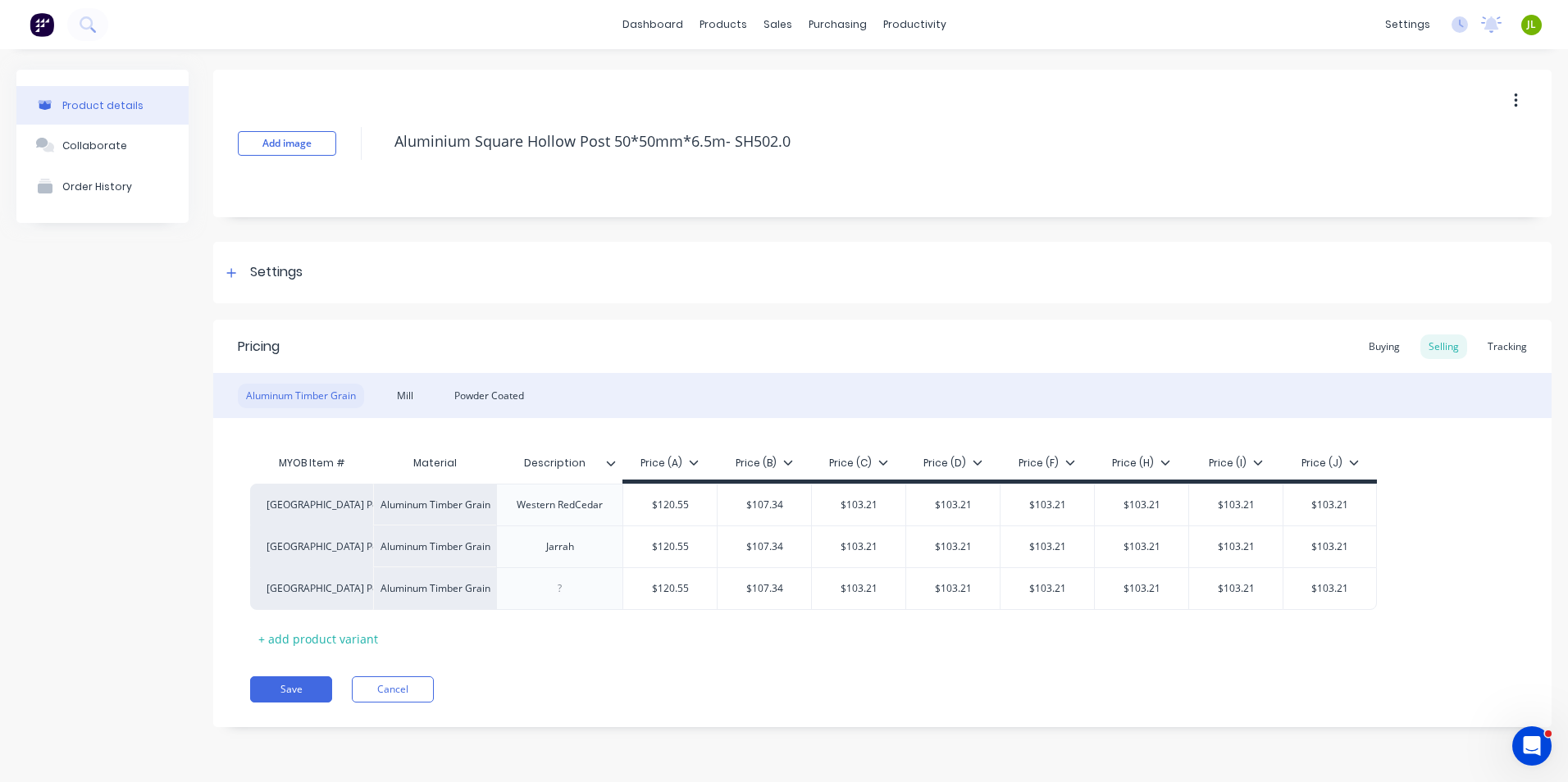
scroll to position [0, 0]
click at [410, 392] on div "Mill" at bounding box center [405, 396] width 33 height 25
